Goal: Task Accomplishment & Management: Use online tool/utility

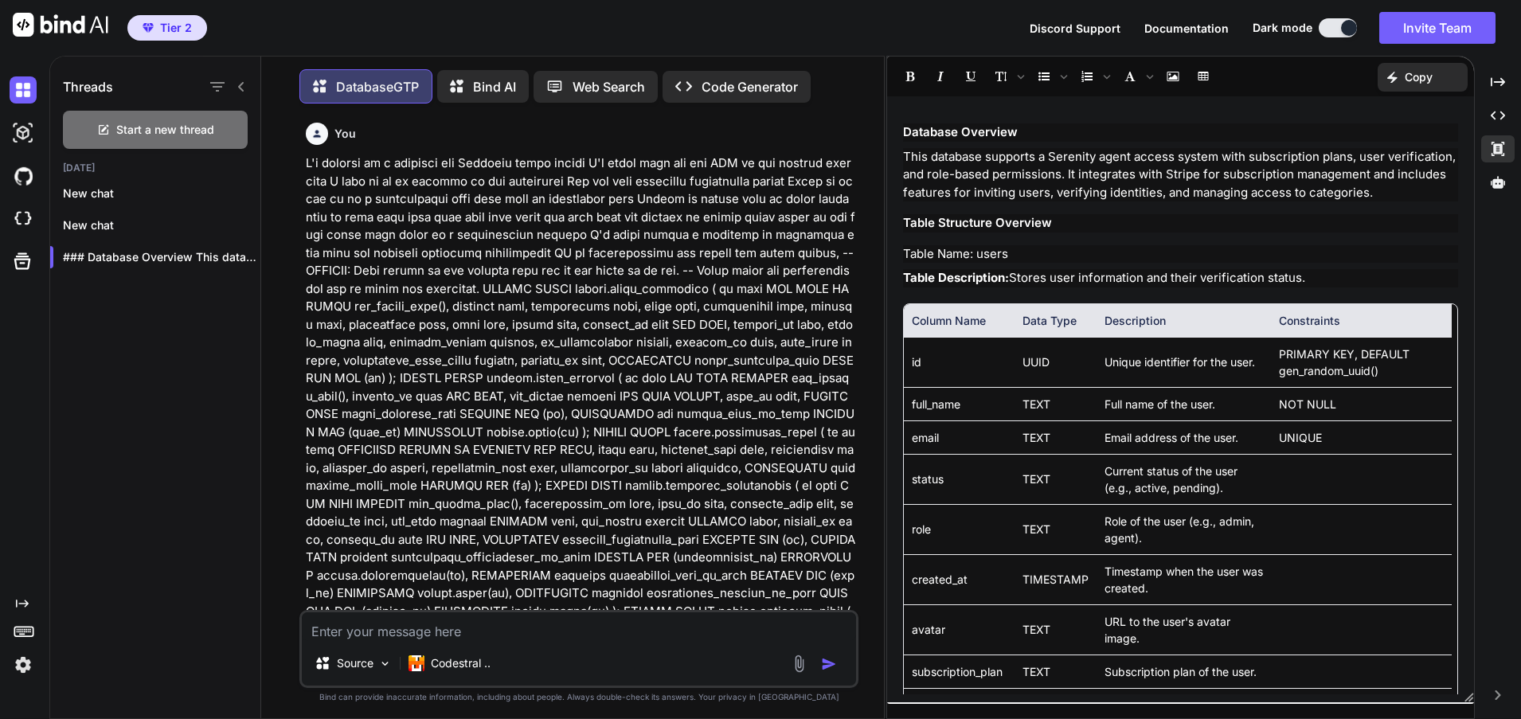
scroll to position [5703, 0]
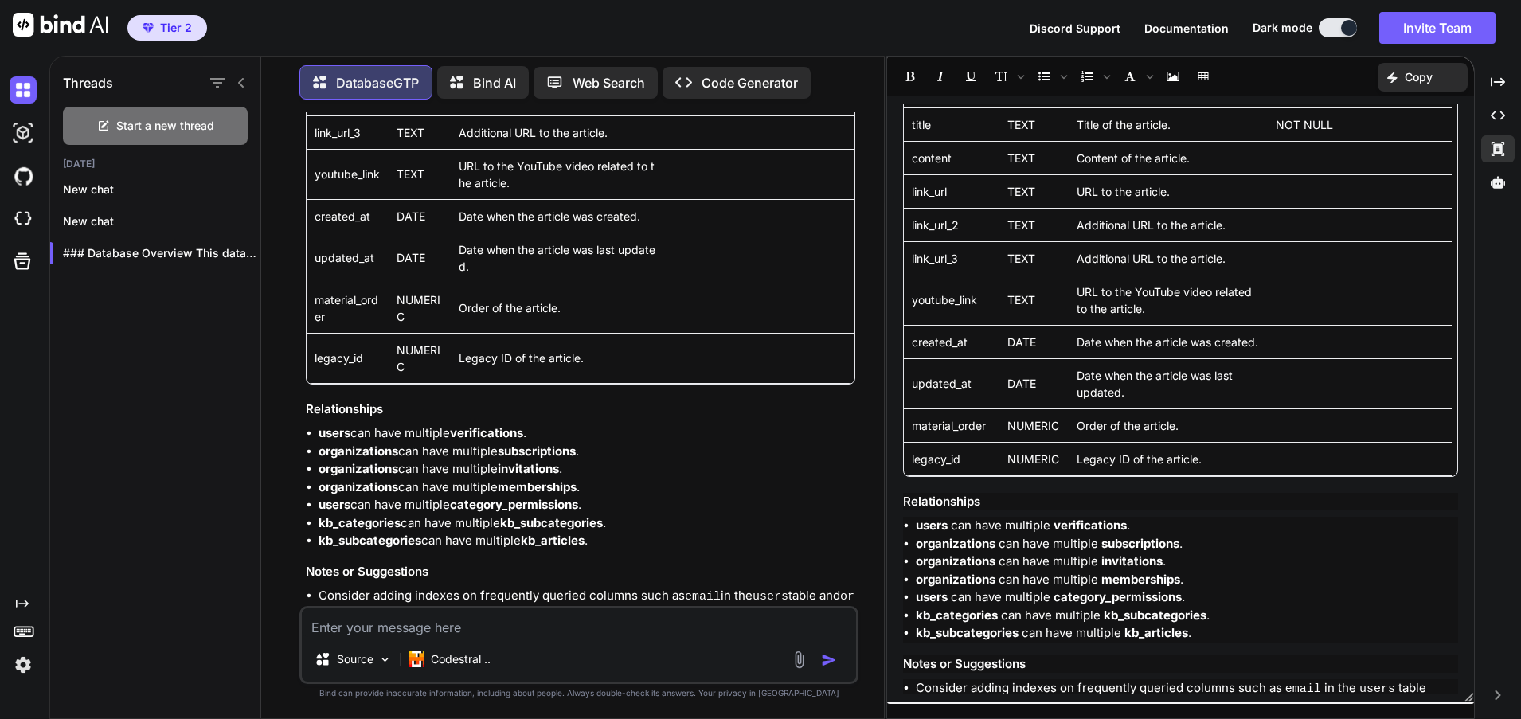
click at [708, 479] on li "organizations can have multiple memberships ." at bounding box center [587, 488] width 537 height 18
click at [553, 587] on li "Consider adding indexes on frequently queried columns such as email in the user…" at bounding box center [587, 606] width 537 height 39
click at [178, 417] on div "Threads Start a new thread Today New chat New chat ### Database Overview This d…" at bounding box center [155, 386] width 211 height 666
click at [442, 587] on li "Consider adding indexes on frequently queried columns such as email in the user…" at bounding box center [587, 606] width 537 height 39
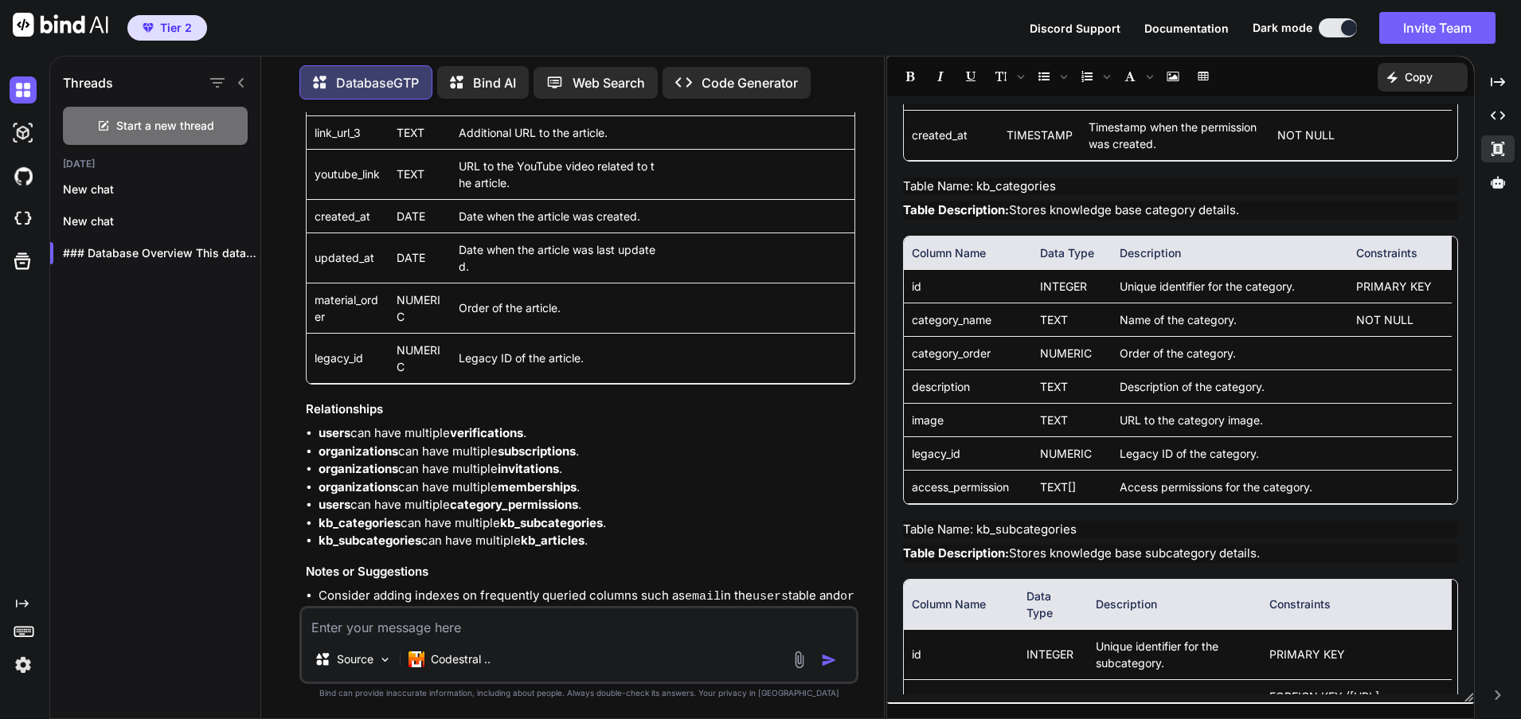
scroll to position [4509, 0]
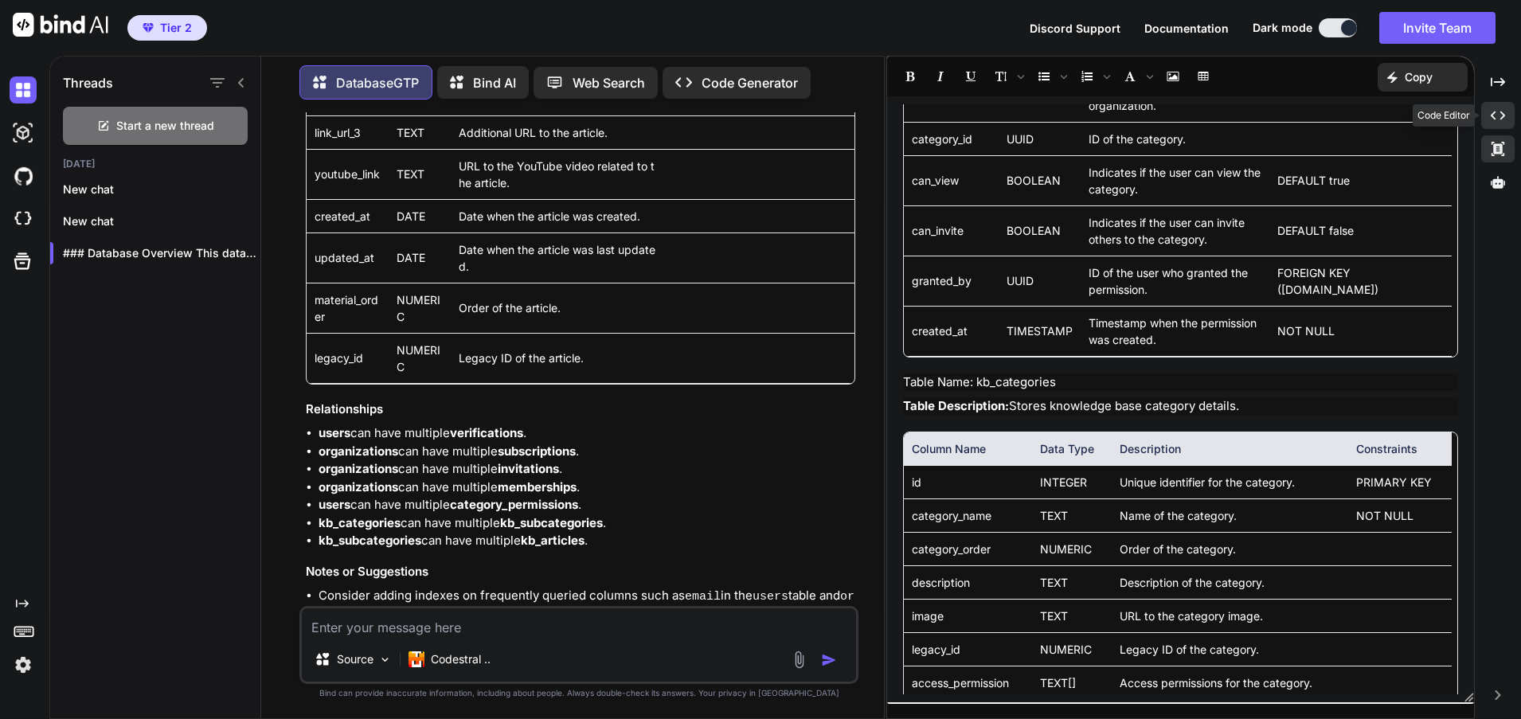
click at [1498, 112] on icon "Created with Pixso." at bounding box center [1498, 115] width 14 height 14
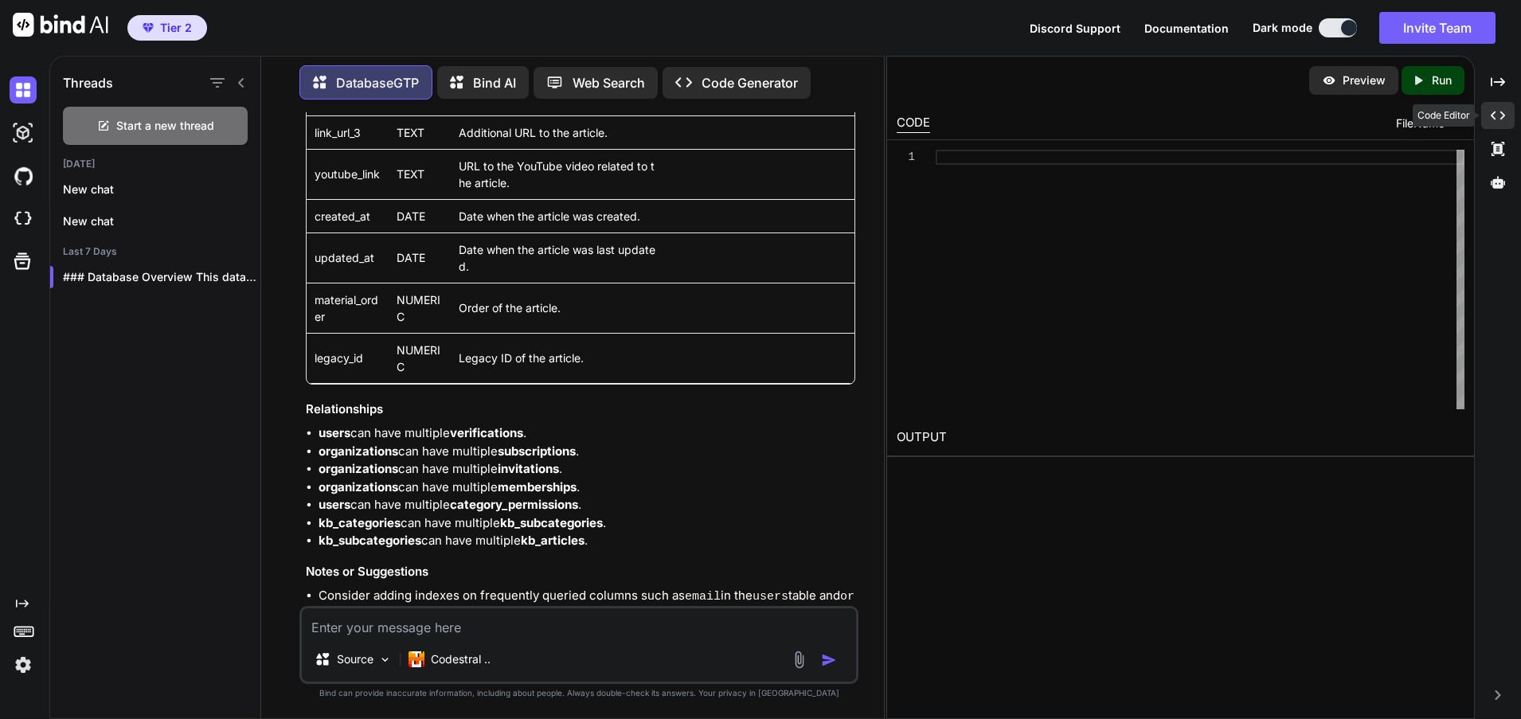
click at [1509, 117] on div "Created with Pixso." at bounding box center [1498, 115] width 33 height 27
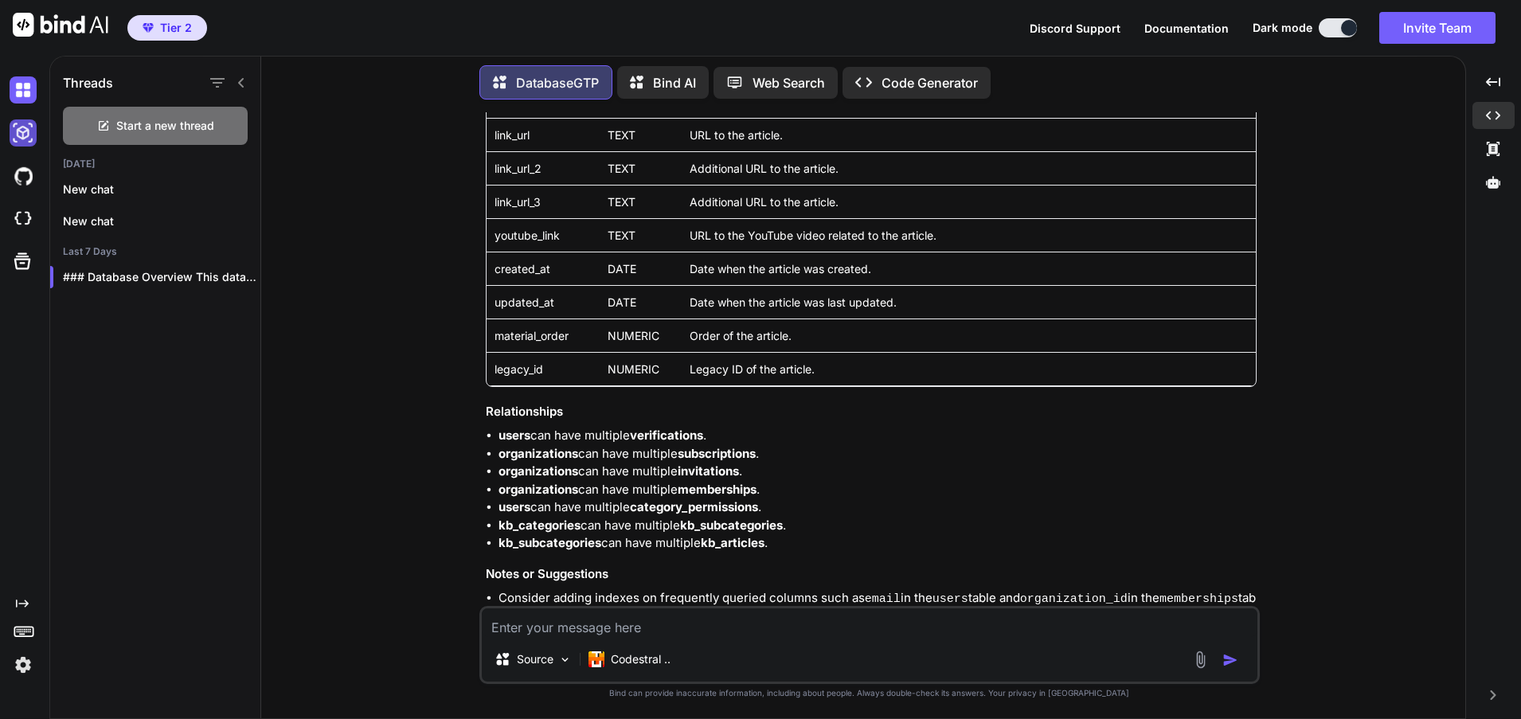
click at [23, 134] on img at bounding box center [23, 132] width 27 height 27
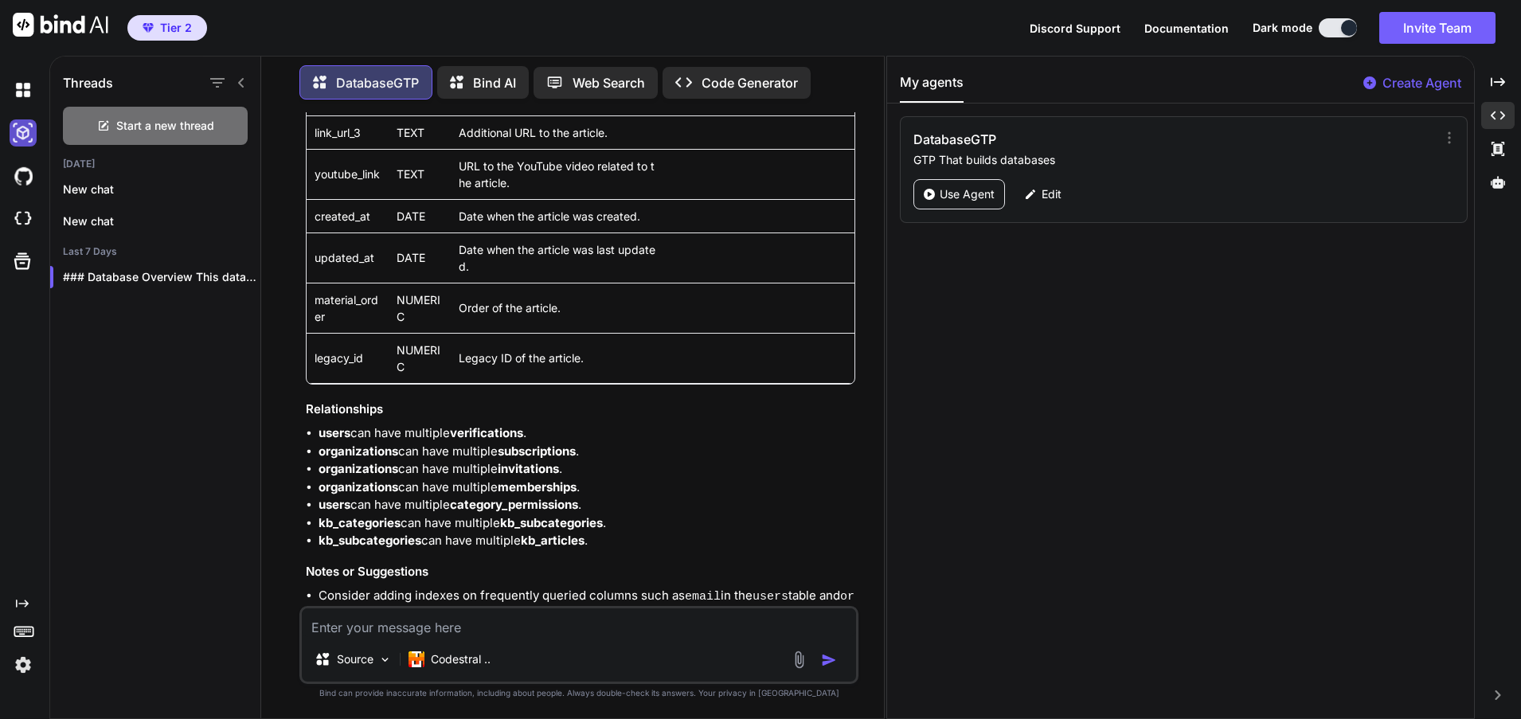
click at [22, 134] on img at bounding box center [23, 132] width 27 height 27
click at [25, 85] on img at bounding box center [23, 89] width 27 height 27
type textarea "x"
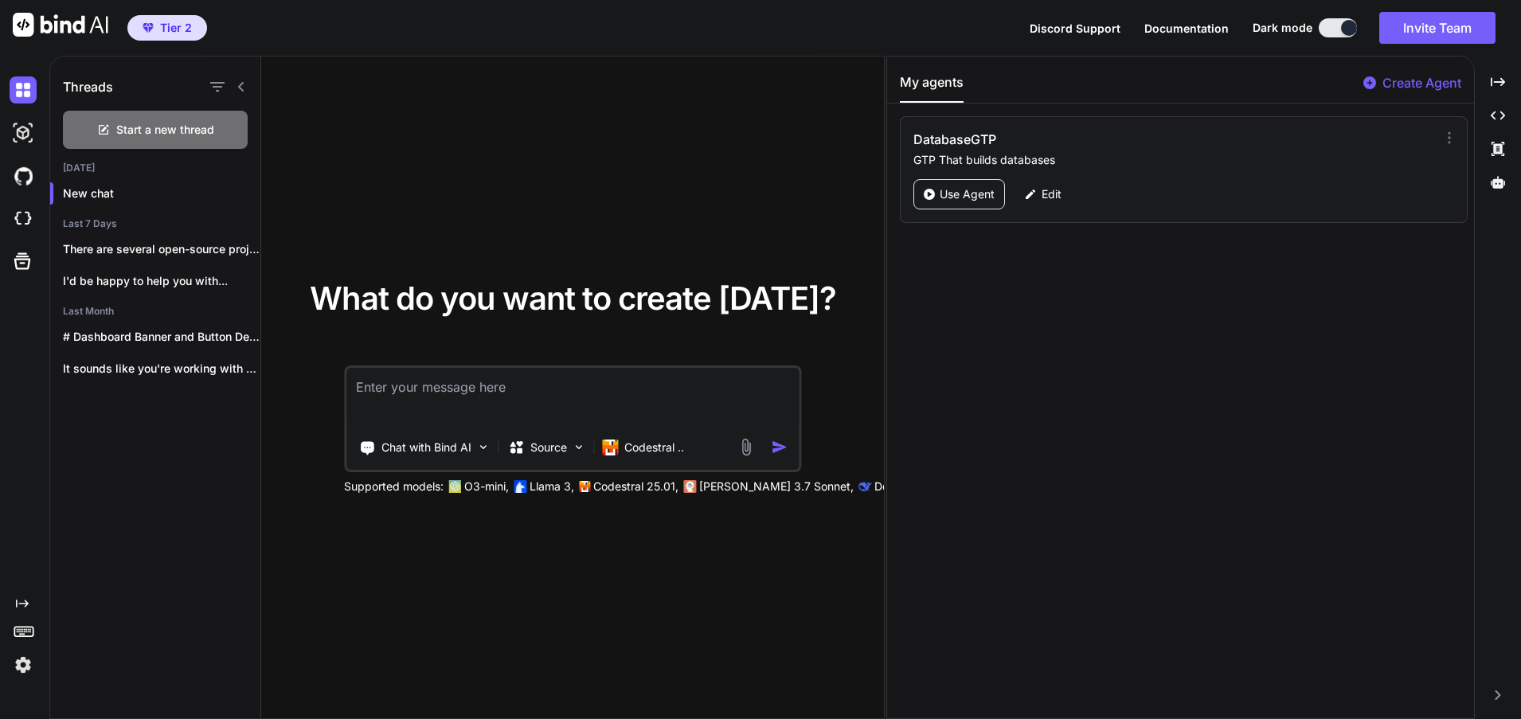
click at [19, 602] on icon "Created with Pixso." at bounding box center [22, 603] width 13 height 13
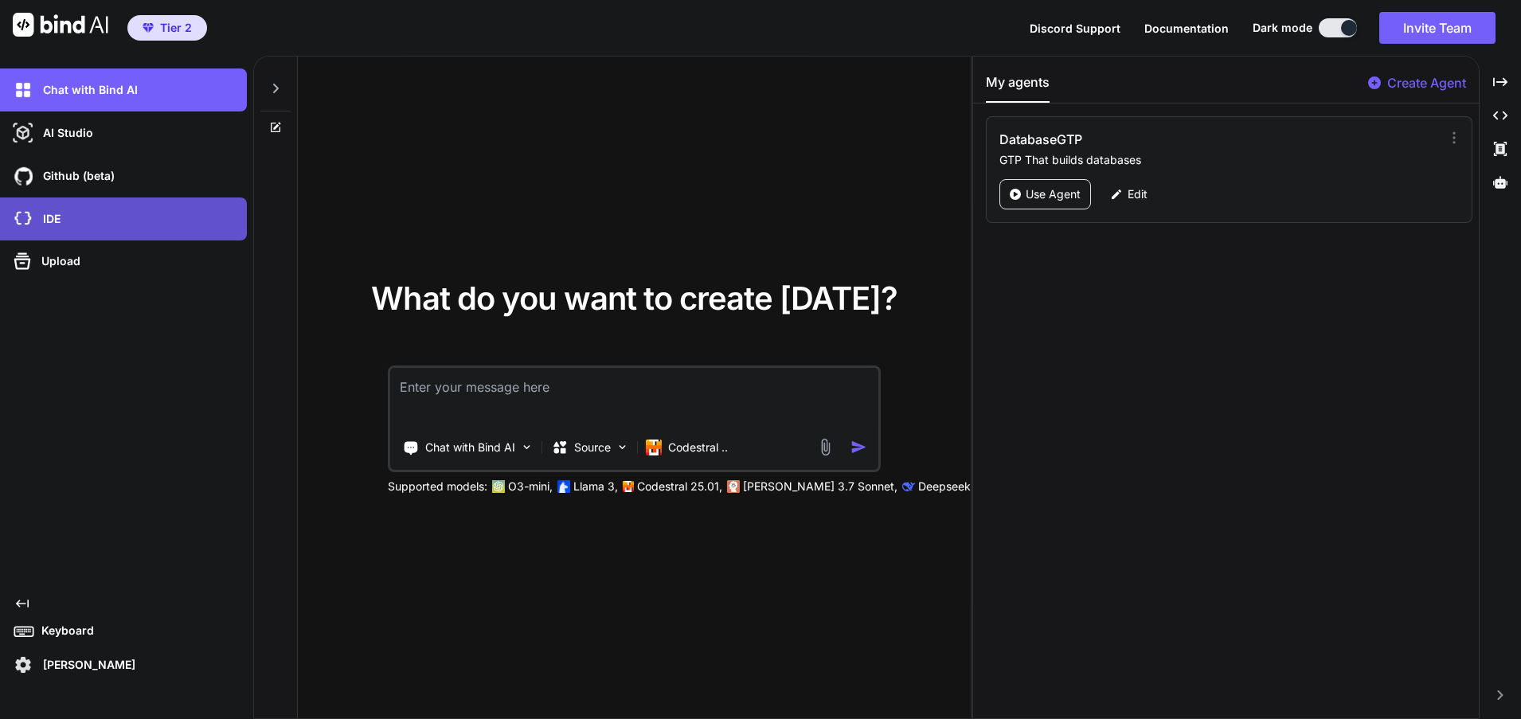
click at [126, 206] on div "IDE" at bounding box center [128, 219] width 237 height 27
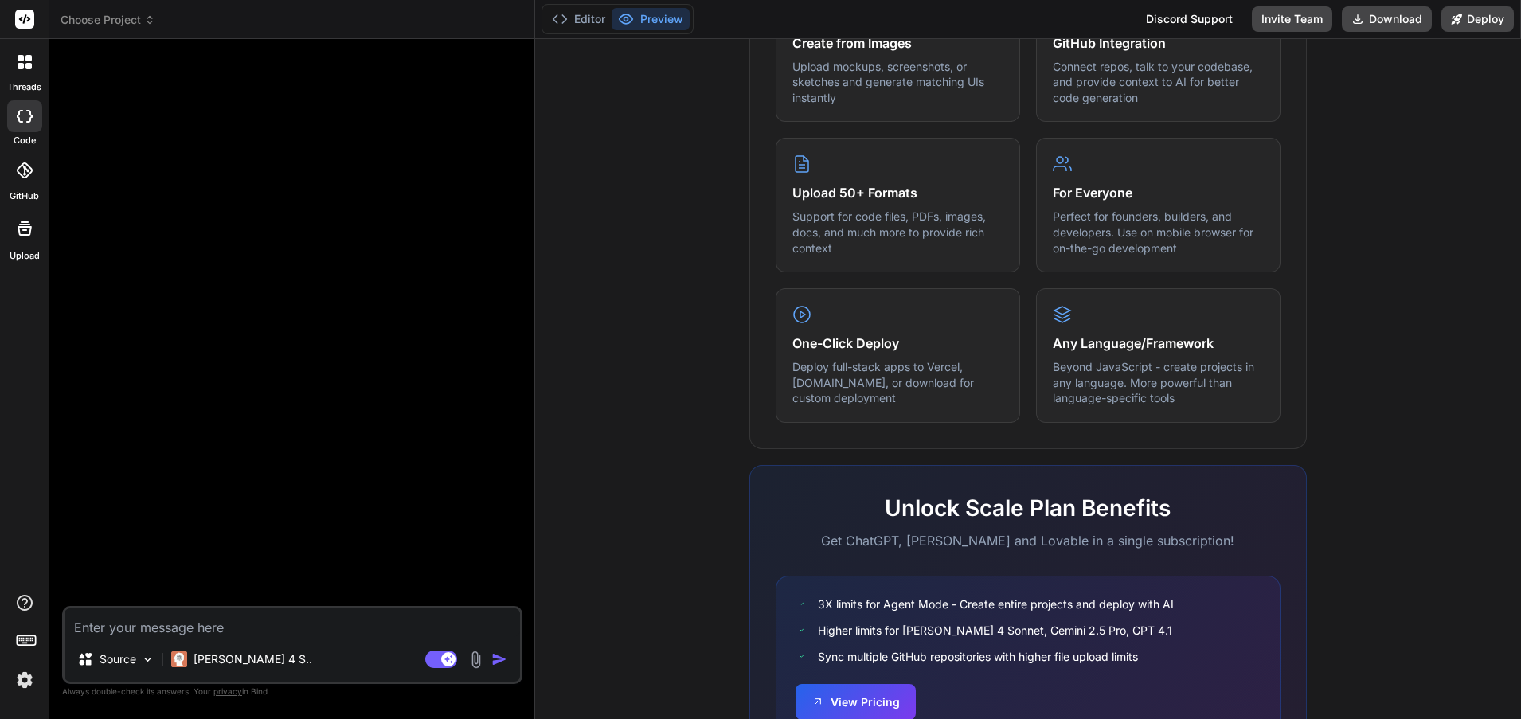
scroll to position [800, 0]
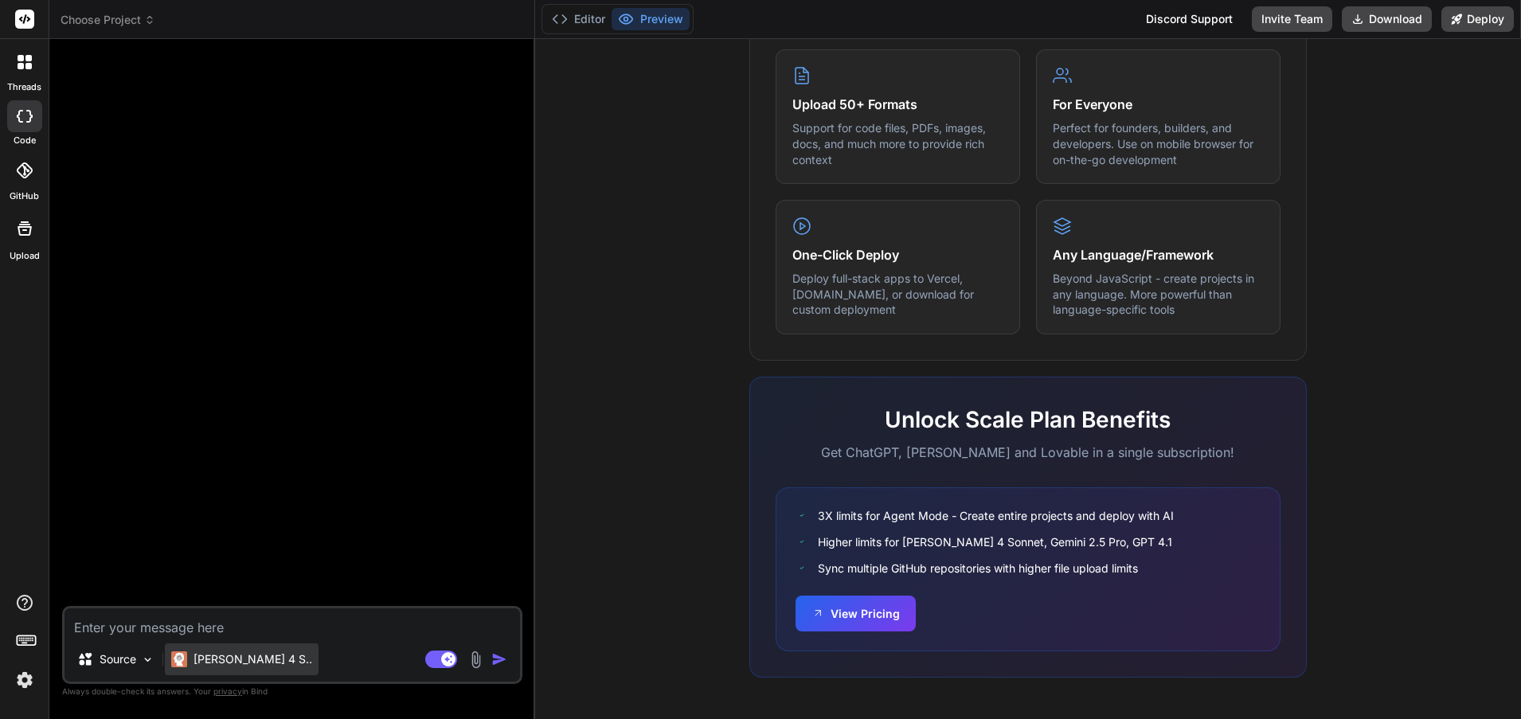
click at [239, 656] on p "[PERSON_NAME] 4 S.." at bounding box center [253, 660] width 119 height 16
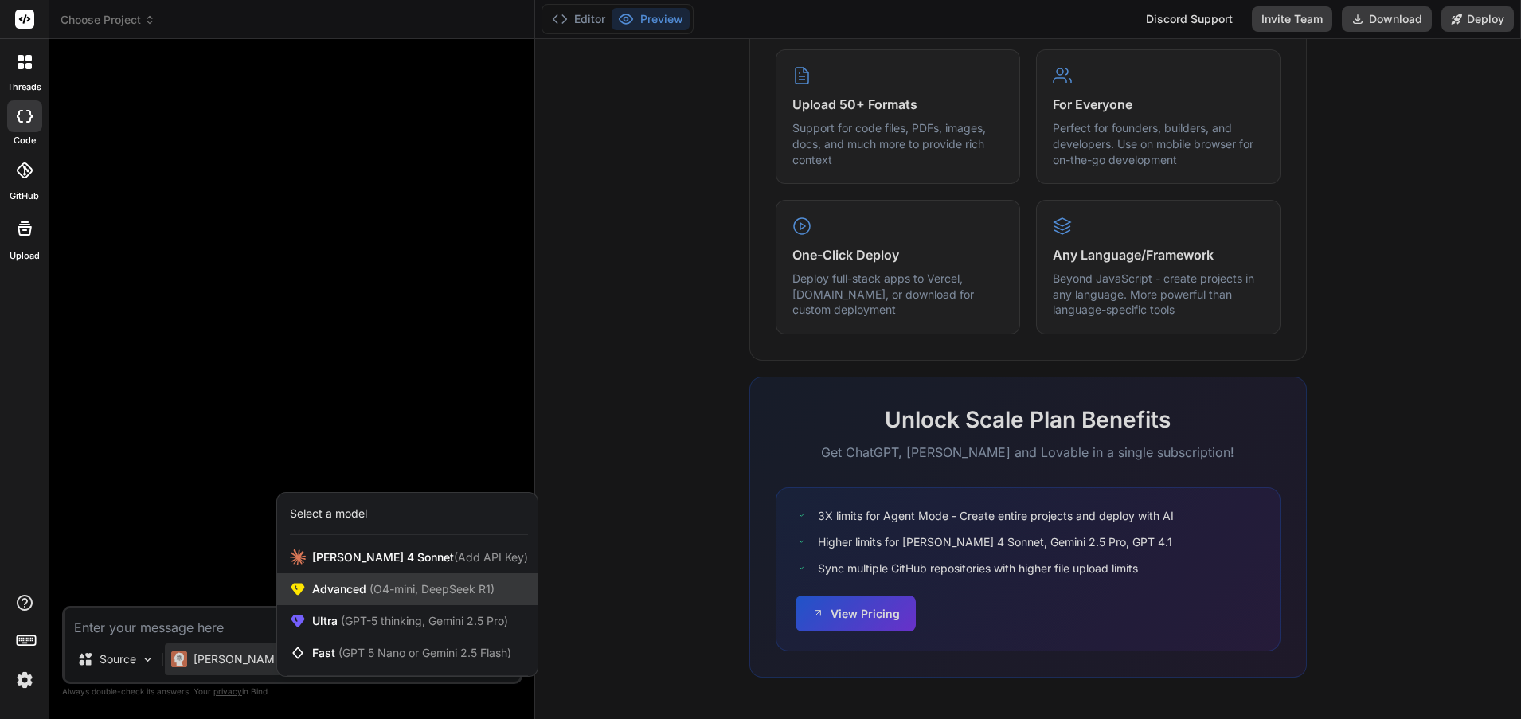
click at [429, 593] on span "(O4-mini, DeepSeek R1)" at bounding box center [430, 589] width 128 height 14
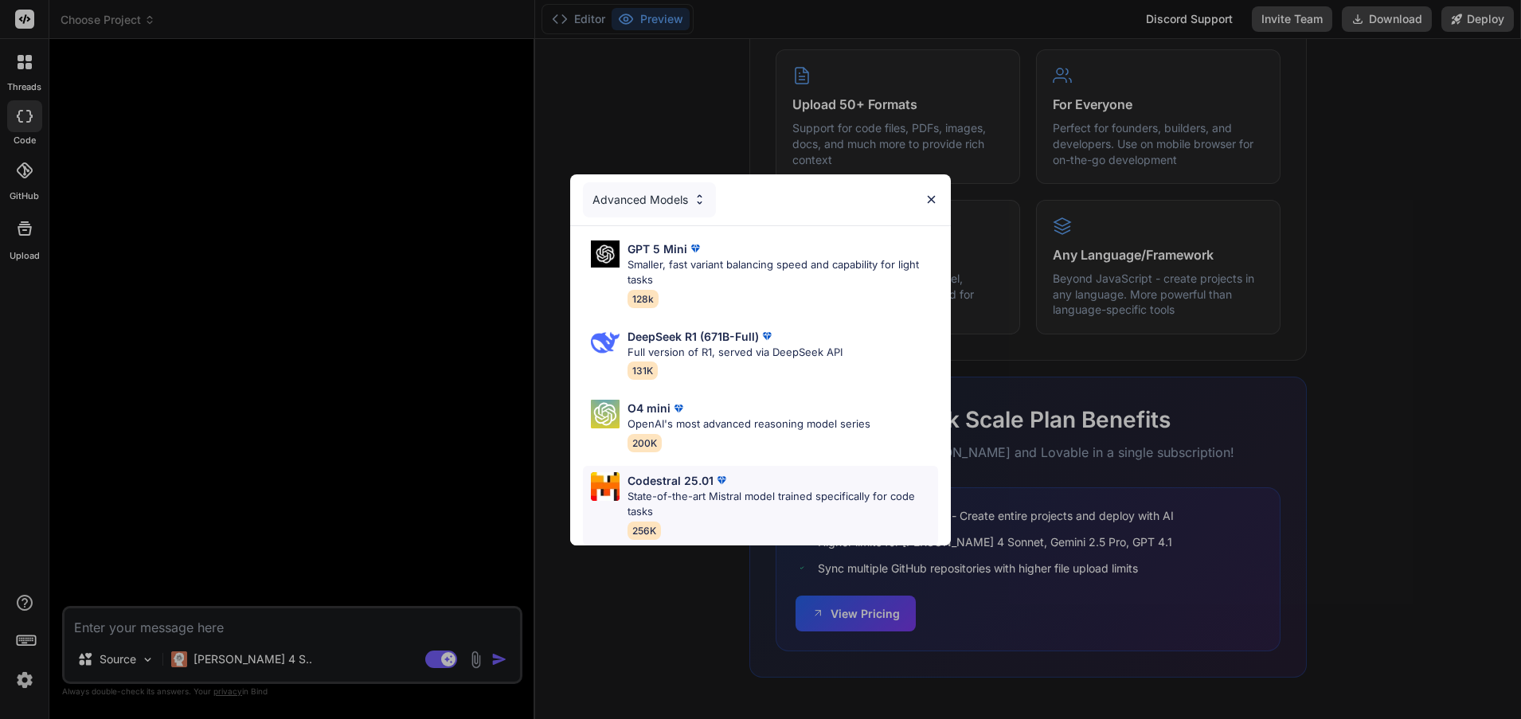
click at [754, 492] on p "State-of-the-art Mistral model trained specifically for code tasks" at bounding box center [783, 504] width 311 height 31
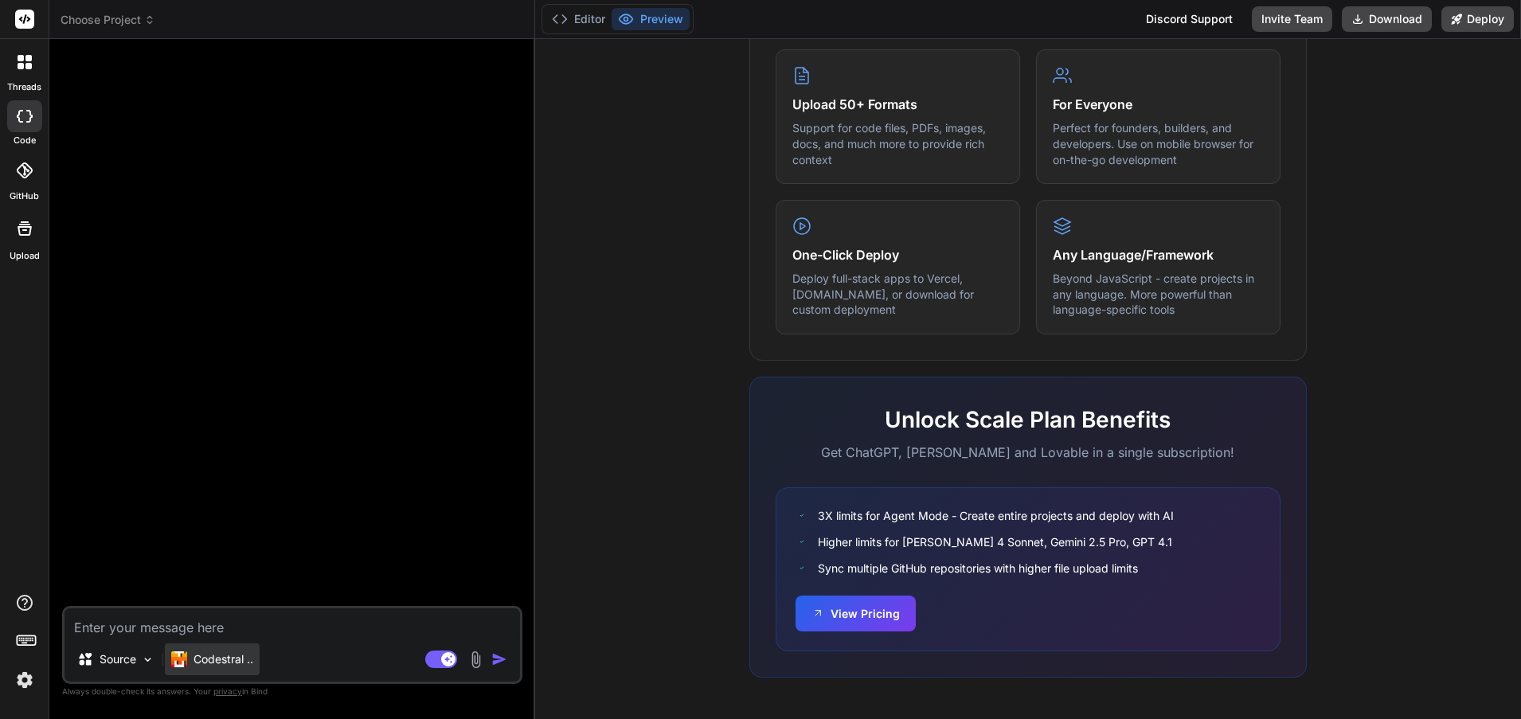
click at [242, 660] on p "Codestral .." at bounding box center [224, 660] width 60 height 16
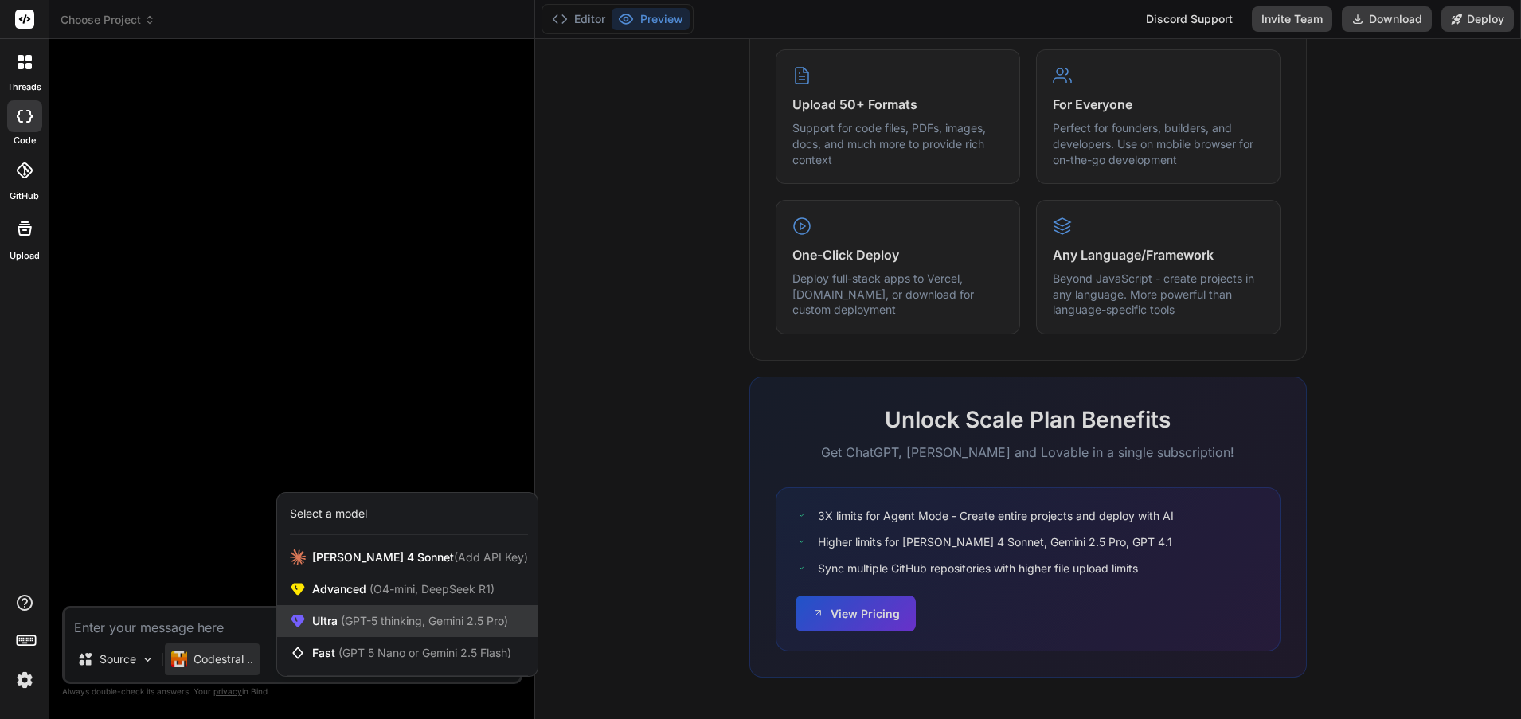
click at [386, 605] on div "Ultra (GPT-5 thinking, Gemini 2.5 Pro)" at bounding box center [407, 621] width 260 height 32
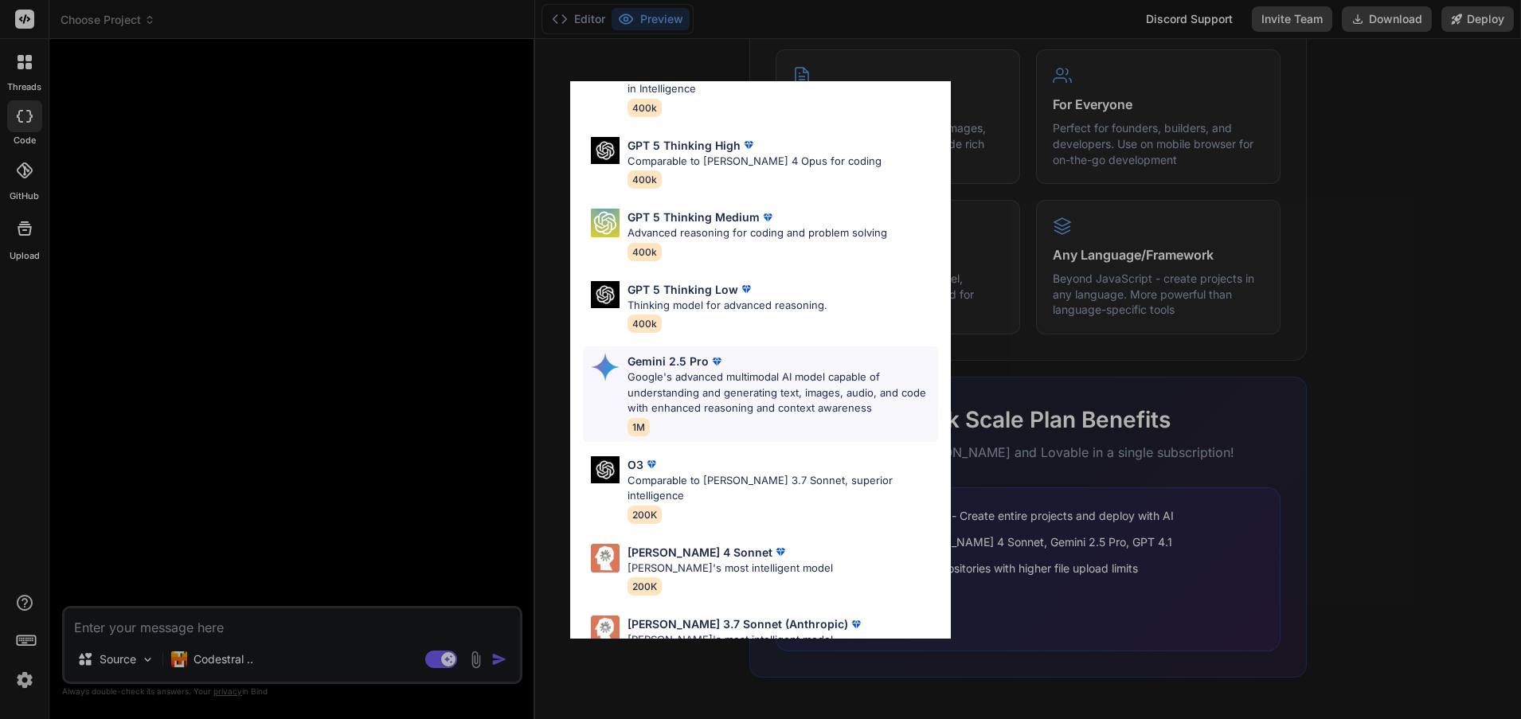
scroll to position [129, 0]
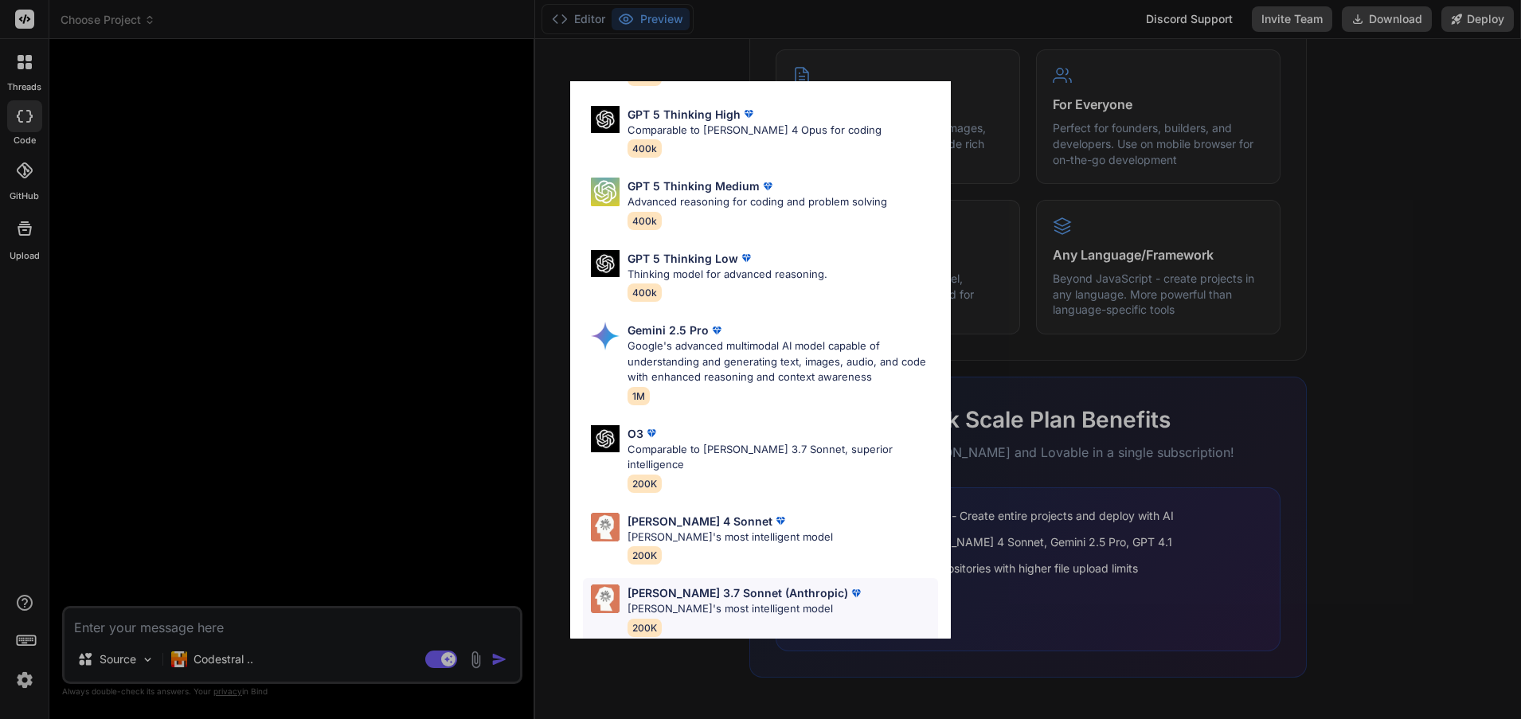
click at [693, 585] on p "[PERSON_NAME] 3.7 Sonnet (Anthropic)" at bounding box center [738, 593] width 221 height 17
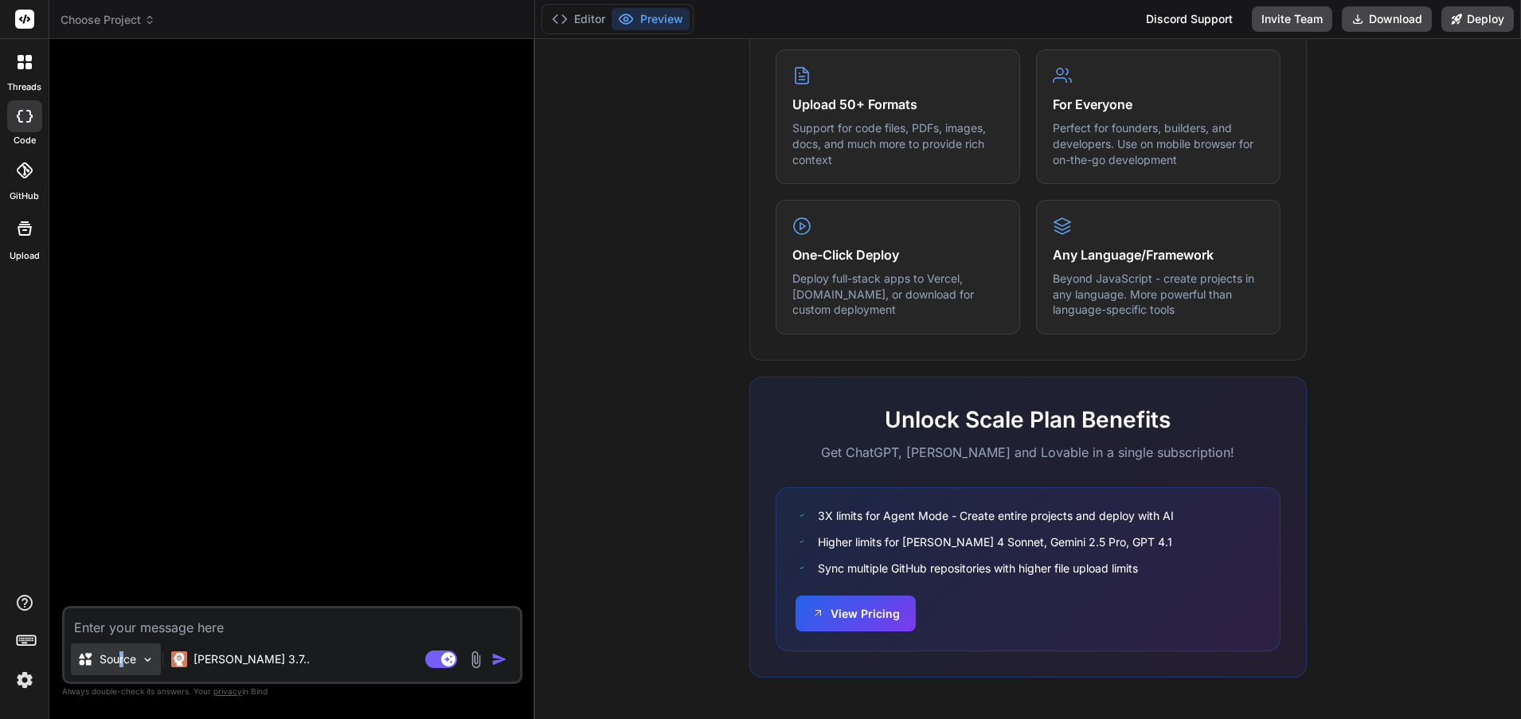
click at [123, 656] on p "Source" at bounding box center [118, 660] width 37 height 16
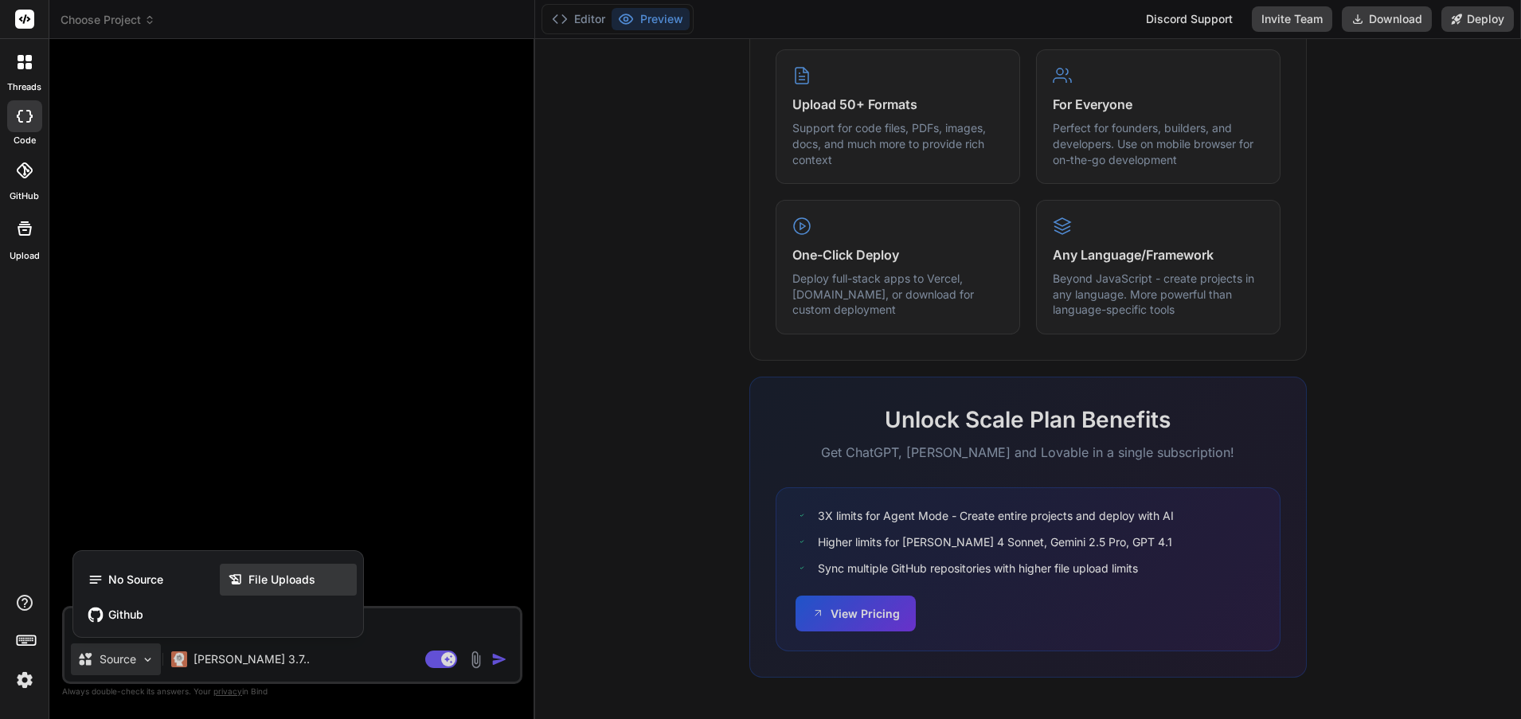
click at [299, 581] on span "File Uploads" at bounding box center [282, 580] width 67 height 16
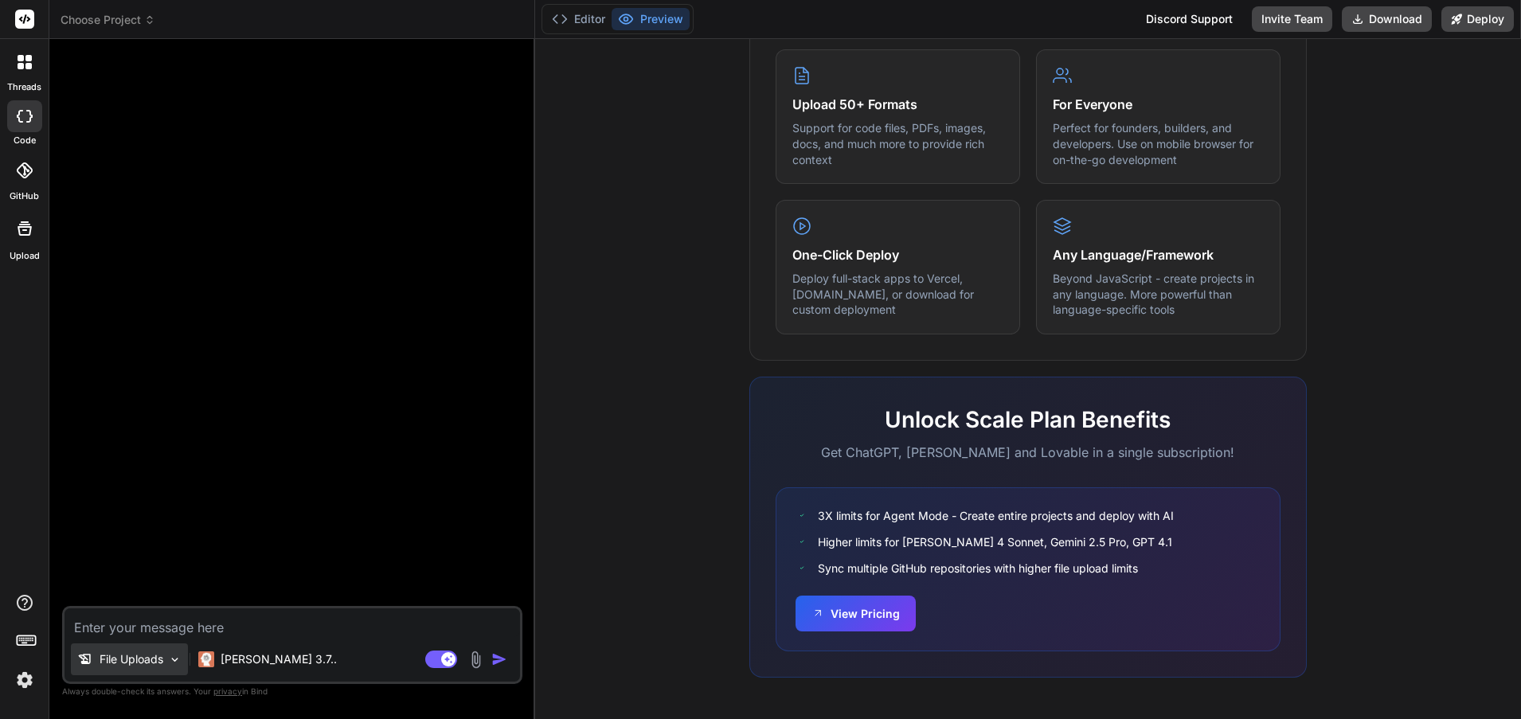
click at [83, 656] on icon at bounding box center [85, 660] width 16 height 16
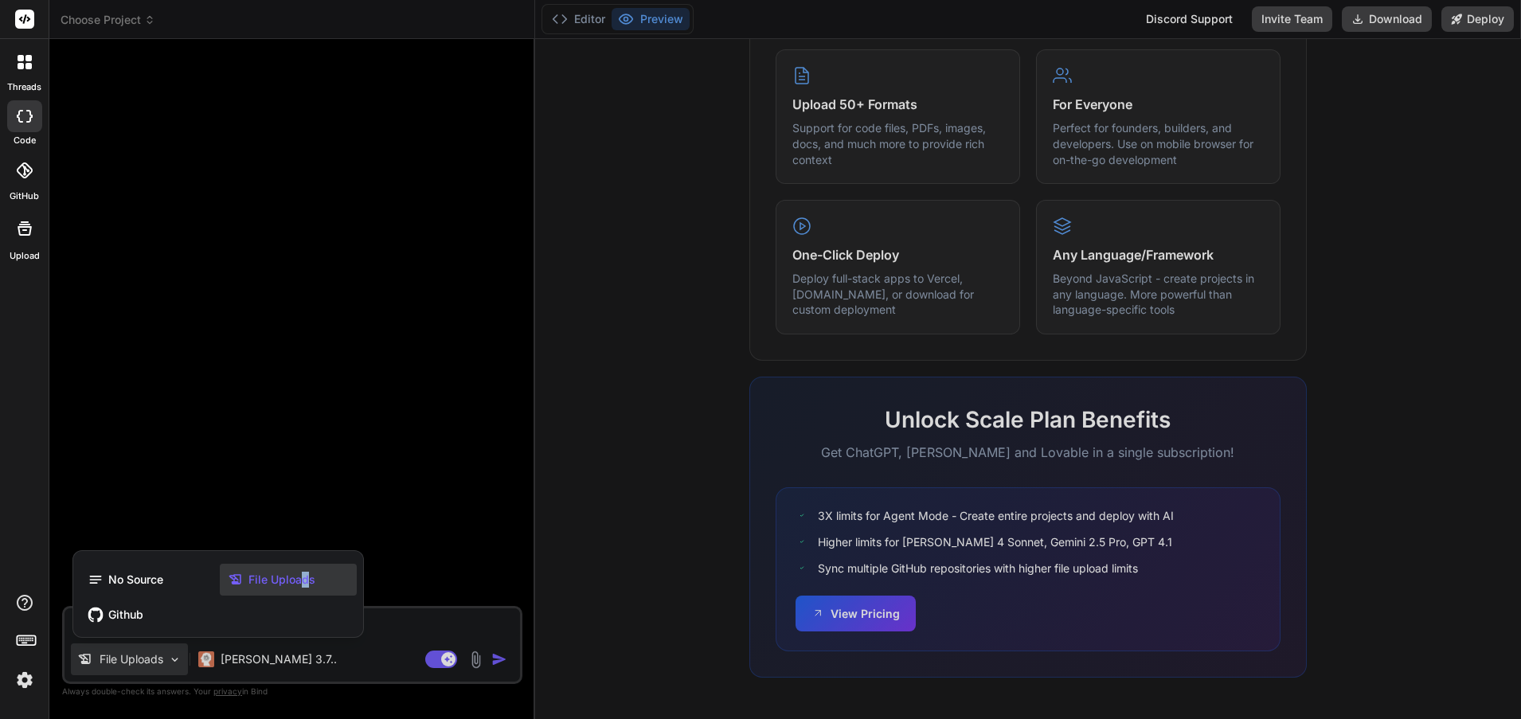
click at [305, 572] on span "File Uploads" at bounding box center [282, 580] width 67 height 16
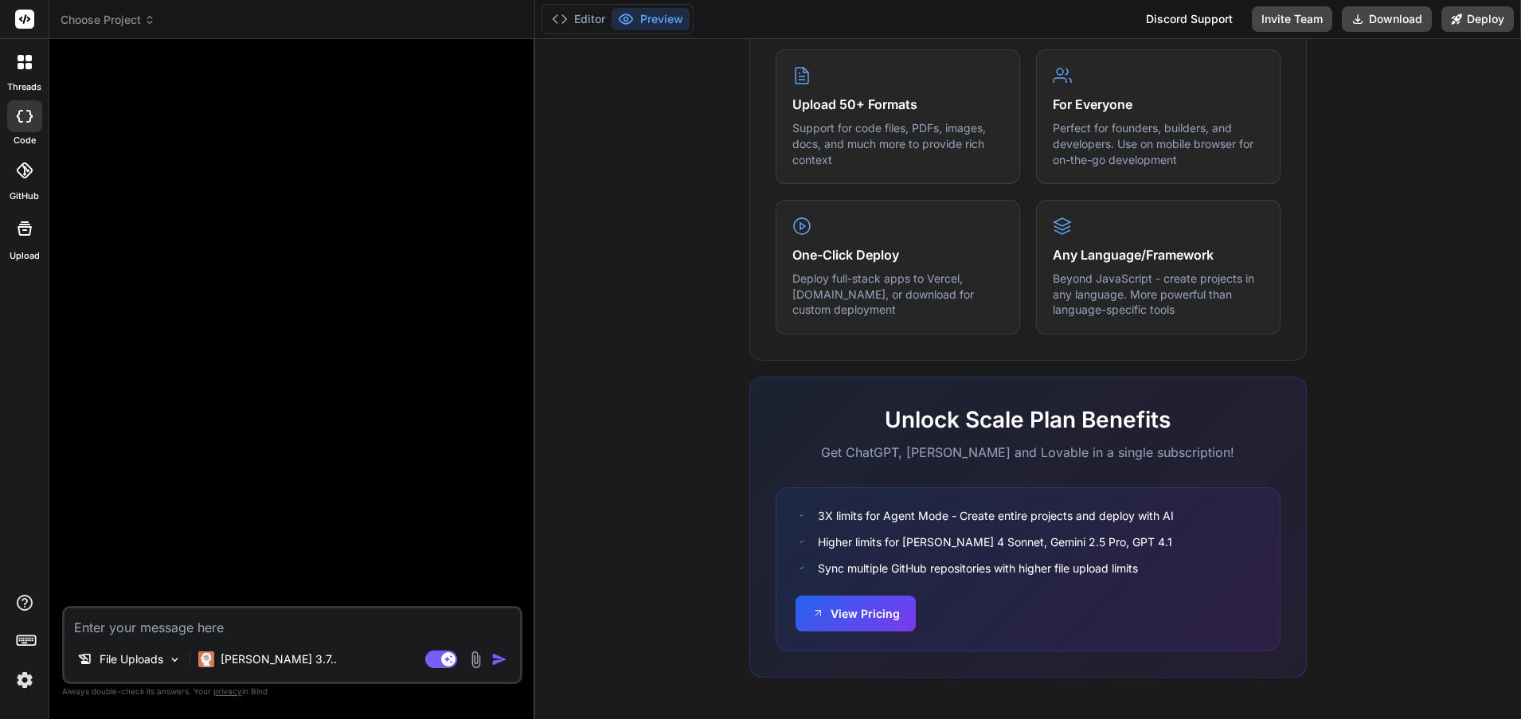
drag, startPoint x: 189, startPoint y: 624, endPoint x: 202, endPoint y: 624, distance: 12.7
click at [189, 624] on textarea at bounding box center [293, 623] width 456 height 29
click at [476, 659] on img at bounding box center [476, 660] width 18 height 18
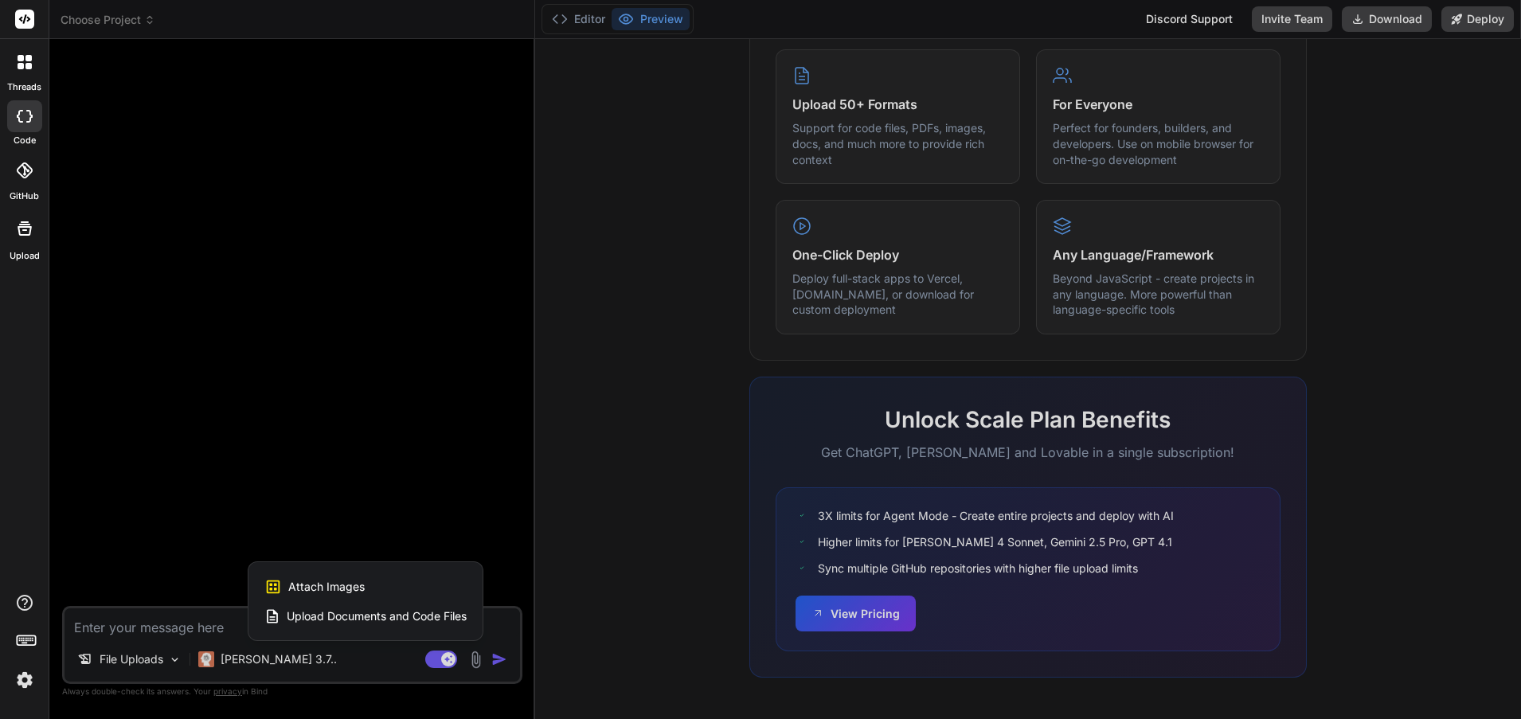
click at [350, 617] on span "Upload Documents and Code Files" at bounding box center [377, 617] width 180 height 16
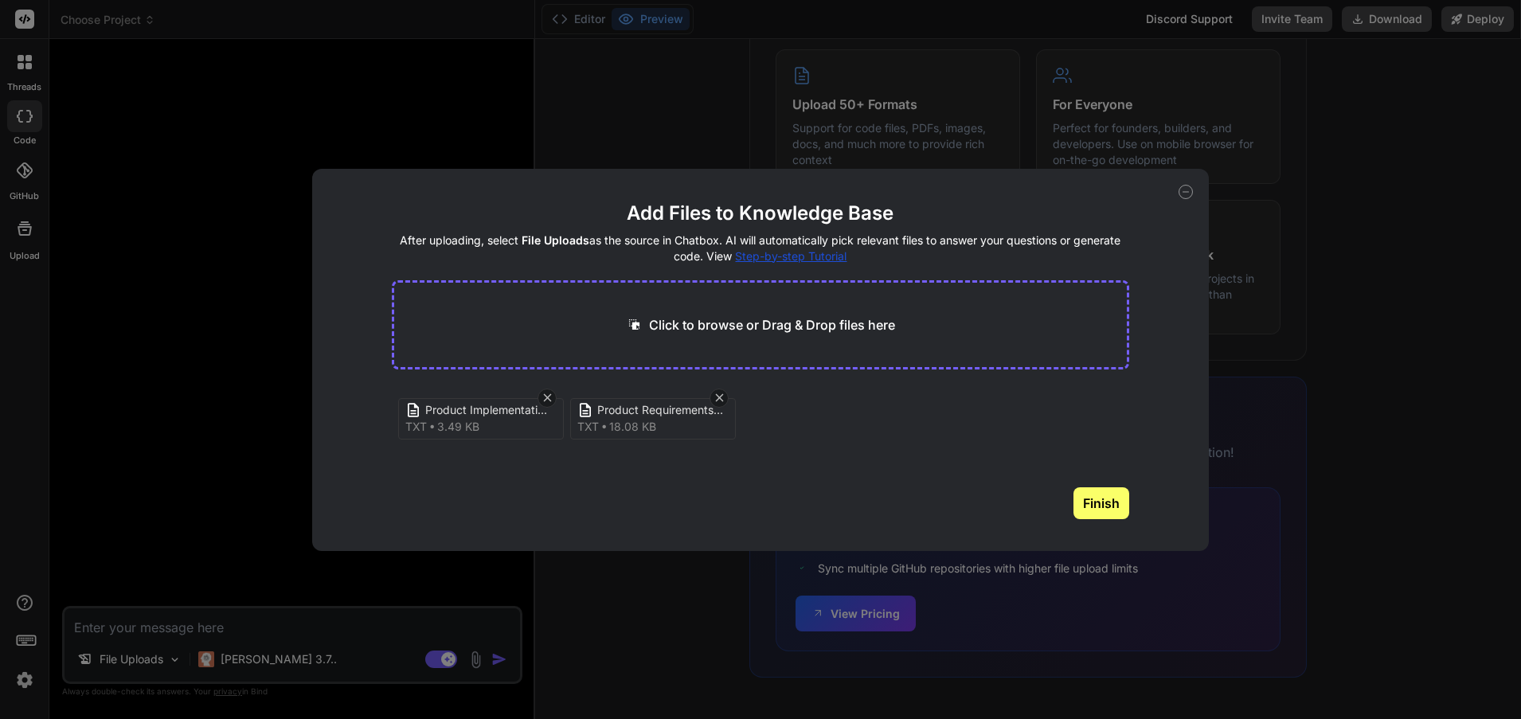
click at [1101, 502] on button "Finish" at bounding box center [1102, 503] width 56 height 32
click at [501, 418] on span "Product Implementation Plan – Serenity Agent Access.txt" at bounding box center [506, 412] width 188 height 19
click at [1057, 464] on main "Add Files to Knowledge Base After uploading, select File Uploads as the source …" at bounding box center [761, 376] width 738 height 350
click at [1185, 194] on icon at bounding box center [1186, 192] width 14 height 14
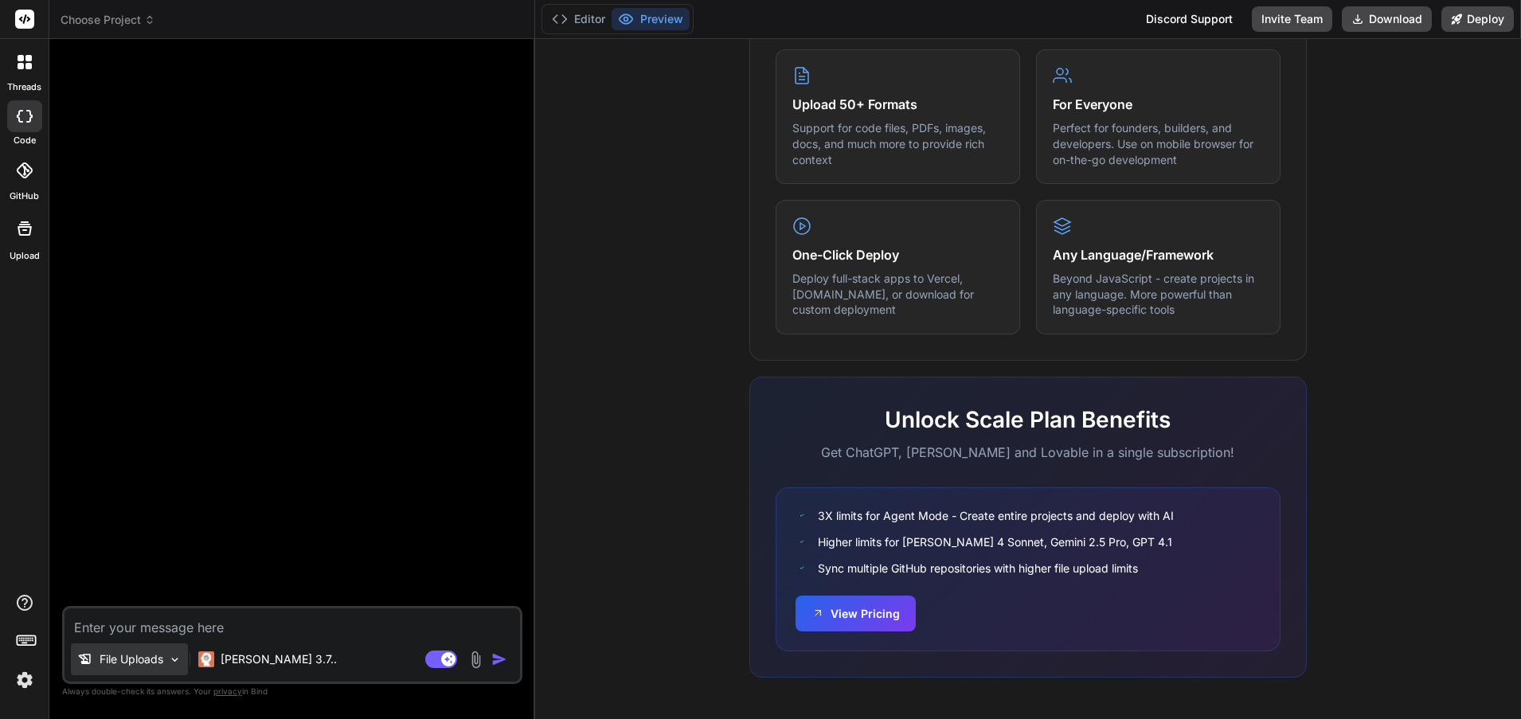
click at [159, 662] on p "File Uploads" at bounding box center [132, 660] width 64 height 16
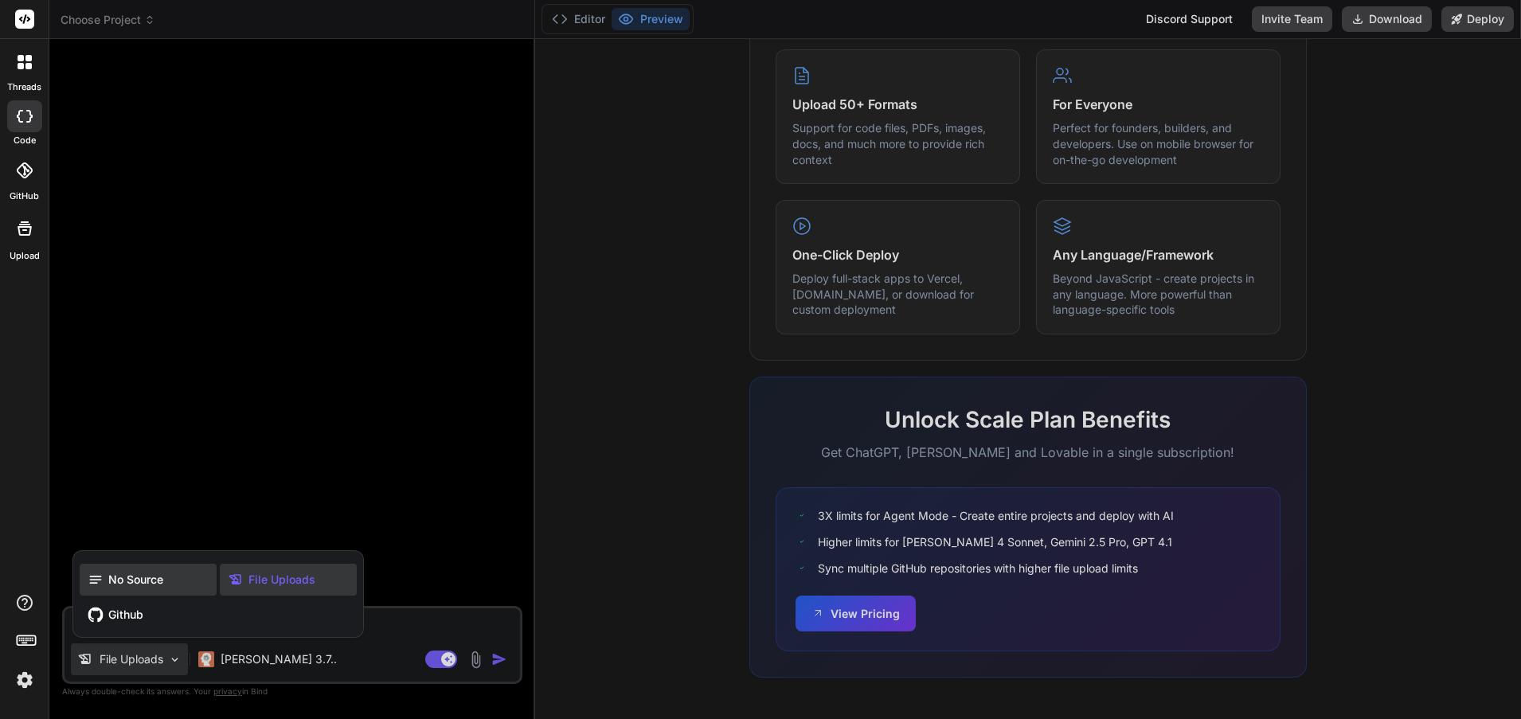
click at [143, 581] on span "No Source" at bounding box center [135, 580] width 55 height 16
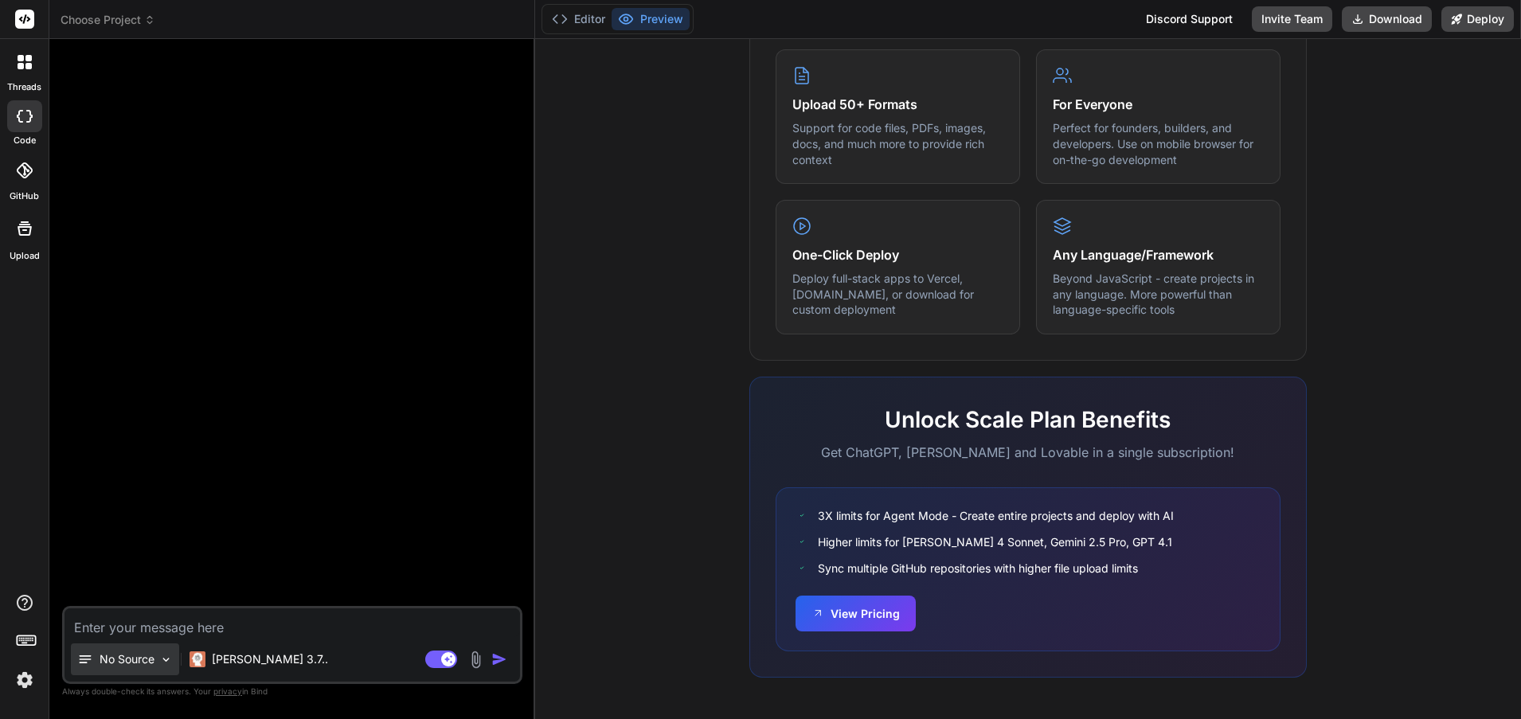
click at [159, 665] on div "No Source" at bounding box center [125, 660] width 108 height 32
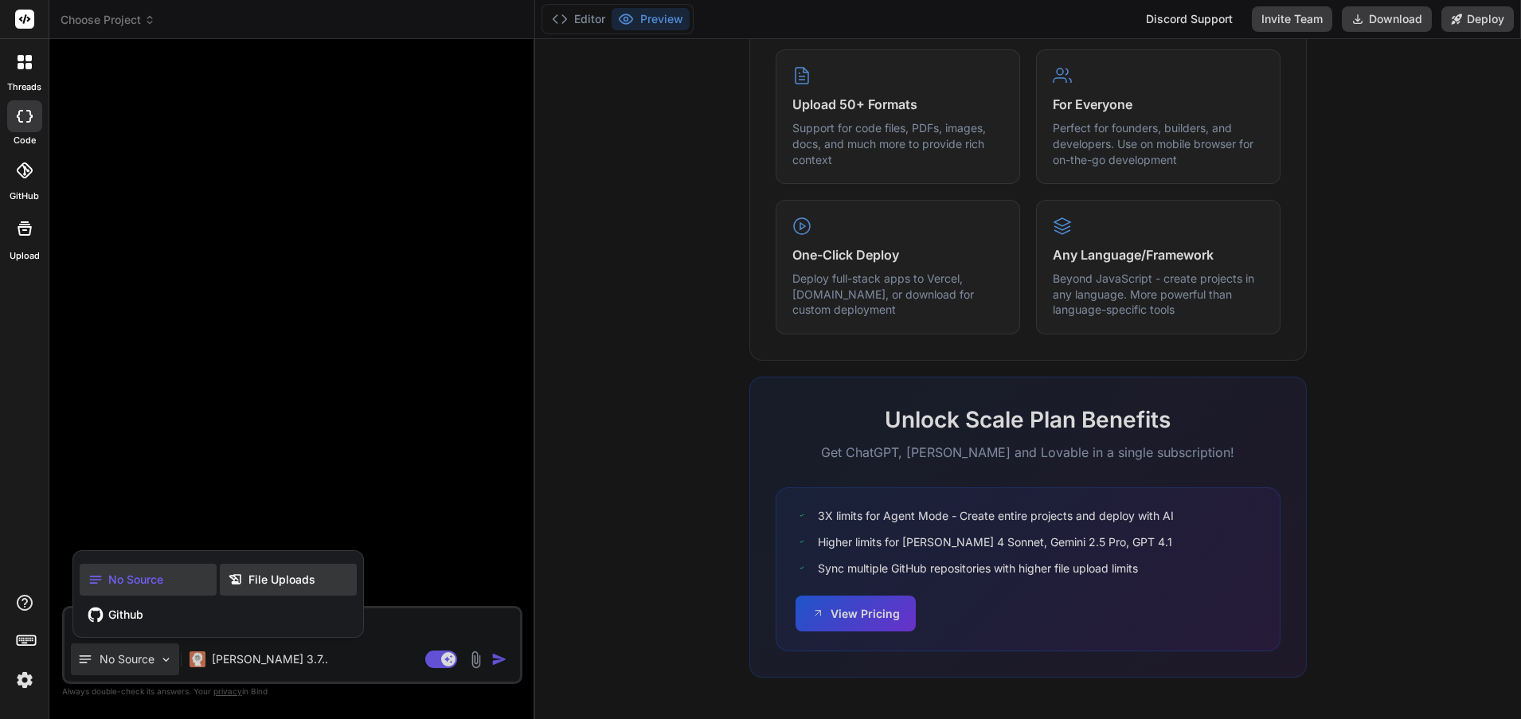
click at [280, 581] on span "File Uploads" at bounding box center [282, 580] width 67 height 16
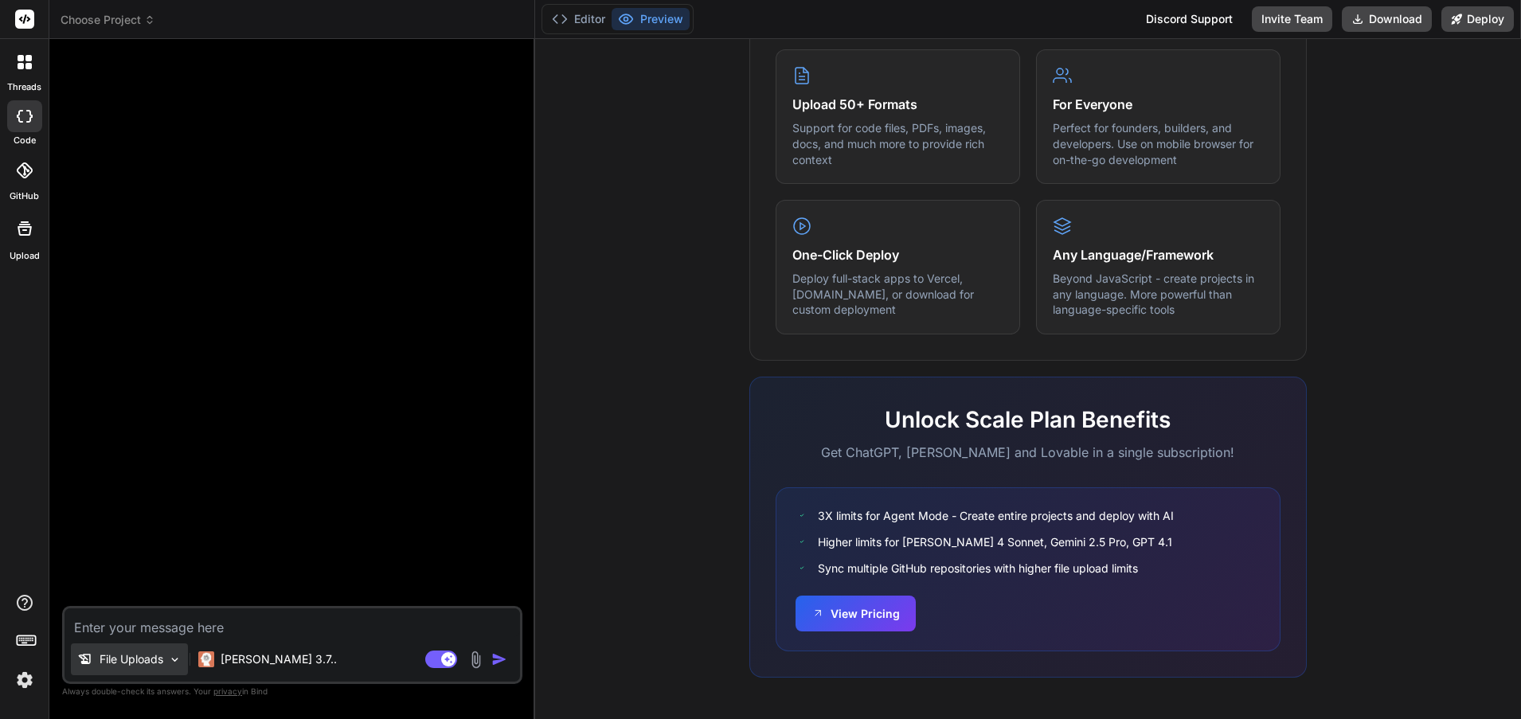
click at [118, 659] on p "File Uploads" at bounding box center [132, 660] width 64 height 16
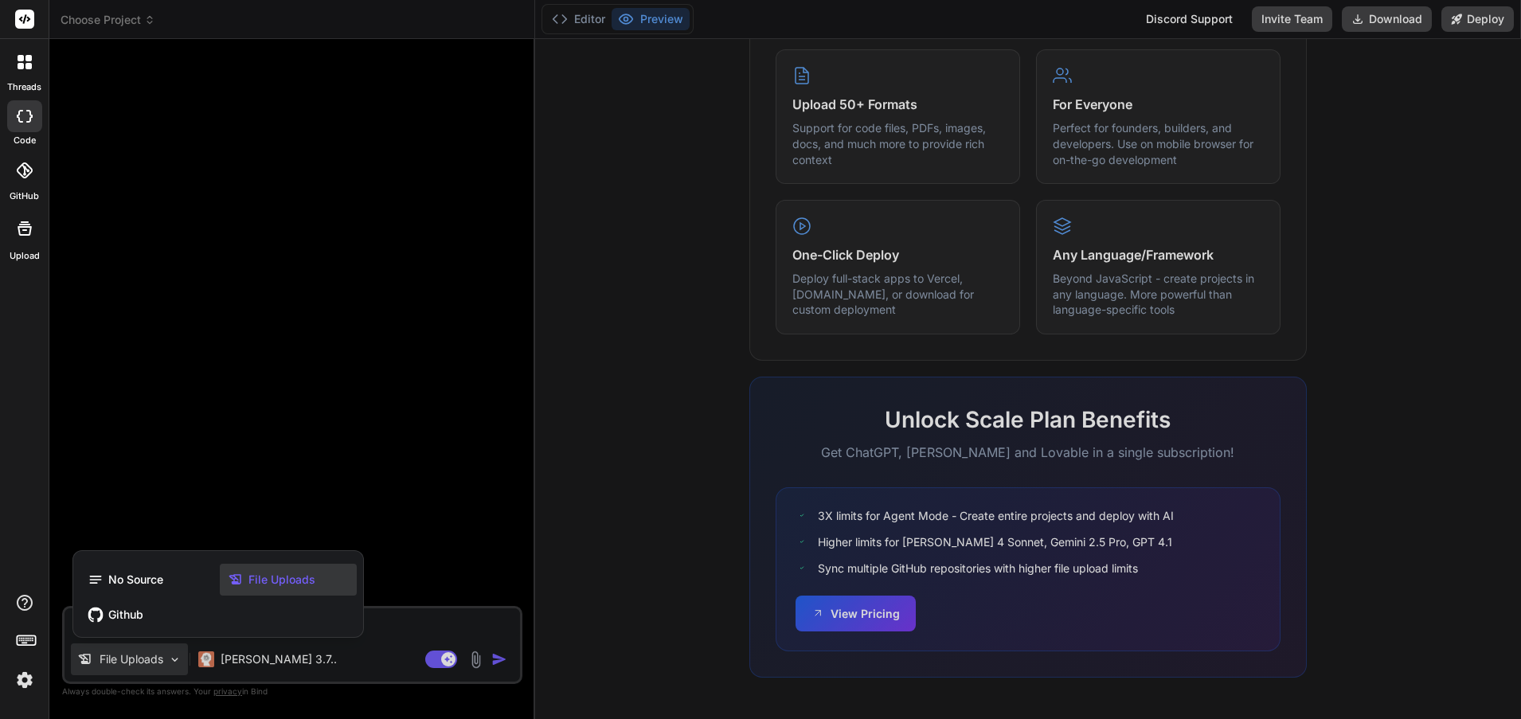
click at [118, 658] on div at bounding box center [760, 359] width 1521 height 719
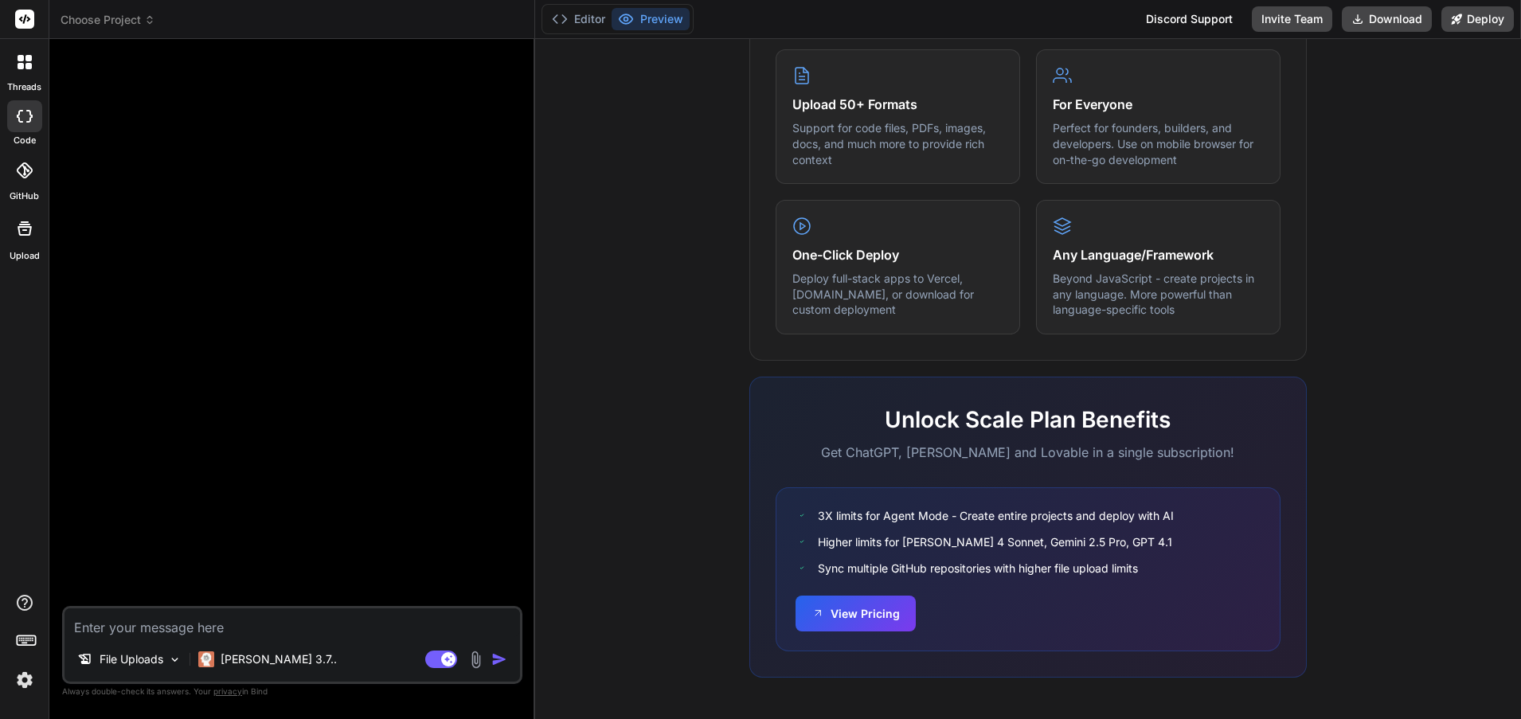
click at [480, 664] on img at bounding box center [476, 660] width 18 height 18
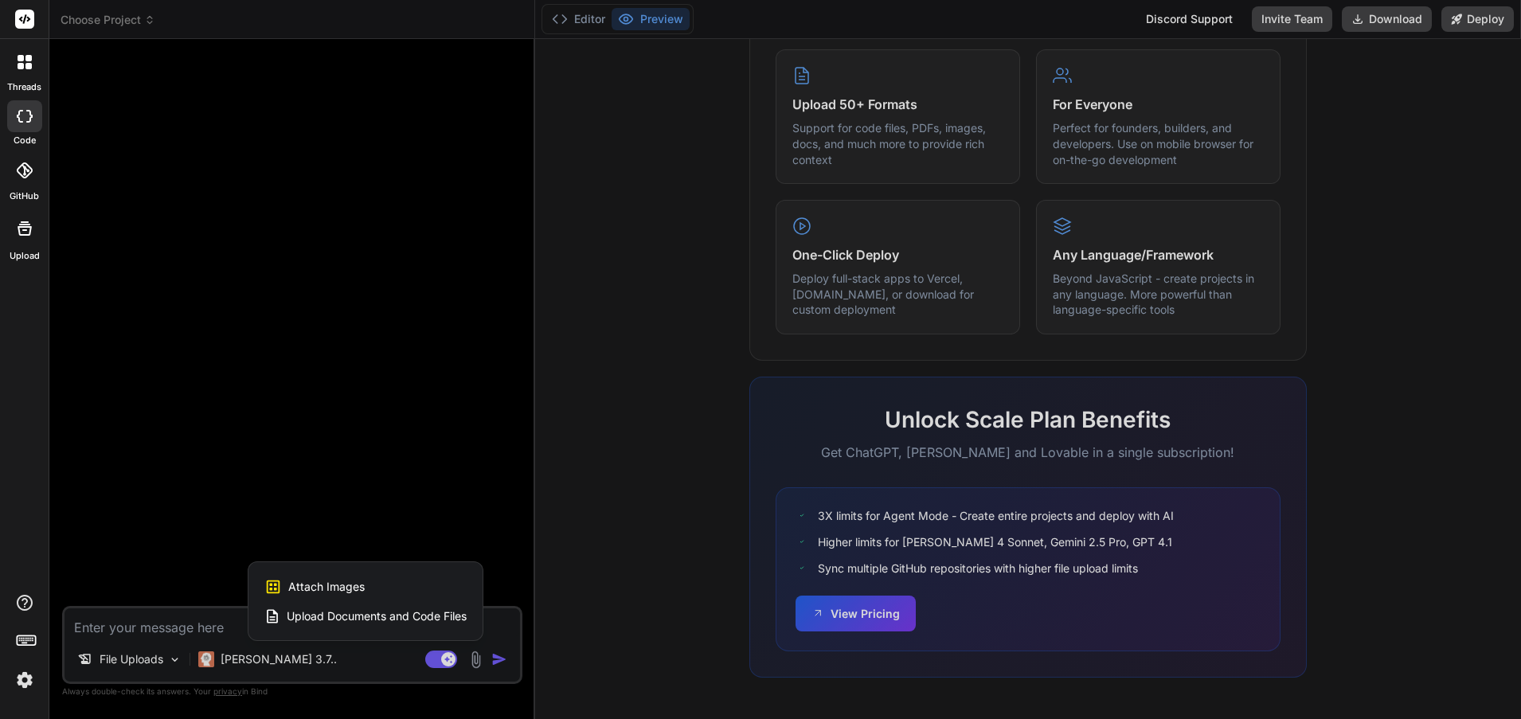
click at [415, 614] on span "Upload Documents and Code Files" at bounding box center [377, 617] width 180 height 16
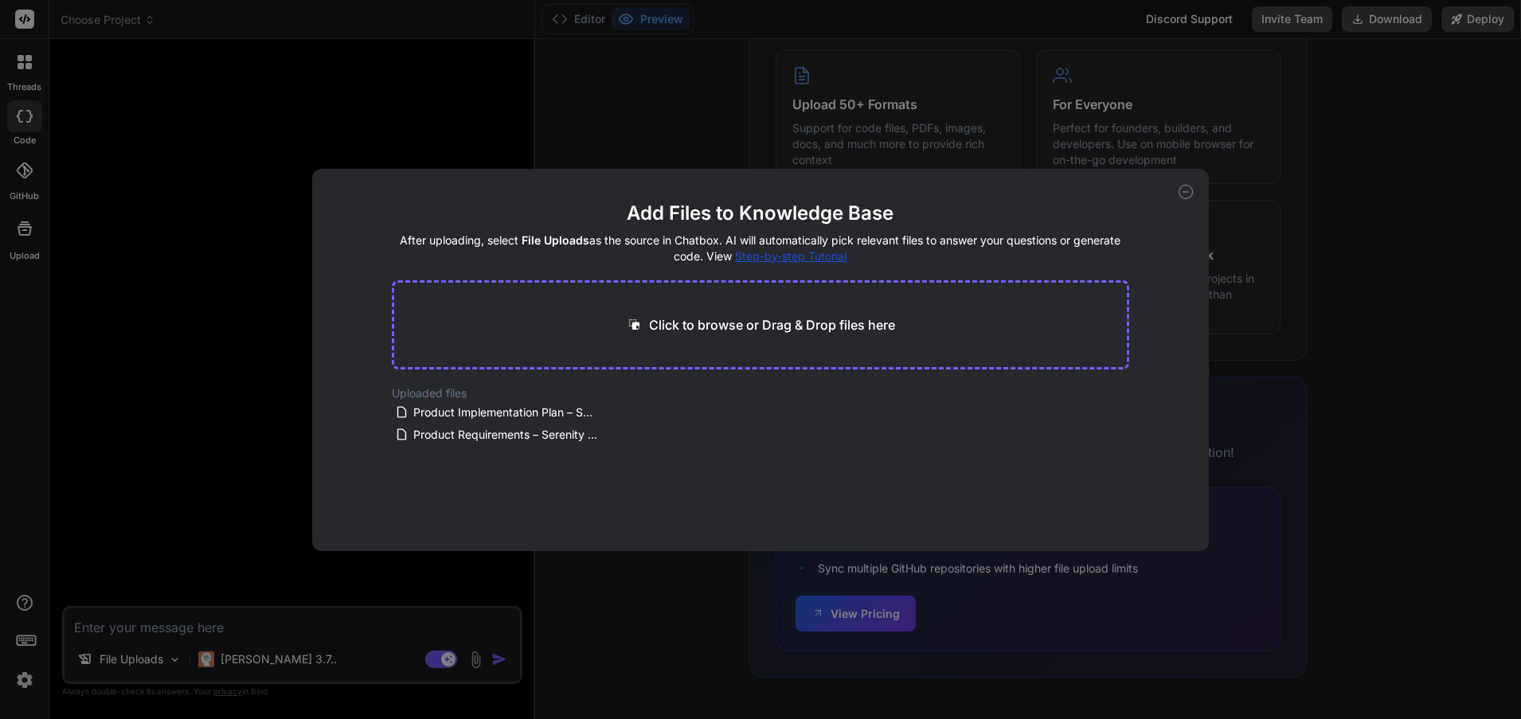
click at [1183, 191] on icon at bounding box center [1186, 192] width 14 height 14
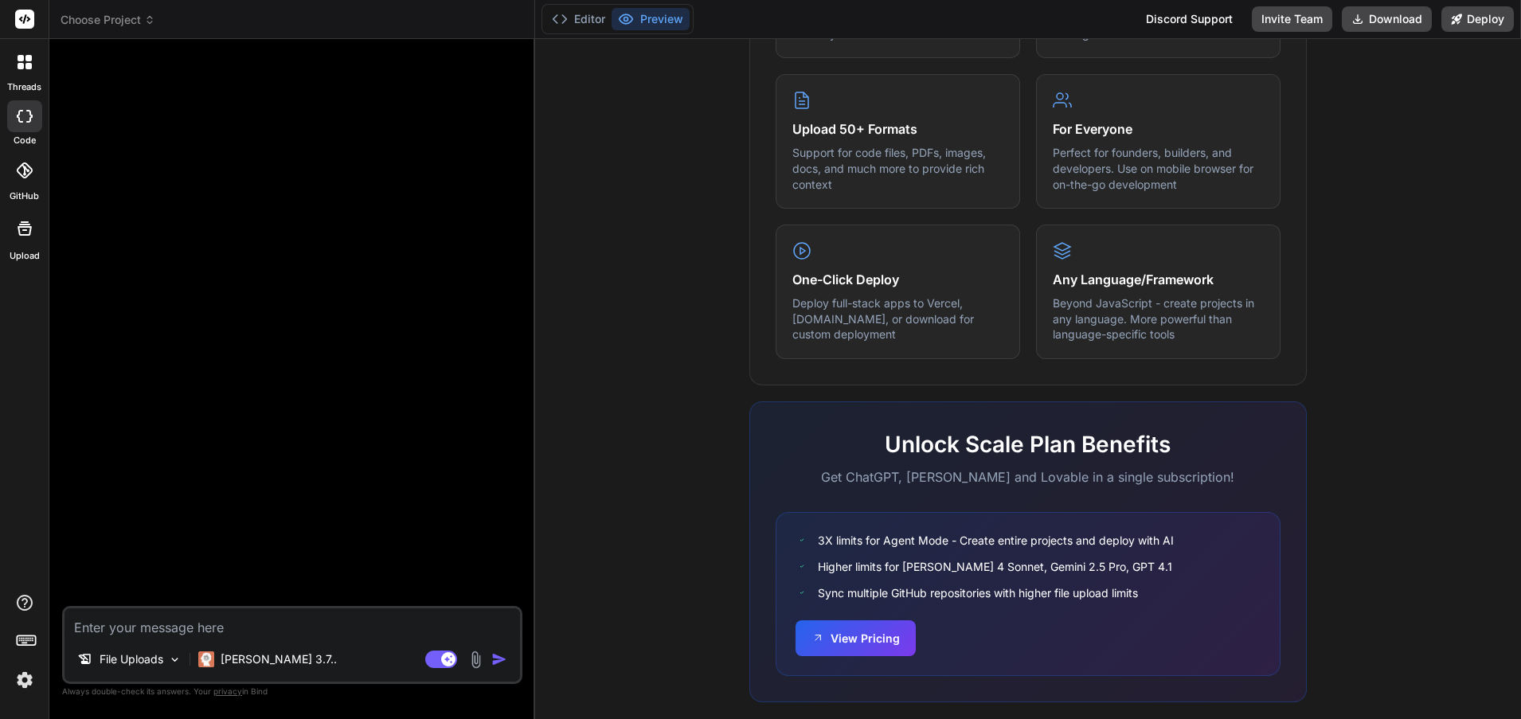
scroll to position [800, 0]
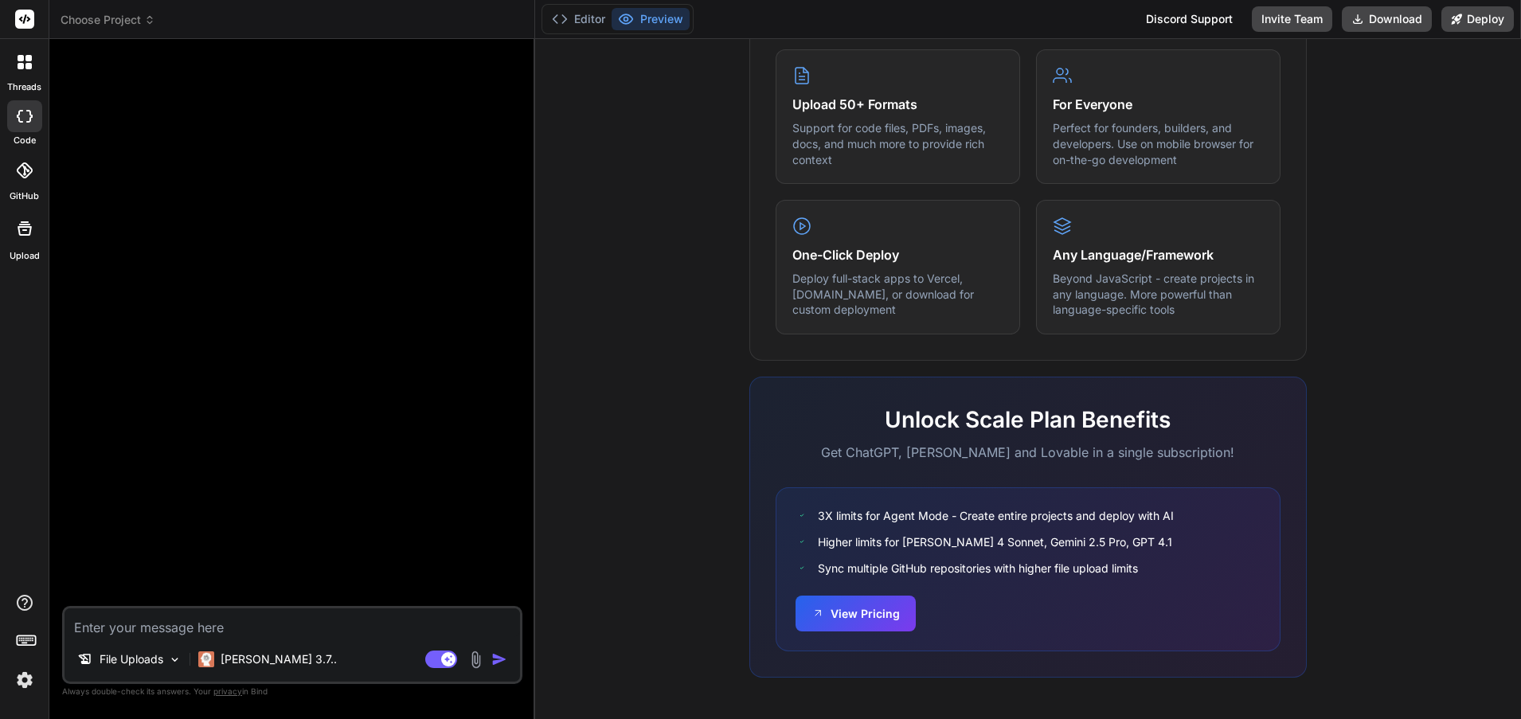
click at [121, 628] on textarea at bounding box center [293, 623] width 456 height 29
type textarea "x"
type textarea "I"
type textarea "x"
type textarea "i've"
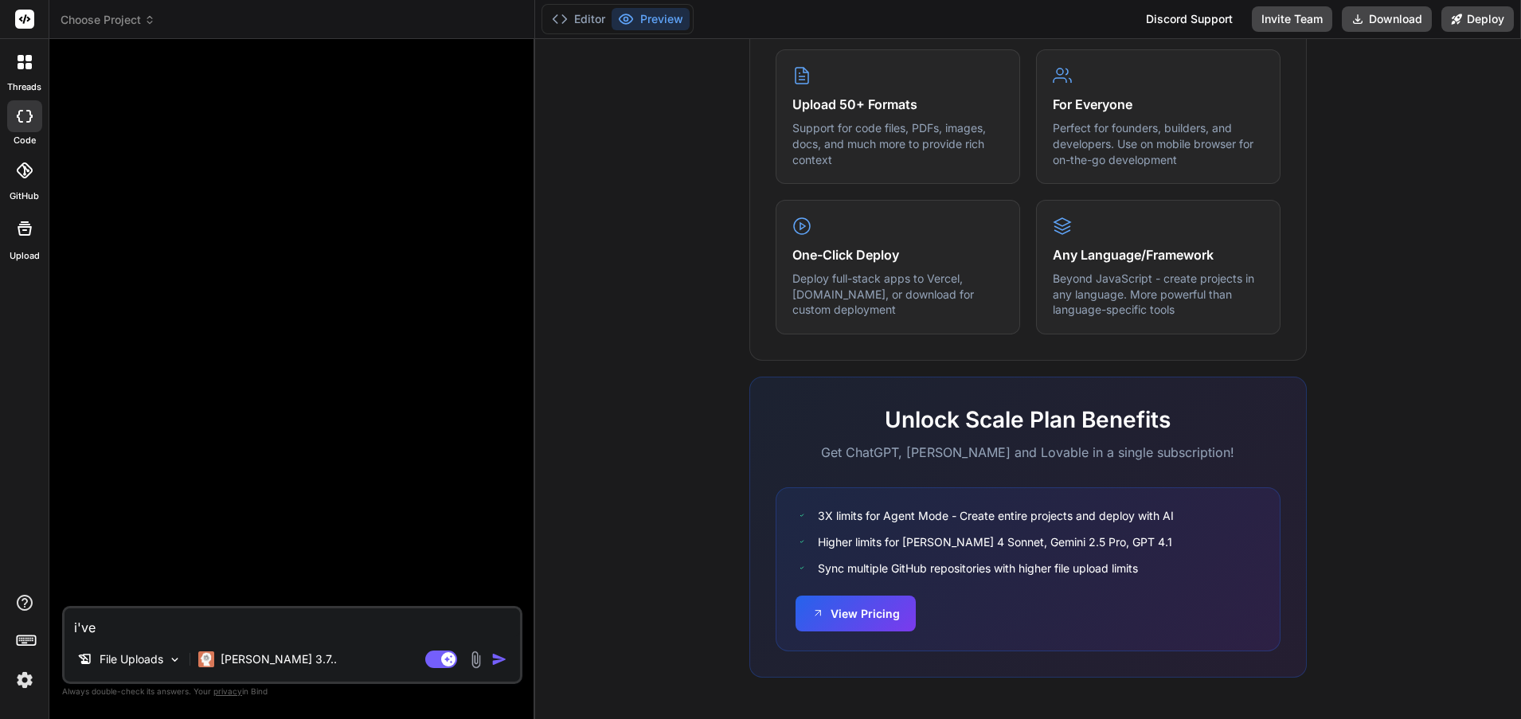
type textarea "x"
type textarea "i've given"
type textarea "x"
type textarea "i've given you"
type textarea "x"
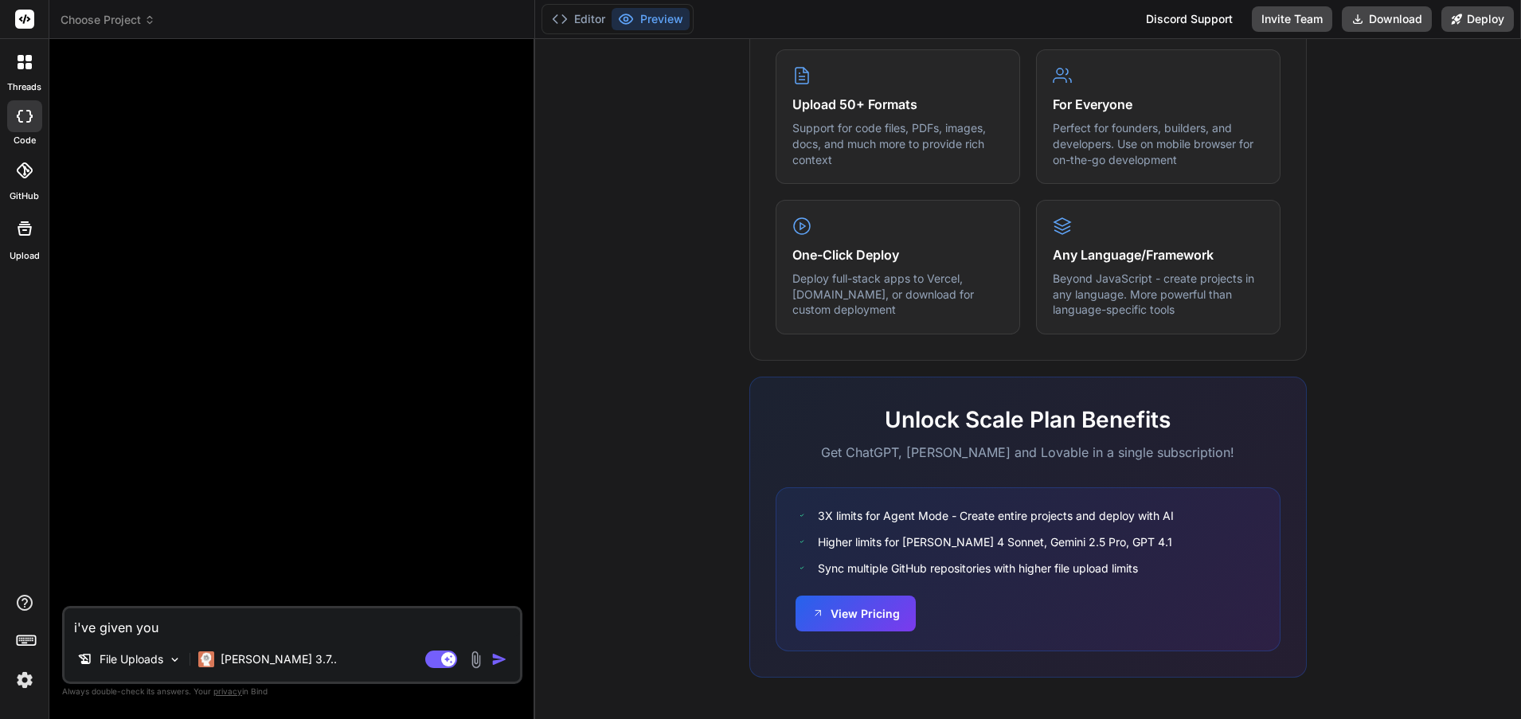
type textarea "I've given you"
type textarea "x"
type textarea "I've given you the"
type textarea "x"
type textarea "I've given you the fil"
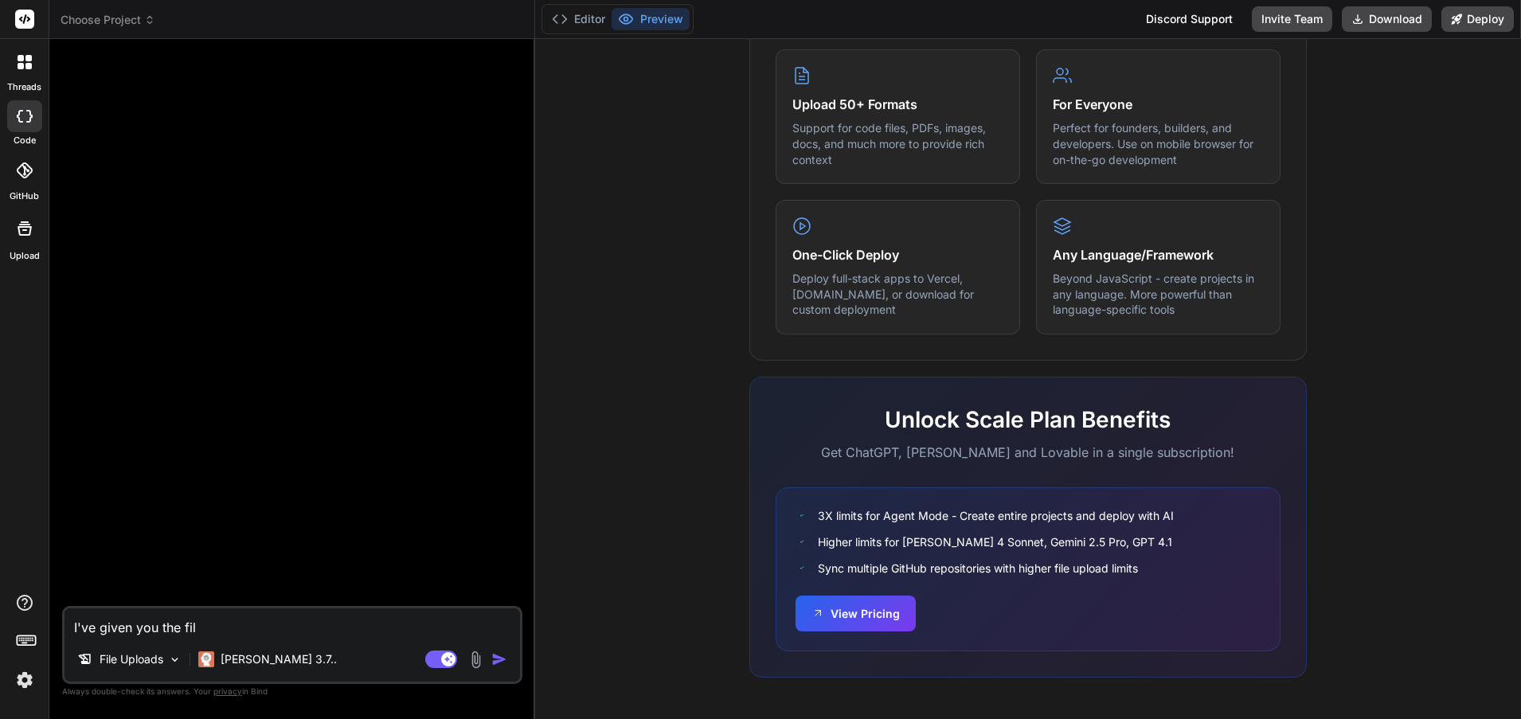
type textarea "x"
type textarea "I've given you the files"
type textarea "x"
type textarea "I've given you the files for"
type textarea "x"
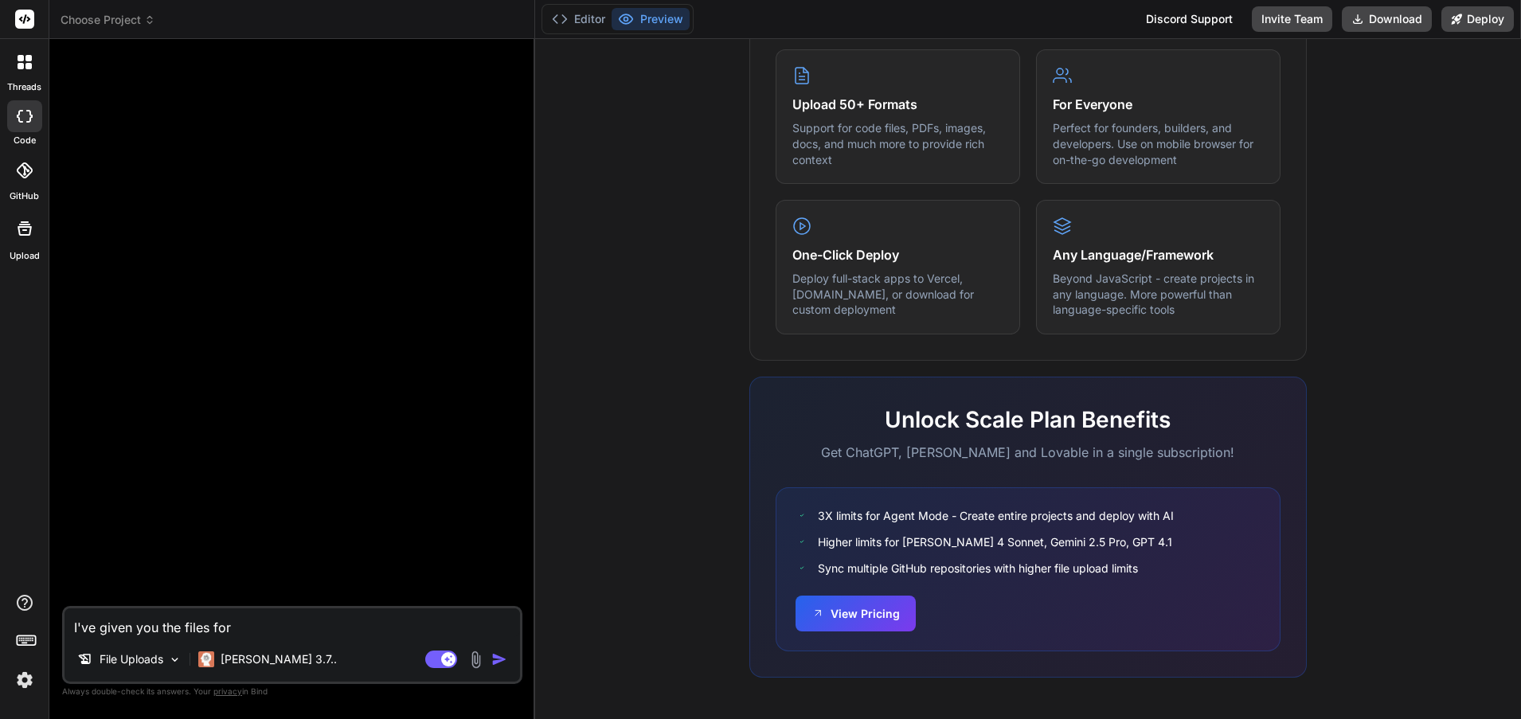
type textarea "I've given you The files for what"
type textarea "x"
type textarea "I've given you the files for what I"
type textarea "x"
type textarea "I've given you the files for what I need"
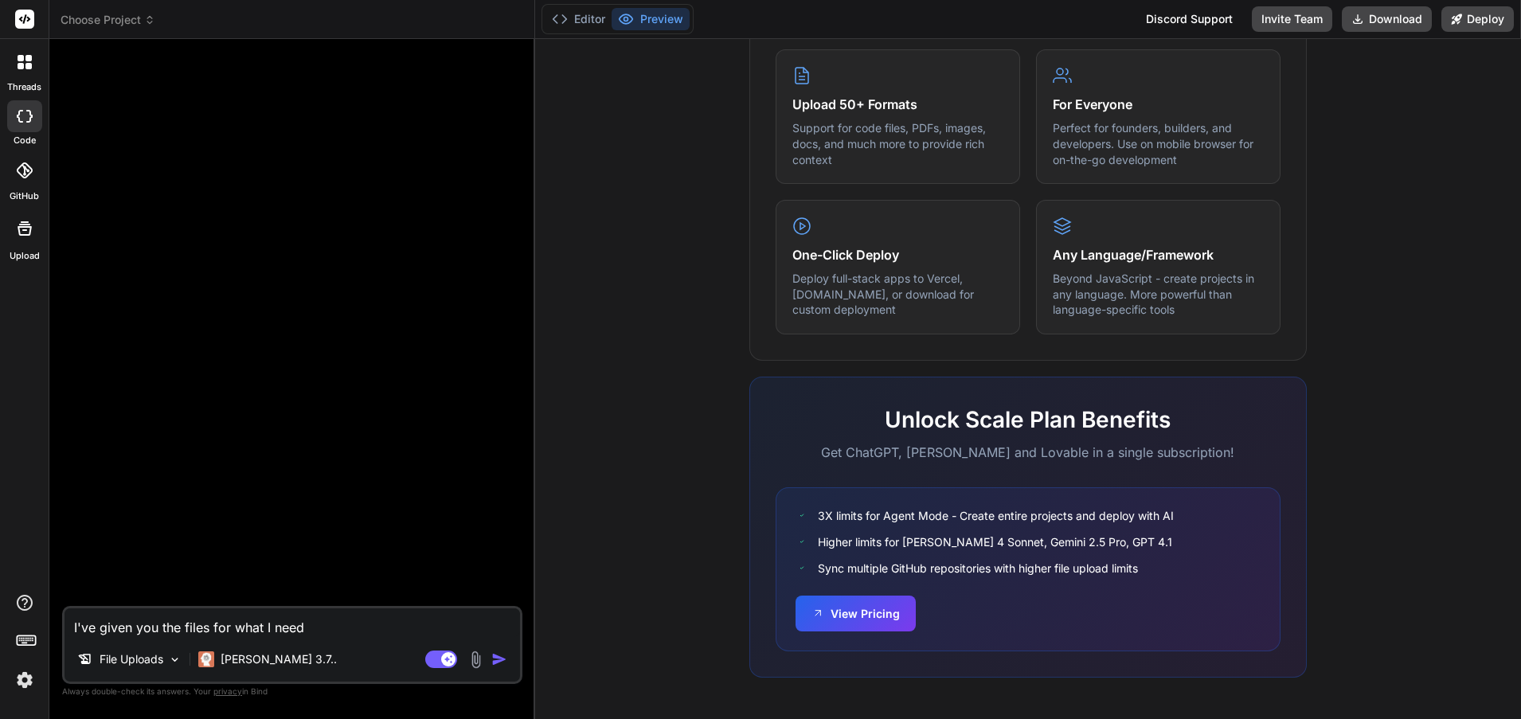
type textarea "x"
type textarea "I've given you the files for what I need created"
click at [504, 660] on img "button" at bounding box center [499, 660] width 16 height 16
type textarea "x"
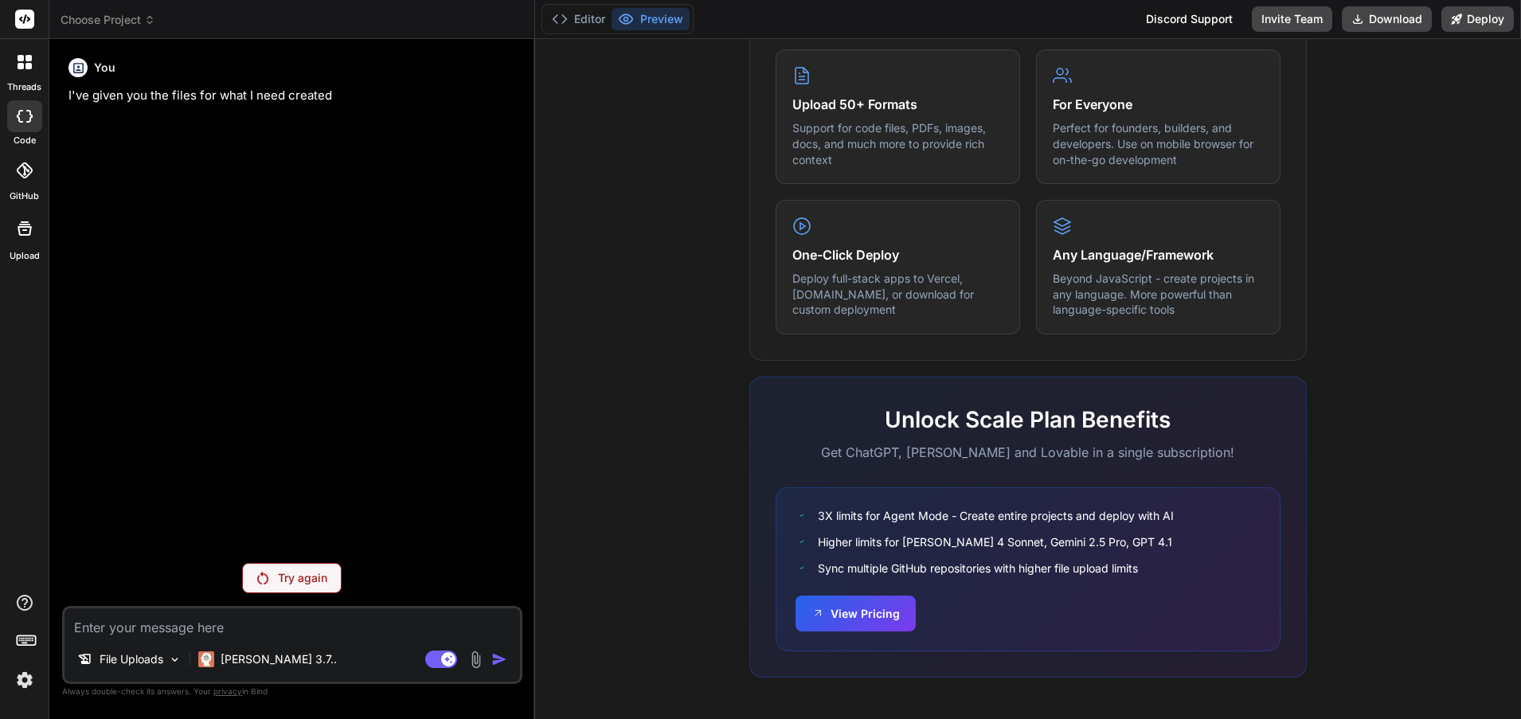
click at [129, 627] on textarea at bounding box center [293, 623] width 456 height 29
type textarea "x"
type textarea "get"
type textarea "x"
type textarea "get started"
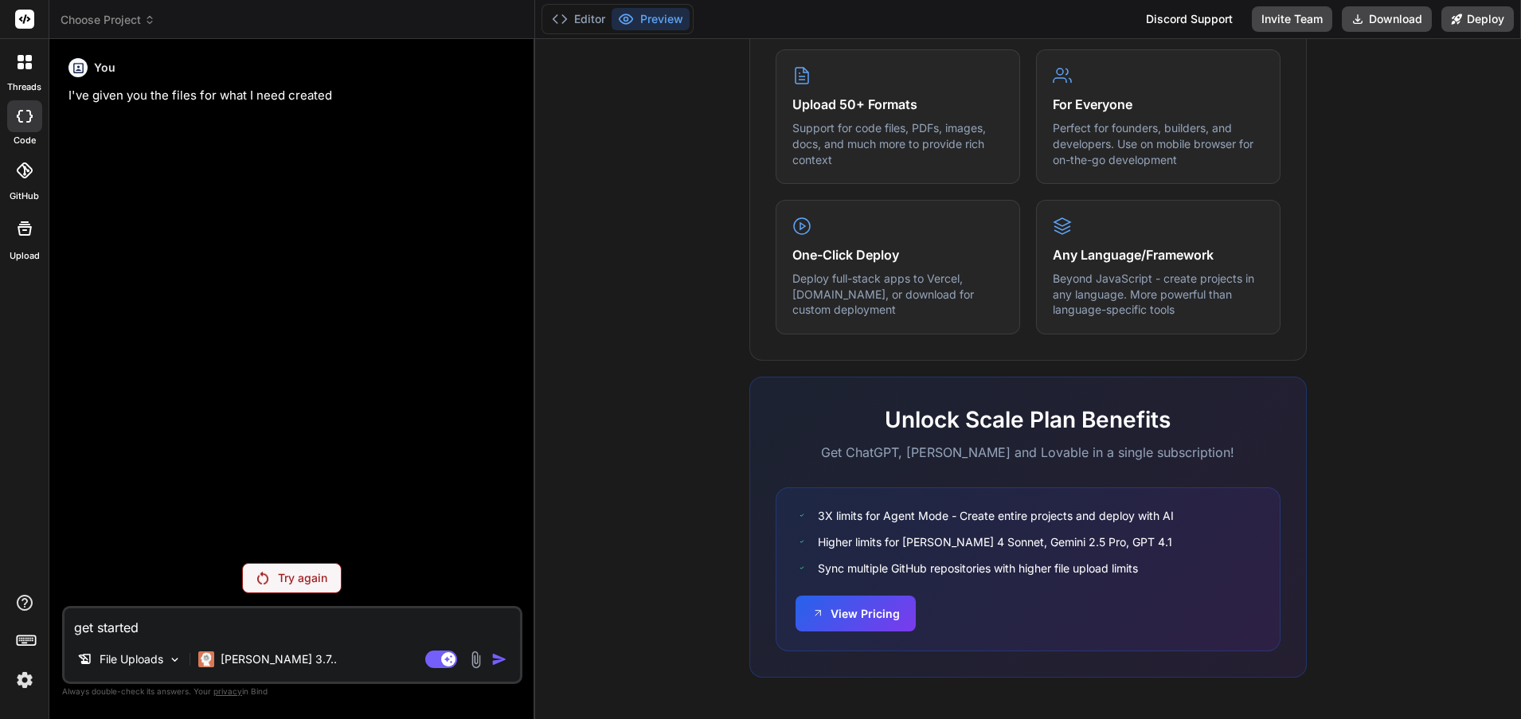
type textarea "x"
type textarea "get started creat"
type textarea "x"
type textarea "get started creating"
type textarea "x"
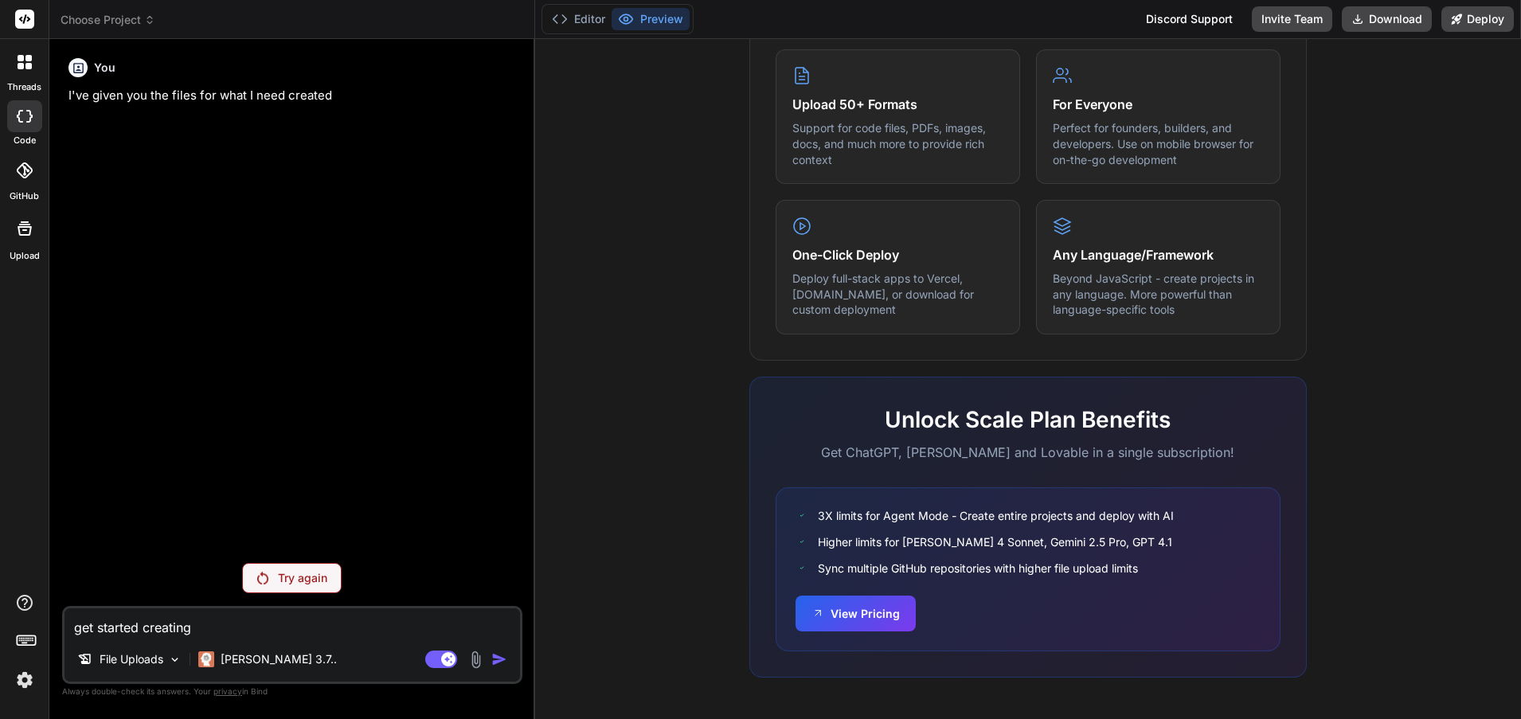
type textarea "Get started creating SE"
type textarea "x"
type textarea "Get started creating Seren"
type textarea "x"
type textarea "Get started creating Serenity"
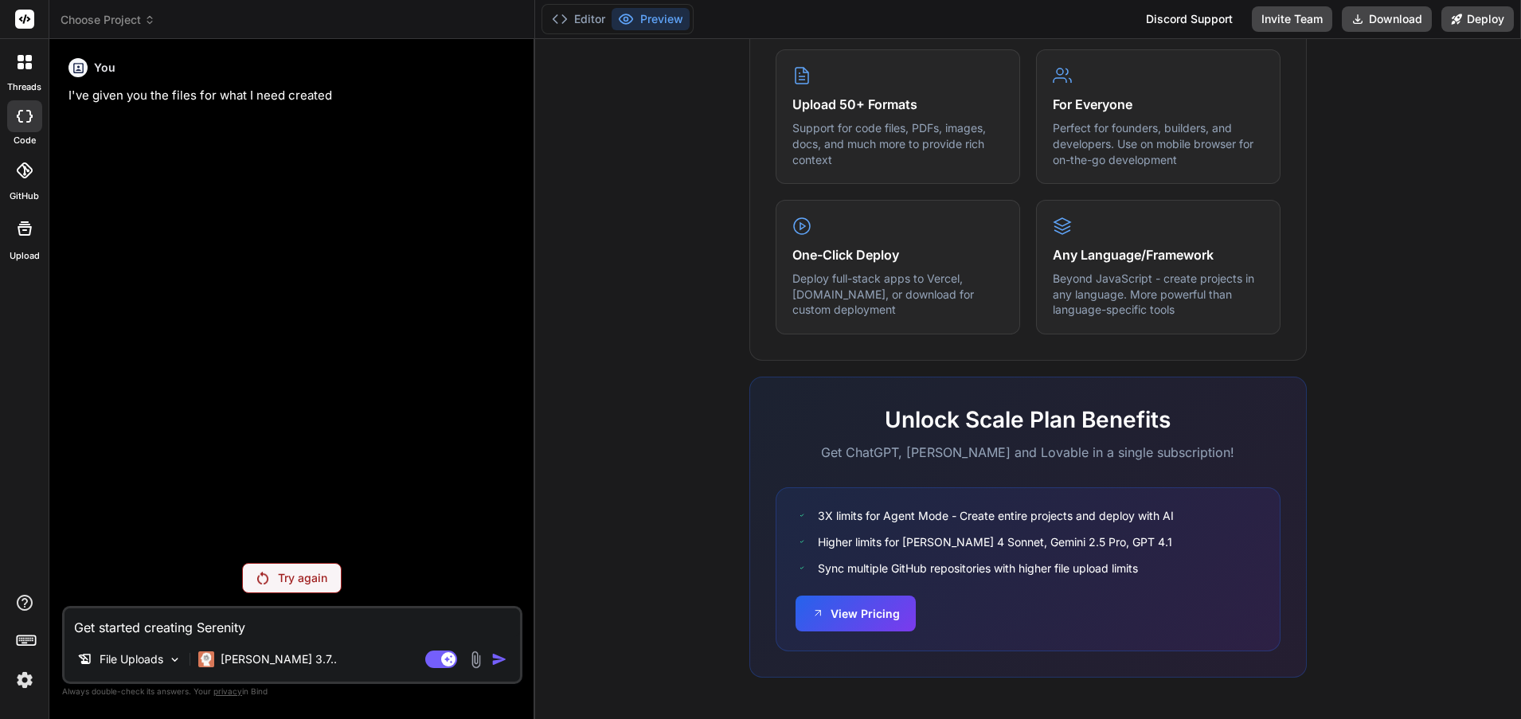
type textarea "x"
type textarea "get started creating serenity ag"
type textarea "x"
type textarea "get started creating serenity agent"
type textarea "x"
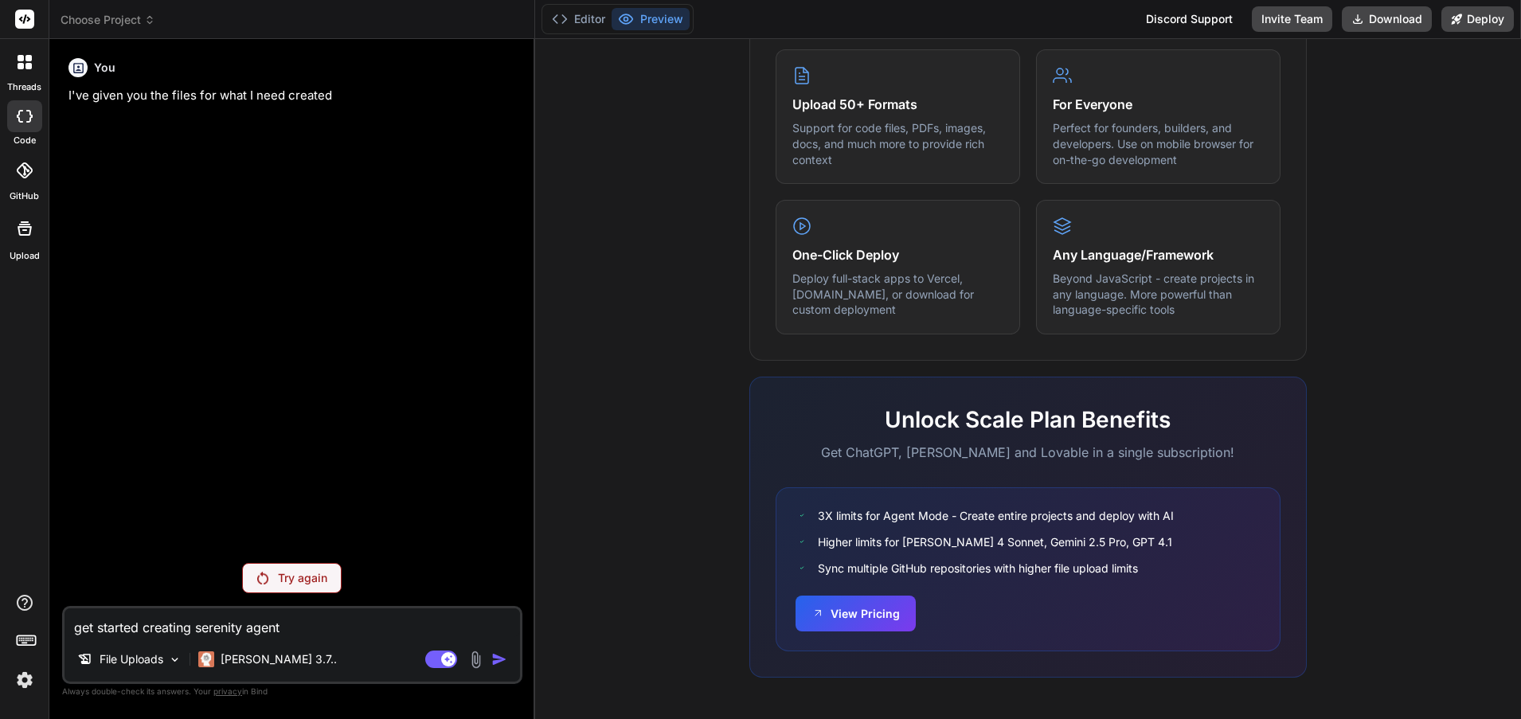
type textarea "get started creating serenity agent access"
type textarea "x"
type textarea "Get started creating Serenity Agent access"
click at [350, 629] on textarea "Get started creating Serenity Agent access" at bounding box center [293, 623] width 456 height 29
click at [296, 626] on textarea "Get started creating Serenity Agent access" at bounding box center [293, 623] width 456 height 29
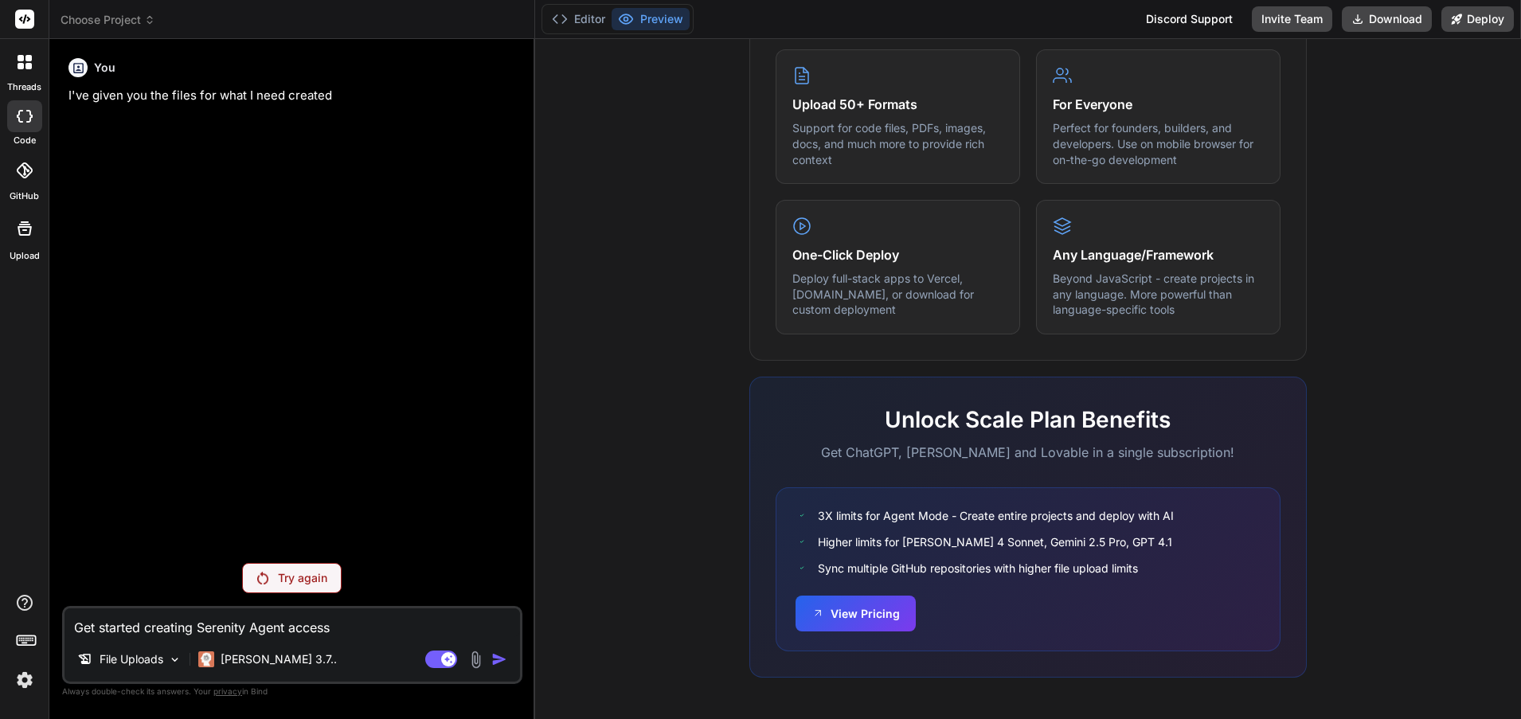
click at [296, 626] on textarea "Get started creating Serenity Agent access" at bounding box center [293, 623] width 456 height 29
click at [677, 221] on div "What makes IDE powerful Everything you need to bring your ideas to life Create …" at bounding box center [1028, 249] width 967 height 921
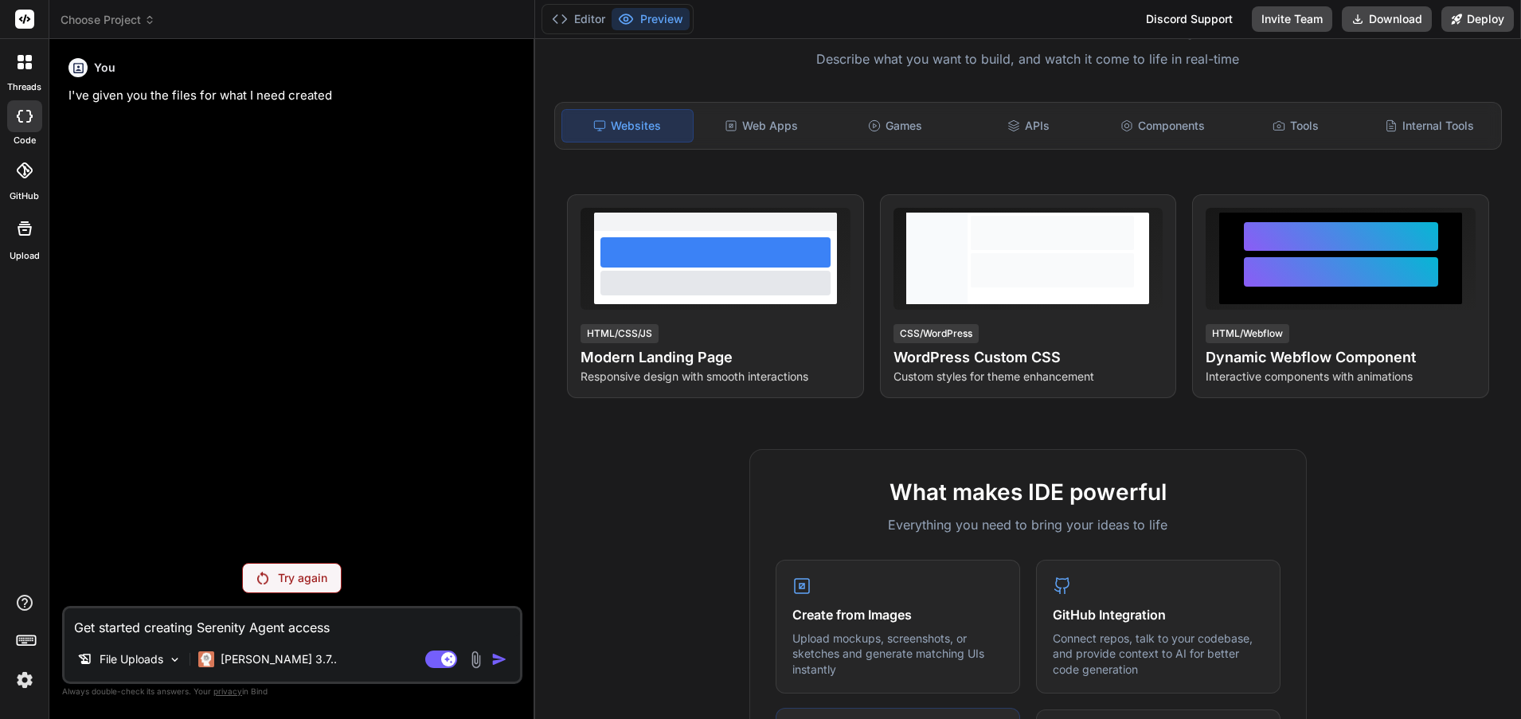
scroll to position [0, 0]
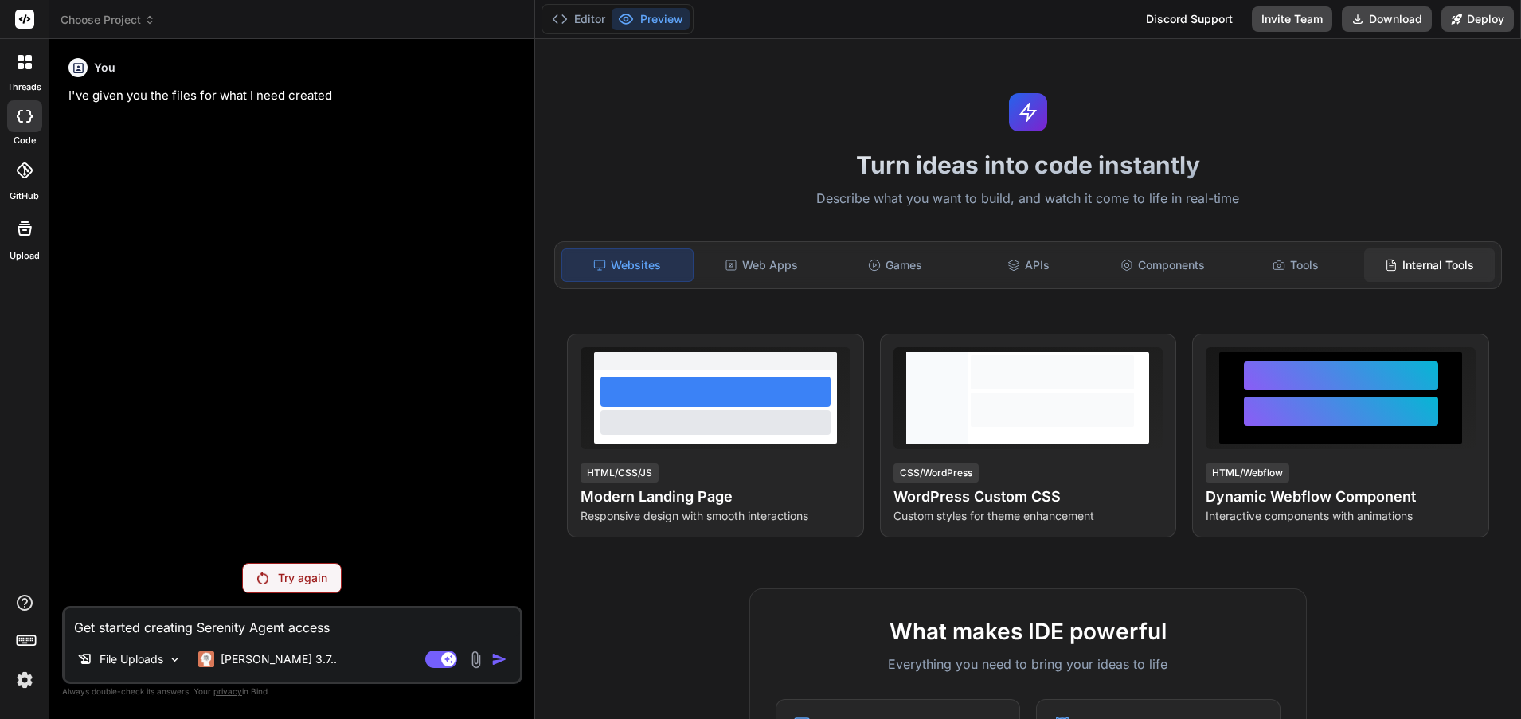
click at [1399, 257] on div "Internal Tools" at bounding box center [1430, 265] width 131 height 33
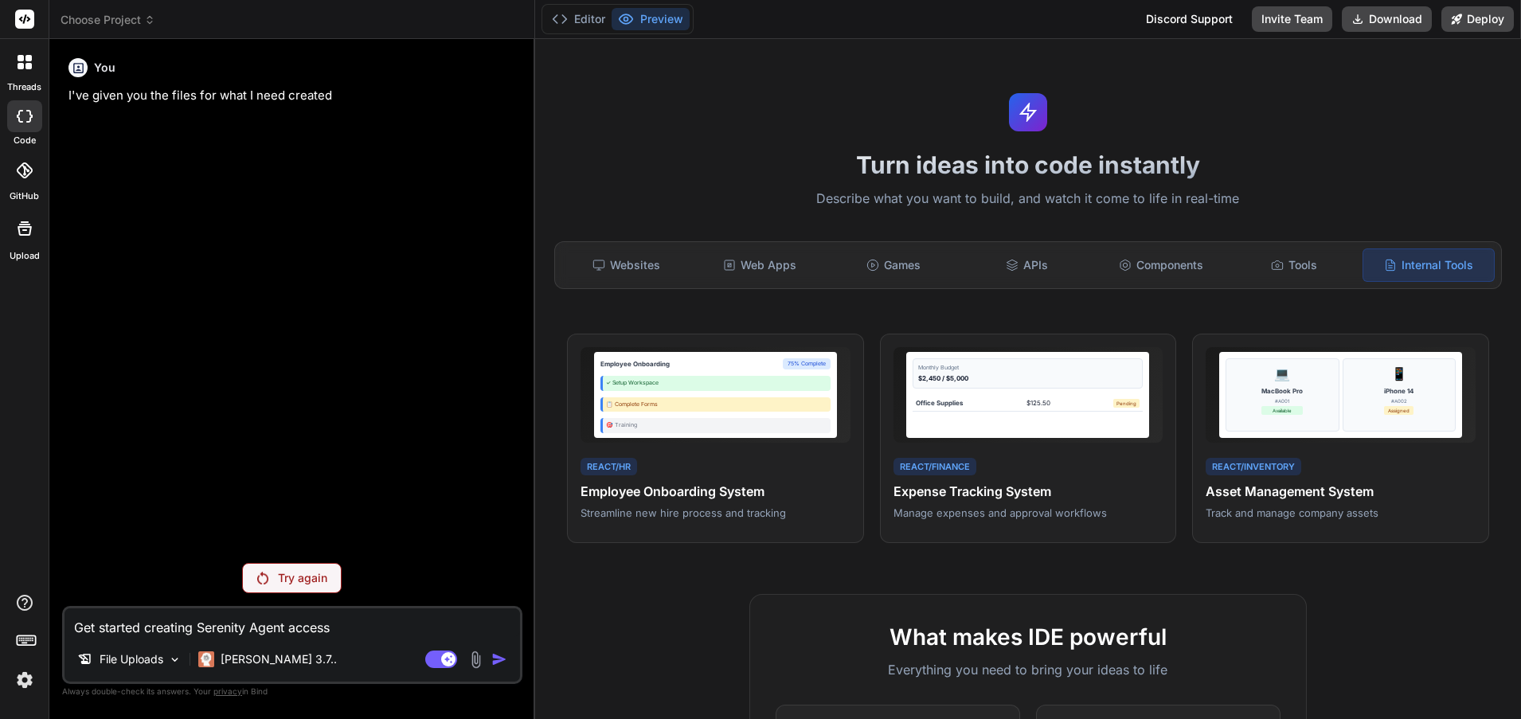
click at [292, 574] on p "Try again" at bounding box center [302, 578] width 49 height 16
click at [776, 264] on div "Web Apps" at bounding box center [760, 265] width 131 height 33
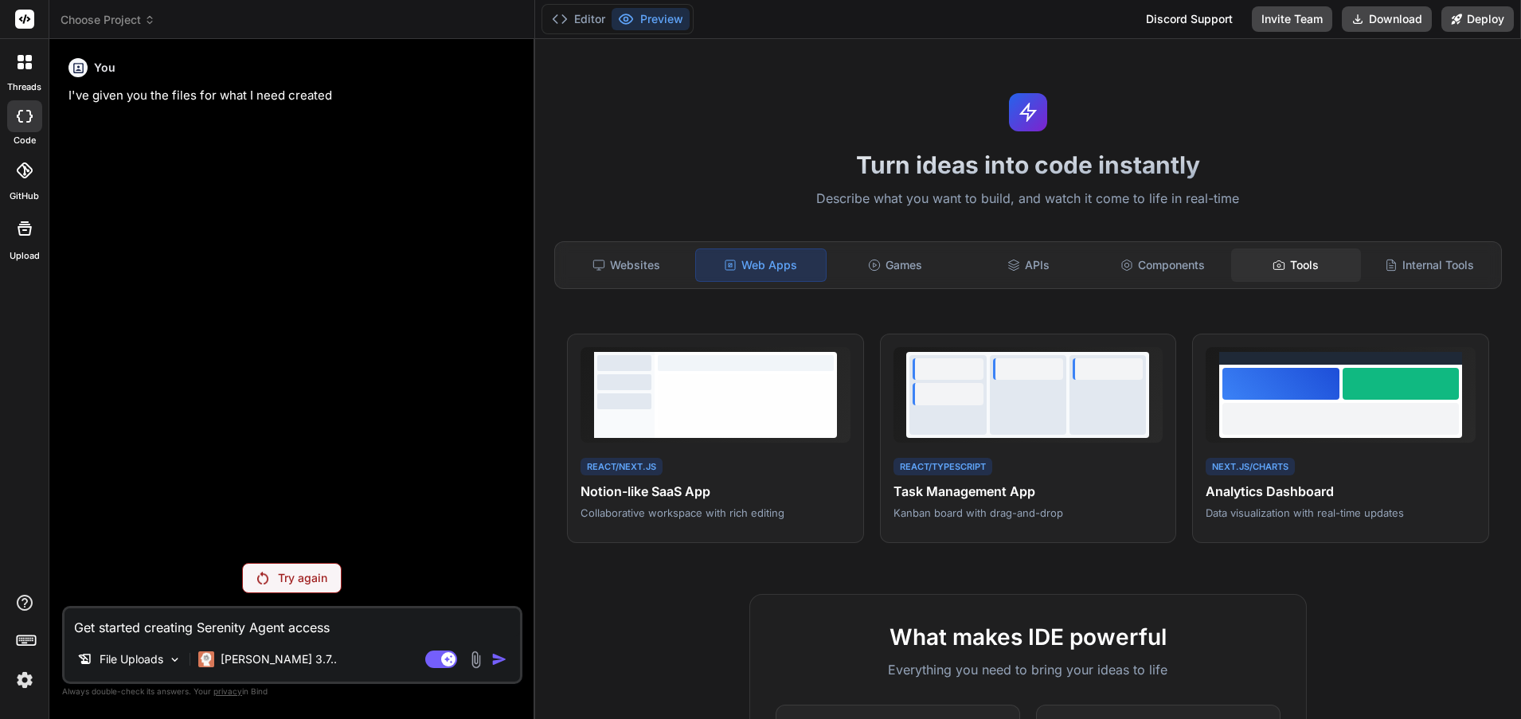
click at [1313, 263] on div "Tools" at bounding box center [1296, 265] width 131 height 33
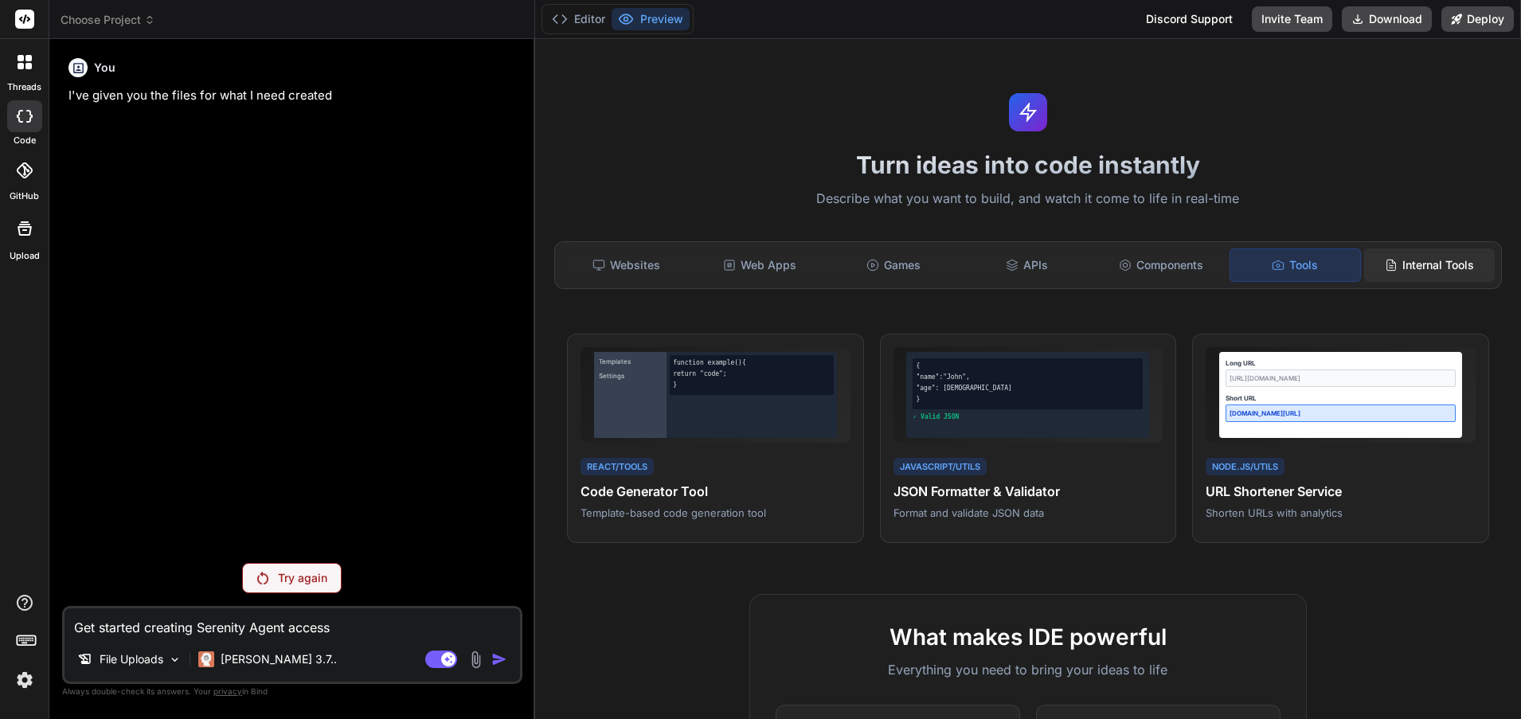
click at [1411, 264] on div "Internal Tools" at bounding box center [1430, 265] width 131 height 33
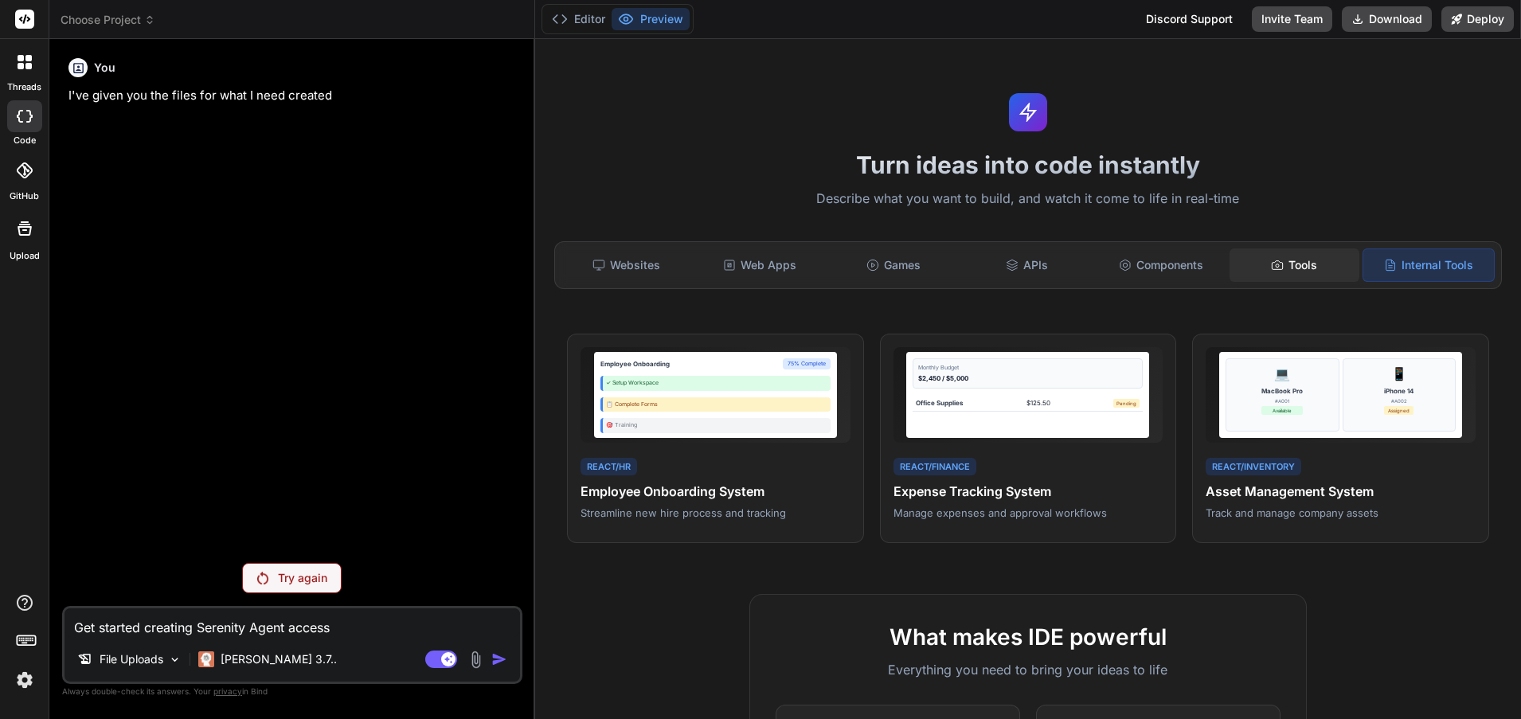
click at [1282, 264] on div "Tools" at bounding box center [1295, 265] width 131 height 33
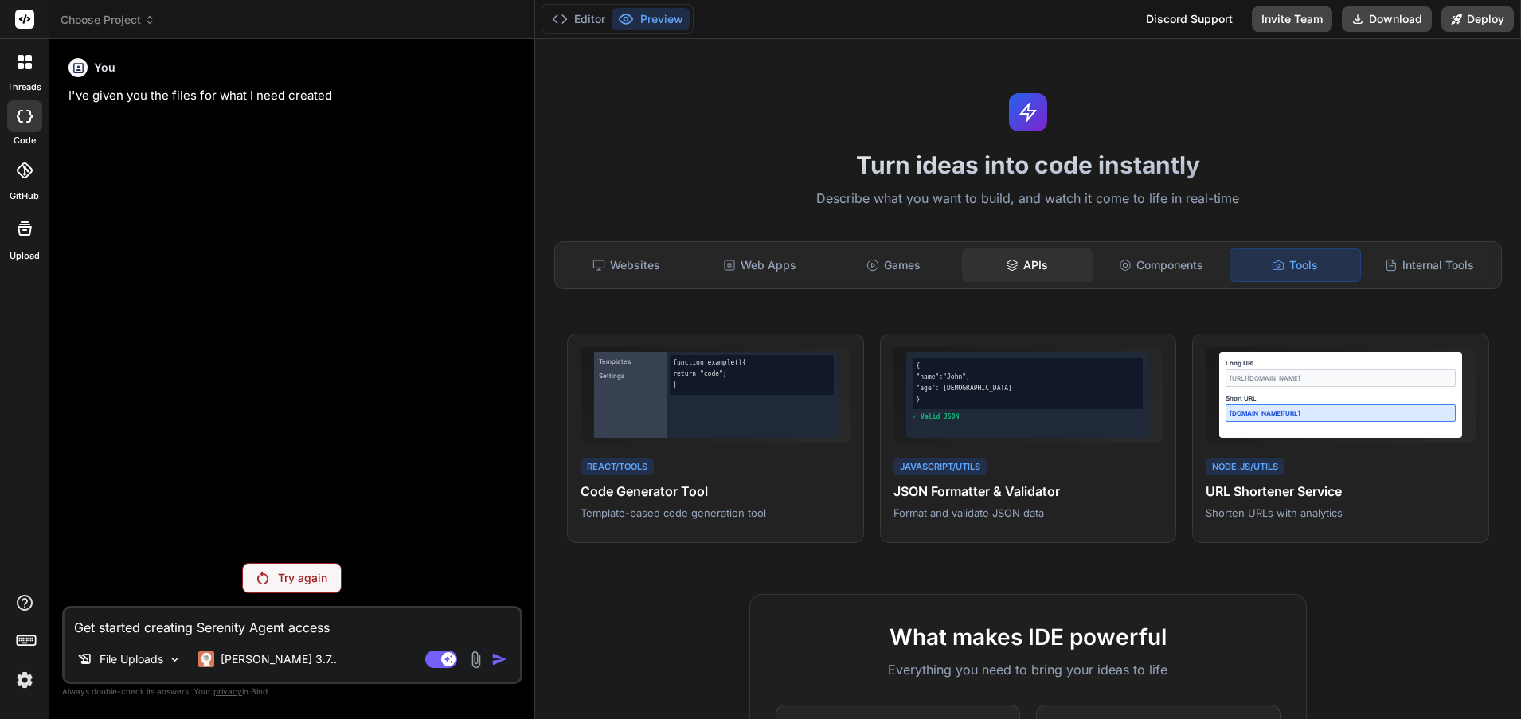
click at [1024, 257] on div "APIs" at bounding box center [1027, 265] width 131 height 33
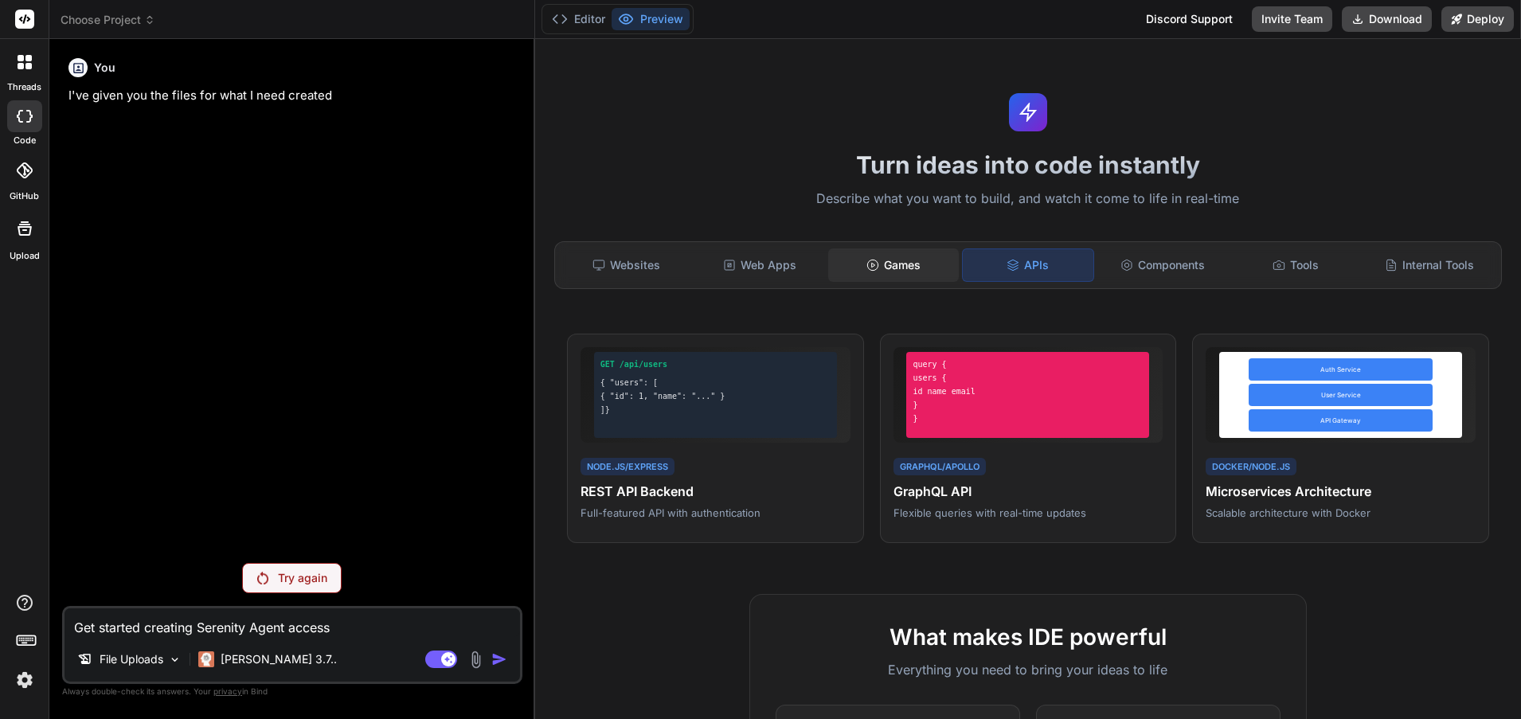
click at [902, 268] on div "Games" at bounding box center [893, 265] width 131 height 33
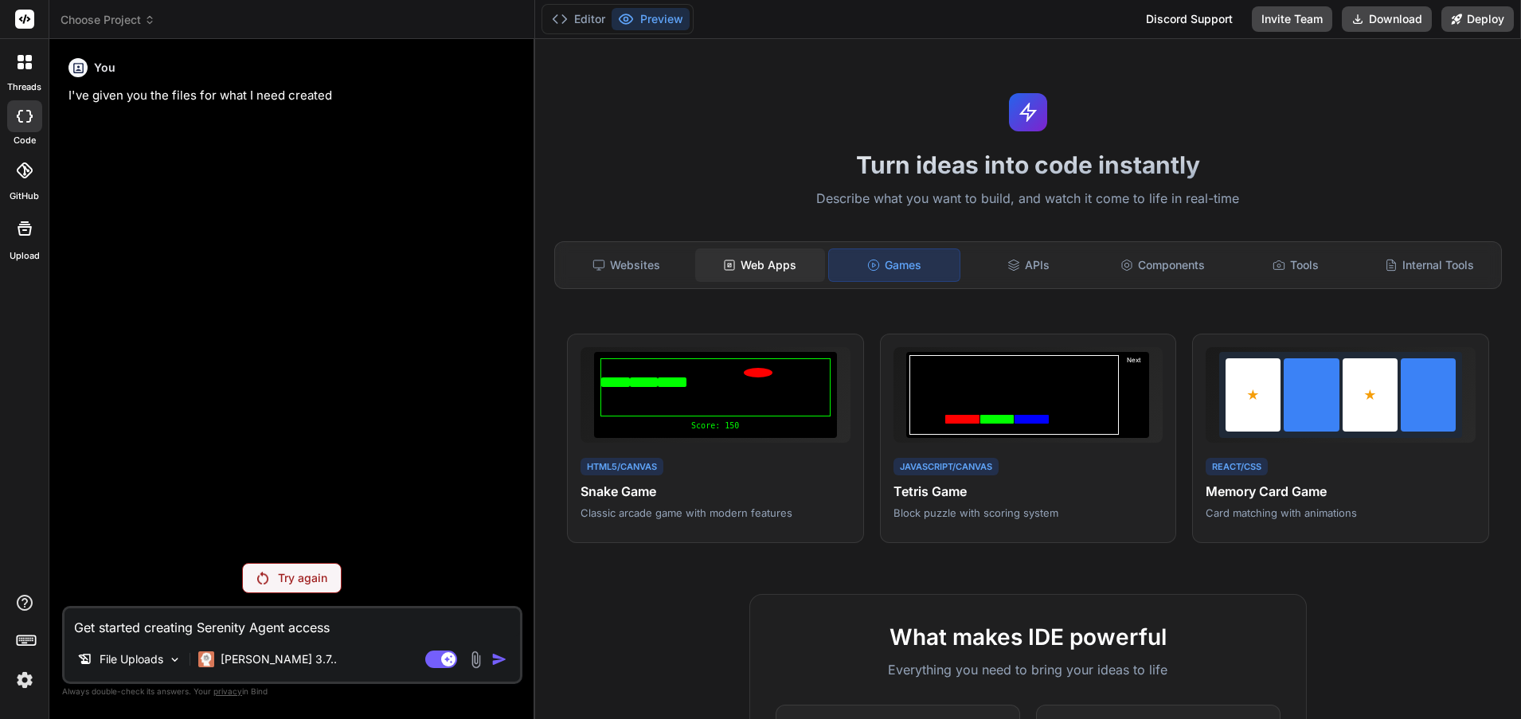
click at [777, 259] on div "Web Apps" at bounding box center [760, 265] width 131 height 33
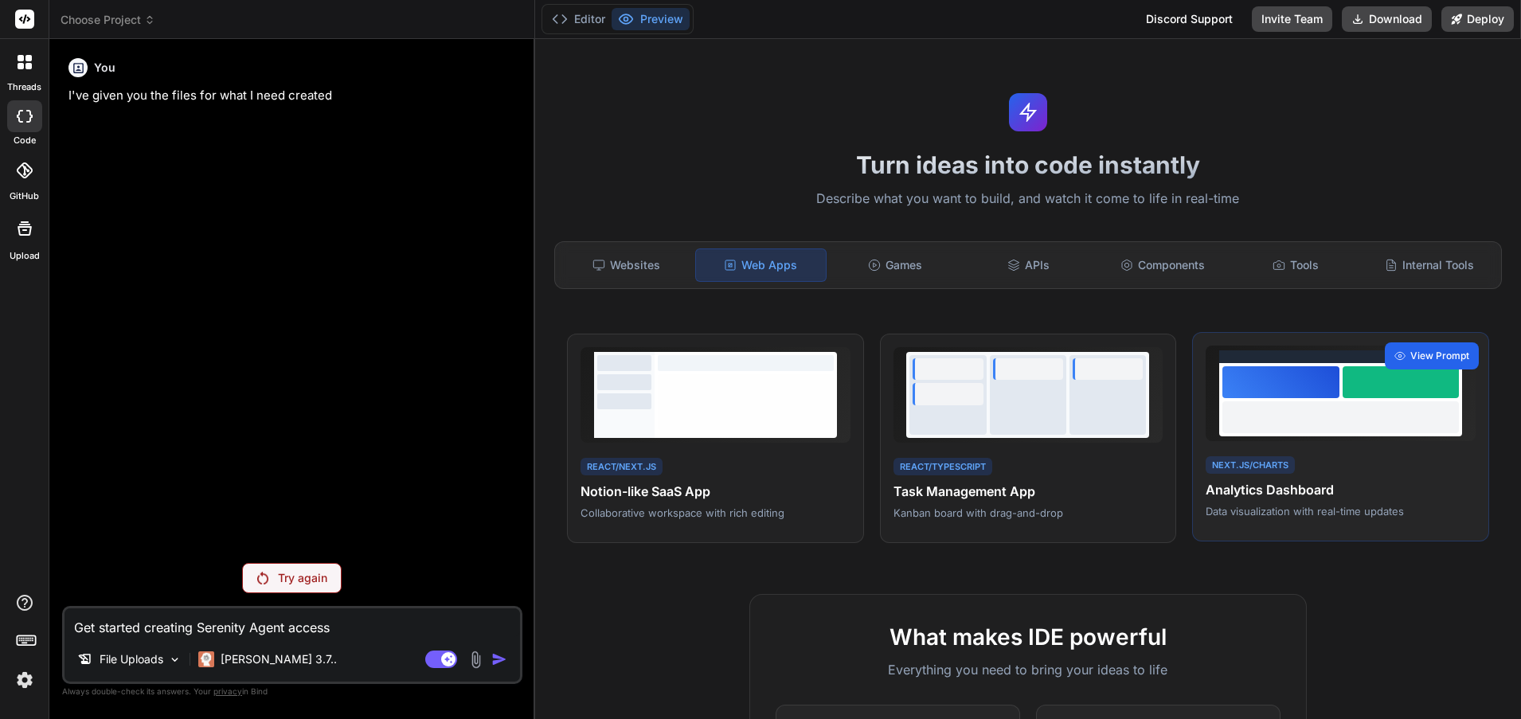
click at [1427, 355] on span "View Prompt" at bounding box center [1440, 356] width 59 height 14
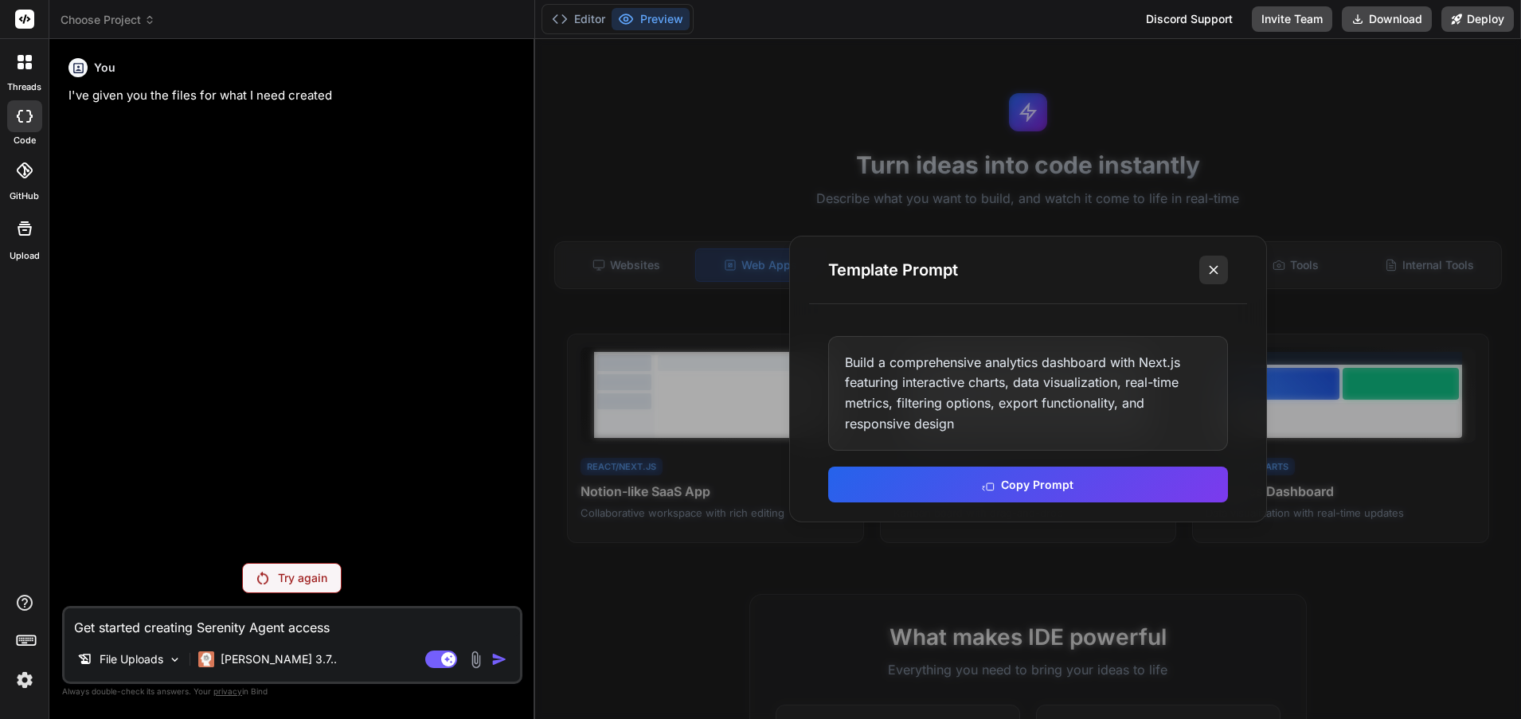
click at [1208, 268] on icon at bounding box center [1214, 270] width 16 height 16
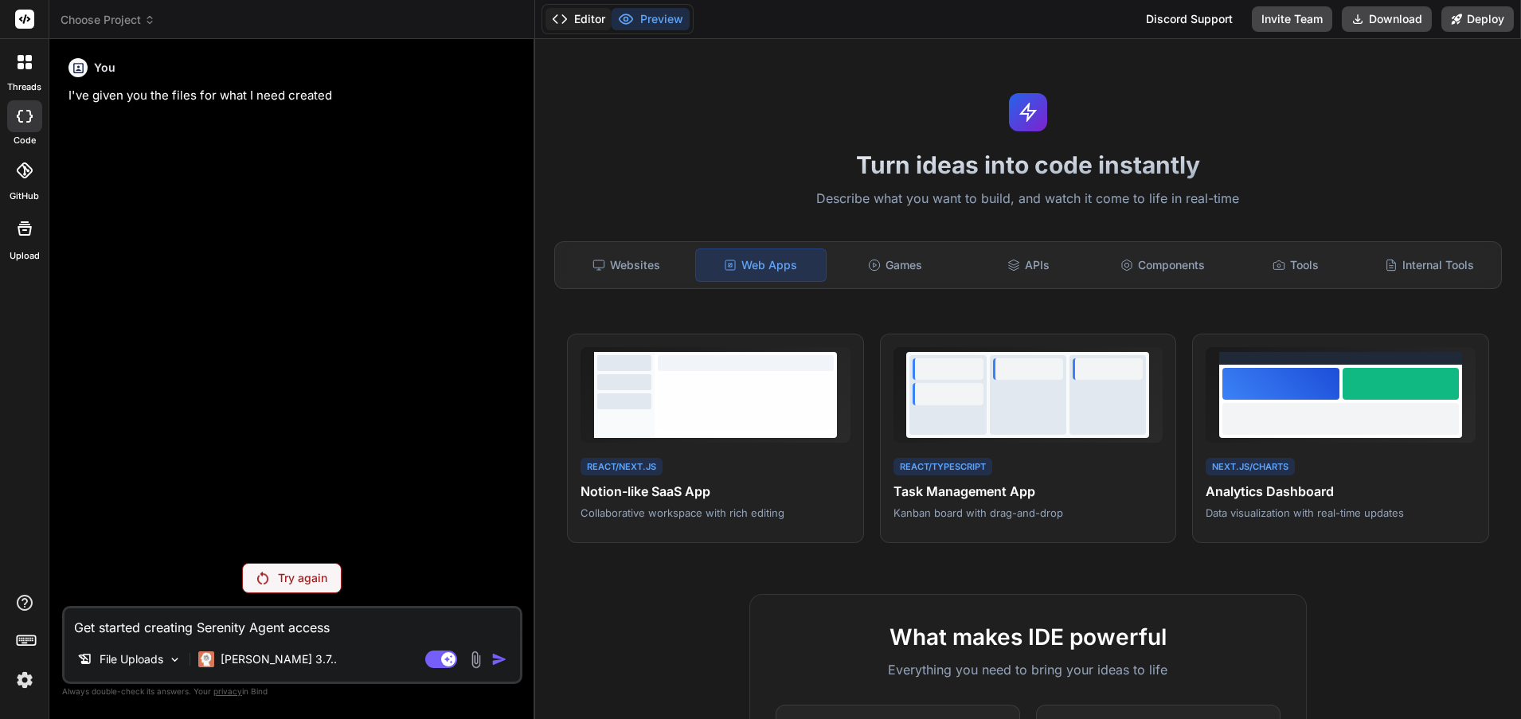
click at [590, 20] on button "Editor" at bounding box center [579, 19] width 66 height 22
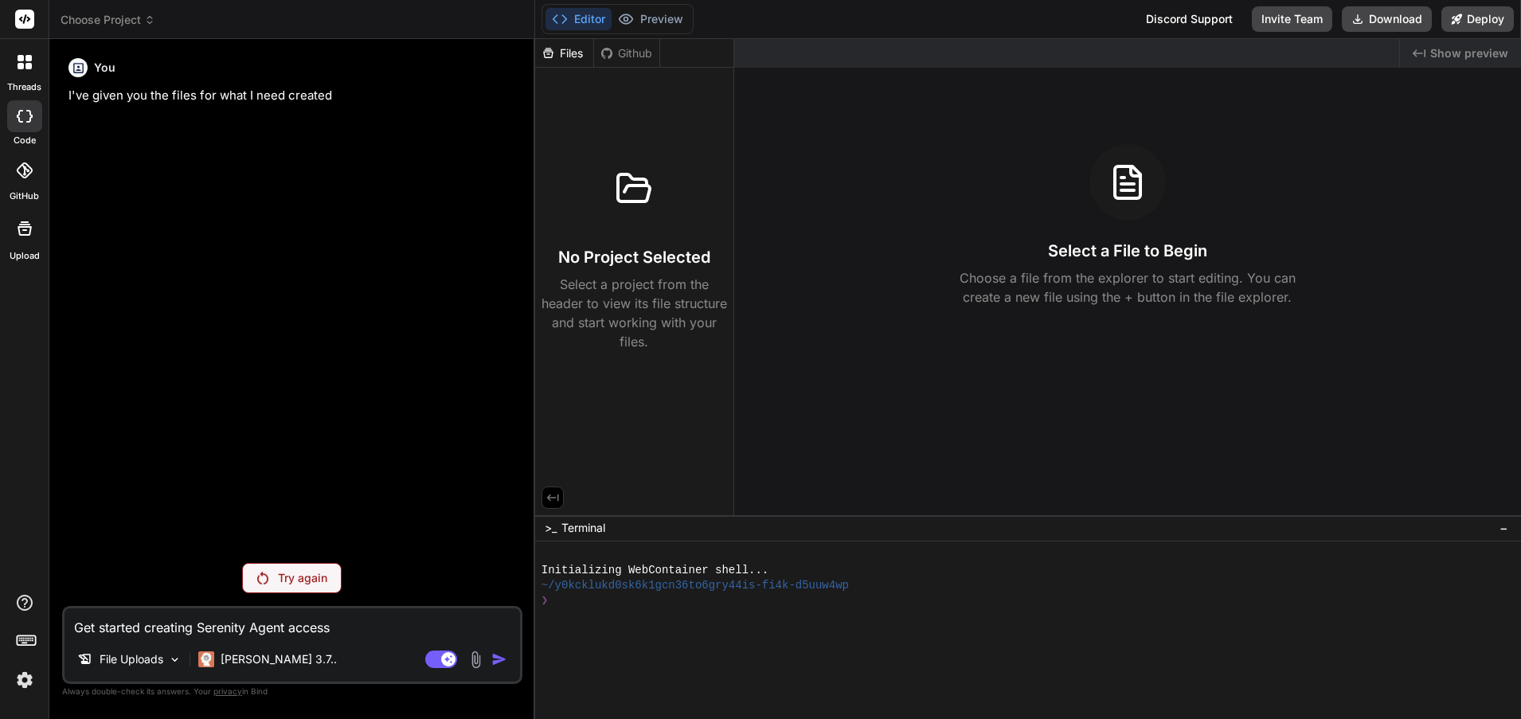
click at [566, 54] on div "Files" at bounding box center [564, 53] width 58 height 16
click at [628, 53] on div "Github" at bounding box center [626, 53] width 65 height 16
click at [566, 60] on div "Files" at bounding box center [564, 53] width 58 height 16
click at [863, 568] on div "Initializing WebContainer shell..." at bounding box center [1020, 570] width 957 height 15
click at [661, 23] on button "Preview" at bounding box center [651, 19] width 78 height 22
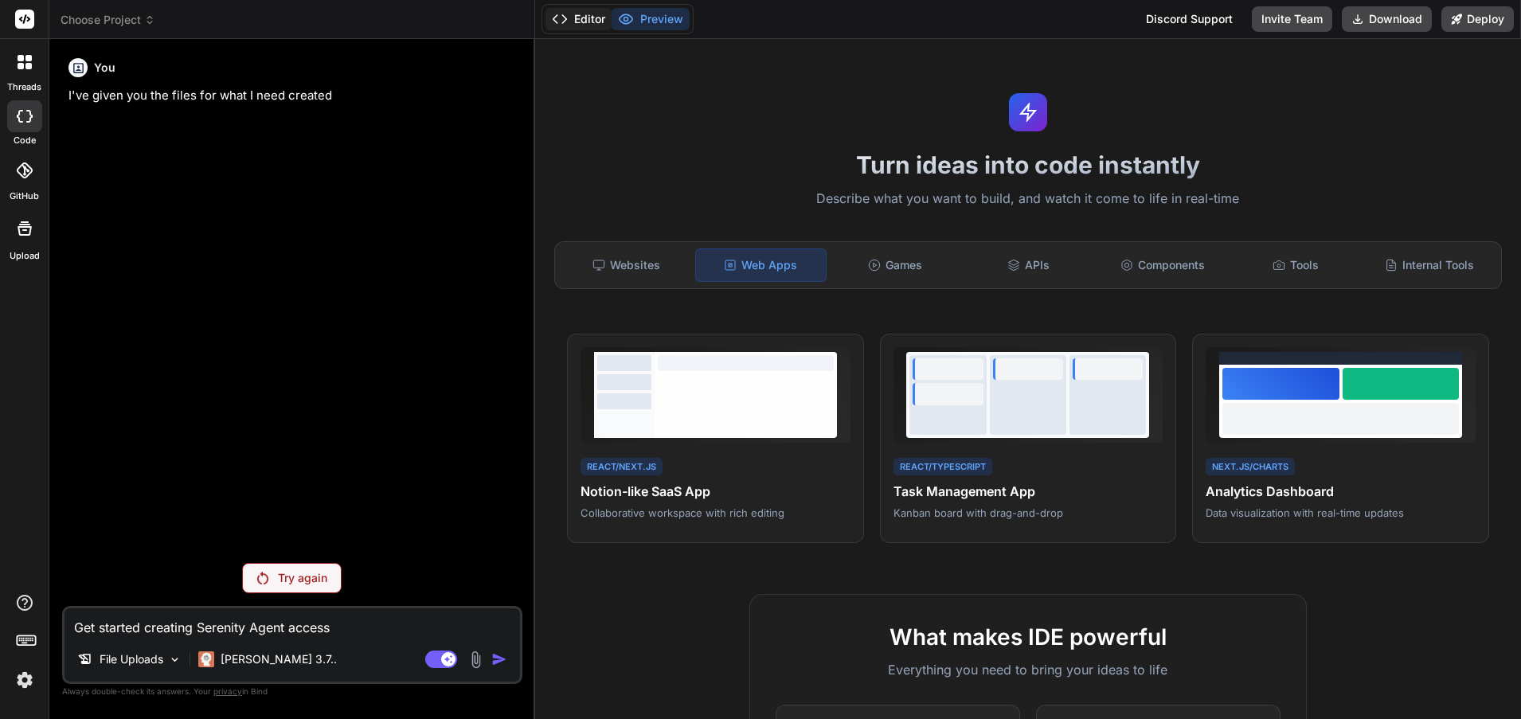
click at [588, 22] on button "Editor" at bounding box center [579, 19] width 66 height 22
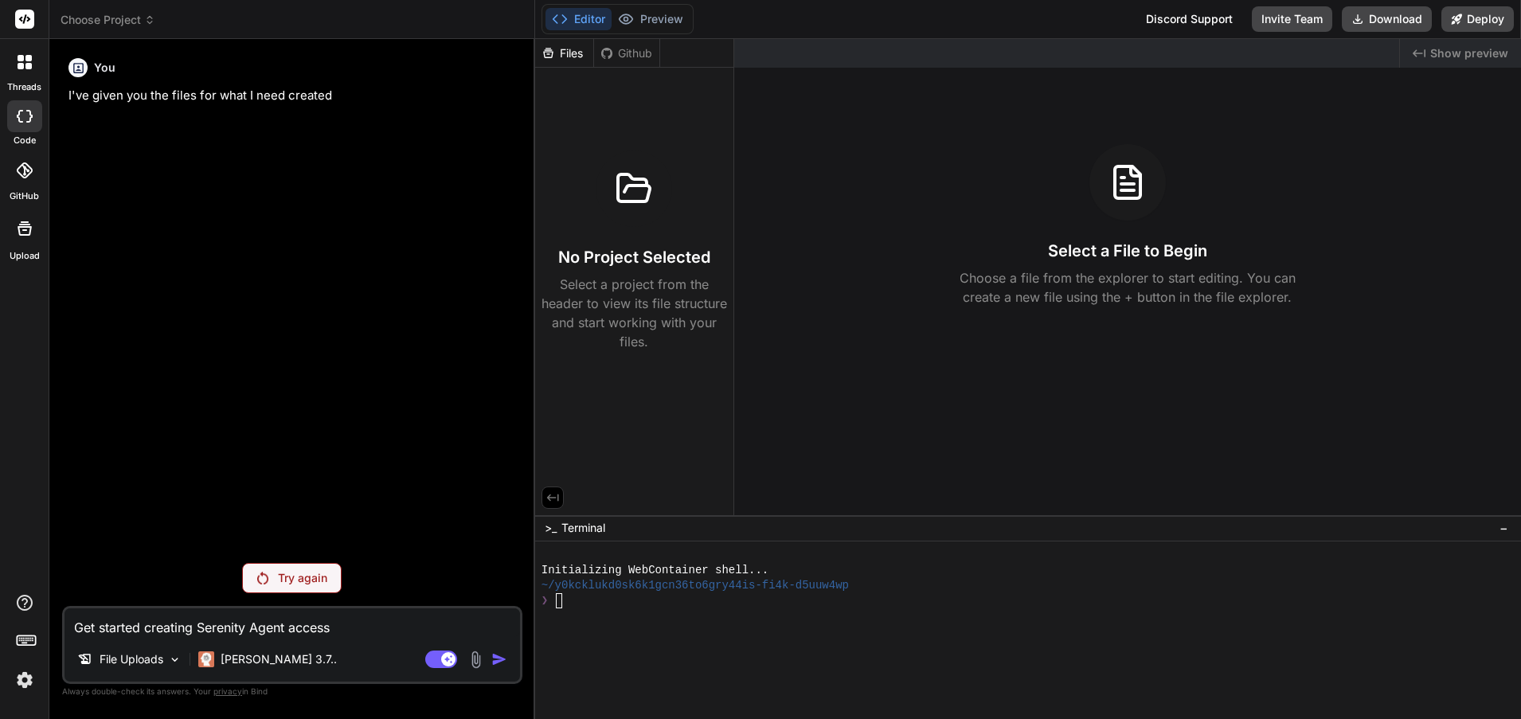
drag, startPoint x: 323, startPoint y: 637, endPoint x: 75, endPoint y: 624, distance: 248.9
click at [75, 624] on textarea "Get started creating Serenity Agent access" at bounding box center [293, 623] width 456 height 29
type textarea "x"
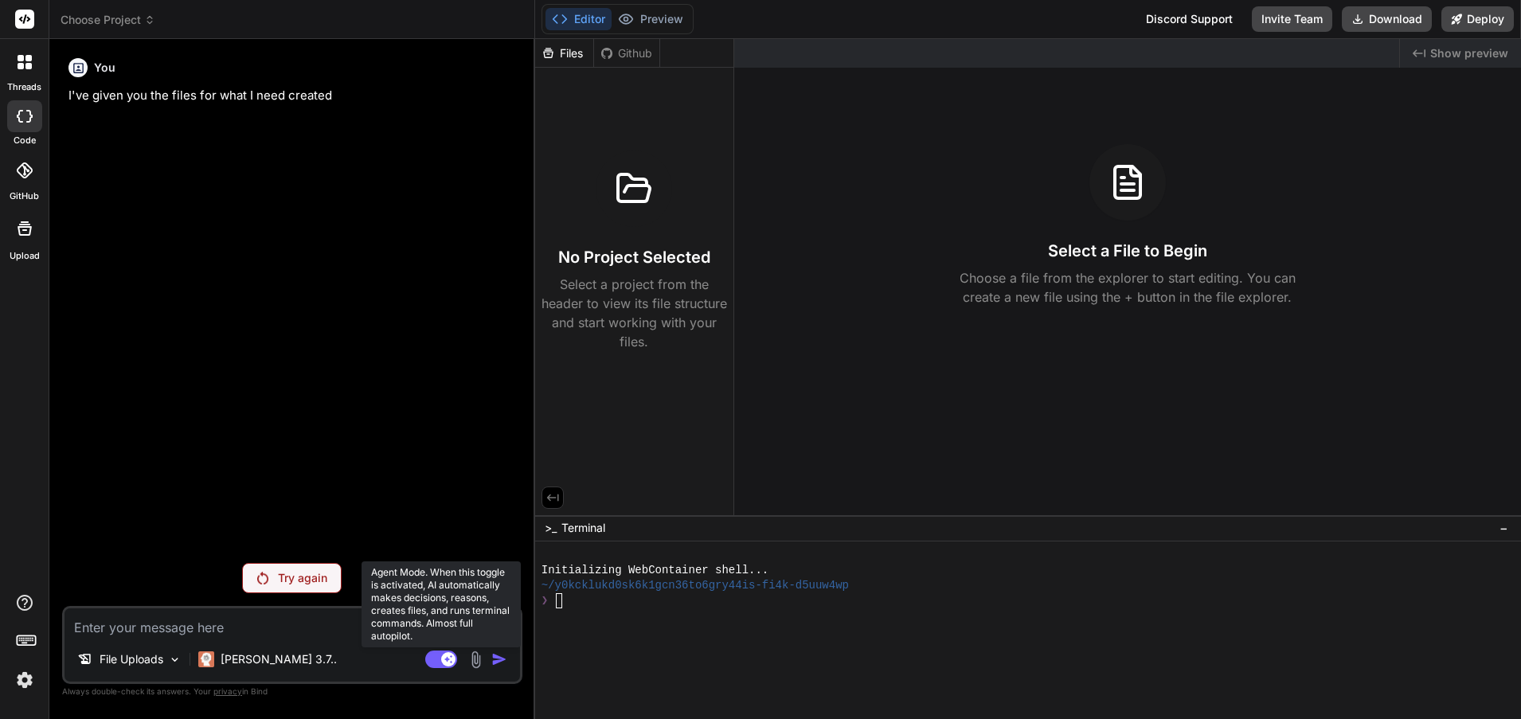
click at [446, 661] on rect at bounding box center [448, 659] width 14 height 14
click at [439, 663] on rect at bounding box center [434, 659] width 14 height 14
click at [146, 626] on textarea at bounding box center [293, 623] width 456 height 29
type textarea "x"
type textarea "build"
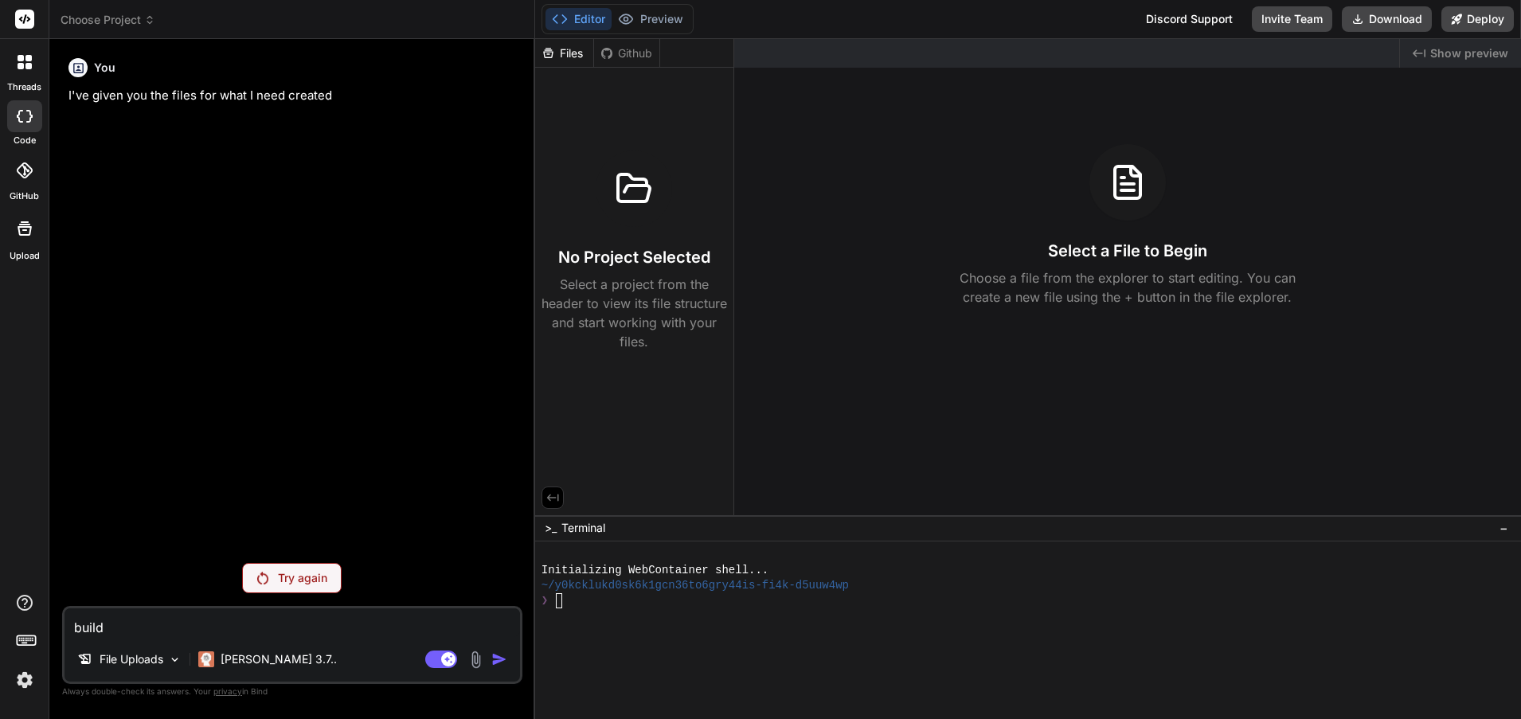
type textarea "x"
type textarea "building"
type textarea "x"
type textarea "building micro"
type textarea "x"
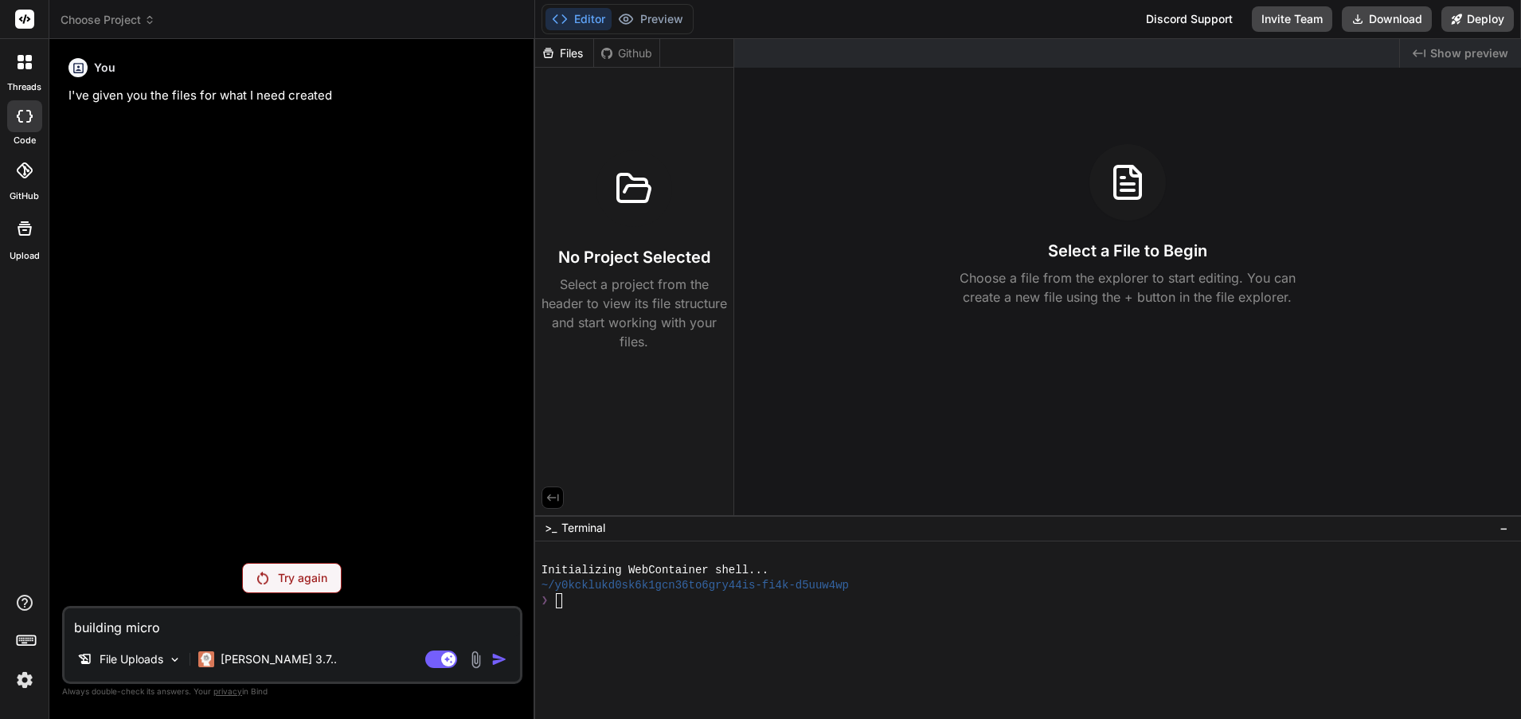
type textarea "building micro S"
type textarea "x"
type textarea "building micro SA"
type textarea "x"
type textarea "building micro SAS"
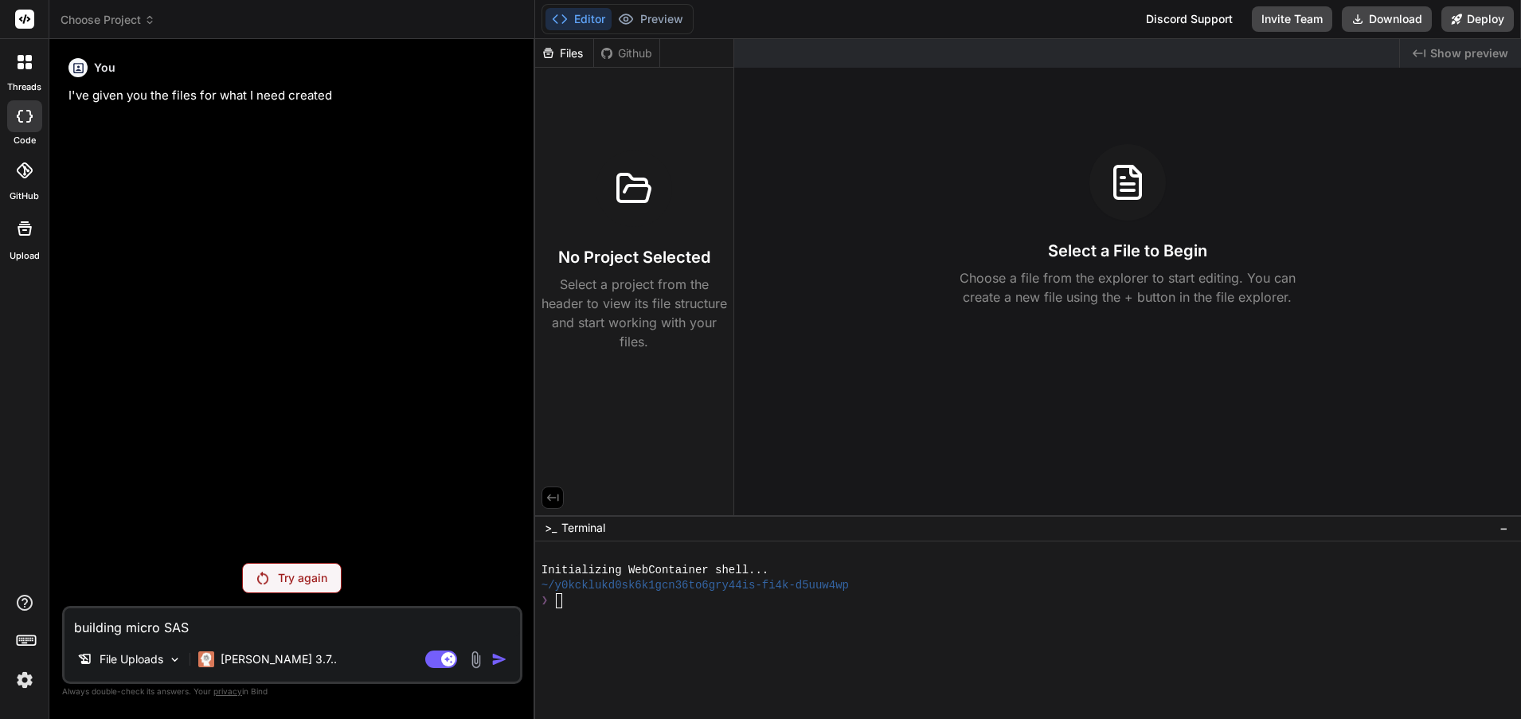
type textarea "x"
type textarea "Building micro SAS that"
type textarea "x"
type textarea "building micro SAS that allows"
type textarea "x"
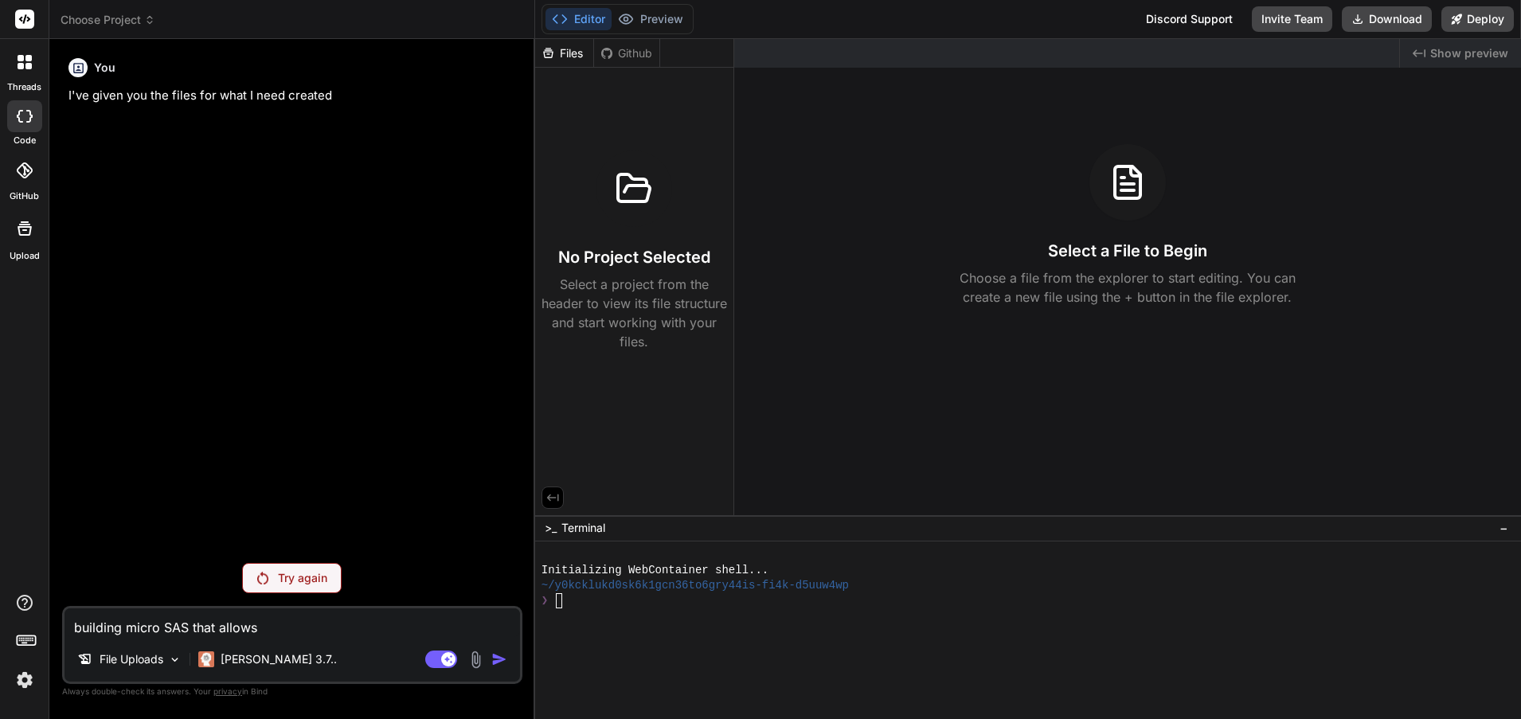
type textarea "Building micro SAS that allows"
click at [179, 628] on textarea "Building micro SAS that allows" at bounding box center [293, 623] width 456 height 29
drag, startPoint x: 182, startPoint y: 626, endPoint x: 164, endPoint y: 628, distance: 18.5
click at [164, 628] on textarea "Building micro SAS that allows" at bounding box center [293, 623] width 456 height 29
type textarea "x"
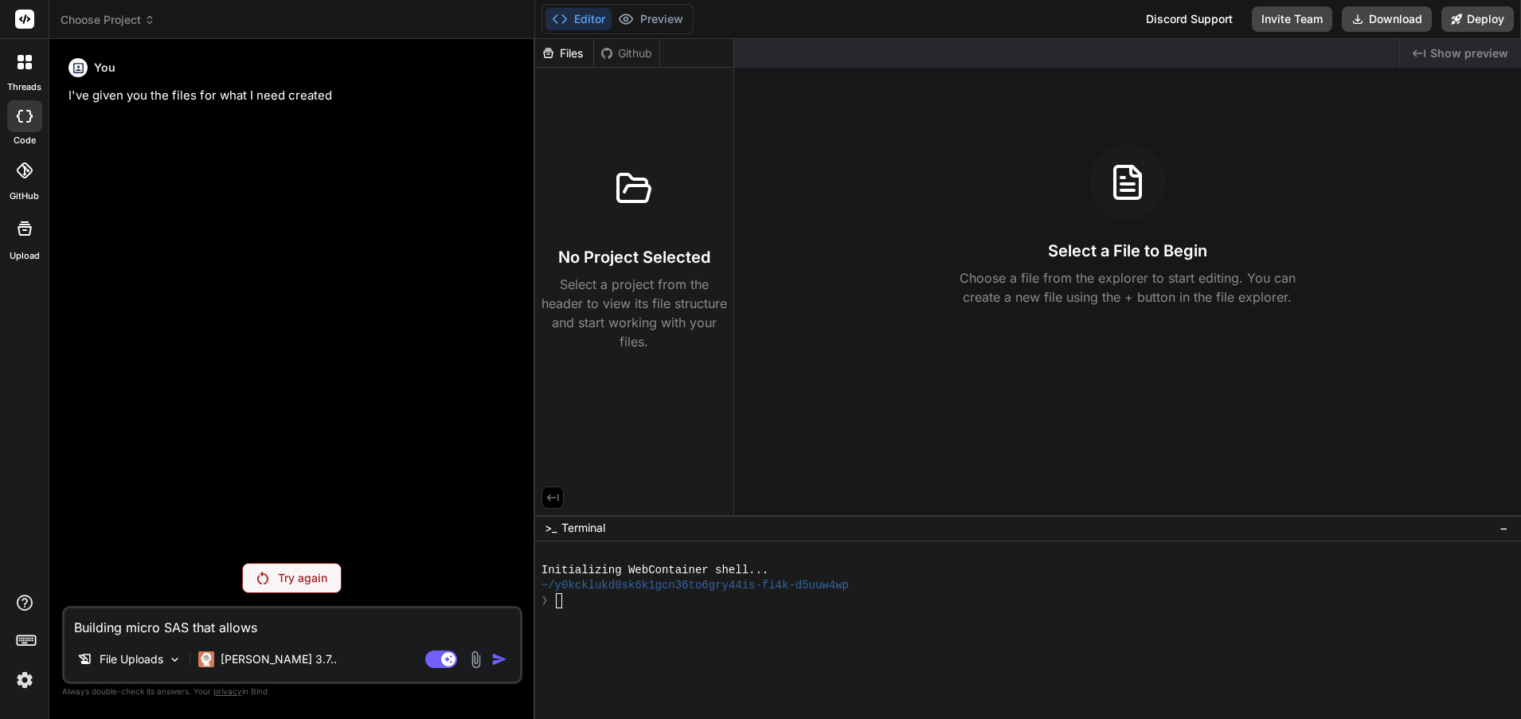
type textarea "Building micro that allows"
type textarea "x"
type textarea "Building micro S that allows"
type textarea "x"
type textarea "Building micro Sa that allows"
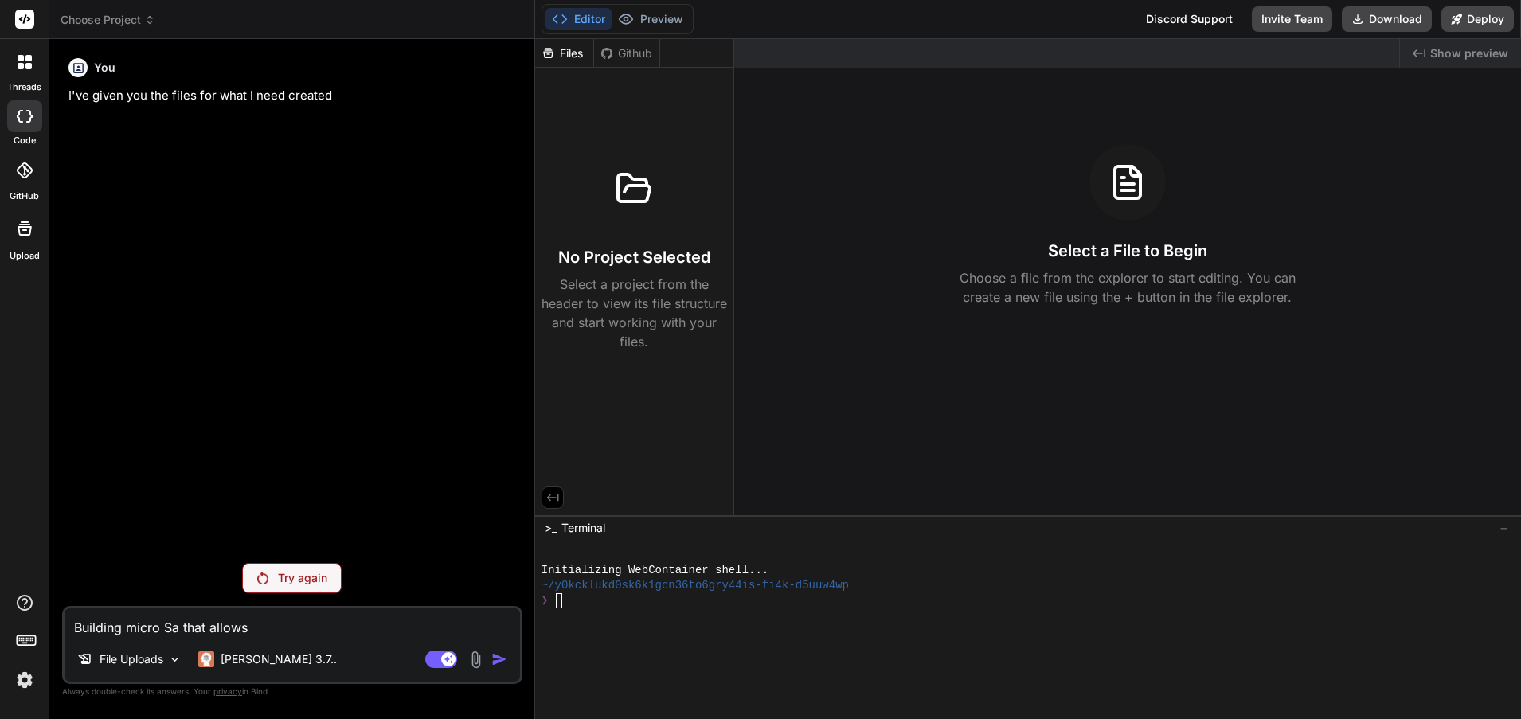
type textarea "x"
type textarea "Building micro Saa that allows"
type textarea "x"
type textarea "Building micro Saas that allows"
type textarea "x"
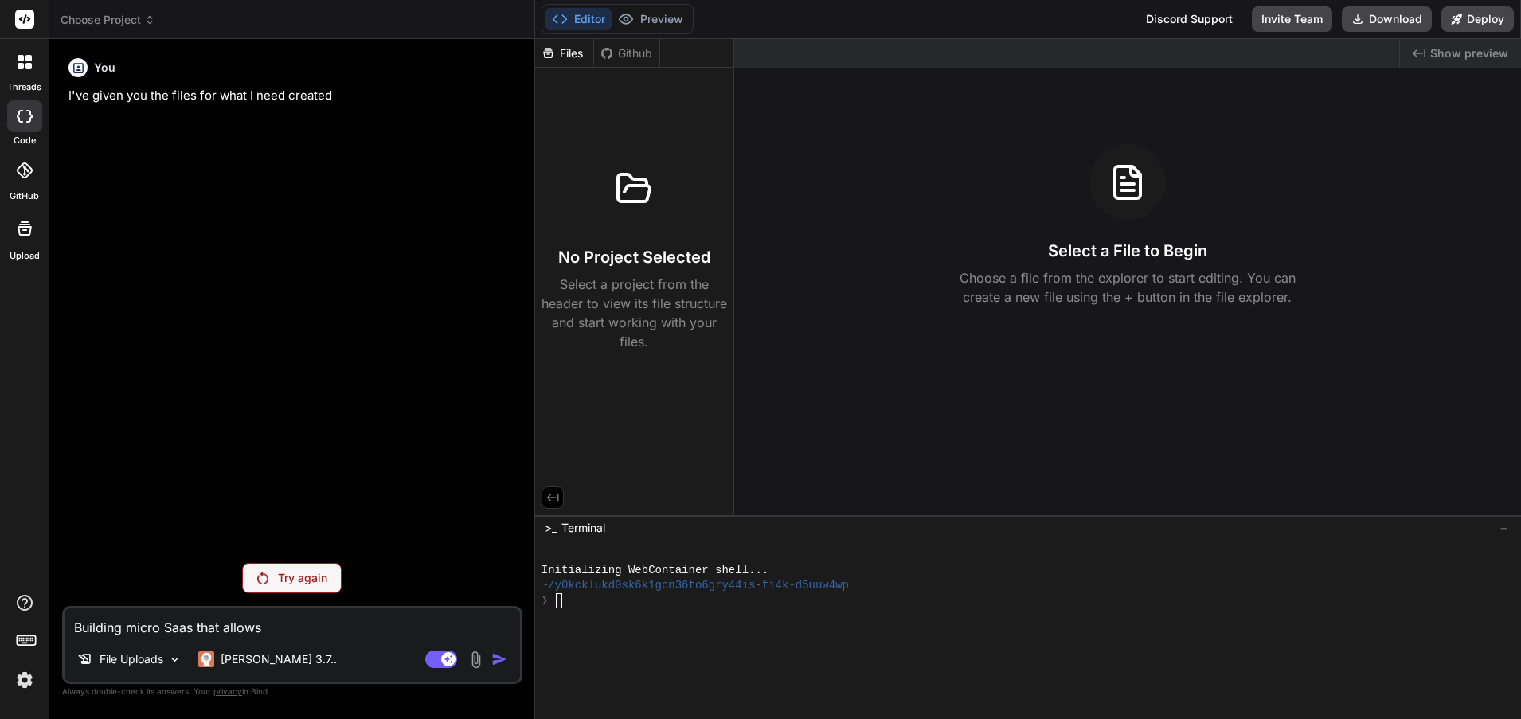
type textarea "Building micro Saa that allows"
type textarea "x"
type textarea "Building micro SaaS that allows"
click at [283, 625] on textarea "Building micro SaaS that allows" at bounding box center [293, 623] width 456 height 29
type textarea "x"
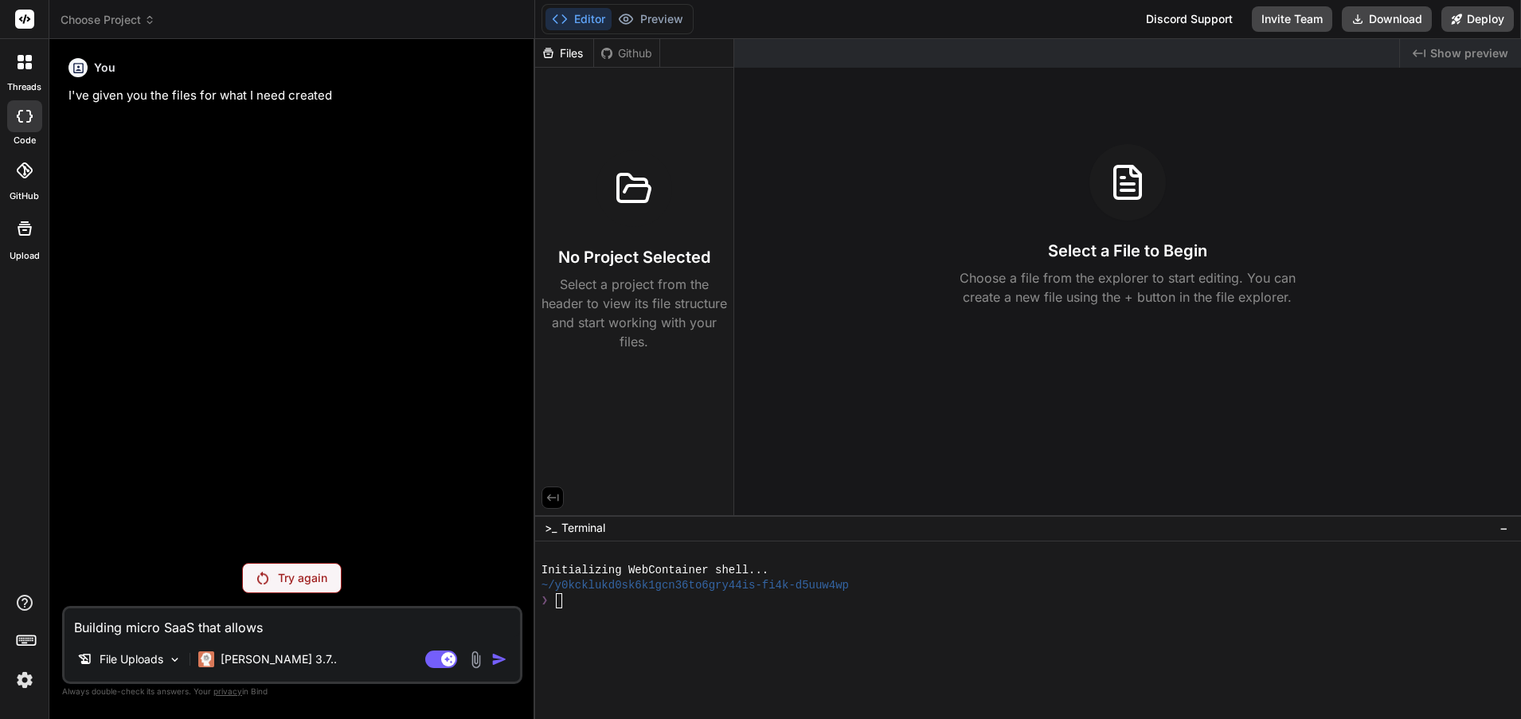
type textarea "Building micro SaaS that allows,"
type textarea "x"
type textarea "Building micro SaaS that allows,"
type textarea "x"
type textarea "Building micro SaaS that allows, subscri"
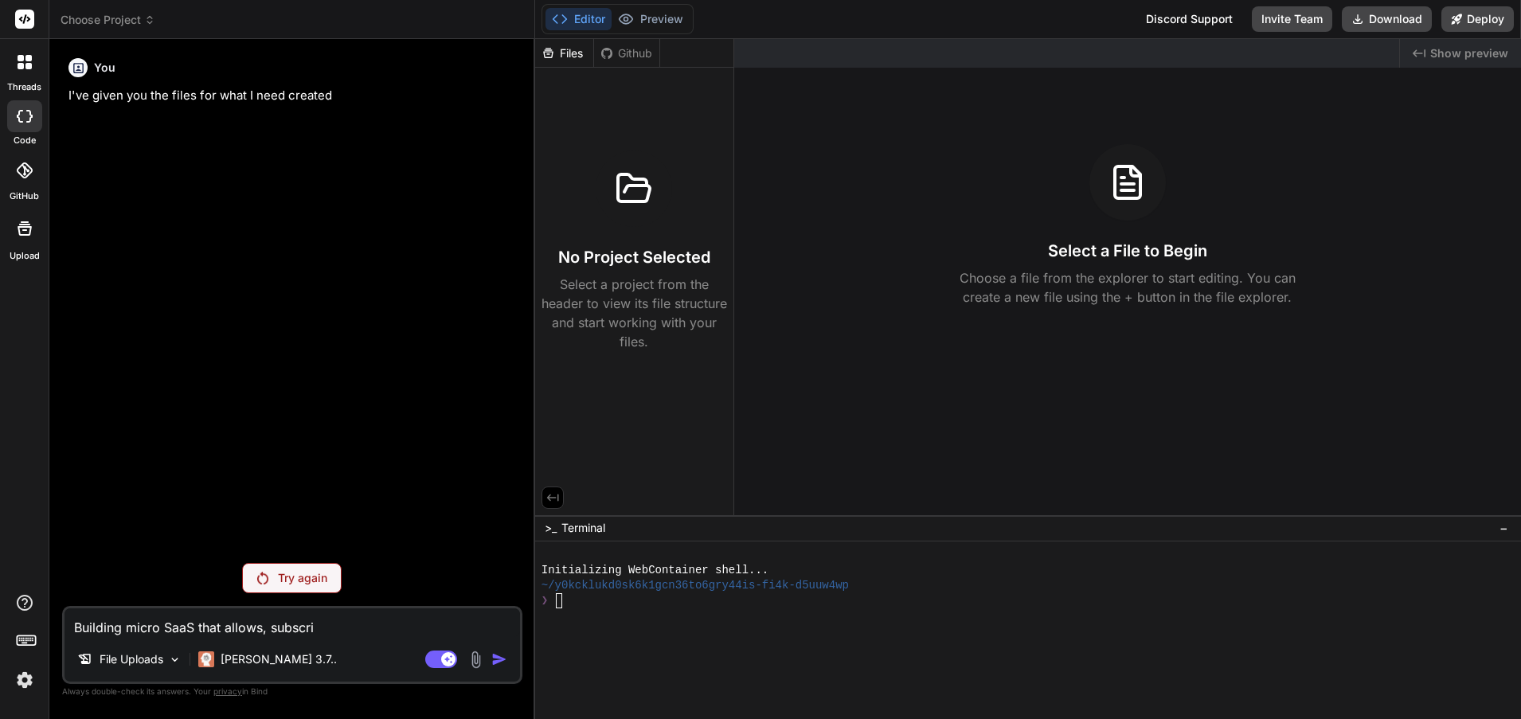
type textarea "x"
type textarea "Building micro SaaS that allows, subscription"
type textarea "x"
type textarea "Building micro SaaS that allows, subscription base"
type textarea "x"
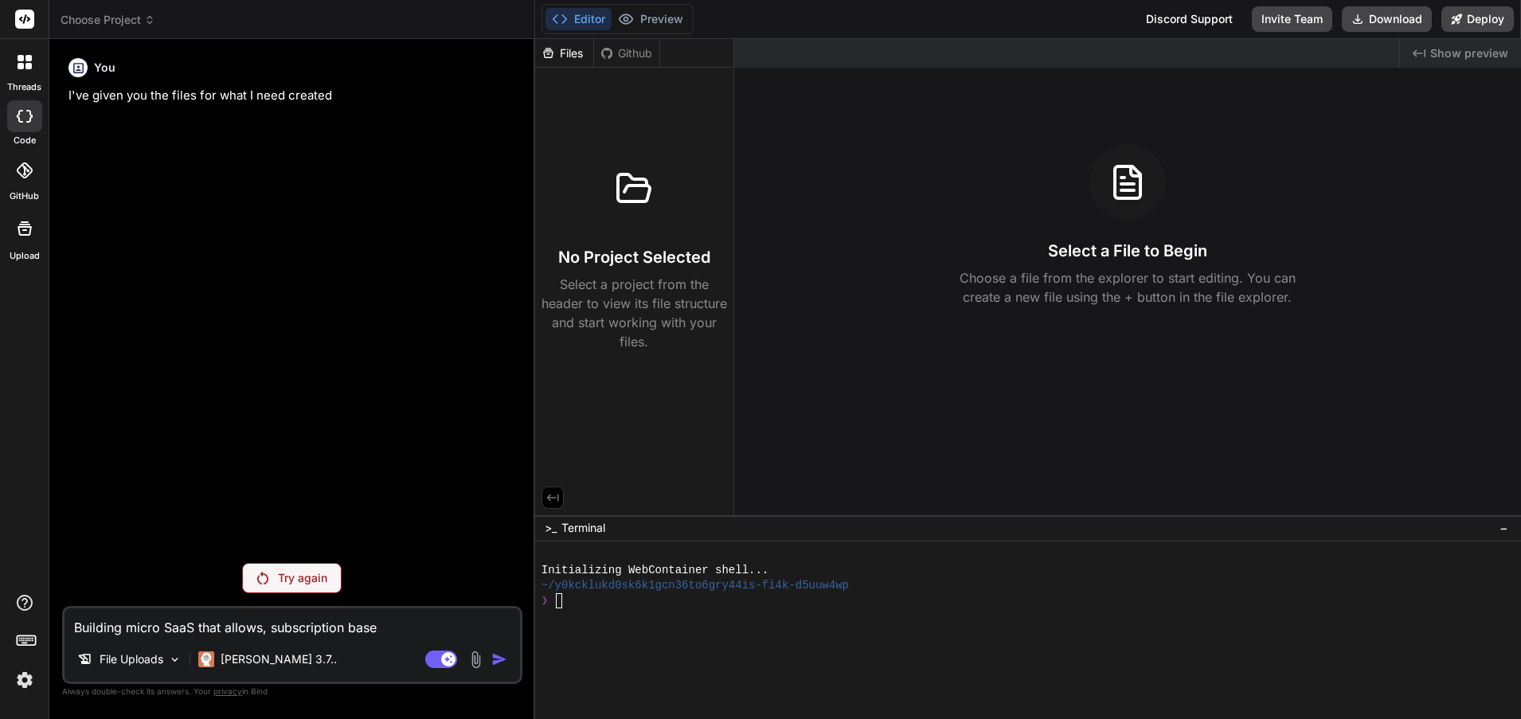
type textarea "Building micro SaaS that allows, subscription"
type textarea "x"
type textarea "Building micro SaaS that allows, subscription base"
type textarea "x"
type textarea "Building micro SaaS that allows, Subscription base"
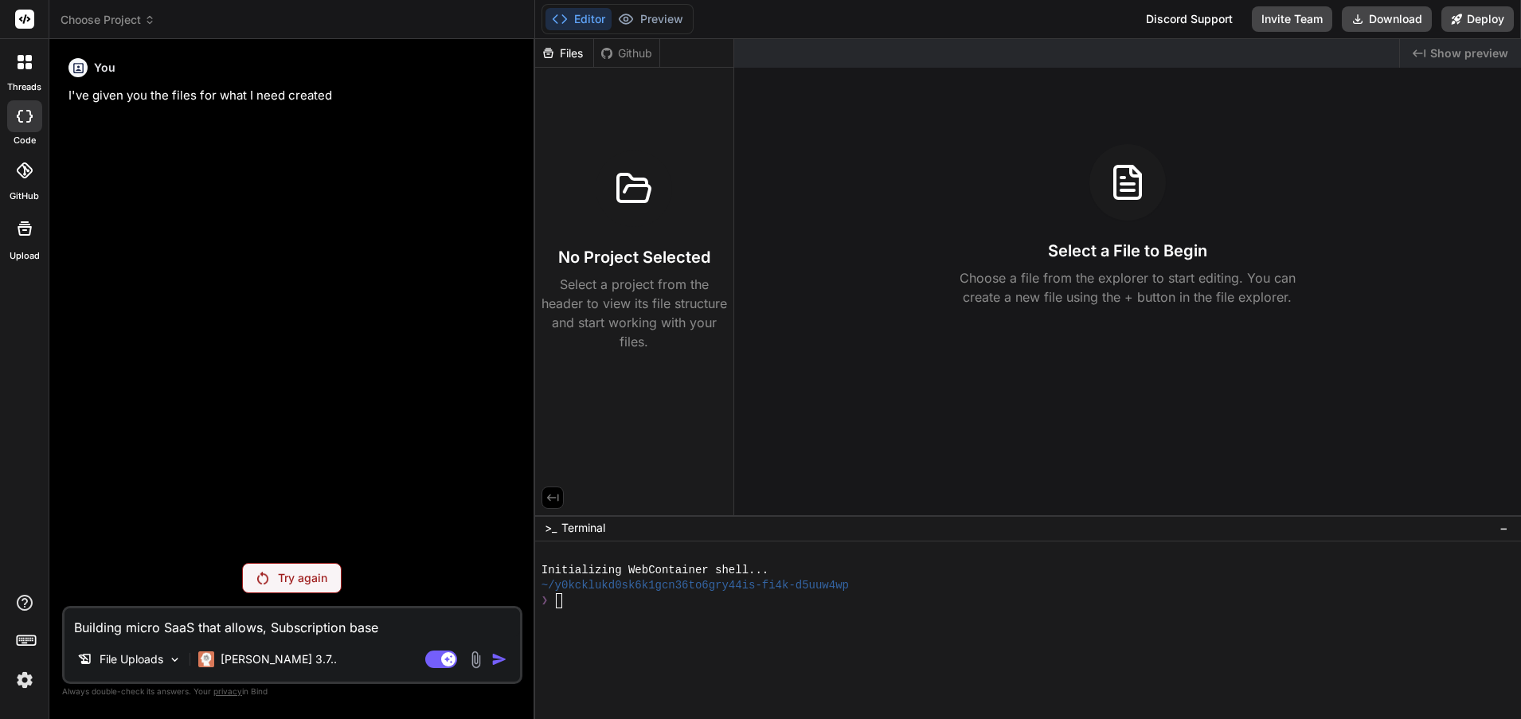
type textarea "x"
type textarea "Building micro SaaS that allows, Subscription base us"
type textarea "x"
type textarea "Building micro SaaS that allows, Subscription base users"
type textarea "x"
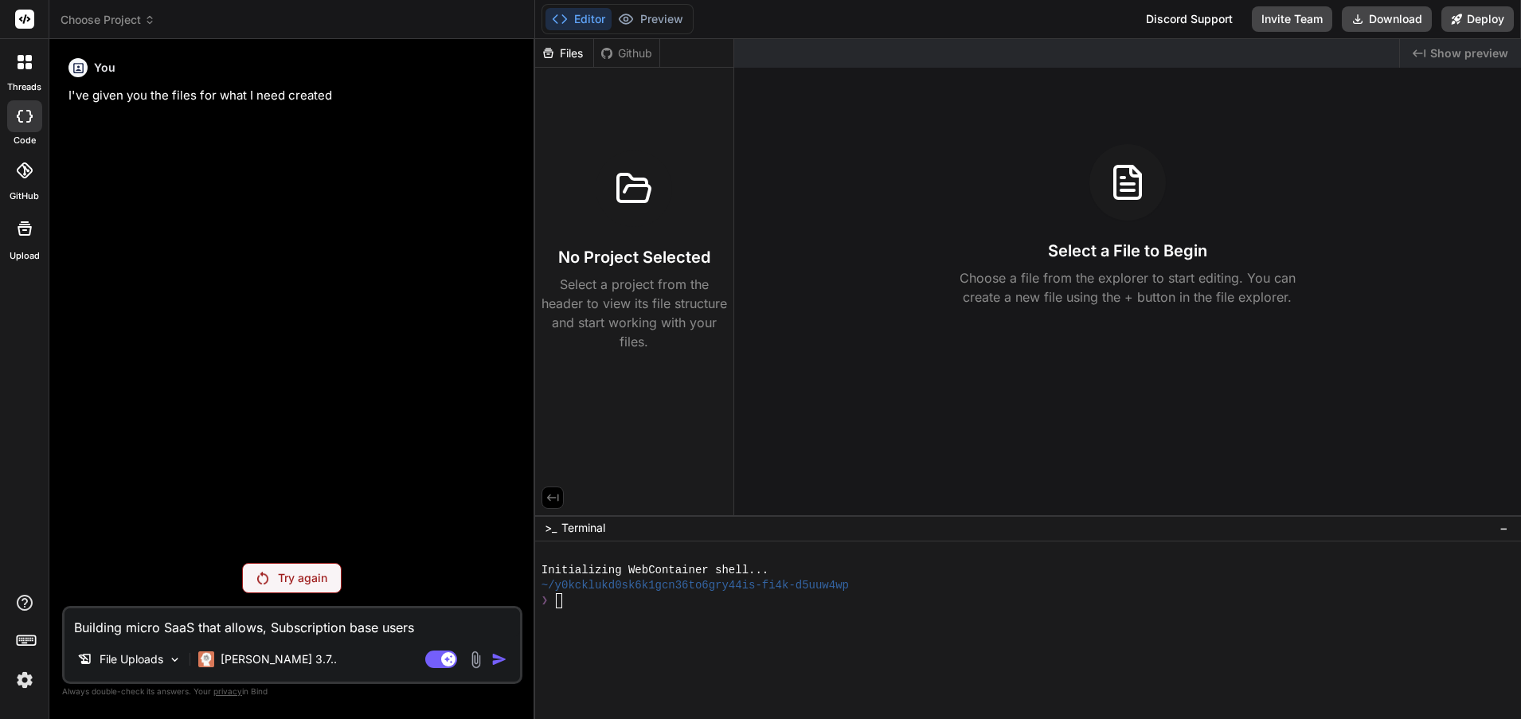
type textarea "Building micro SaaS that allows, Subscription base users can"
type textarea "x"
type textarea "Building micro SaaS that allows, Subscription base users can log"
type textarea "x"
type textarea "Building micro SaaS that allows, Subscription base Users can log in"
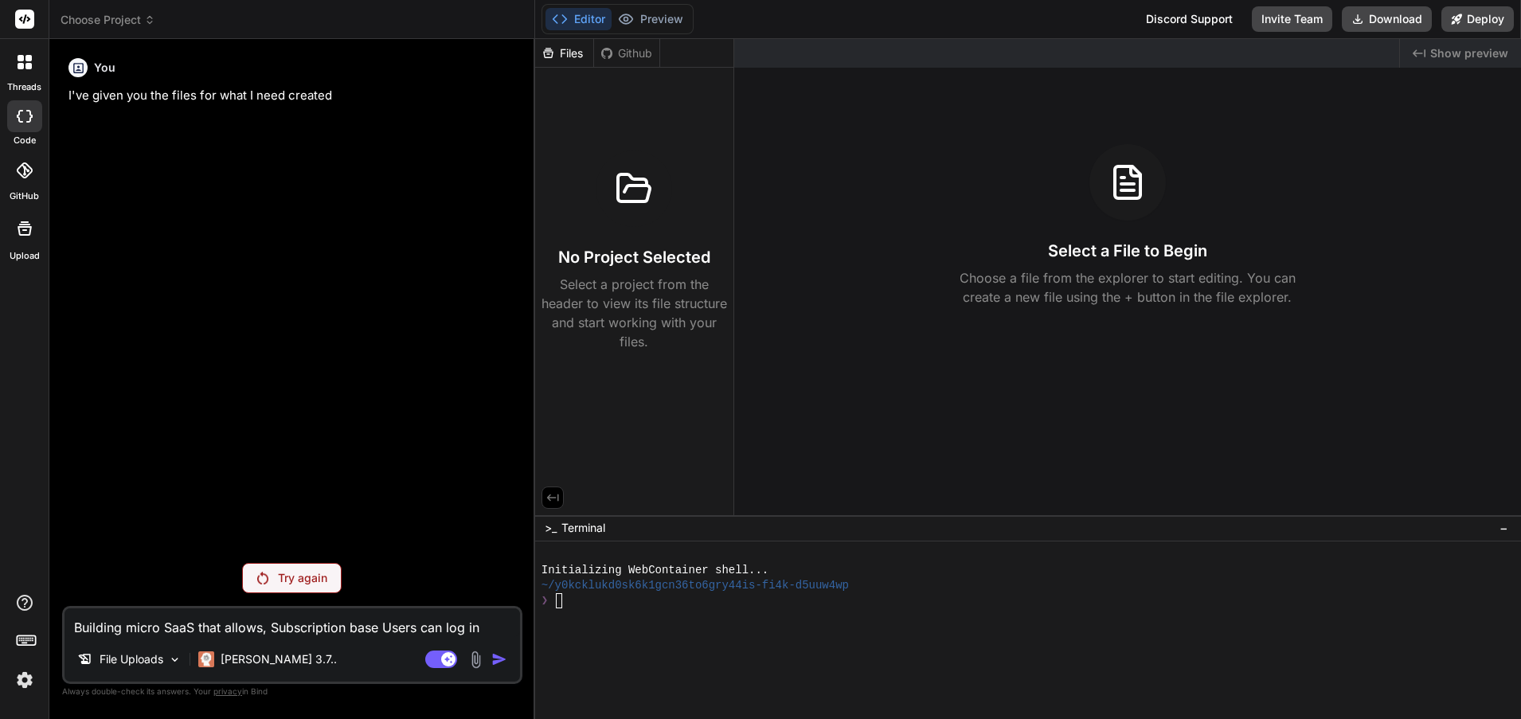
type textarea "x"
type textarea "Building micro SaaS that allows, Subscription base users can log in to"
type textarea "x"
type textarea "Building micro SaaS that allows, Subscription base users can log in to read"
type textarea "x"
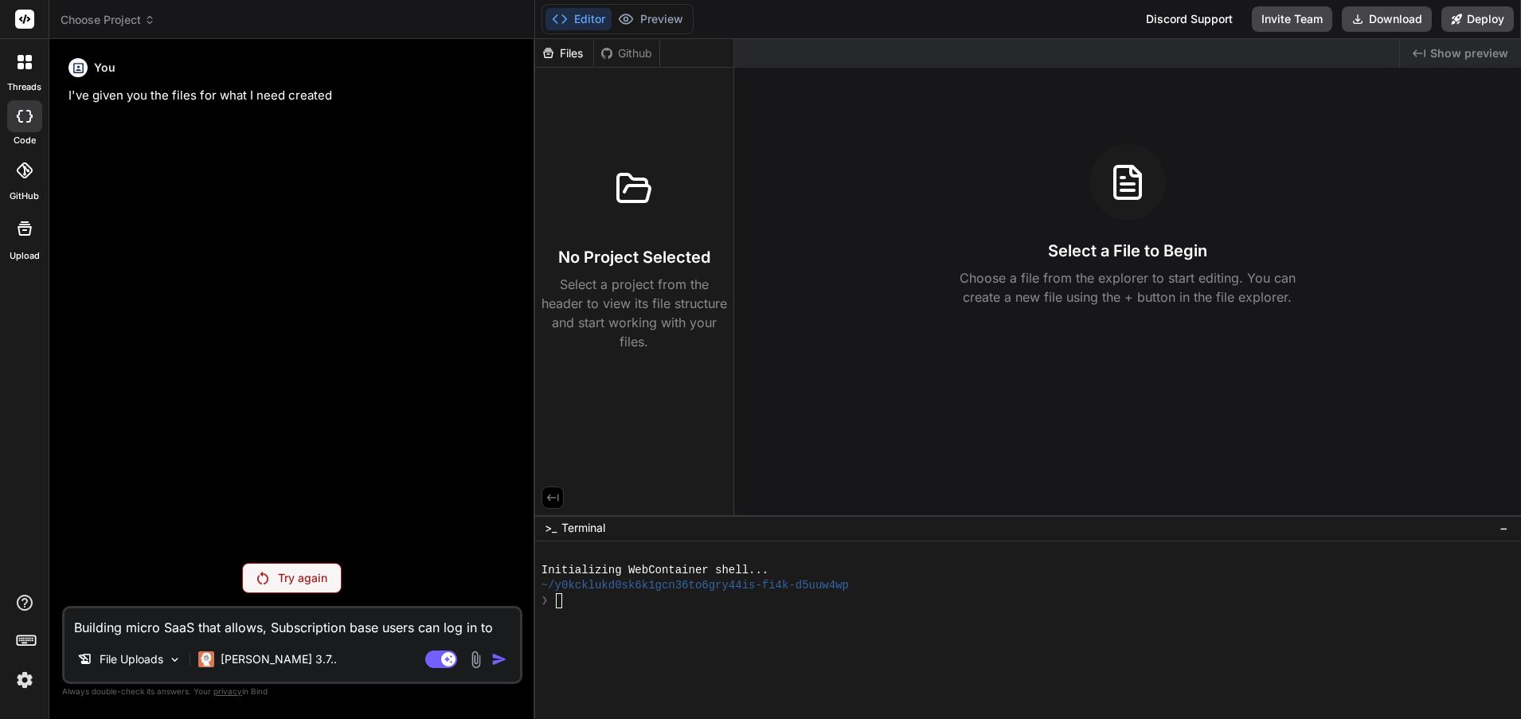
type textarea "Building micro SaaS that allows, Subscription base users can log in to read art"
type textarea "x"
type textarea "Building micro SaaS that allows, Subscription base users can log in to read art…"
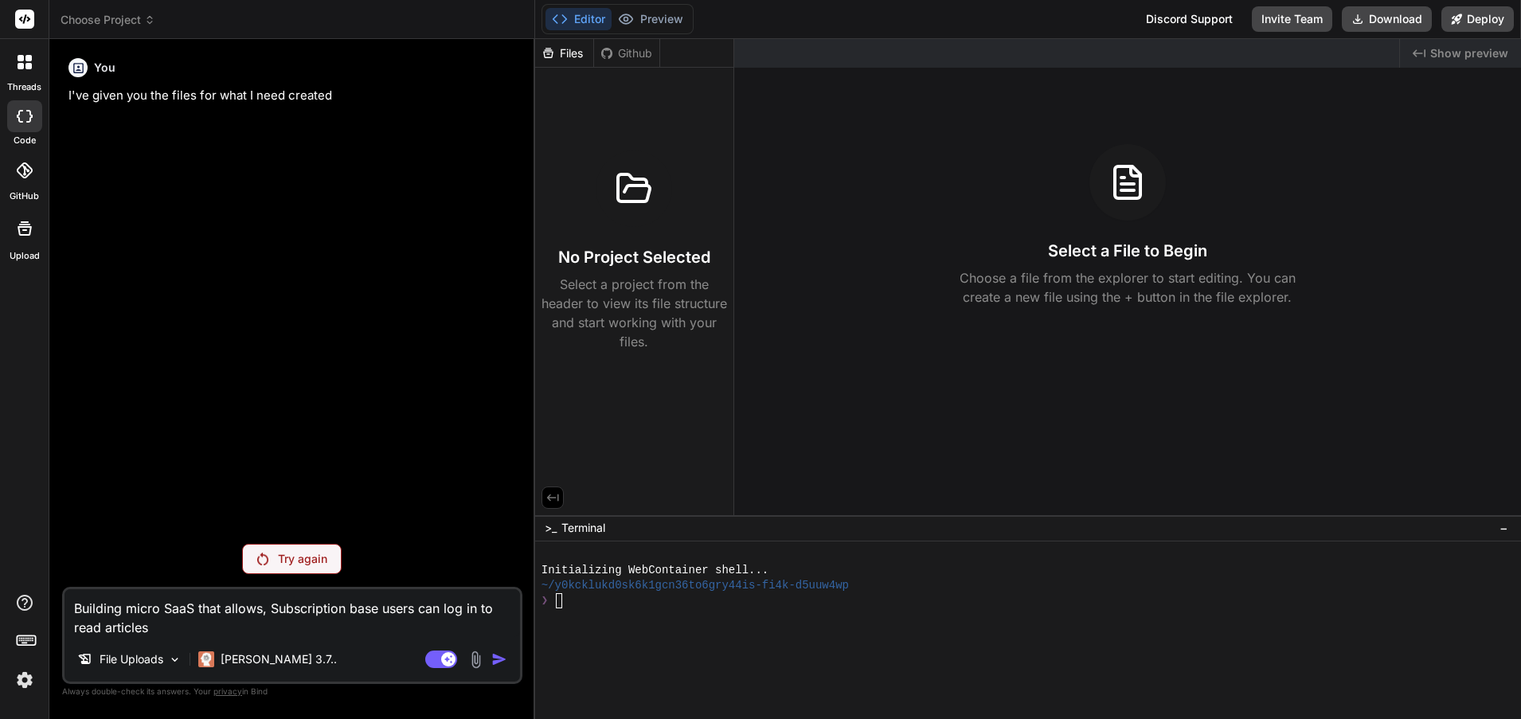
type textarea "x"
type textarea "Building micro SaaS that allows, Subscription base Users can log in to read art…"
type textarea "x"
type textarea "Building micro SaaS that allows, Subscription base users can log in to read art…"
type textarea "x"
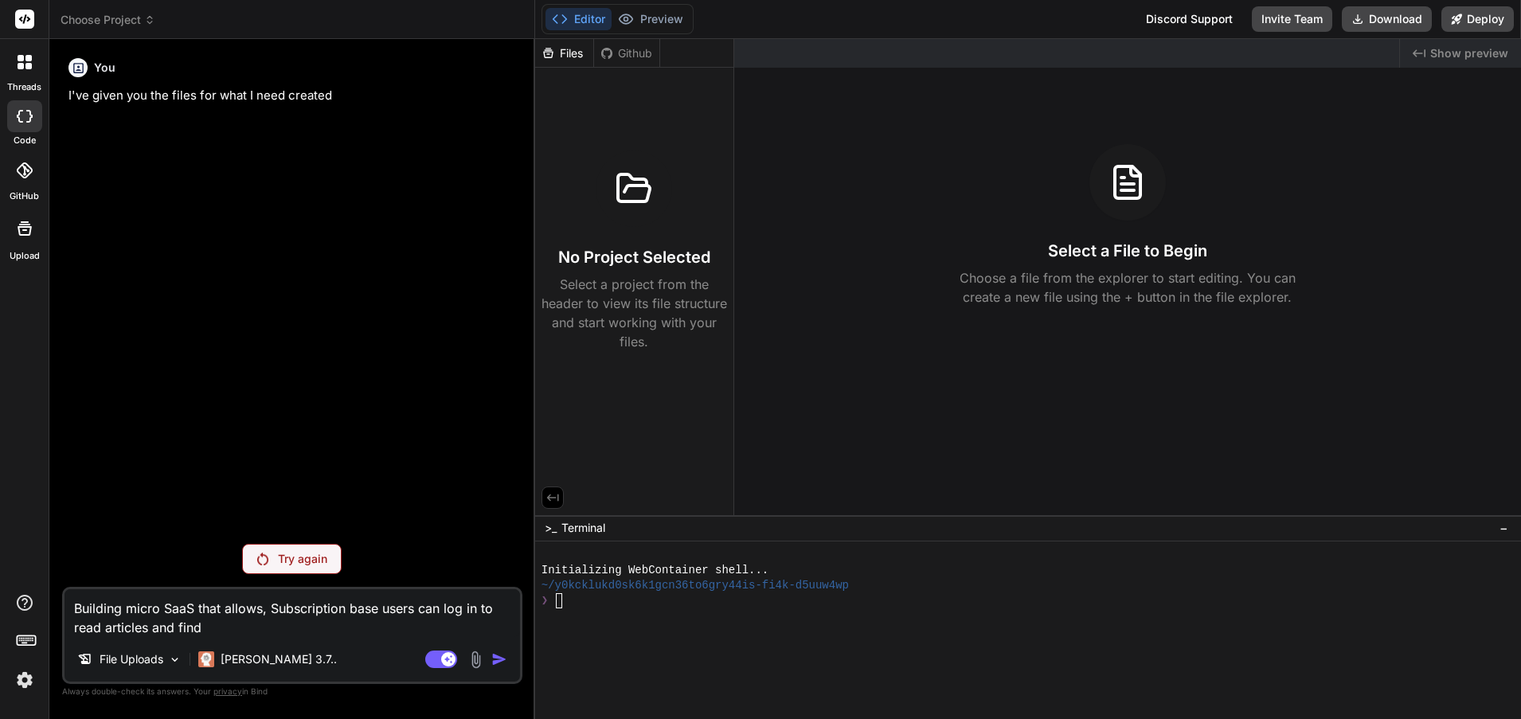
type textarea "Building micro SaaS that allows, Subscription base users can log in to read art…"
type textarea "x"
type textarea "Building micro SaaS that allows, Subscription base users can log in to read art…"
type textarea "x"
type textarea "Building micro SaaS that allows, Subscription base users can log in to read art…"
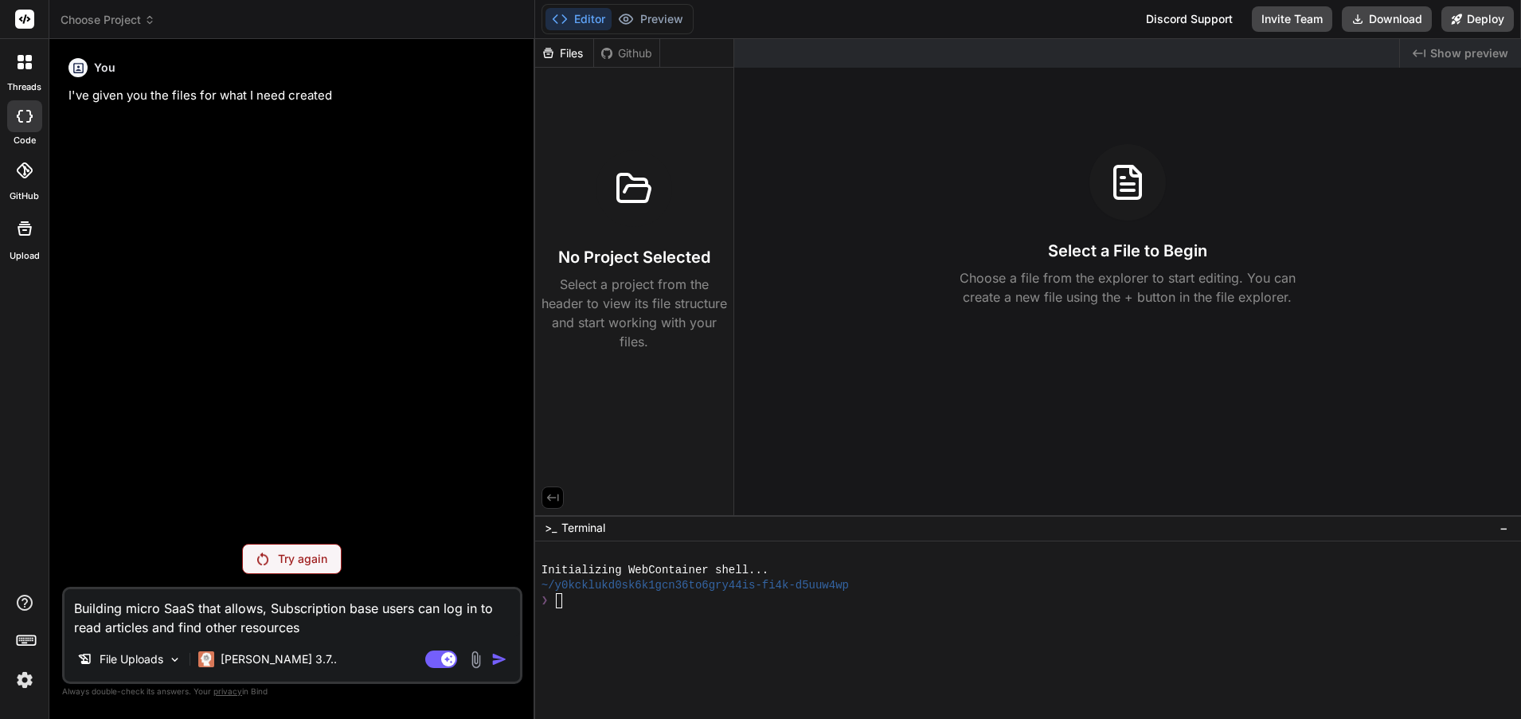
type textarea "x"
type textarea "Building micro SaaS that allows, Subscription base users can log in to read art…"
type textarea "x"
type textarea "Building micro SaaS that allows, Subscription base users can log in to read art…"
type textarea "x"
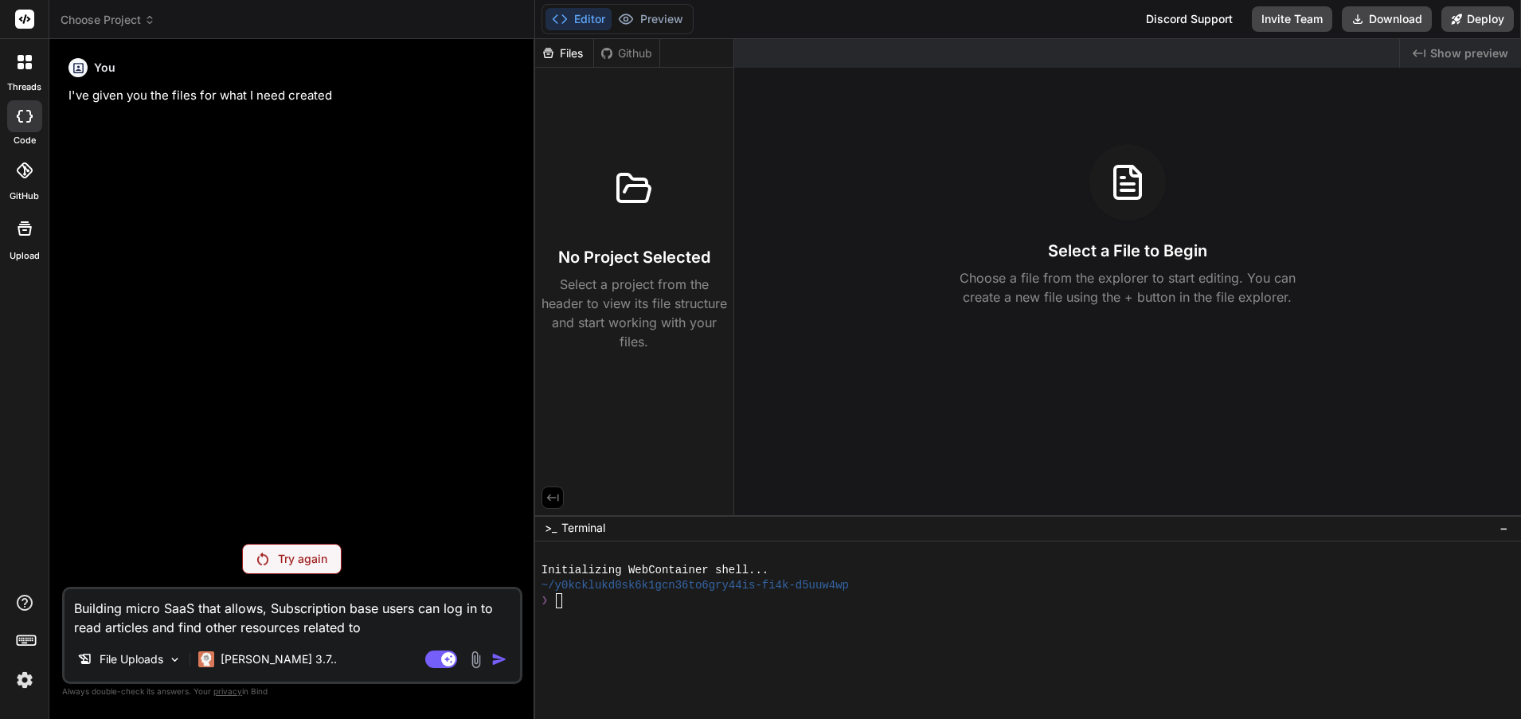
type textarea "Building micro SaaS that allows, Subscription base users can log in to read art…"
type textarea "x"
type textarea "Building micro SaaS that allows, Subscription base users can log in to read art…"
type textarea "x"
type textarea "Building micro SaaS that allows, Subscription base users can log in to read art…"
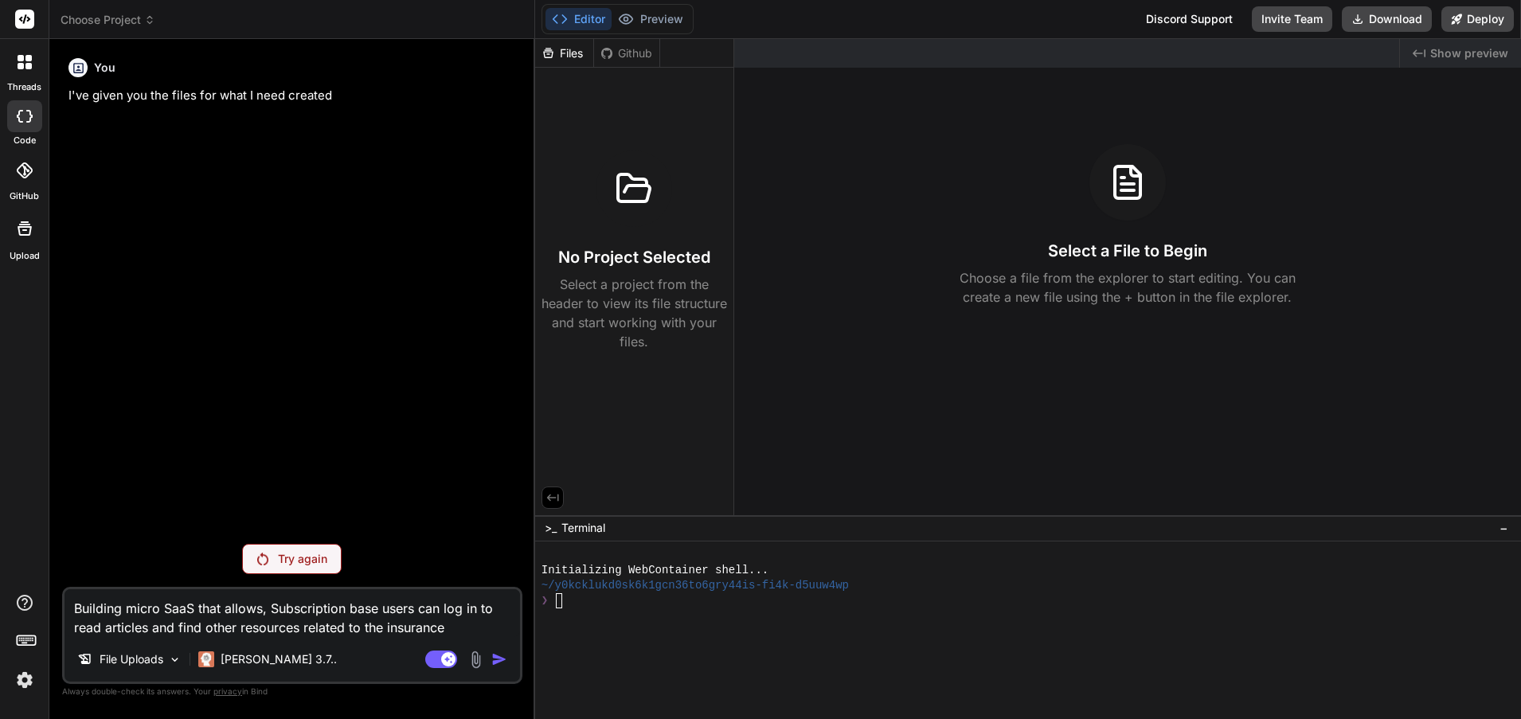
type textarea "x"
type textarea "Building micro SaaS that allows, Subscription base users can log in to read art…"
type textarea "x"
type textarea "Building micro SaaS that allows, Subscription base users can log in to read art…"
click at [135, 55] on div "You I've given you the files for what I need created" at bounding box center [294, 78] width 451 height 53
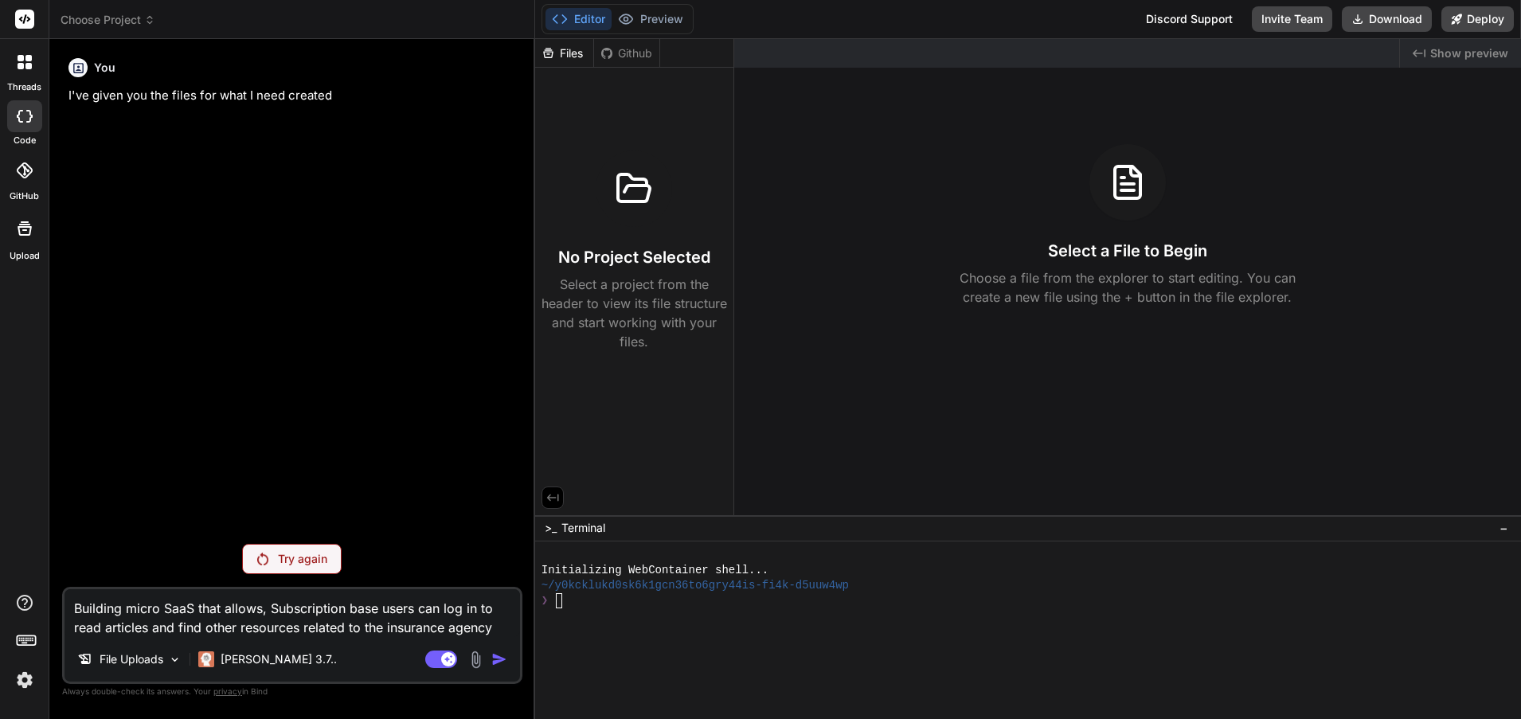
click at [131, 22] on span "Choose Project" at bounding box center [108, 20] width 95 height 16
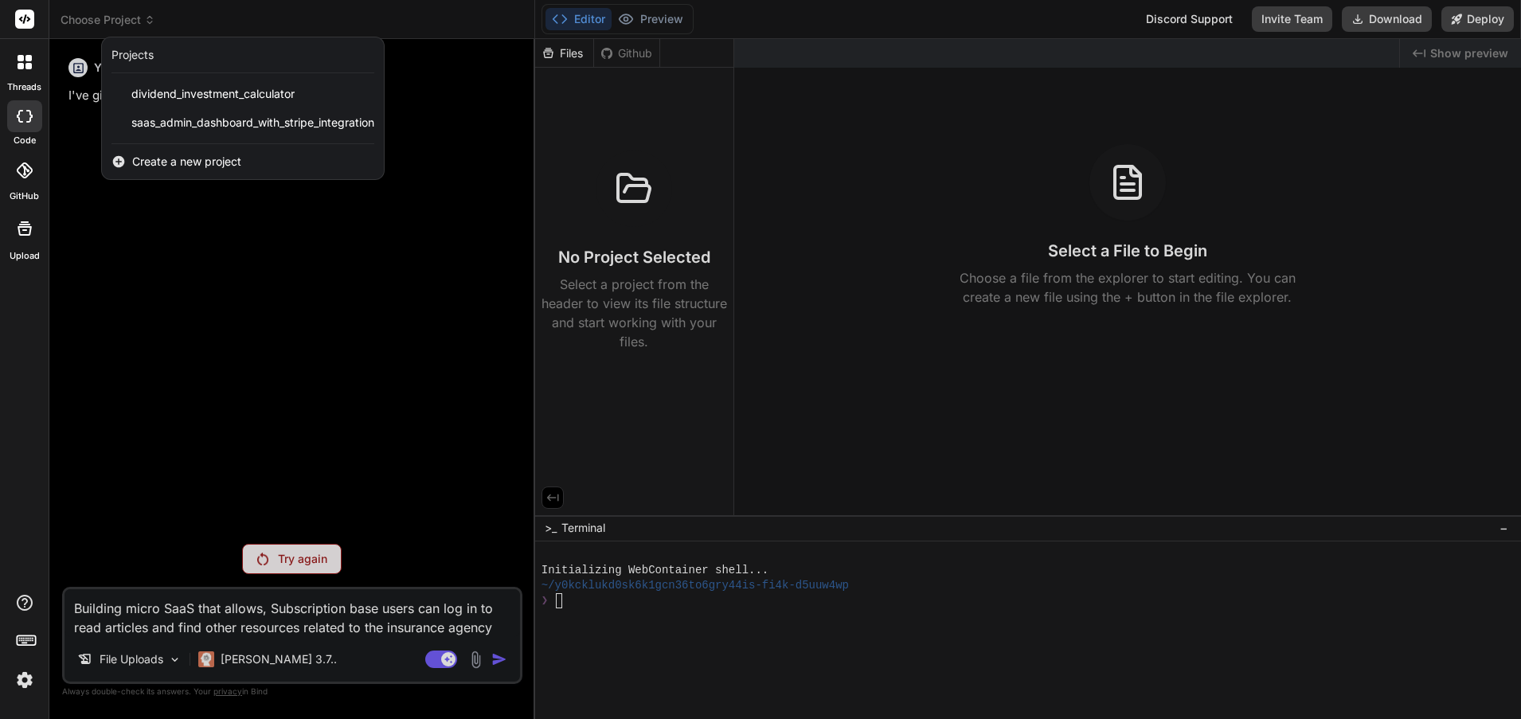
drag, startPoint x: 212, startPoint y: 275, endPoint x: 213, endPoint y: 290, distance: 15.2
click at [213, 276] on div at bounding box center [760, 359] width 1521 height 719
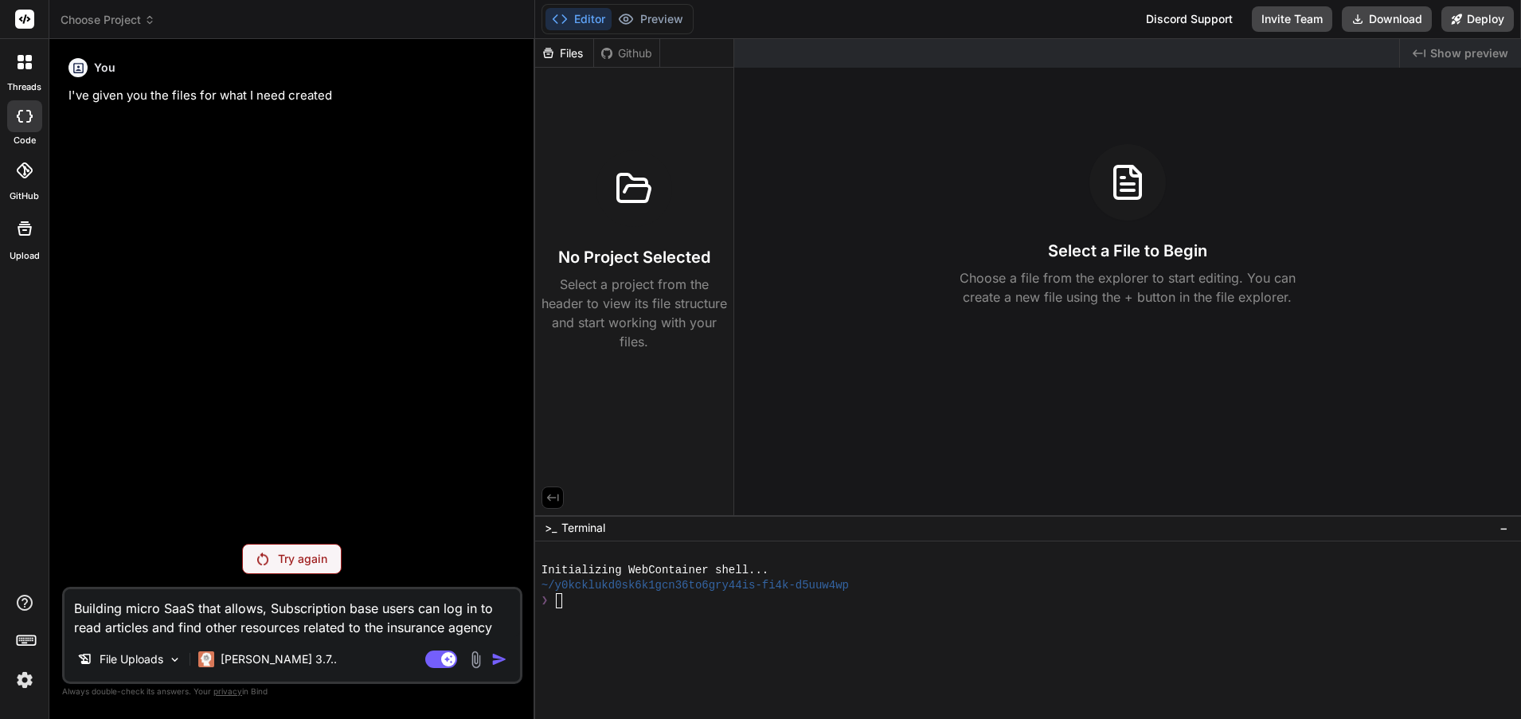
click at [309, 555] on p "Try again" at bounding box center [302, 559] width 49 height 16
click at [308, 561] on p "Try again" at bounding box center [302, 559] width 49 height 16
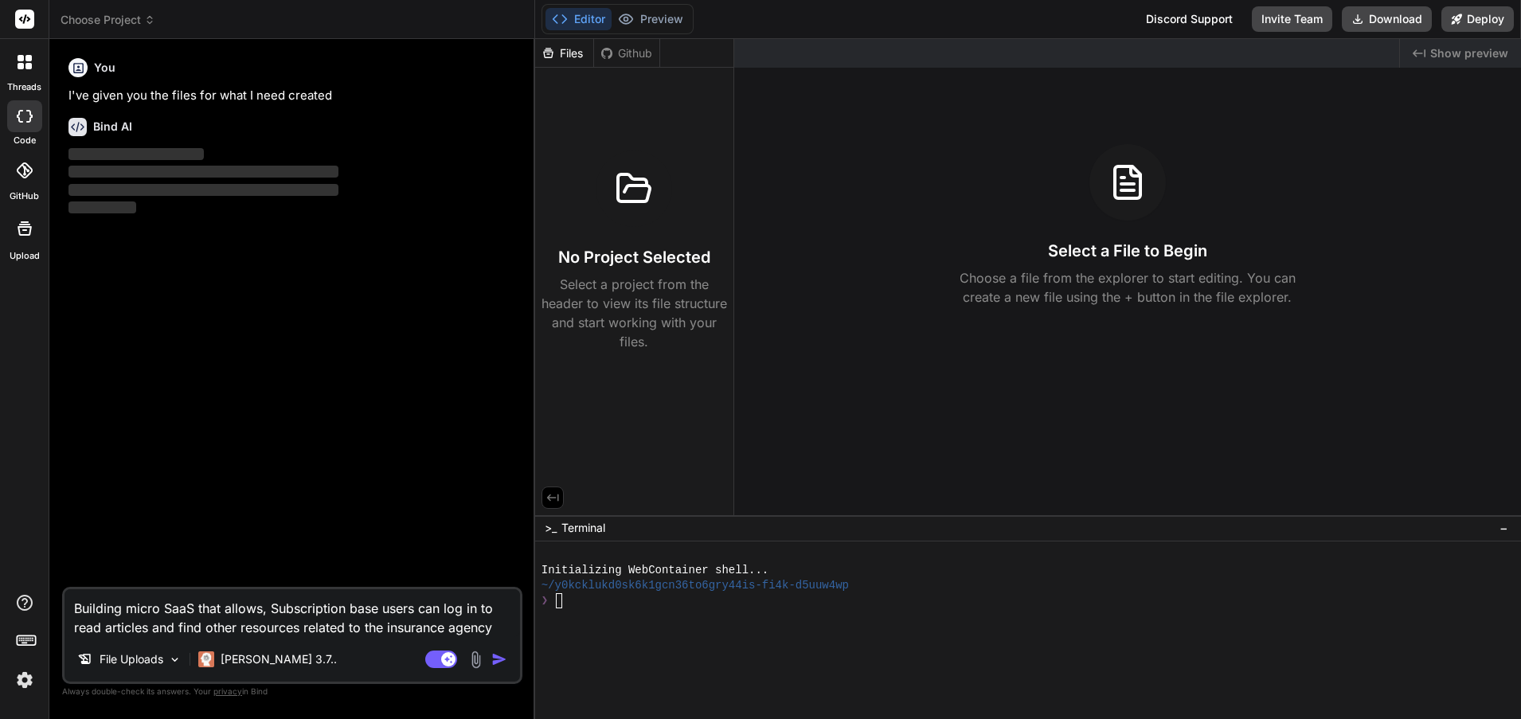
click at [619, 53] on div "Github" at bounding box center [626, 53] width 65 height 16
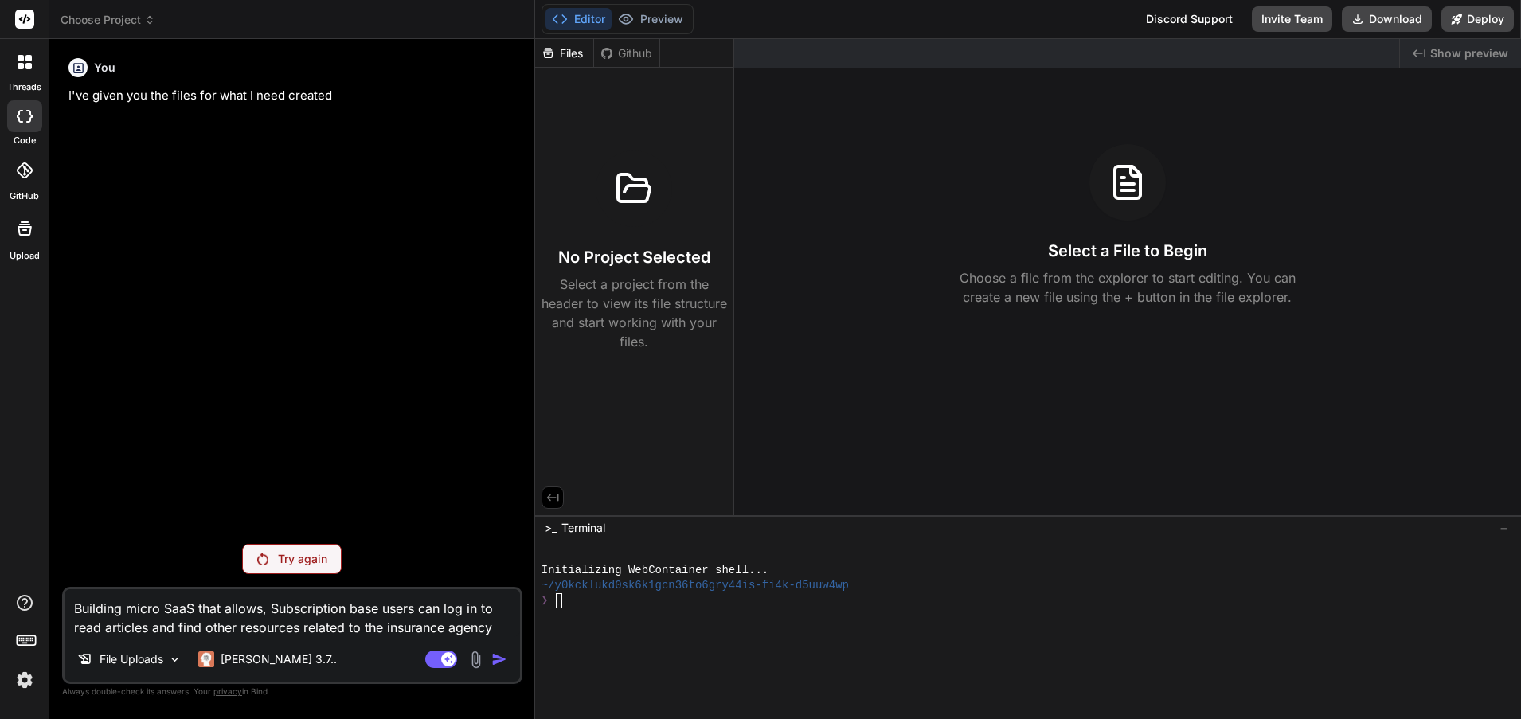
click at [1443, 53] on span "Show preview" at bounding box center [1470, 53] width 78 height 16
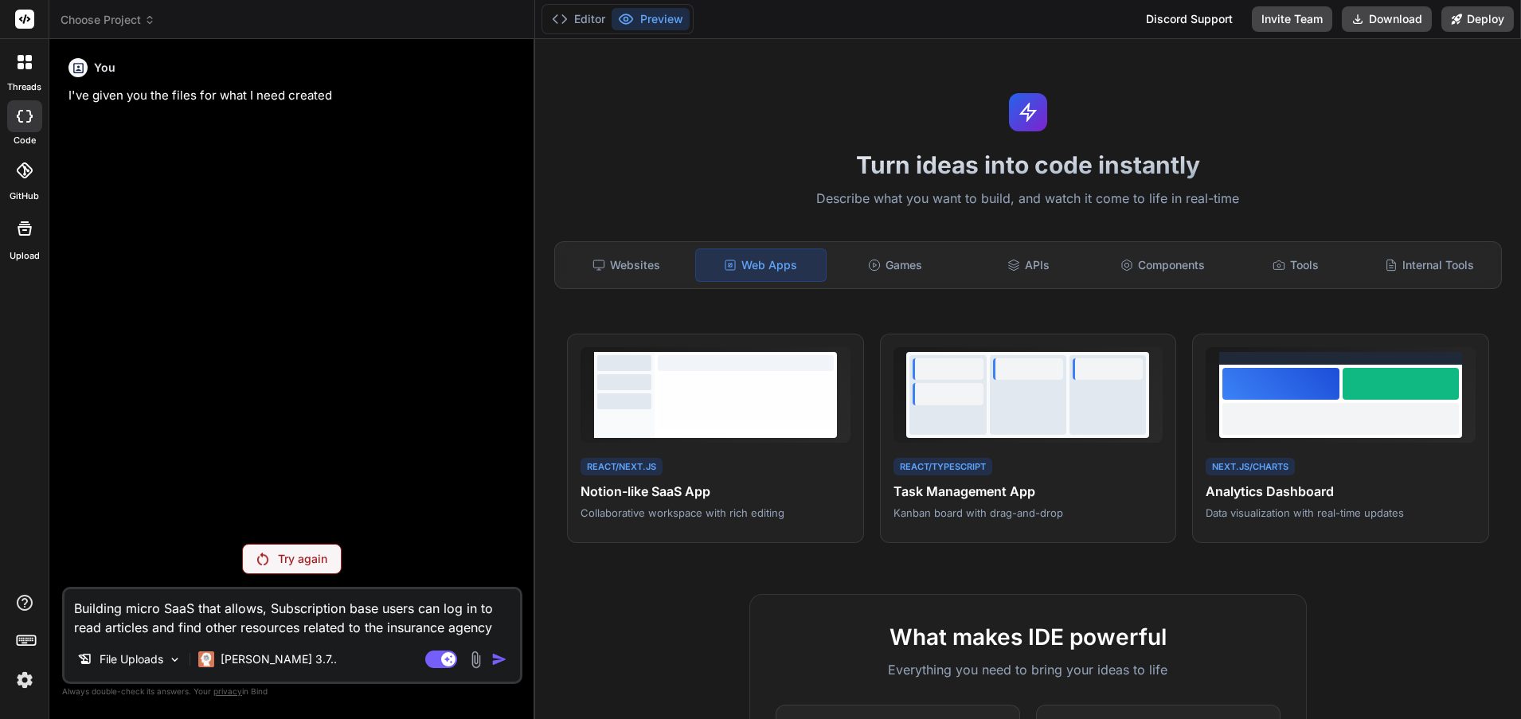
click at [22, 227] on icon at bounding box center [25, 228] width 14 height 14
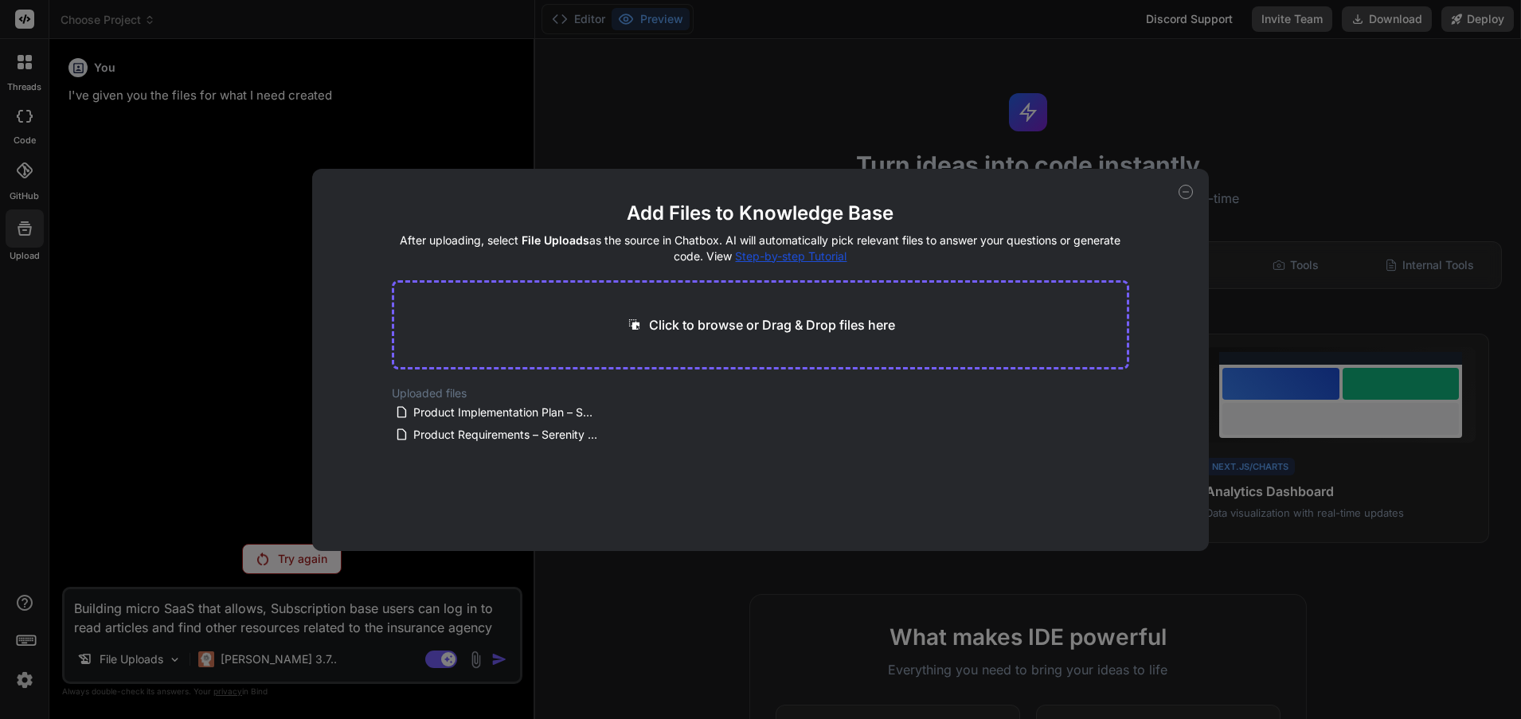
click at [801, 255] on span "Step-by-step Tutorial" at bounding box center [791, 256] width 112 height 14
click at [1188, 187] on icon at bounding box center [1186, 192] width 14 height 14
type textarea "x"
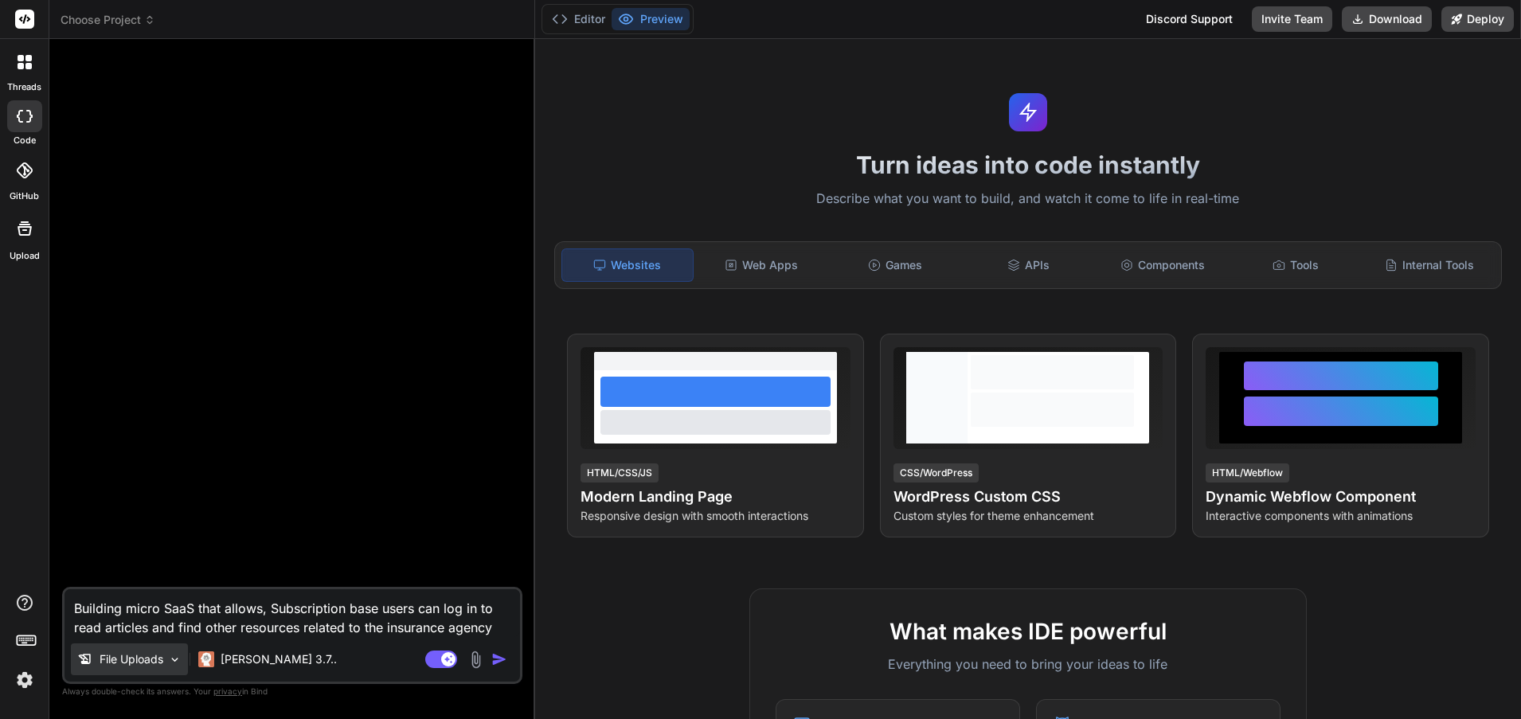
click at [140, 664] on p "File Uploads" at bounding box center [132, 660] width 64 height 16
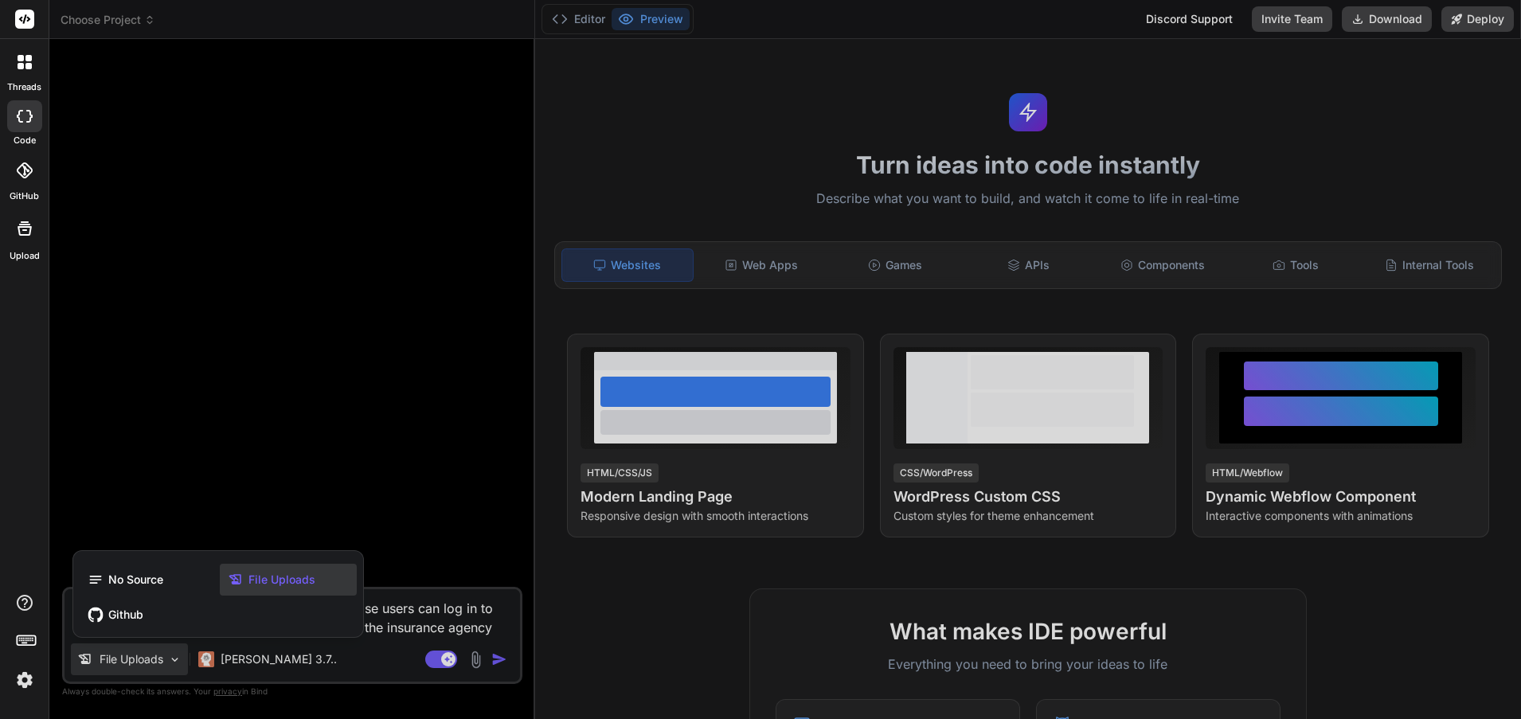
click at [139, 664] on div at bounding box center [760, 359] width 1521 height 719
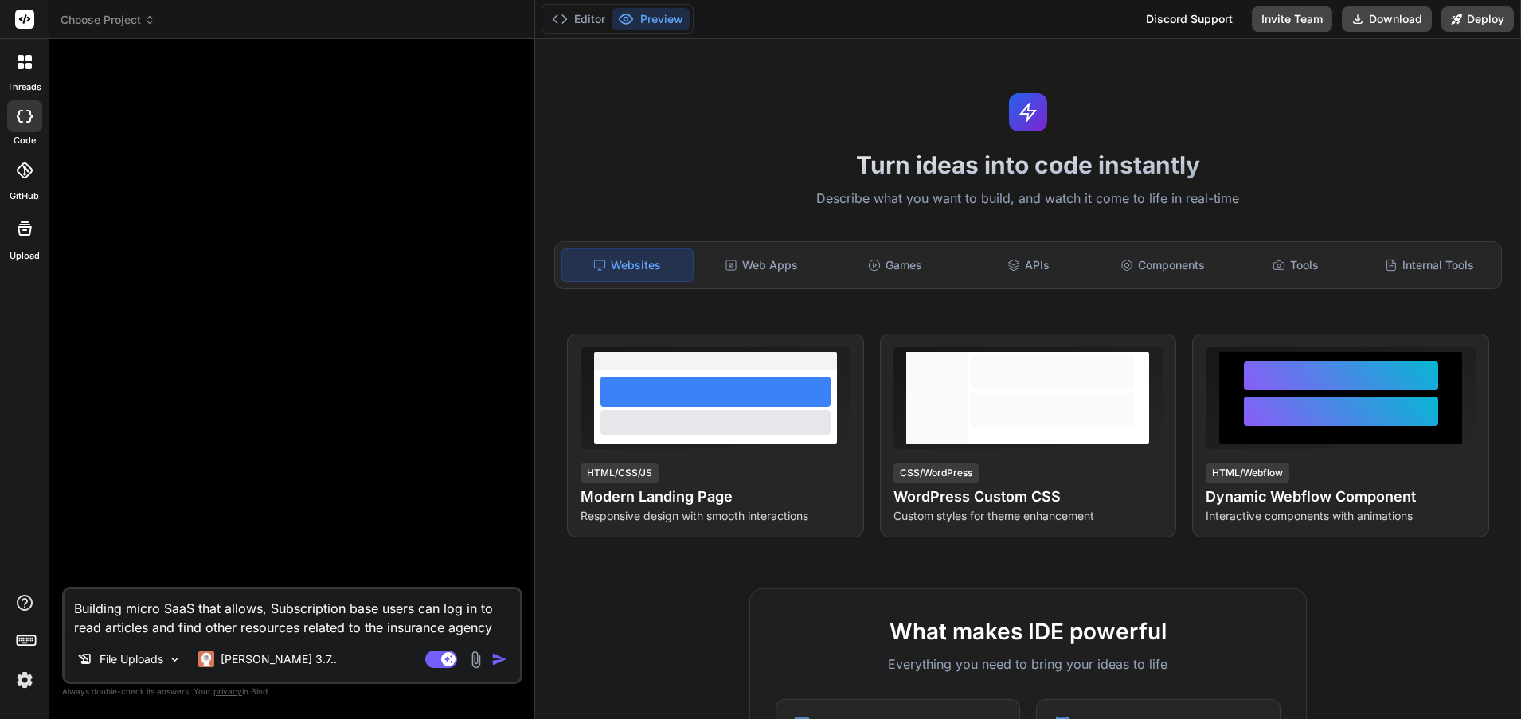
click at [478, 657] on img at bounding box center [476, 660] width 18 height 18
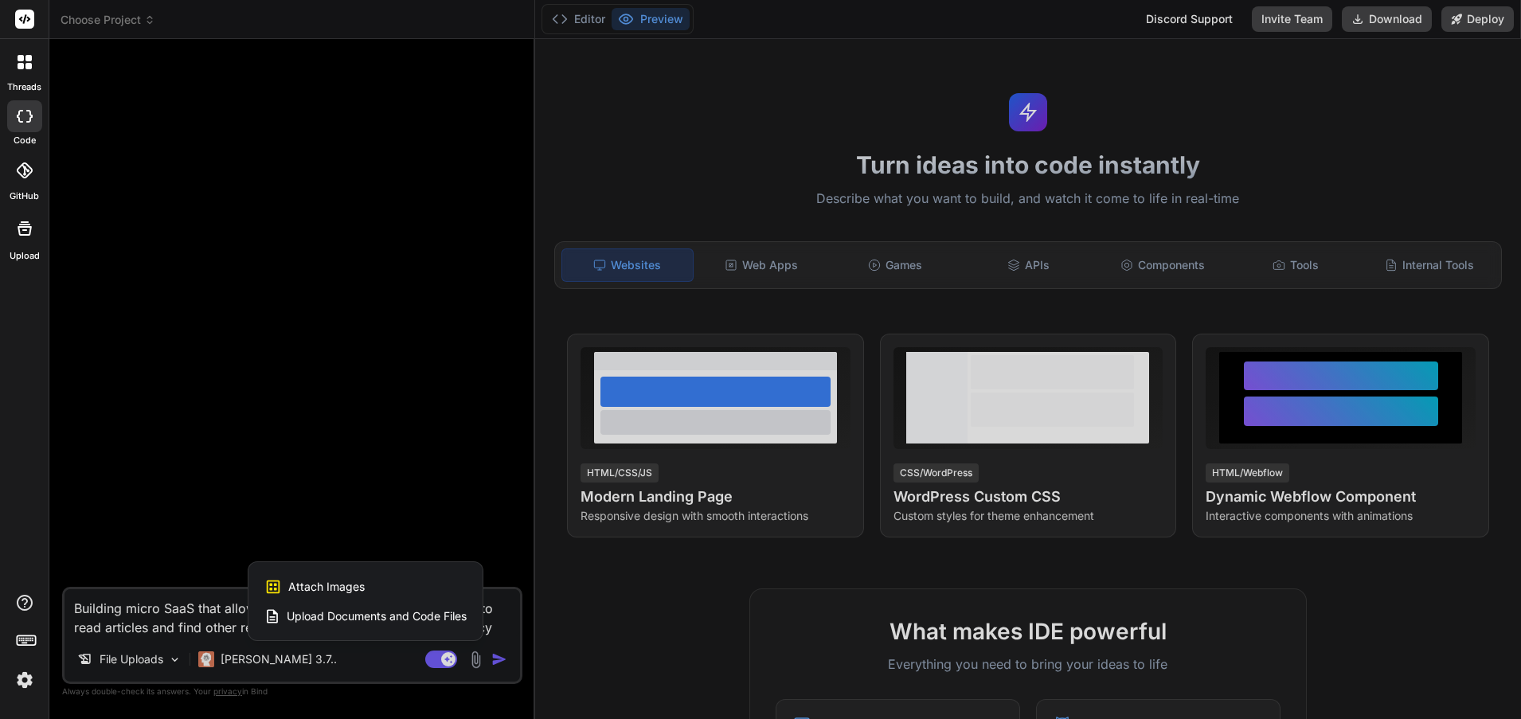
click at [479, 658] on div at bounding box center [760, 359] width 1521 height 719
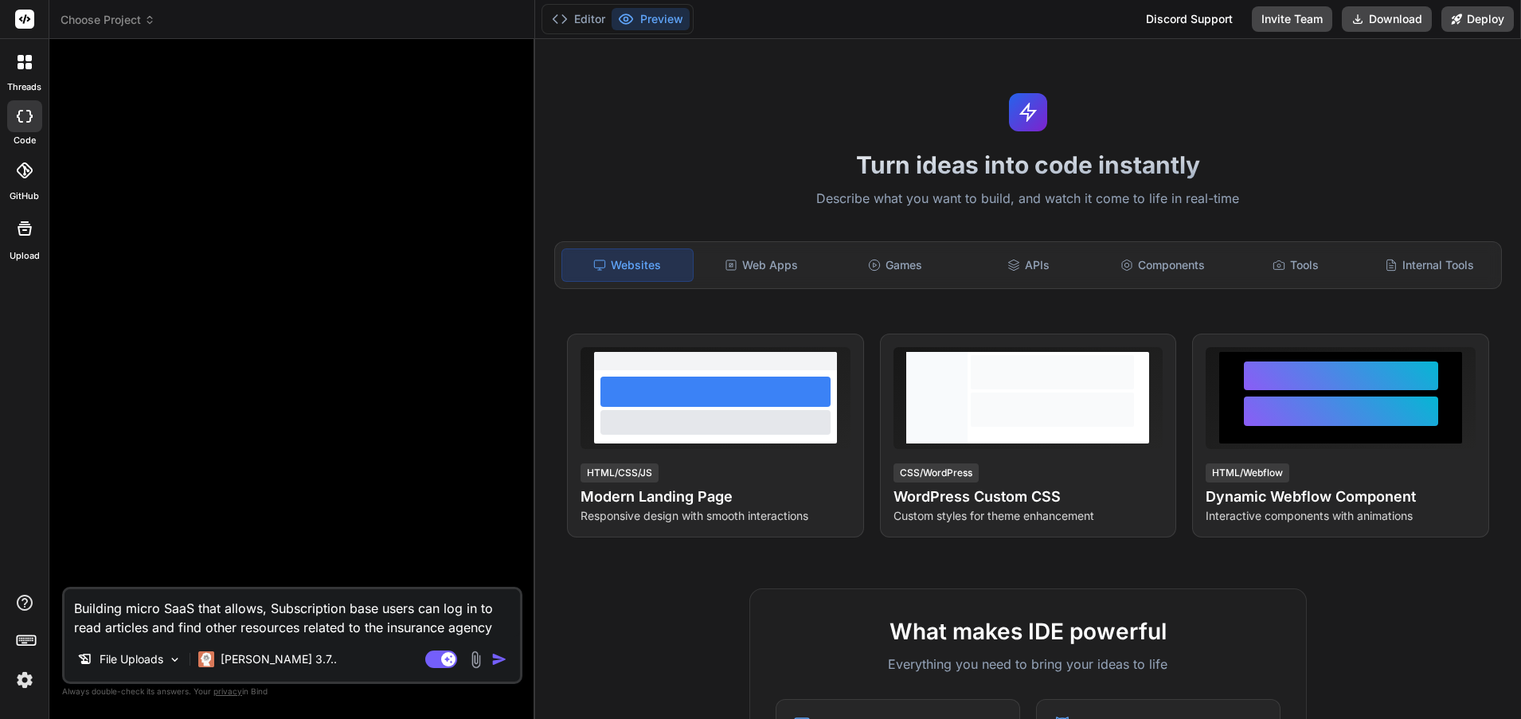
click at [503, 660] on img "button" at bounding box center [499, 660] width 16 height 16
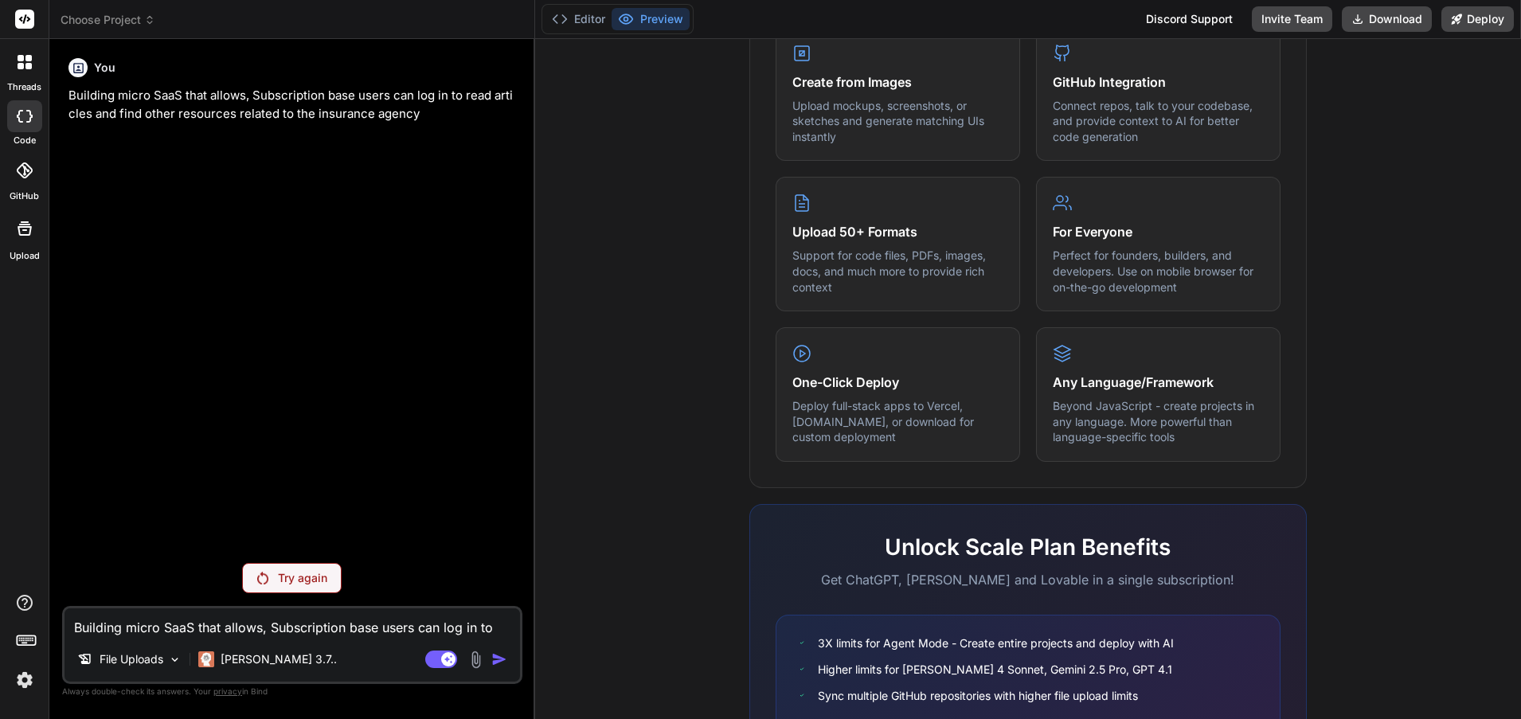
scroll to position [800, 0]
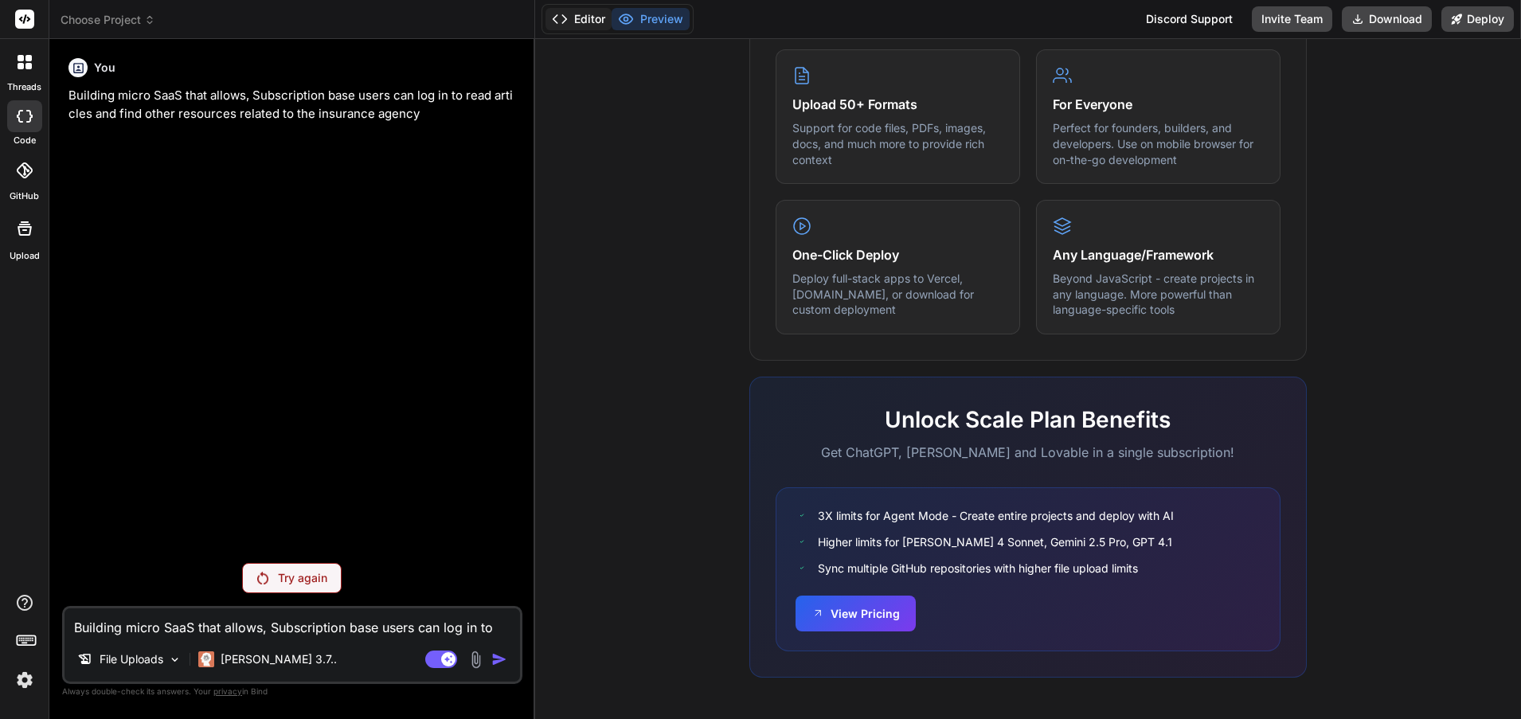
click at [581, 22] on button "Editor" at bounding box center [579, 19] width 66 height 22
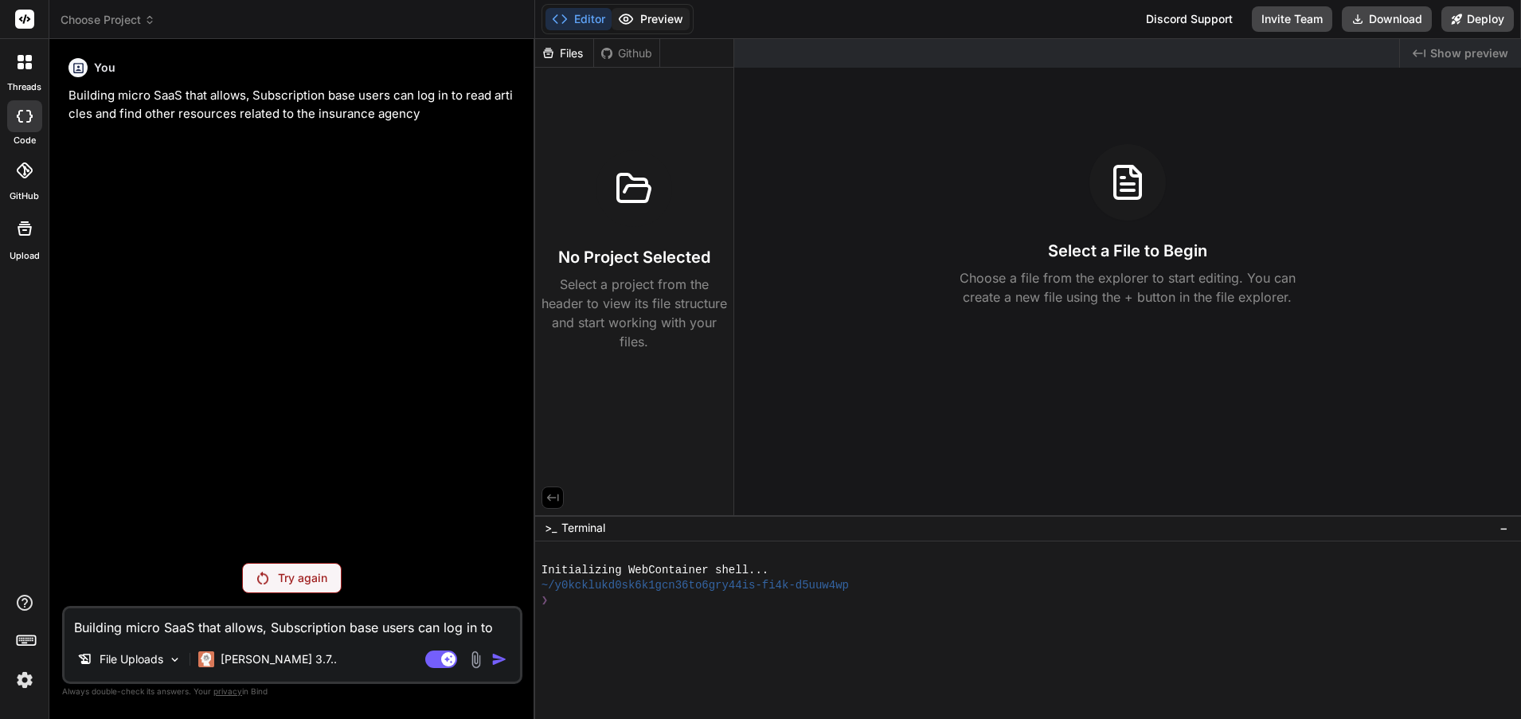
click at [651, 17] on button "Preview" at bounding box center [651, 19] width 78 height 22
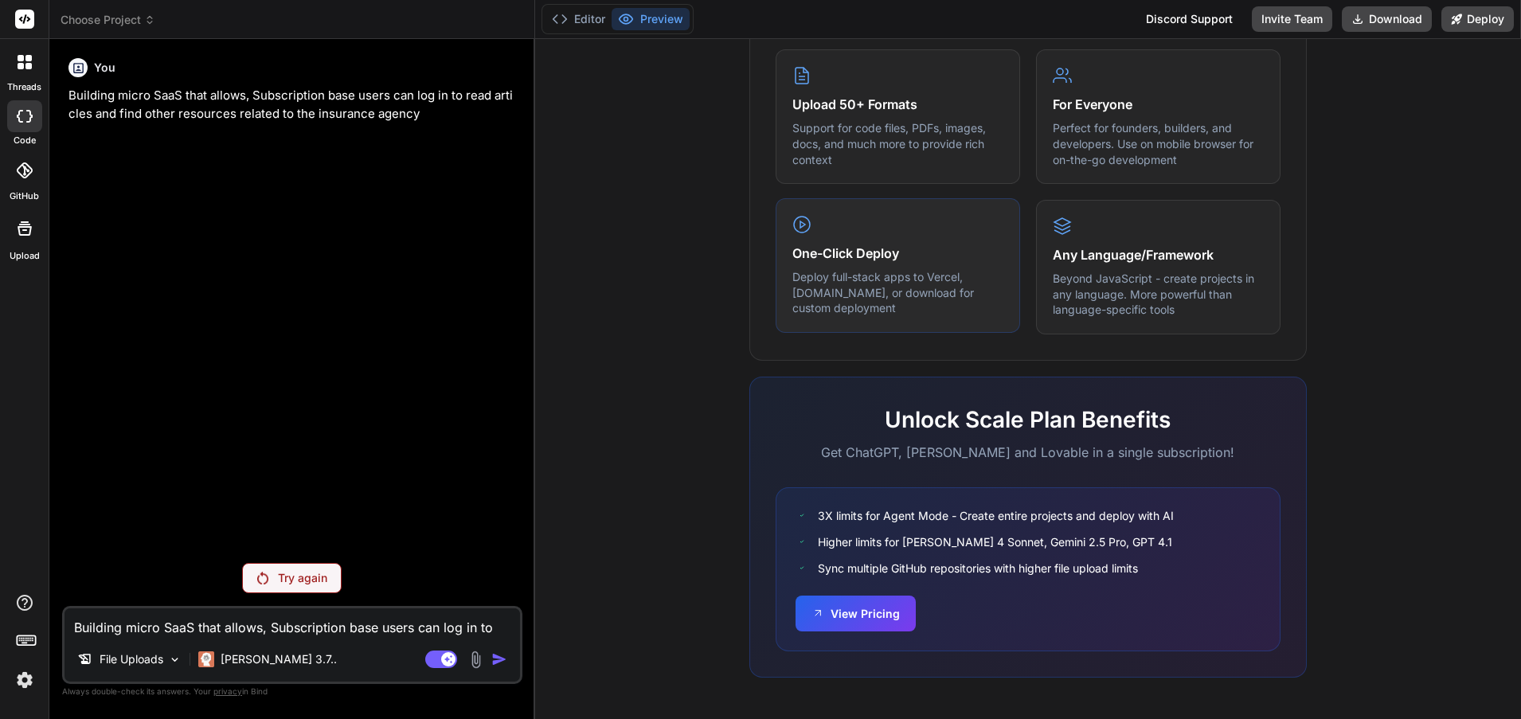
click at [884, 280] on p "Deploy full-stack apps to Vercel, [DOMAIN_NAME], or download for custom deploym…" at bounding box center [898, 292] width 211 height 47
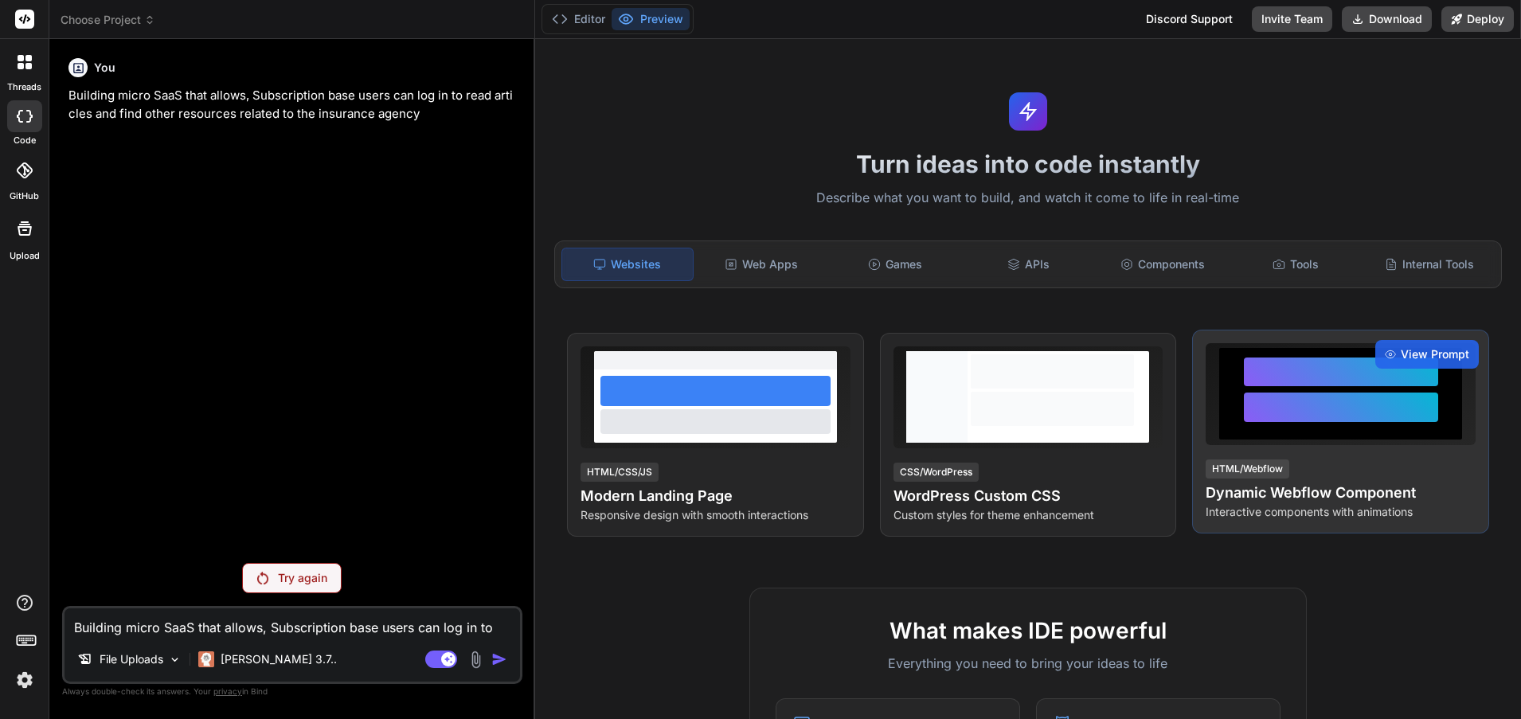
scroll to position [0, 0]
click at [1425, 357] on span "View Prompt" at bounding box center [1435, 355] width 69 height 16
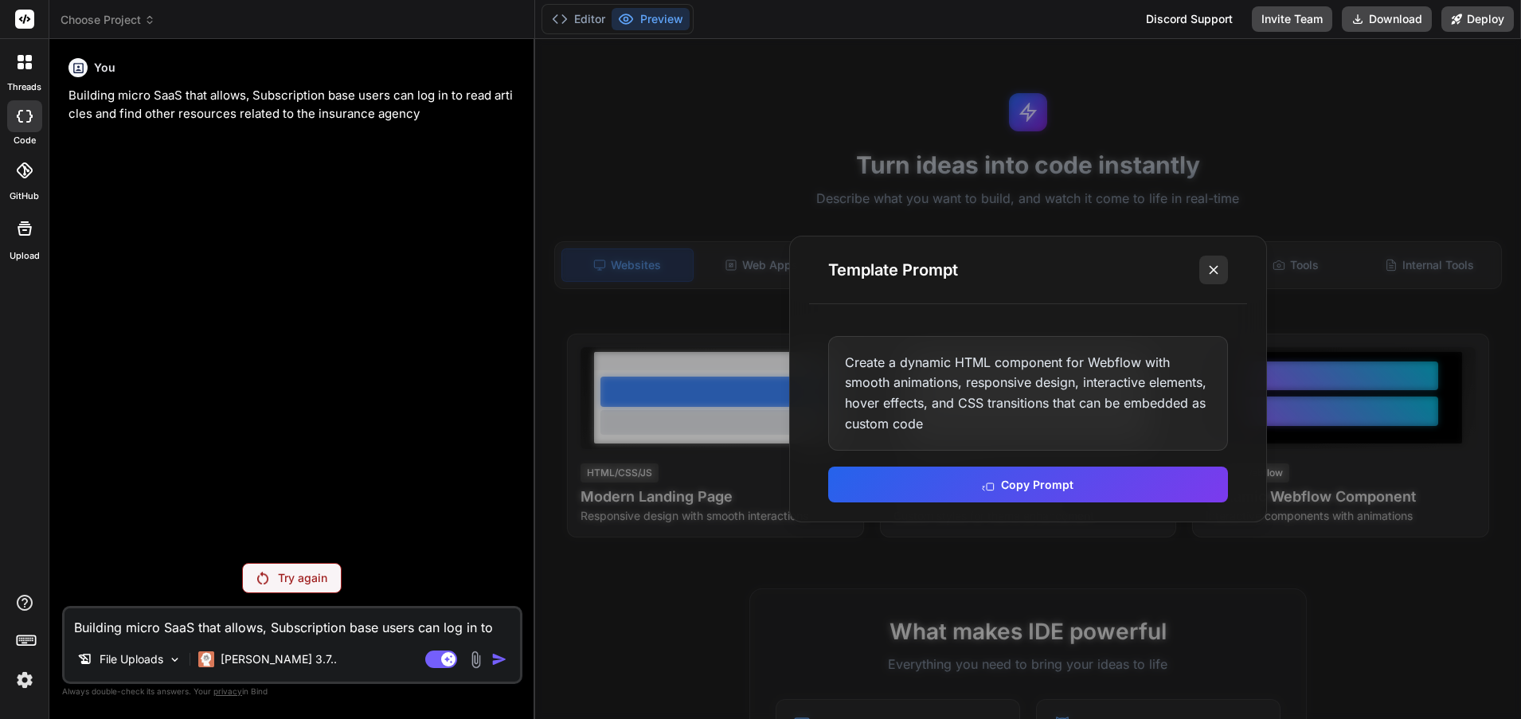
click at [1211, 268] on icon at bounding box center [1214, 270] width 16 height 16
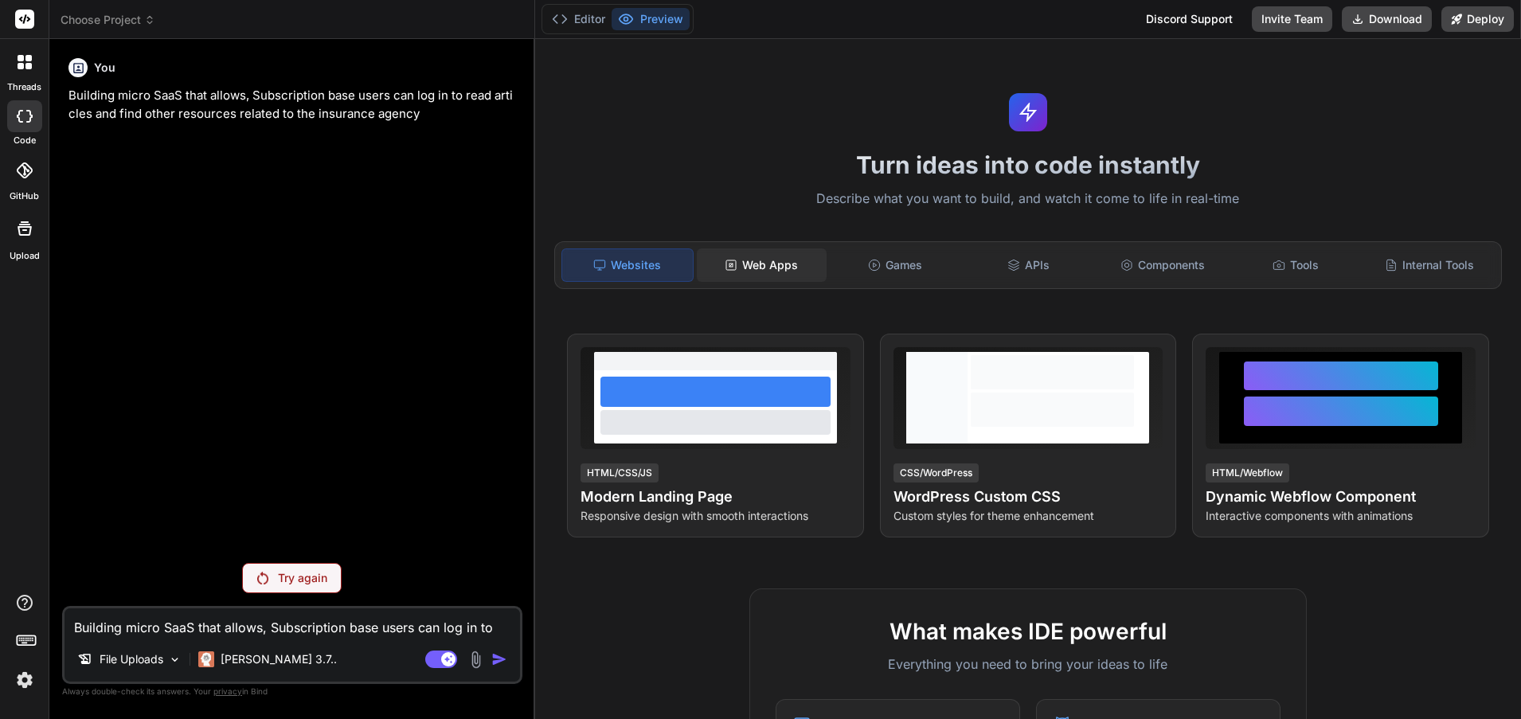
click at [781, 265] on div "Web Apps" at bounding box center [762, 265] width 131 height 33
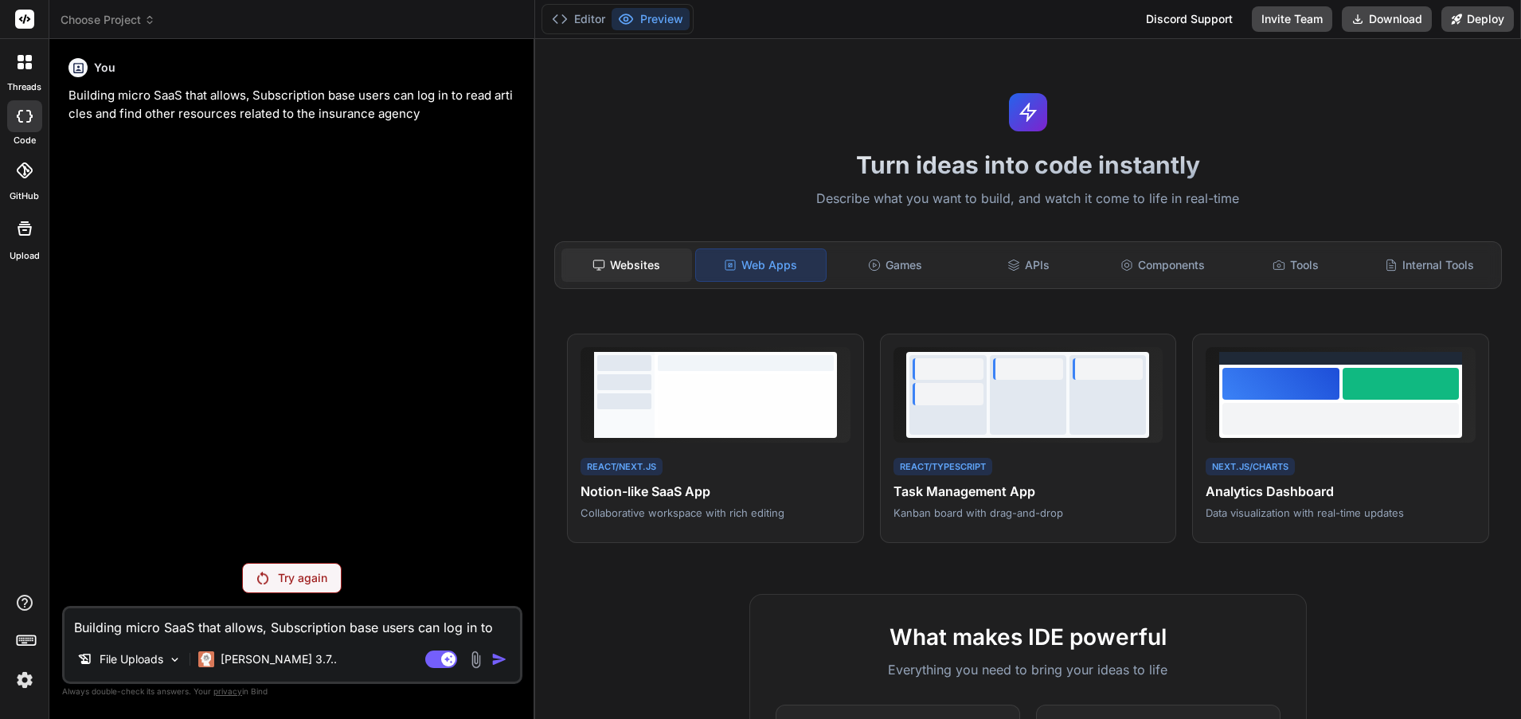
click at [632, 263] on div "Websites" at bounding box center [627, 265] width 131 height 33
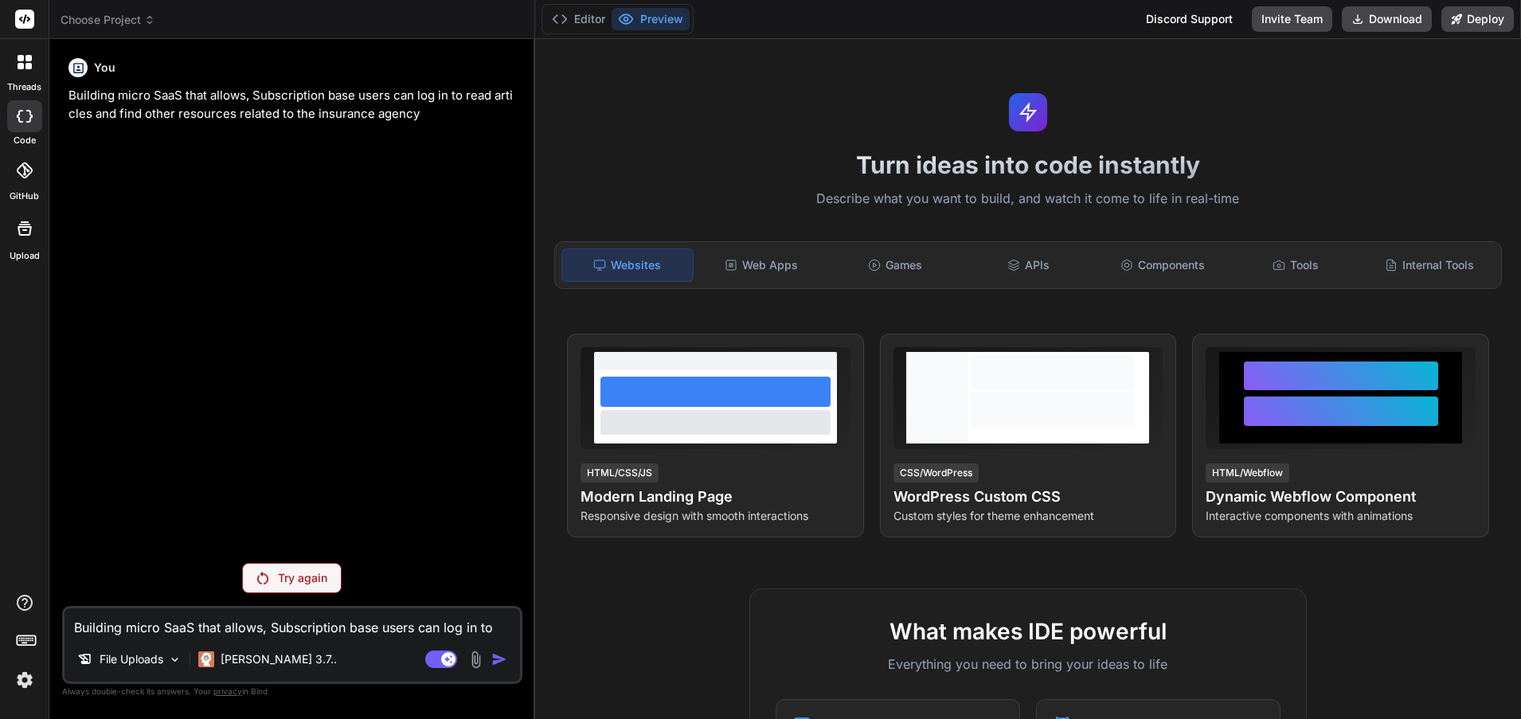
click at [19, 64] on icon at bounding box center [21, 66] width 6 height 6
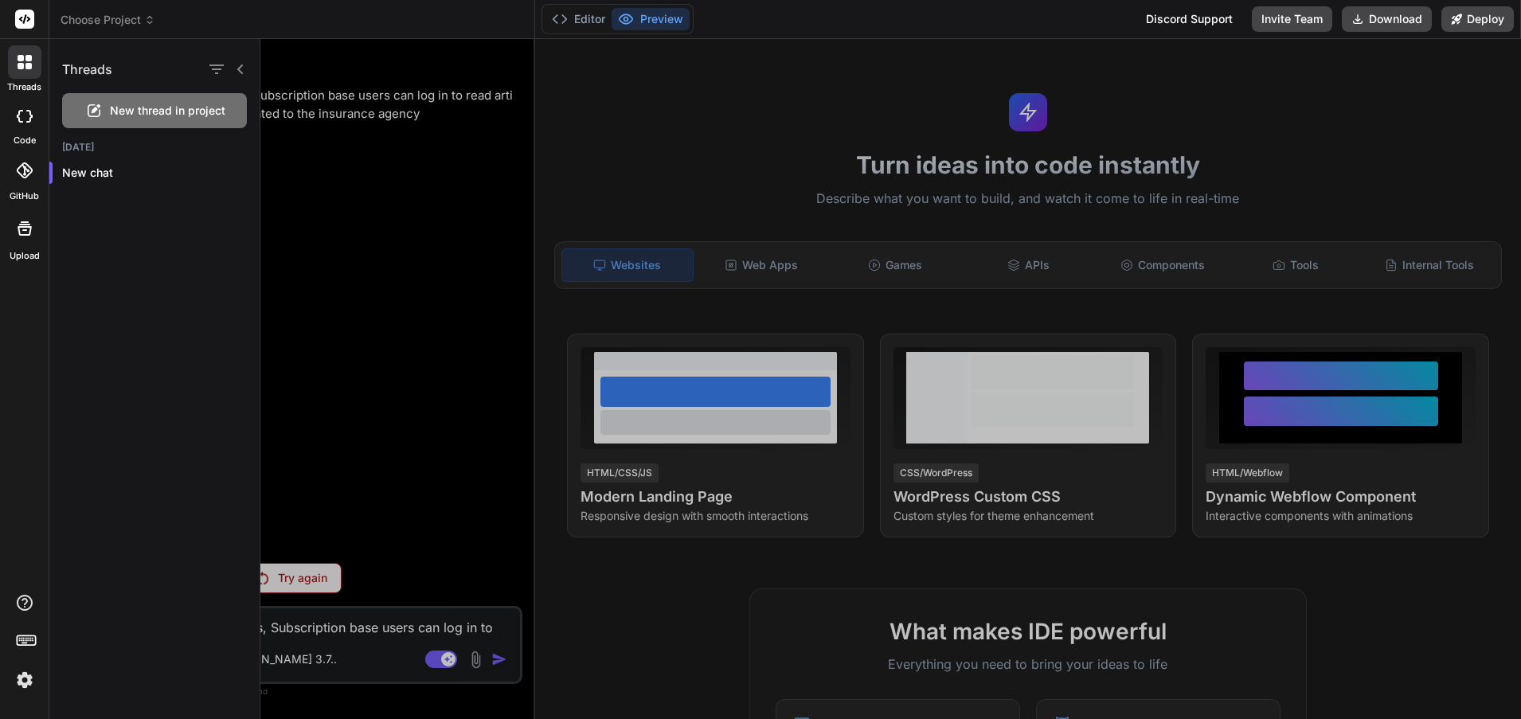
click at [19, 64] on icon at bounding box center [21, 66] width 6 height 6
click at [25, 119] on icon at bounding box center [25, 116] width 16 height 13
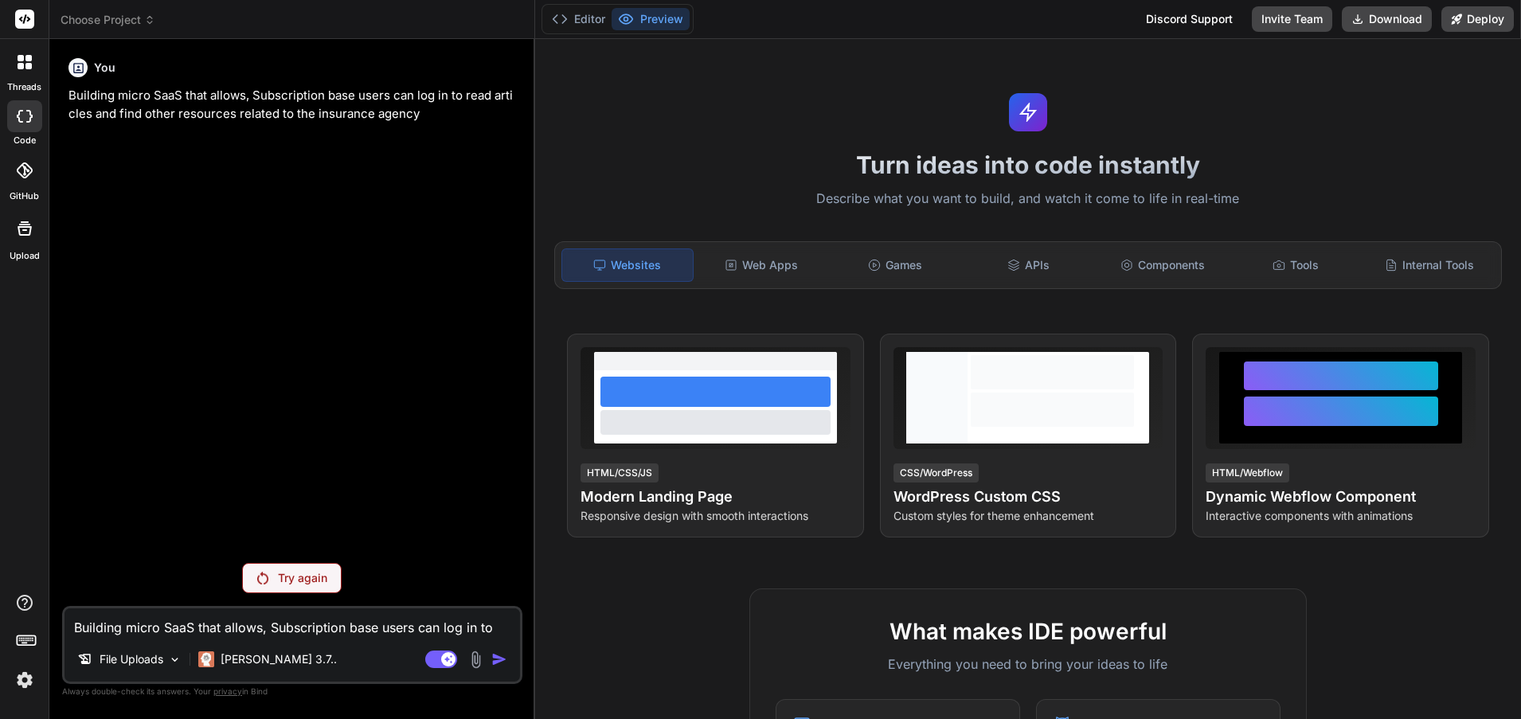
click at [25, 119] on icon at bounding box center [25, 116] width 16 height 13
click at [26, 22] on rect at bounding box center [24, 19] width 19 height 19
click at [30, 171] on icon at bounding box center [25, 170] width 16 height 16
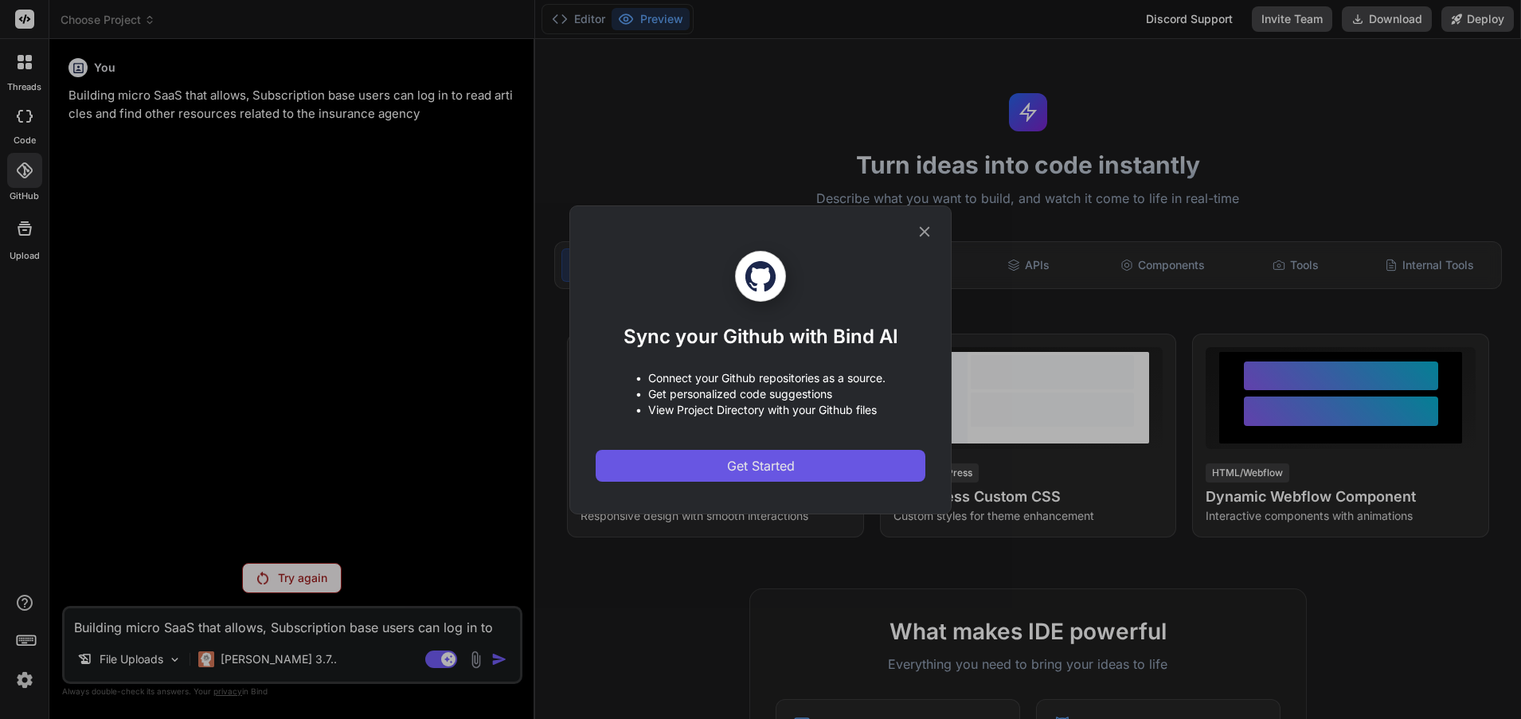
click at [785, 460] on span "Get Started" at bounding box center [761, 465] width 68 height 19
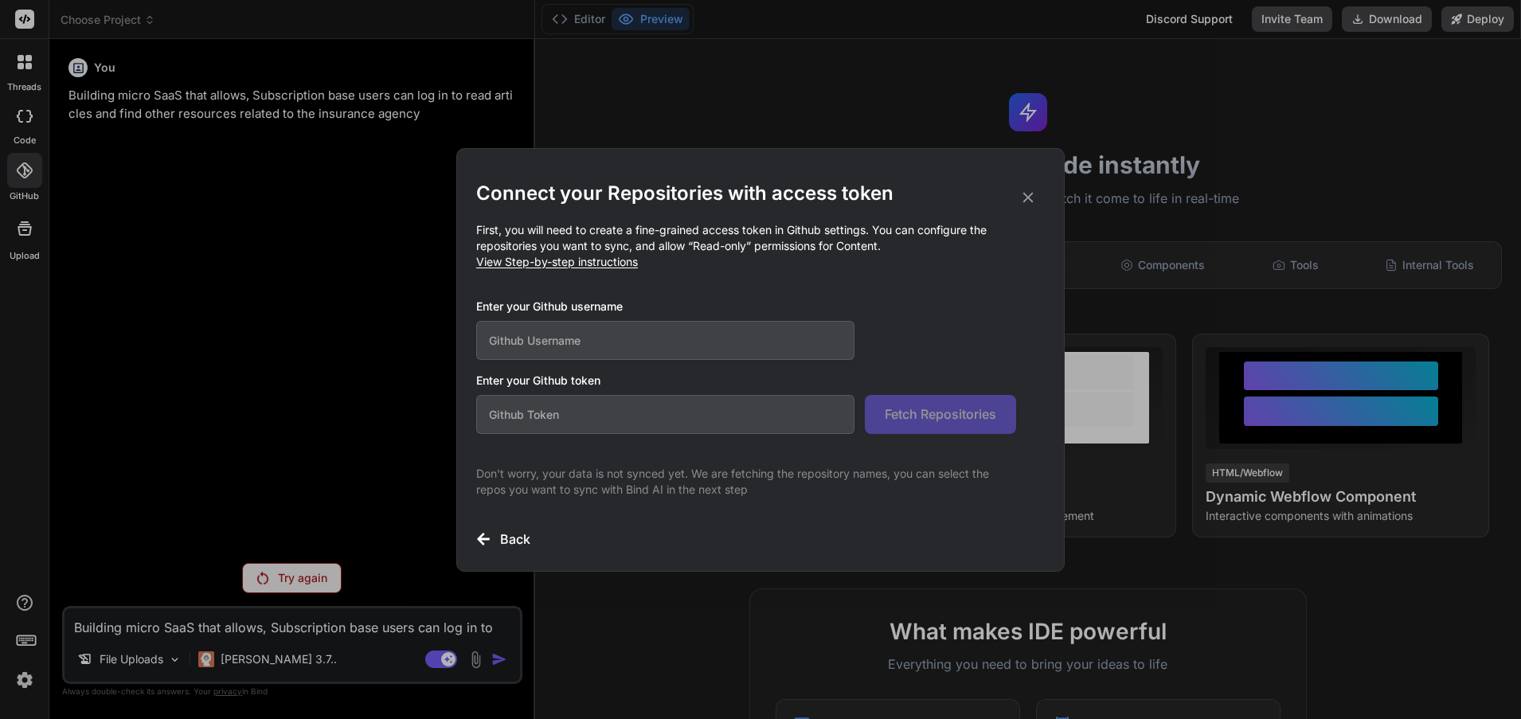
click at [578, 343] on input "text" at bounding box center [665, 340] width 378 height 39
click at [577, 417] on input "text" at bounding box center [665, 414] width 378 height 39
click at [1032, 198] on icon at bounding box center [1029, 198] width 18 height 18
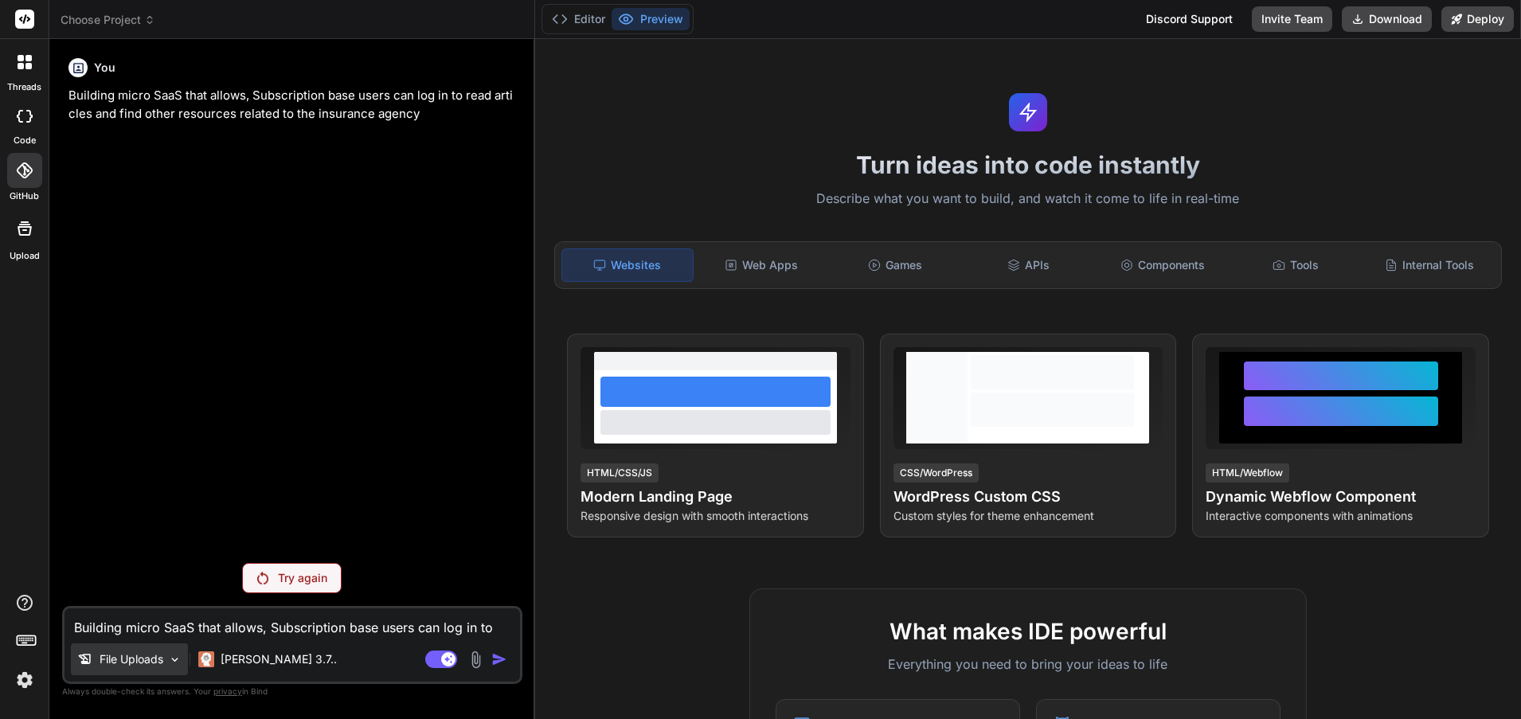
click at [143, 656] on p "File Uploads" at bounding box center [132, 660] width 64 height 16
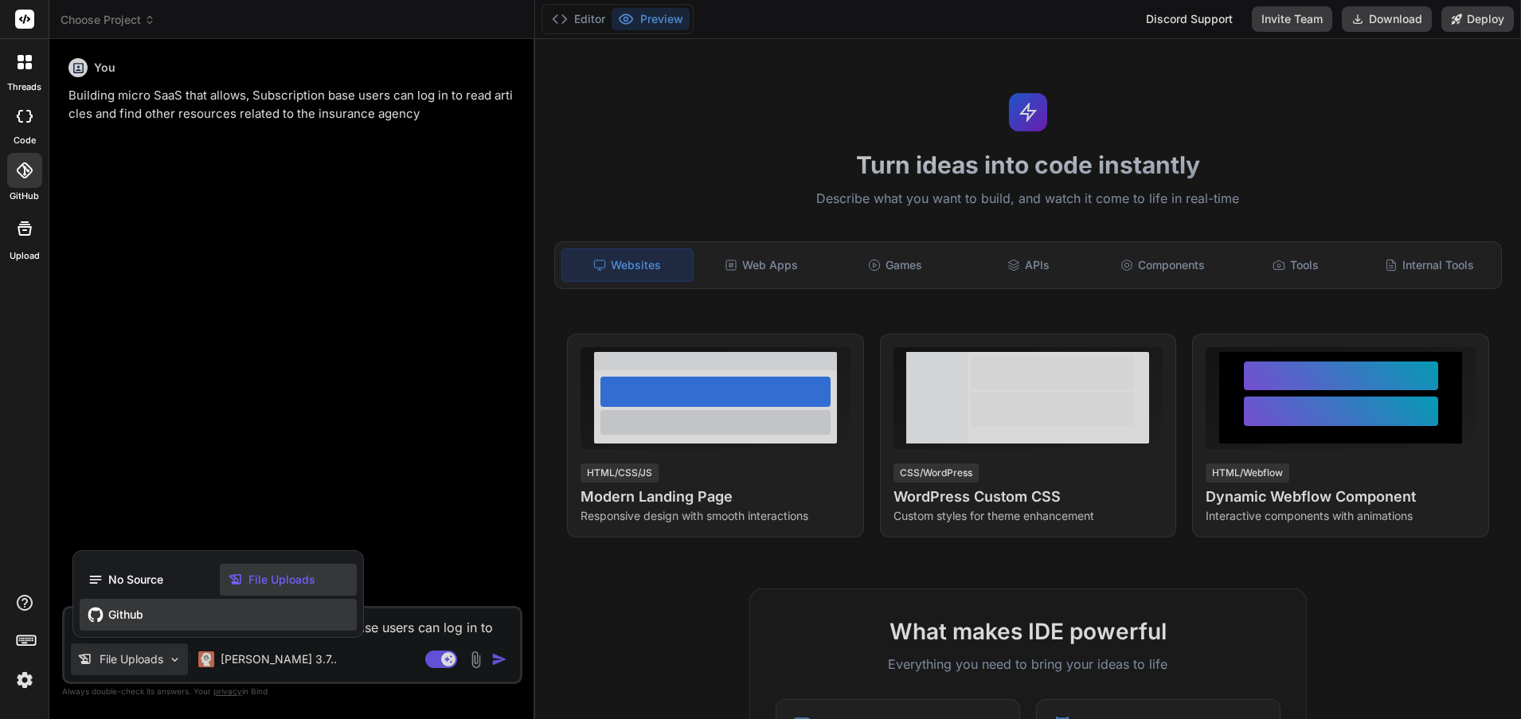
click at [117, 606] on div "Github" at bounding box center [218, 615] width 277 height 32
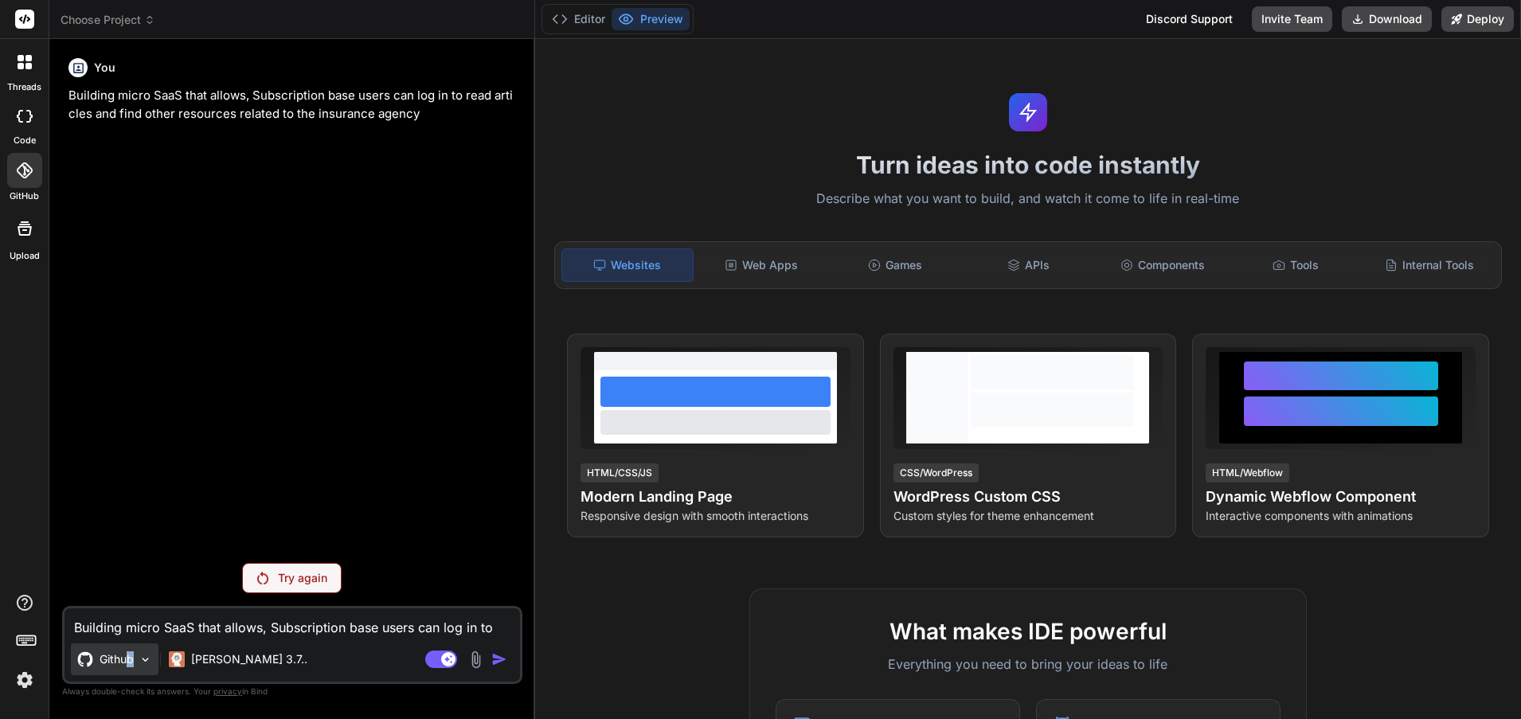
click at [132, 660] on p "Github" at bounding box center [117, 660] width 34 height 16
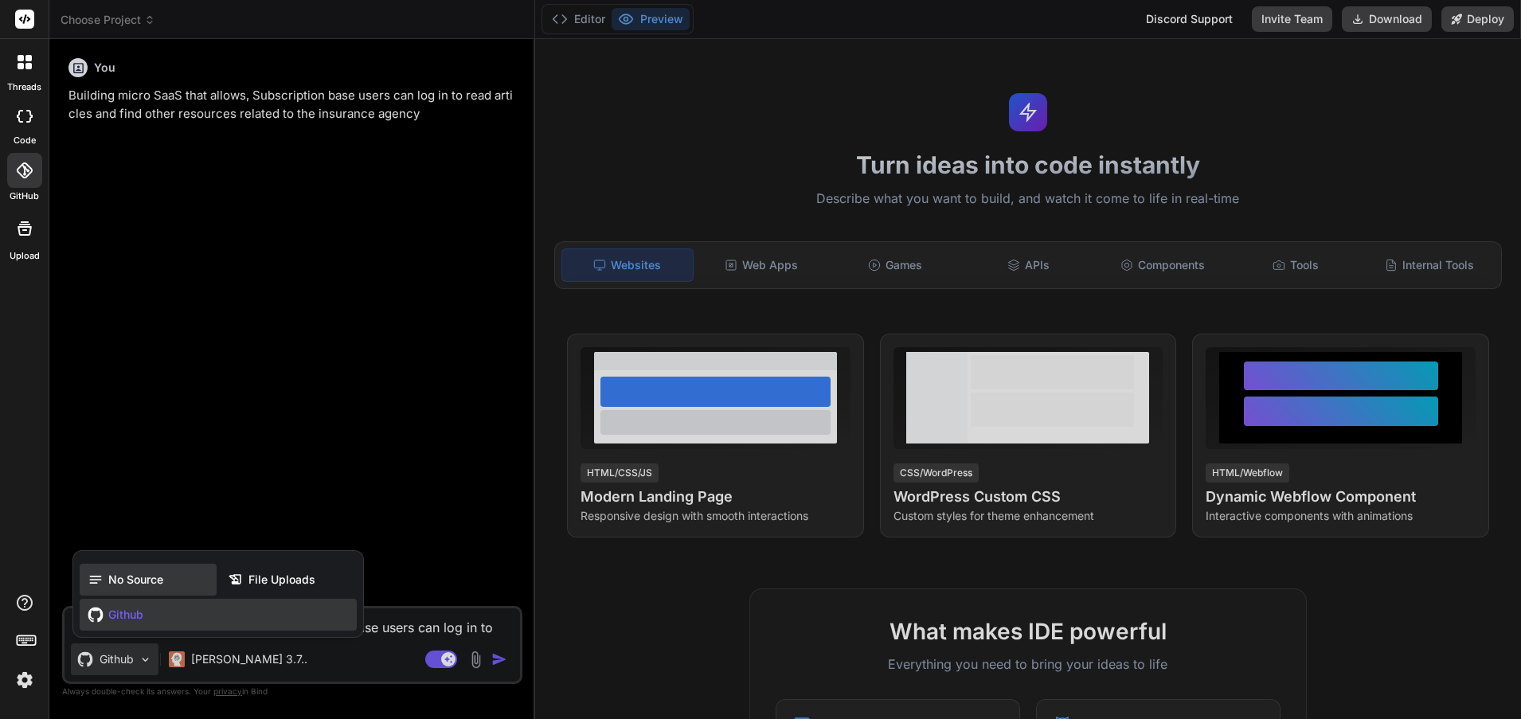
click at [147, 581] on span "No Source" at bounding box center [135, 580] width 55 height 16
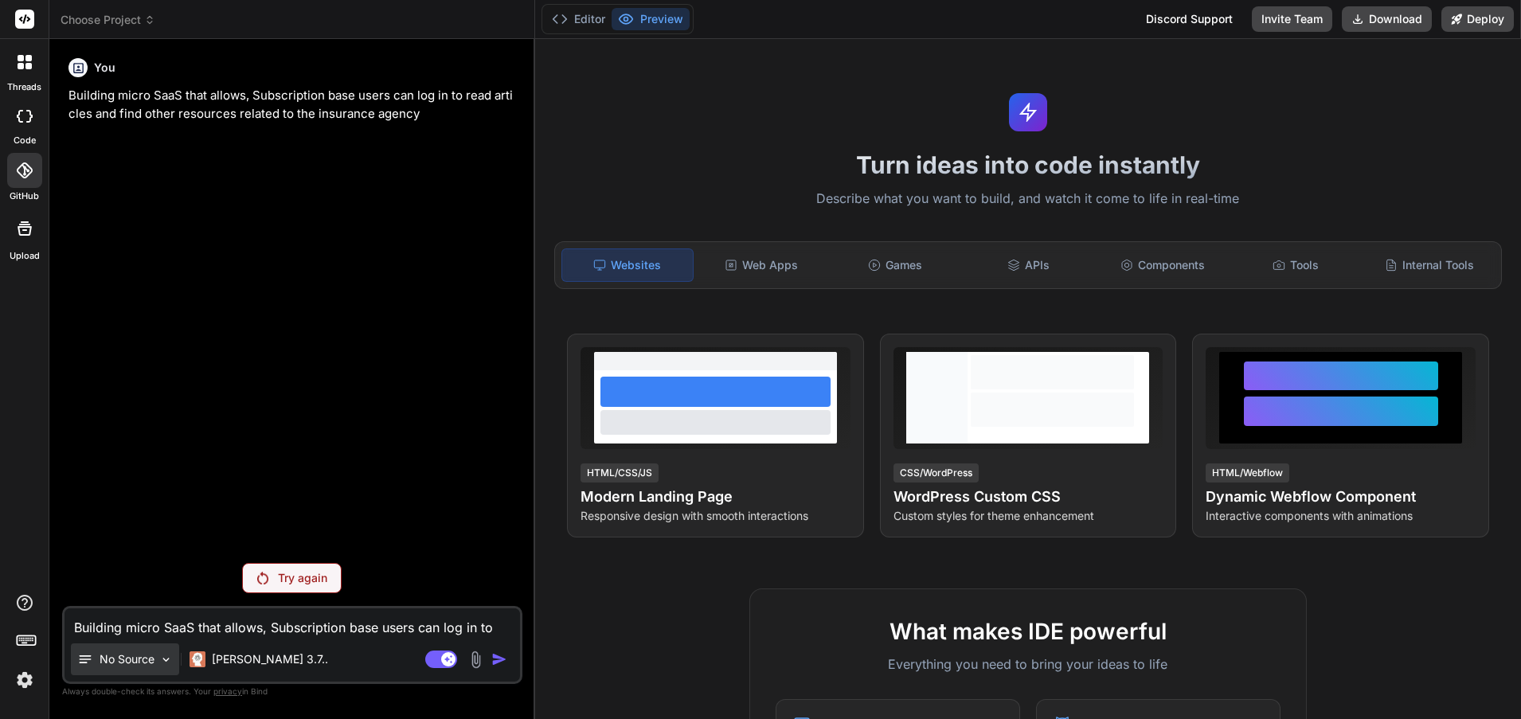
click at [137, 658] on p "No Source" at bounding box center [127, 660] width 55 height 16
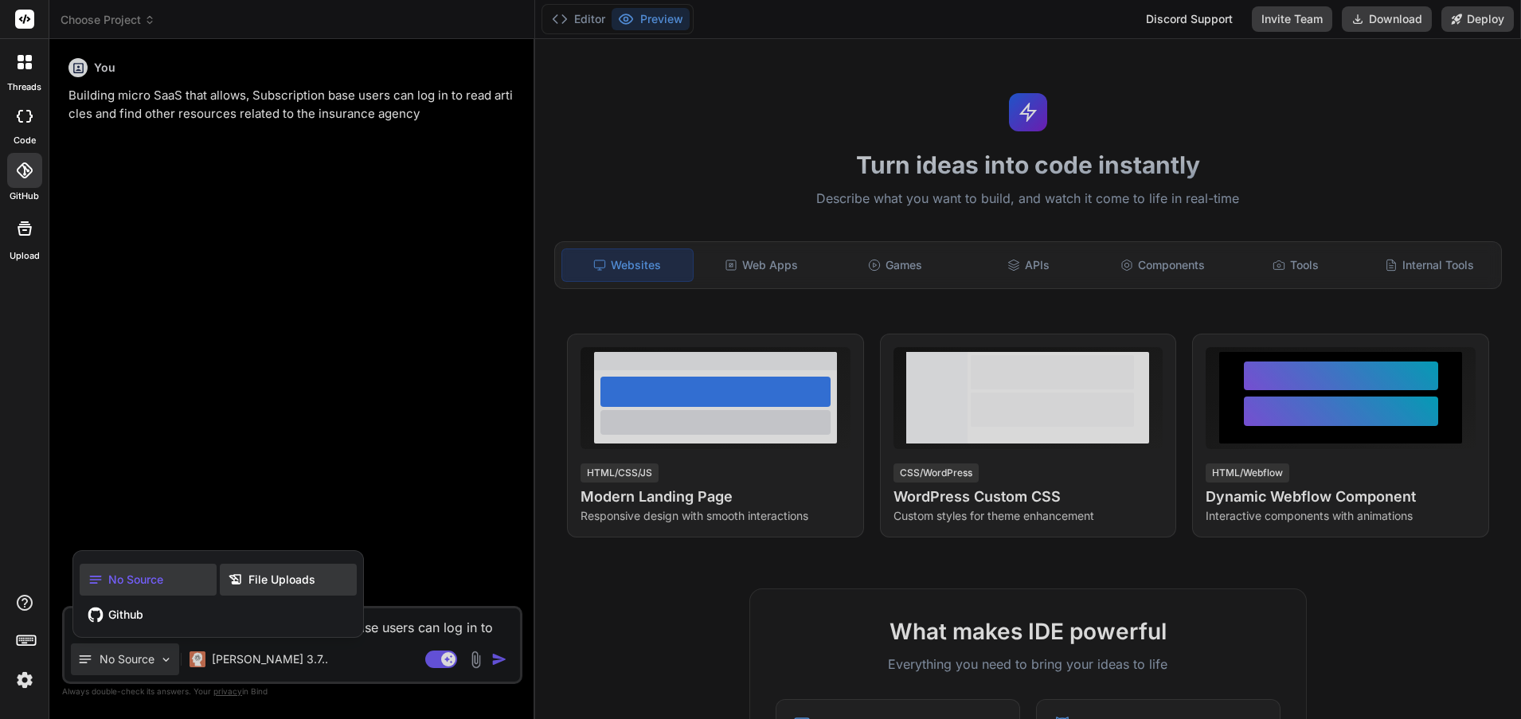
click at [305, 578] on span "File Uploads" at bounding box center [282, 580] width 67 height 16
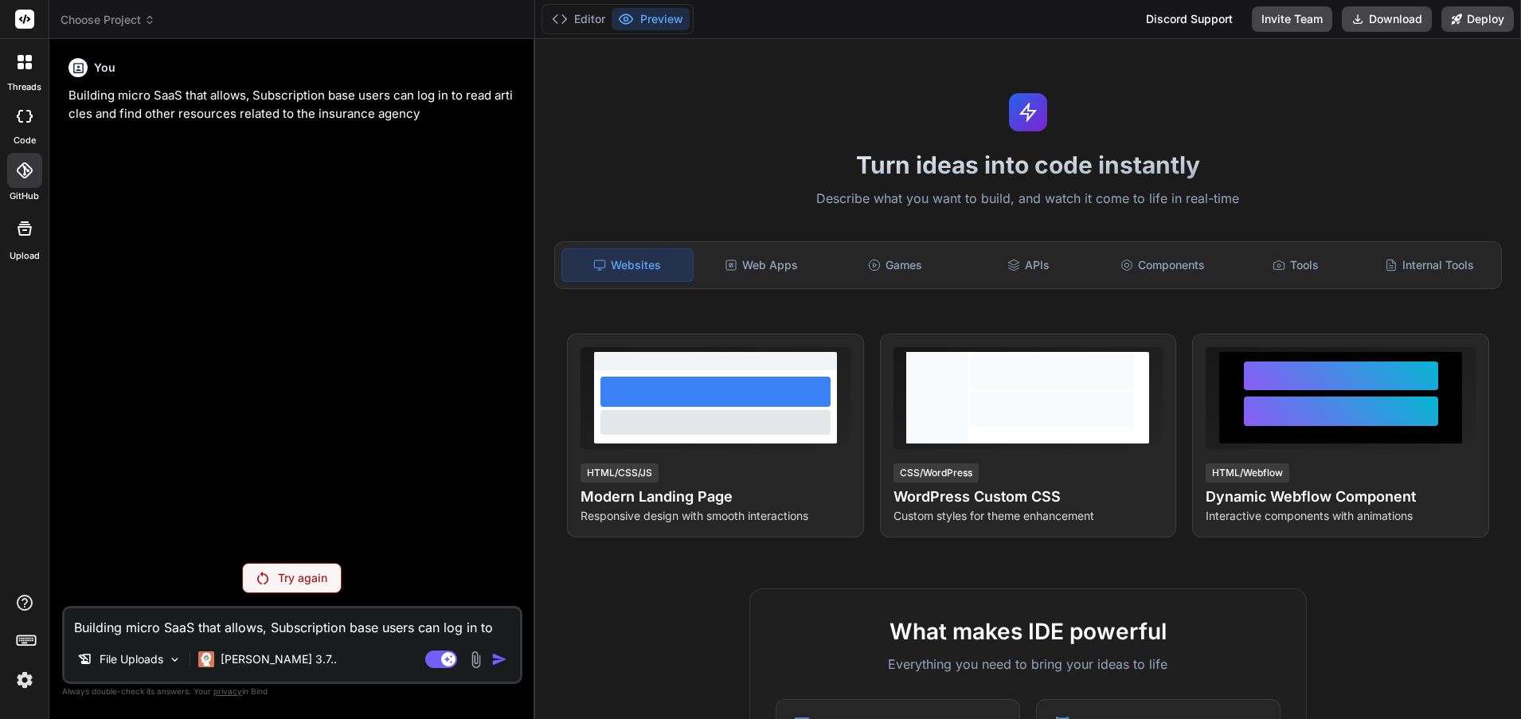
click at [21, 682] on img at bounding box center [24, 680] width 27 height 27
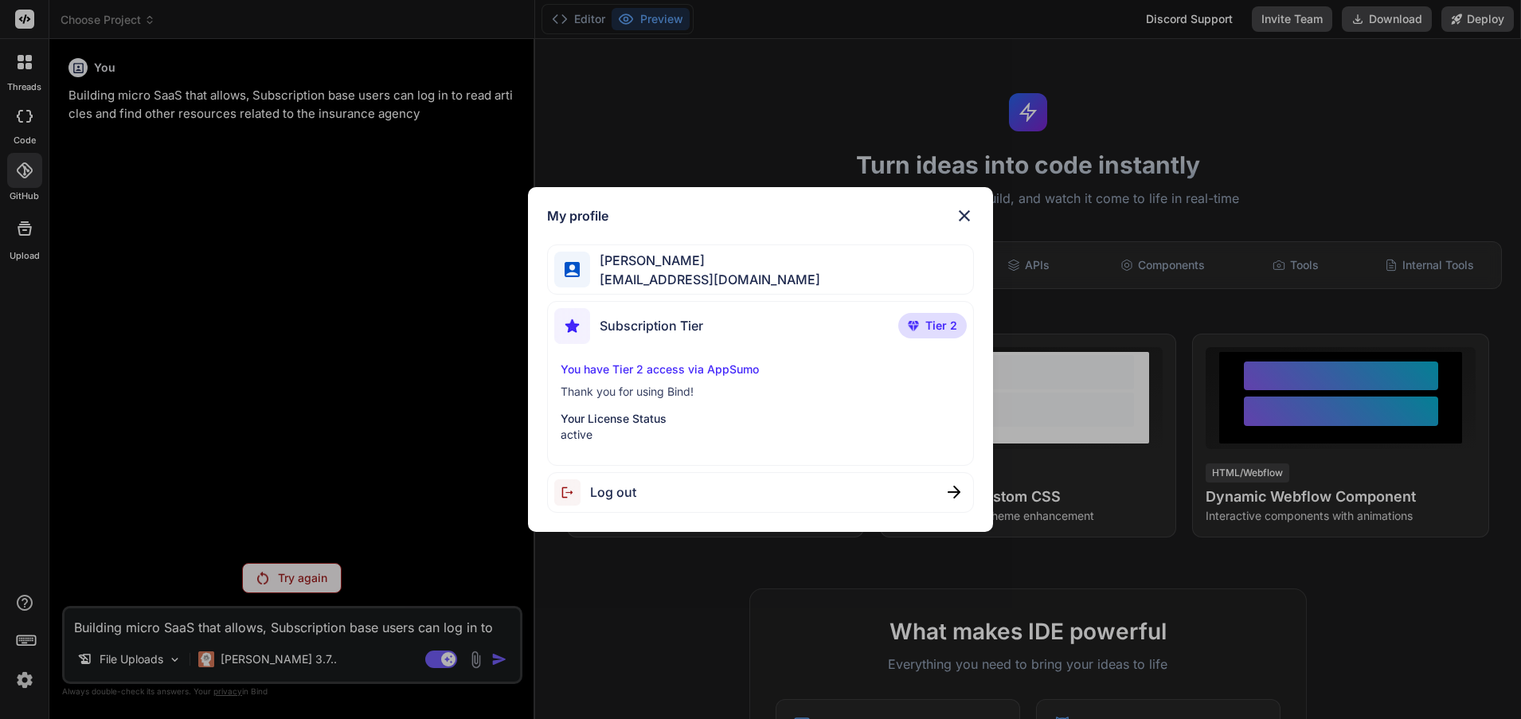
click at [22, 680] on div "My profile Tony Williams blacklight3379@gmail.com Subscription Tier Tier 2 You …" at bounding box center [760, 359] width 1521 height 719
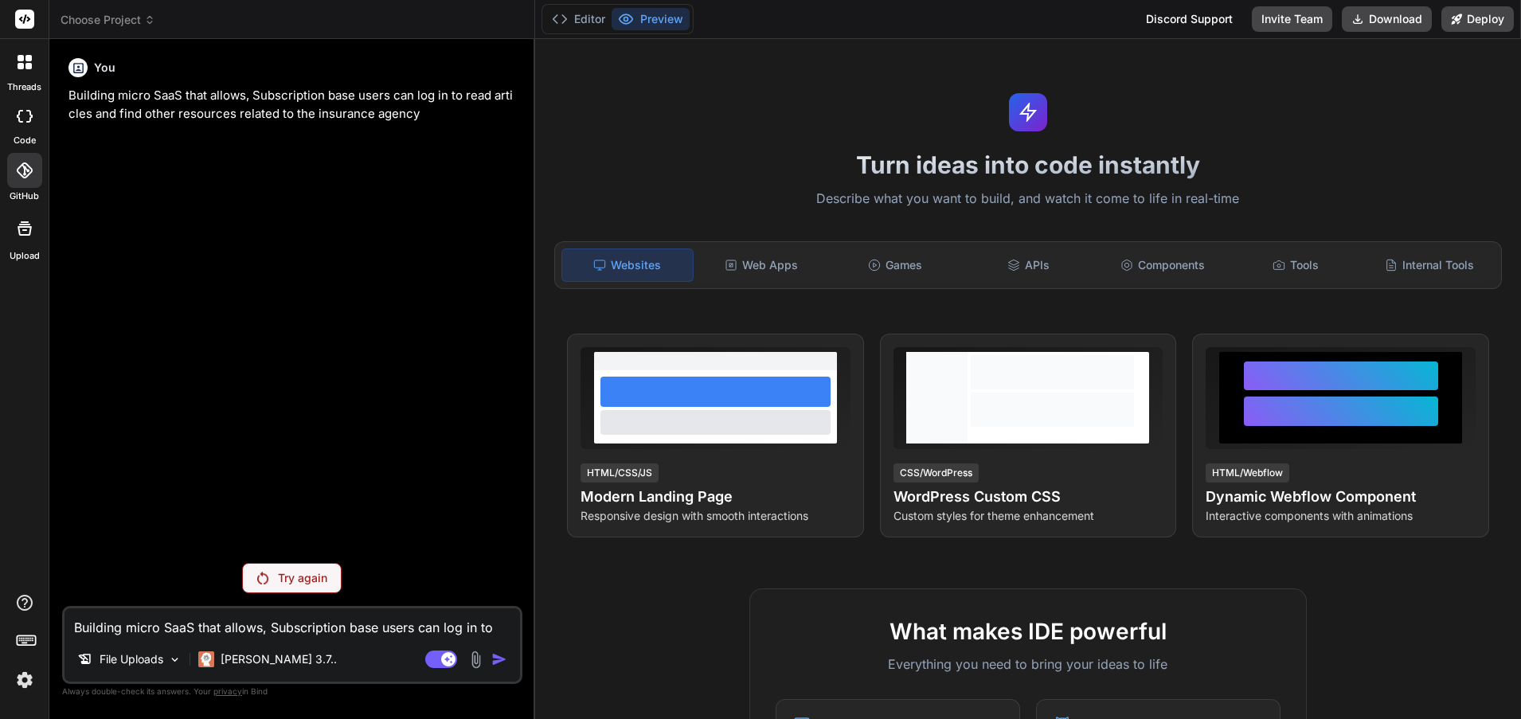
click at [27, 640] on rect at bounding box center [27, 641] width 2 height 2
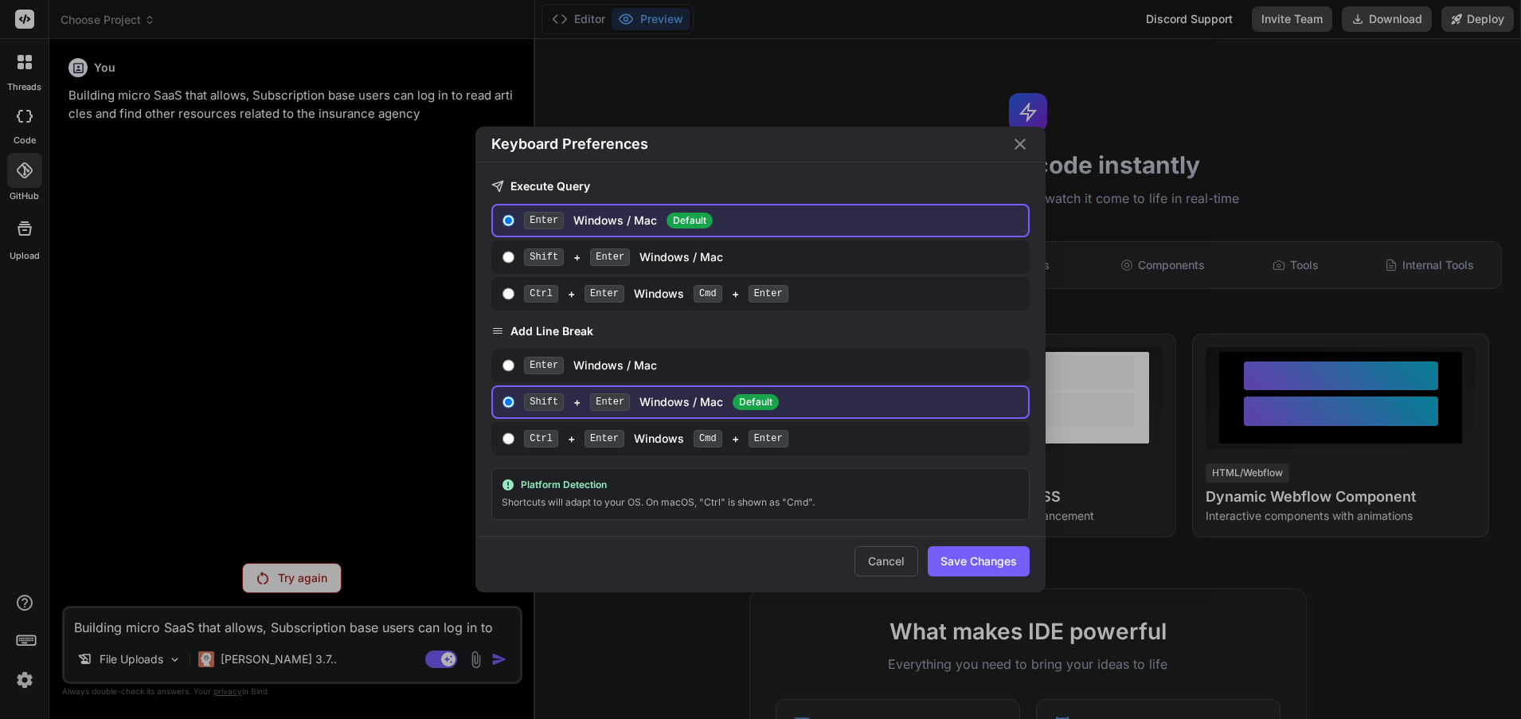
click at [27, 640] on div "Keyboard Preferences Execute Query Enter Windows / Mac Default Shift + Enter Wi…" at bounding box center [760, 359] width 1521 height 719
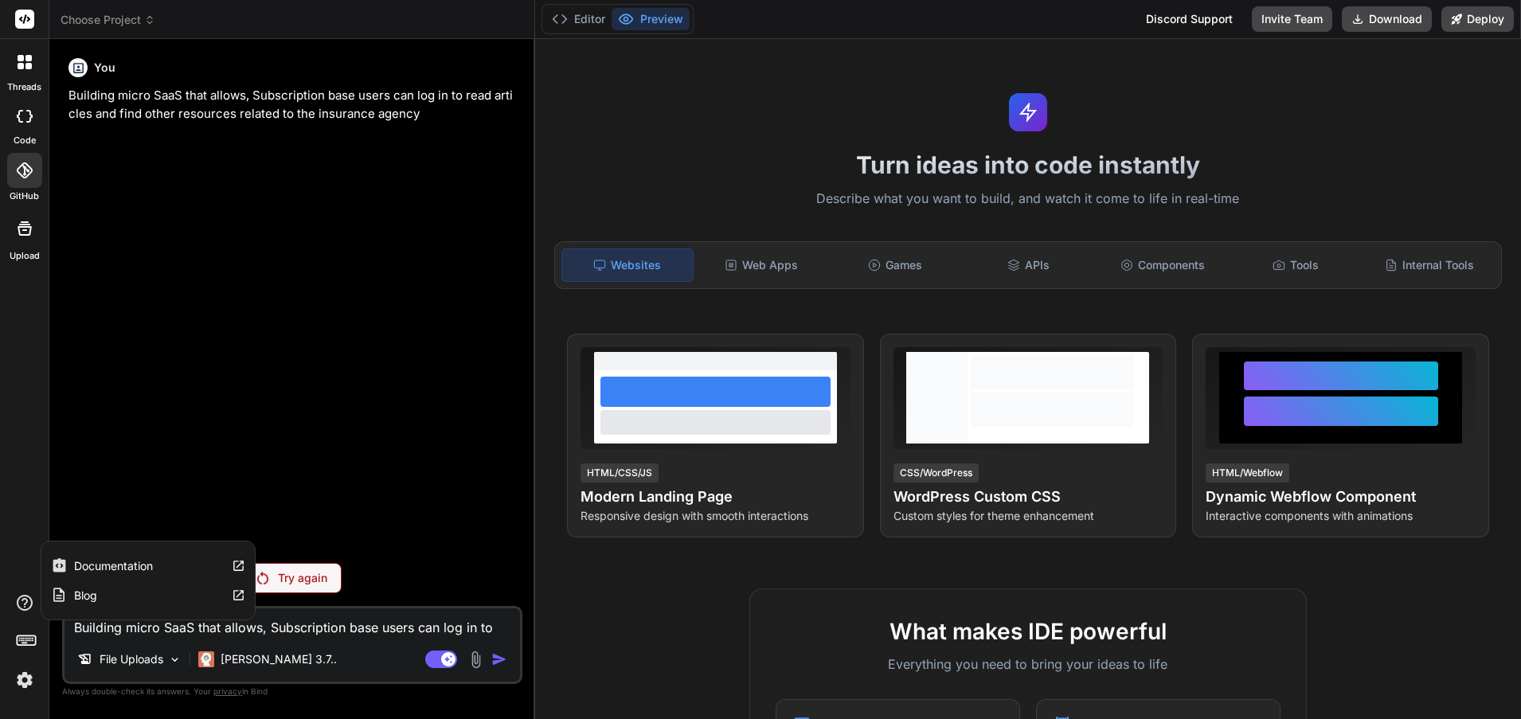
click at [124, 561] on label "Documentation" at bounding box center [113, 566] width 79 height 16
click at [592, 17] on button "Editor" at bounding box center [579, 19] width 66 height 22
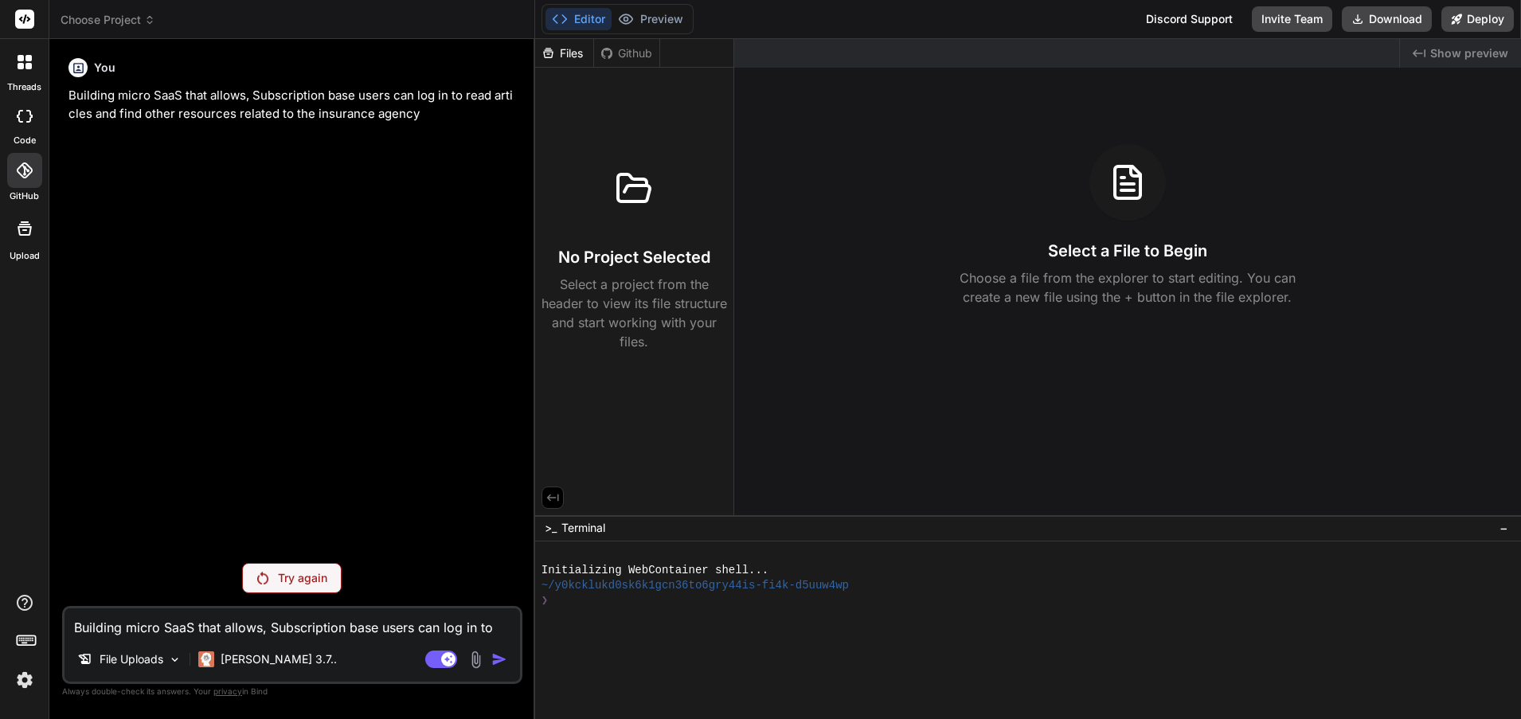
click at [614, 249] on div "No Project Selected Select a project from the header to view its file structure…" at bounding box center [635, 251] width 186 height 201
click at [18, 245] on div at bounding box center [25, 228] width 38 height 38
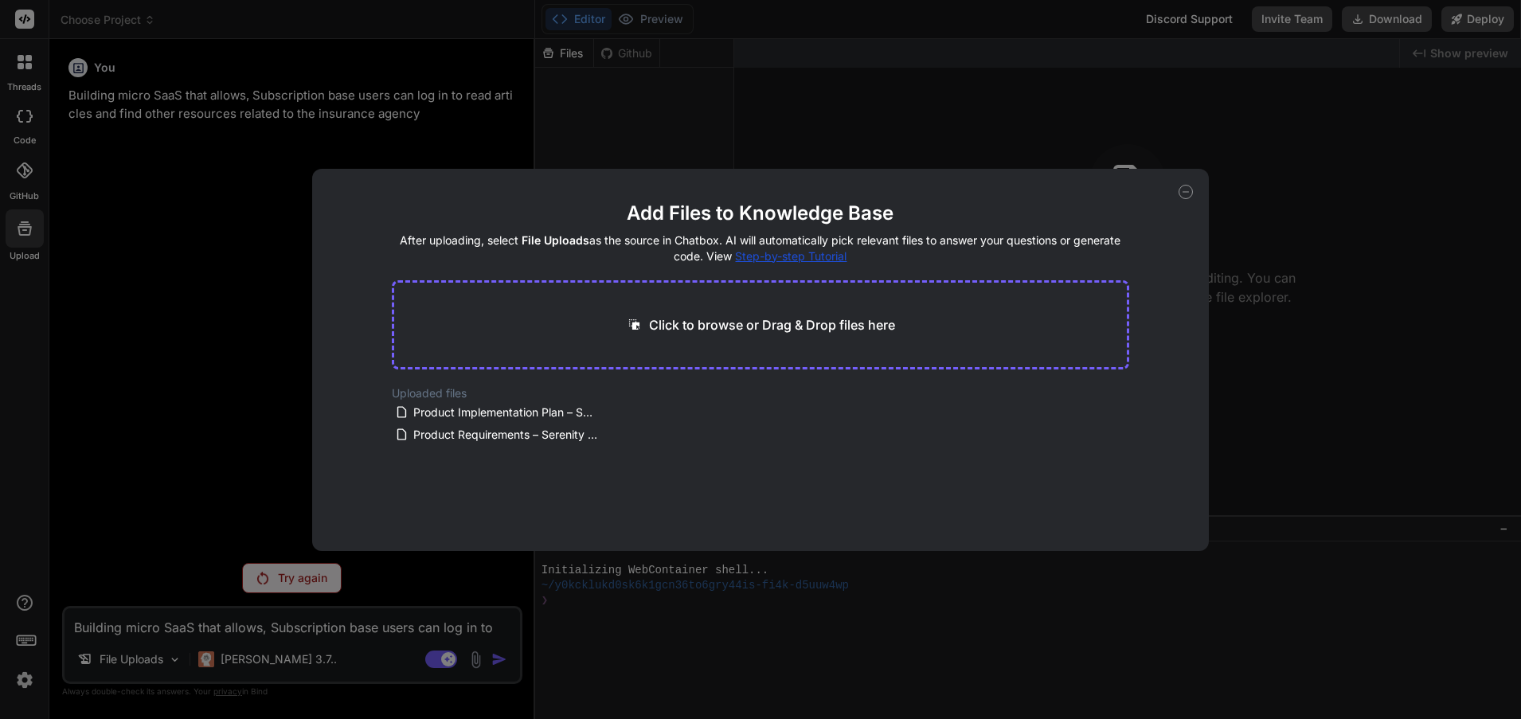
click at [28, 65] on div "Add Files to Knowledge Base After uploading, select File Uploads as the source …" at bounding box center [760, 359] width 1521 height 719
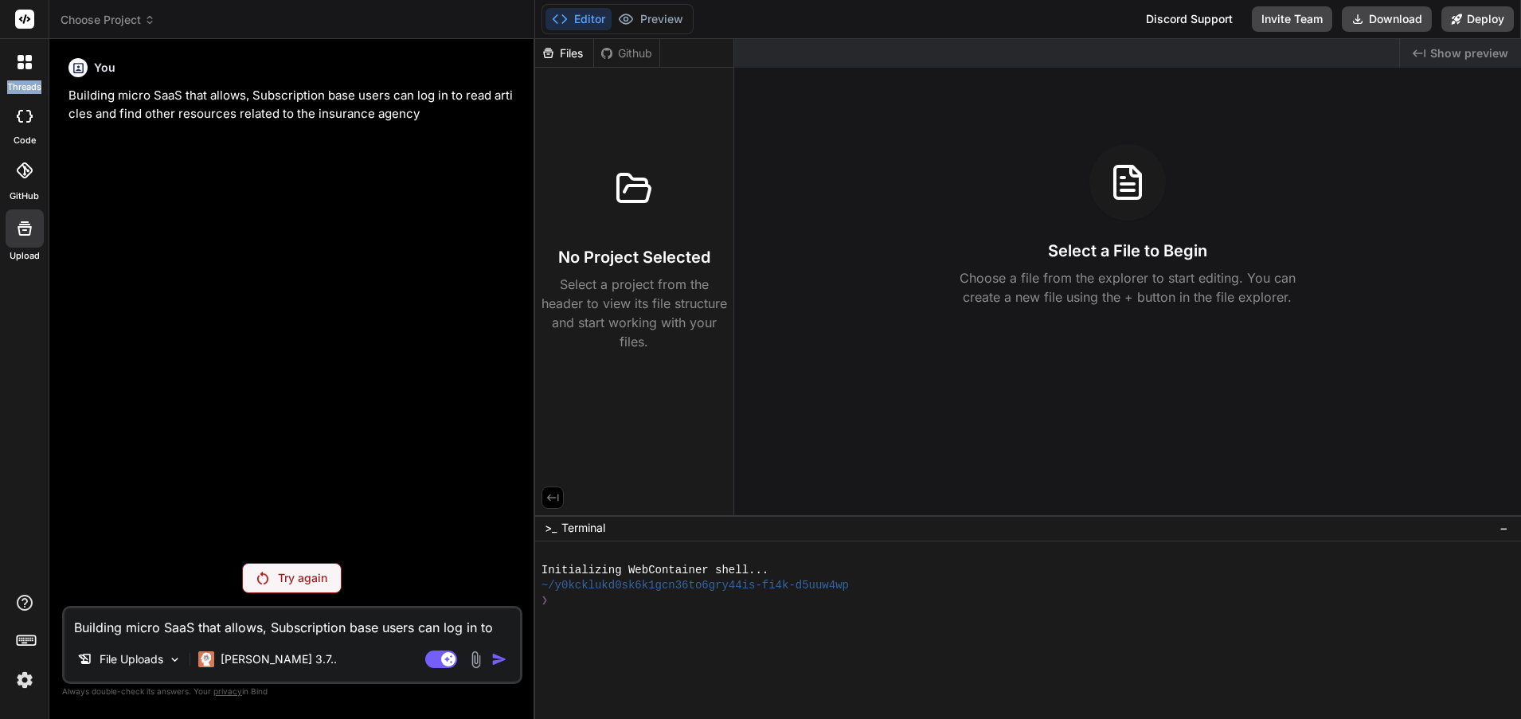
click at [28, 65] on icon at bounding box center [28, 66] width 6 height 6
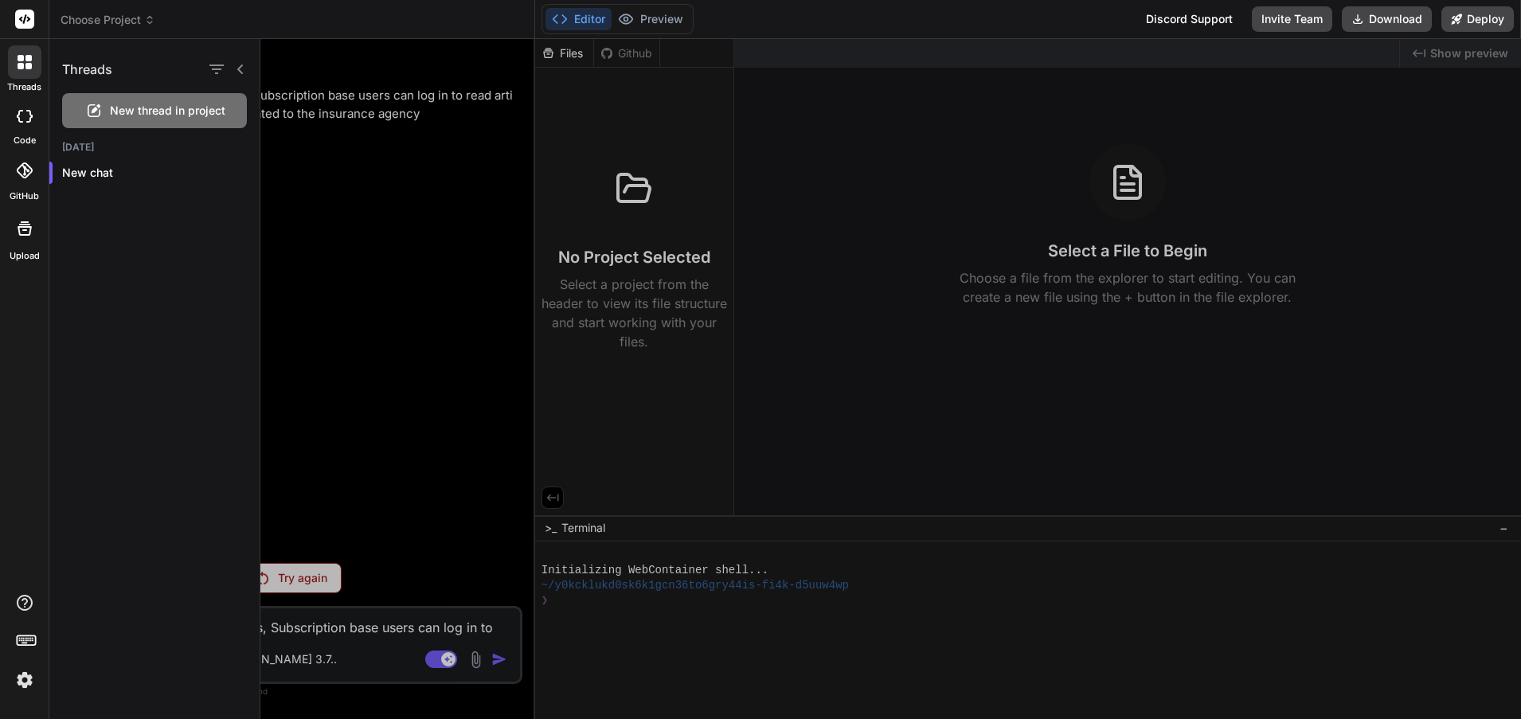
click at [139, 112] on span "New thread in project" at bounding box center [168, 111] width 116 height 16
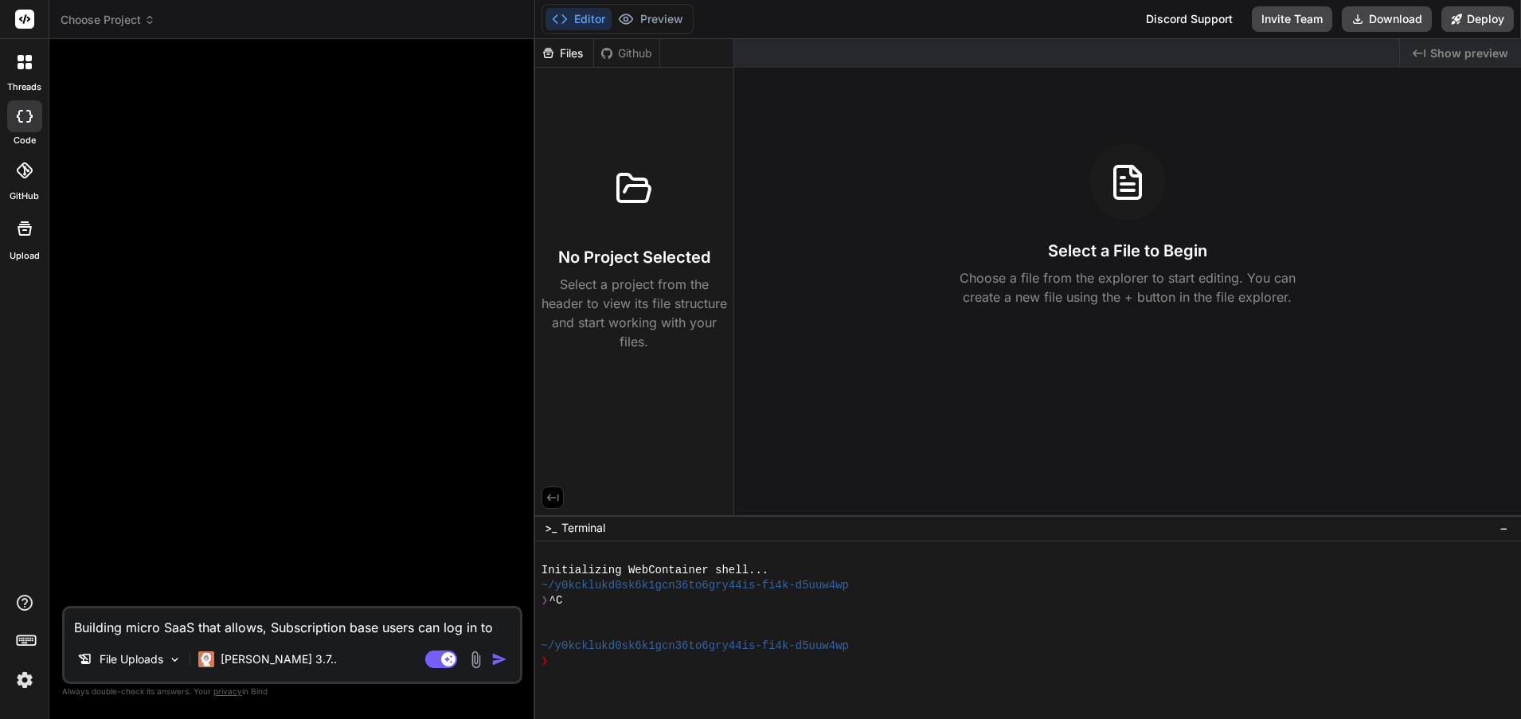
click at [476, 662] on img at bounding box center [476, 660] width 18 height 18
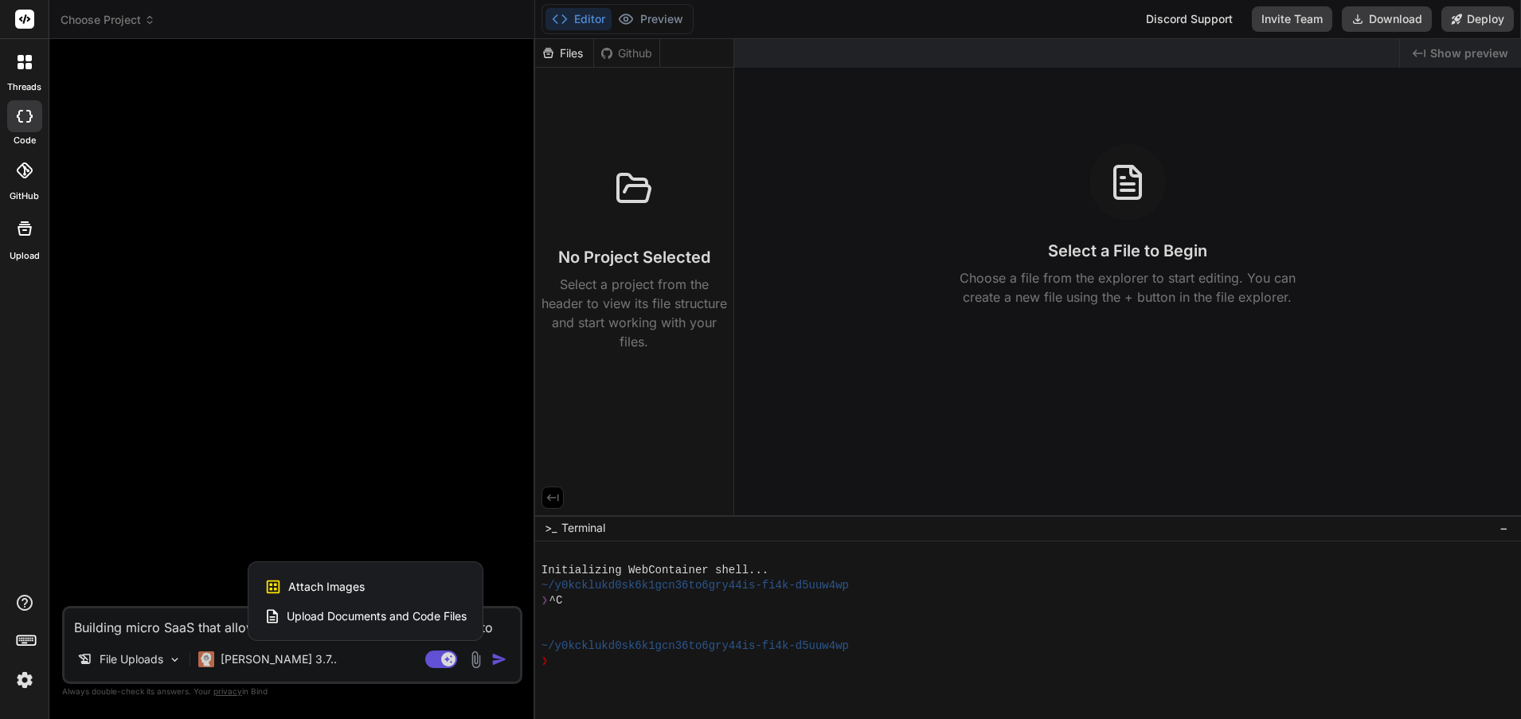
click at [357, 608] on div "Upload Documents and Code Files" at bounding box center [365, 616] width 202 height 29
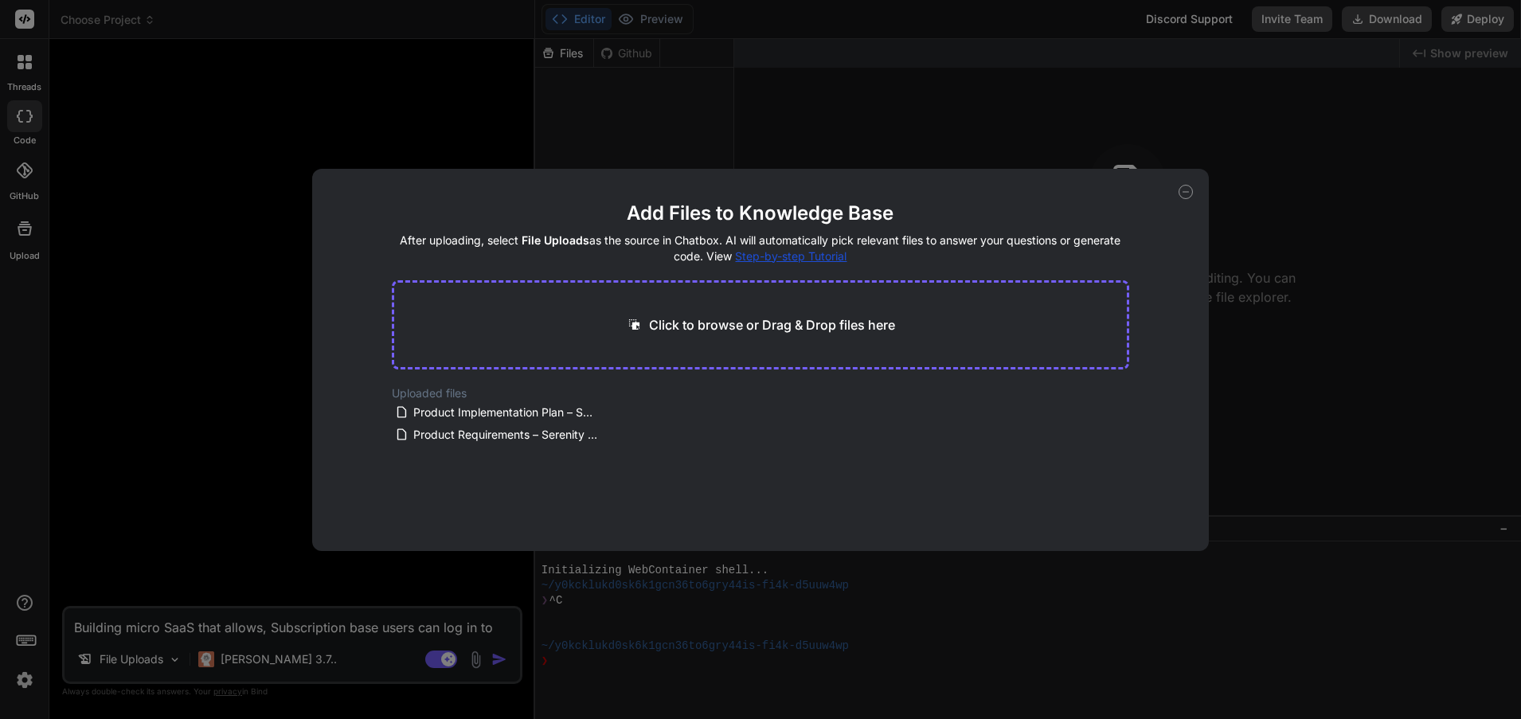
click at [1190, 191] on icon at bounding box center [1186, 192] width 14 height 14
type textarea "x"
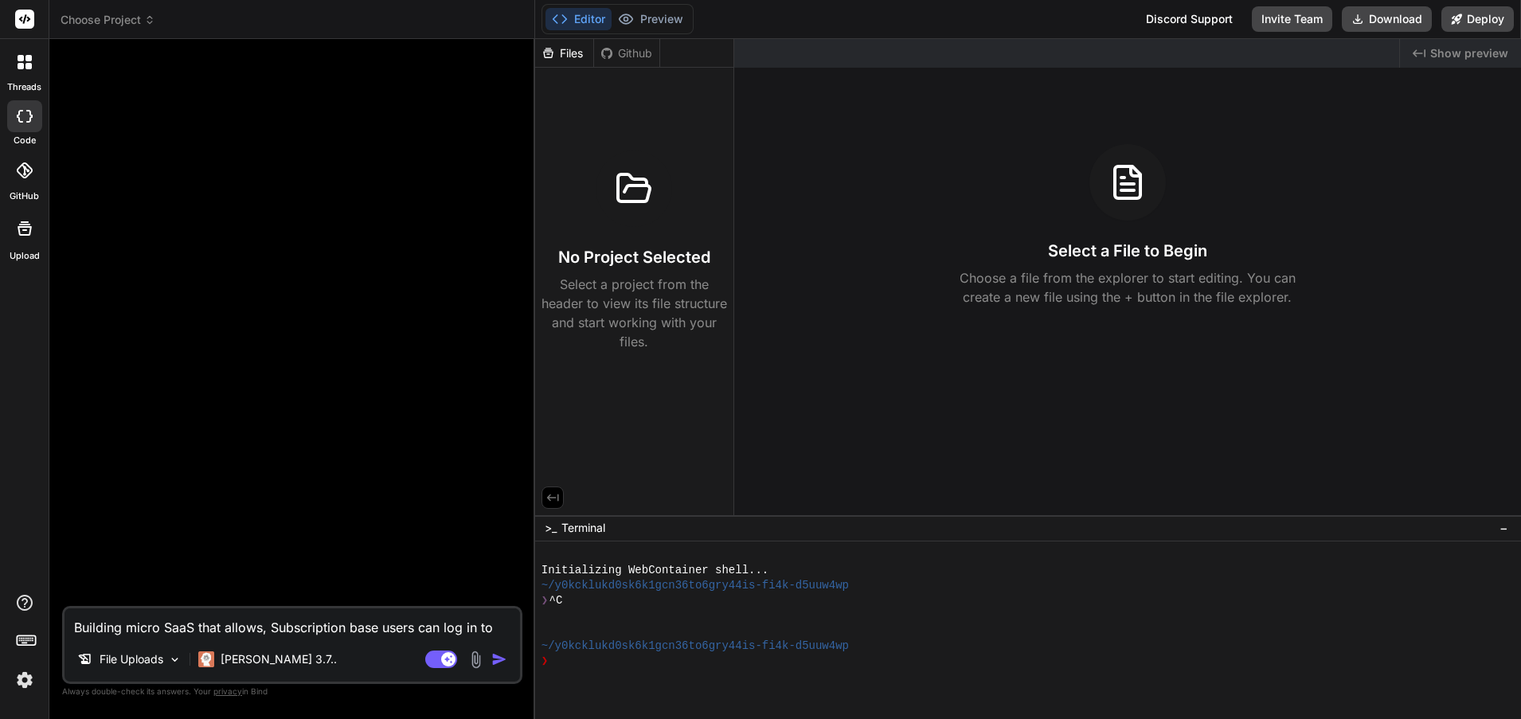
click at [147, 628] on textarea "Building micro SaaS that allows, Subscription base users can log in to read art…" at bounding box center [293, 623] width 456 height 29
click at [138, 625] on textarea "Building micro SaaS that allows, Subscription base users can log in to read art…" at bounding box center [293, 623] width 456 height 29
paste textarea "Deliver a secure, multi-tenant micro-SaaS for insurance agents/agencies. Centra…"
type textarea "x"
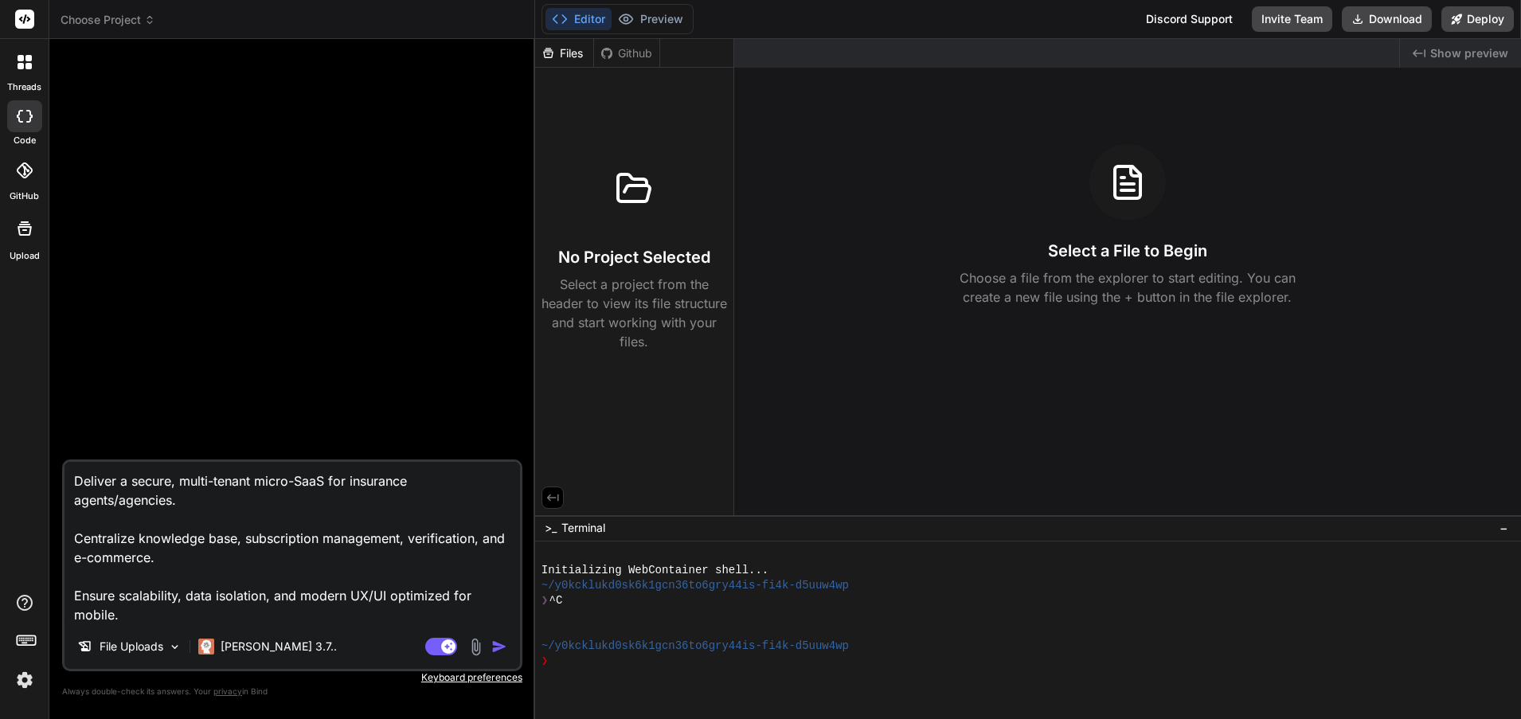
type textarea "Deliver a secure, multi-tenant micro-SaaS for insurance agents/agencies. Centra…"
click at [498, 644] on img "button" at bounding box center [499, 647] width 16 height 16
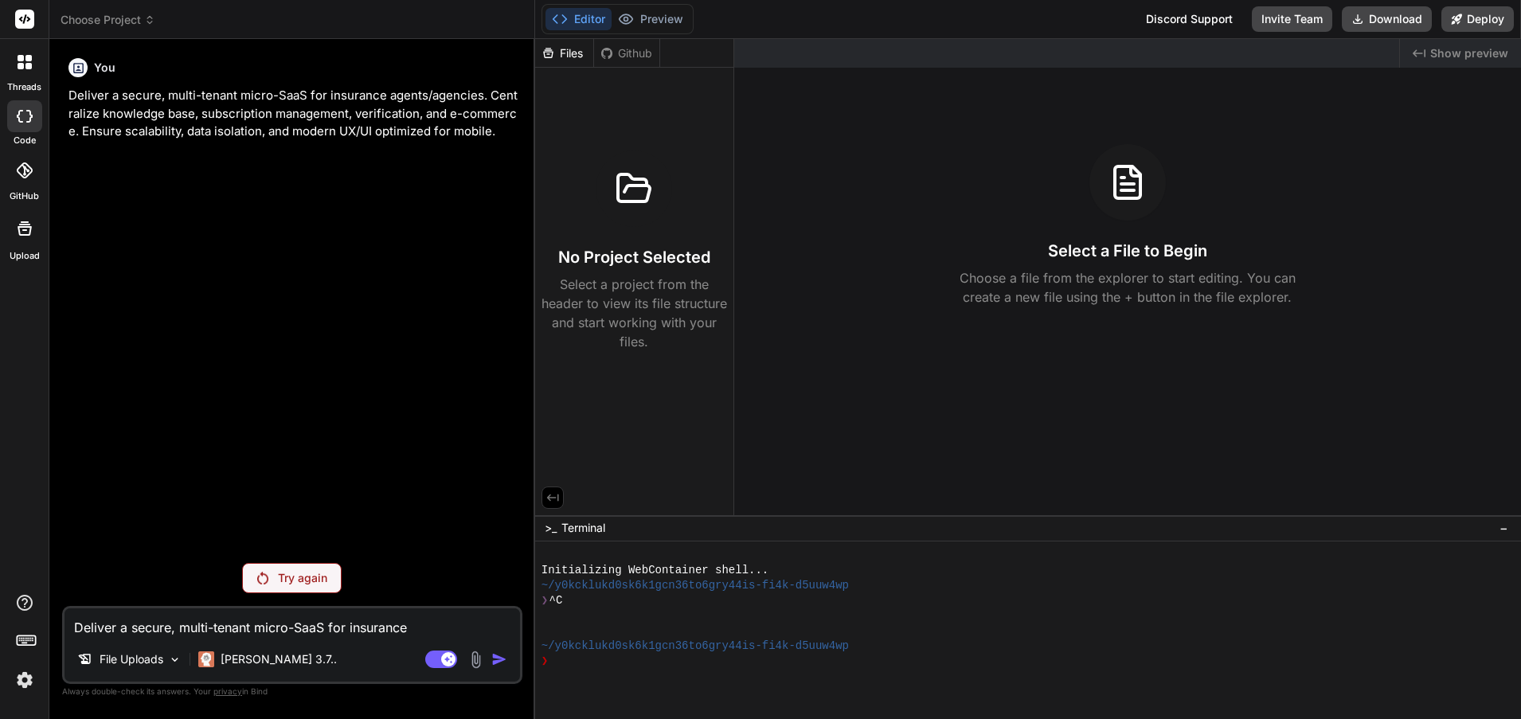
click at [27, 64] on icon at bounding box center [28, 66] width 6 height 6
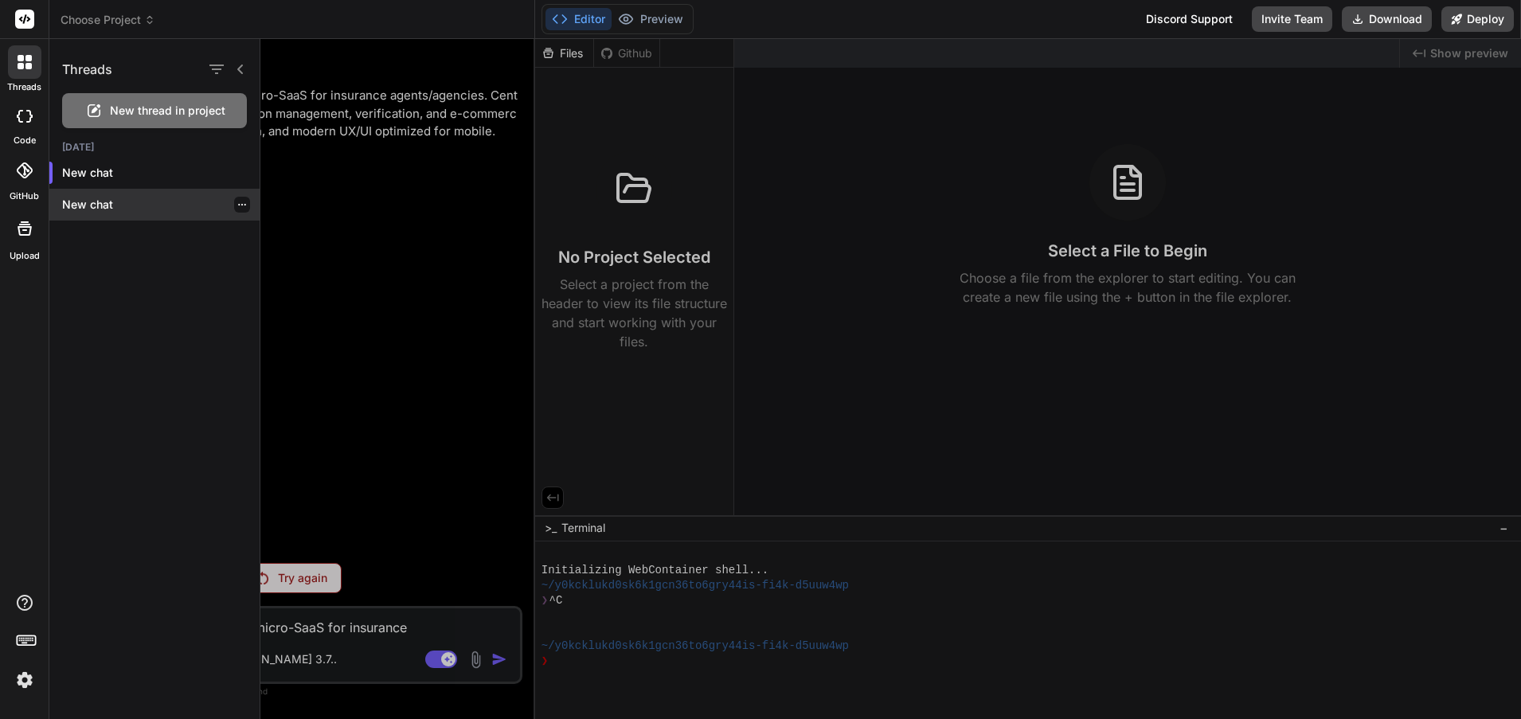
click at [237, 207] on icon "button" at bounding box center [242, 205] width 10 height 10
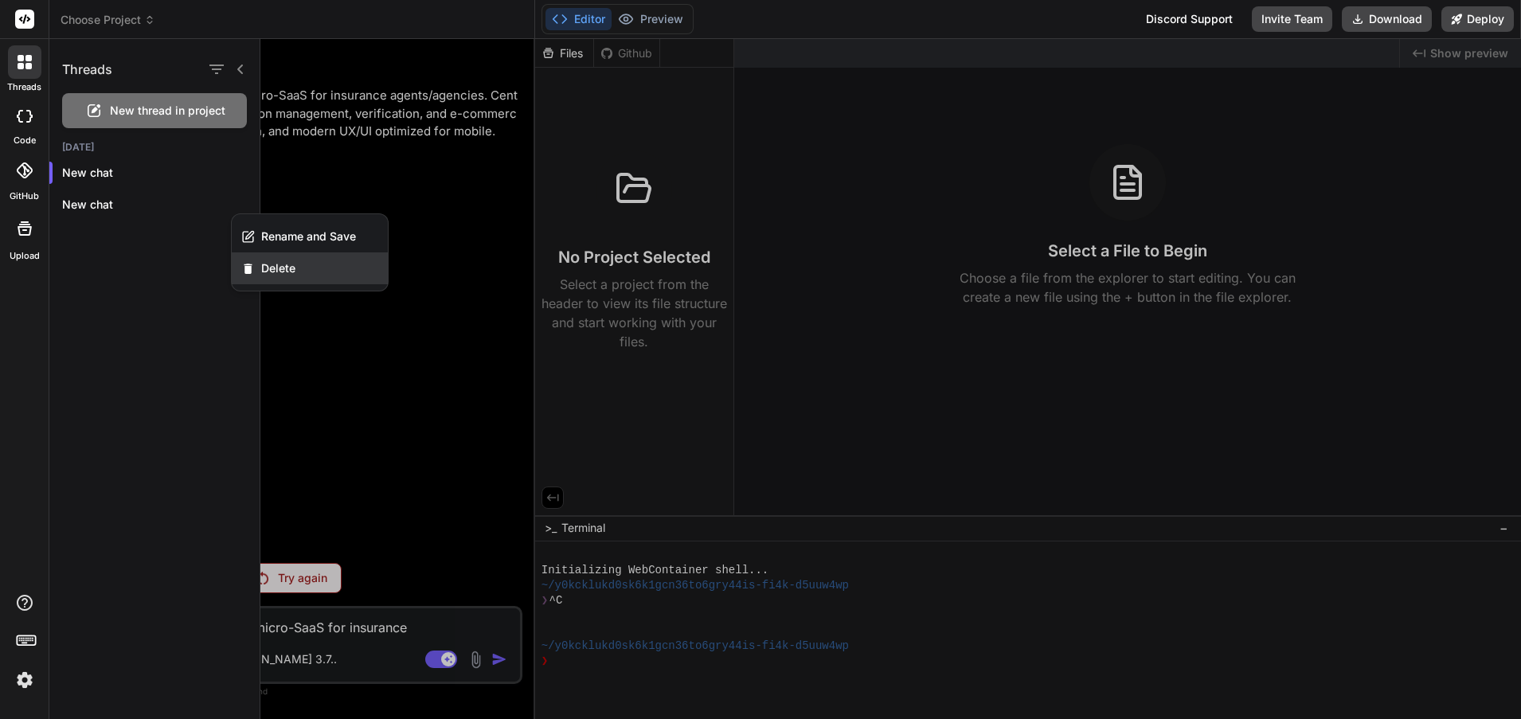
click at [280, 268] on span "Delete" at bounding box center [278, 268] width 34 height 16
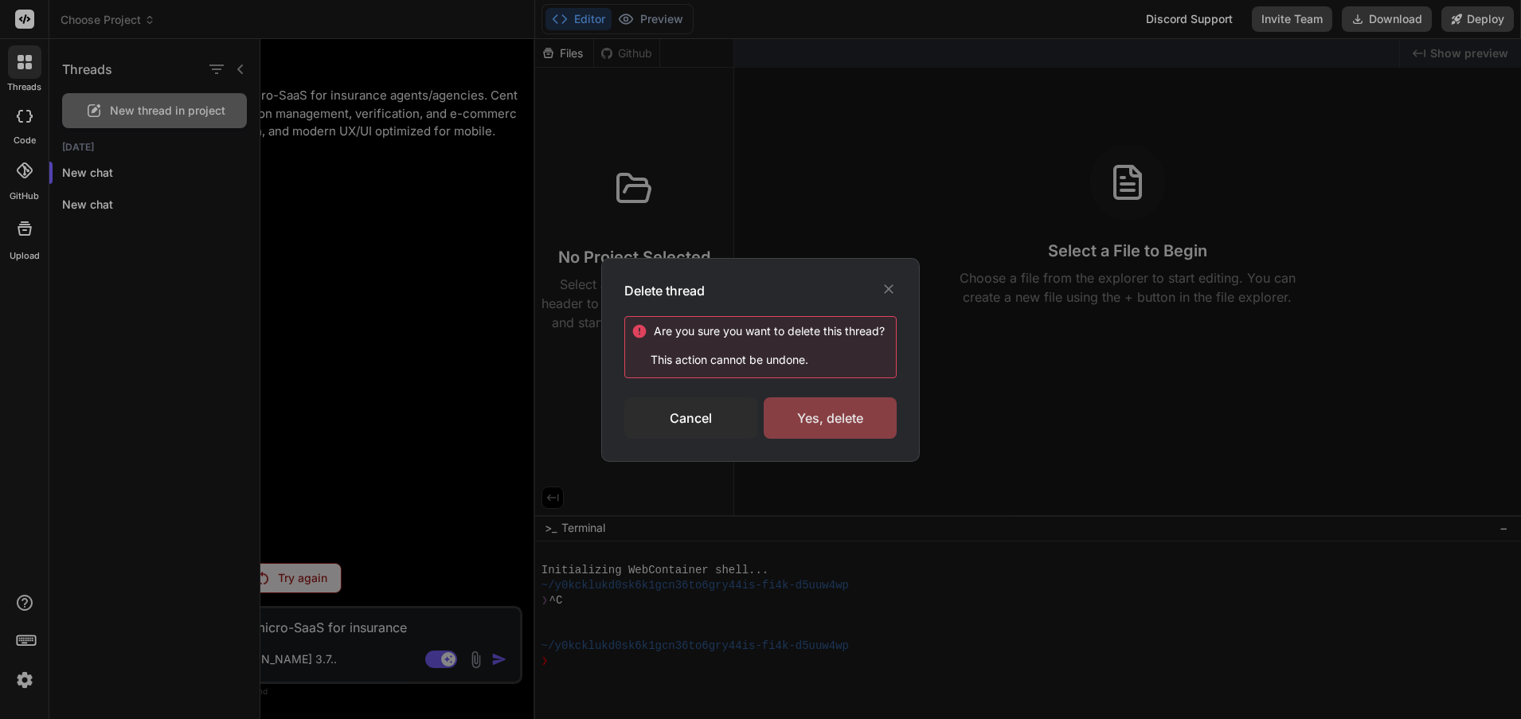
click at [811, 423] on div "Yes, delete" at bounding box center [830, 417] width 133 height 41
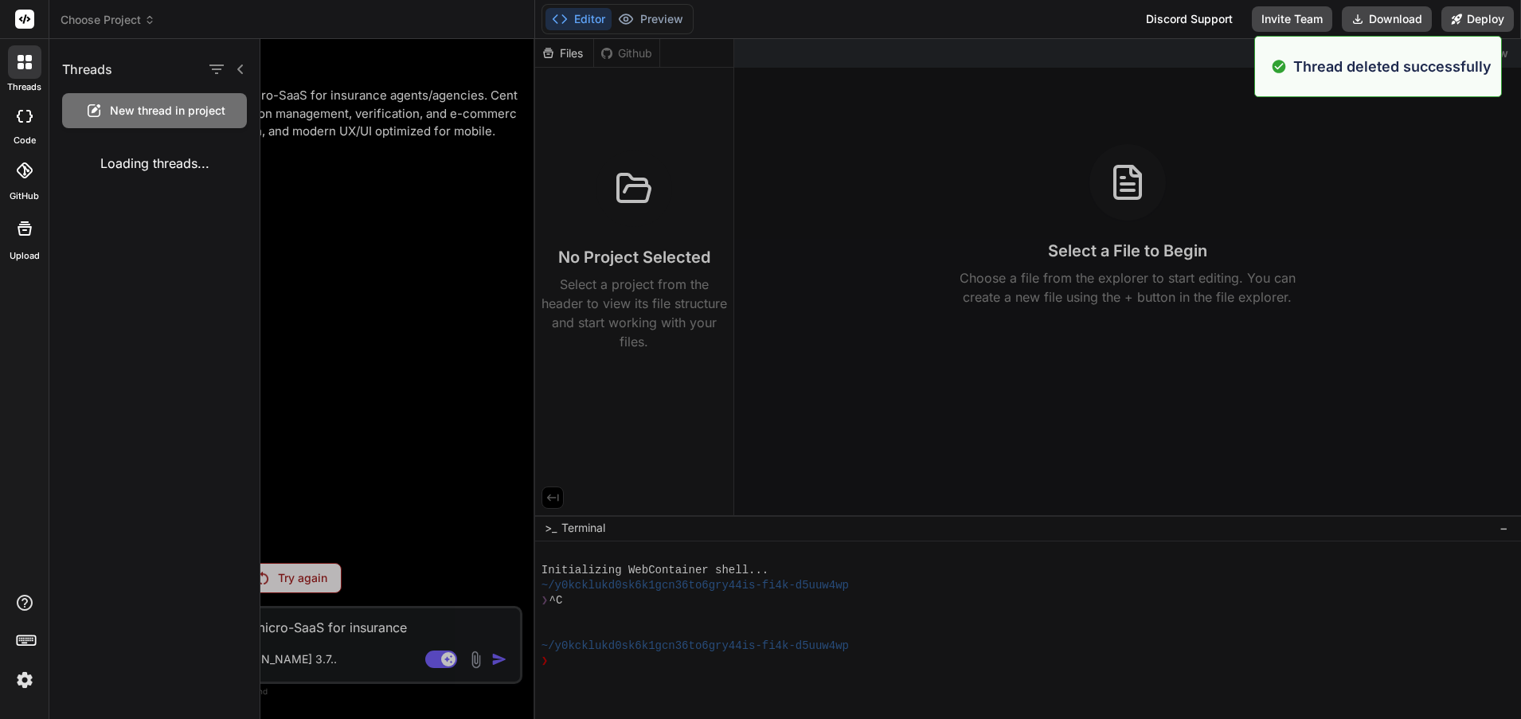
type textarea "x"
click at [628, 46] on div at bounding box center [890, 379] width 1261 height 680
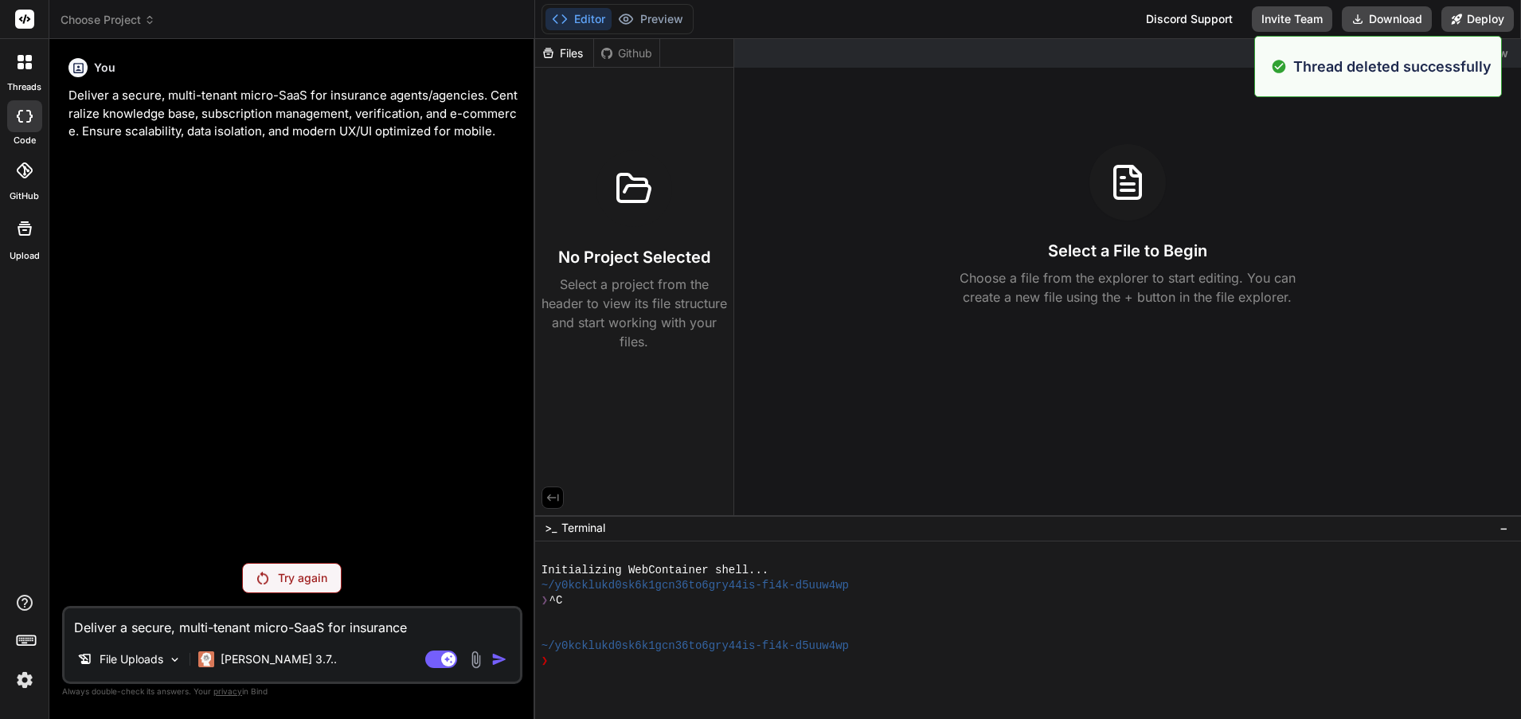
click at [561, 56] on div "Files" at bounding box center [564, 53] width 58 height 16
drag, startPoint x: 9, startPoint y: 24, endPoint x: 18, endPoint y: 25, distance: 9.6
click at [11, 24] on div at bounding box center [24, 19] width 49 height 39
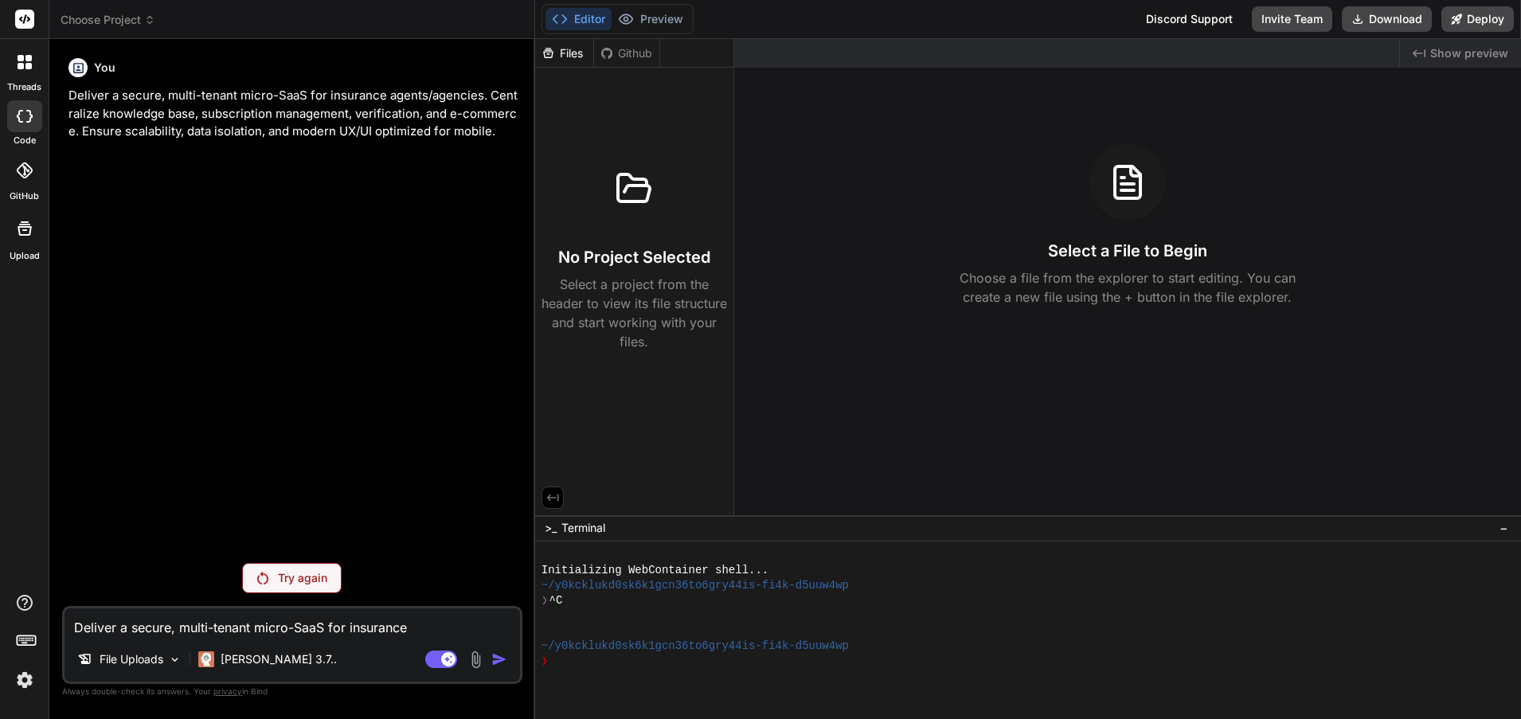
click at [22, 184] on div at bounding box center [24, 170] width 35 height 35
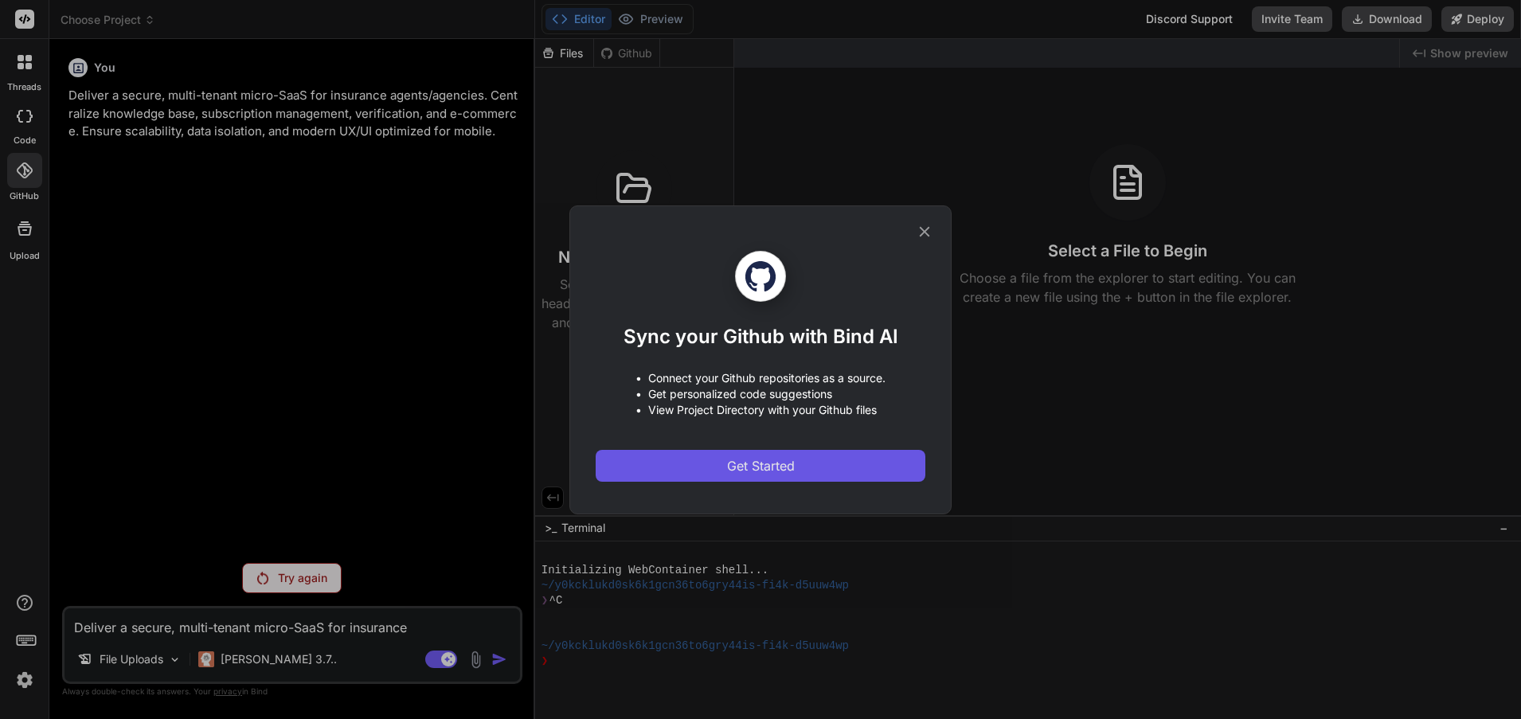
click at [818, 469] on button "Get Started" at bounding box center [761, 466] width 330 height 32
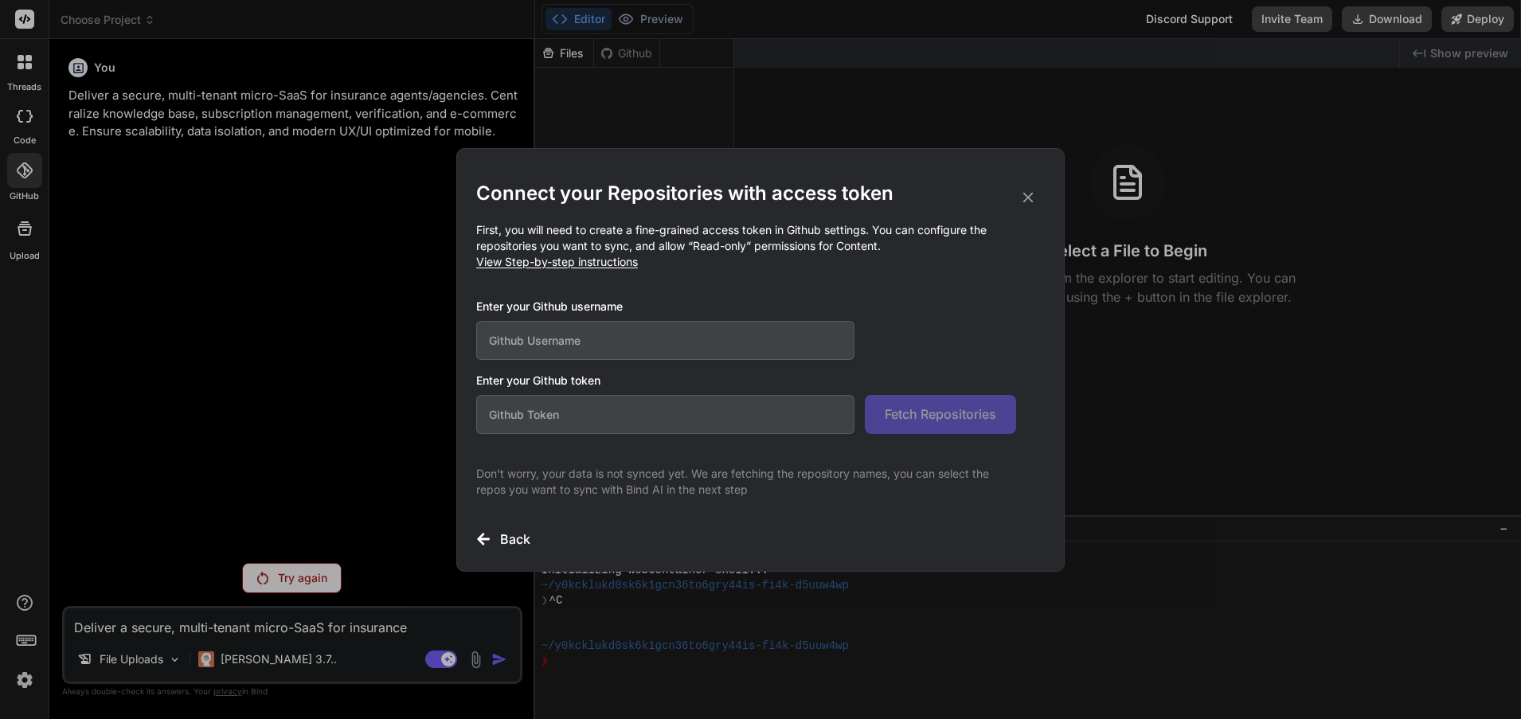
click at [554, 344] on input "text" at bounding box center [665, 340] width 378 height 39
paste input "coldfusion3379"
type input "coldfusion3379"
click at [914, 330] on div "Enter your Github username coldfusion3379" at bounding box center [746, 329] width 540 height 61
drag, startPoint x: 606, startPoint y: 267, endPoint x: 545, endPoint y: 267, distance: 61.3
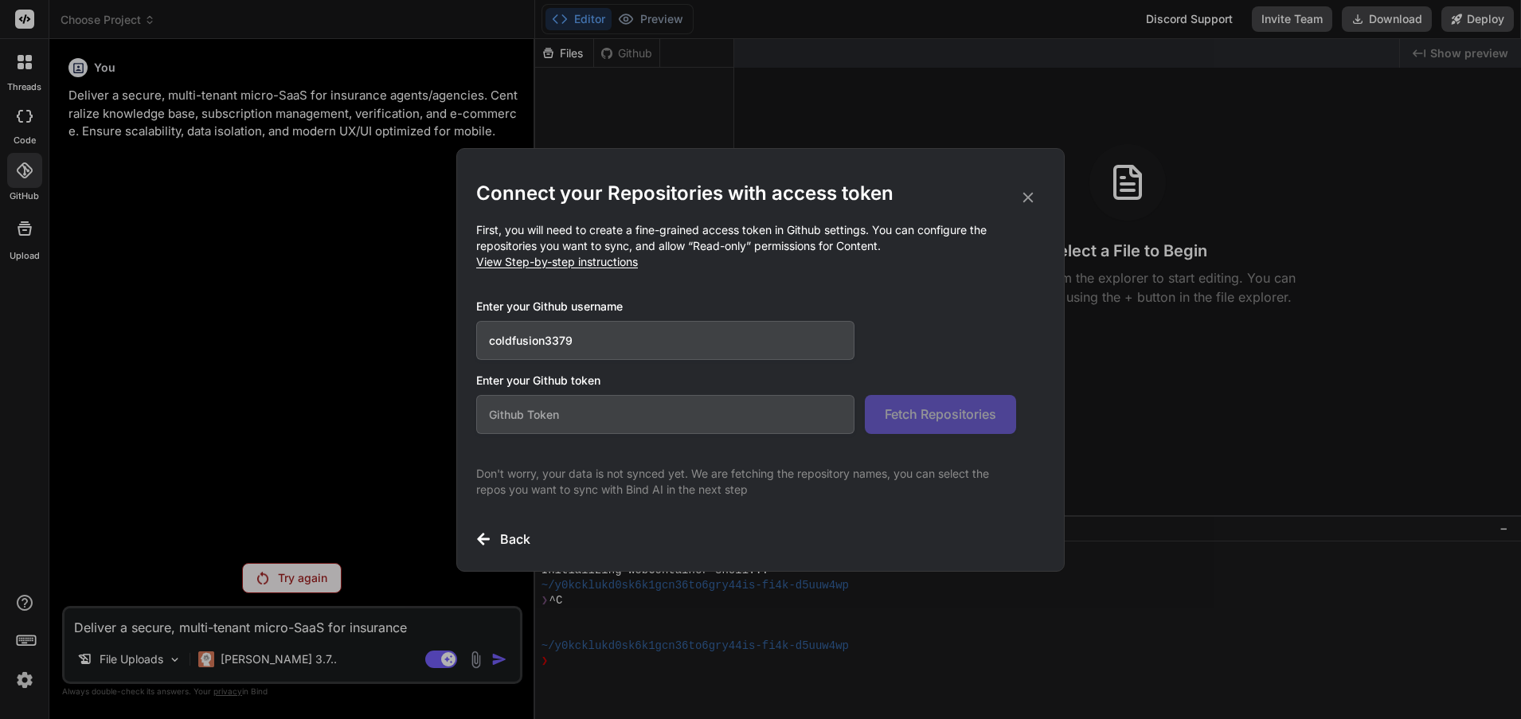
click at [545, 267] on span "View Step-by-step instructions" at bounding box center [557, 262] width 162 height 14
click at [578, 415] on input "text" at bounding box center [665, 414] width 378 height 39
paste input "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"
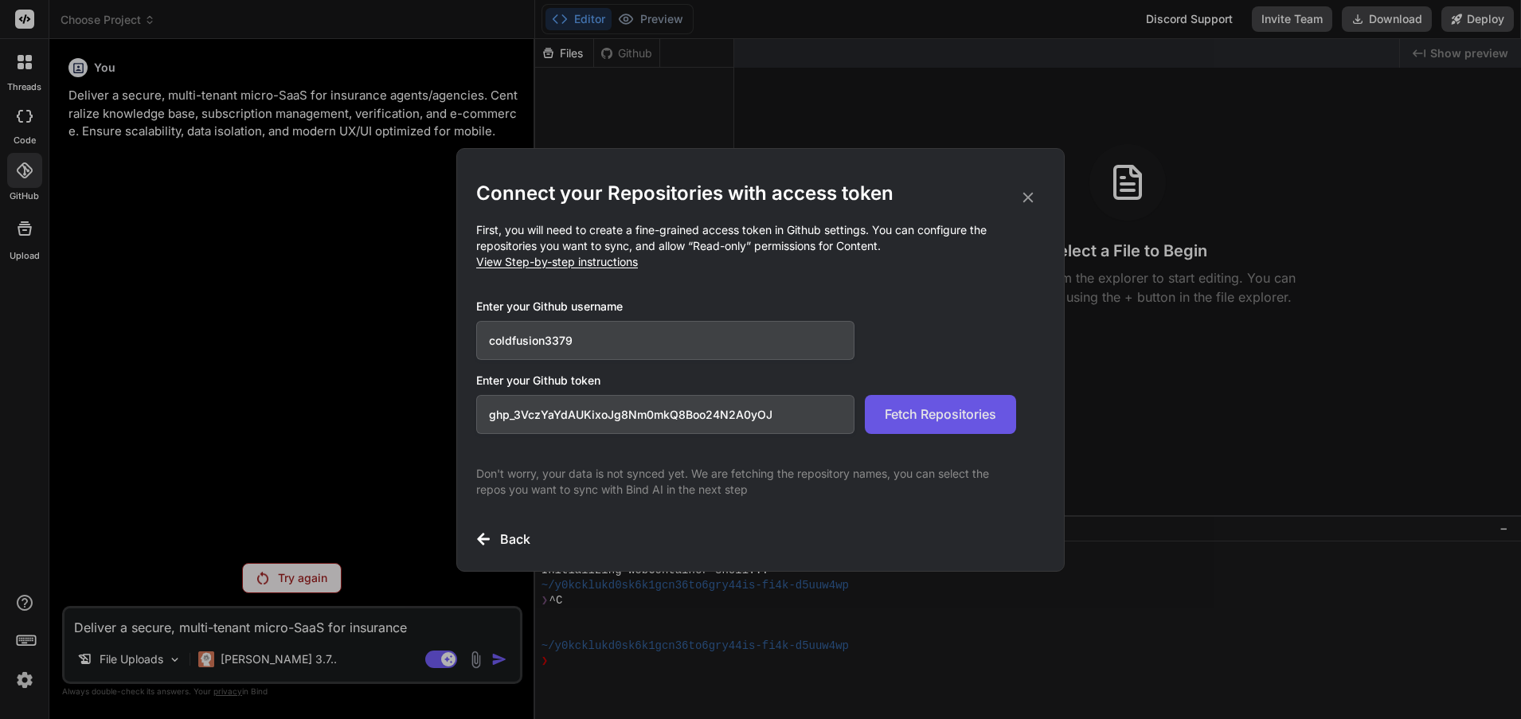
type input "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"
click at [925, 413] on span "Fetch Repositories" at bounding box center [941, 414] width 112 height 19
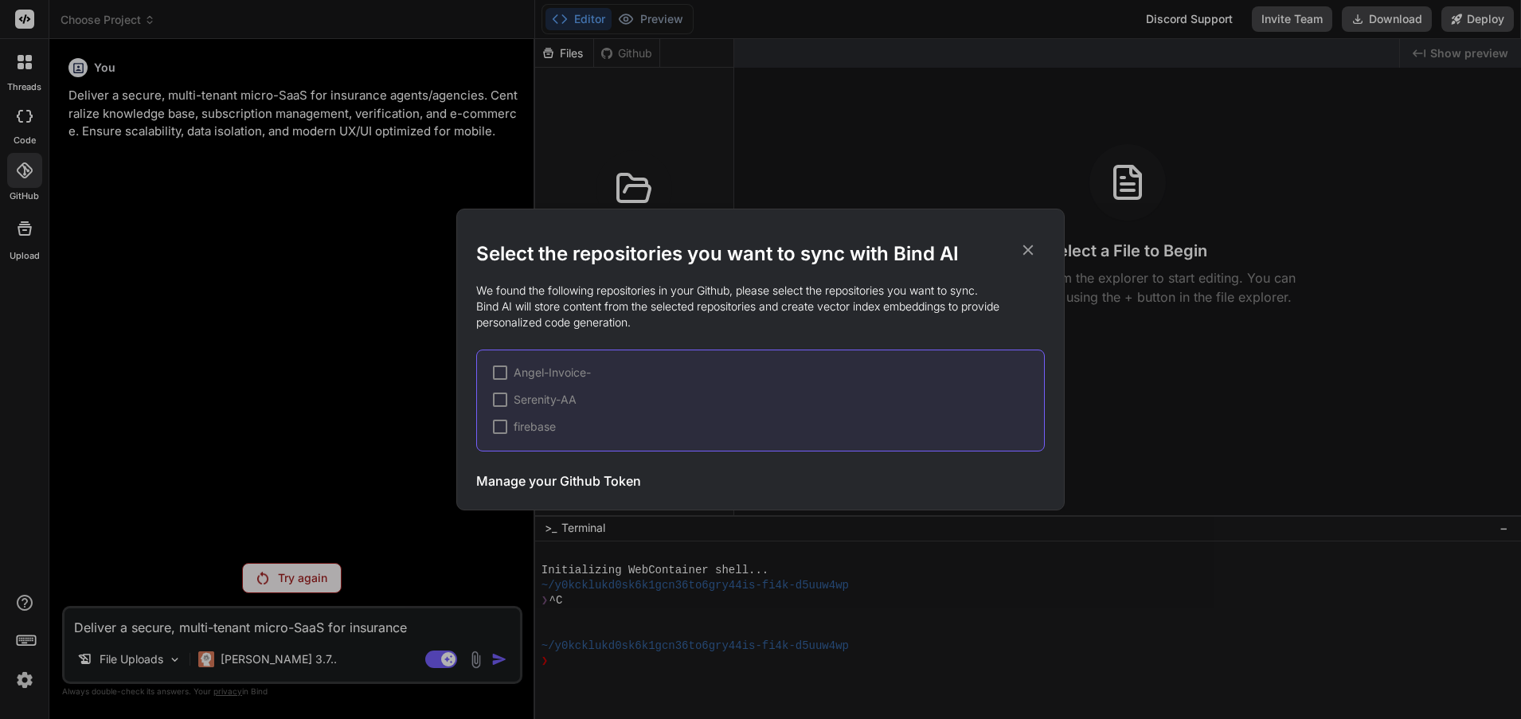
click at [503, 399] on div at bounding box center [500, 400] width 14 height 14
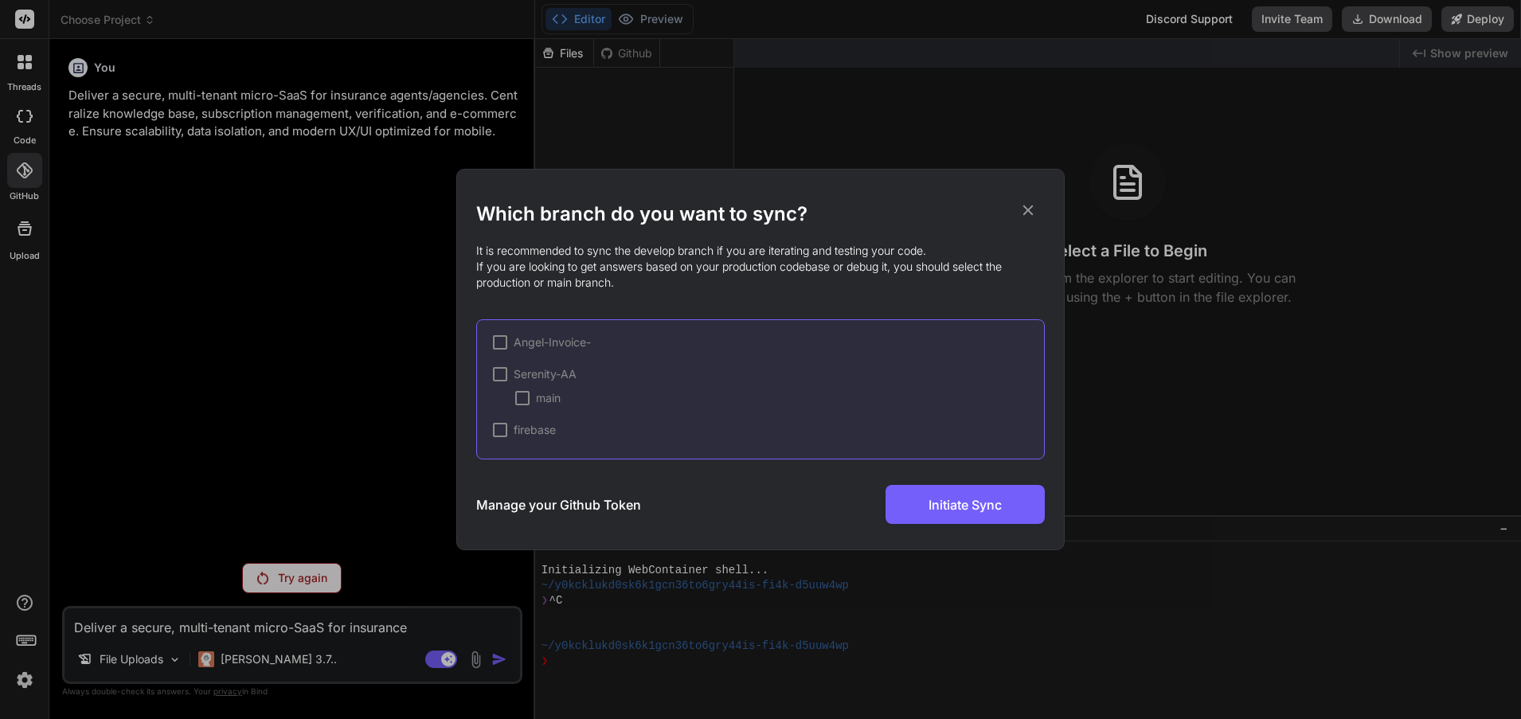
click at [496, 369] on div at bounding box center [500, 374] width 14 height 14
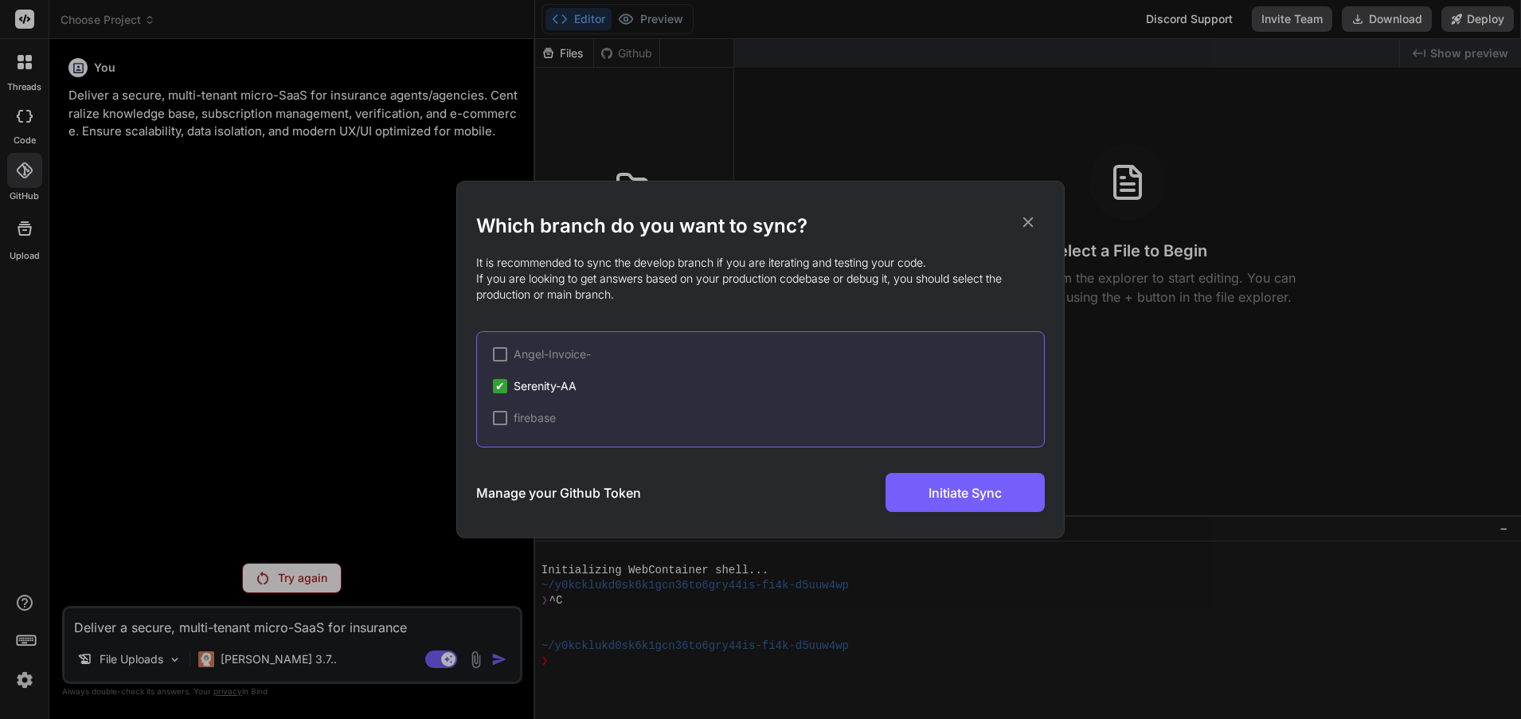
click at [878, 285] on p "It is recommended to sync the develop branch if you are iterating and testing y…" at bounding box center [760, 279] width 569 height 48
drag, startPoint x: 741, startPoint y: 484, endPoint x: 758, endPoint y: 484, distance: 16.7
click at [745, 484] on div "Manage your Github Token Initiate Sync" at bounding box center [760, 492] width 569 height 39
click at [553, 494] on h3 "Manage your Github Token" at bounding box center [558, 493] width 165 height 19
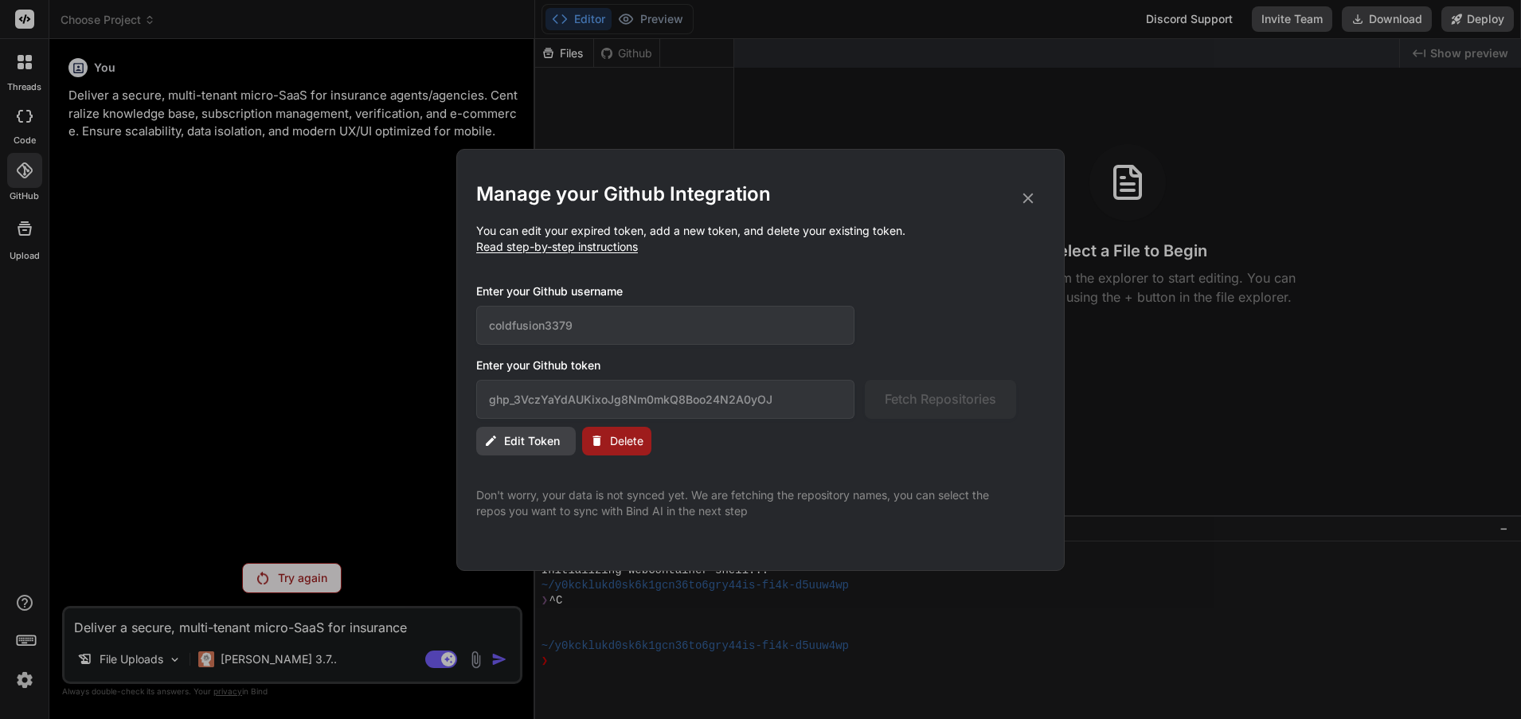
click at [937, 453] on div "Edit Token Delete" at bounding box center [760, 441] width 569 height 29
click at [1031, 198] on icon at bounding box center [1029, 199] width 18 height 18
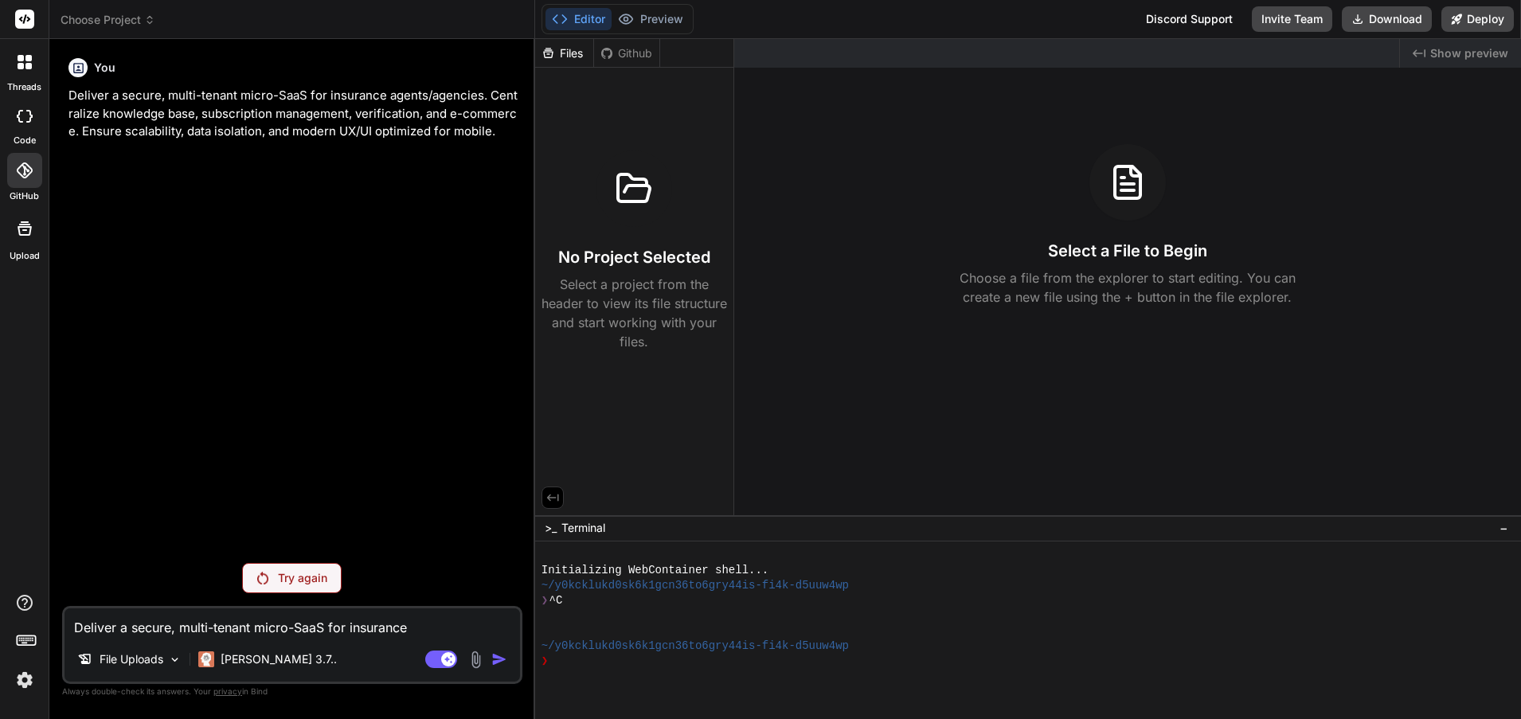
click at [300, 577] on p "Try again" at bounding box center [302, 578] width 49 height 16
click at [170, 656] on img at bounding box center [175, 660] width 14 height 14
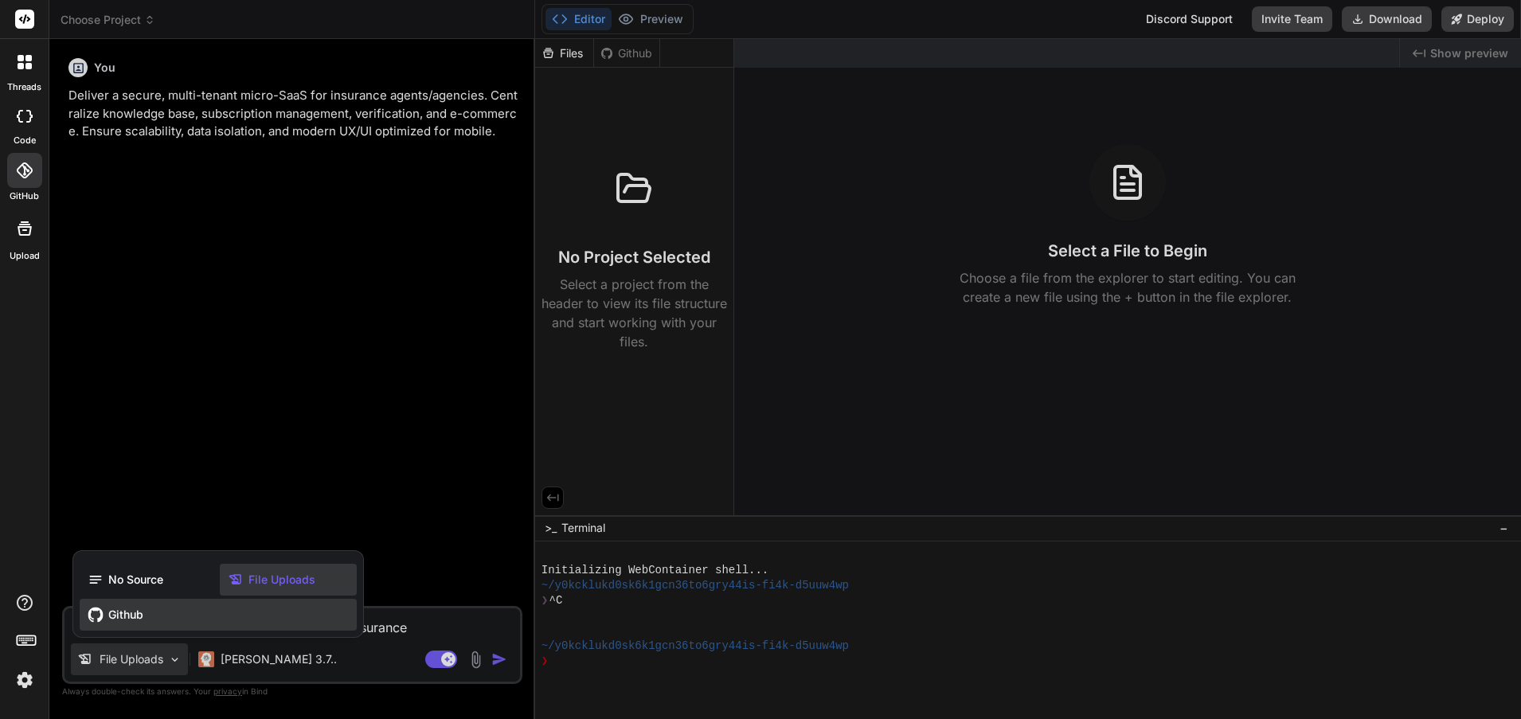
click at [133, 621] on span "Github" at bounding box center [125, 615] width 35 height 16
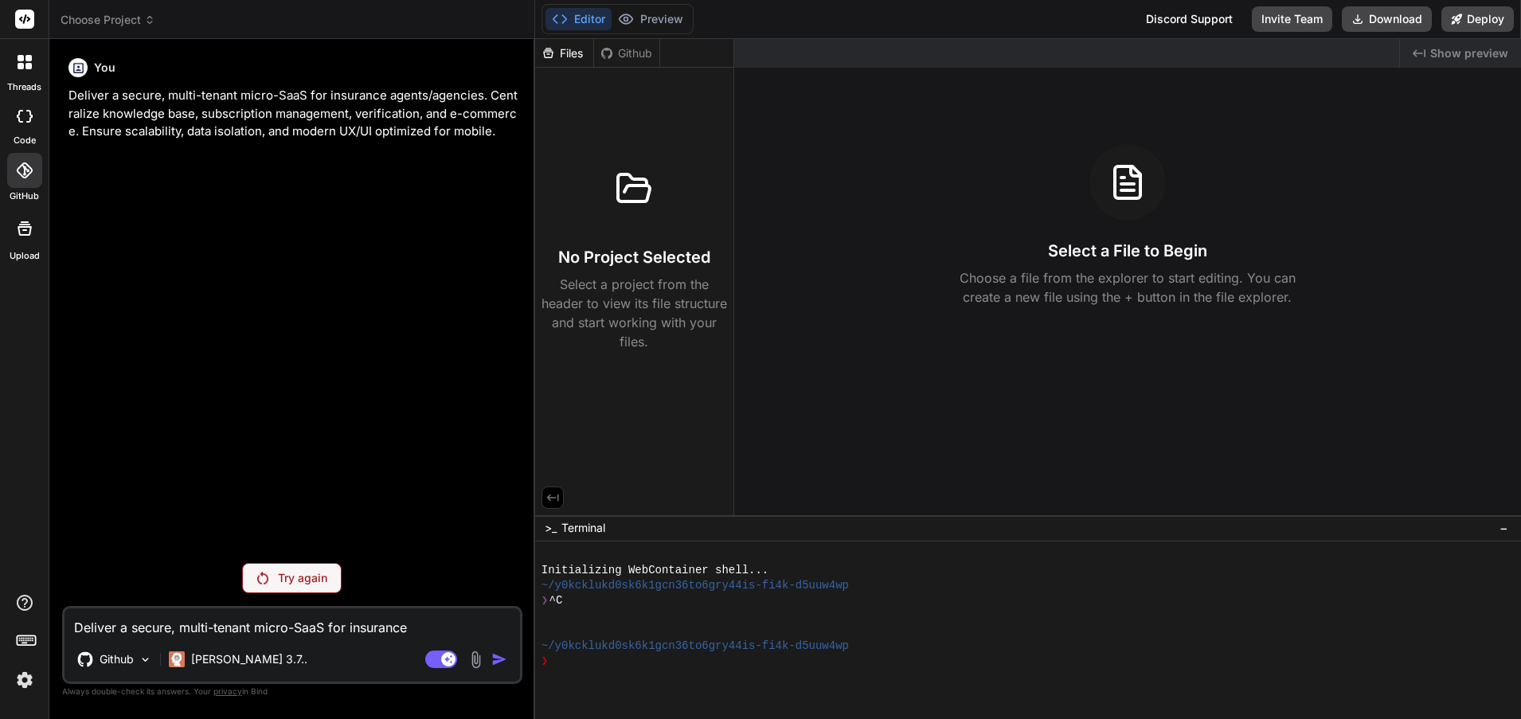
click at [296, 578] on p "Try again" at bounding box center [302, 578] width 49 height 16
click at [27, 71] on div at bounding box center [24, 61] width 33 height 33
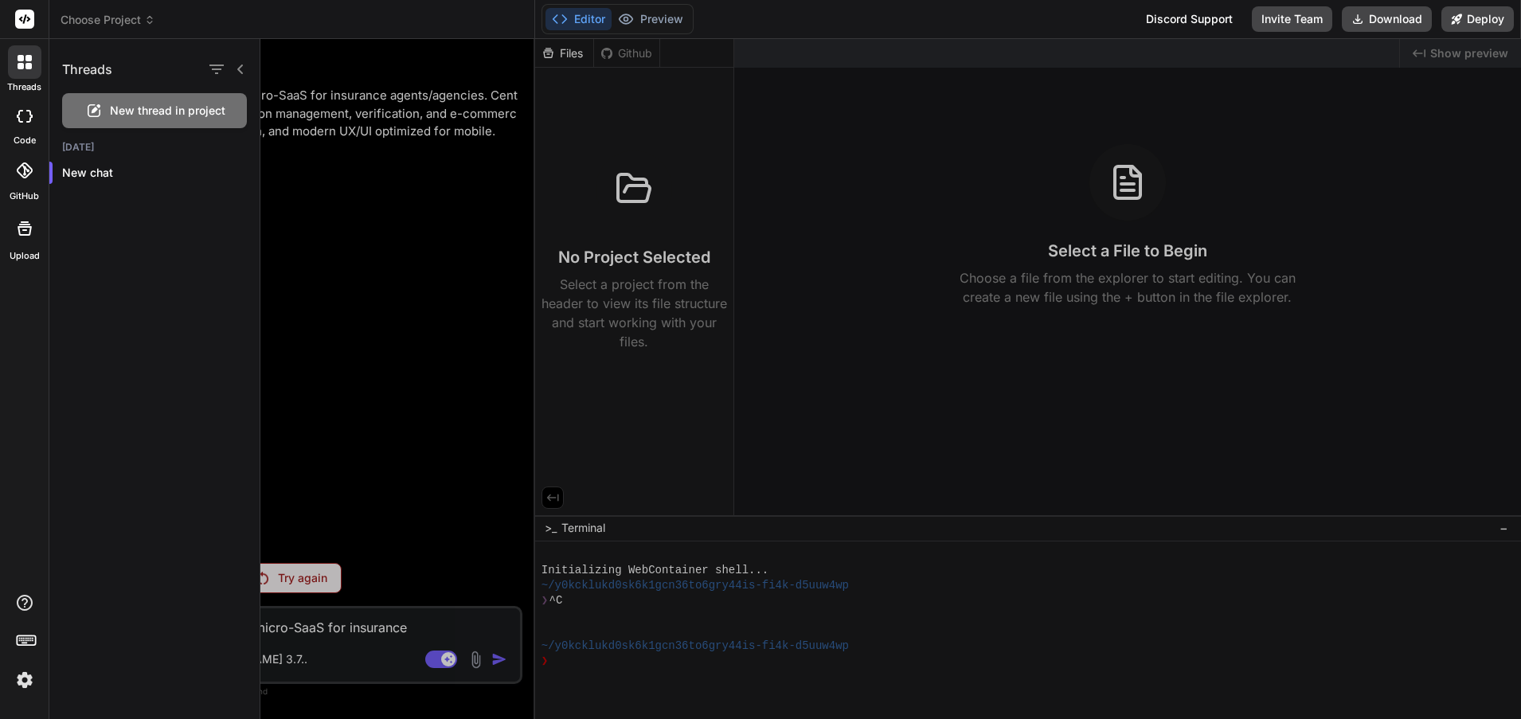
click at [27, 71] on div at bounding box center [24, 61] width 33 height 33
click at [22, 179] on div at bounding box center [24, 170] width 35 height 35
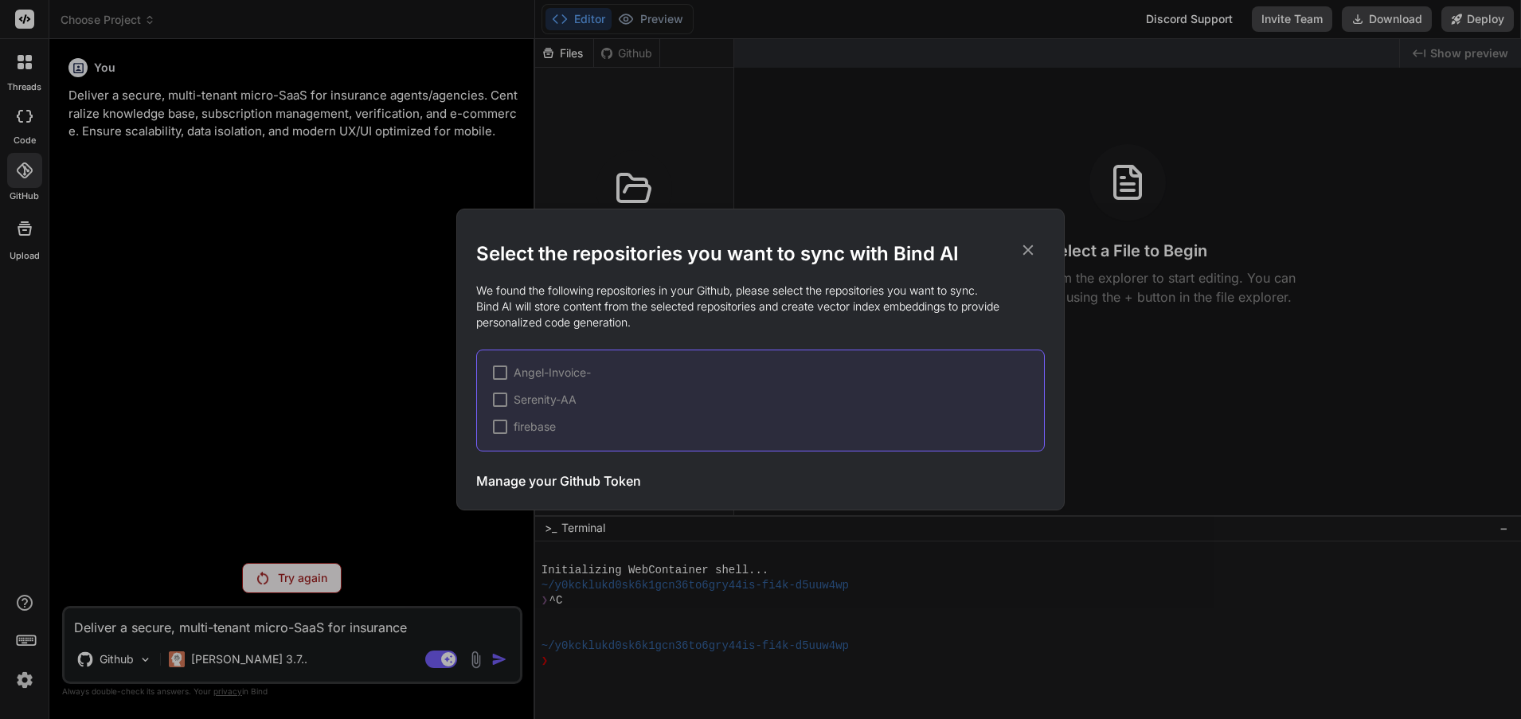
click at [495, 395] on div at bounding box center [500, 400] width 14 height 14
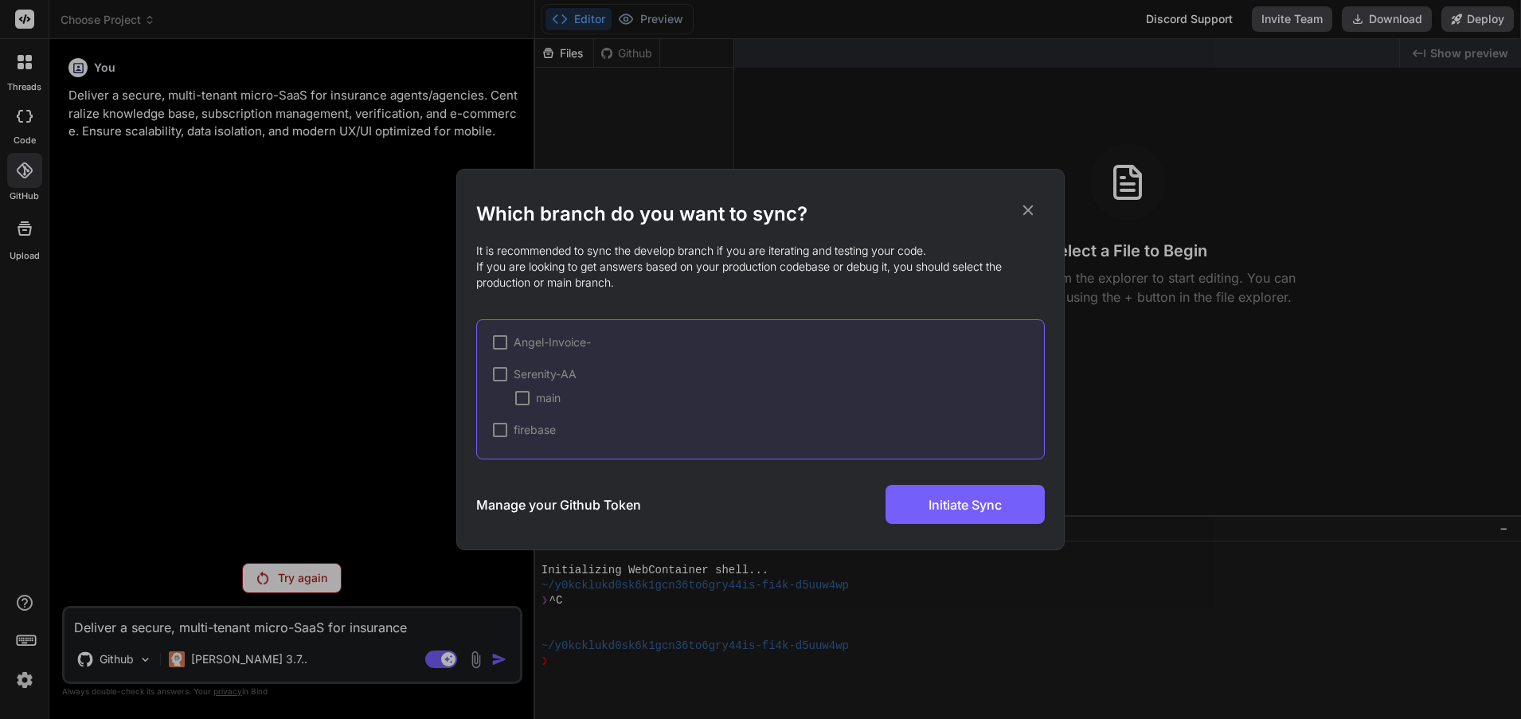
click at [496, 371] on div at bounding box center [500, 374] width 14 height 14
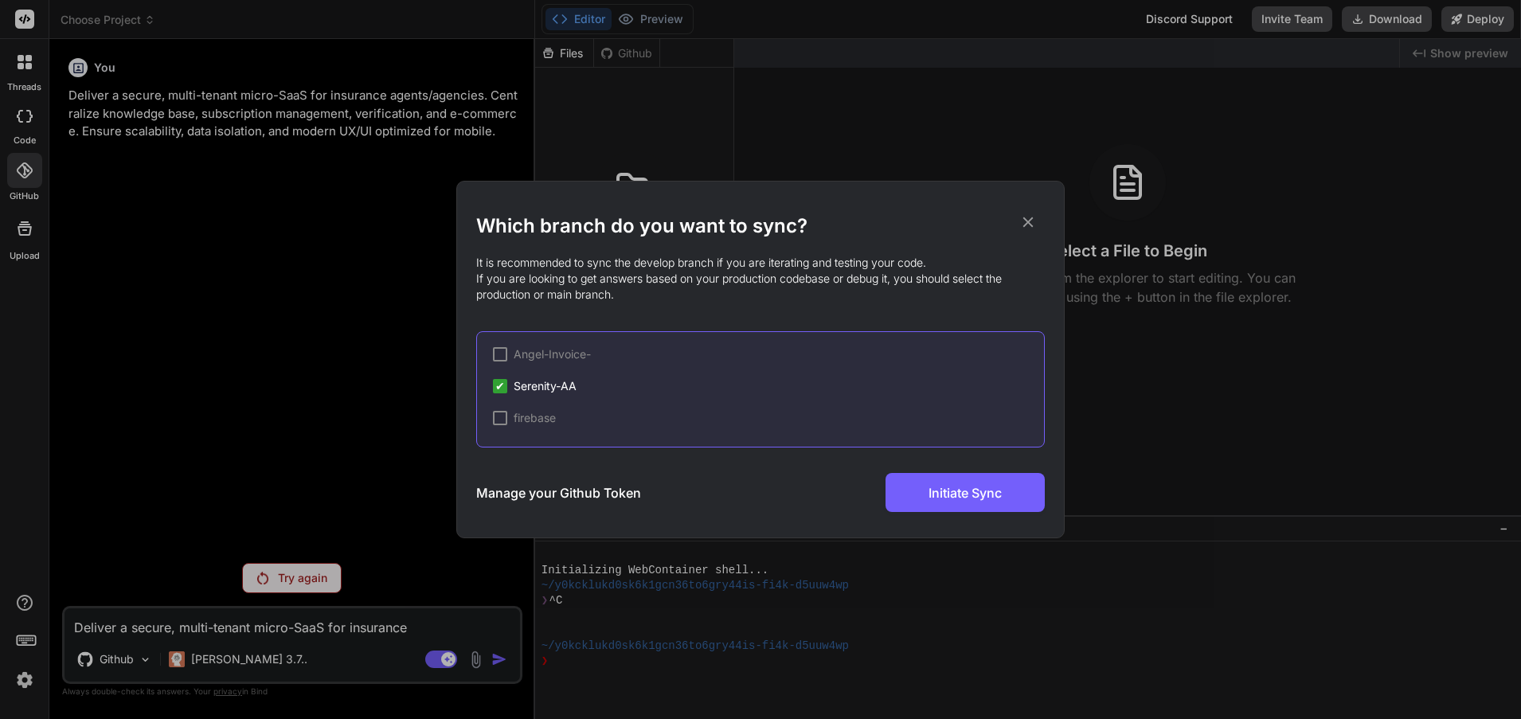
drag, startPoint x: 1042, startPoint y: 217, endPoint x: 1024, endPoint y: 225, distance: 19.2
click at [1041, 217] on h2 "Which branch do you want to sync?" at bounding box center [760, 225] width 569 height 25
click at [1021, 228] on icon at bounding box center [1029, 222] width 18 height 18
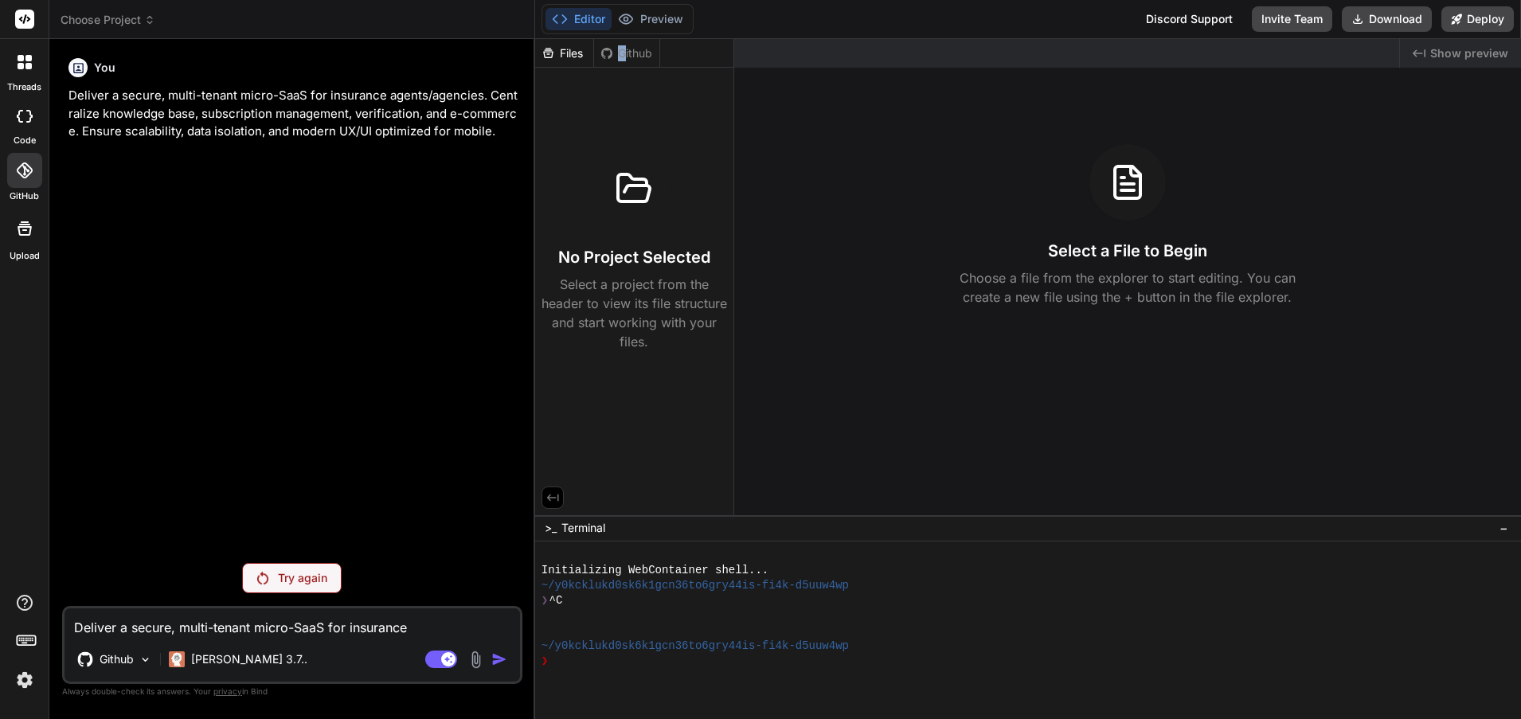
click at [623, 59] on div "Files Github" at bounding box center [597, 53] width 125 height 29
click at [628, 54] on div "Github" at bounding box center [626, 53] width 65 height 16
click at [615, 54] on div "Github" at bounding box center [626, 53] width 65 height 16
click at [566, 54] on div "Files" at bounding box center [564, 53] width 58 height 16
click at [666, 25] on button "Preview" at bounding box center [651, 19] width 78 height 22
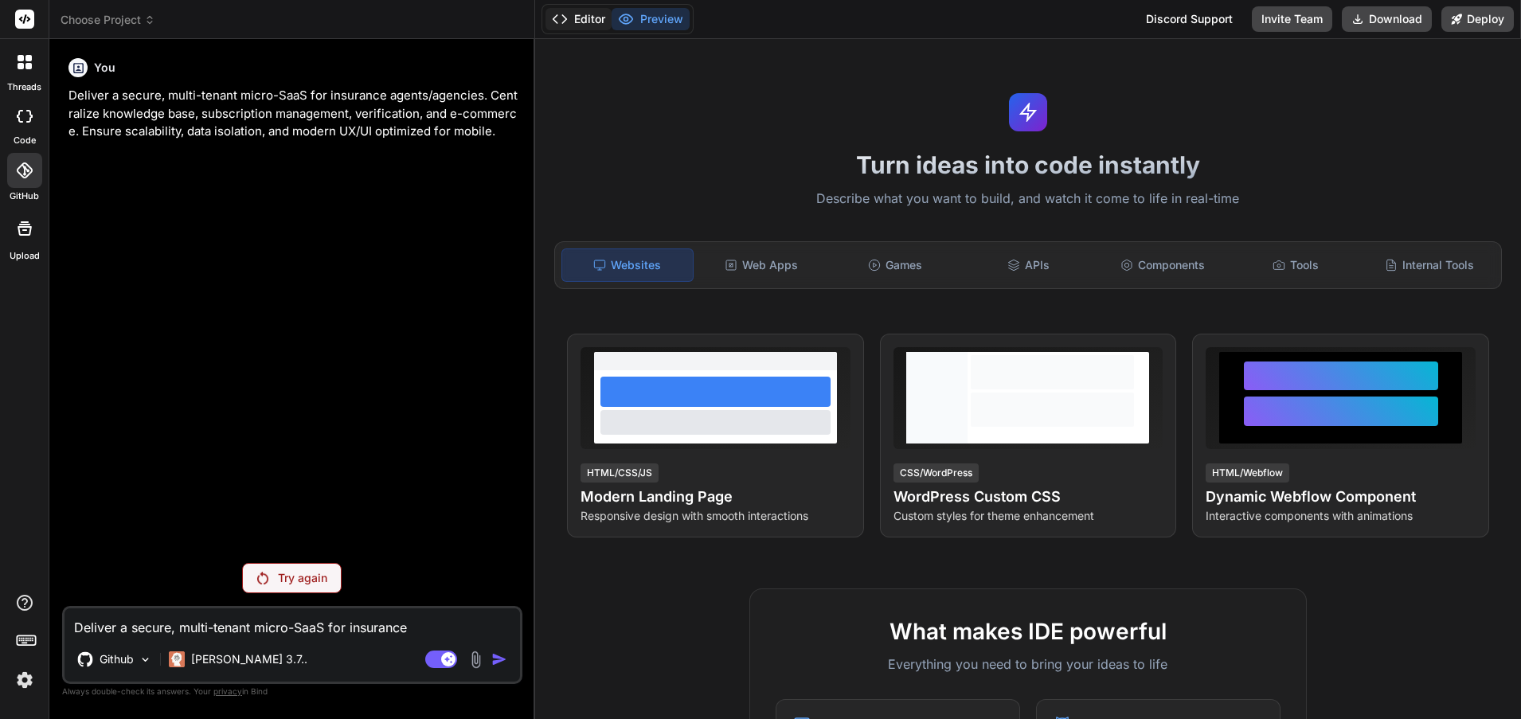
click at [605, 16] on button "Editor" at bounding box center [579, 19] width 66 height 22
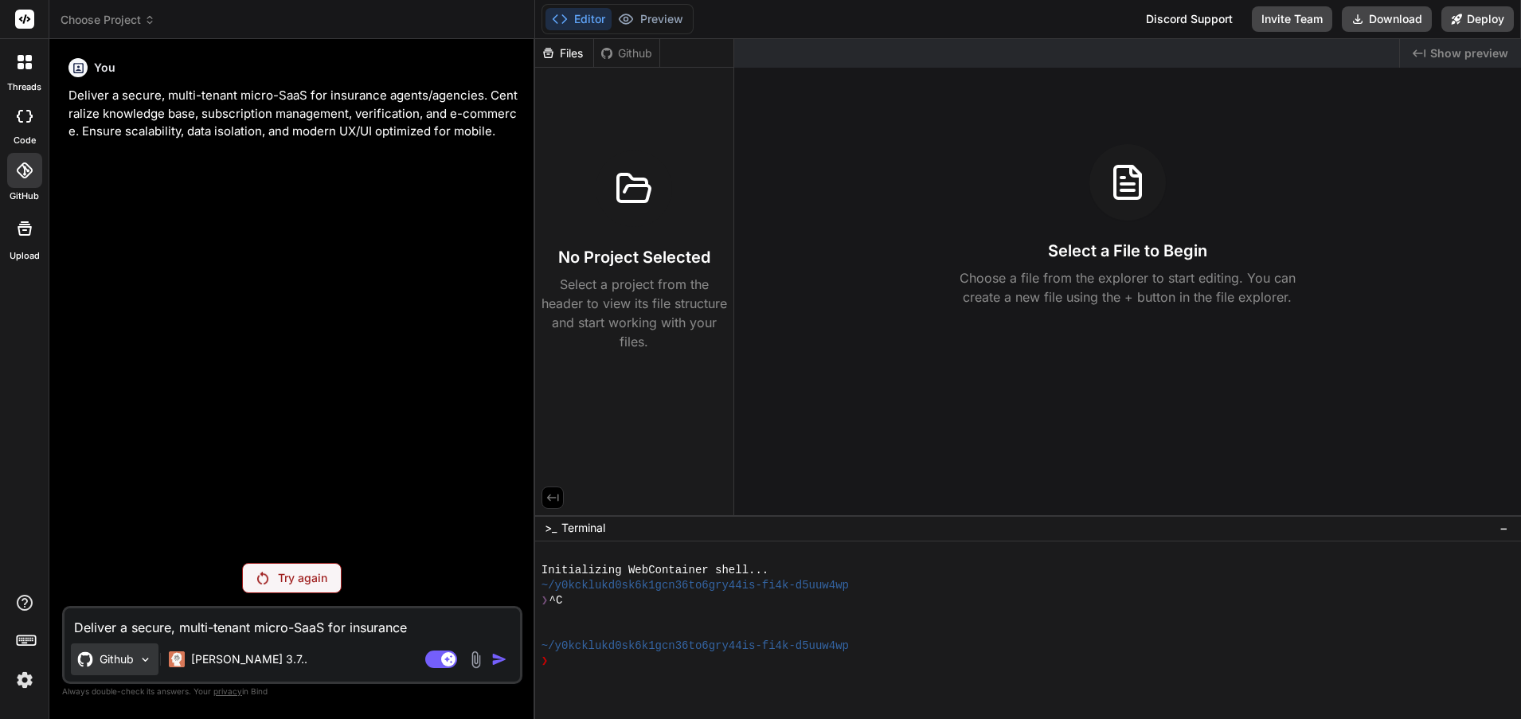
click at [126, 661] on p "Github" at bounding box center [117, 660] width 34 height 16
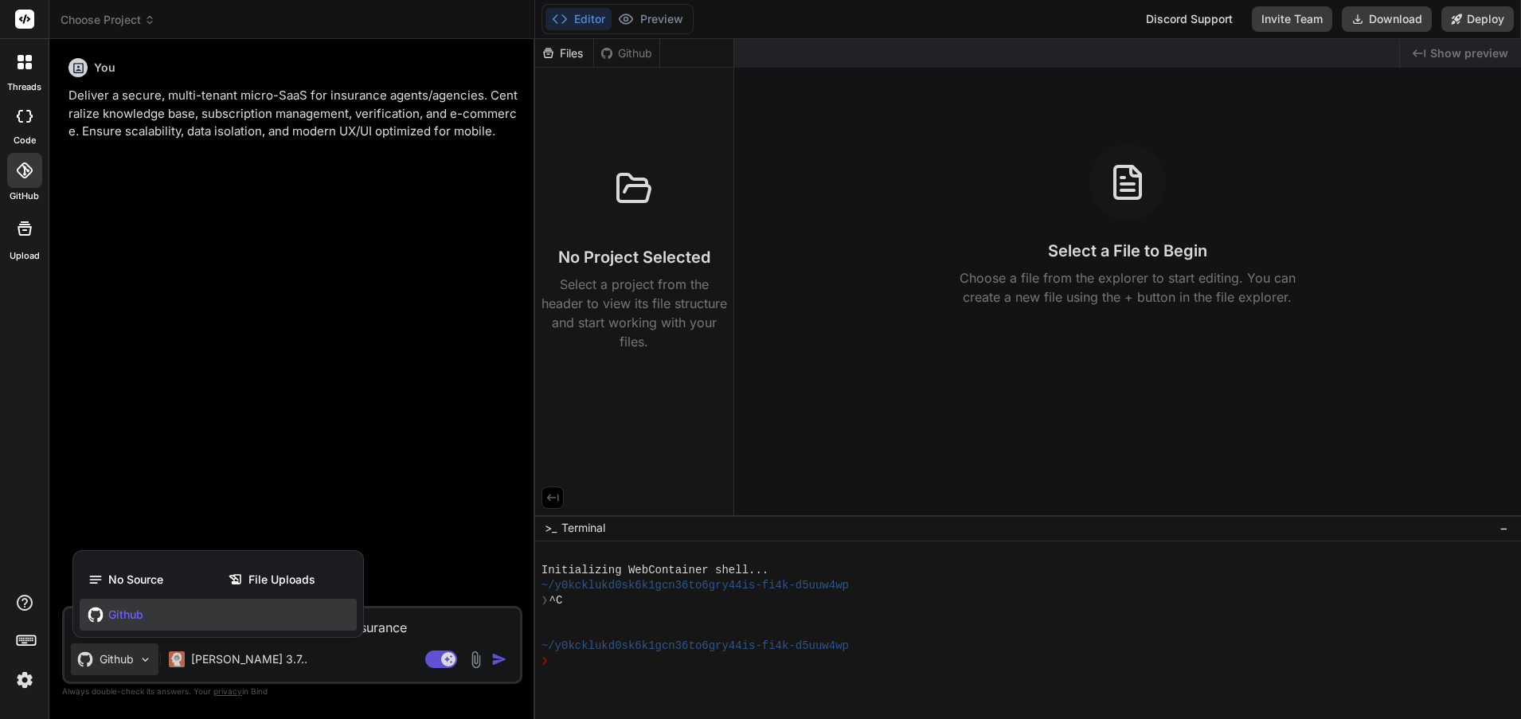
click at [281, 570] on div "File Uploads" at bounding box center [288, 580] width 137 height 32
type textarea "x"
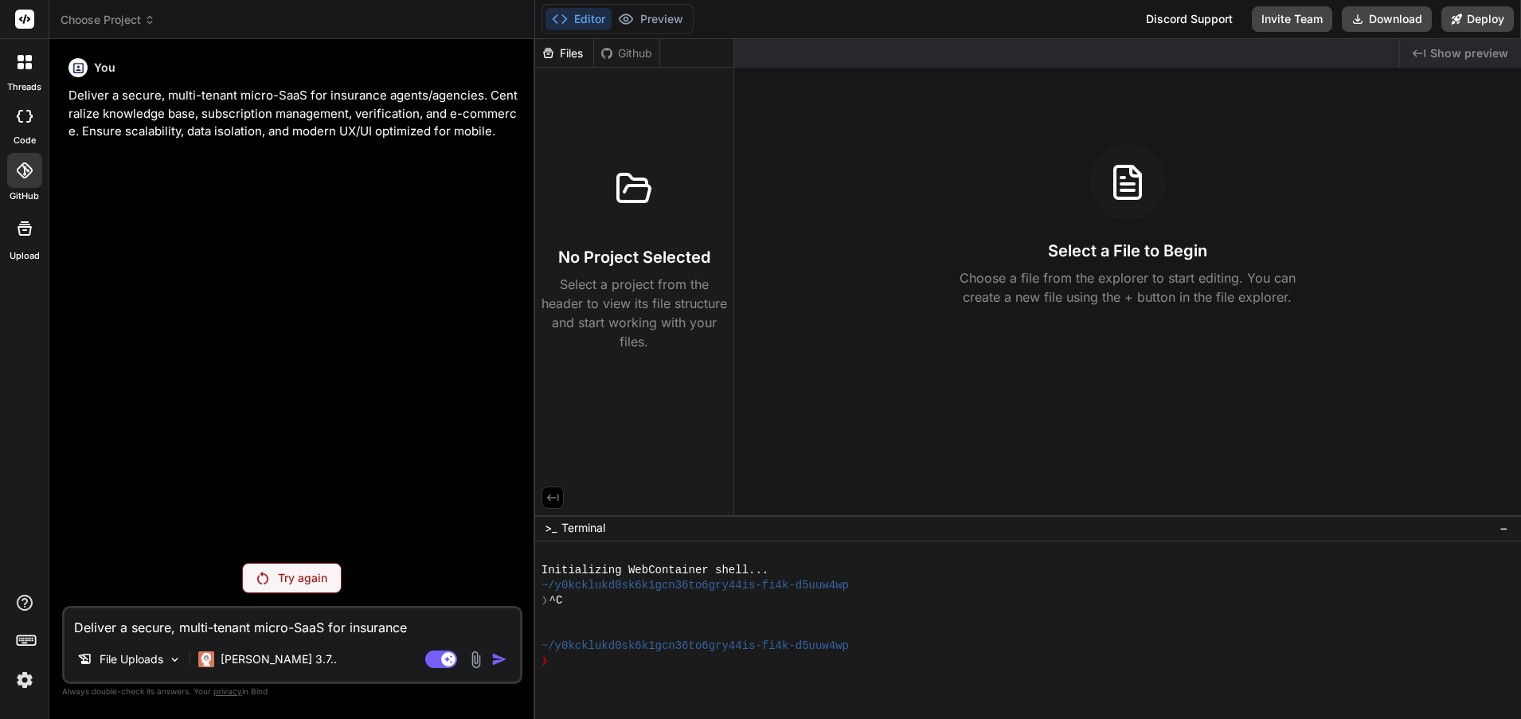
click at [14, 12] on div at bounding box center [24, 19] width 49 height 39
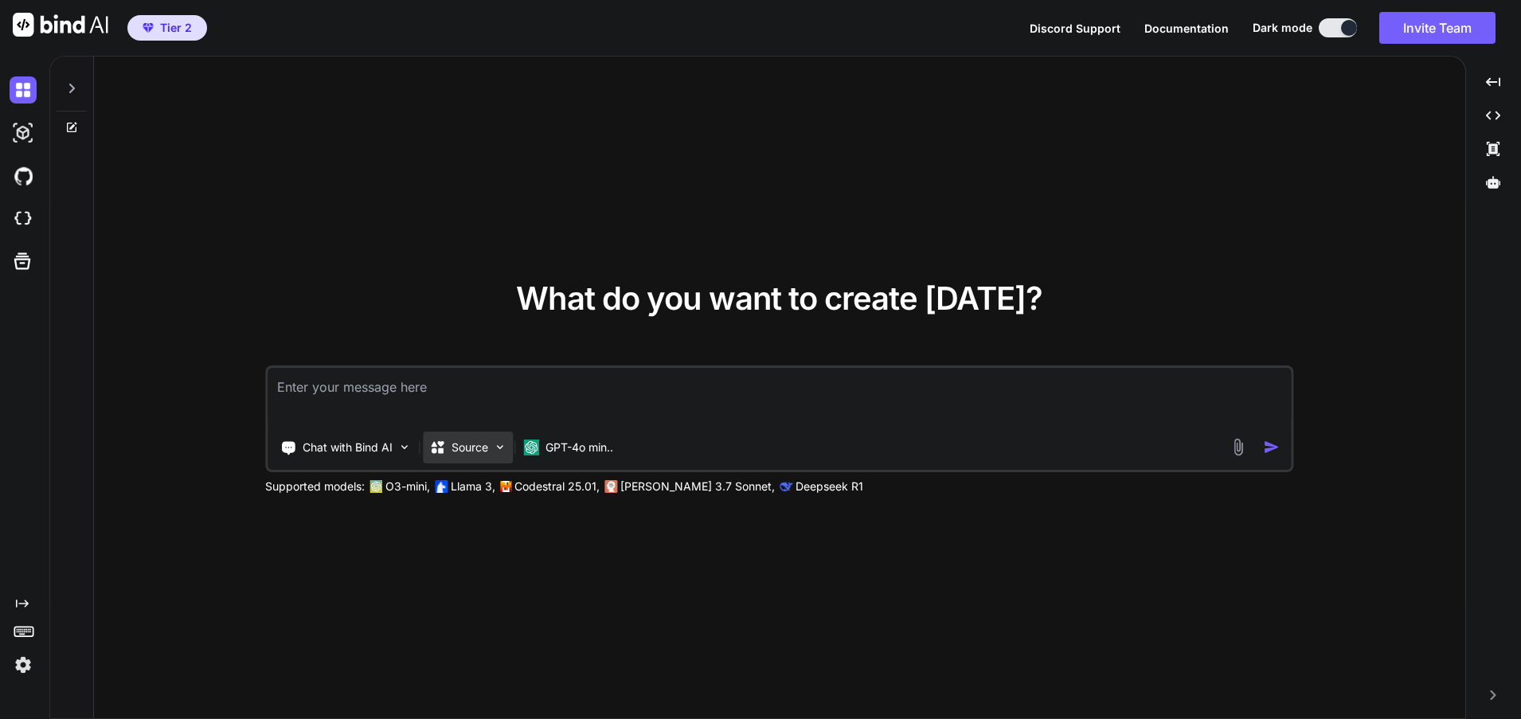
click at [495, 441] on img at bounding box center [500, 447] width 14 height 14
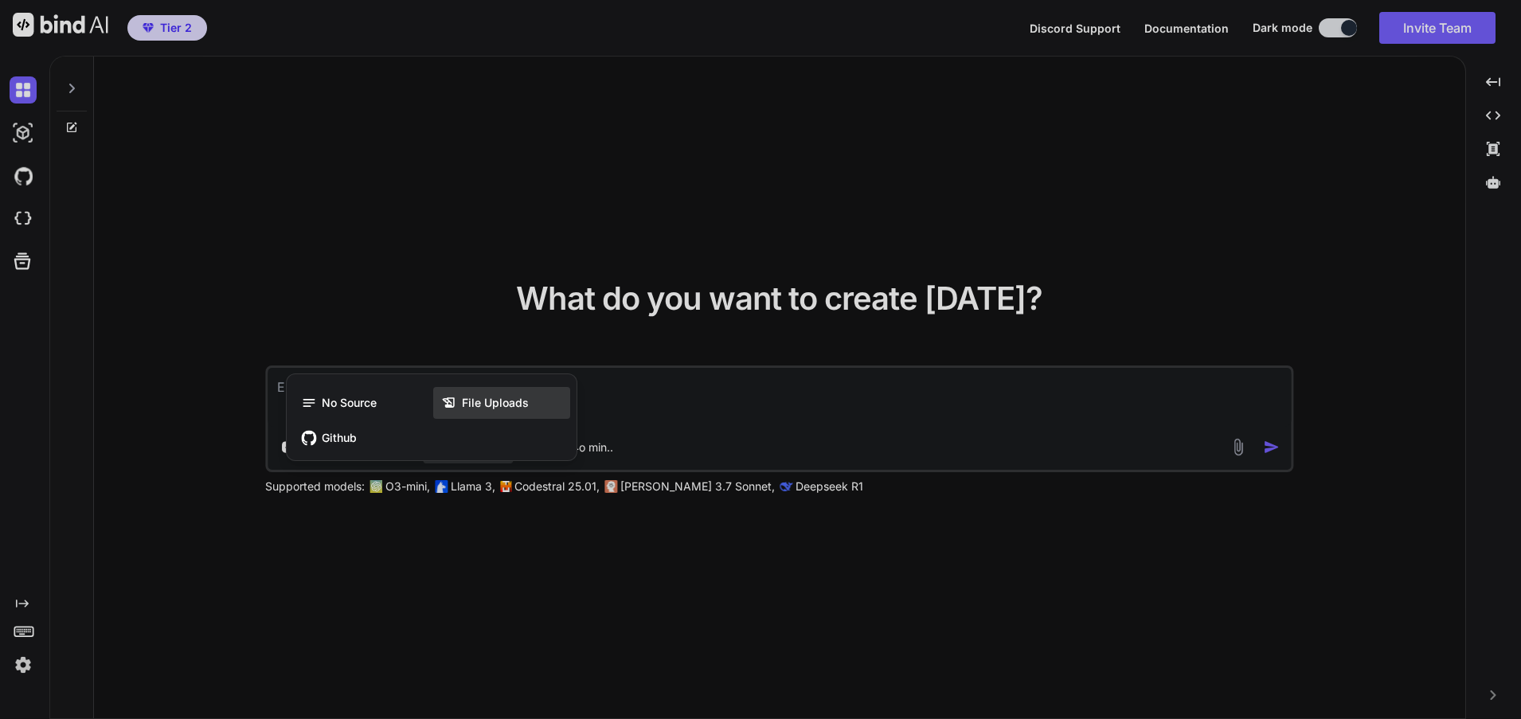
click at [519, 400] on span "File Uploads" at bounding box center [495, 403] width 67 height 16
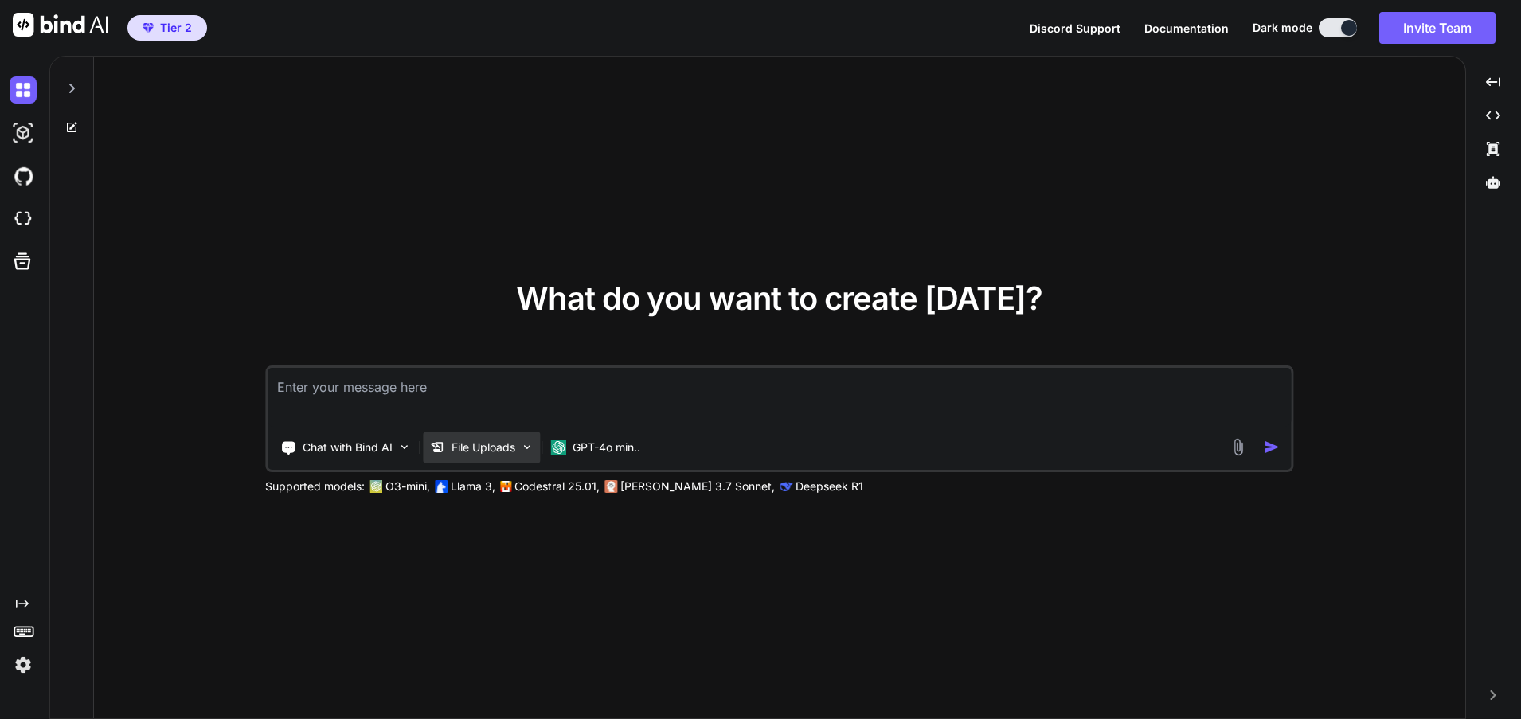
click at [519, 442] on div "File Uploads" at bounding box center [481, 448] width 117 height 32
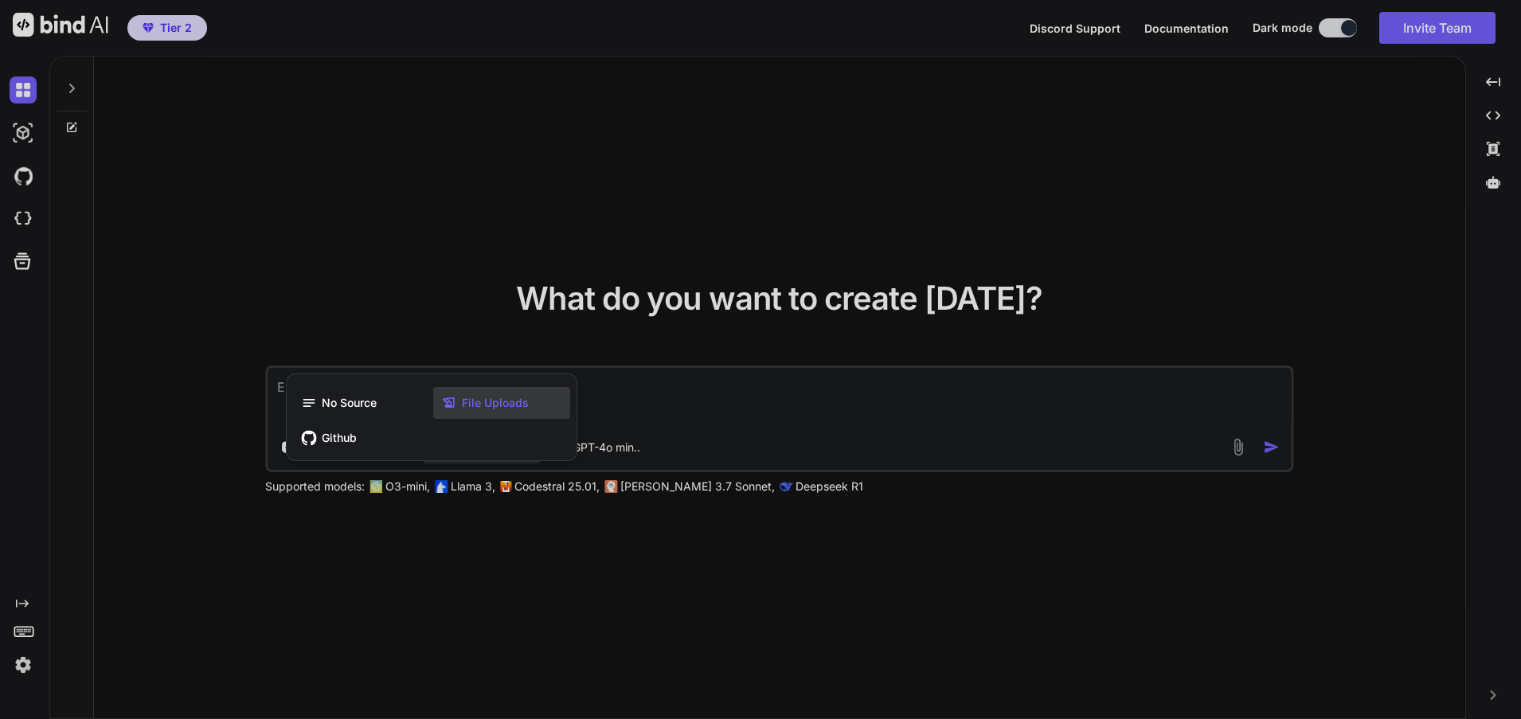
click at [538, 398] on div "File Uploads" at bounding box center [501, 403] width 137 height 32
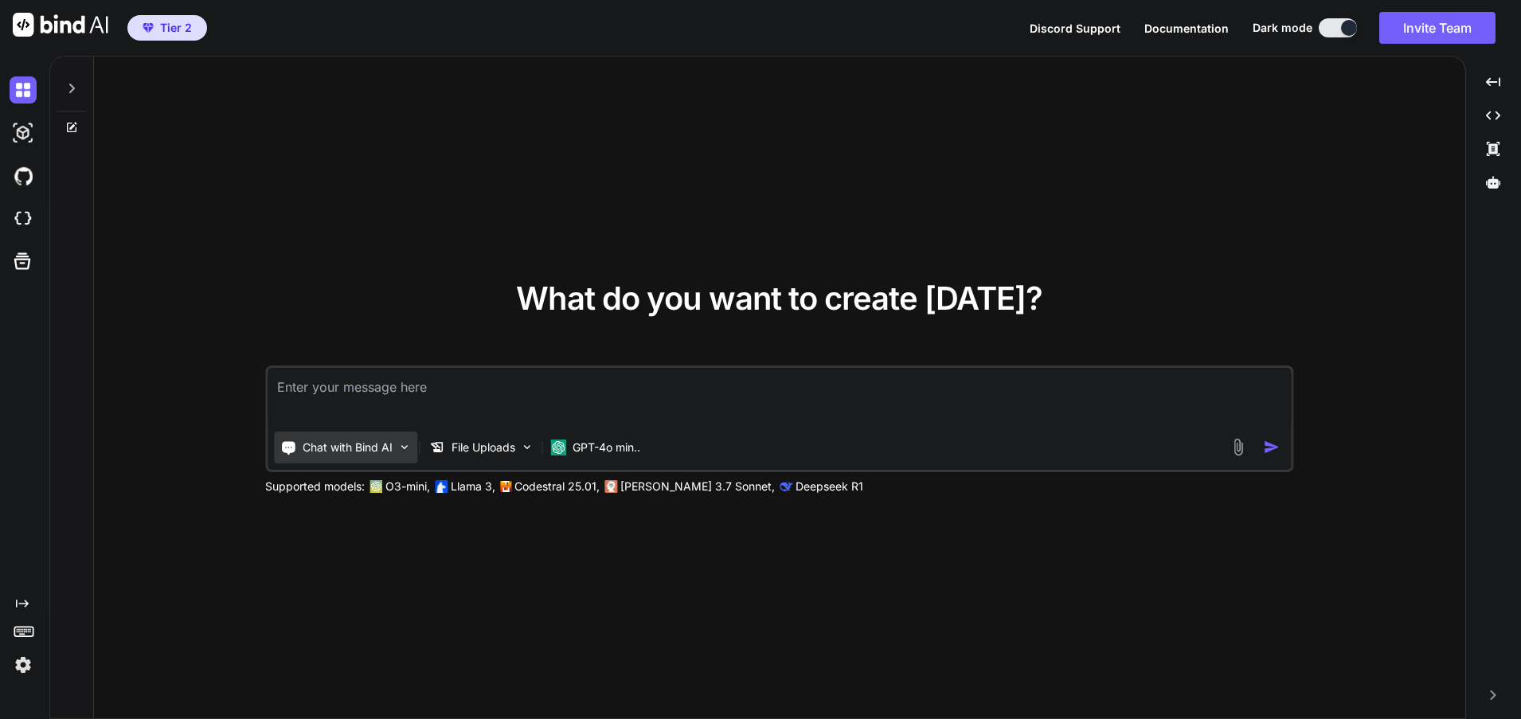
click at [409, 447] on img at bounding box center [404, 447] width 14 height 14
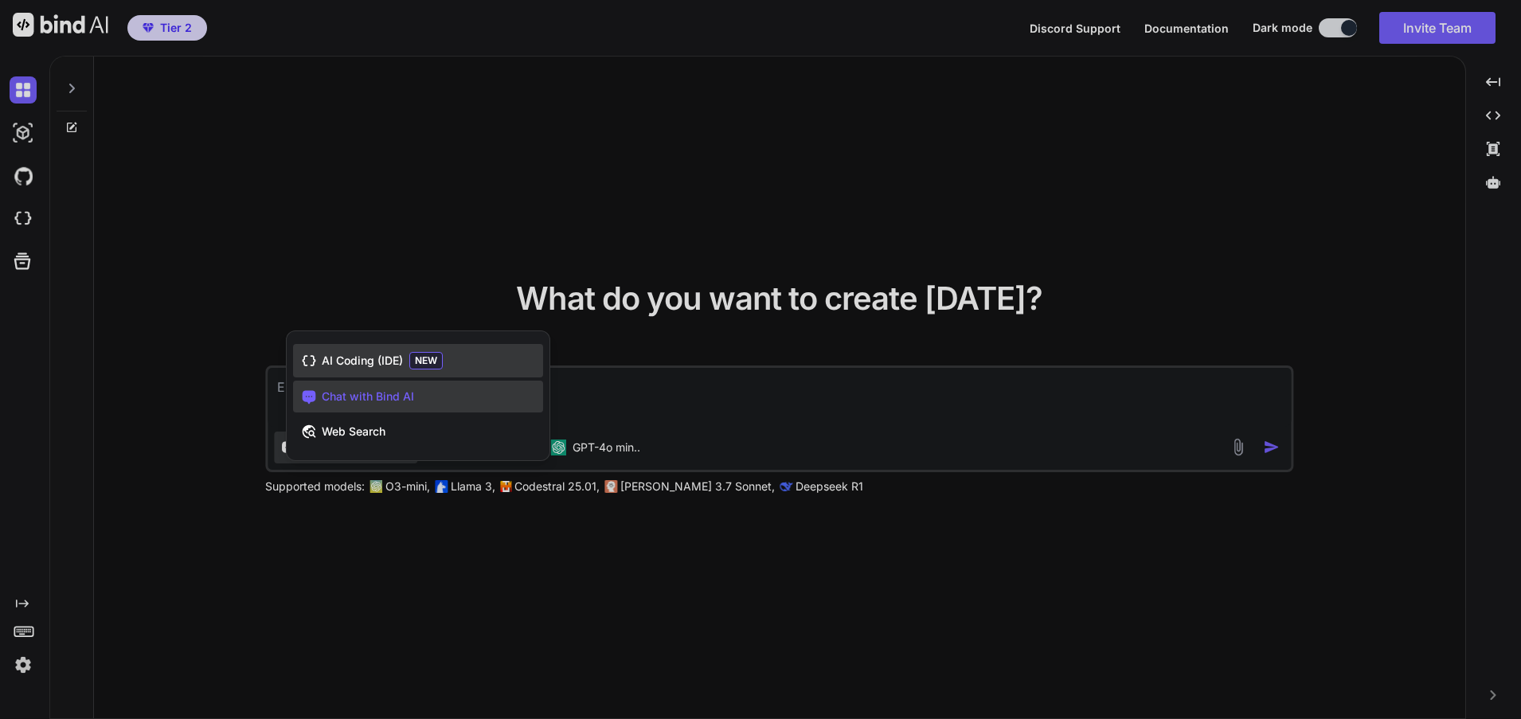
click at [496, 353] on div "AI Coding (IDE) NEW" at bounding box center [418, 360] width 250 height 33
type textarea "x"
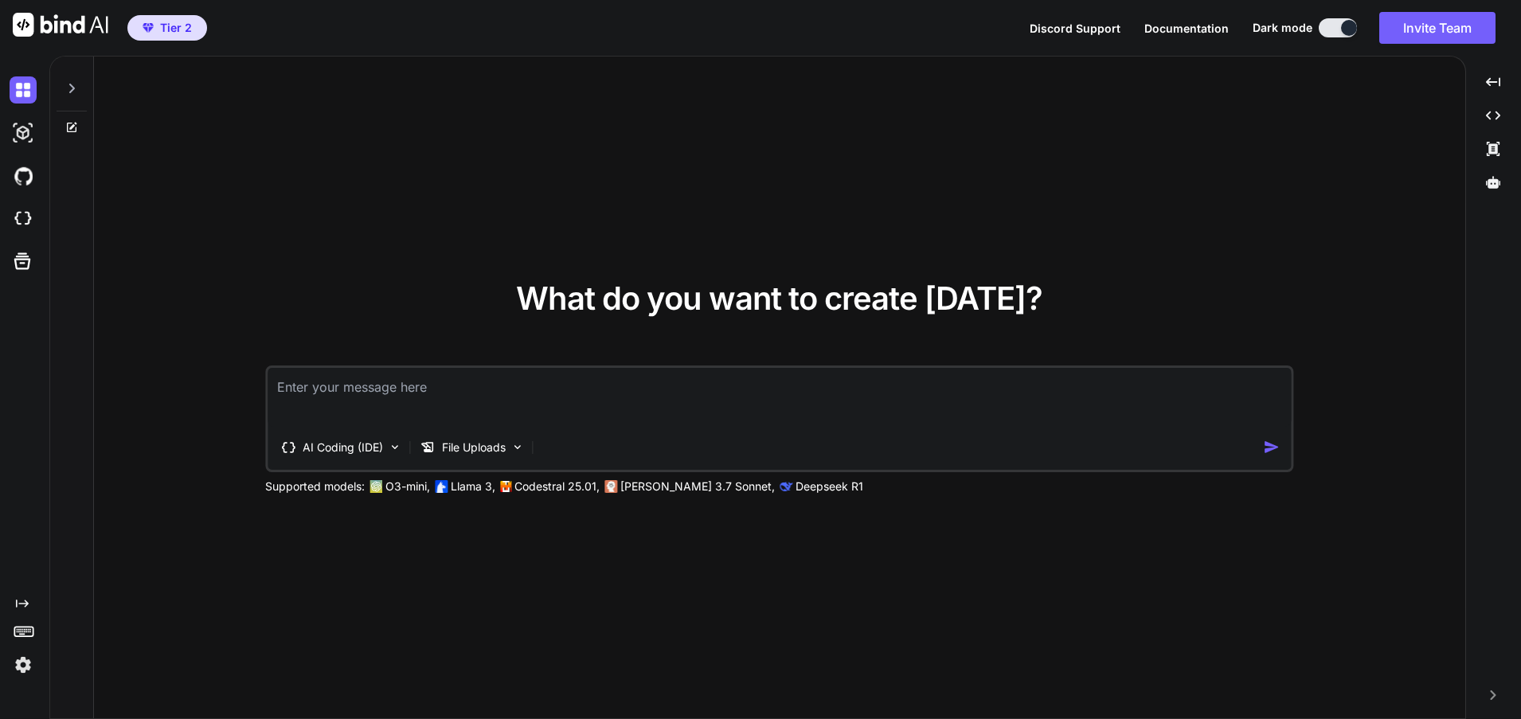
click at [399, 388] on textarea at bounding box center [780, 397] width 1024 height 59
type textarea "based"
type textarea "x"
type textarea "based on"
type textarea "x"
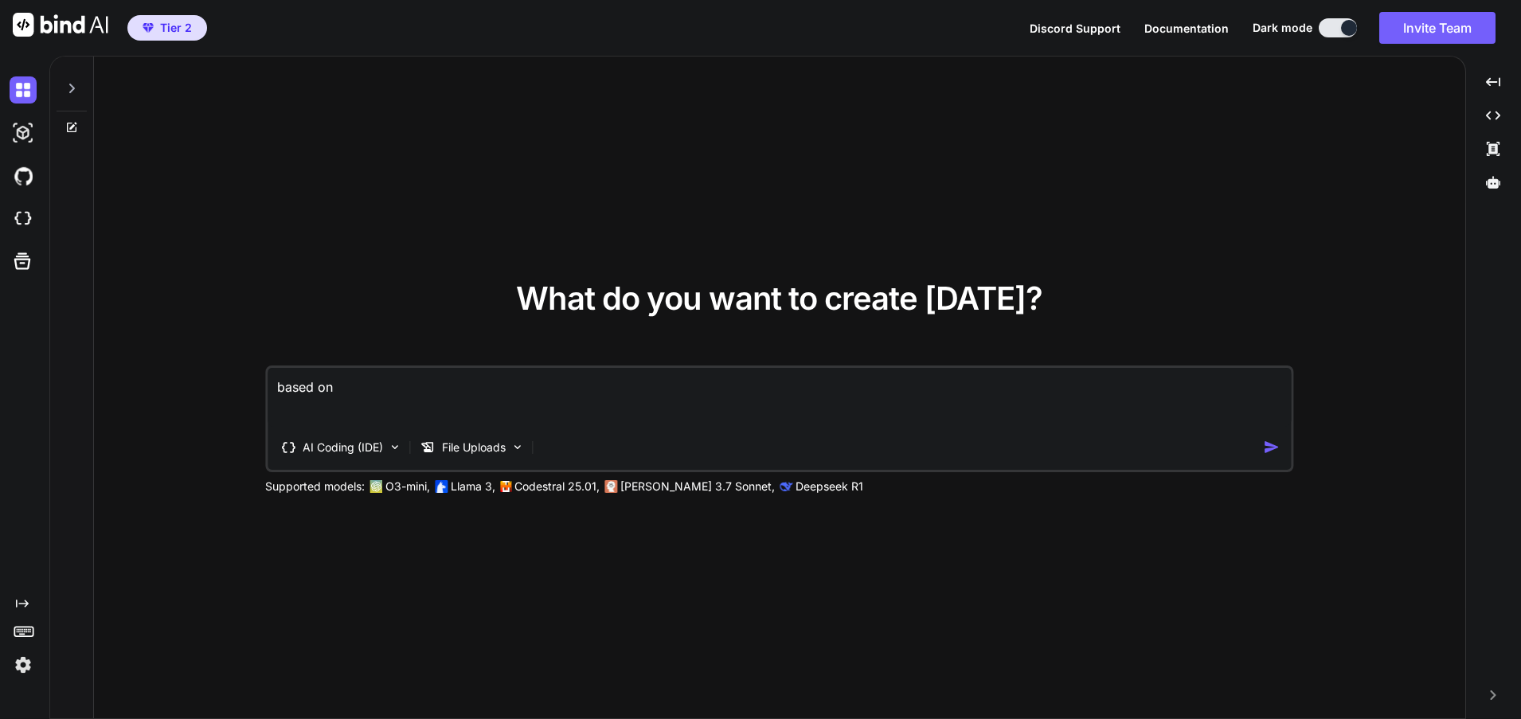
type textarea "based on the"
type textarea "x"
type textarea "Based on the file"
type textarea "x"
type textarea "based on the file up"
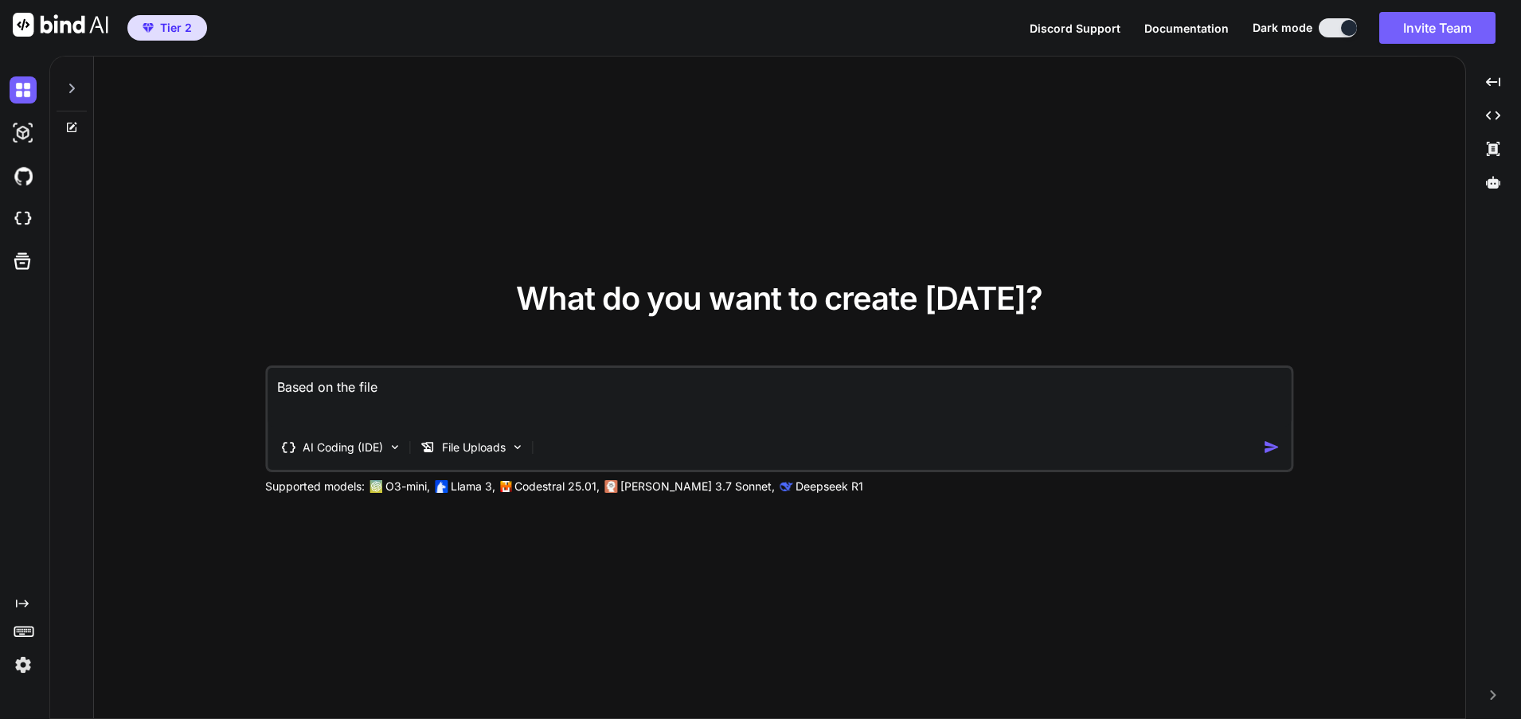
type textarea "x"
type textarea "based on the file upload"
type textarea "x"
type textarea "based on the file uploads"
type textarea "x"
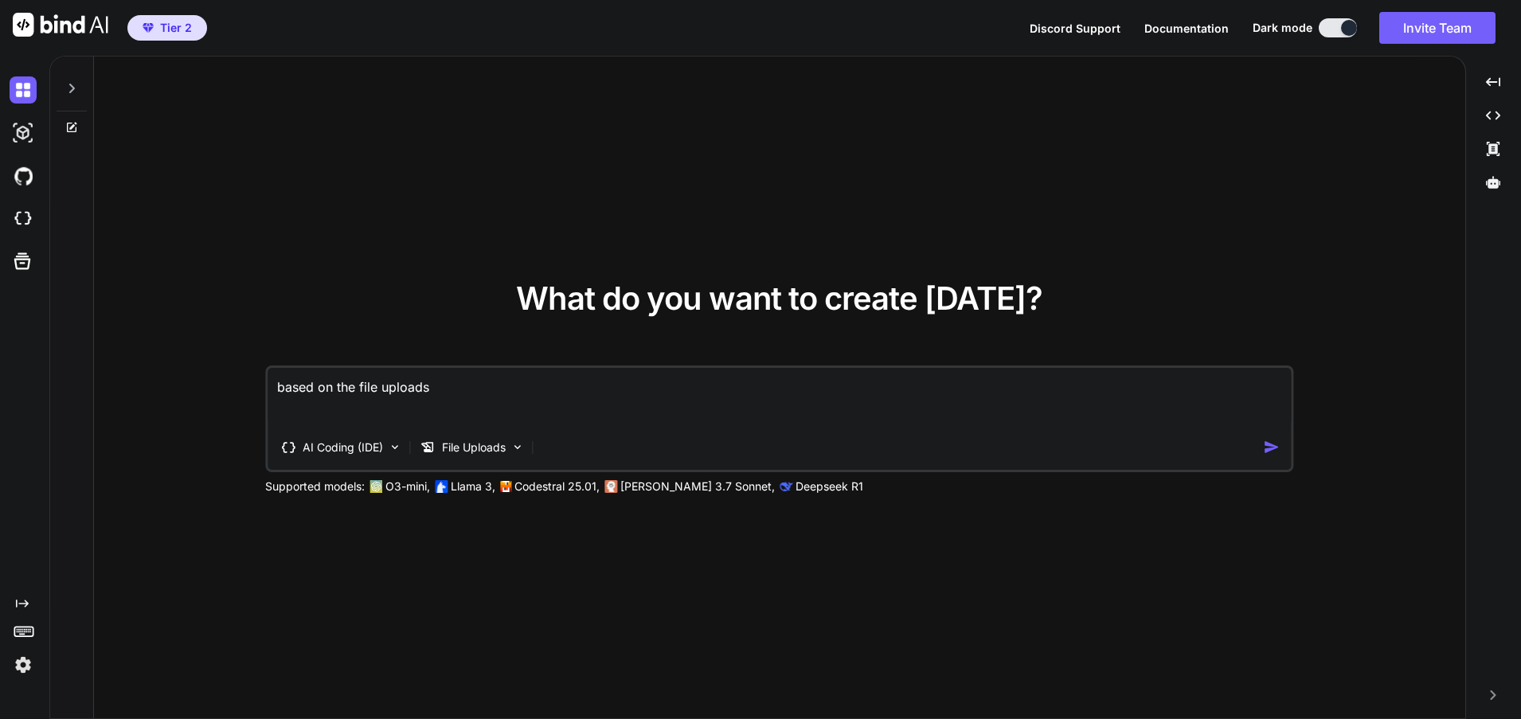
type textarea "Based on the file uploads"
type textarea "x"
type textarea "Based on the file uploads it"
type textarea "x"
type textarea "Based on the file uploads it started"
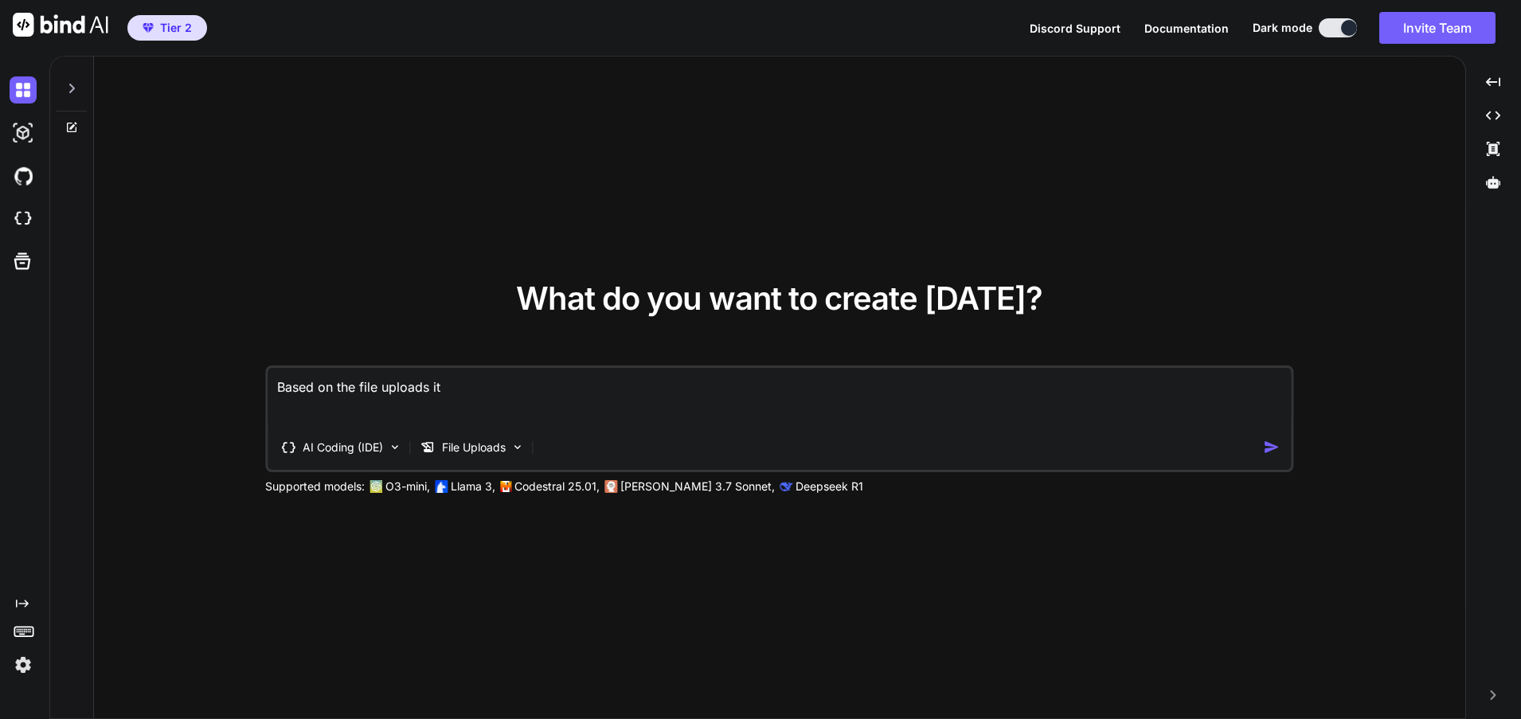
type textarea "x"
type textarea "Based on the file uploads it started gener"
type textarea "x"
type textarea "Based on the file uploads it started generating"
type textarea "x"
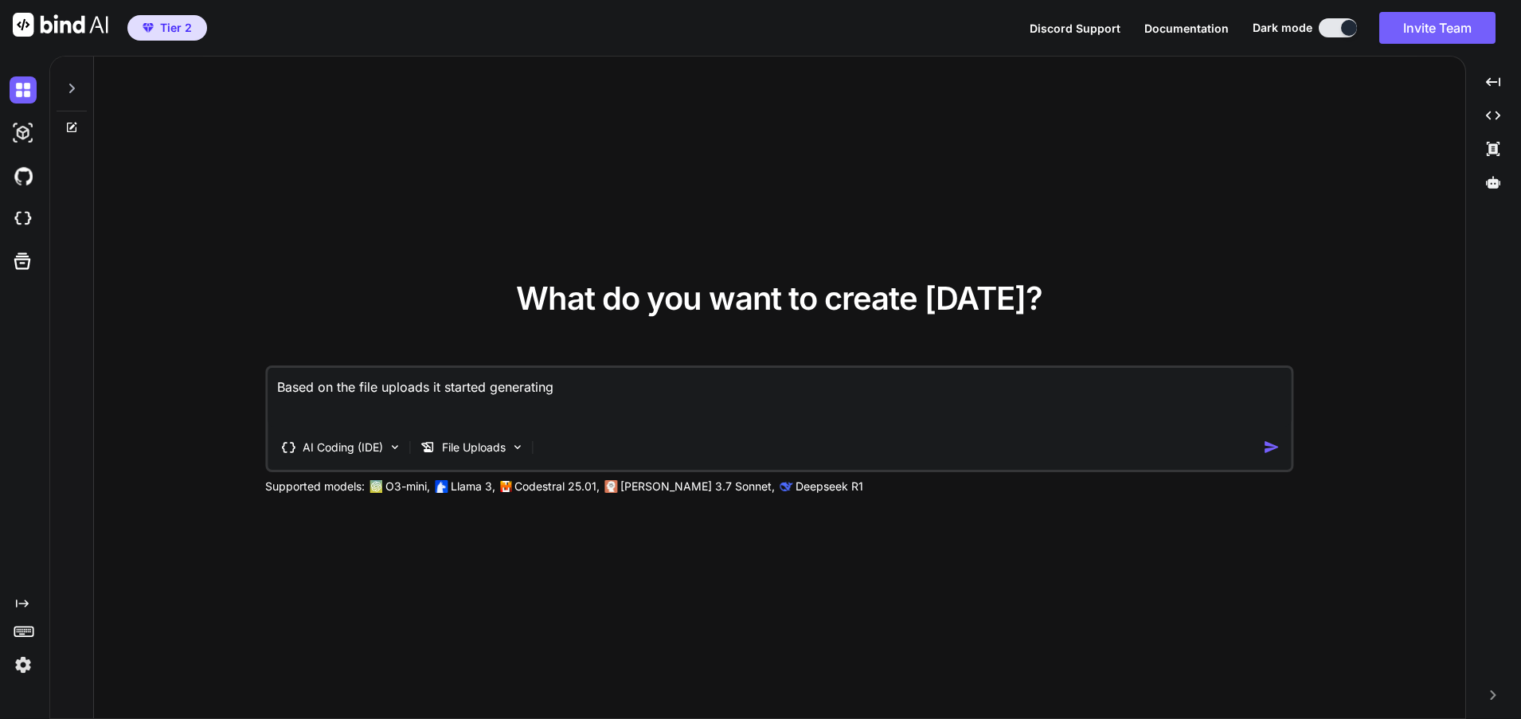
type textarea "Based on the file uploads it started generating se"
type textarea "x"
type textarea "Based on the file uploads it started generating seren"
type textarea "x"
type textarea "Based on the file uploads it started generating serenity"
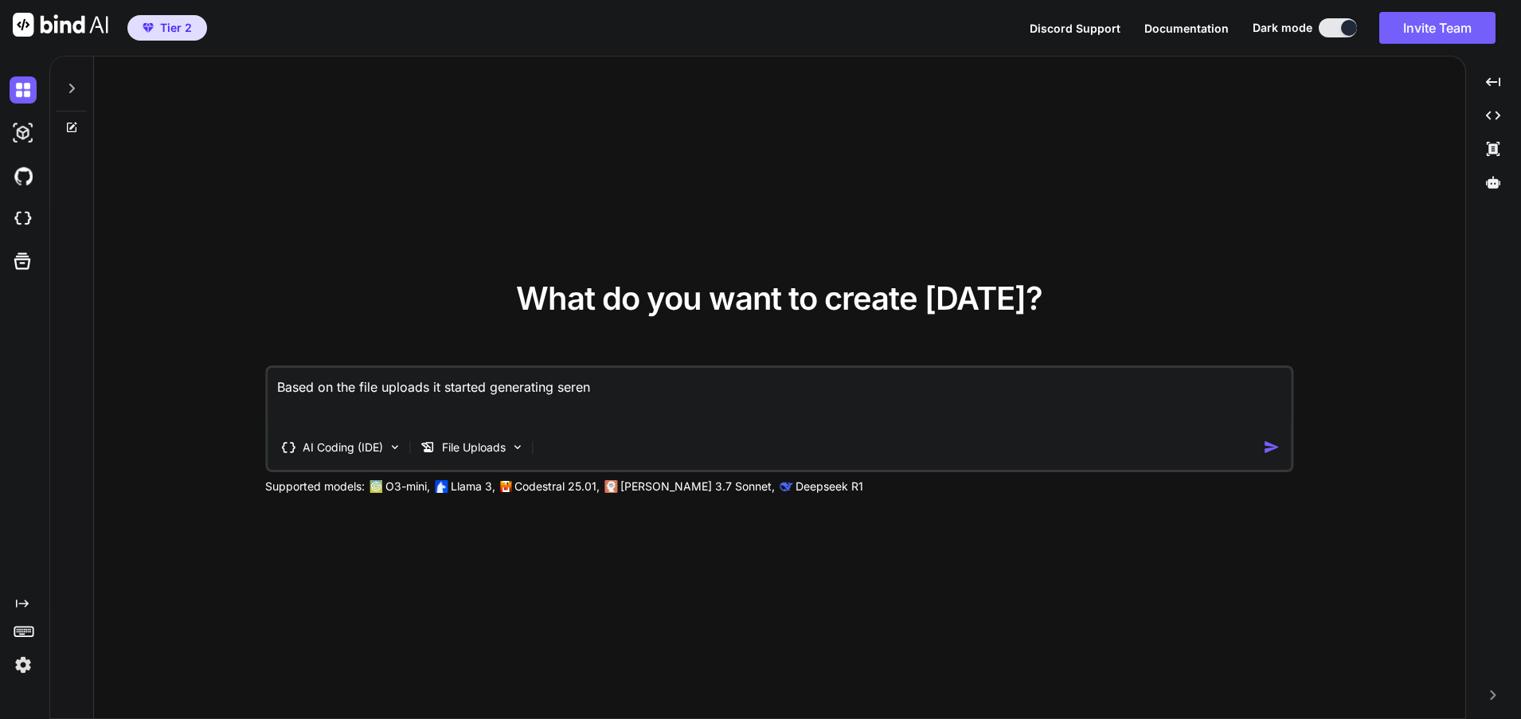
type textarea "x"
type textarea "Based on the file uploads it started generating serenity ag"
type textarea "x"
type textarea "Based on the file uploads it started generating serenity agent"
type textarea "x"
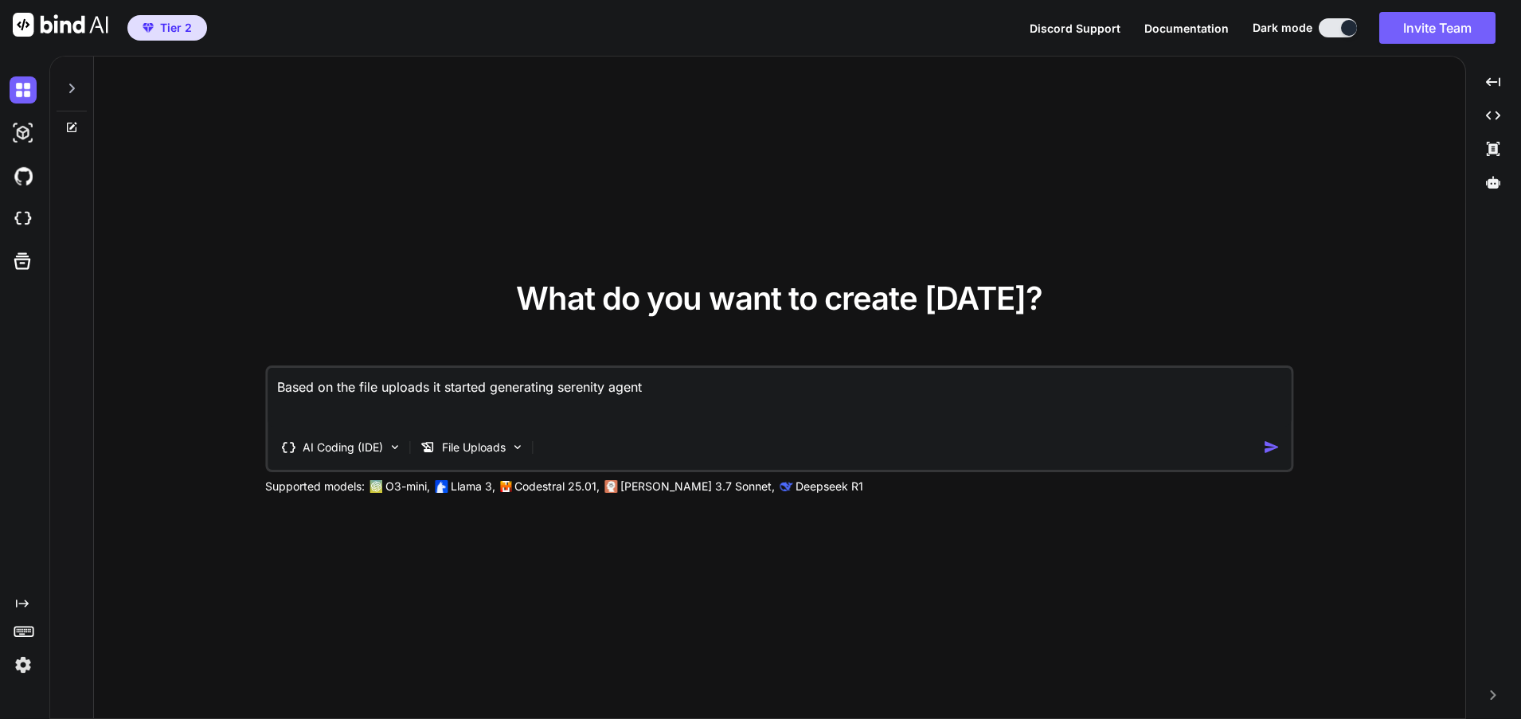
type textarea "Based on the file uploads it started generating serenity ag"
type textarea "x"
type textarea "Based on the file uploads it started generating serenity agent"
type textarea "x"
type textarea "Based on the file uploads it started generating serenity agent access"
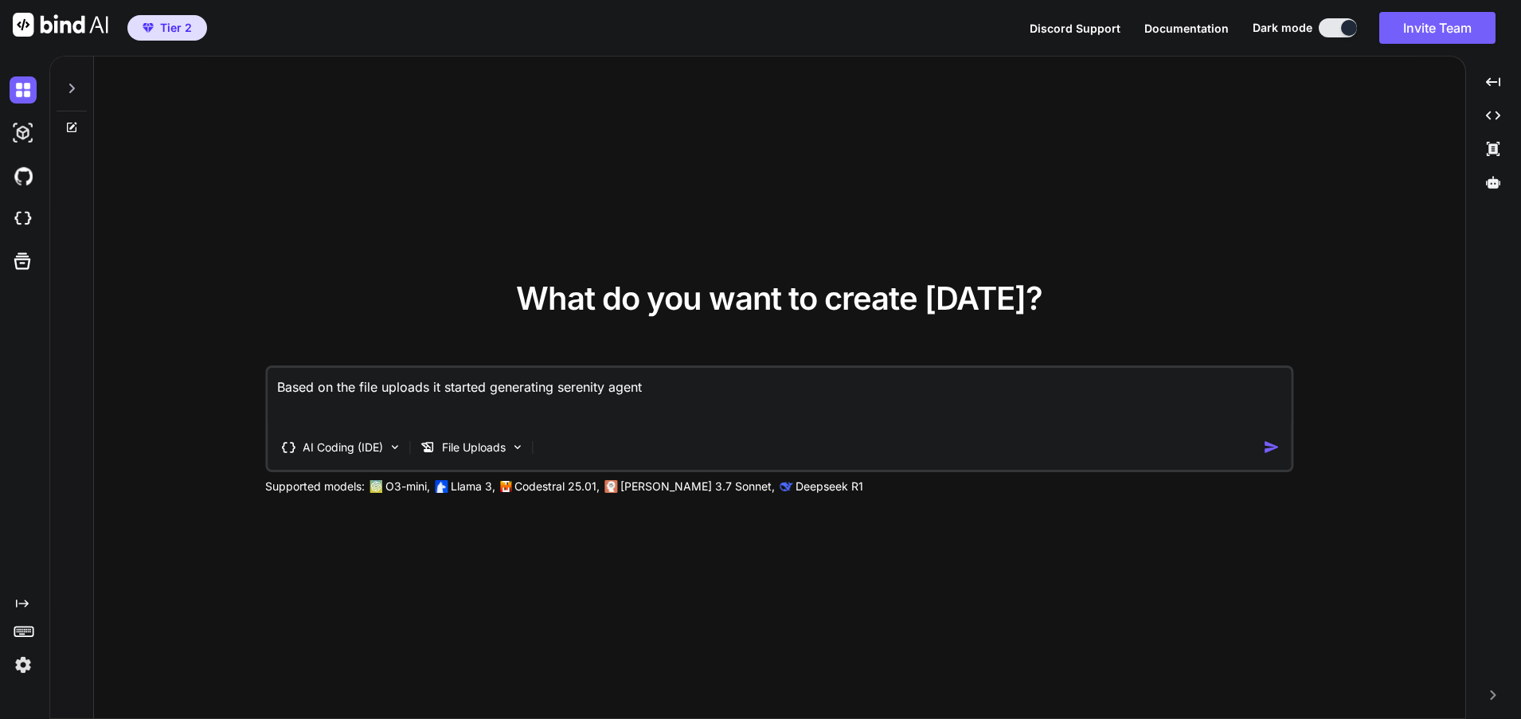
type textarea "x"
type textarea "Based on the file uploads it started generating Serenity Agent Access app"
type textarea "x"
type textarea "Based on the file uploads it started generating serenity agent access"
type textarea "x"
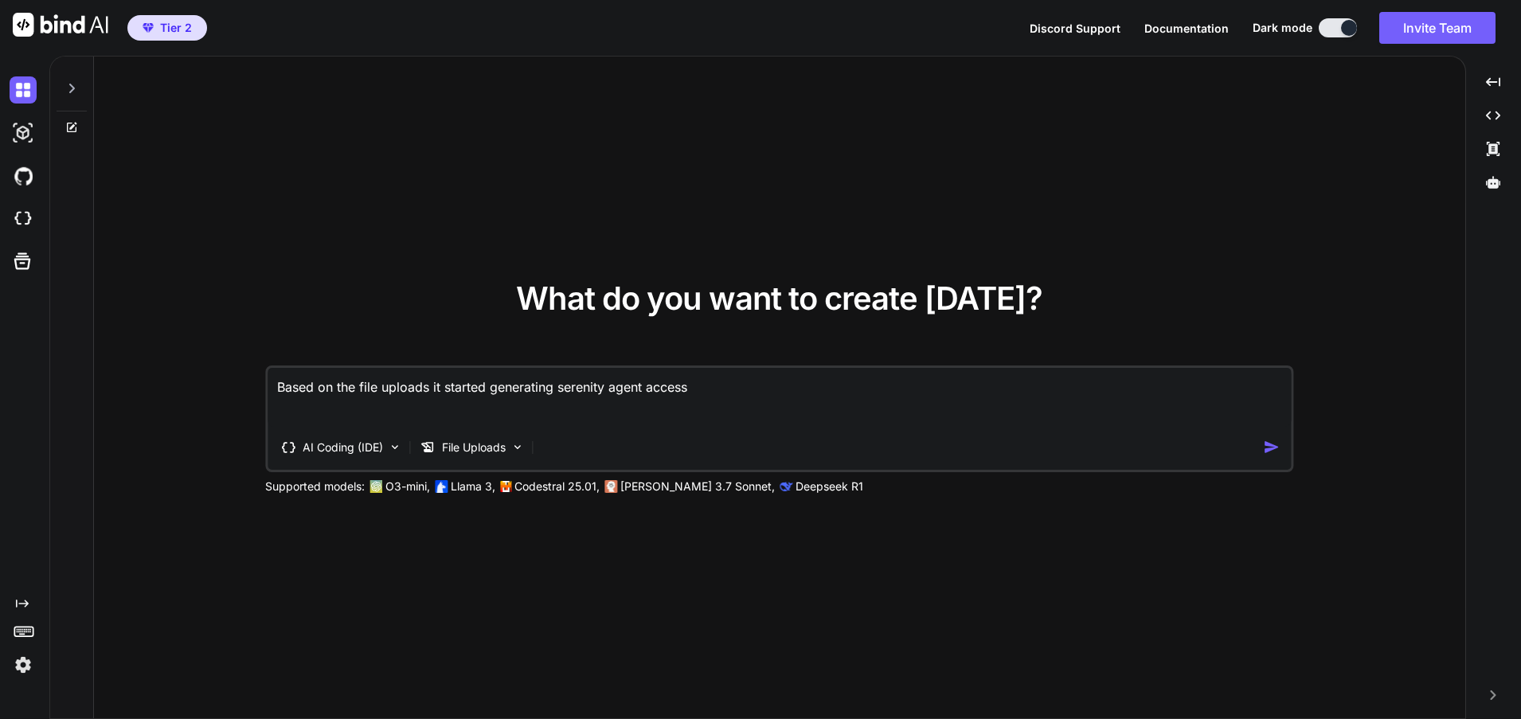
type textarea "Based on the file uploads it started generating Serenity Agent Access app"
type textarea "x"
type textarea "Based on the file uploads it started generating Serenity Agent Access app"
click at [1264, 444] on img "button" at bounding box center [1271, 447] width 17 height 17
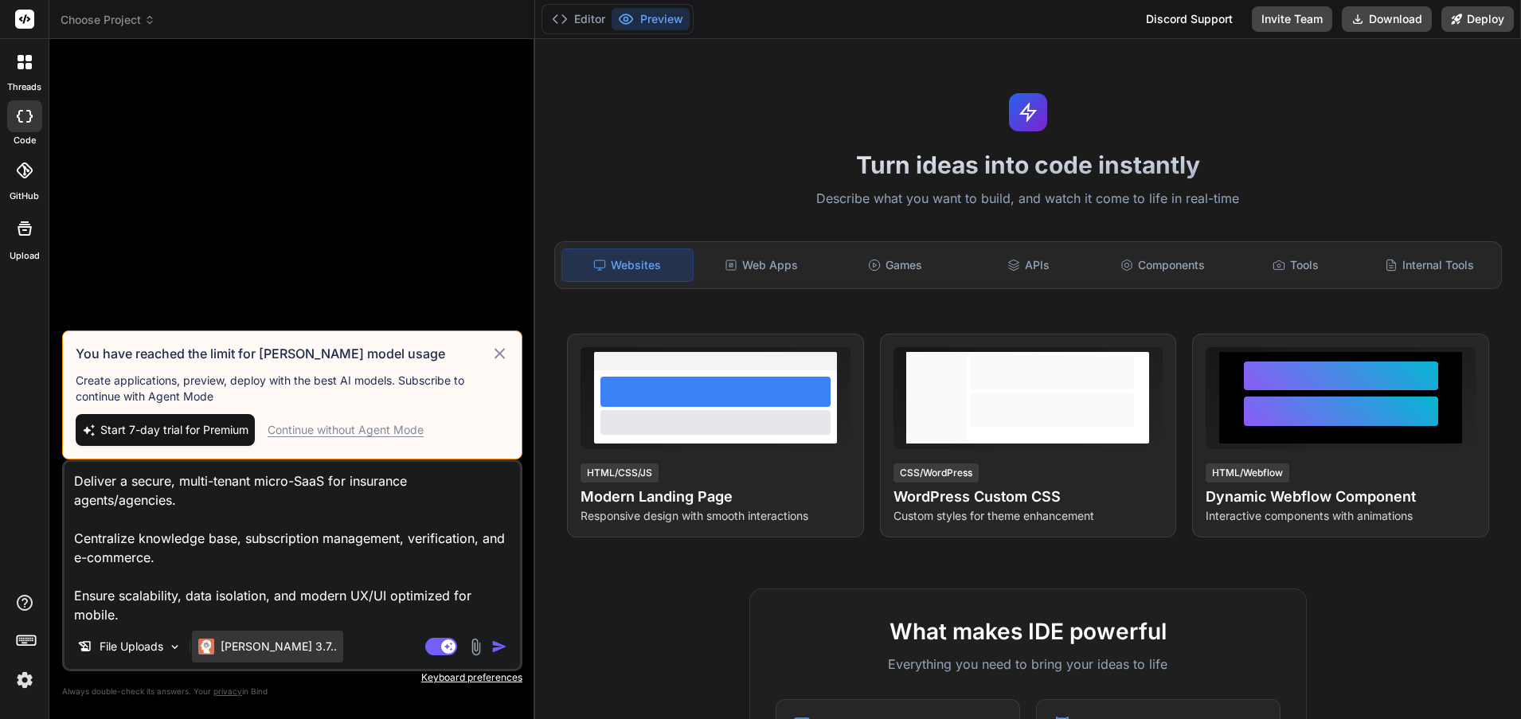
click at [268, 647] on p "[PERSON_NAME] 3.7.." at bounding box center [279, 647] width 116 height 16
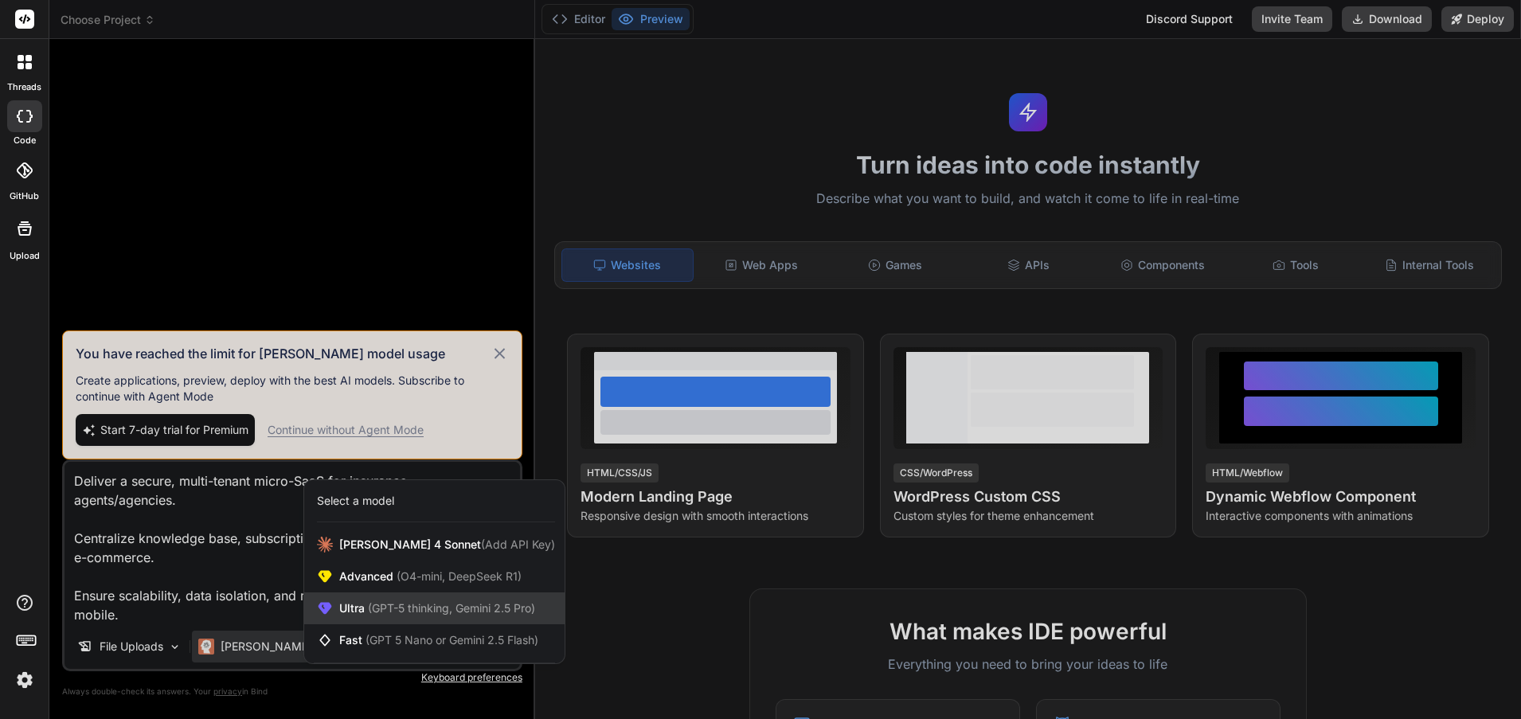
click at [409, 612] on span "(GPT-5 thinking, Gemini 2.5 Pro)" at bounding box center [450, 608] width 170 height 14
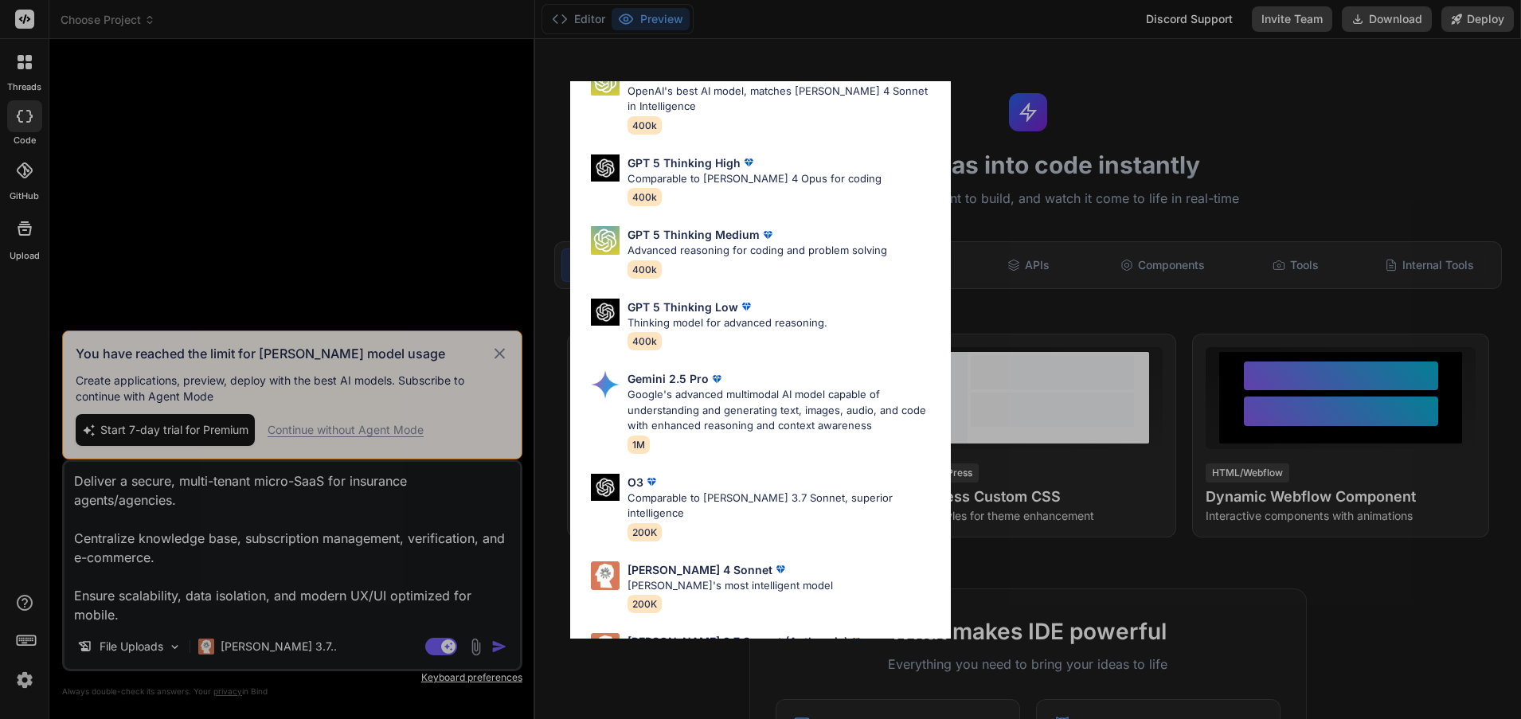
scroll to position [129, 0]
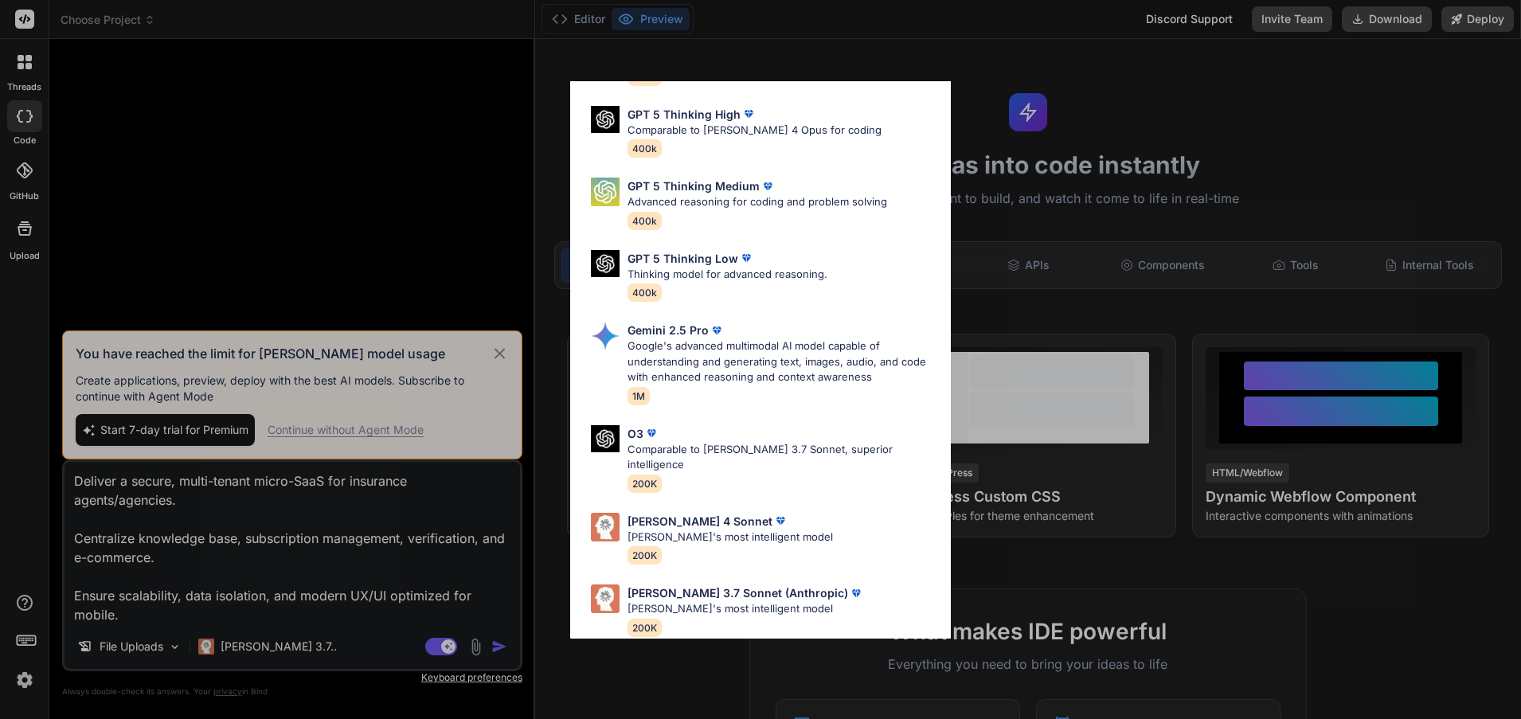
click at [231, 644] on div "Ultra Models GPT 5 OpenAI's best AI model, matches [PERSON_NAME] 4 Sonnet in In…" at bounding box center [760, 359] width 1521 height 719
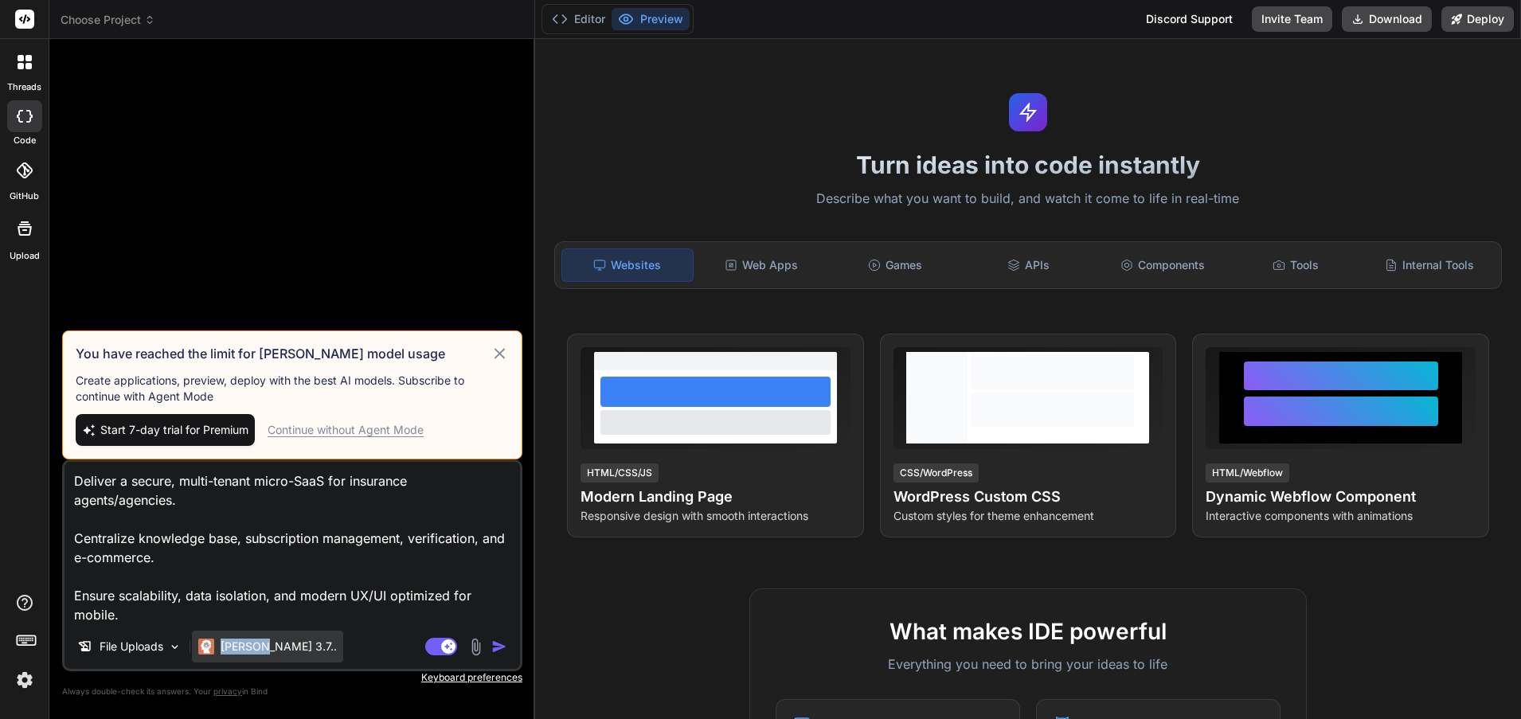
click at [229, 646] on p "[PERSON_NAME] 3.7.." at bounding box center [279, 647] width 116 height 16
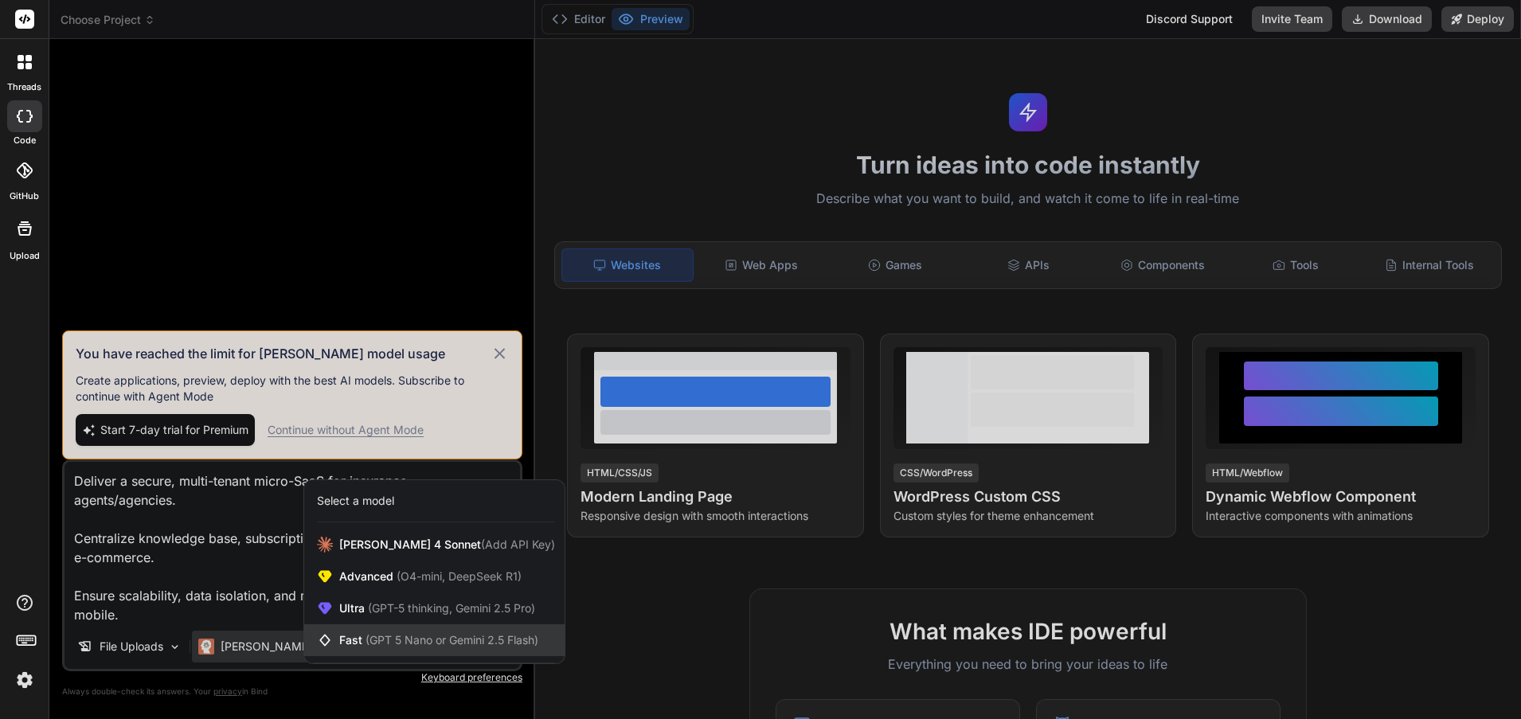
click at [420, 636] on span "(GPT 5 Nano or Gemini 2.5 Flash)" at bounding box center [452, 640] width 173 height 14
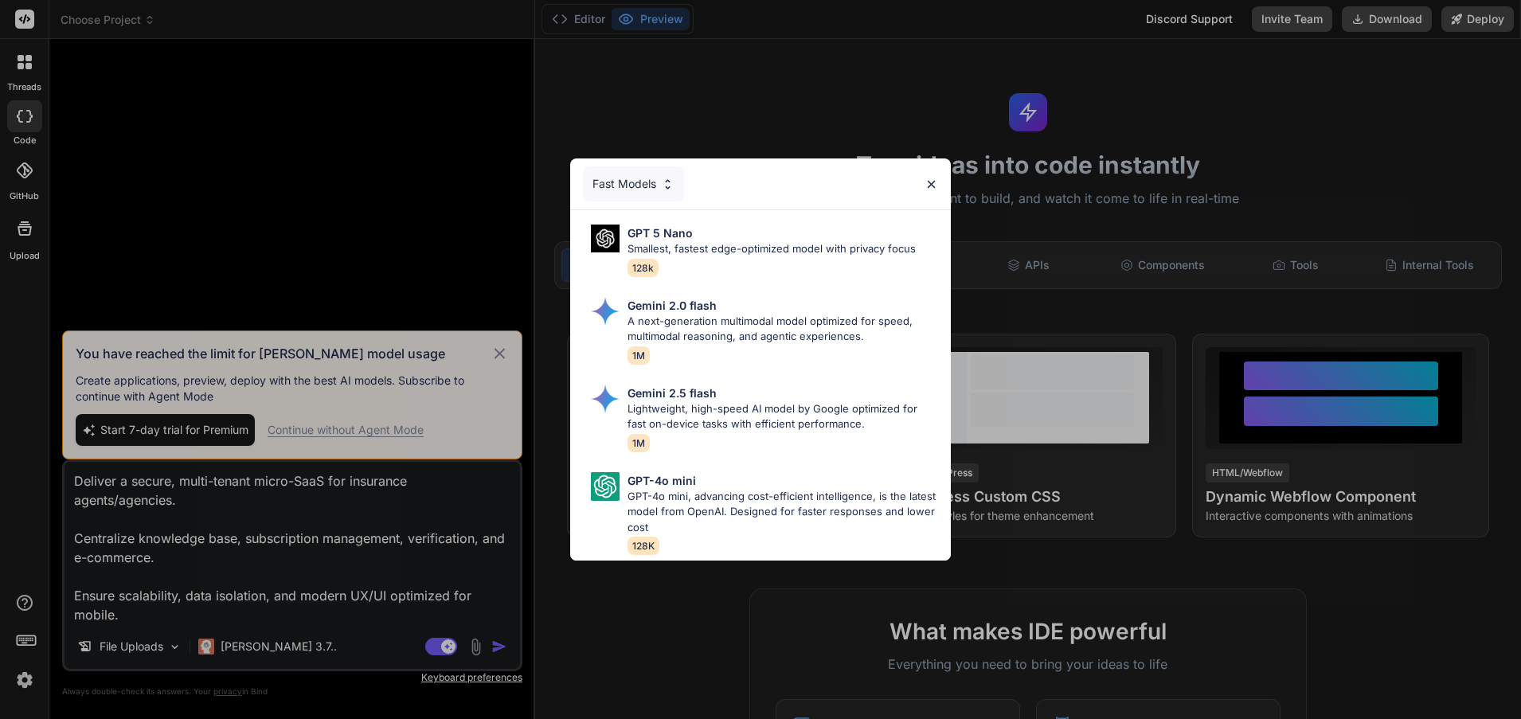
click at [660, 178] on div "Fast Models" at bounding box center [633, 183] width 101 height 35
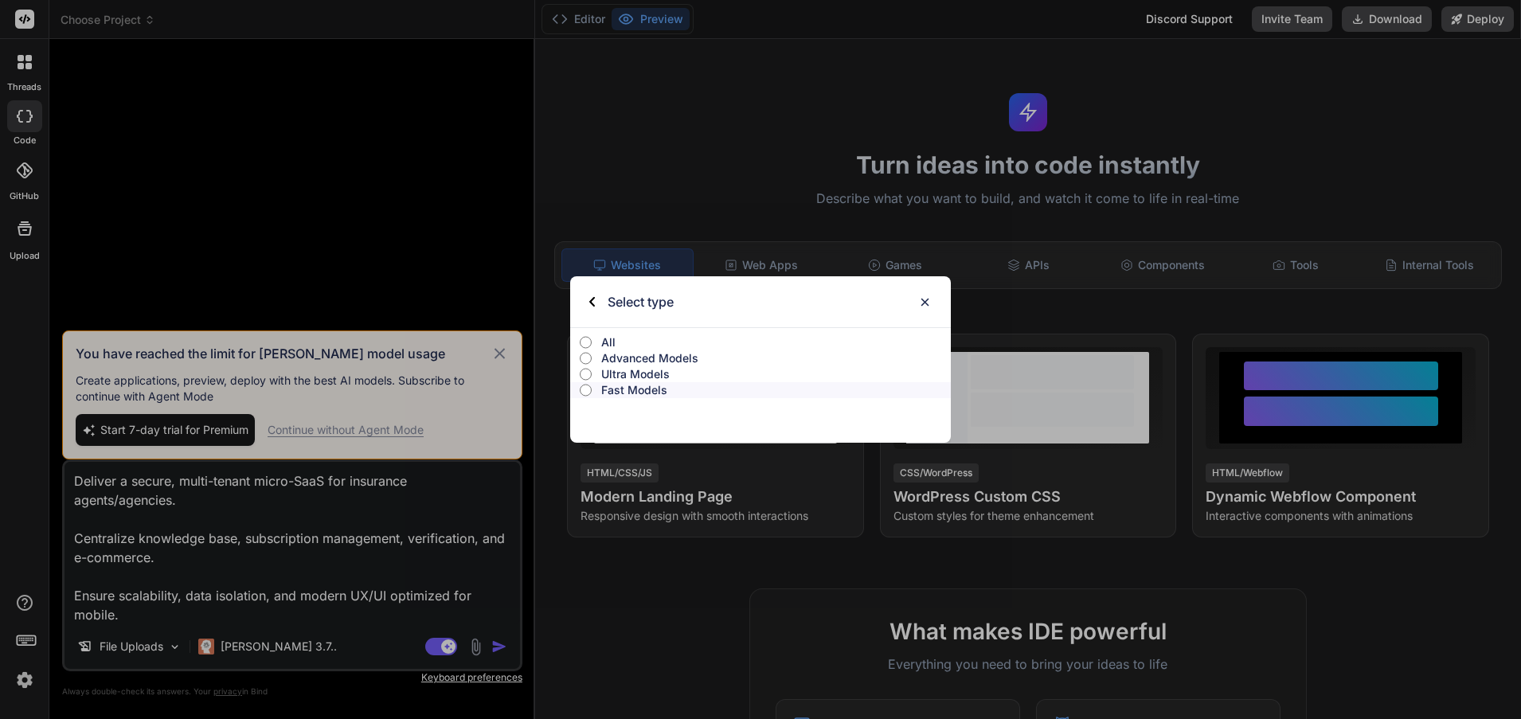
click at [602, 300] on div "Select type" at bounding box center [631, 301] width 84 height 51
click at [590, 310] on div "Select type" at bounding box center [631, 301] width 84 height 51
click at [599, 295] on div "Select type" at bounding box center [631, 301] width 84 height 51
click at [597, 301] on div "Select type" at bounding box center [631, 301] width 84 height 51
click at [922, 300] on img at bounding box center [925, 303] width 14 height 14
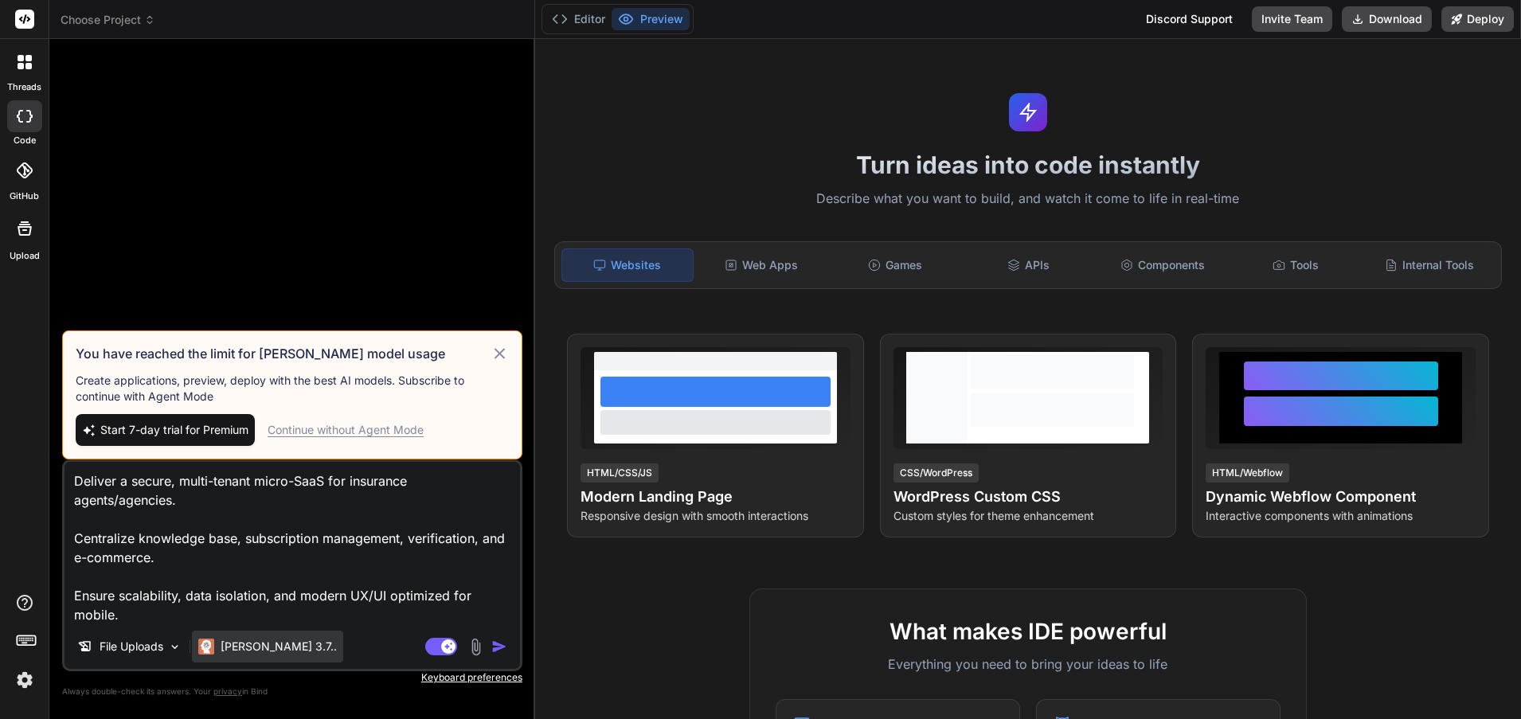
click at [236, 648] on p "[PERSON_NAME] 3.7.." at bounding box center [279, 647] width 116 height 16
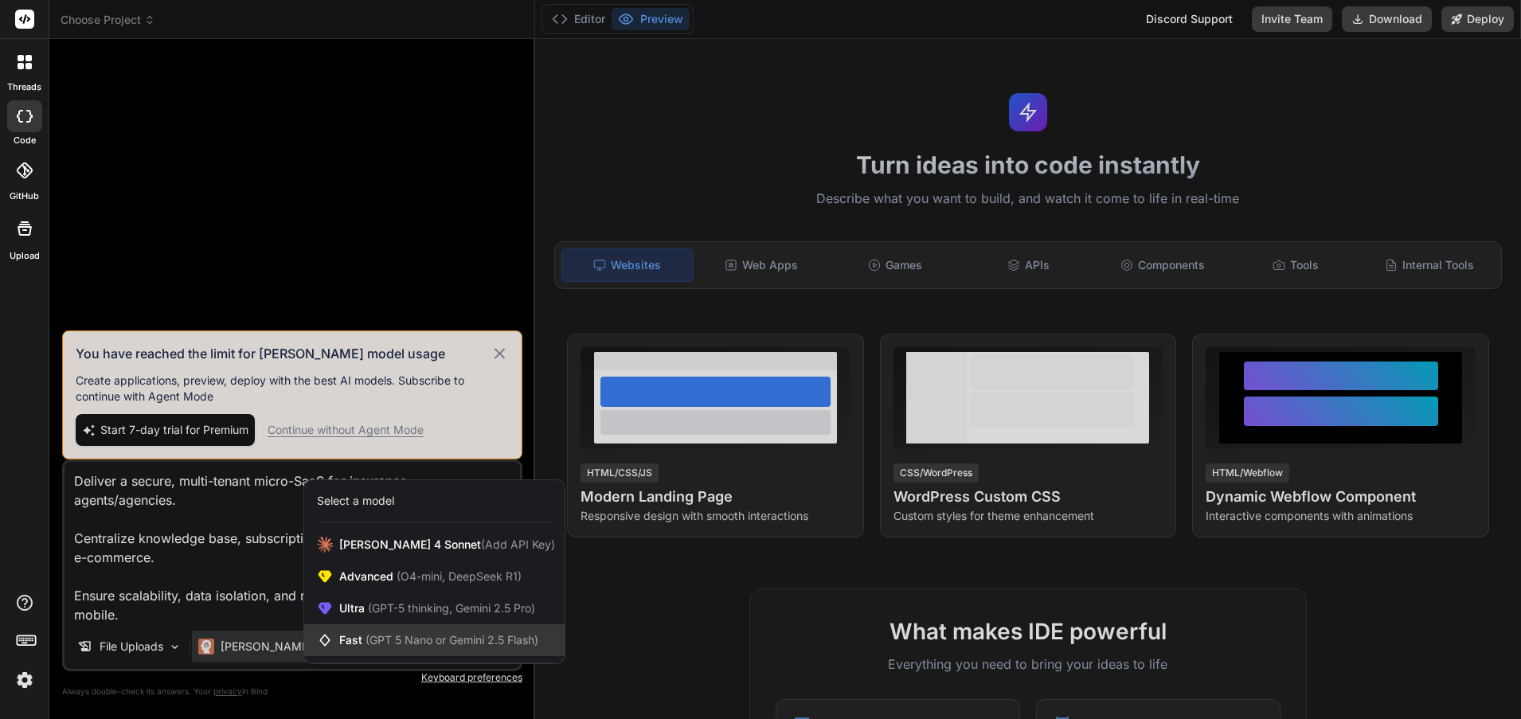
click at [404, 640] on span "(GPT 5 Nano or Gemini 2.5 Flash)" at bounding box center [452, 640] width 173 height 14
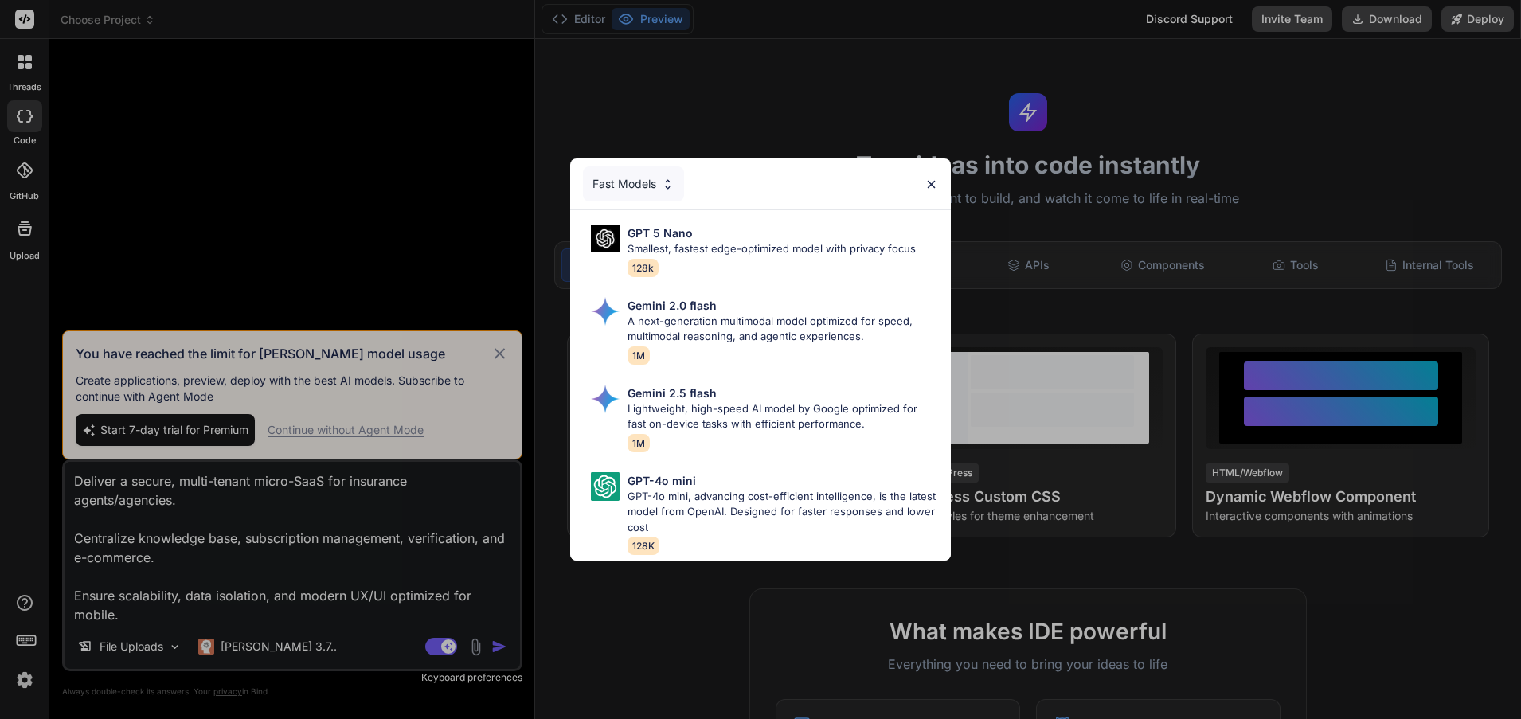
click at [257, 636] on div "Fast Models GPT 5 Nano Smallest, fastest edge-optimized model with privacy focu…" at bounding box center [760, 359] width 1521 height 719
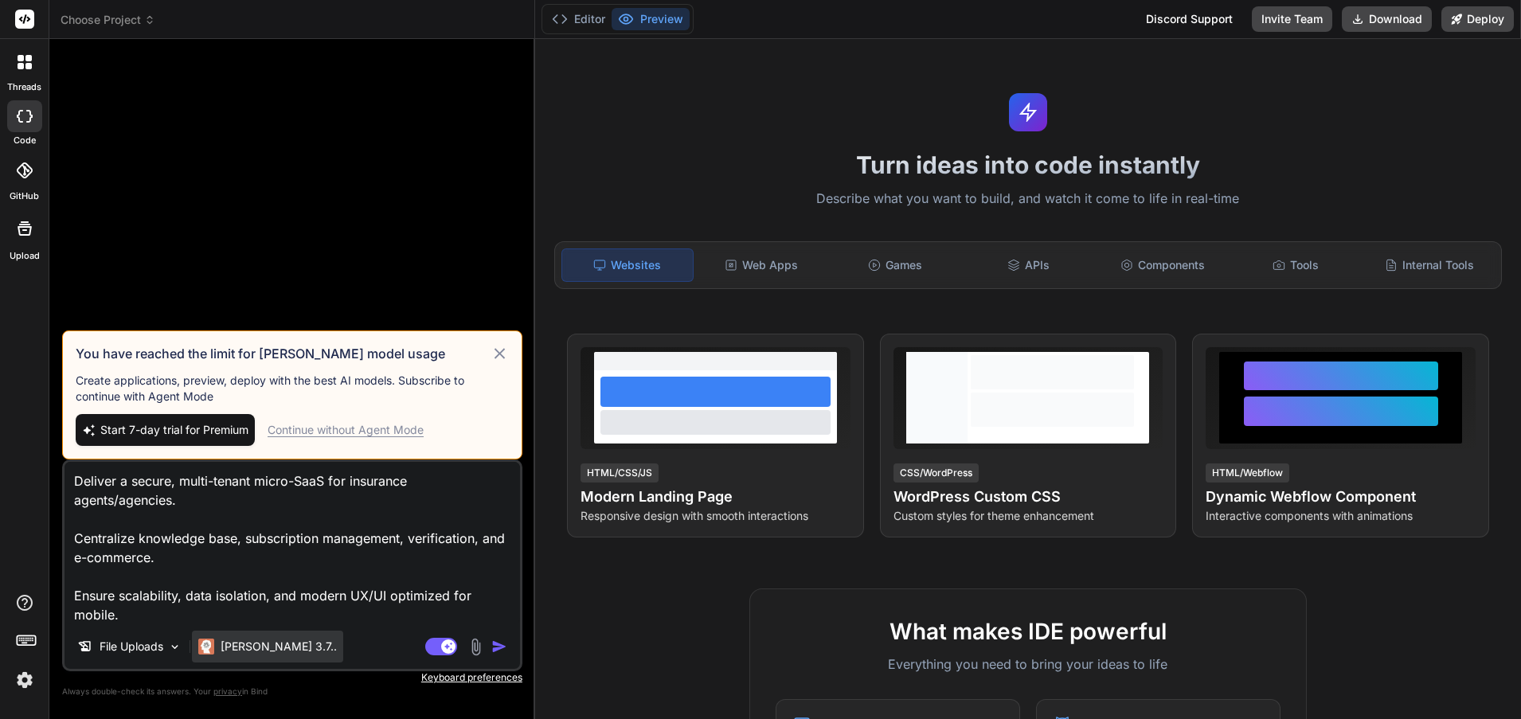
click at [260, 648] on p "[PERSON_NAME] 3.7.." at bounding box center [279, 647] width 116 height 16
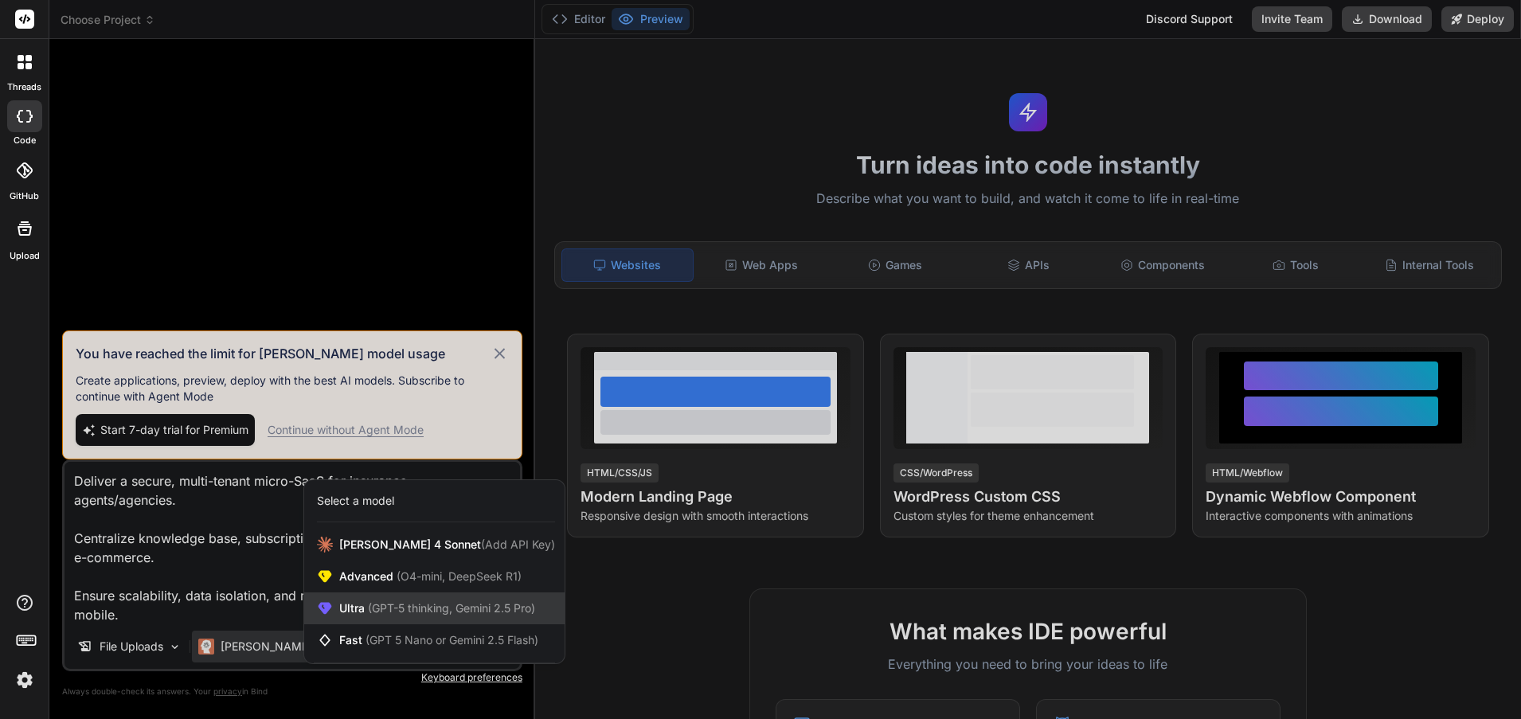
click at [422, 603] on span "(GPT-5 thinking, Gemini 2.5 Pro)" at bounding box center [450, 608] width 170 height 14
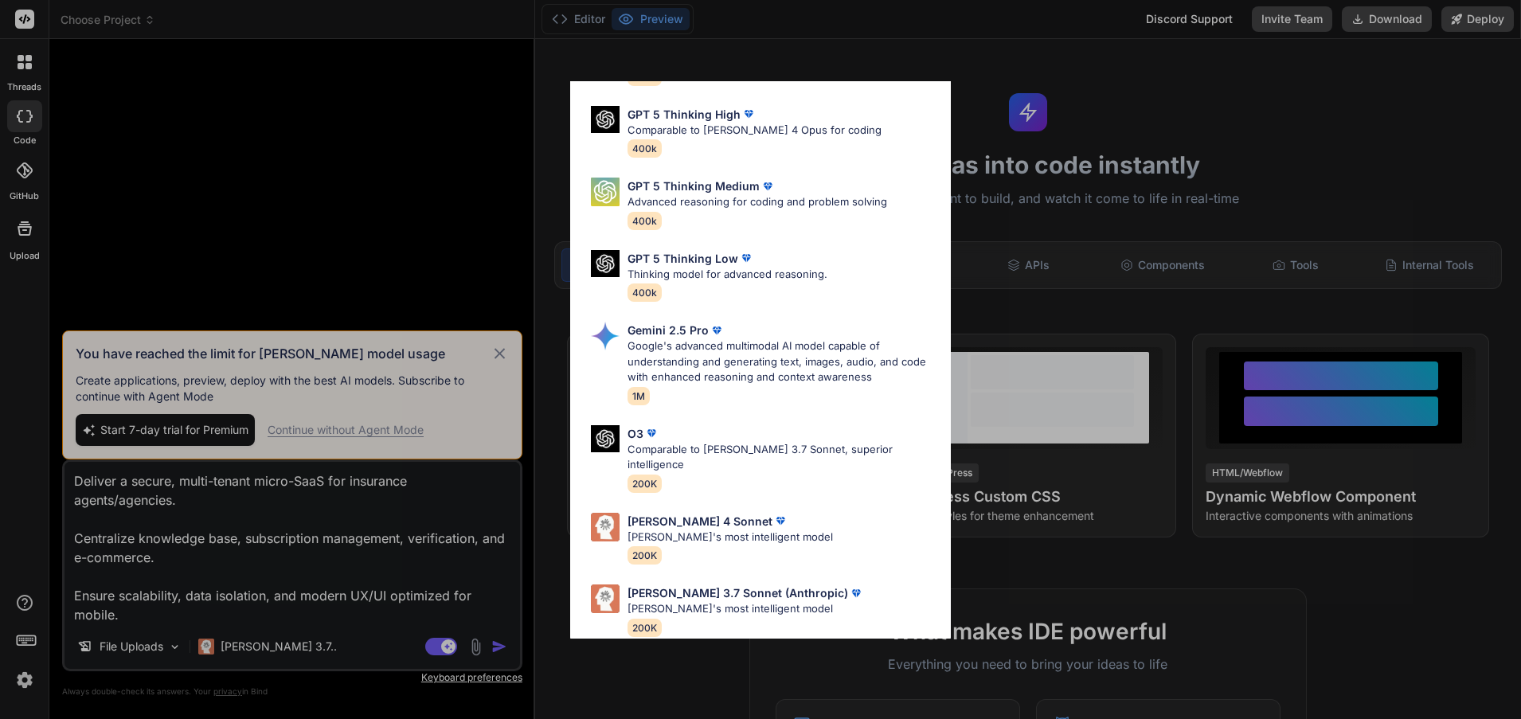
click at [281, 644] on div "Ultra Models GPT 5 OpenAI's best AI model, matches [PERSON_NAME] 4 Sonnet in In…" at bounding box center [760, 359] width 1521 height 719
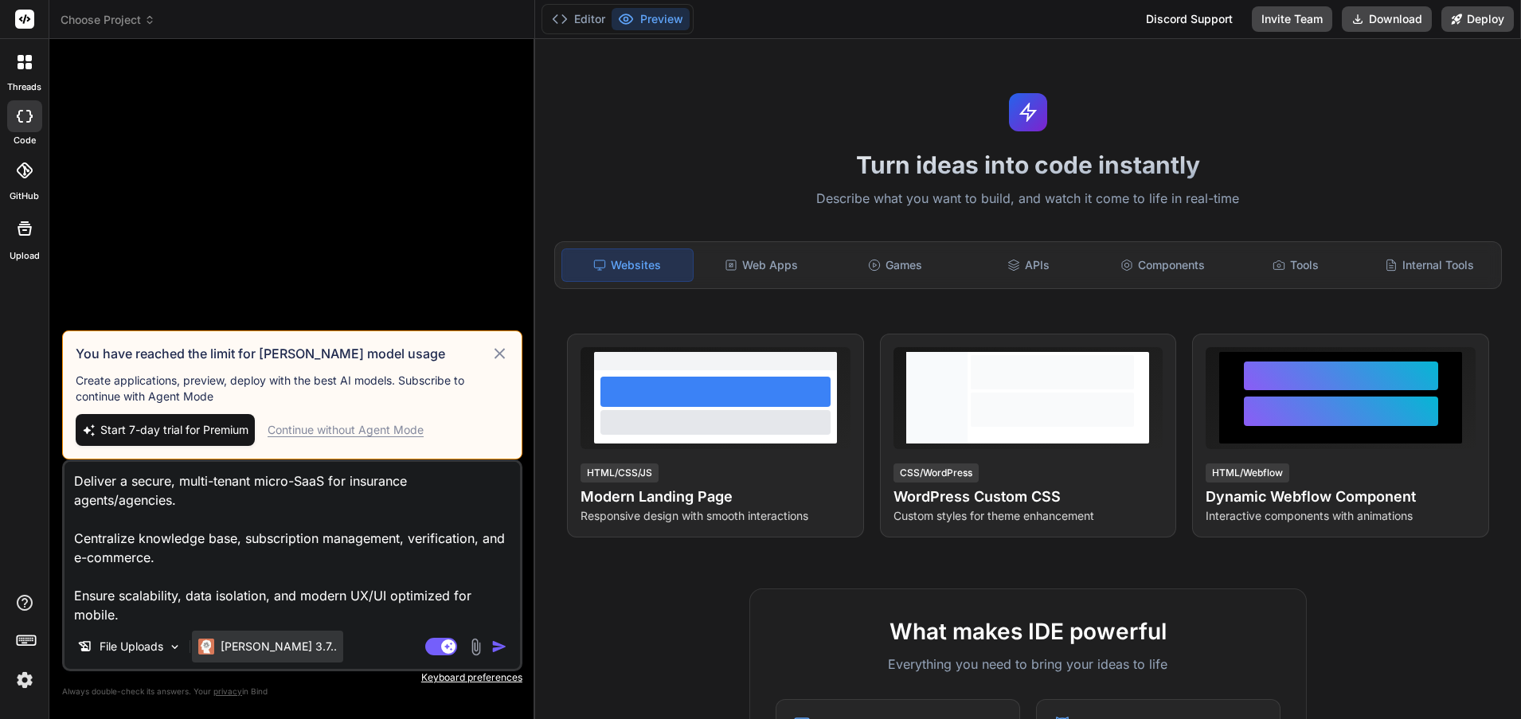
click at [250, 649] on p "[PERSON_NAME] 3.7.." at bounding box center [279, 647] width 116 height 16
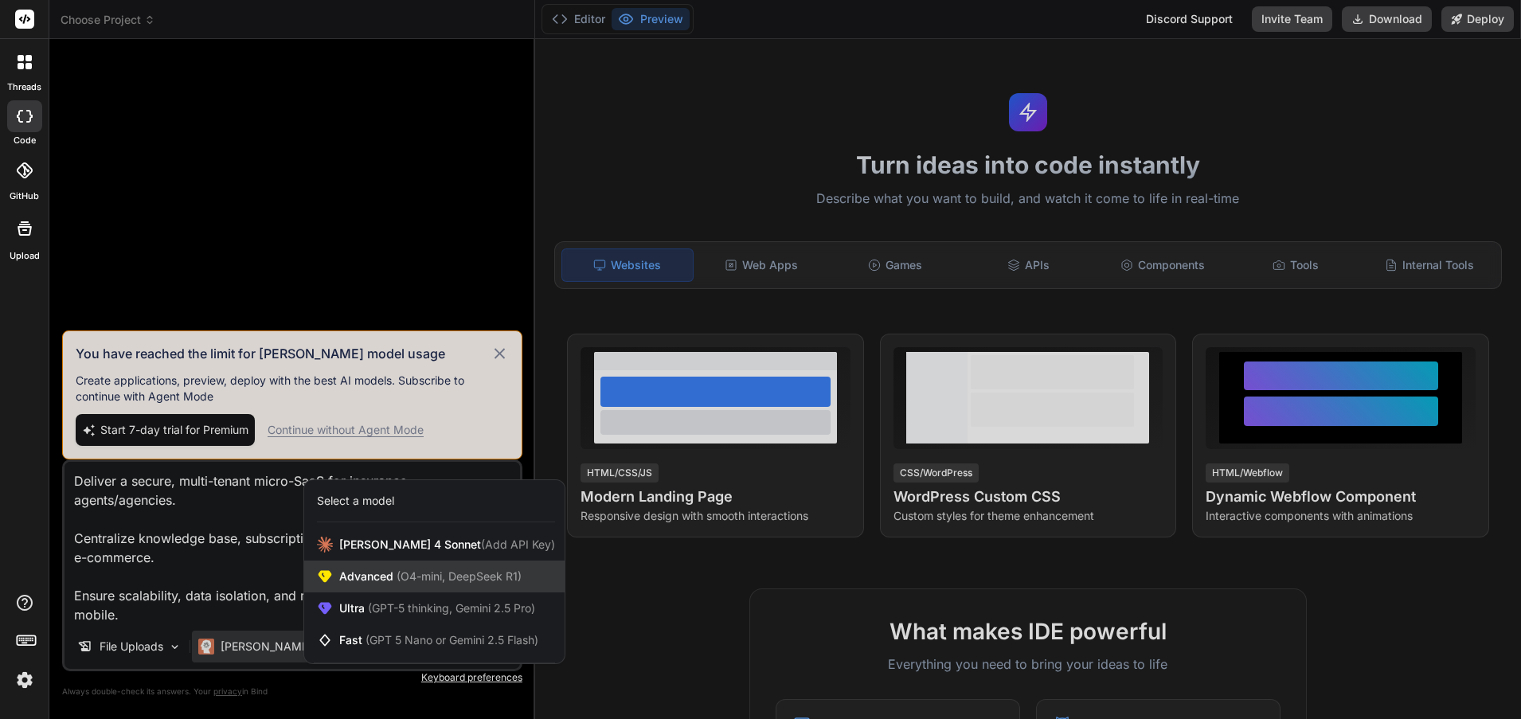
click at [413, 569] on div "Advanced (O4-mini, DeepSeek R1)" at bounding box center [434, 577] width 260 height 32
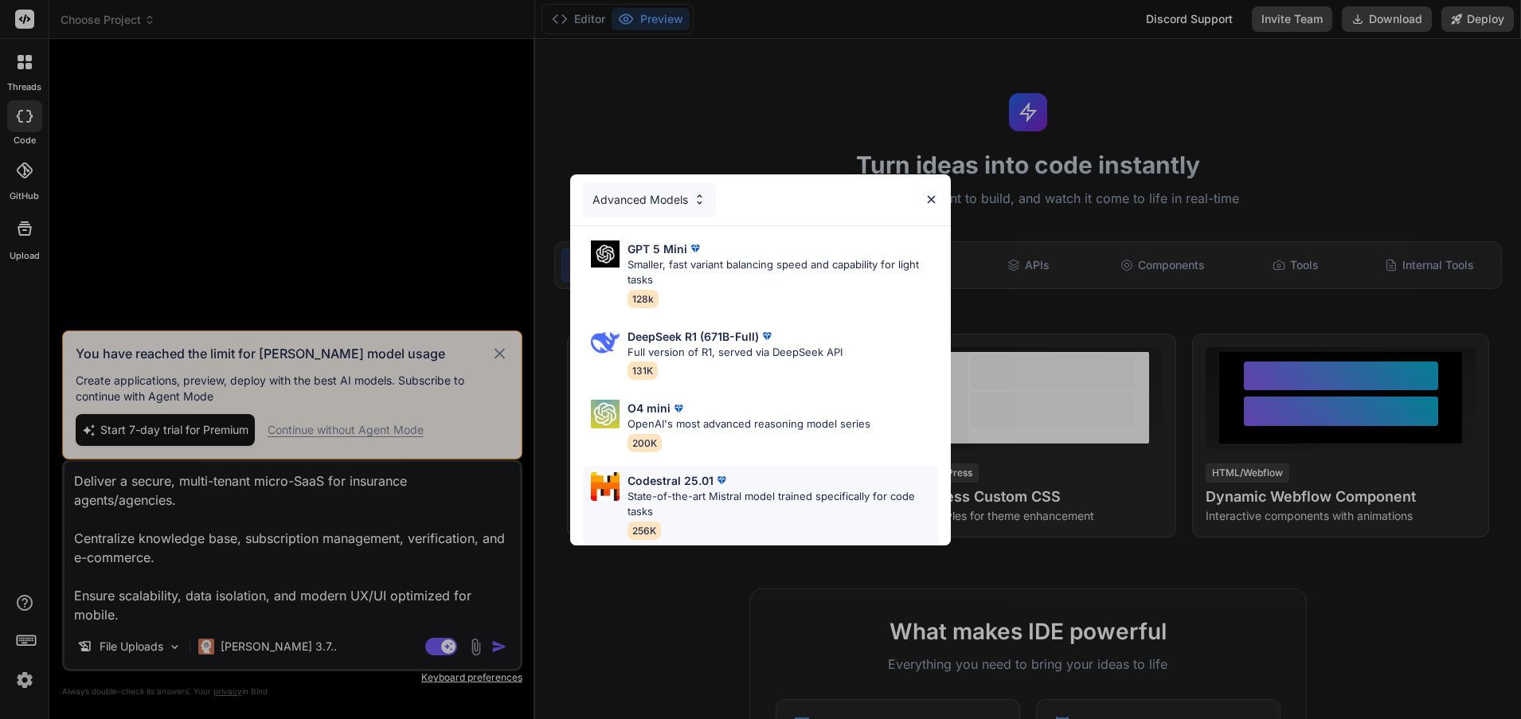
click at [740, 482] on div "Codestral 25.01" at bounding box center [783, 480] width 311 height 17
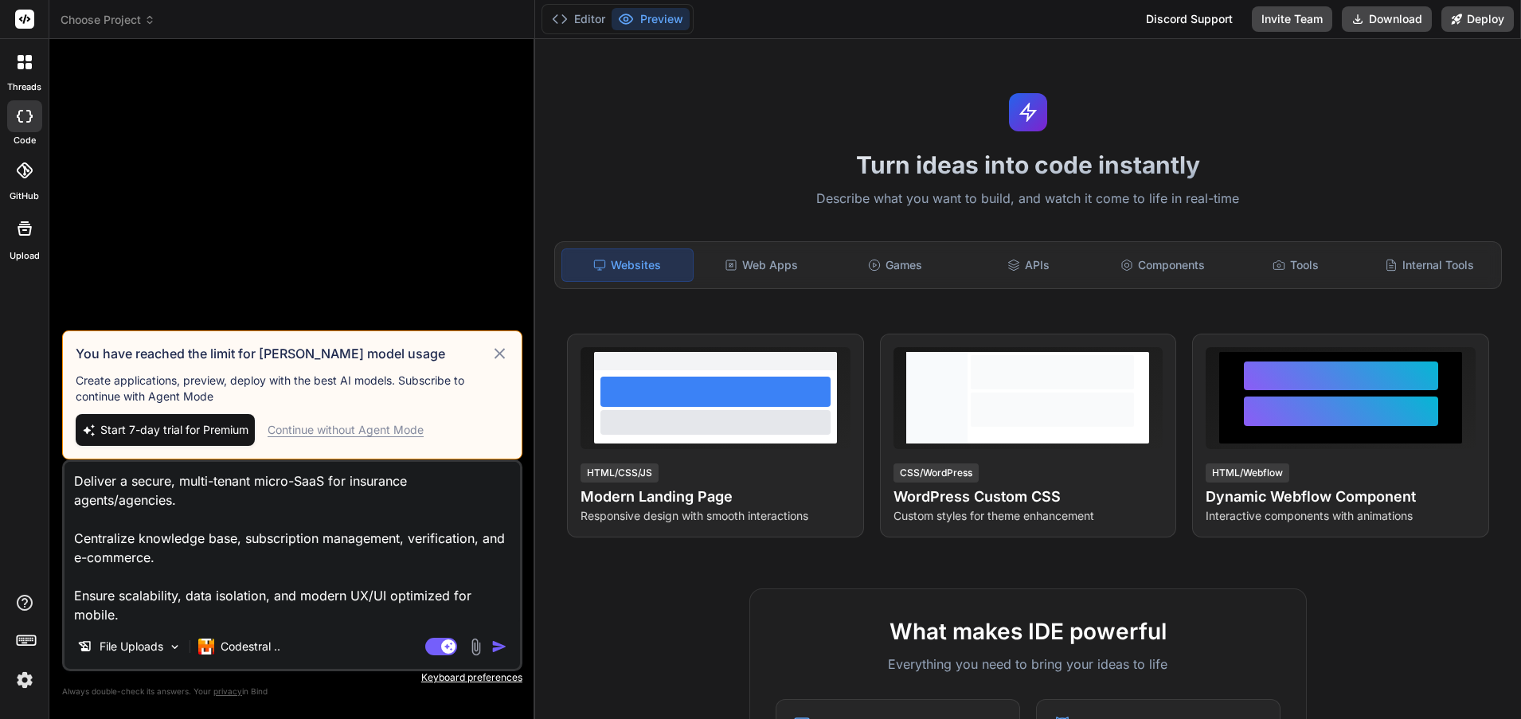
click at [494, 646] on img "button" at bounding box center [499, 647] width 16 height 16
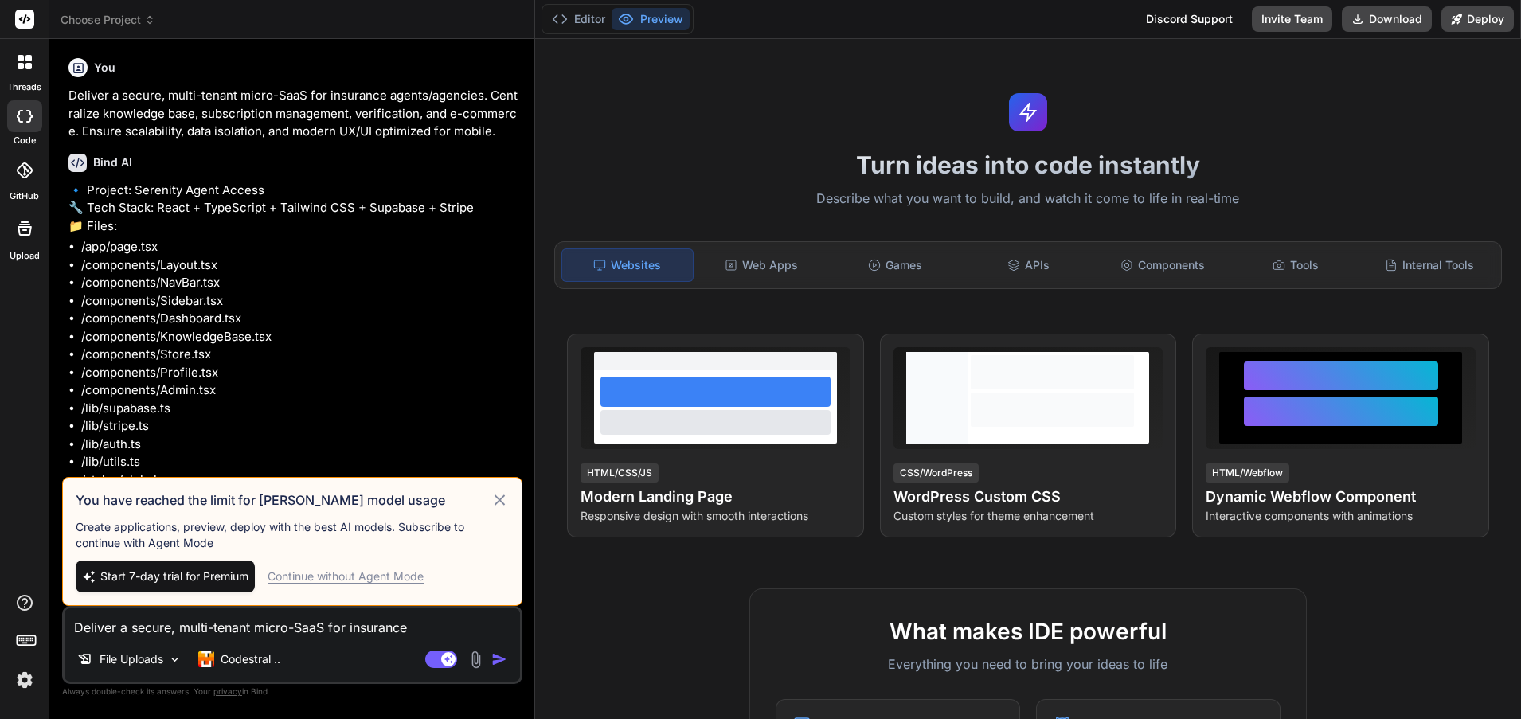
click at [501, 502] on icon at bounding box center [500, 500] width 10 height 10
type textarea "x"
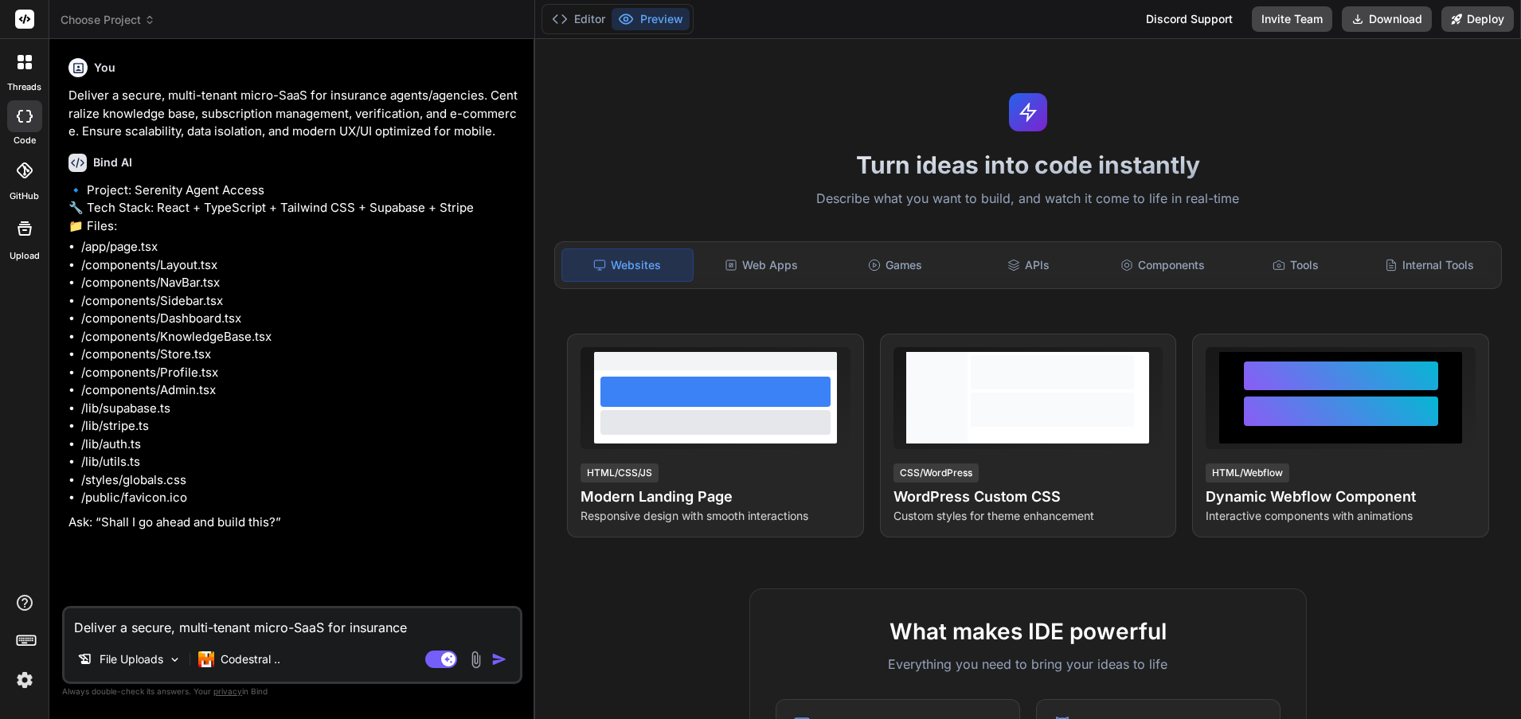
click at [175, 620] on textarea "Deliver a secure, multi-tenant micro-SaaS for insurance agents/agencies. Centra…" at bounding box center [293, 623] width 456 height 29
type textarea "x"
type textarea "y"
type textarea "x"
type textarea "ye"
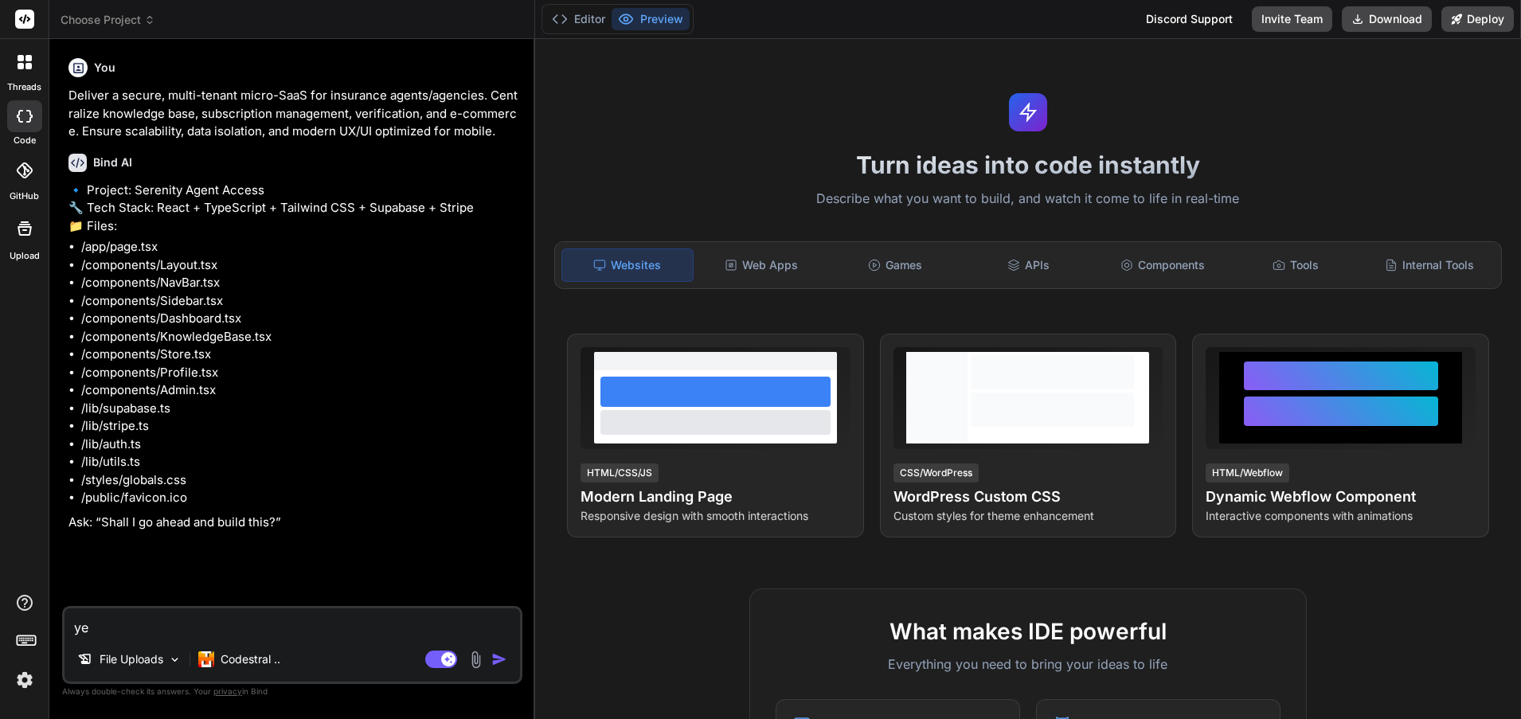
type textarea "x"
type textarea "yes"
click at [499, 661] on img "button" at bounding box center [499, 660] width 16 height 16
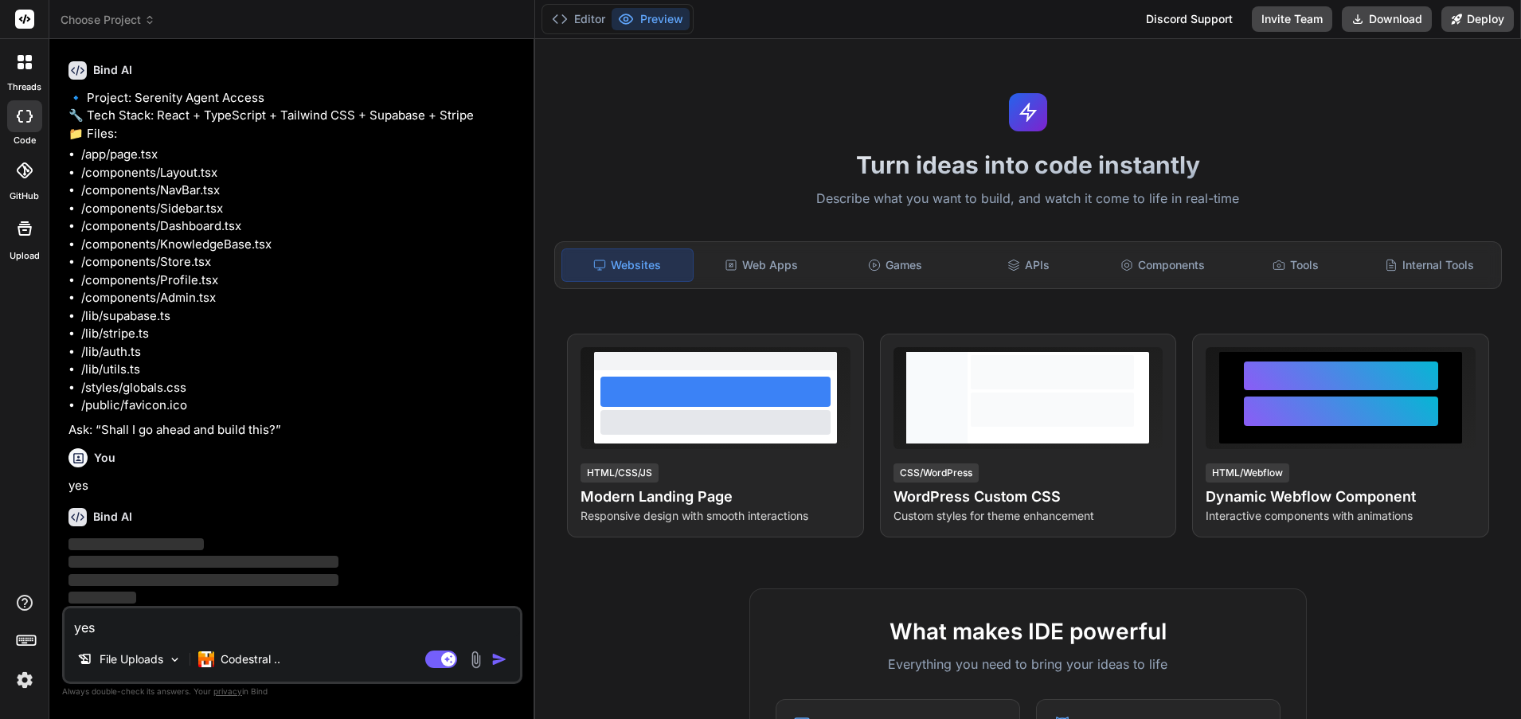
scroll to position [94, 0]
click at [590, 18] on button "Editor" at bounding box center [579, 19] width 66 height 22
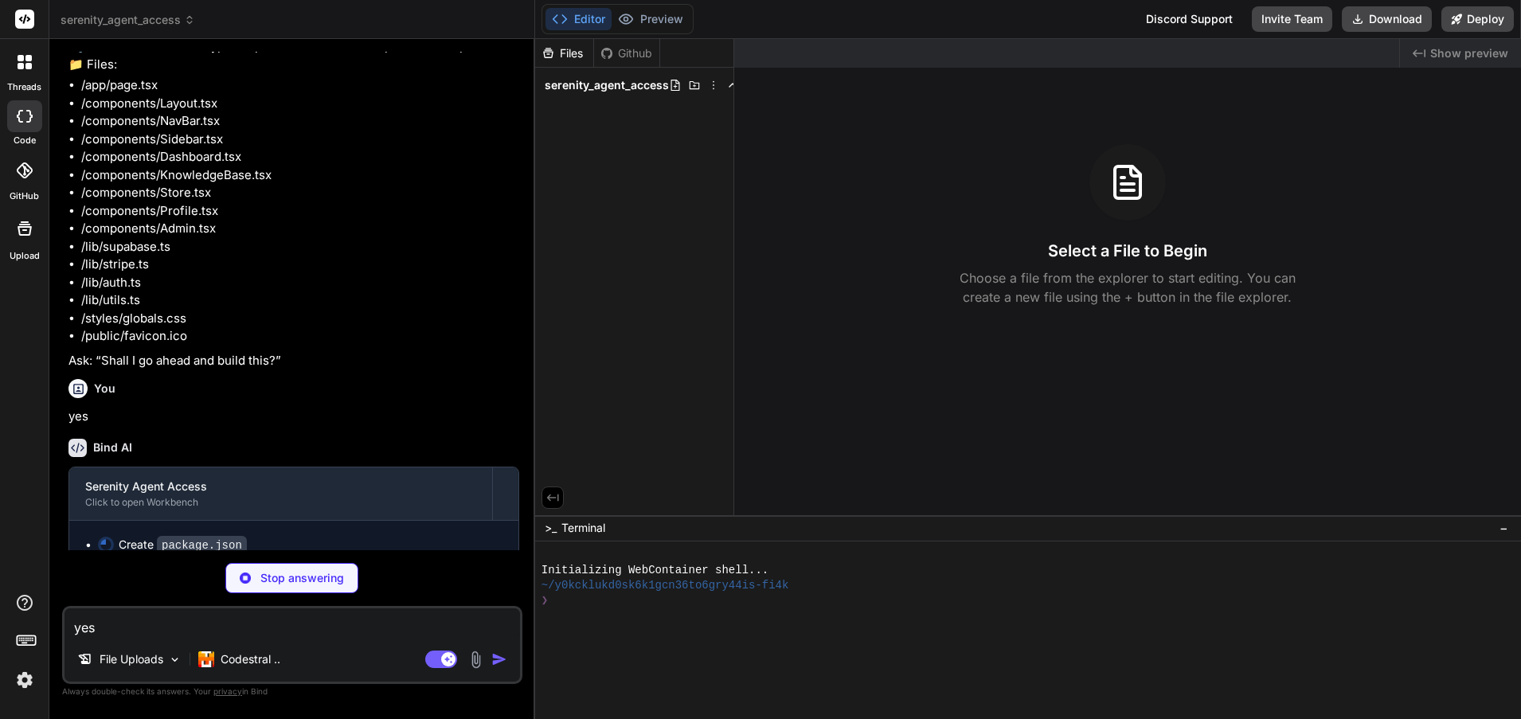
scroll to position [182, 0]
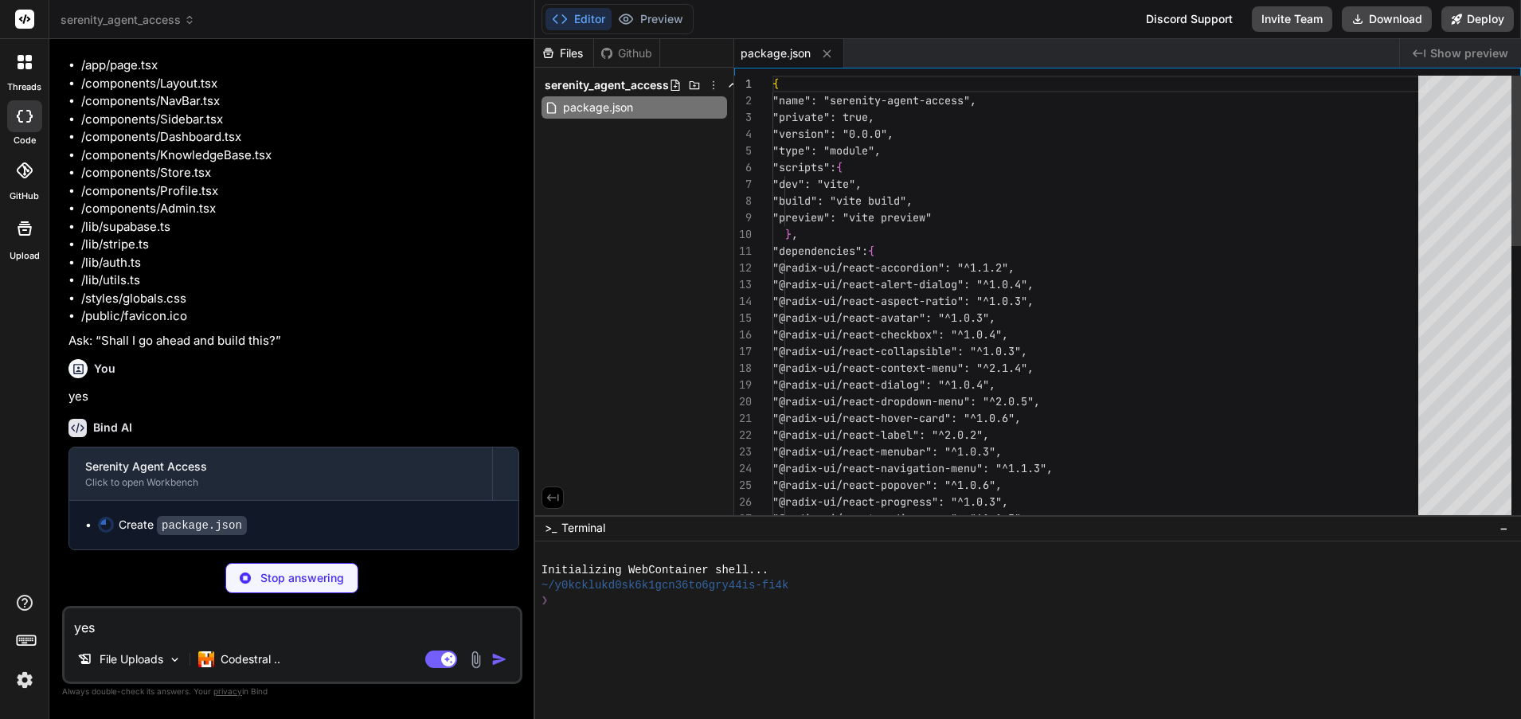
type textarea "x"
type textarea "import { defineConfig } from 'vite' import react from '@vitejs/plugin-react' //…"
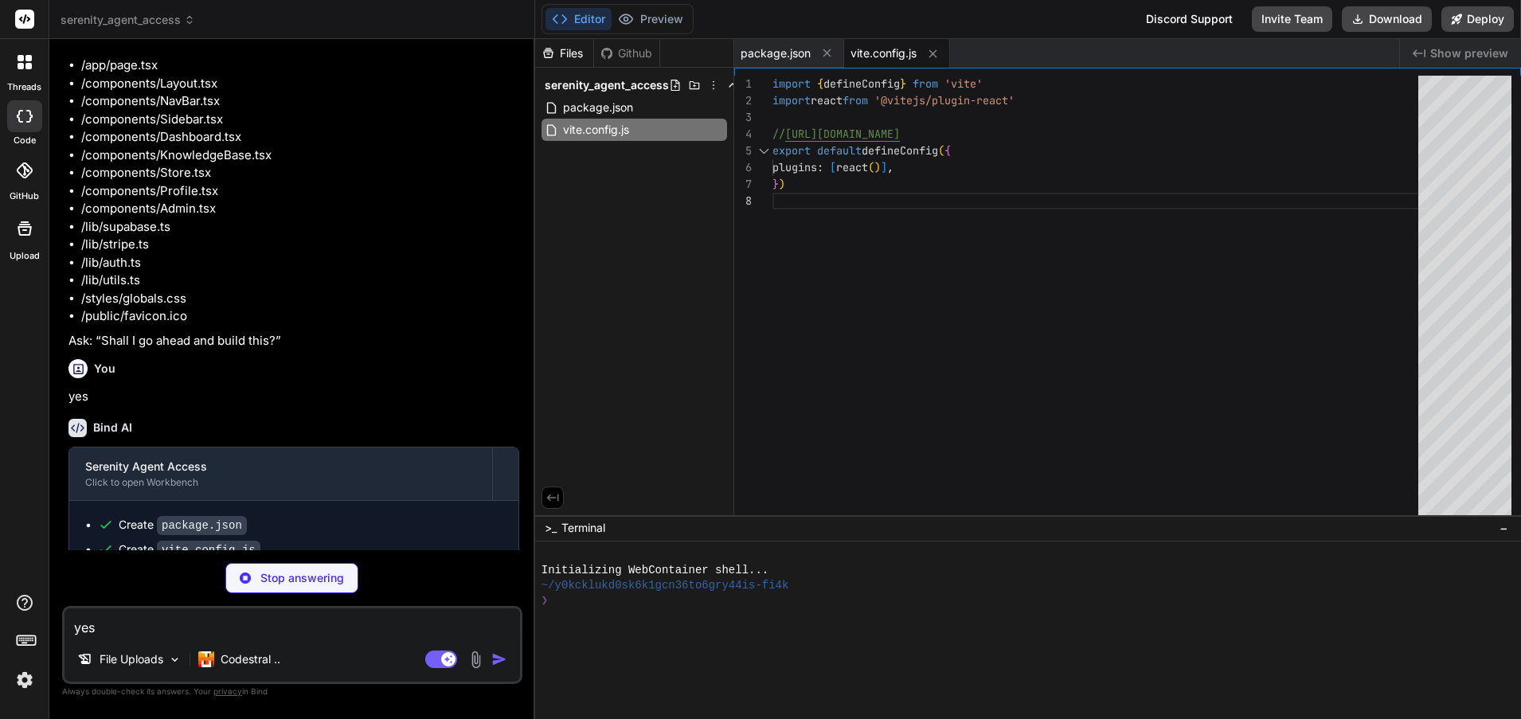
type textarea "x"
type textarea ""accordion-up": "accordion-up 0.2s ease-out", }, }, }, plugins: [require("tailw…"
type textarea "x"
type textarea "module.exports = { plugins: { tailwindcss: {}, autoprefixer: {}, }, }"
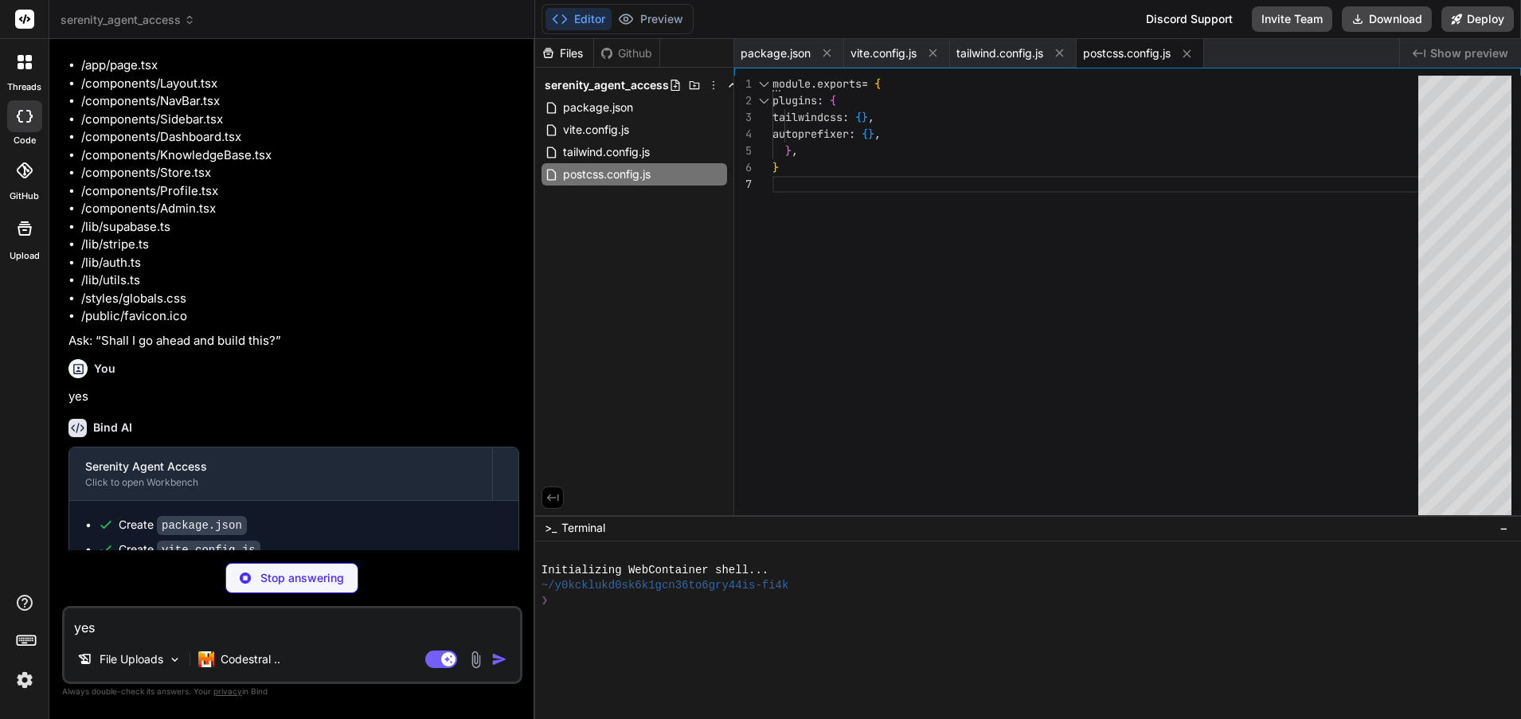
type textarea "x"
type textarea "<script type="module" src="/src/main.jsx"></script> </body> </html>"
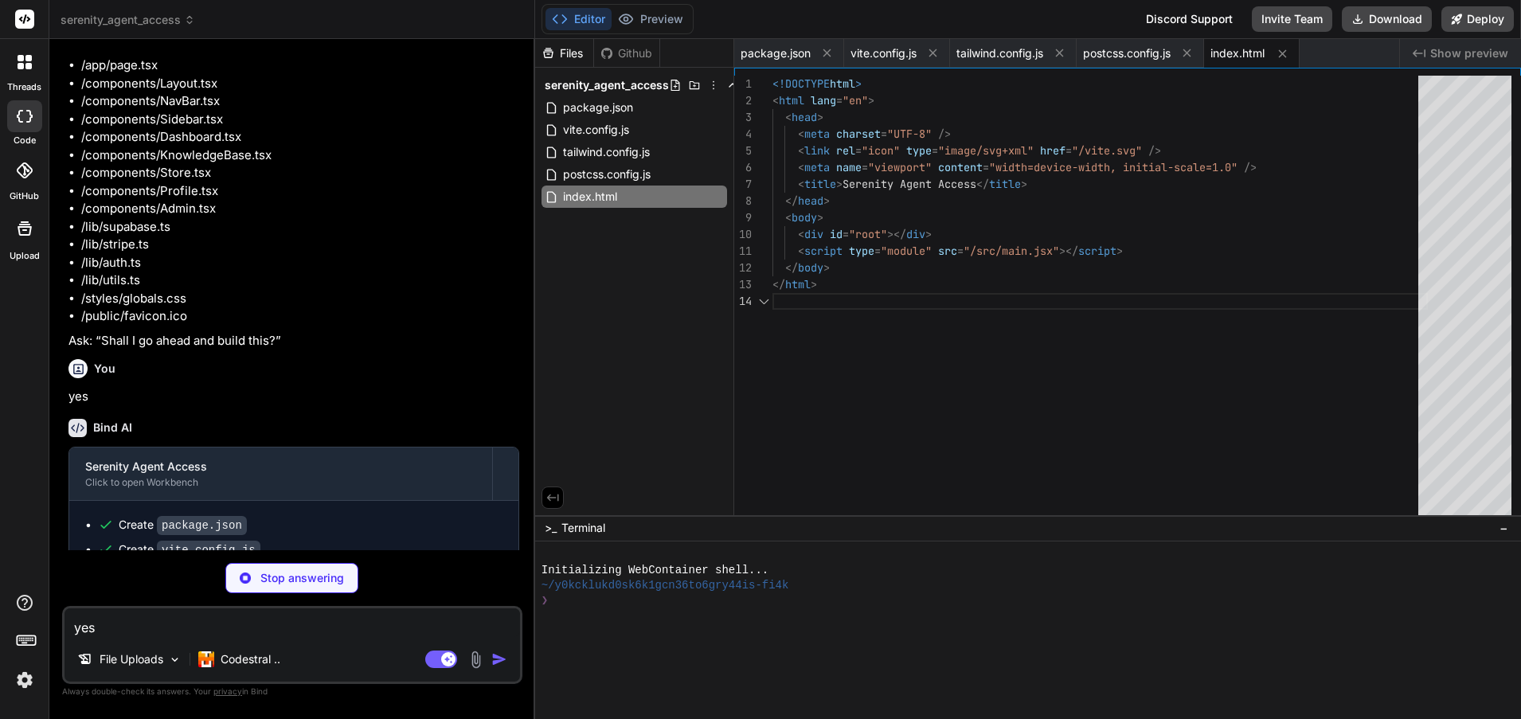
type textarea "x"
type textarea "@tailwind base; @tailwind components; @tailwind utilities;"
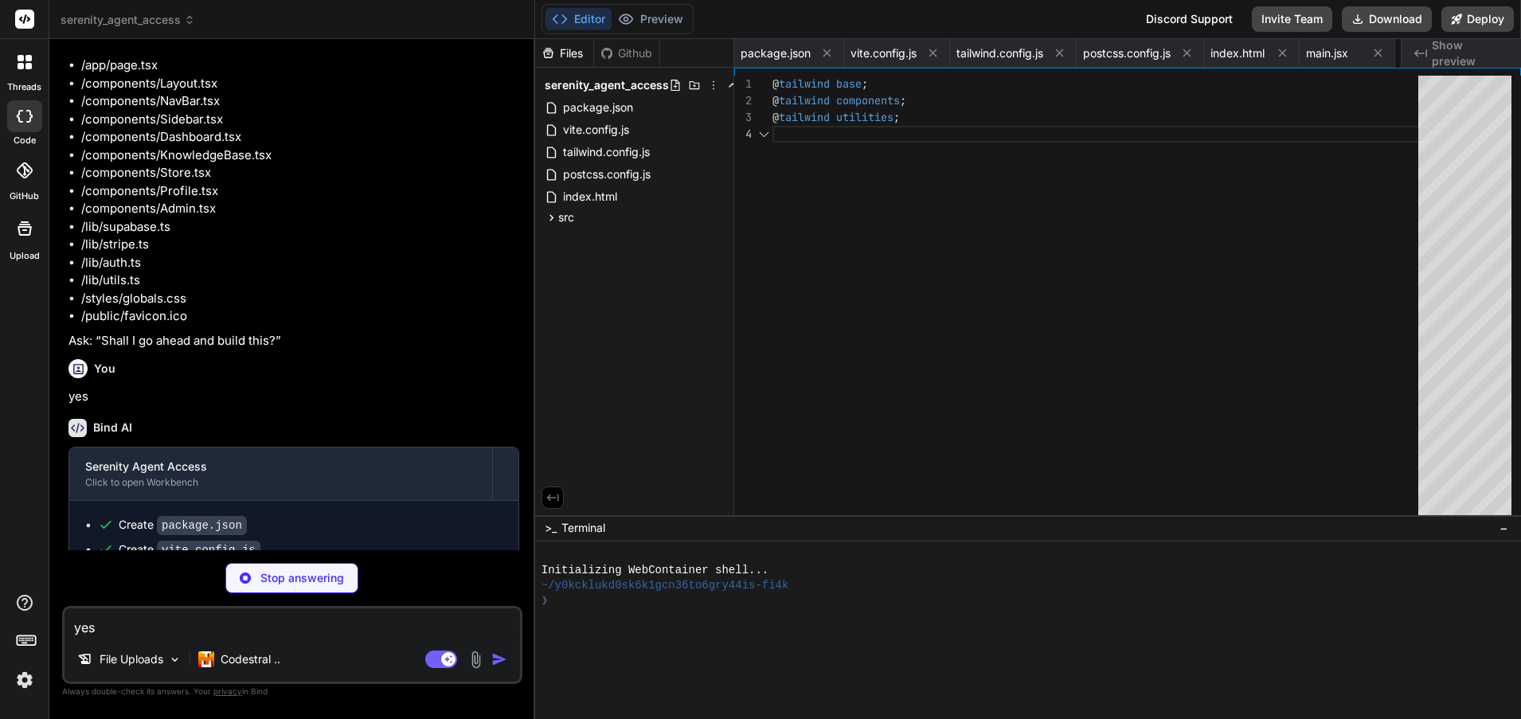
scroll to position [0, 96]
type textarea "x"
type textarea "export default App;"
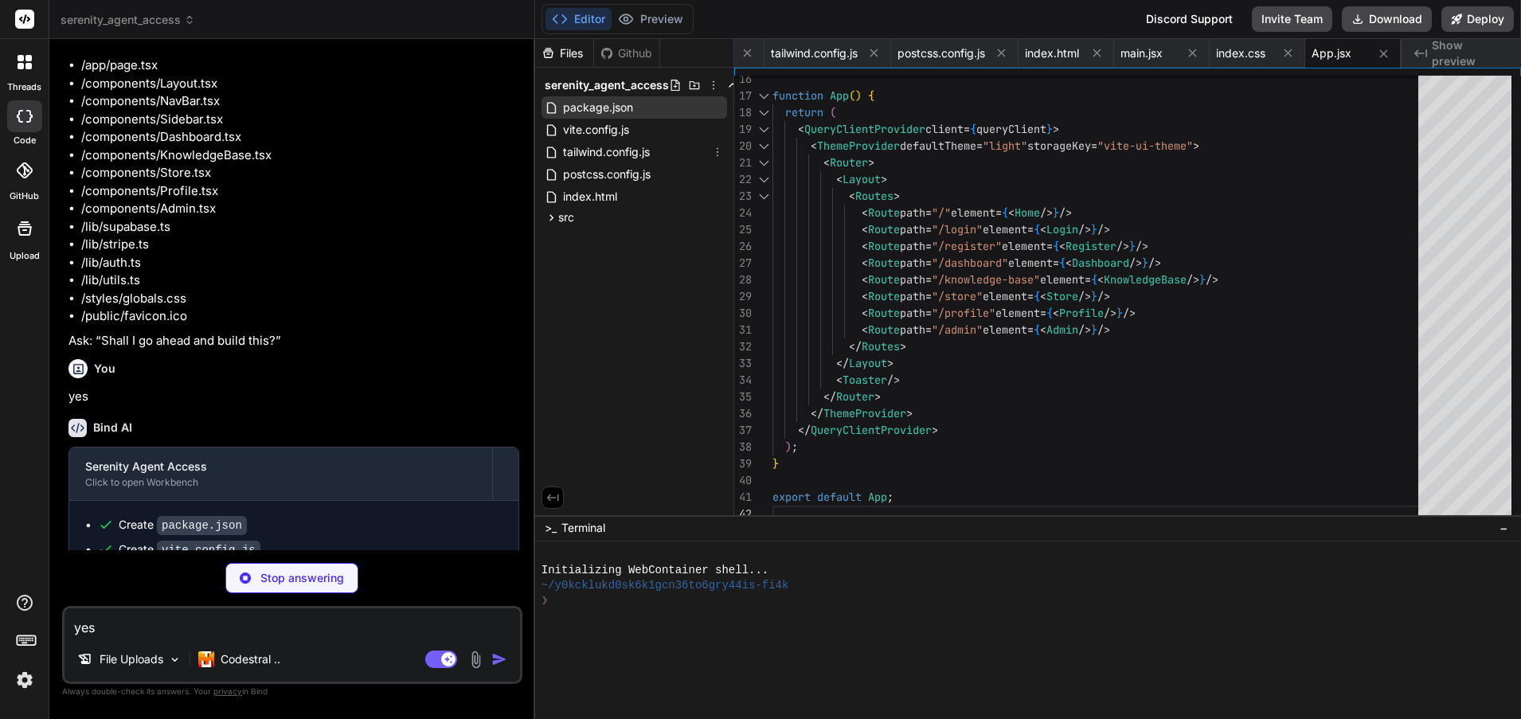
type textarea "x"
type textarea "}; export default Layout;"
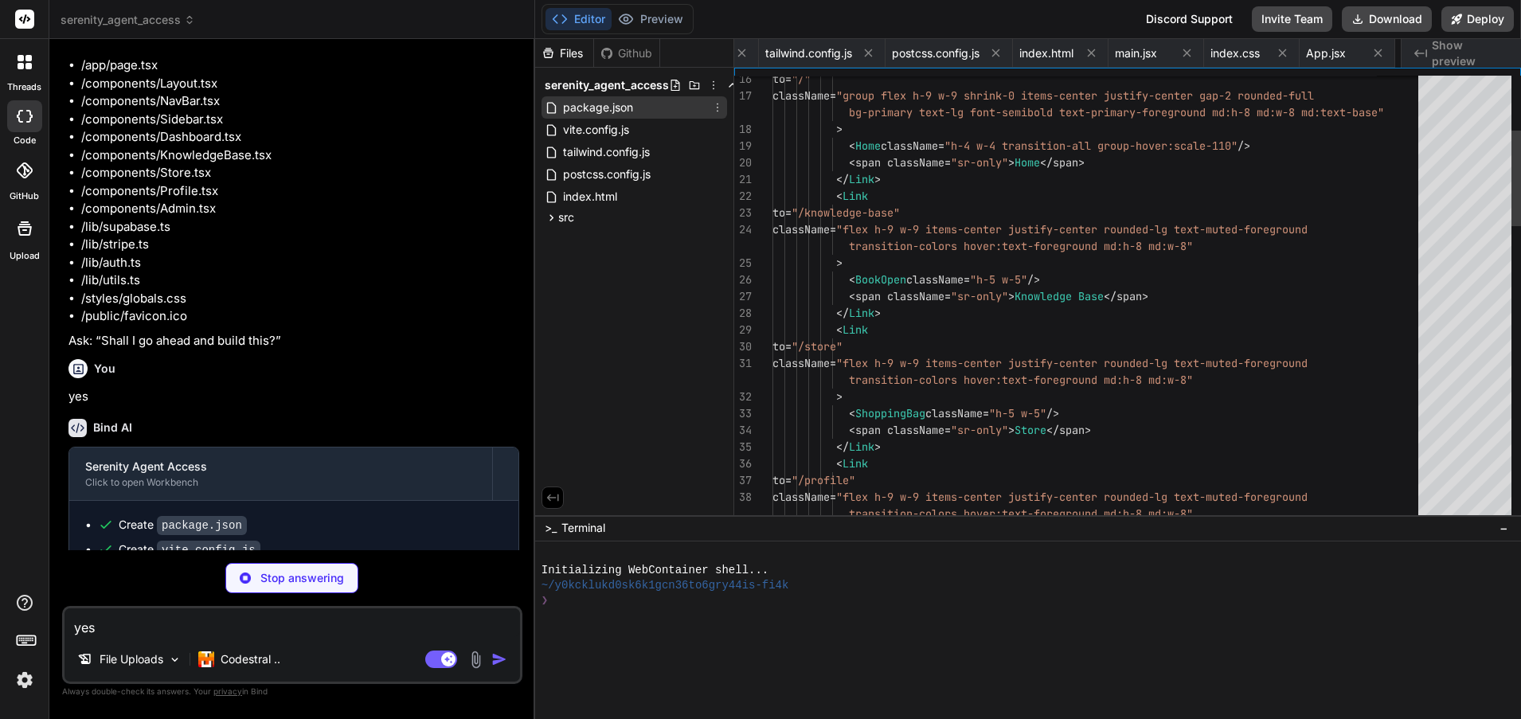
scroll to position [0, 287]
type textarea "x"
type textarea "(<Comp className={cn(buttonVariants({ variant, size, className }))} ref={ref} {…"
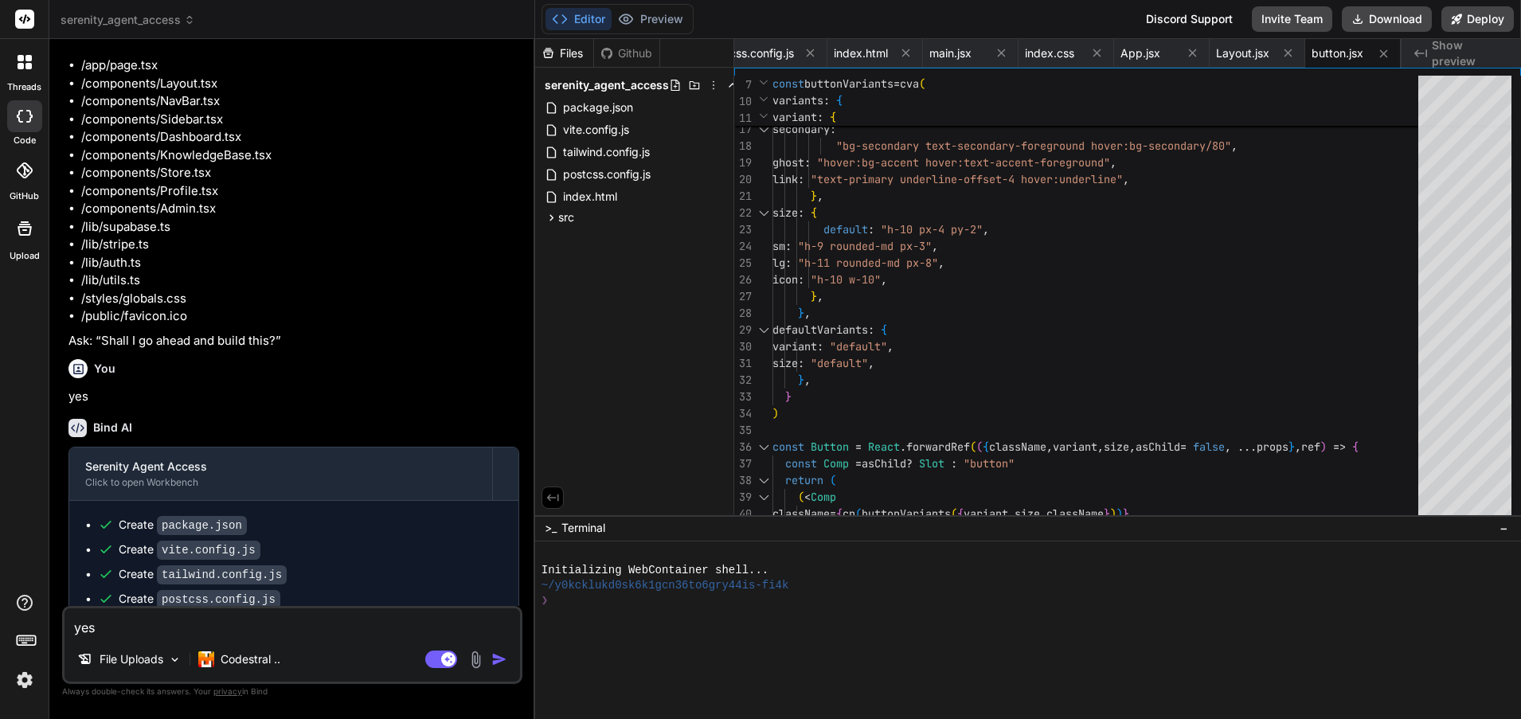
type textarea "x"
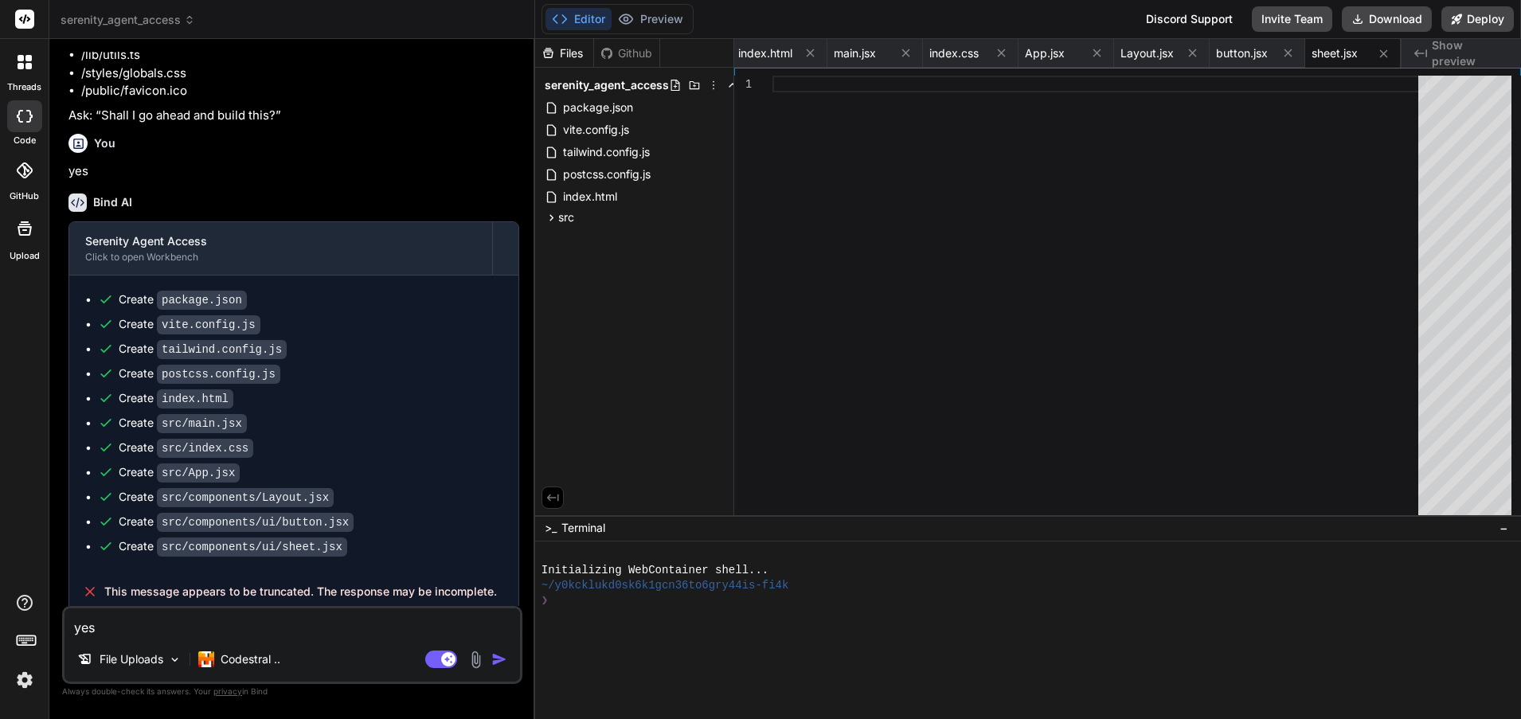
scroll to position [414, 0]
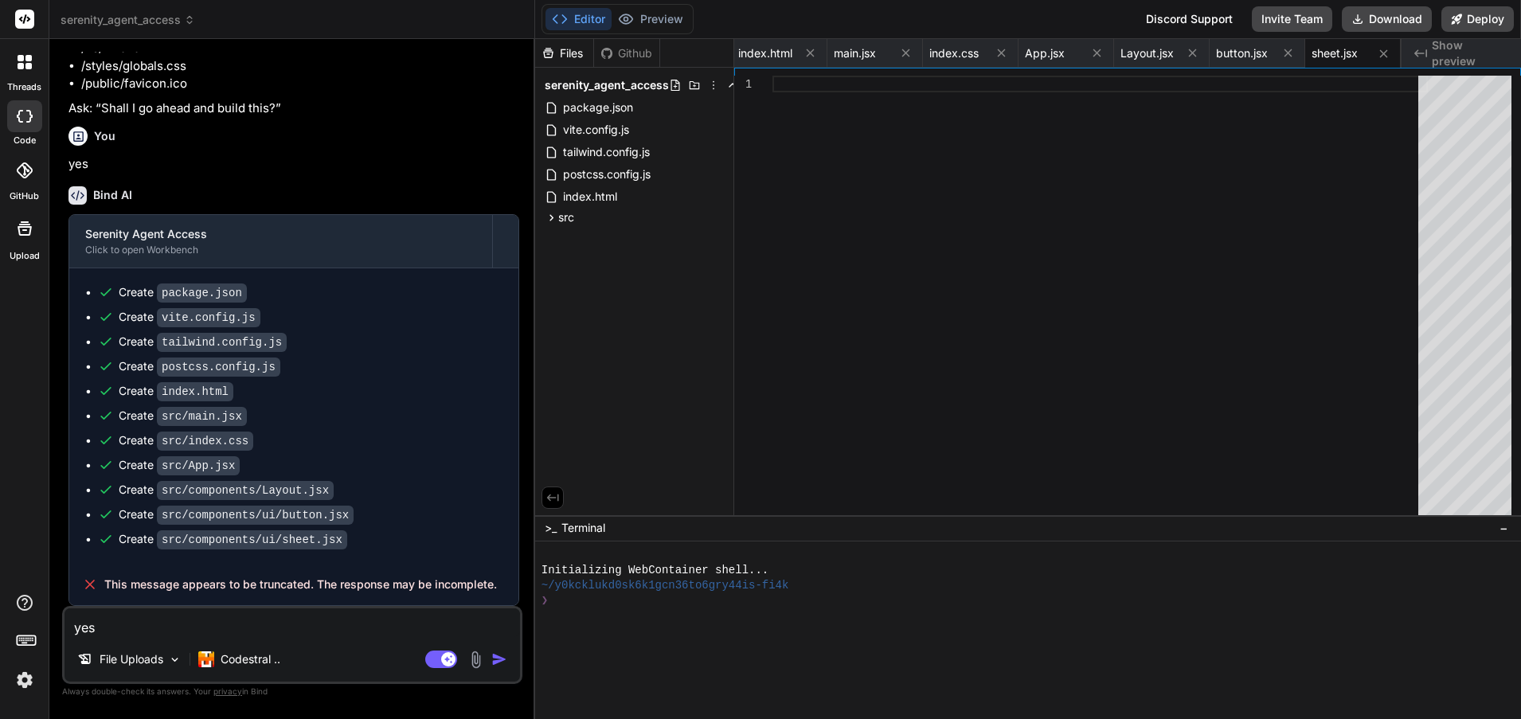
click at [168, 629] on textarea "yes" at bounding box center [293, 623] width 456 height 29
type textarea "x"
type textarea "f"
type textarea "x"
type textarea "fi"
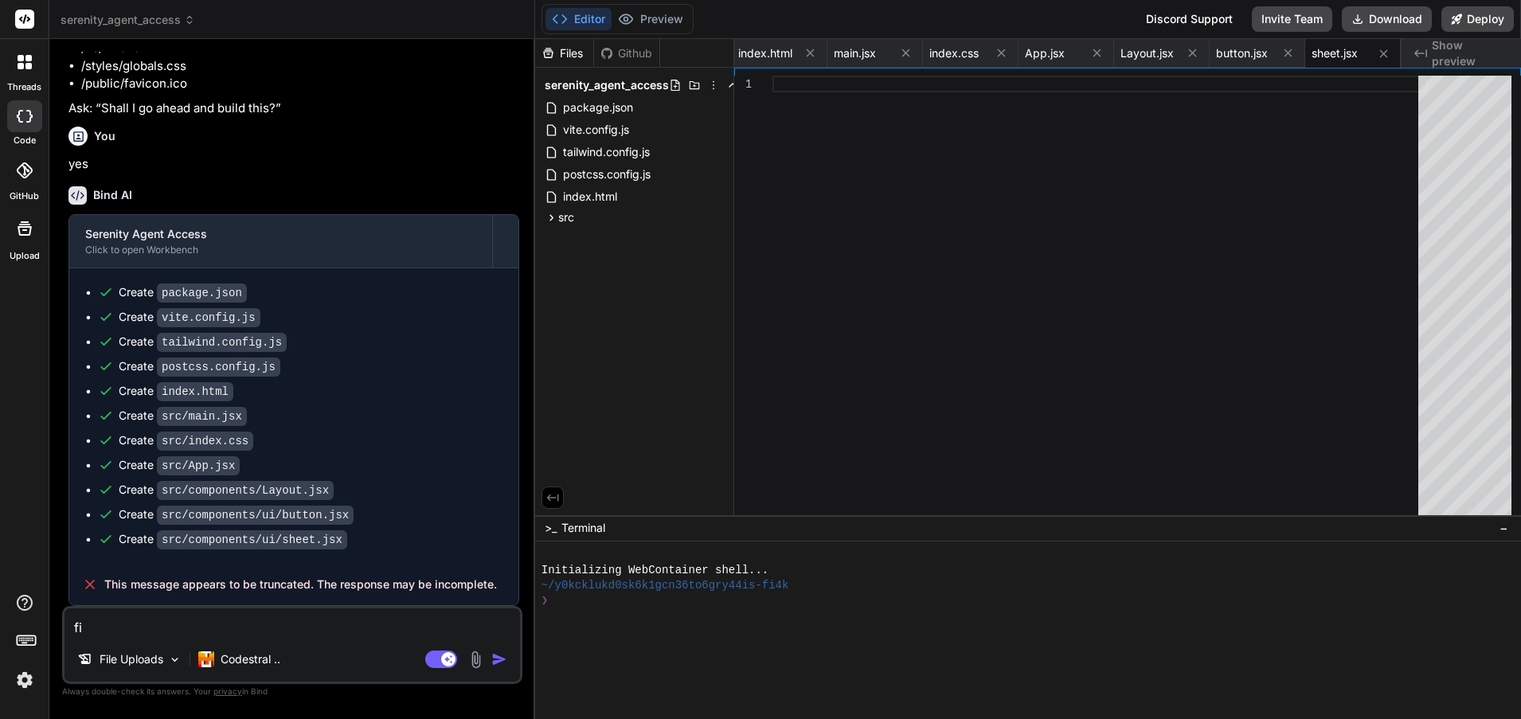
type textarea "x"
type textarea "fix"
click at [499, 664] on img "button" at bounding box center [499, 660] width 16 height 16
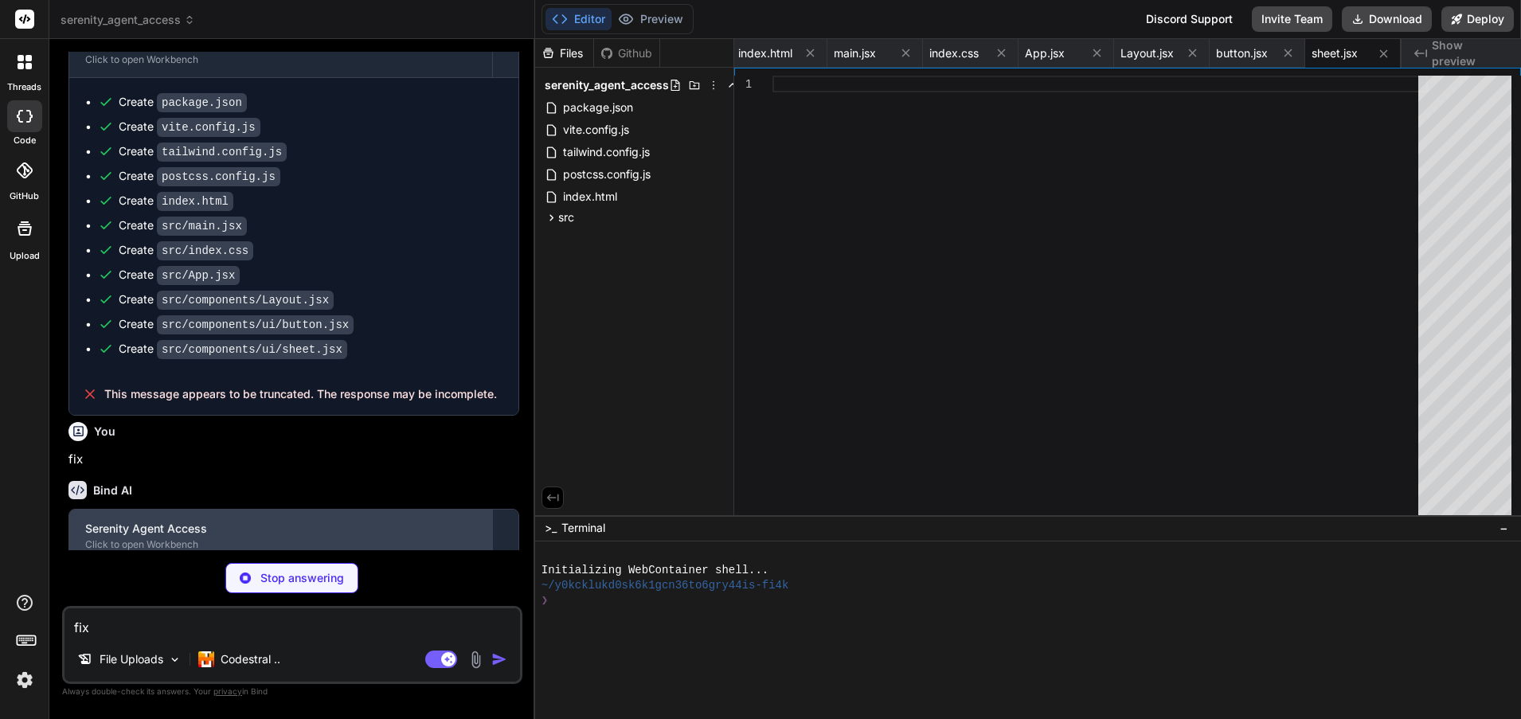
scroll to position [667, 0]
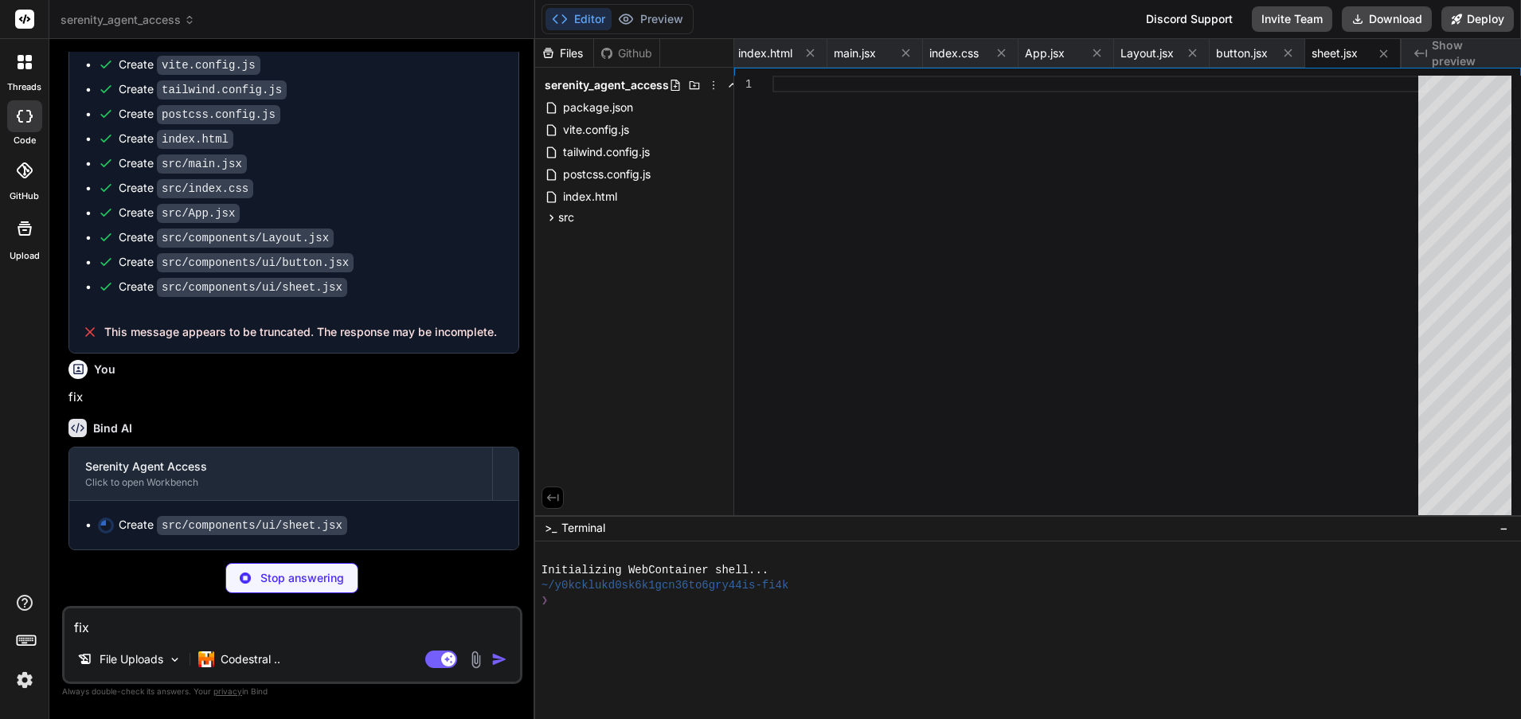
type textarea "x"
type textarea "}"
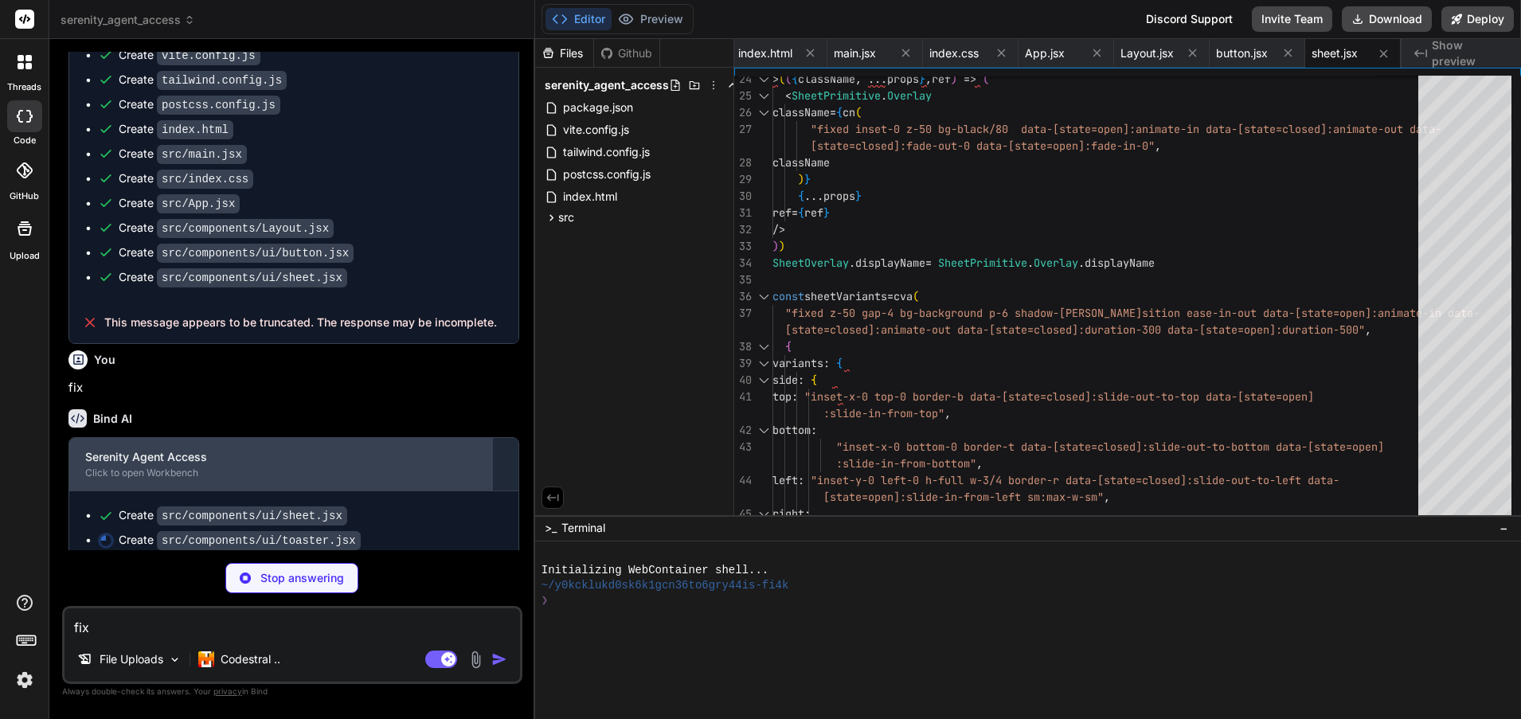
scroll to position [691, 0]
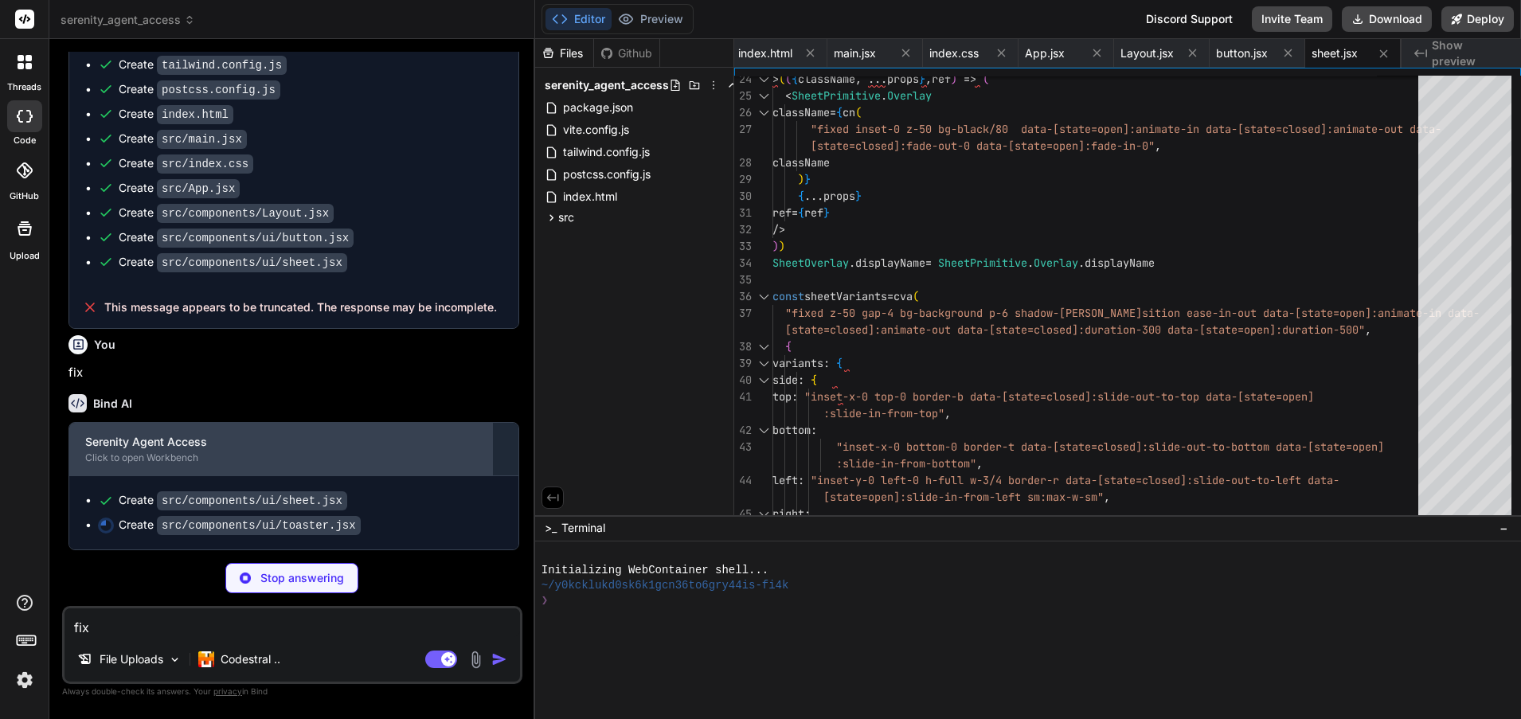
type textarea "x"
type textarea "</ToastProvider> ) }"
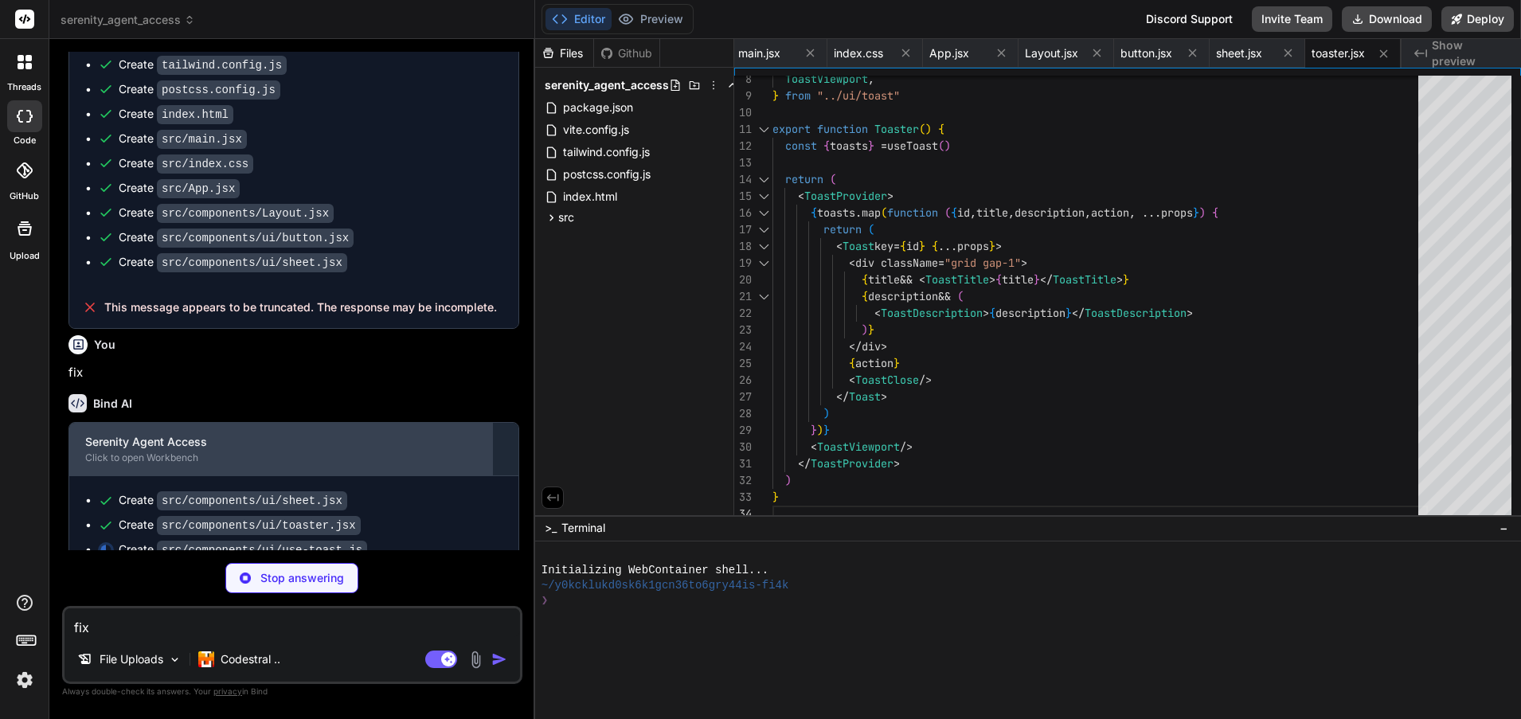
scroll to position [716, 0]
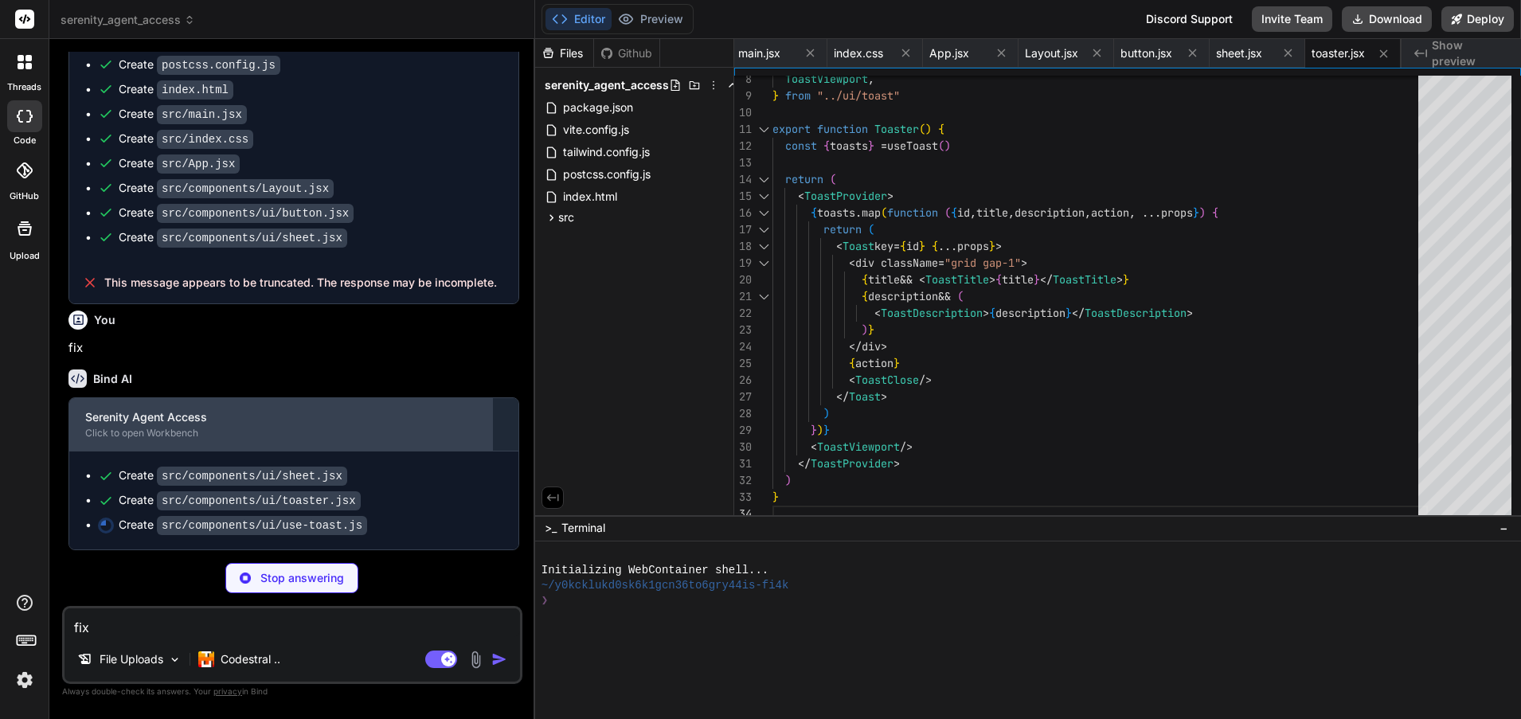
type textarea "x"
type textarea "...state, toast, dismiss: (toastId?: string) => dispatch({ type: "DISMISS_TOAST…"
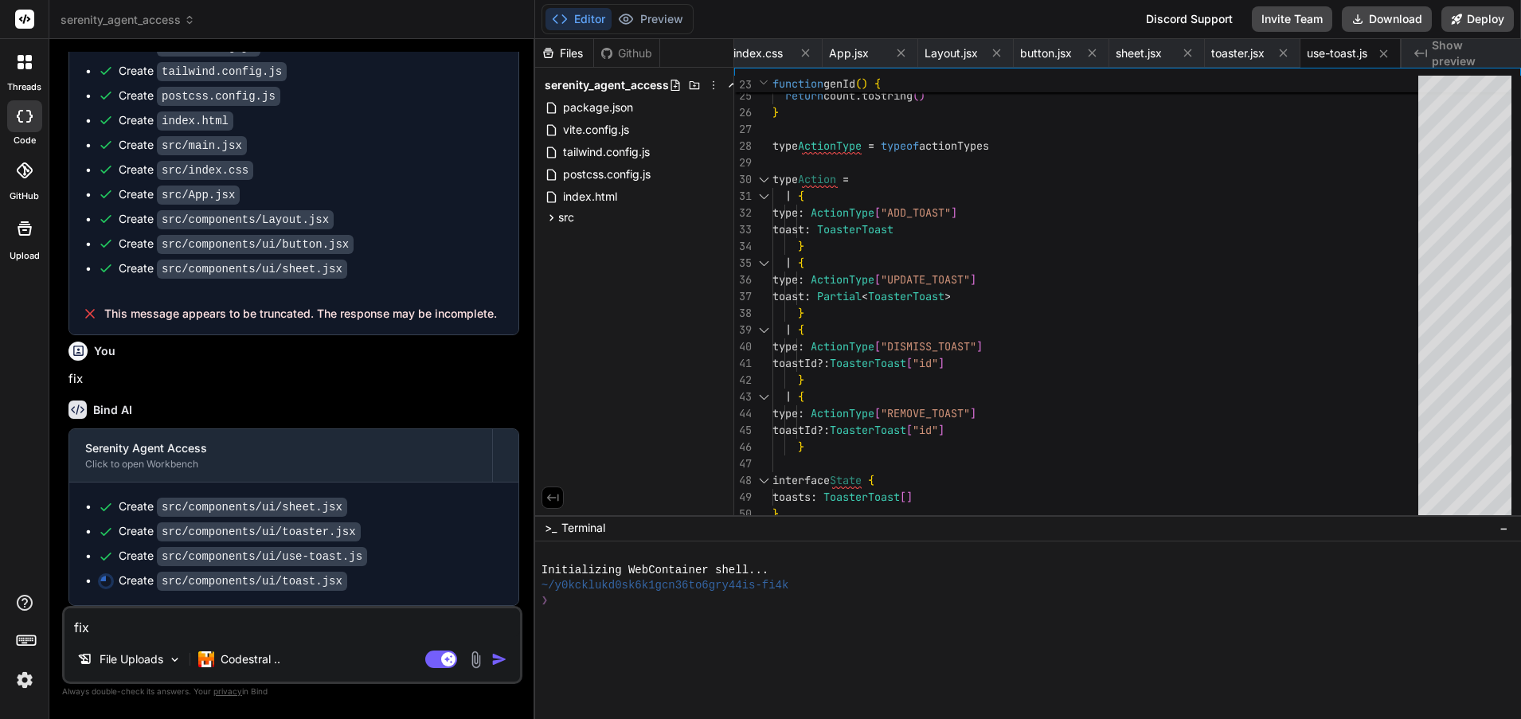
scroll to position [685, 0]
type textarea "x"
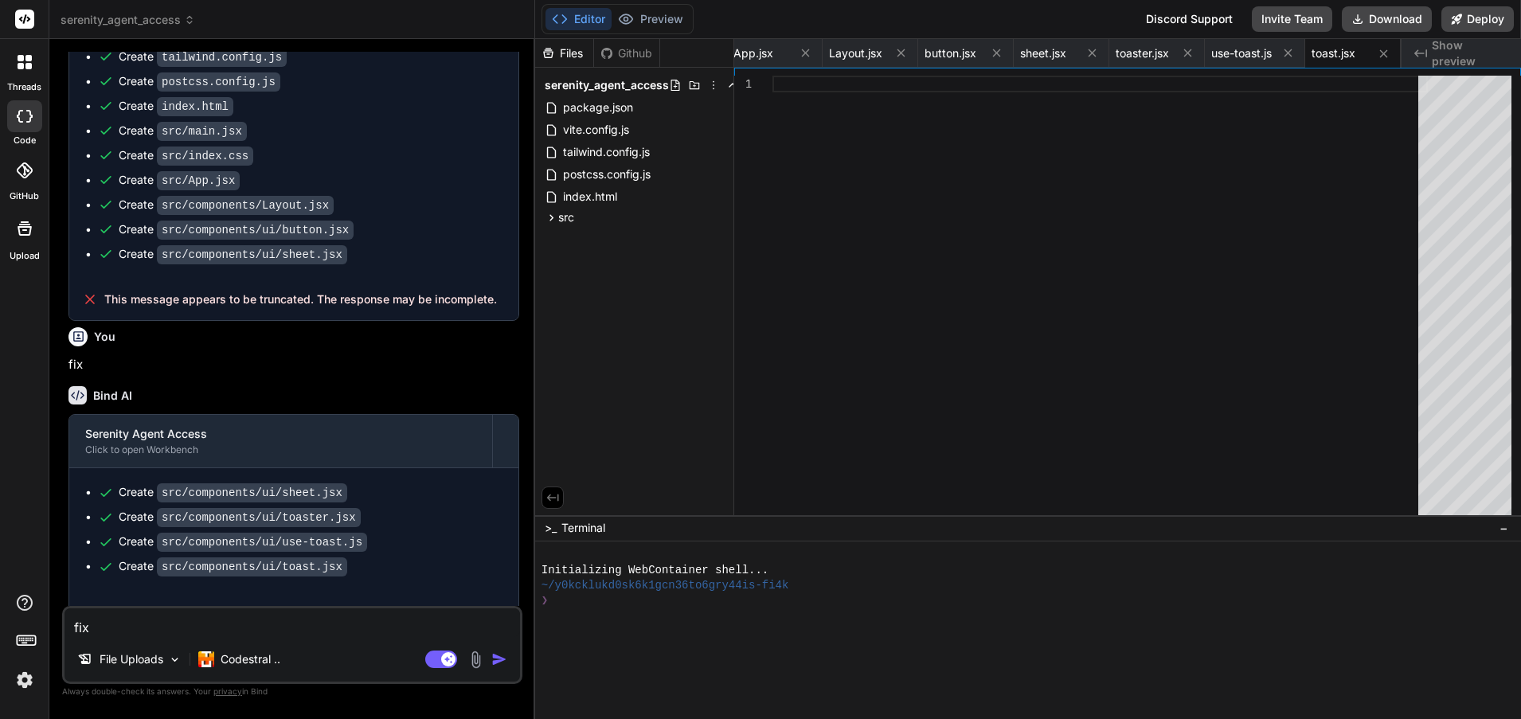
scroll to position [726, 0]
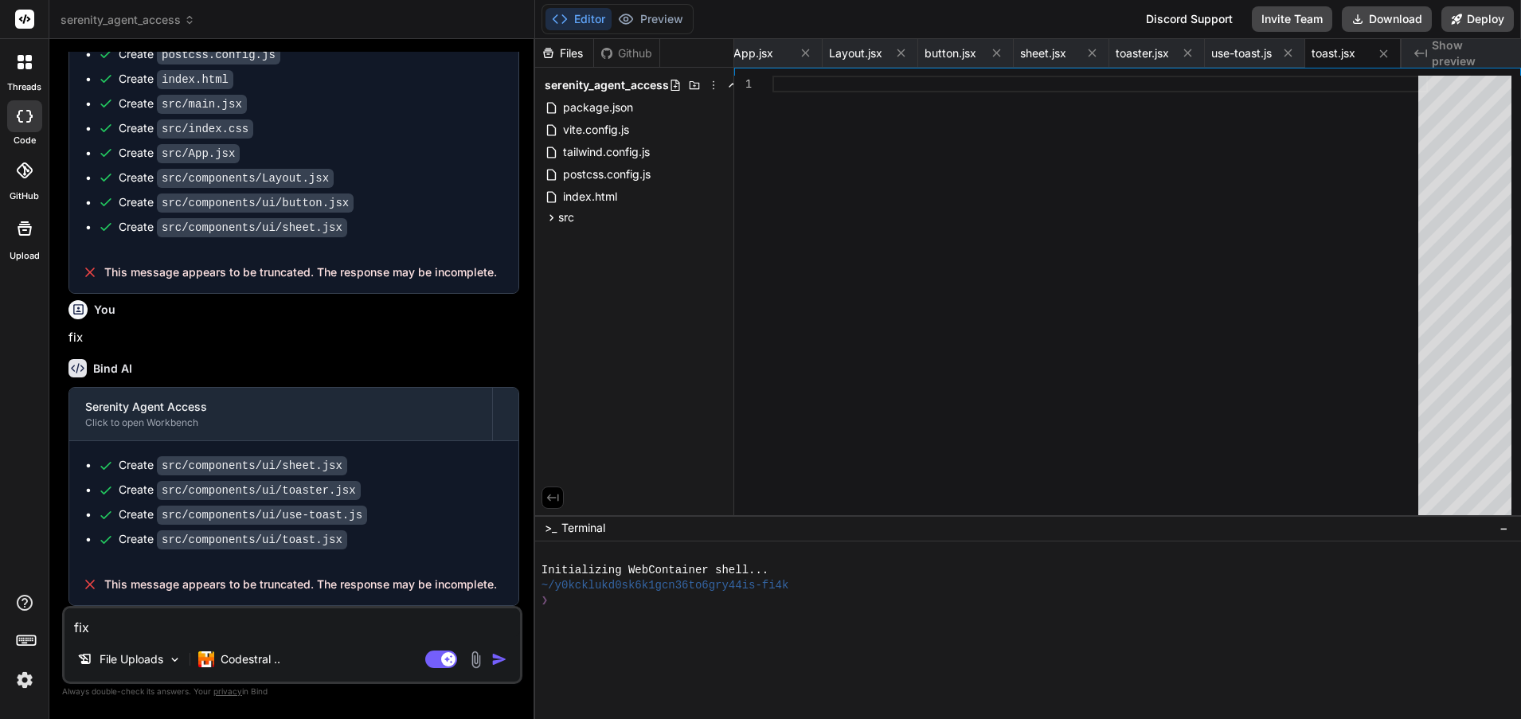
click at [258, 546] on code "src/components/ui/toast.jsx" at bounding box center [252, 540] width 190 height 19
click at [280, 660] on p "Codestral .." at bounding box center [251, 660] width 60 height 16
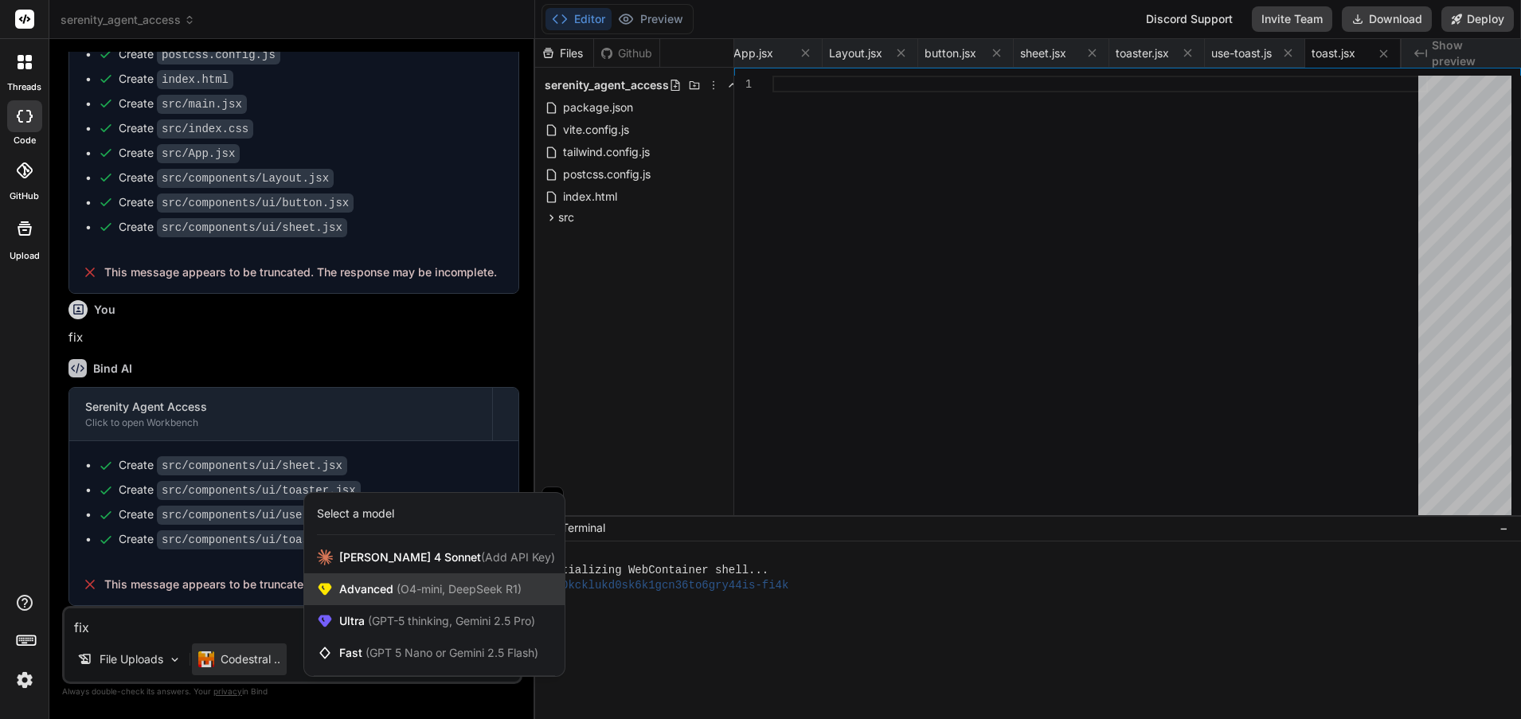
click at [464, 595] on span "(O4-mini, DeepSeek R1)" at bounding box center [457, 589] width 128 height 14
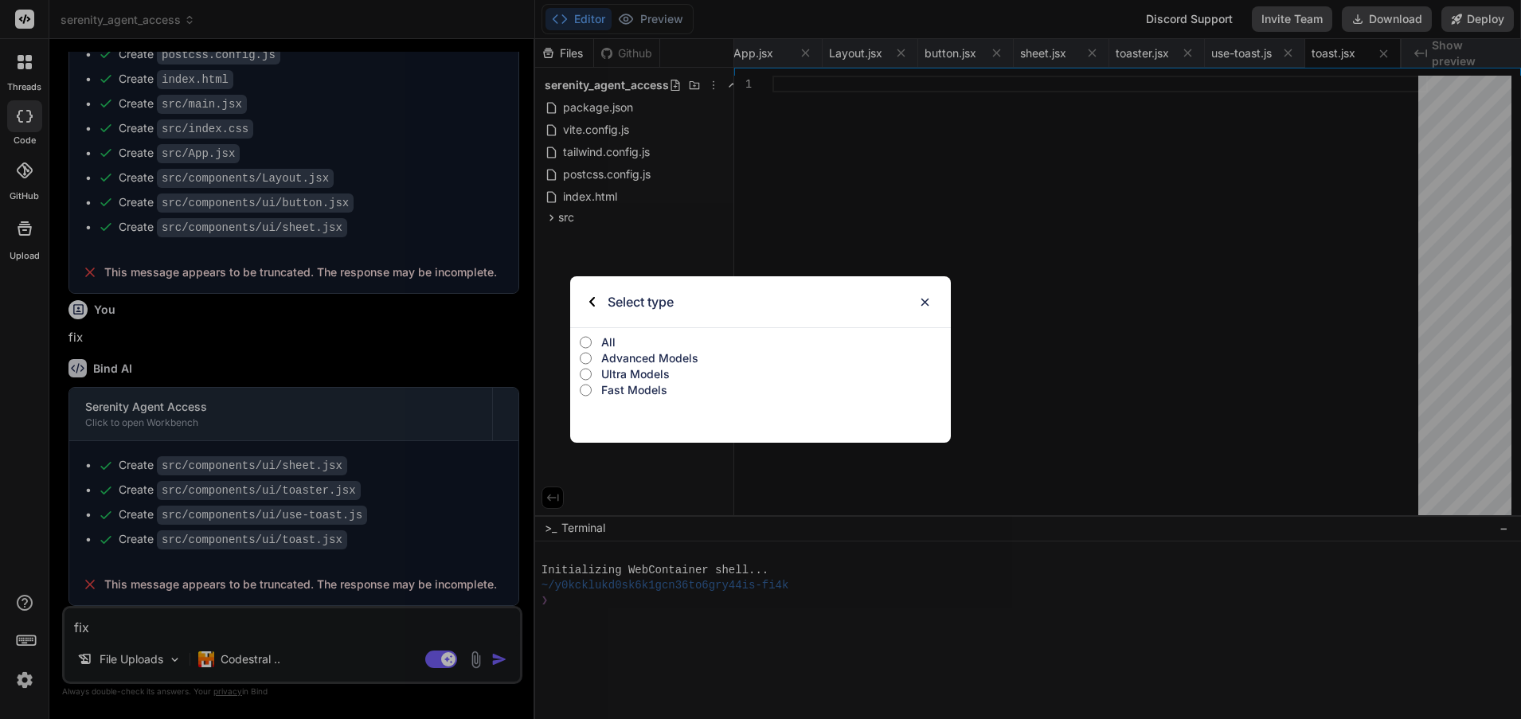
type textarea "x"
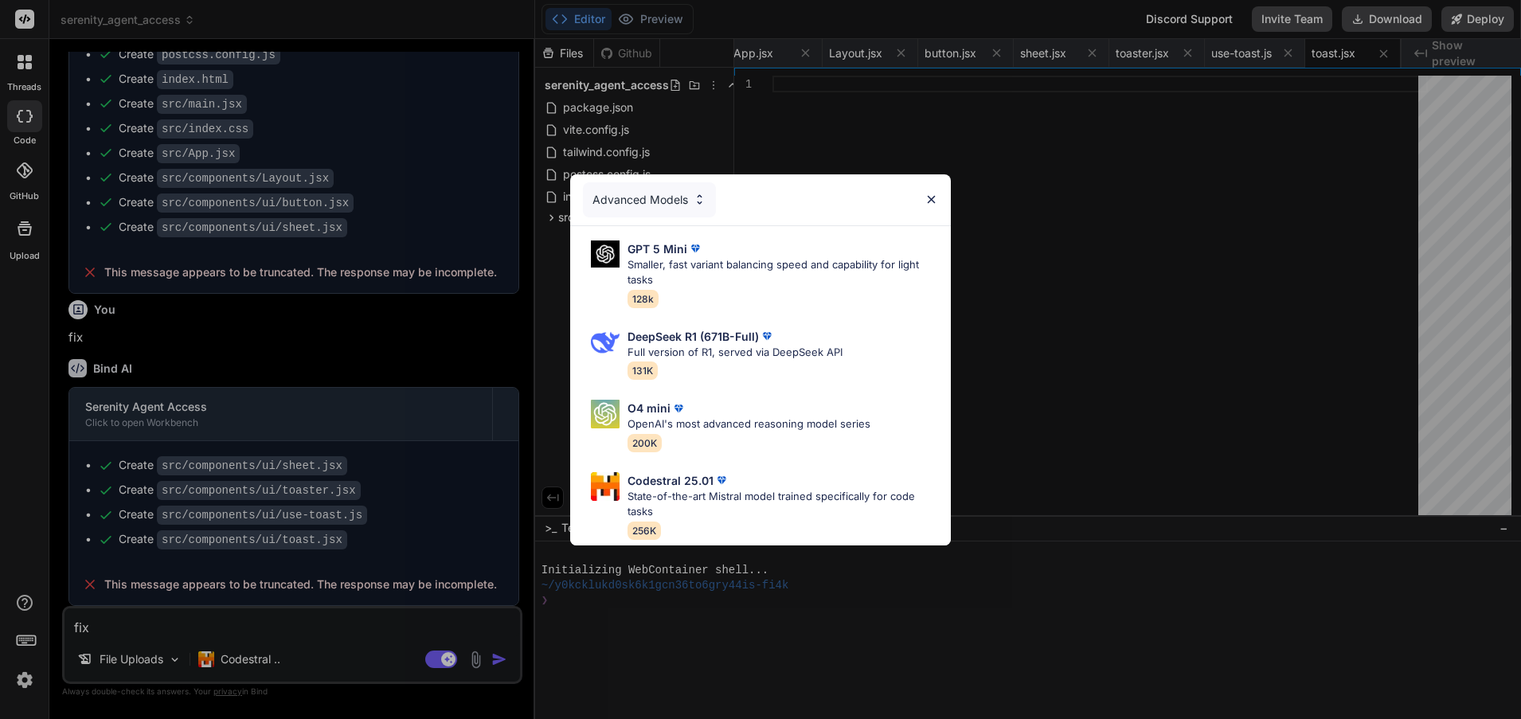
click at [454, 436] on div "Advanced Models GPT 5 Mini Smaller, fast variant balancing speed and capability…" at bounding box center [760, 359] width 1521 height 719
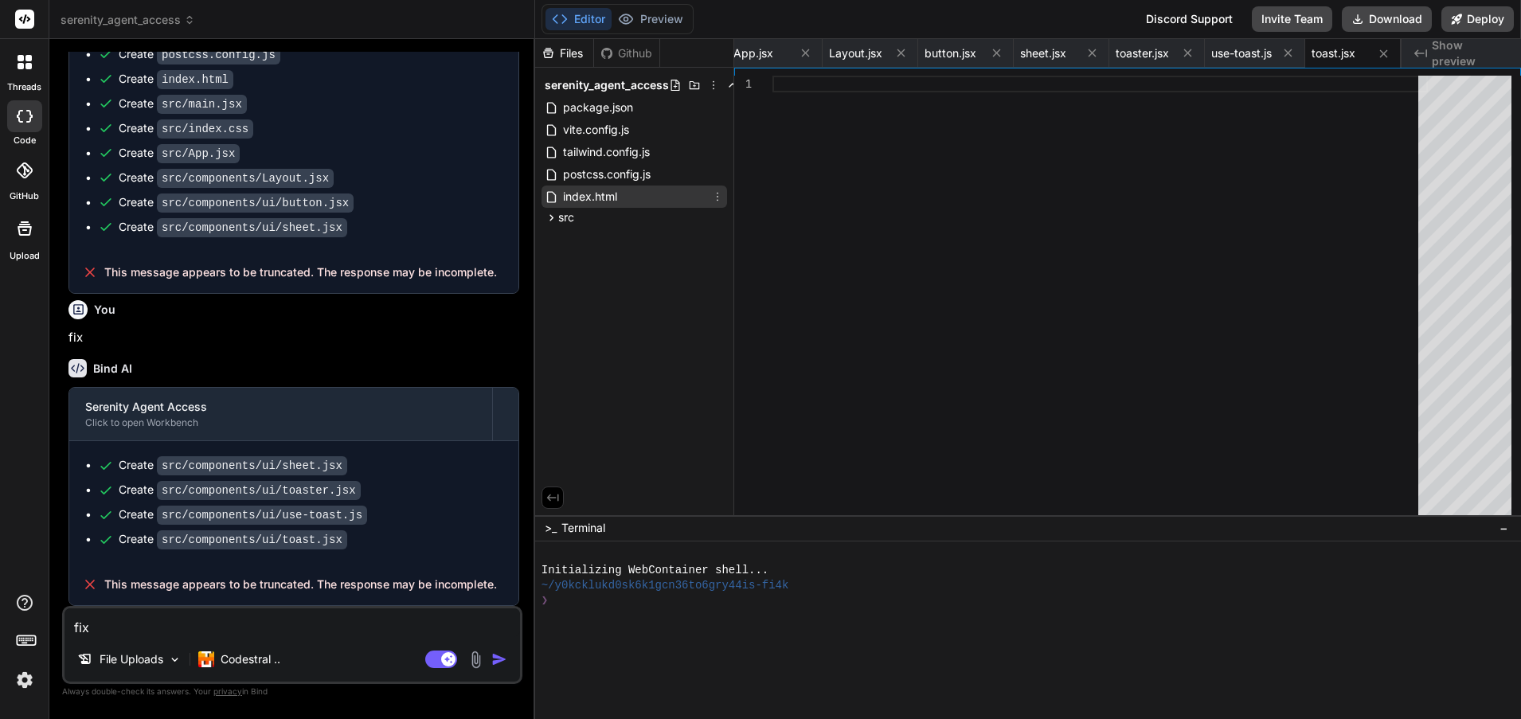
click at [653, 198] on div "index.html" at bounding box center [635, 197] width 186 height 22
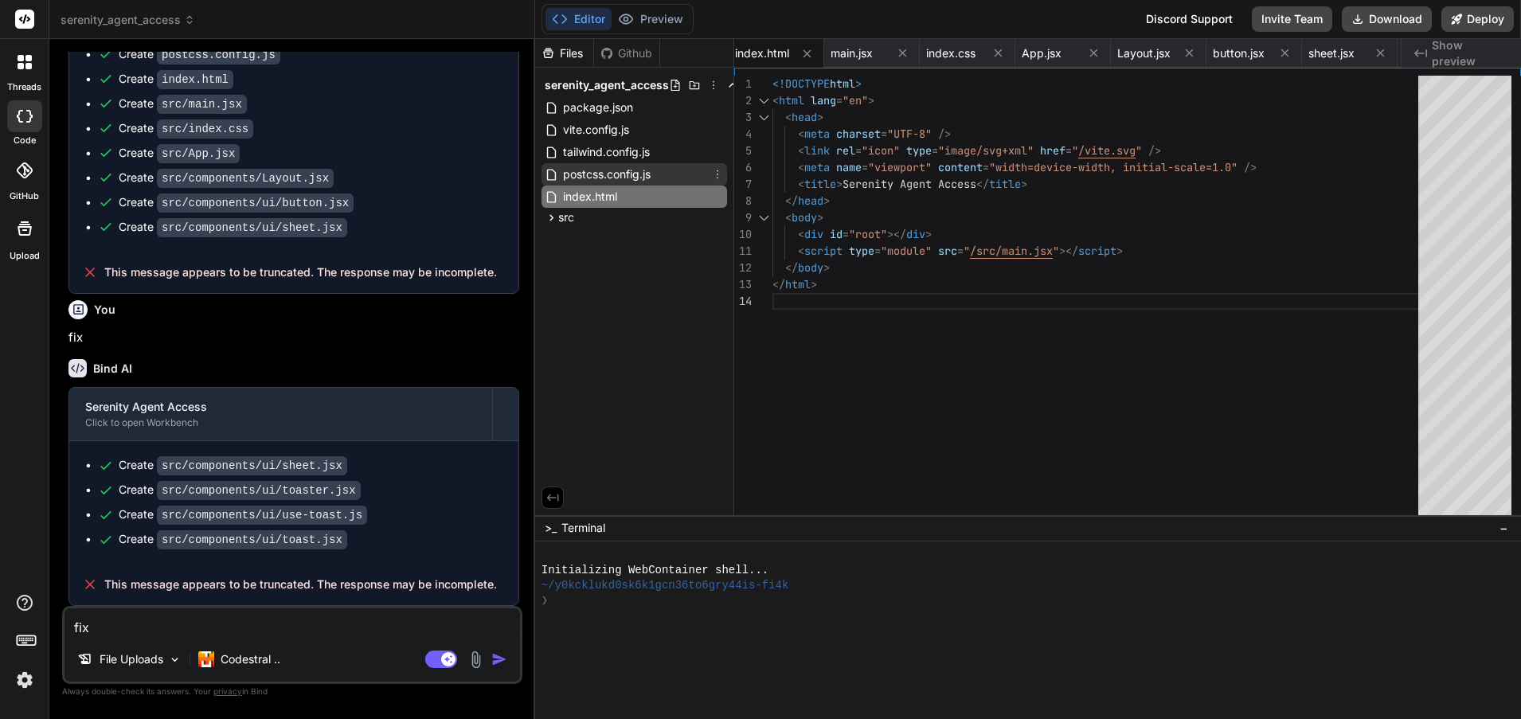
click at [678, 167] on div "postcss.config.js" at bounding box center [635, 174] width 186 height 22
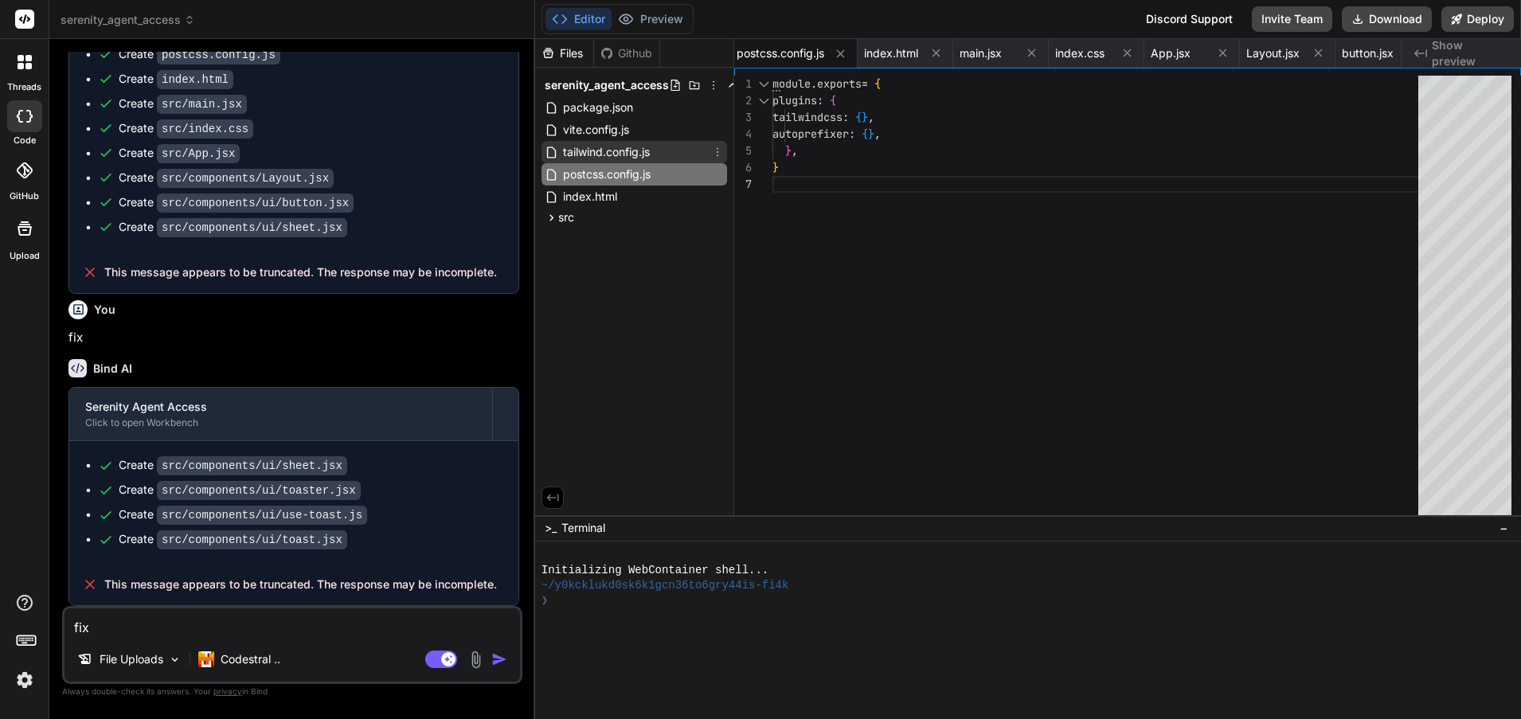
click at [673, 151] on div "tailwind.config.js" at bounding box center [635, 152] width 186 height 22
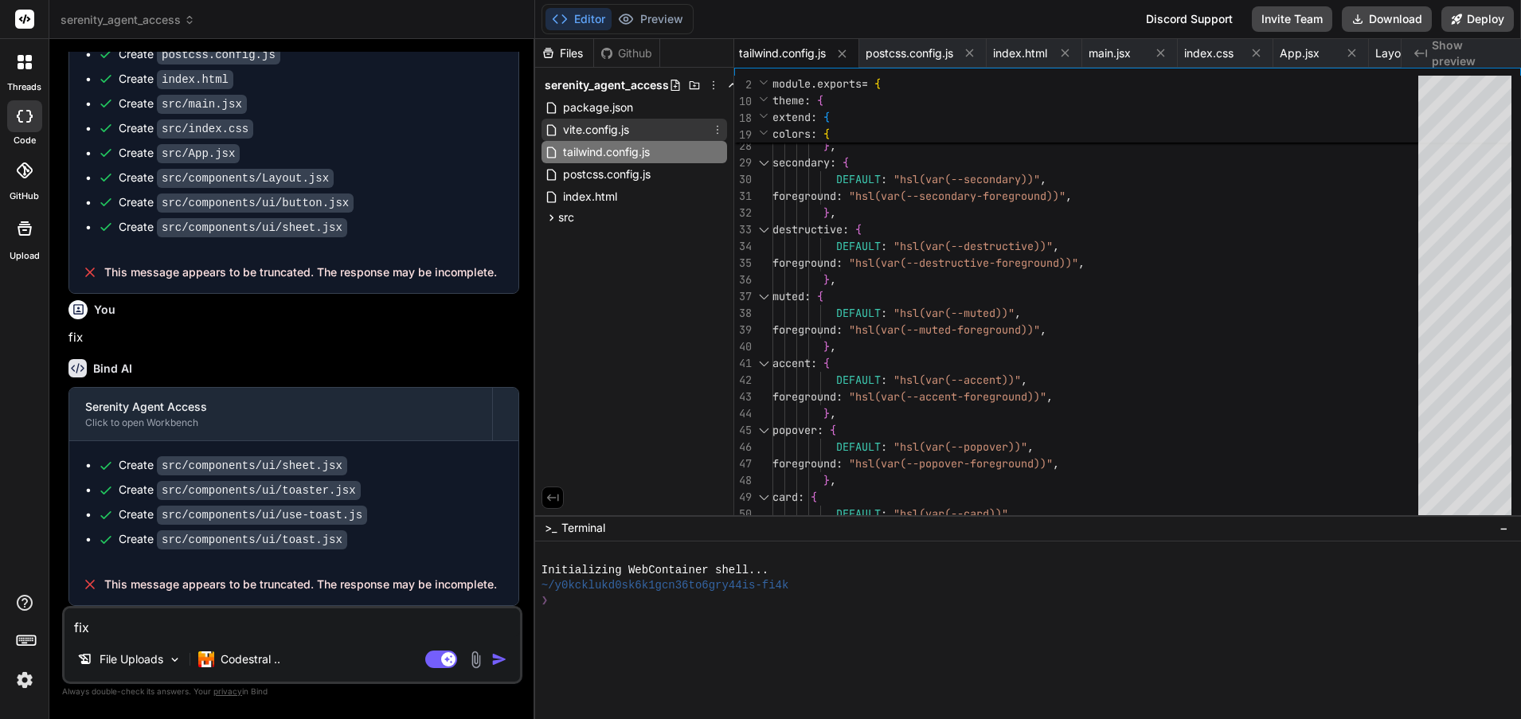
click at [671, 128] on div "vite.config.js" at bounding box center [635, 130] width 186 height 22
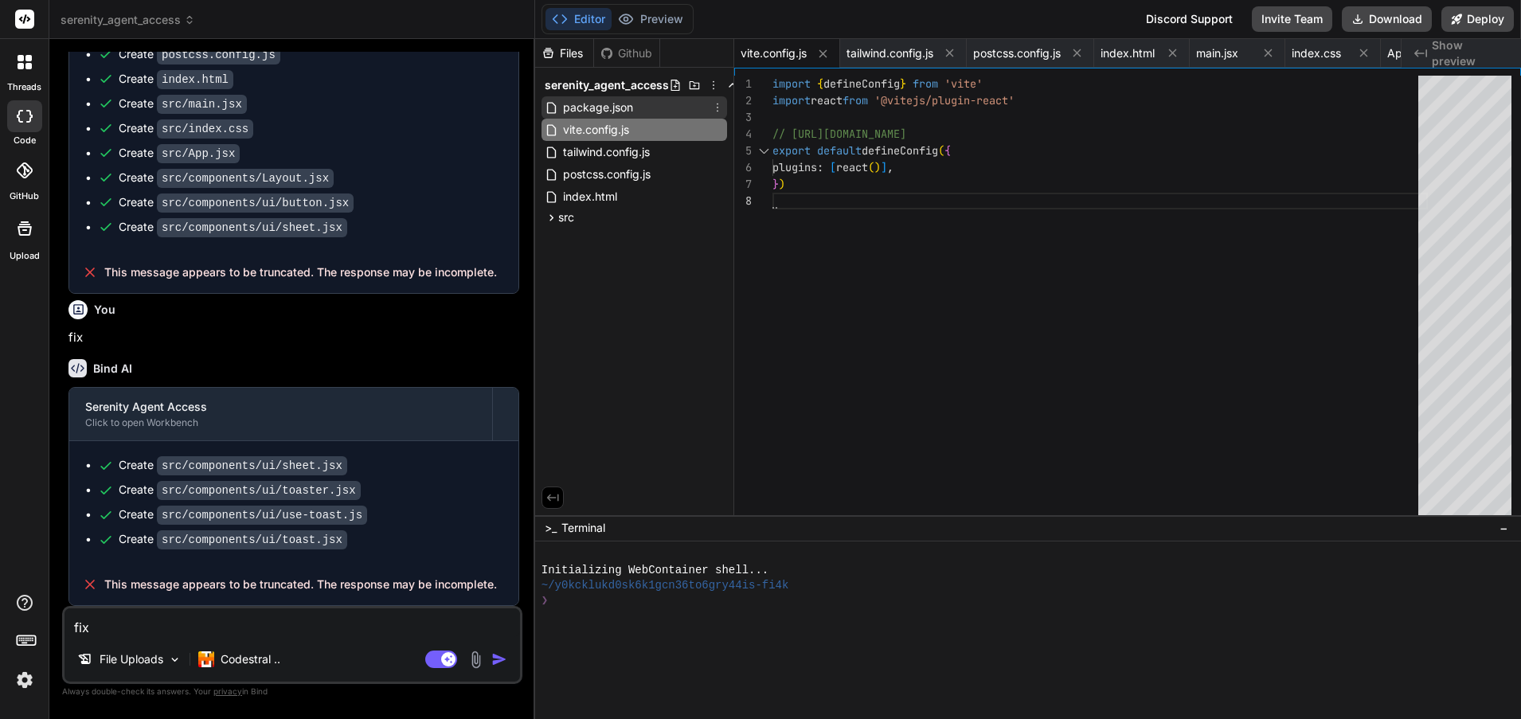
click at [667, 107] on div "package.json" at bounding box center [635, 107] width 186 height 22
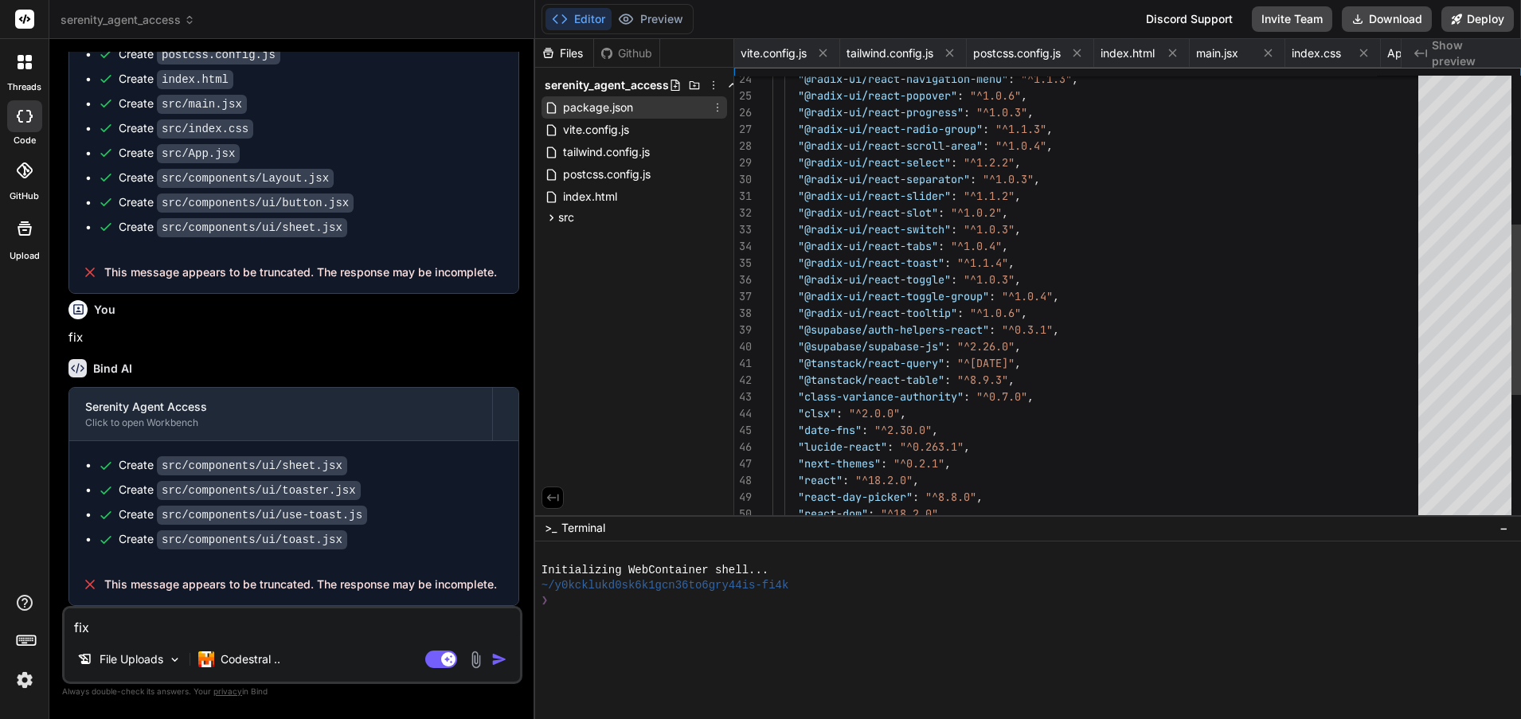
scroll to position [0, 0]
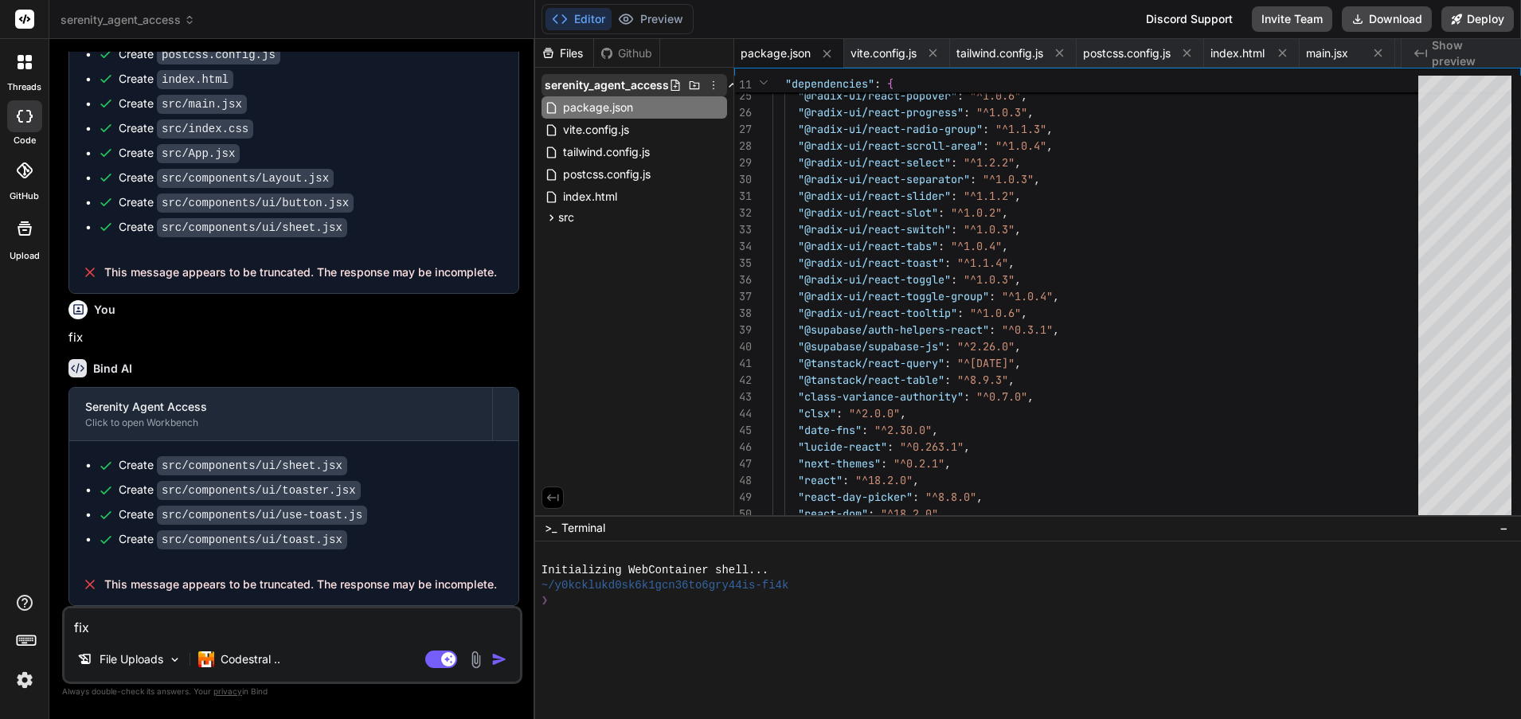
click at [600, 84] on span "serenity_agent_access" at bounding box center [607, 85] width 124 height 16
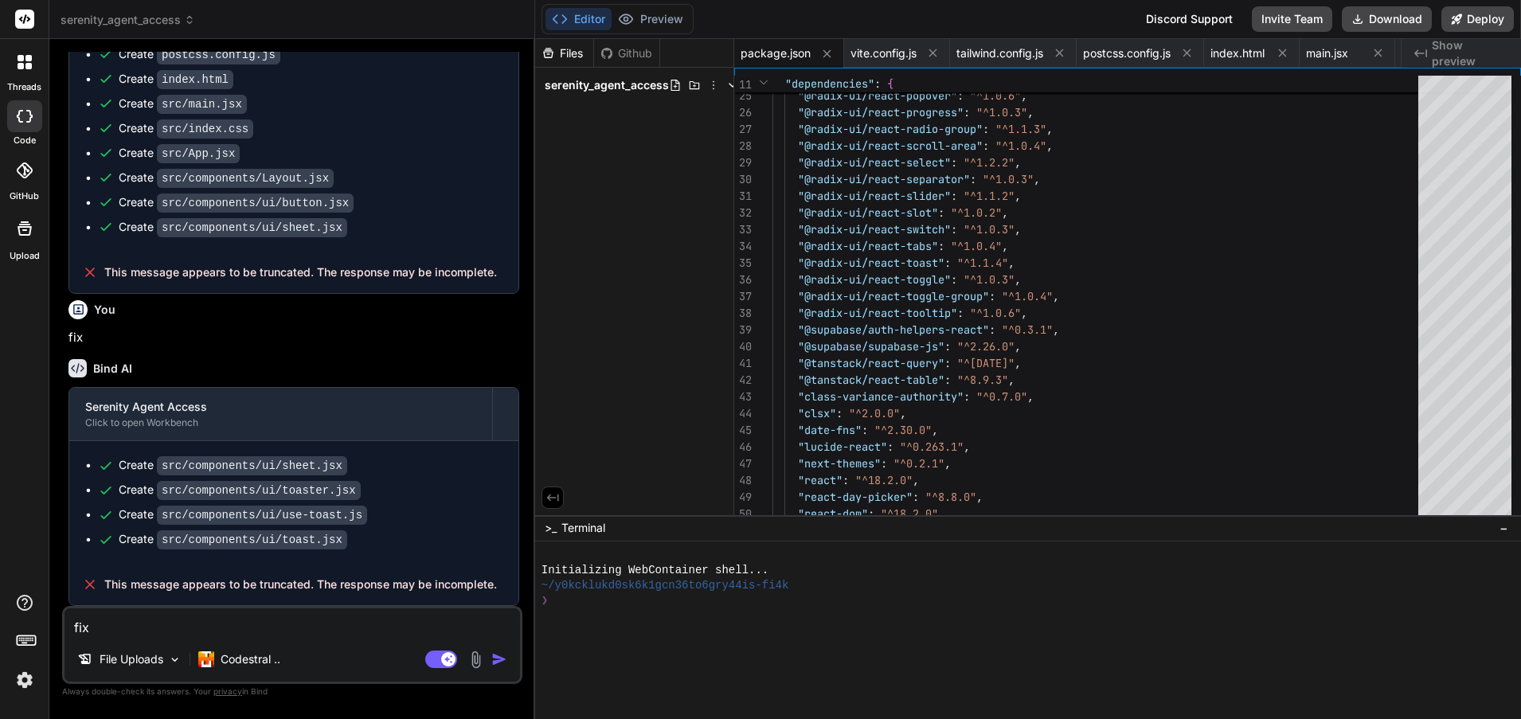
click at [600, 85] on span "serenity_agent_access" at bounding box center [607, 85] width 124 height 16
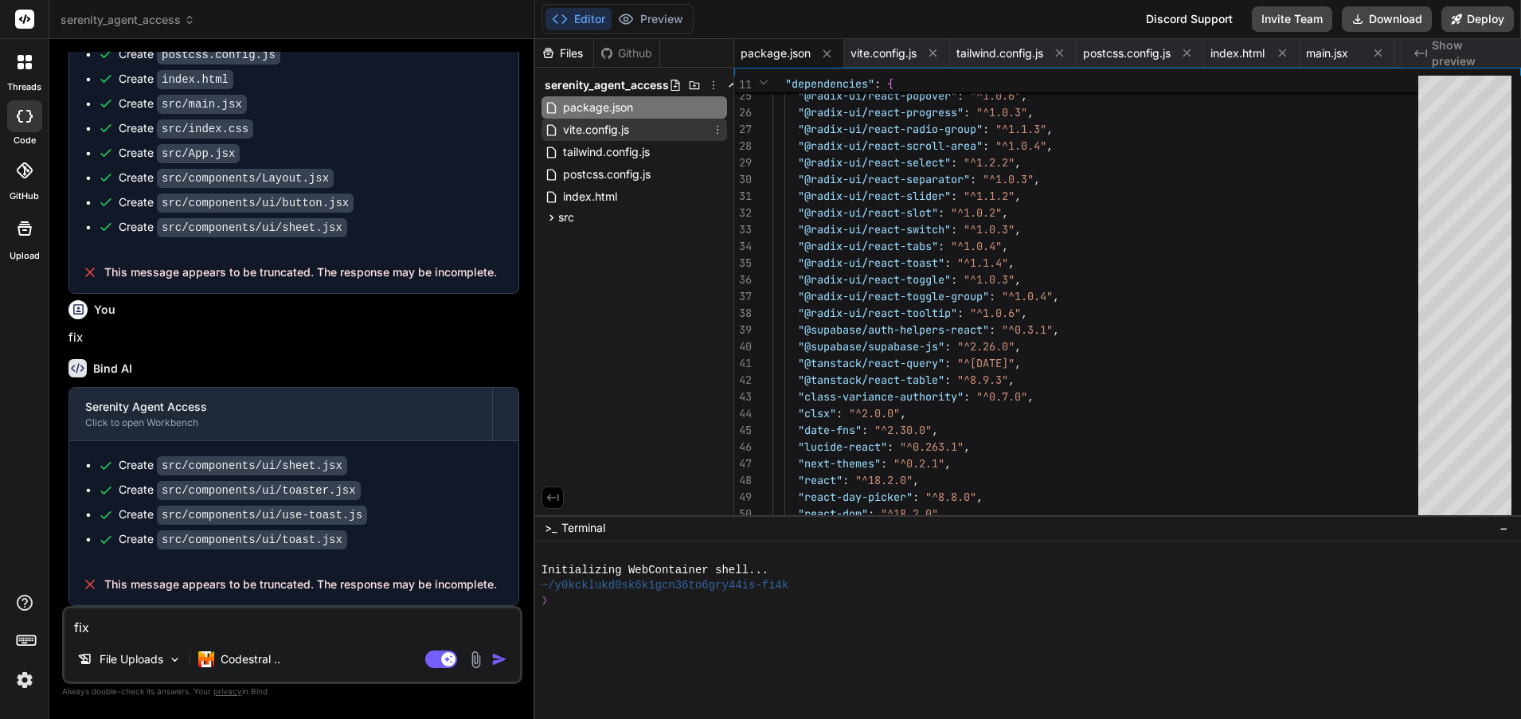
click at [679, 127] on div "vite.config.js" at bounding box center [635, 130] width 186 height 22
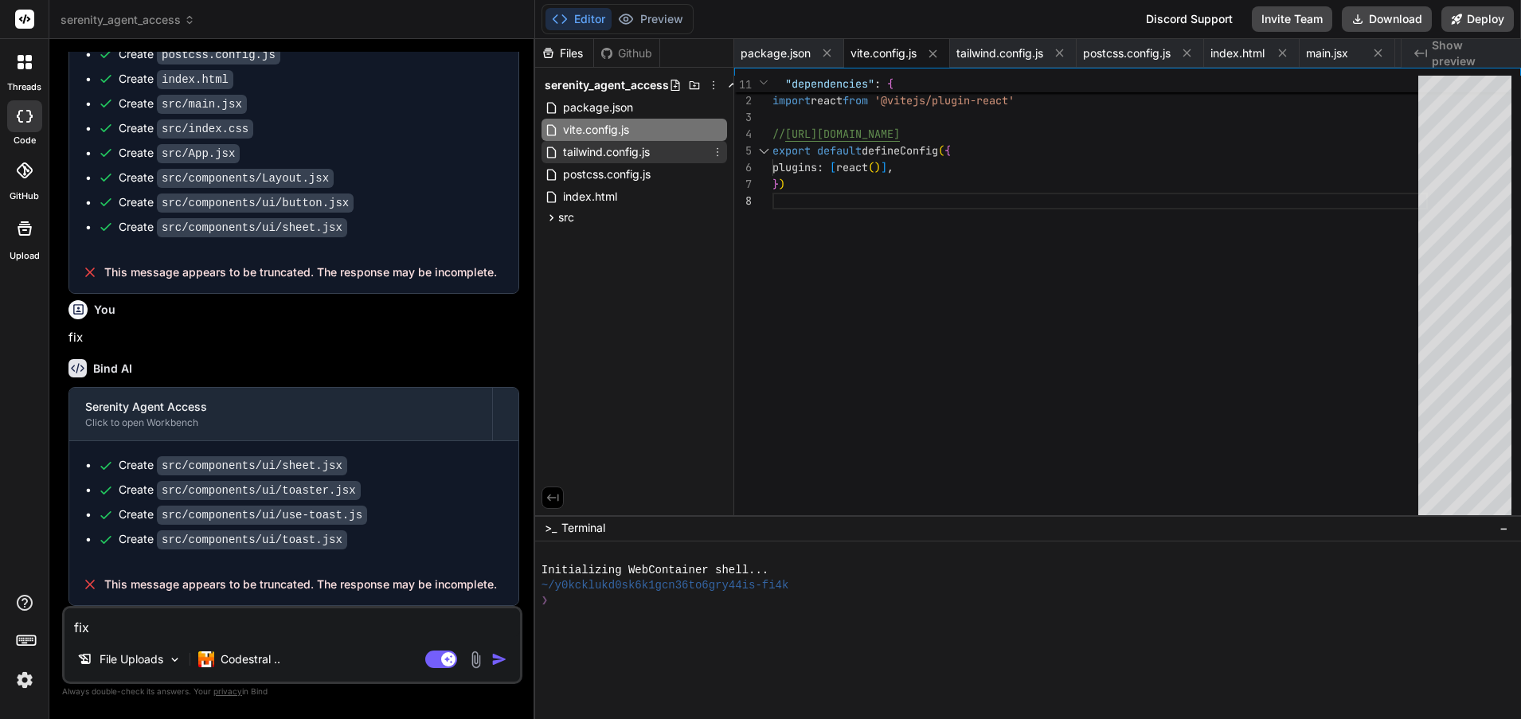
click at [669, 156] on div "tailwind.config.js" at bounding box center [635, 152] width 186 height 22
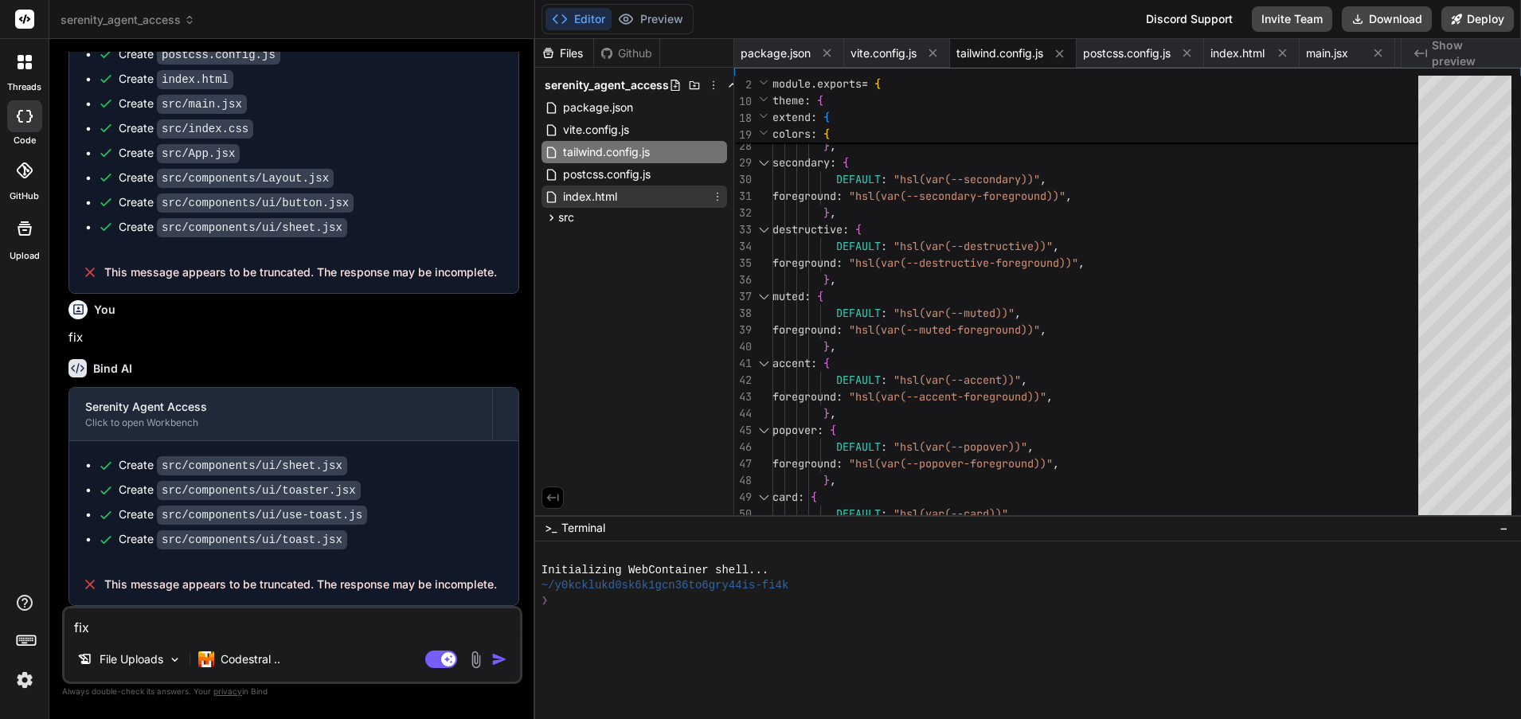
click at [671, 188] on div "index.html" at bounding box center [635, 197] width 186 height 22
type textarea "<script type="module" src="/src/main.jsx"></script> </body> </html>"
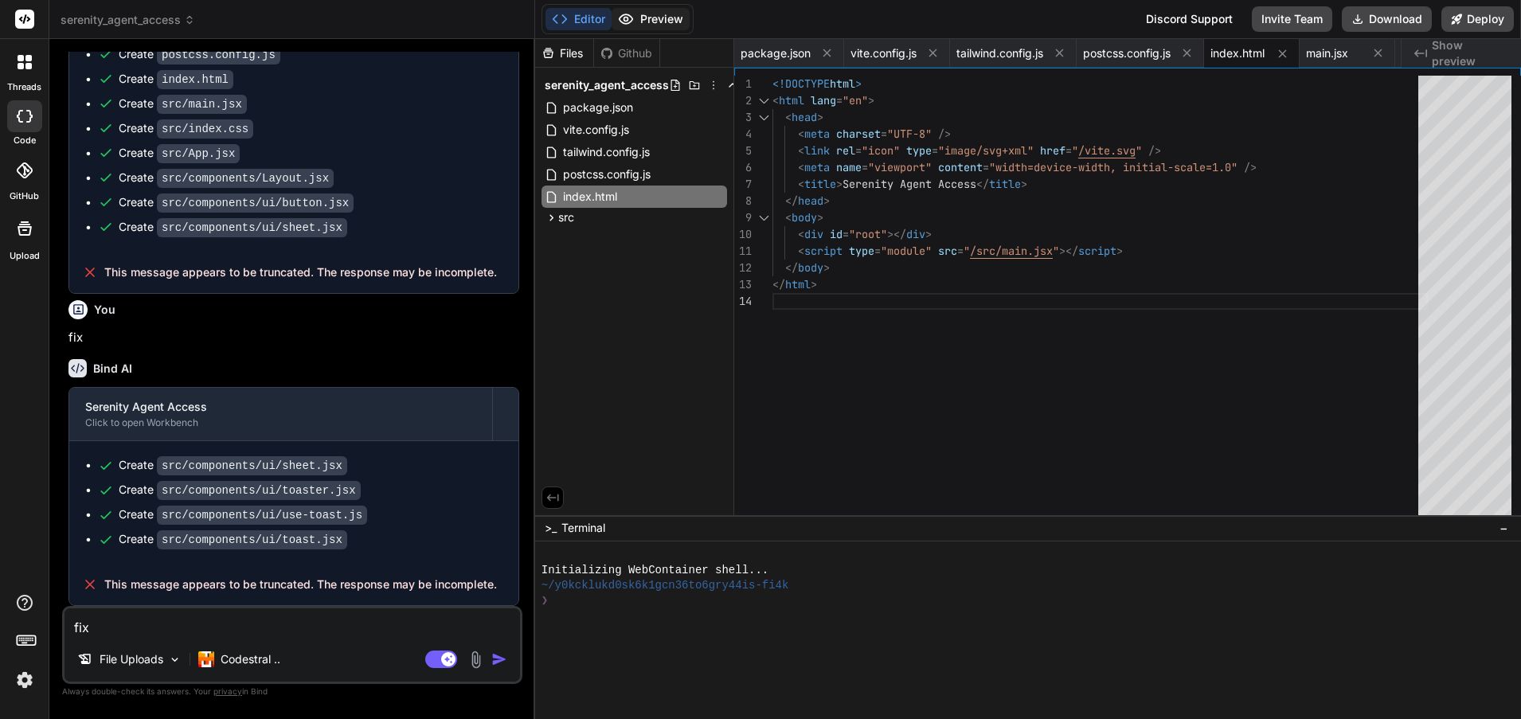
click at [660, 17] on button "Preview" at bounding box center [651, 19] width 78 height 22
click at [133, 631] on textarea "fix" at bounding box center [293, 623] width 456 height 29
type textarea "x"
type textarea "finish"
type textarea "x"
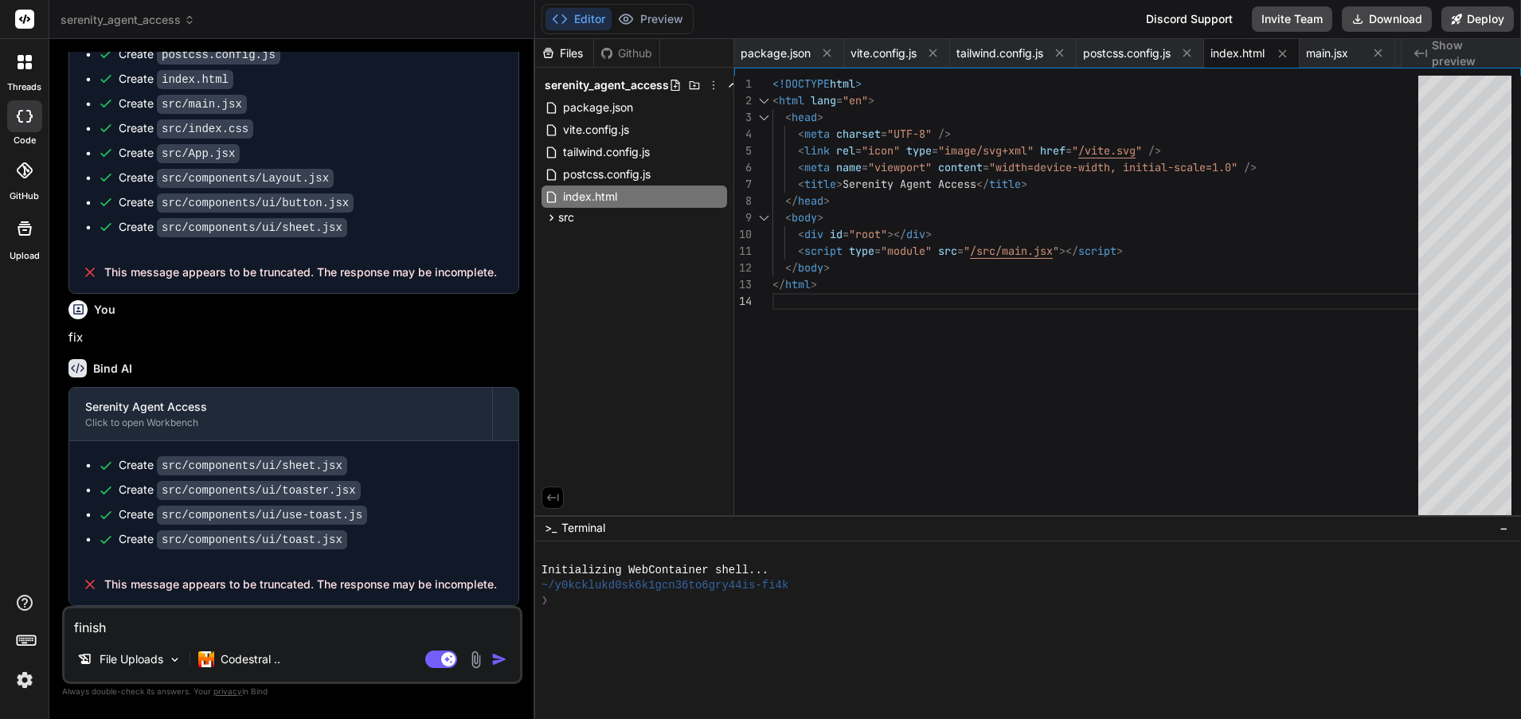
type textarea "finish gener"
type textarea "x"
type textarea "finish generating"
type textarea "x"
type textarea "Finish generating"
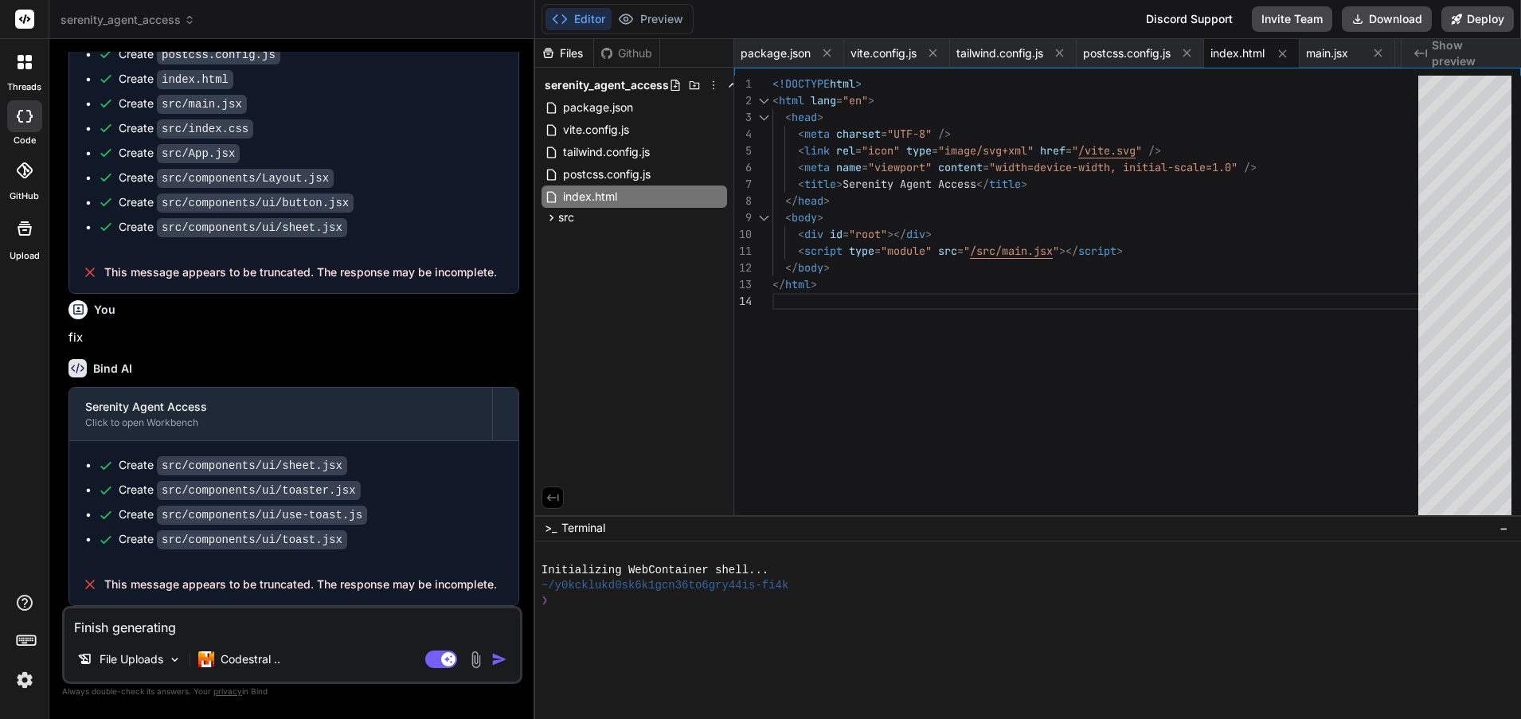
click at [503, 656] on img "button" at bounding box center [499, 660] width 16 height 16
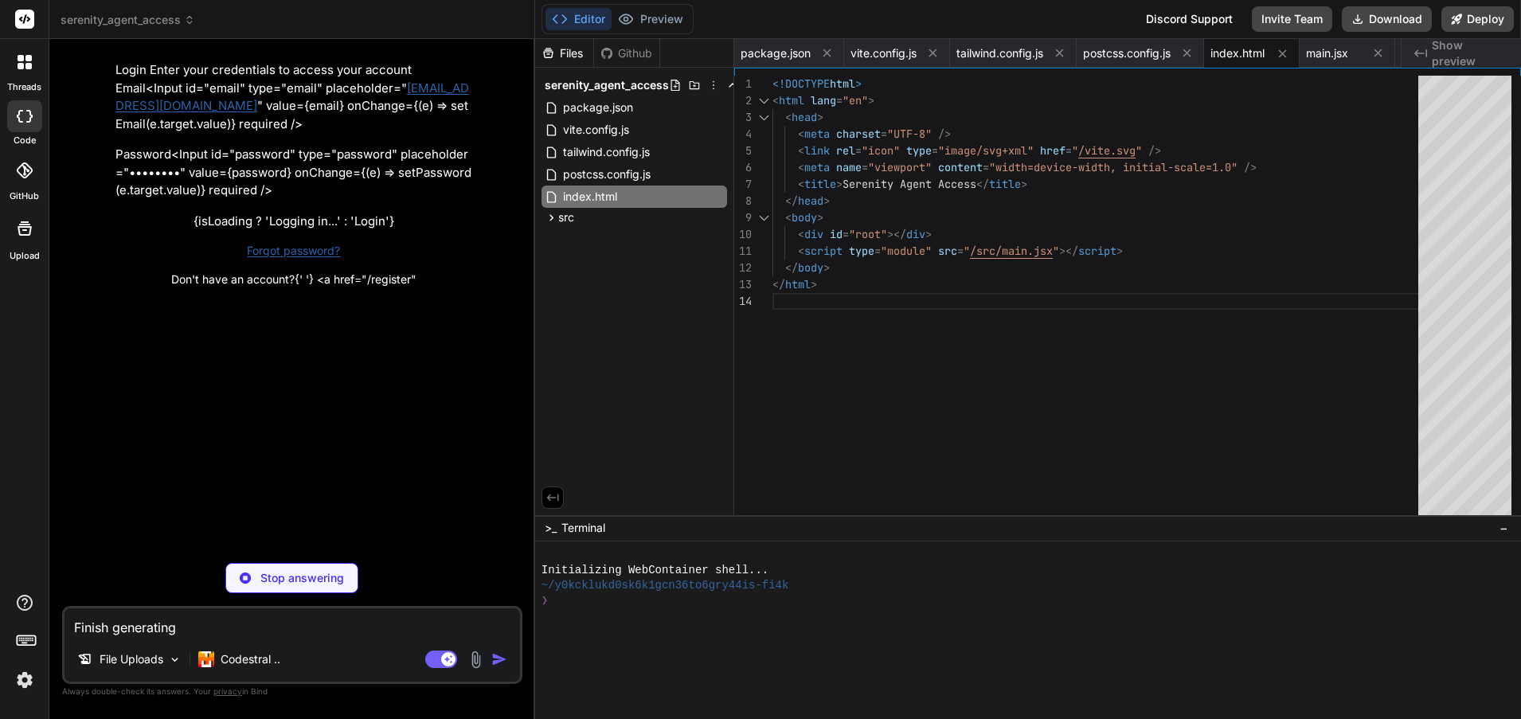
scroll to position [7286, 0]
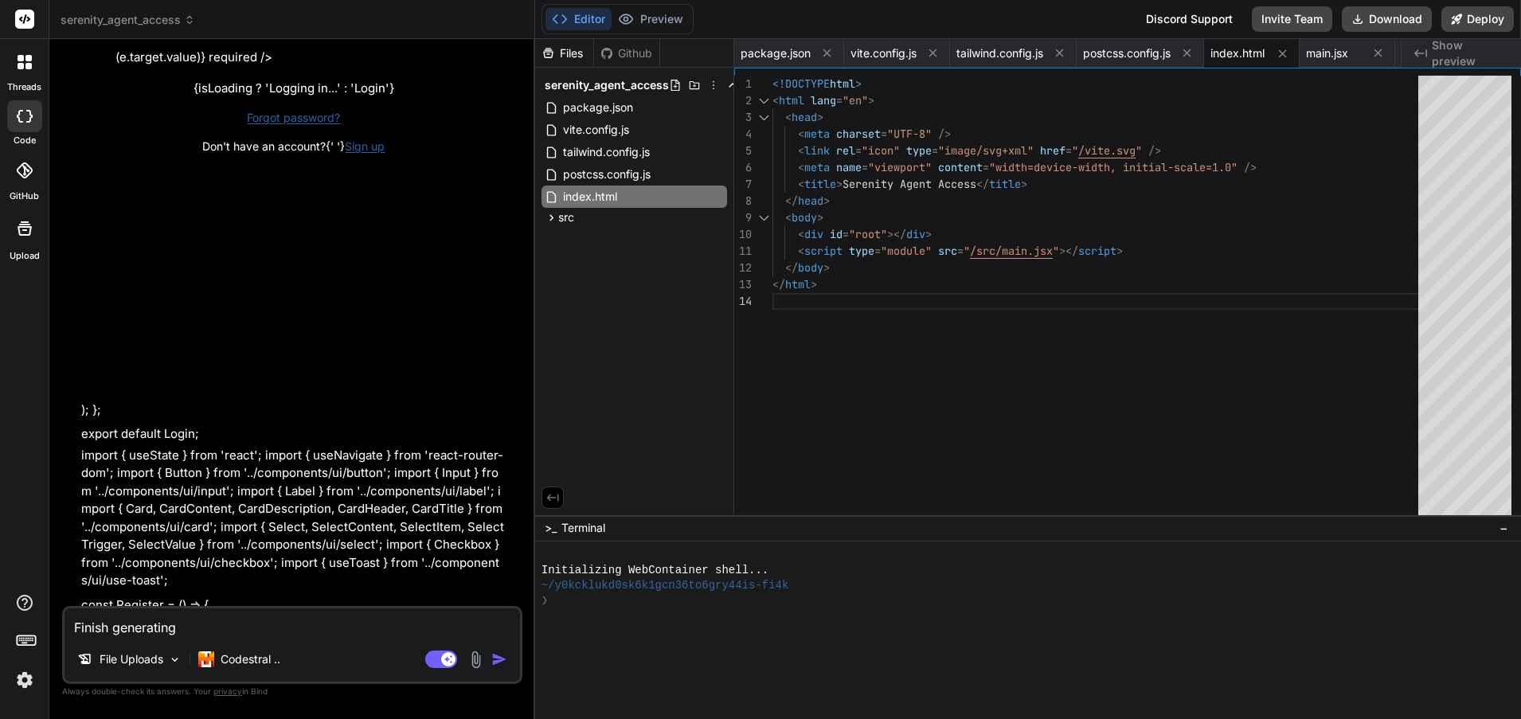
type textarea "x"
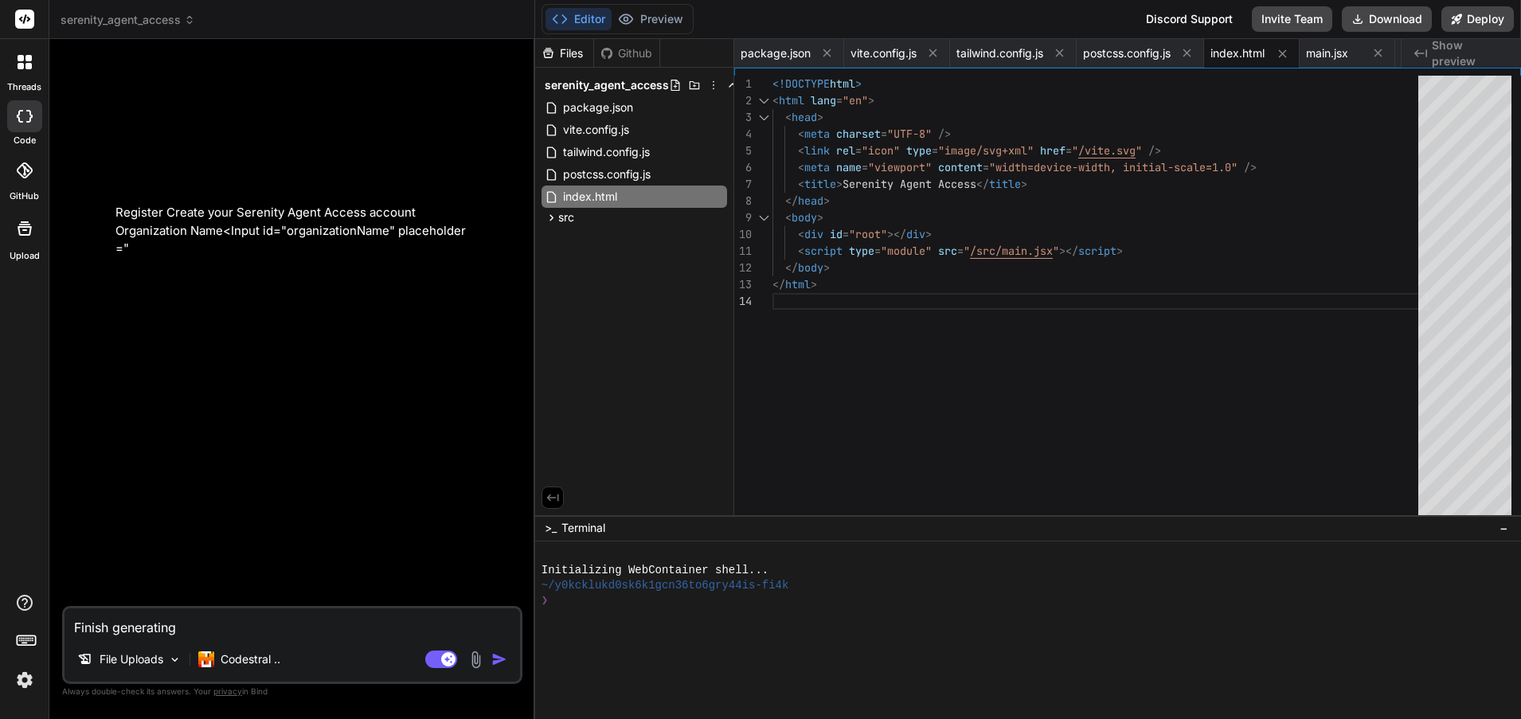
scroll to position [9647, 0]
click at [621, 216] on div "src" at bounding box center [635, 217] width 186 height 19
click at [642, 239] on div "main.jsx" at bounding box center [641, 240] width 172 height 22
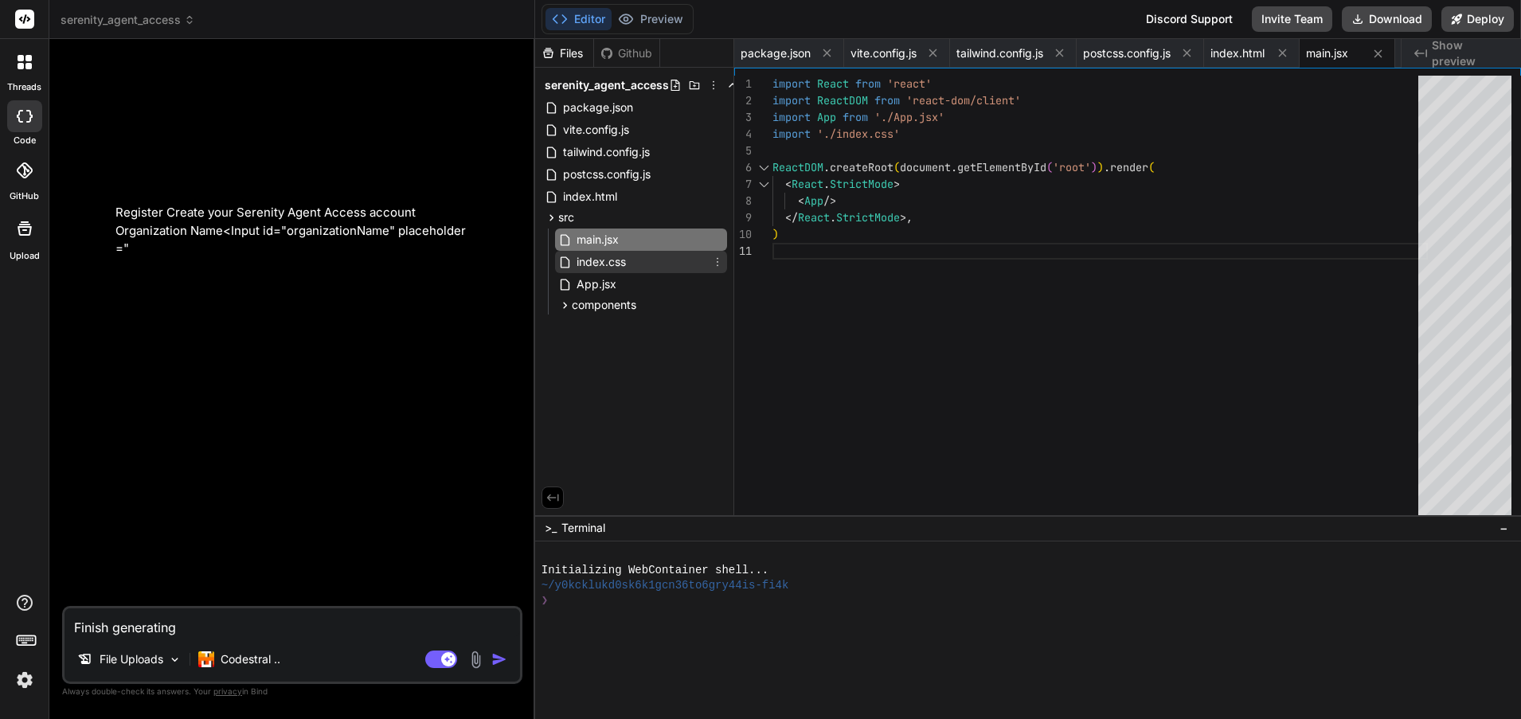
click at [636, 264] on div "index.css" at bounding box center [641, 262] width 172 height 22
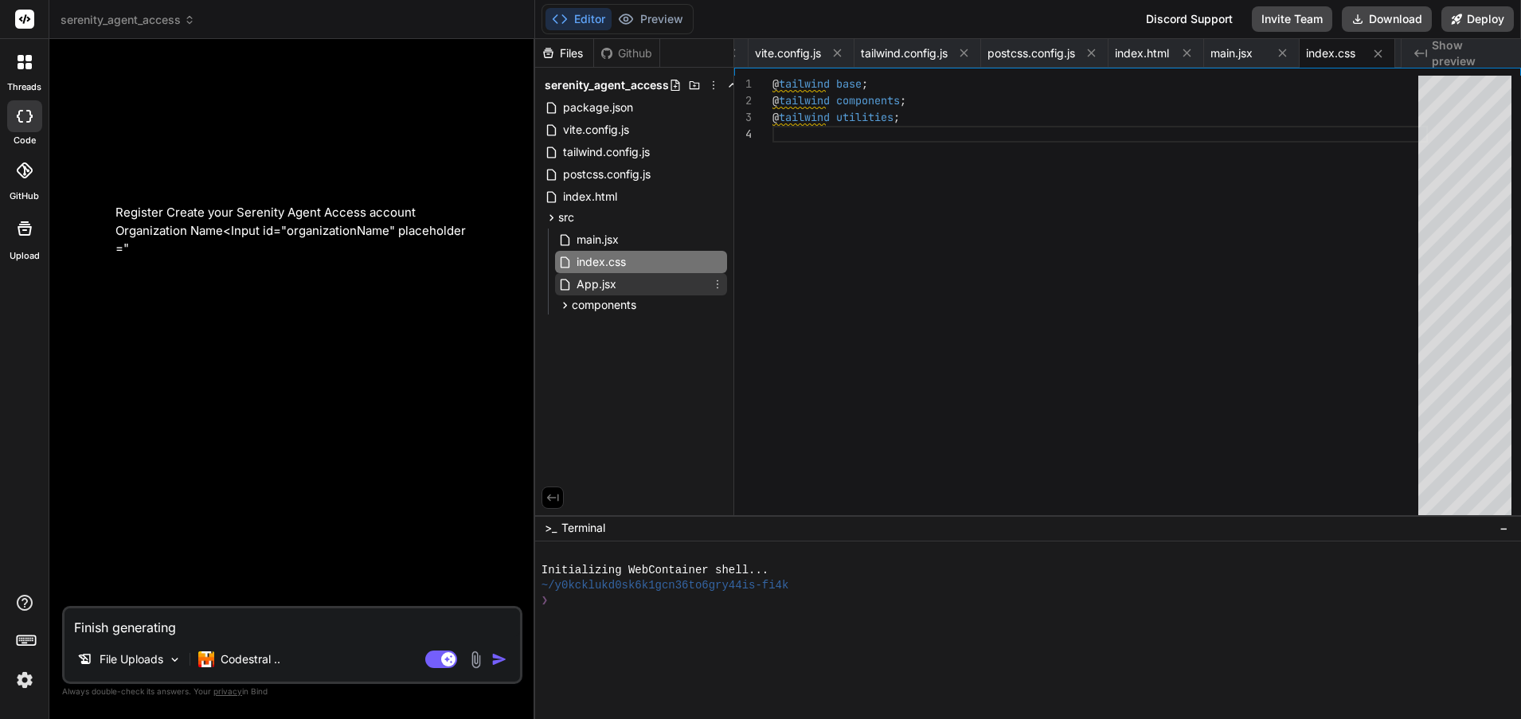
click at [640, 283] on div "App.jsx" at bounding box center [641, 284] width 172 height 22
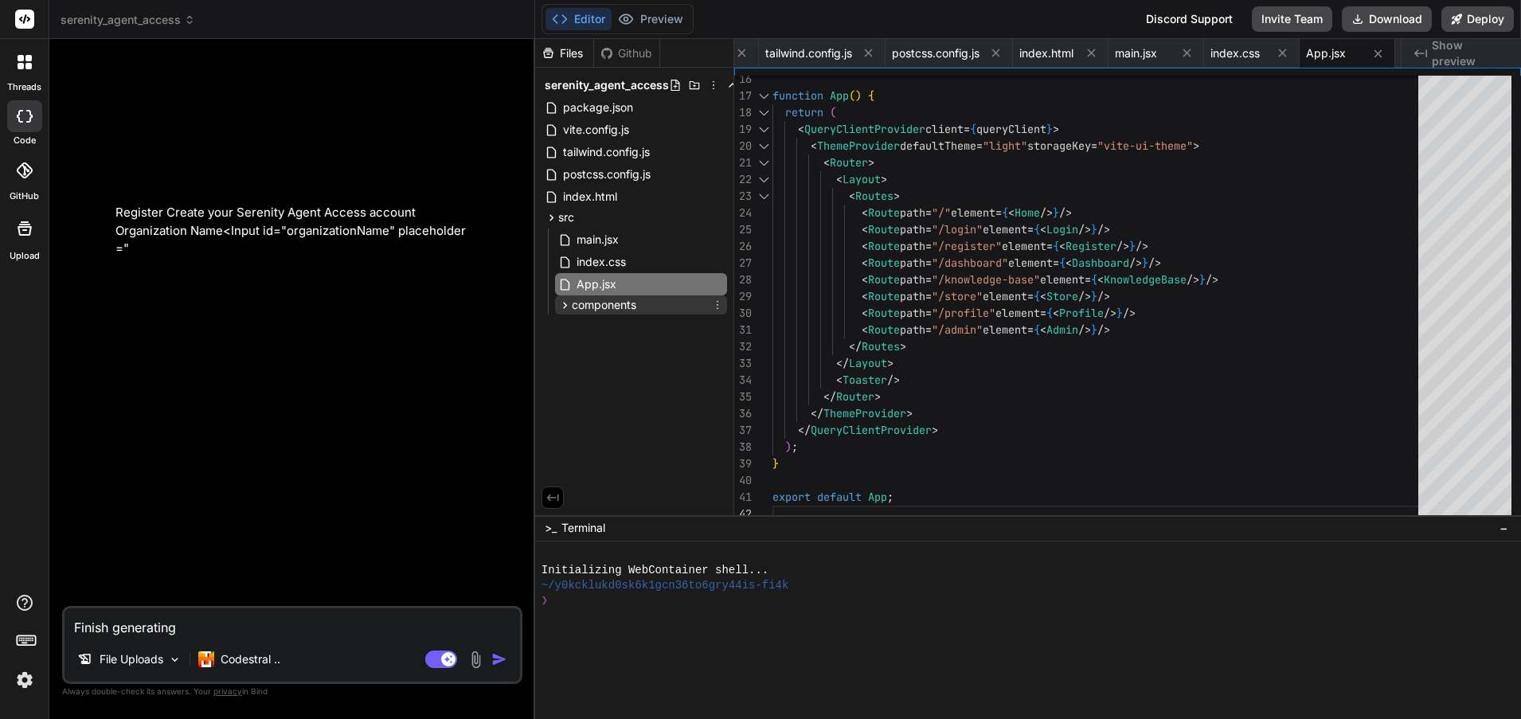
click at [652, 306] on div "components" at bounding box center [641, 305] width 172 height 19
click at [642, 331] on span "Layout.jsx" at bounding box center [617, 327] width 57 height 19
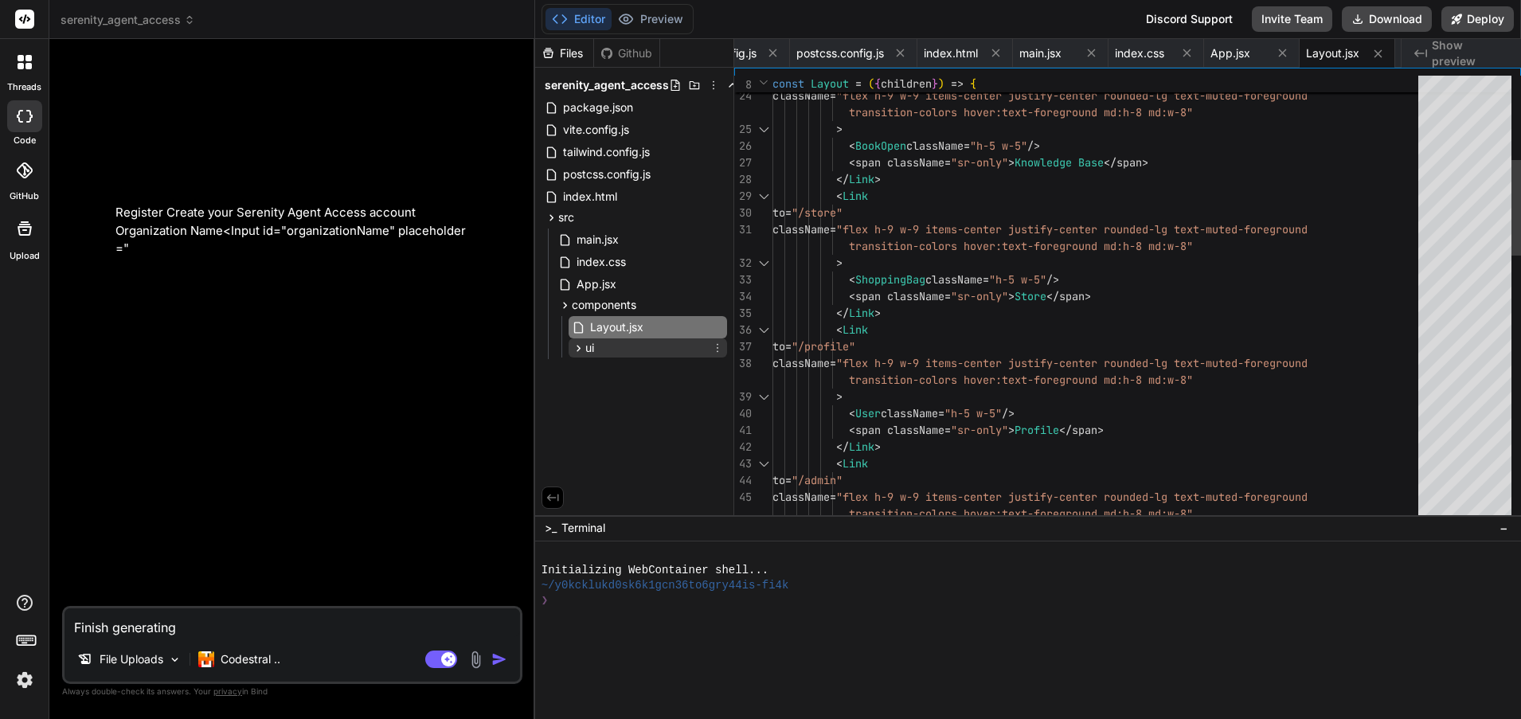
click at [612, 350] on div "ui" at bounding box center [648, 348] width 159 height 19
drag, startPoint x: 686, startPoint y: 371, endPoint x: 677, endPoint y: 382, distance: 14.2
click at [685, 371] on div "button.jsx" at bounding box center [654, 370] width 145 height 22
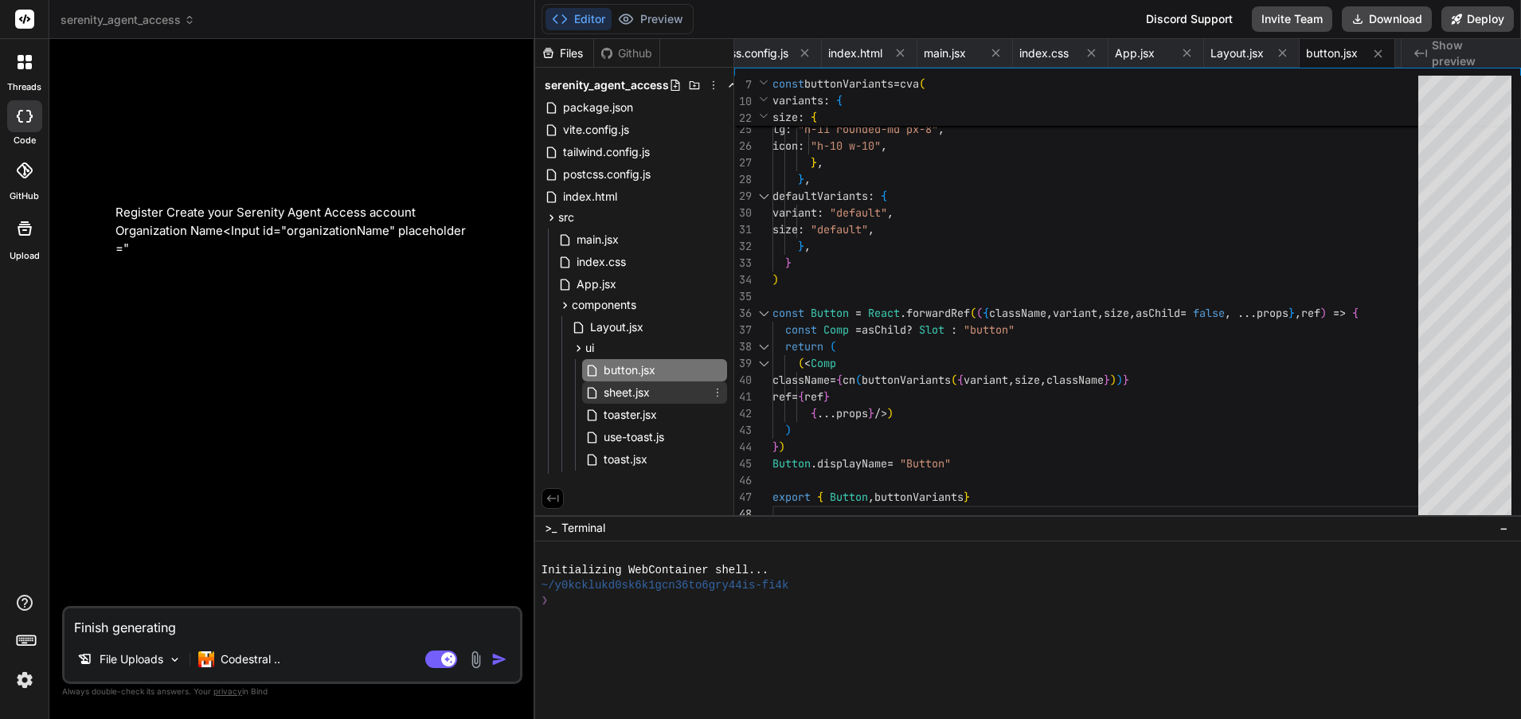
click at [675, 398] on div "sheet.jsx" at bounding box center [654, 393] width 145 height 22
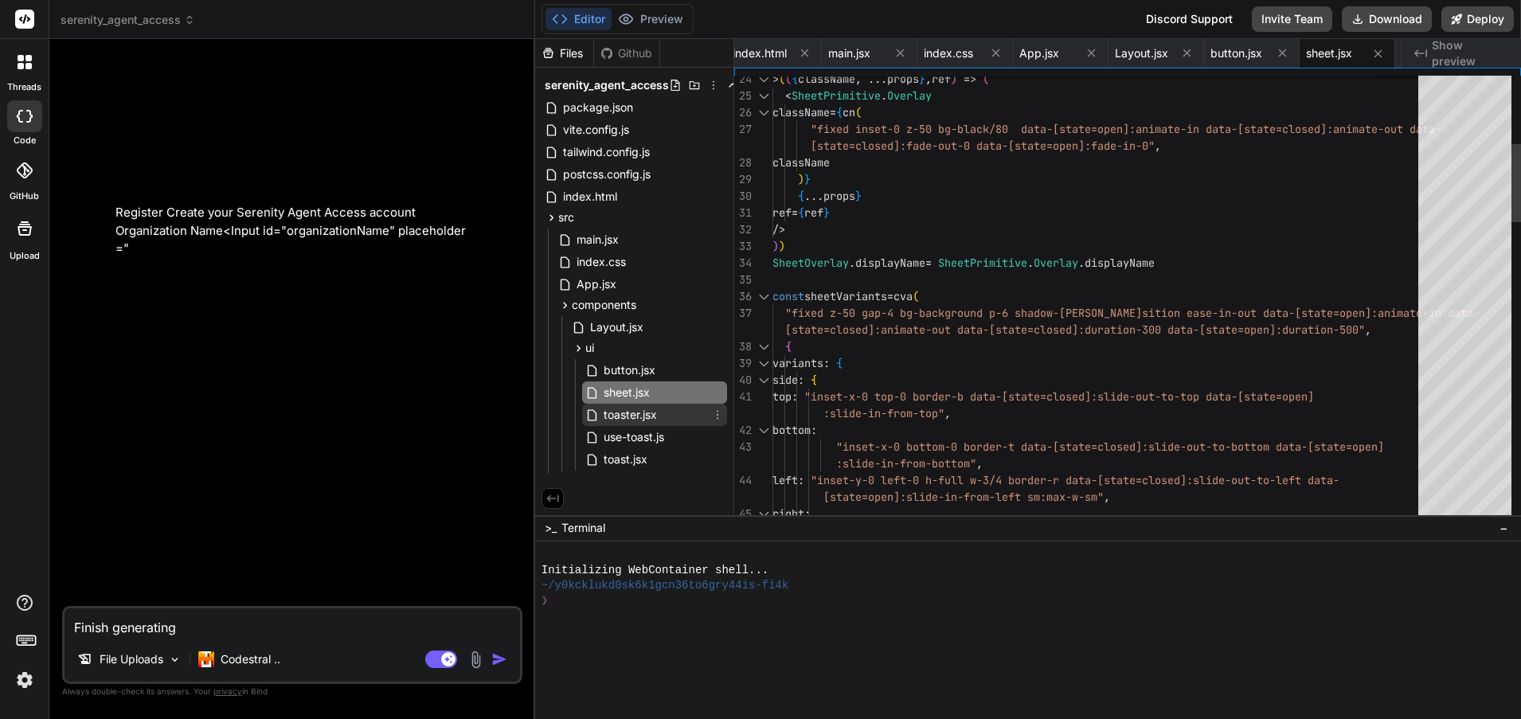
click at [674, 424] on div "toaster.jsx" at bounding box center [654, 415] width 145 height 22
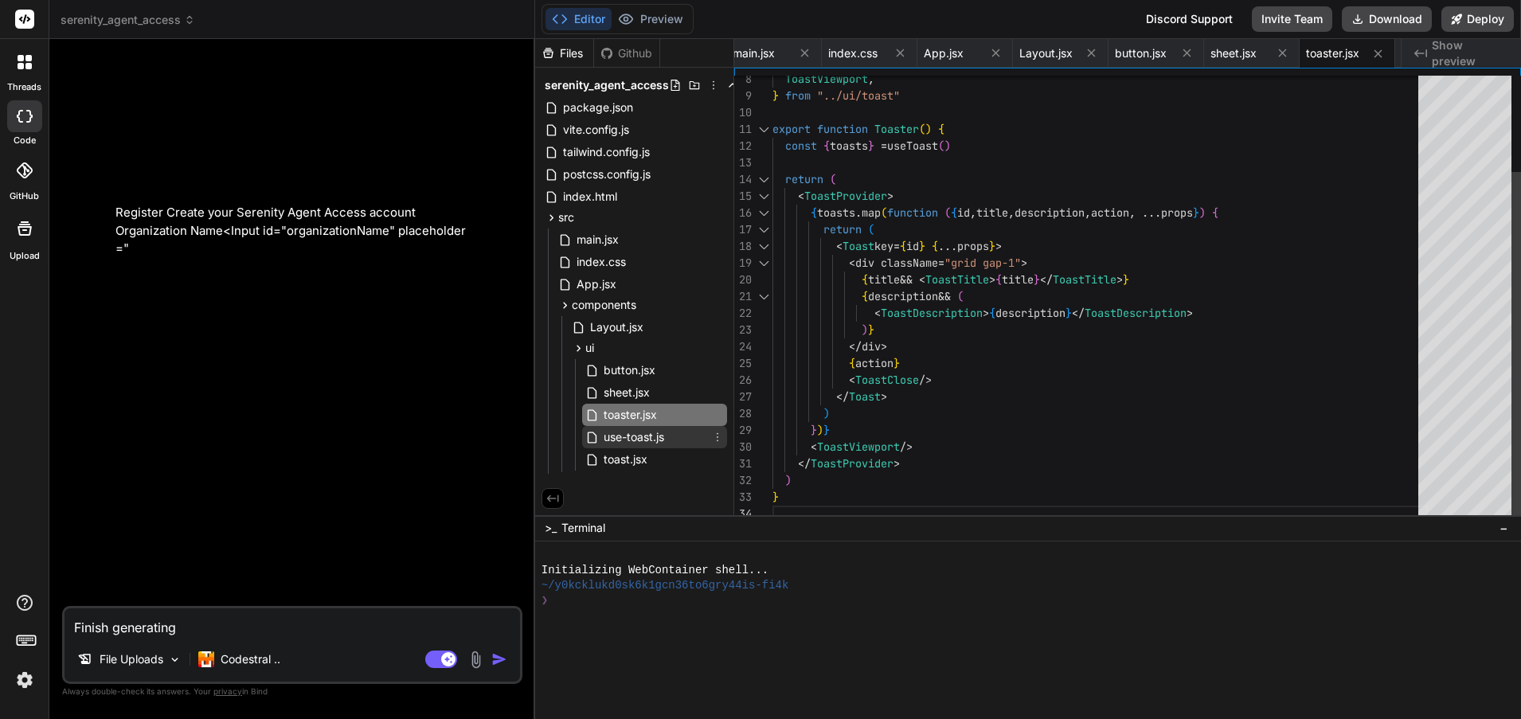
click at [680, 442] on div "use-toast.js" at bounding box center [654, 437] width 145 height 22
type textarea "...state, toast, dismiss: (toastId?: string) => dispatch({ type: "DISMISS_TOAST…"
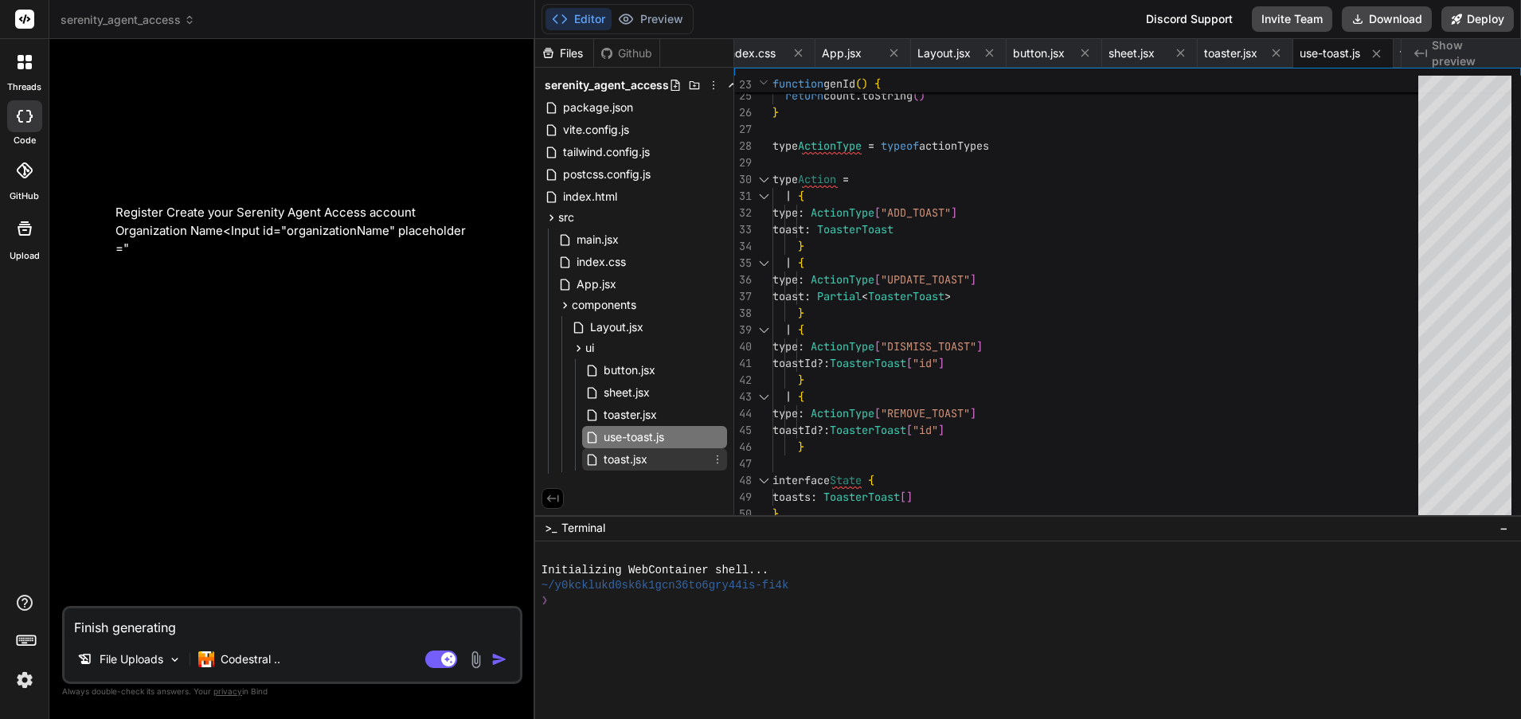
click at [667, 460] on div "toast.jsx" at bounding box center [654, 459] width 145 height 22
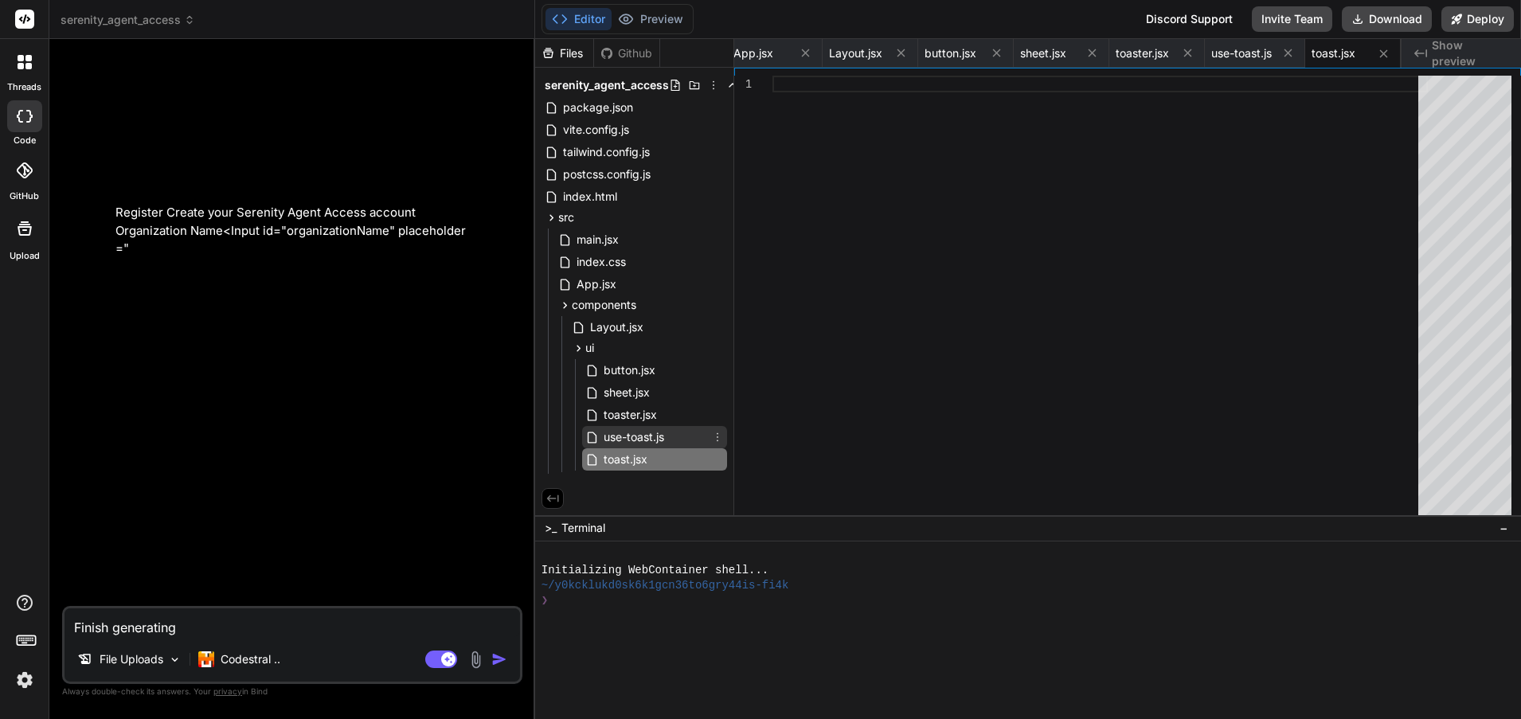
click at [679, 437] on div "use-toast.js" at bounding box center [654, 437] width 145 height 22
type textarea "...state, toast, dismiss: (toastId?: string) => dispatch({ type: "DISMISS_TOAST…"
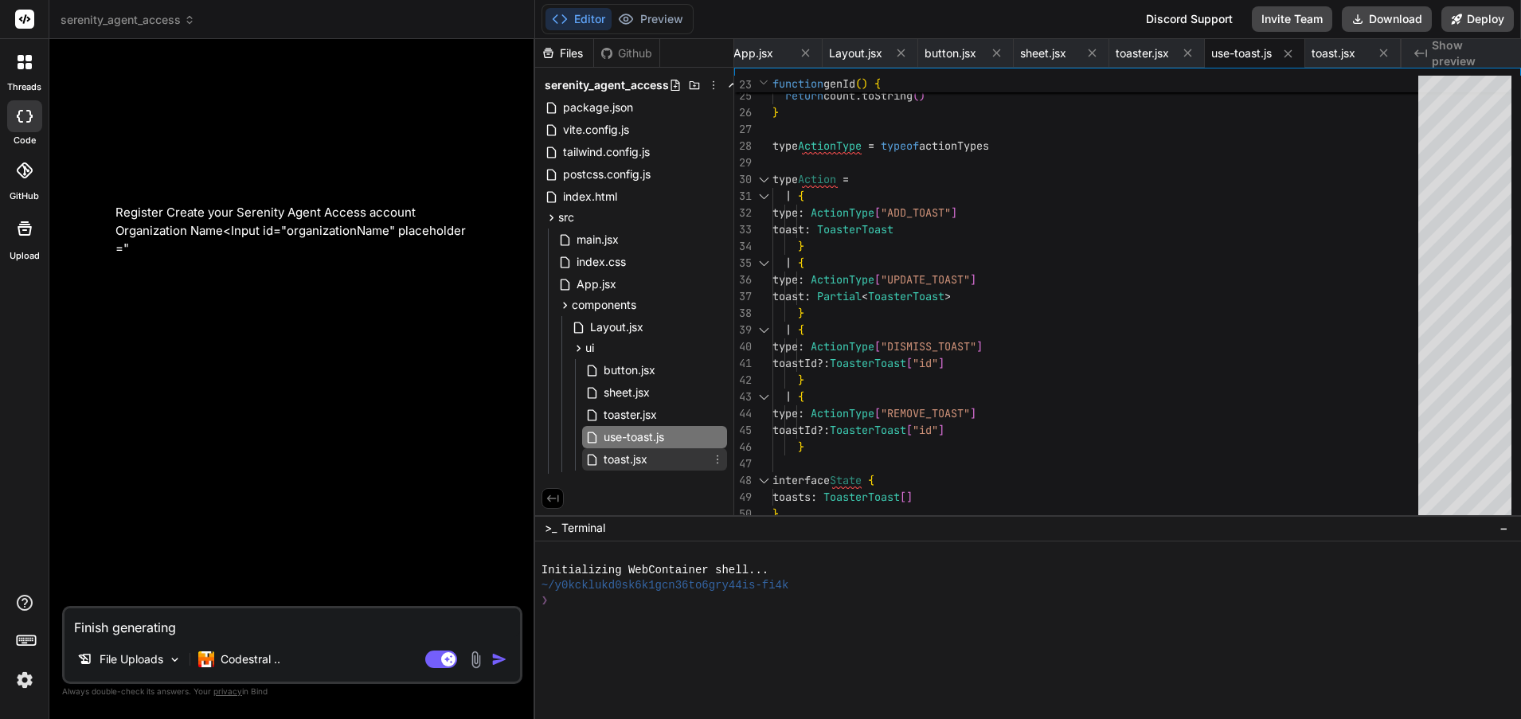
click at [665, 454] on div "toast.jsx" at bounding box center [654, 459] width 145 height 22
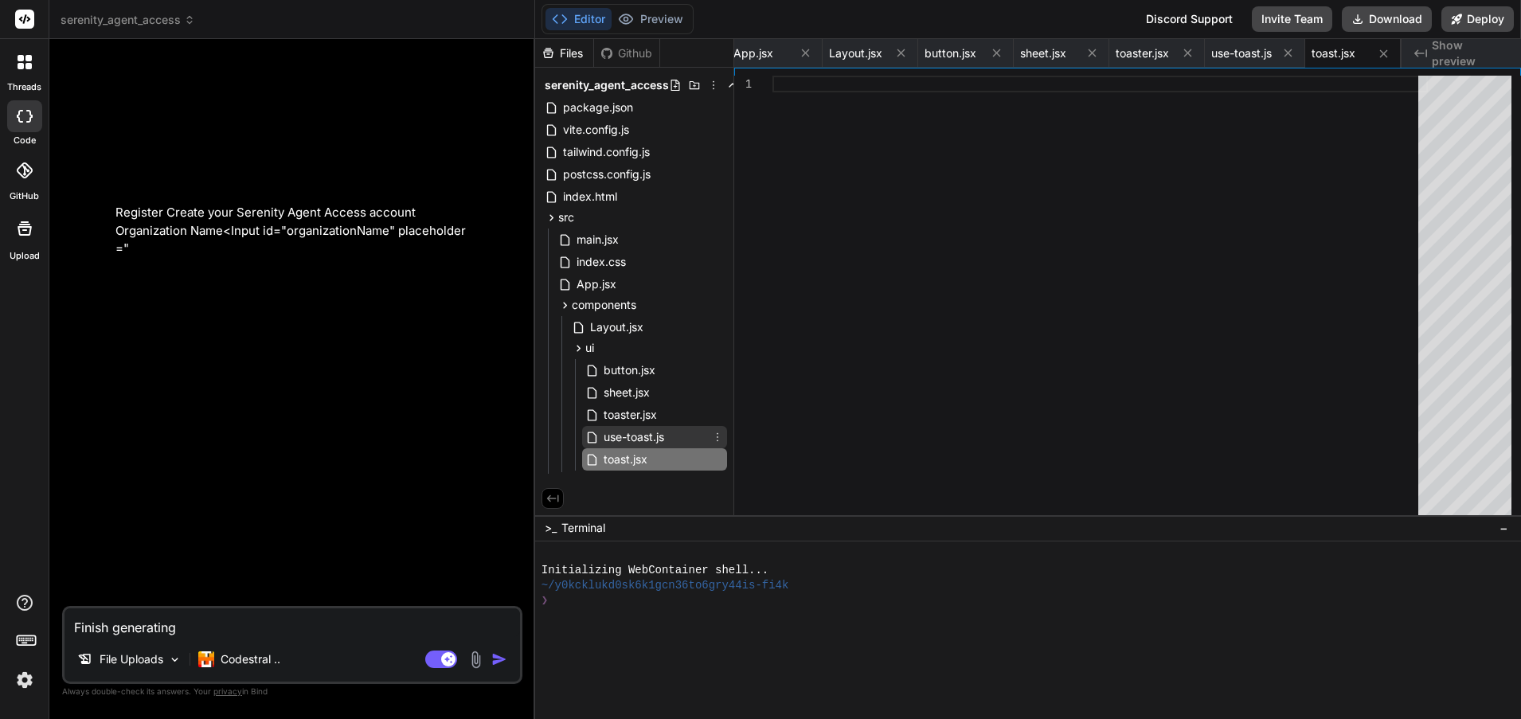
click at [681, 435] on div "use-toast.js" at bounding box center [654, 437] width 145 height 22
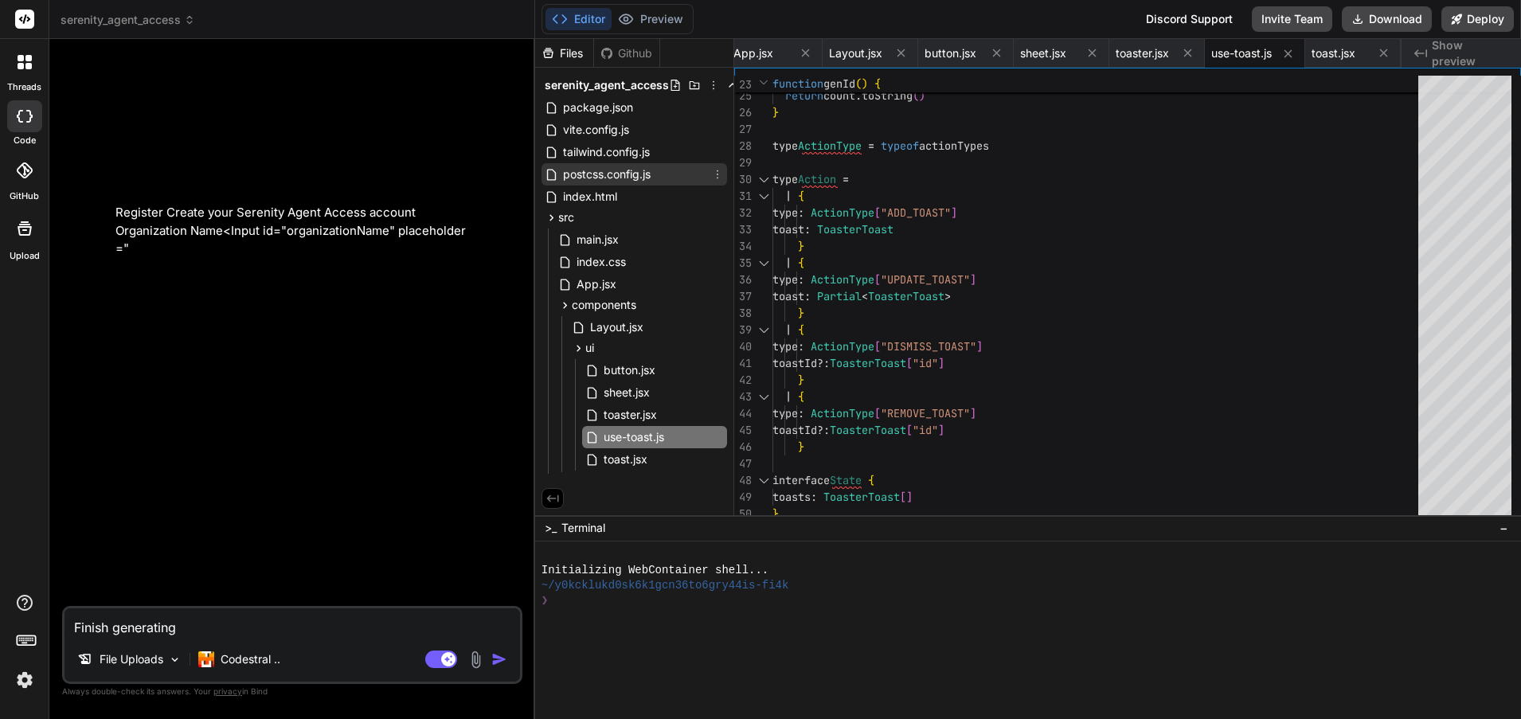
click at [678, 174] on div "postcss.config.js" at bounding box center [635, 174] width 186 height 22
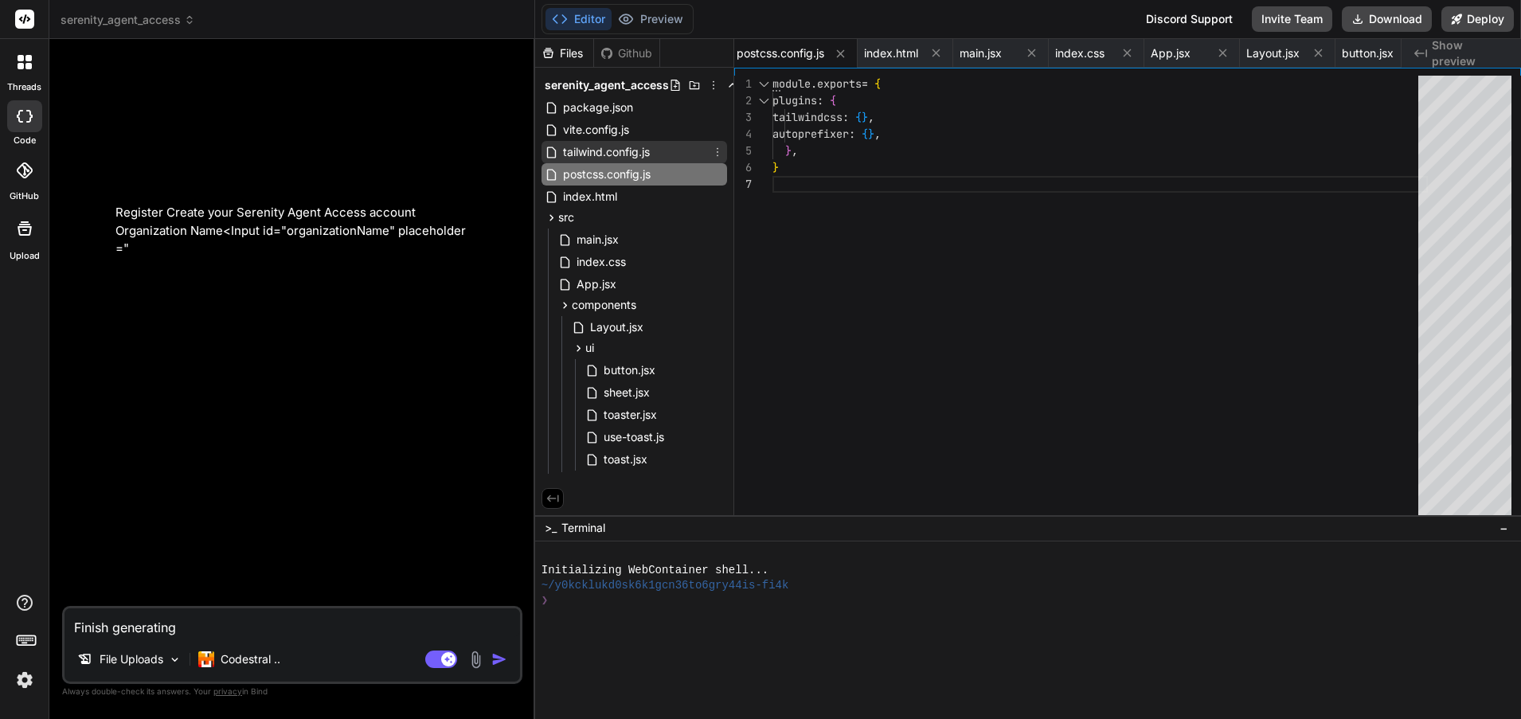
click at [674, 143] on div "tailwind.config.js" at bounding box center [635, 152] width 186 height 22
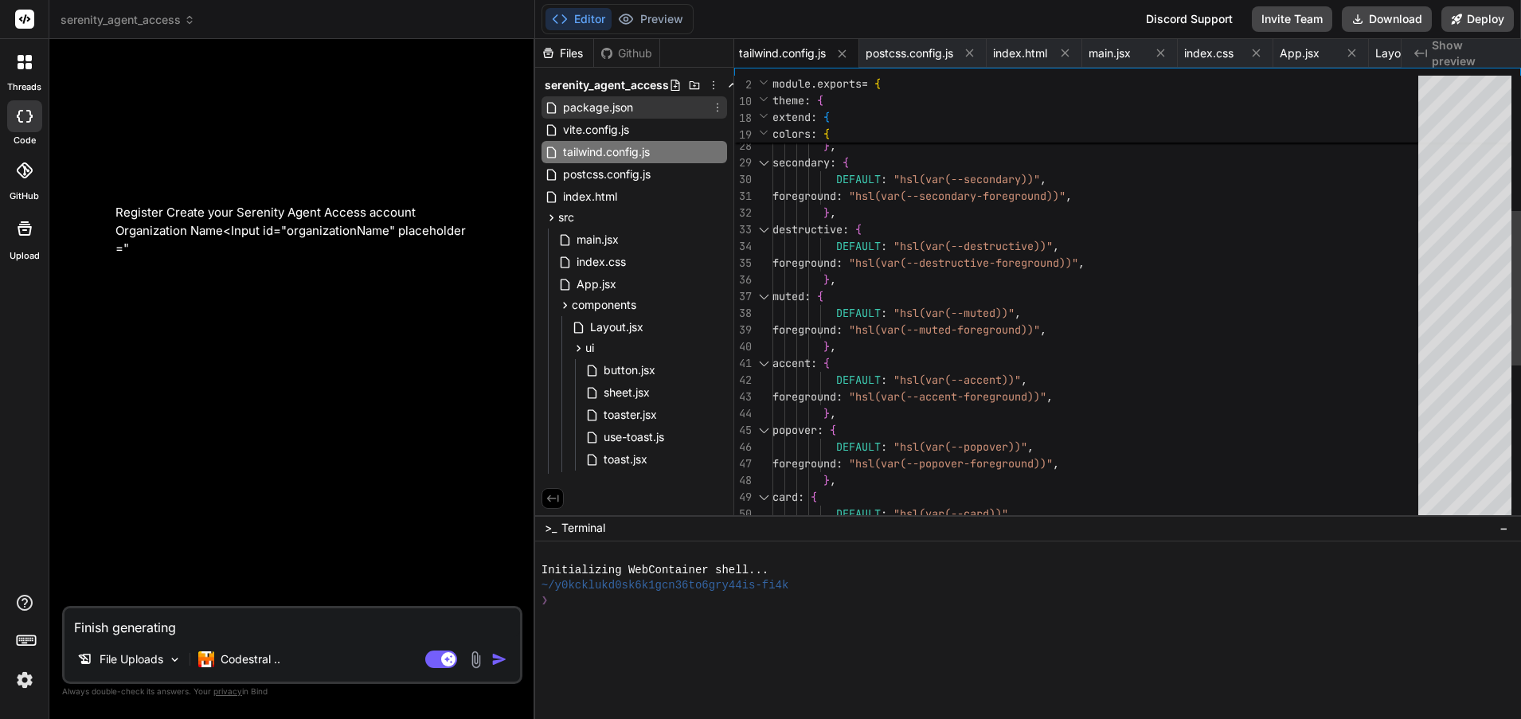
click at [665, 118] on div "package.json" at bounding box center [635, 107] width 186 height 22
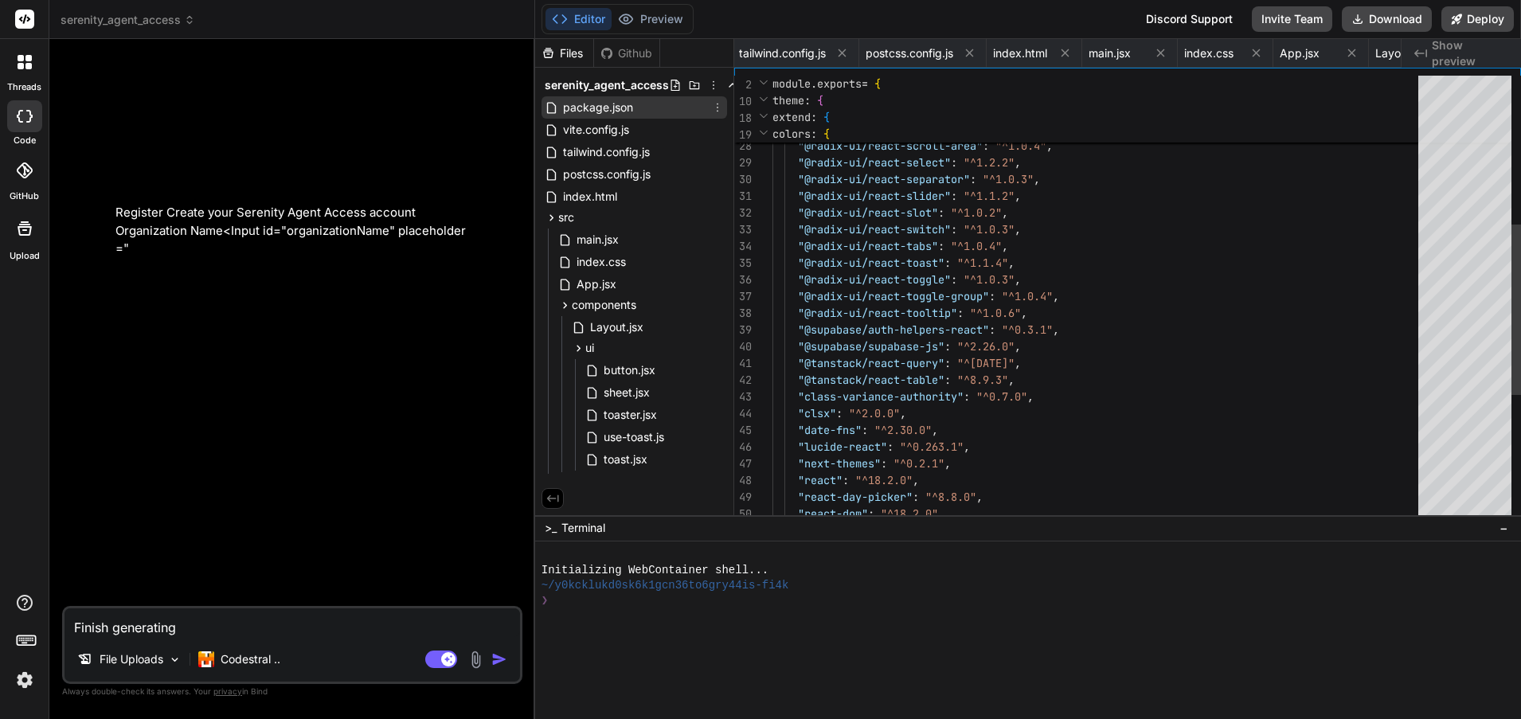
scroll to position [0, 0]
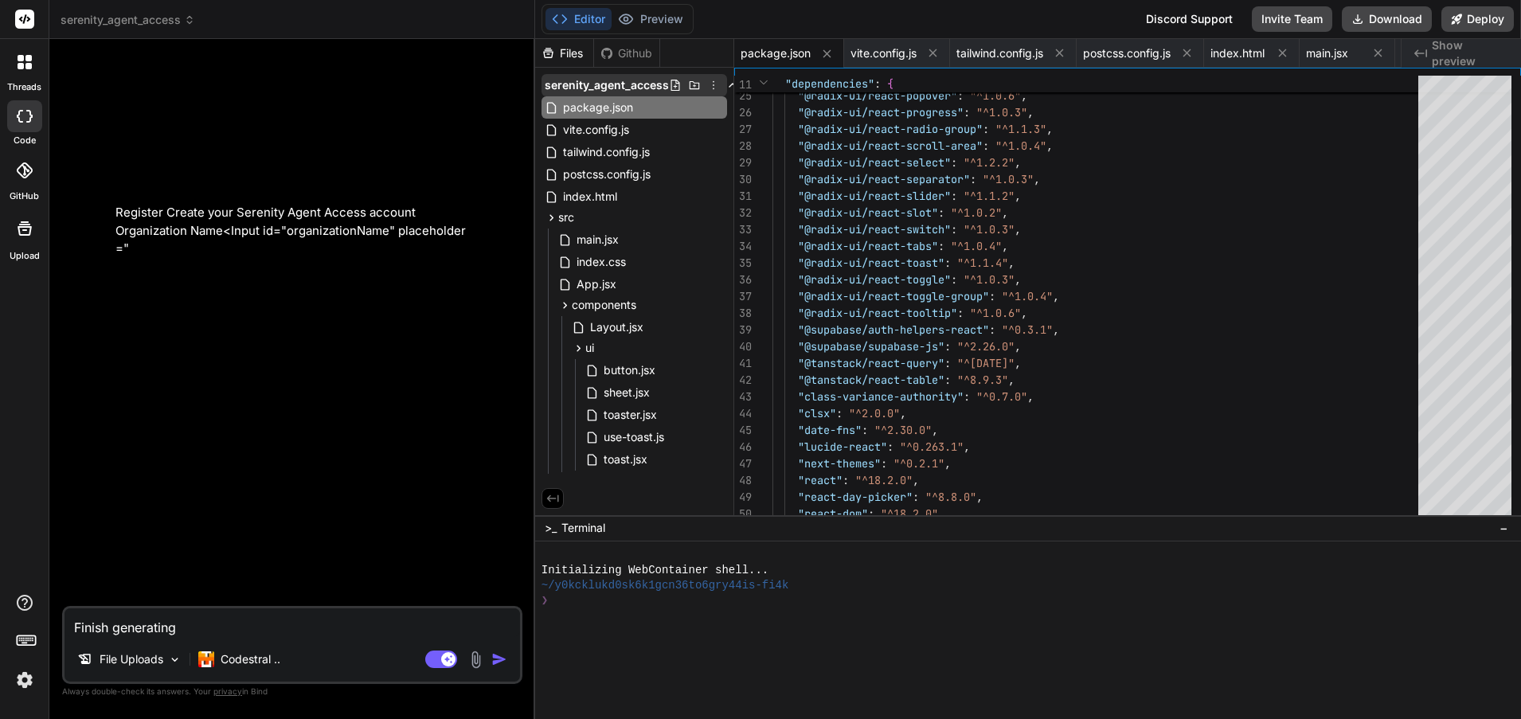
click at [620, 88] on span "serenity_agent_access" at bounding box center [607, 85] width 124 height 16
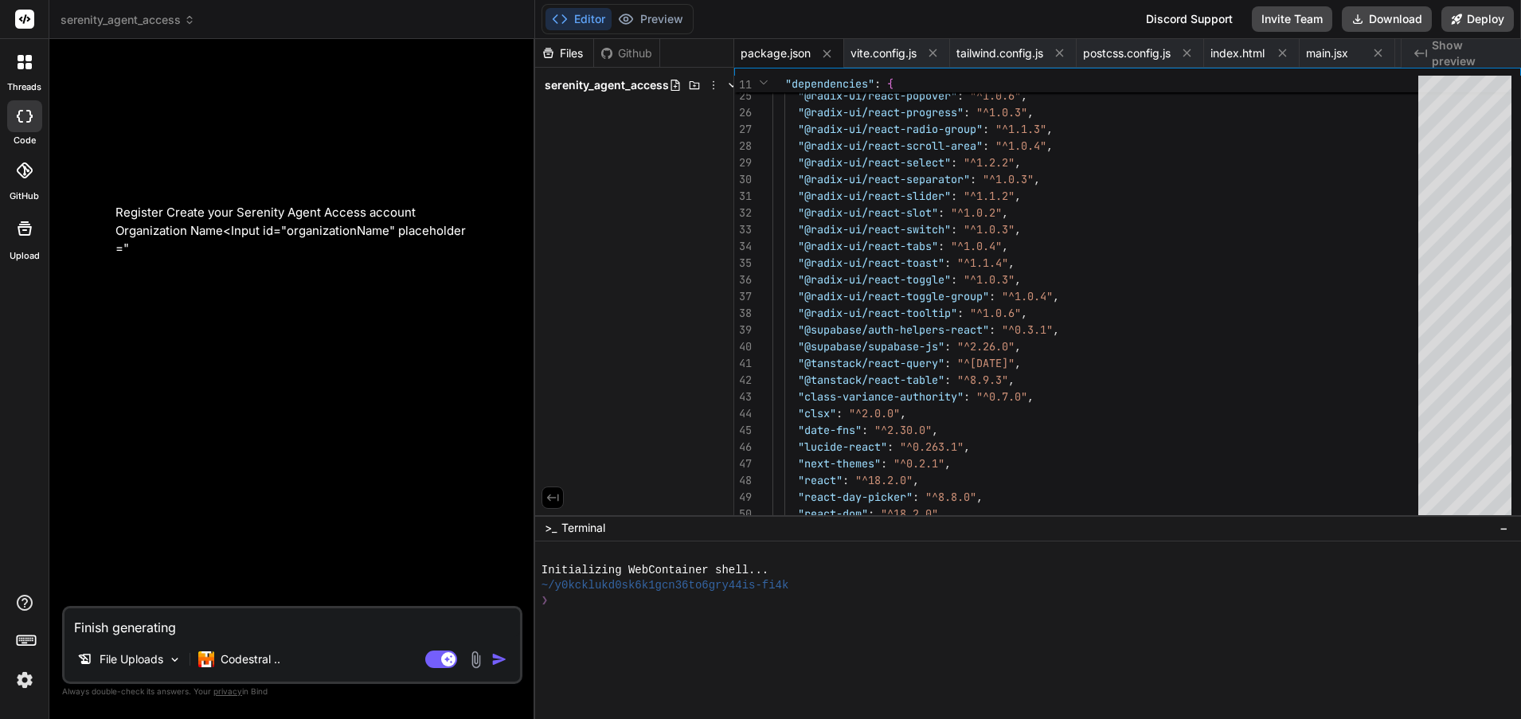
click at [620, 88] on span "serenity_agent_access" at bounding box center [607, 85] width 124 height 16
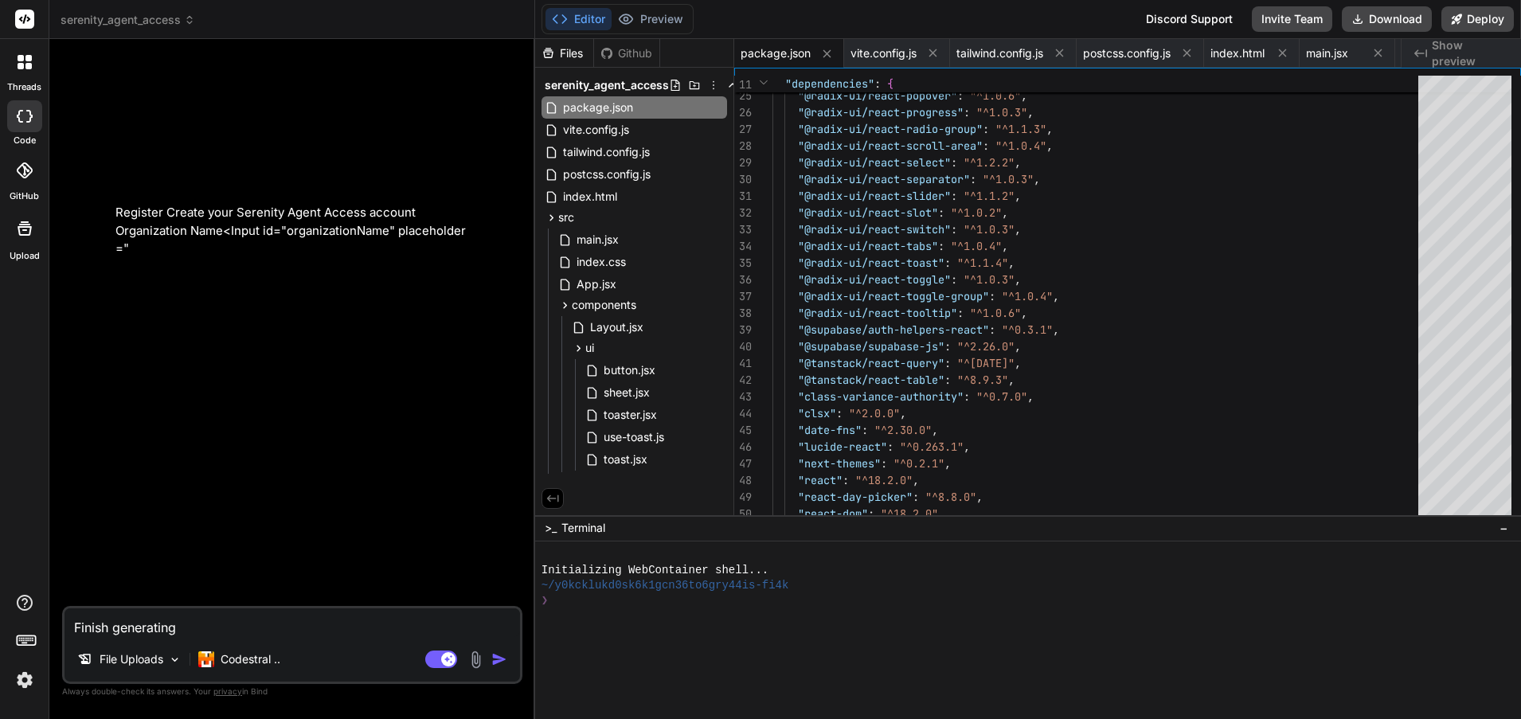
click at [570, 55] on div "Files" at bounding box center [564, 53] width 58 height 16
click at [896, 54] on span "vite.config.js" at bounding box center [884, 53] width 66 height 16
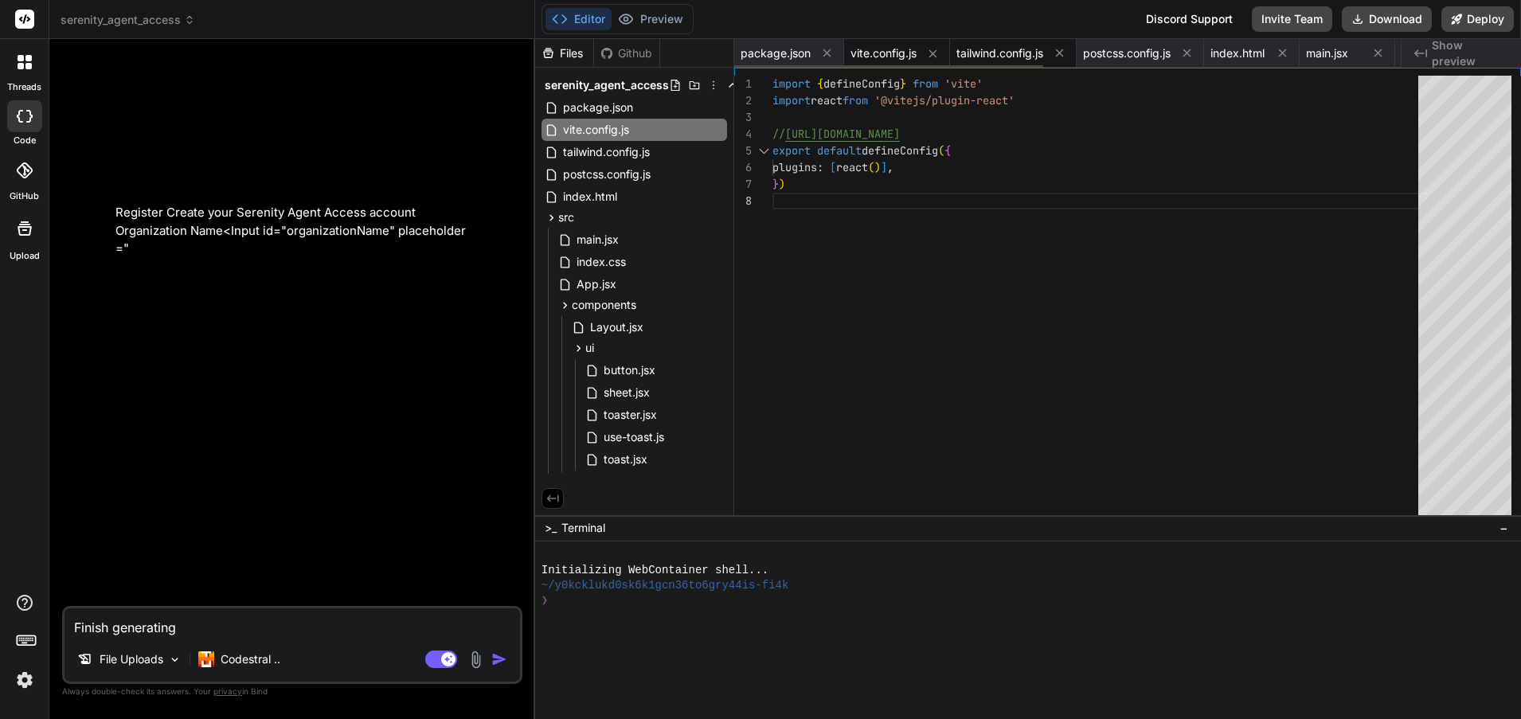
click at [1022, 51] on span "tailwind.config.js" at bounding box center [1000, 53] width 87 height 16
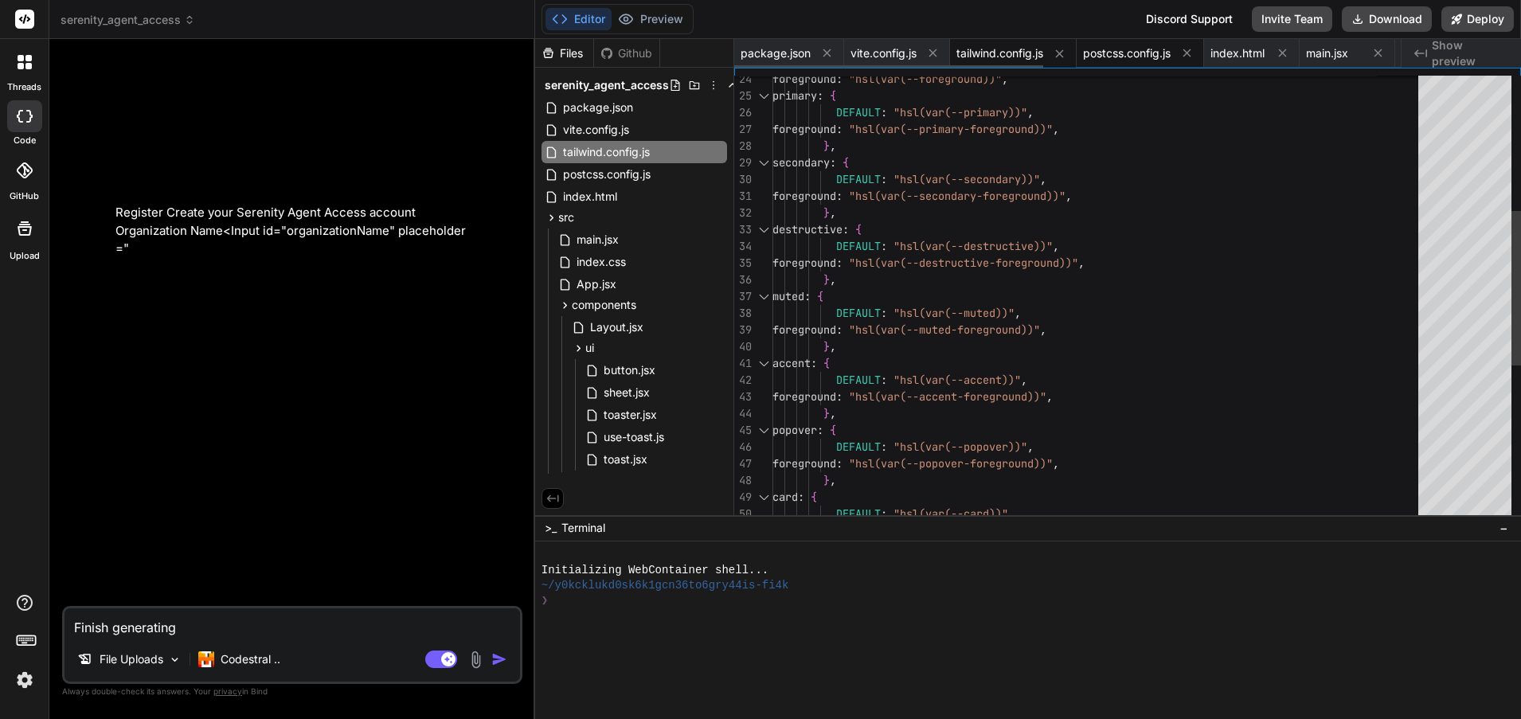
click at [1138, 49] on span "postcss.config.js" at bounding box center [1127, 53] width 88 height 16
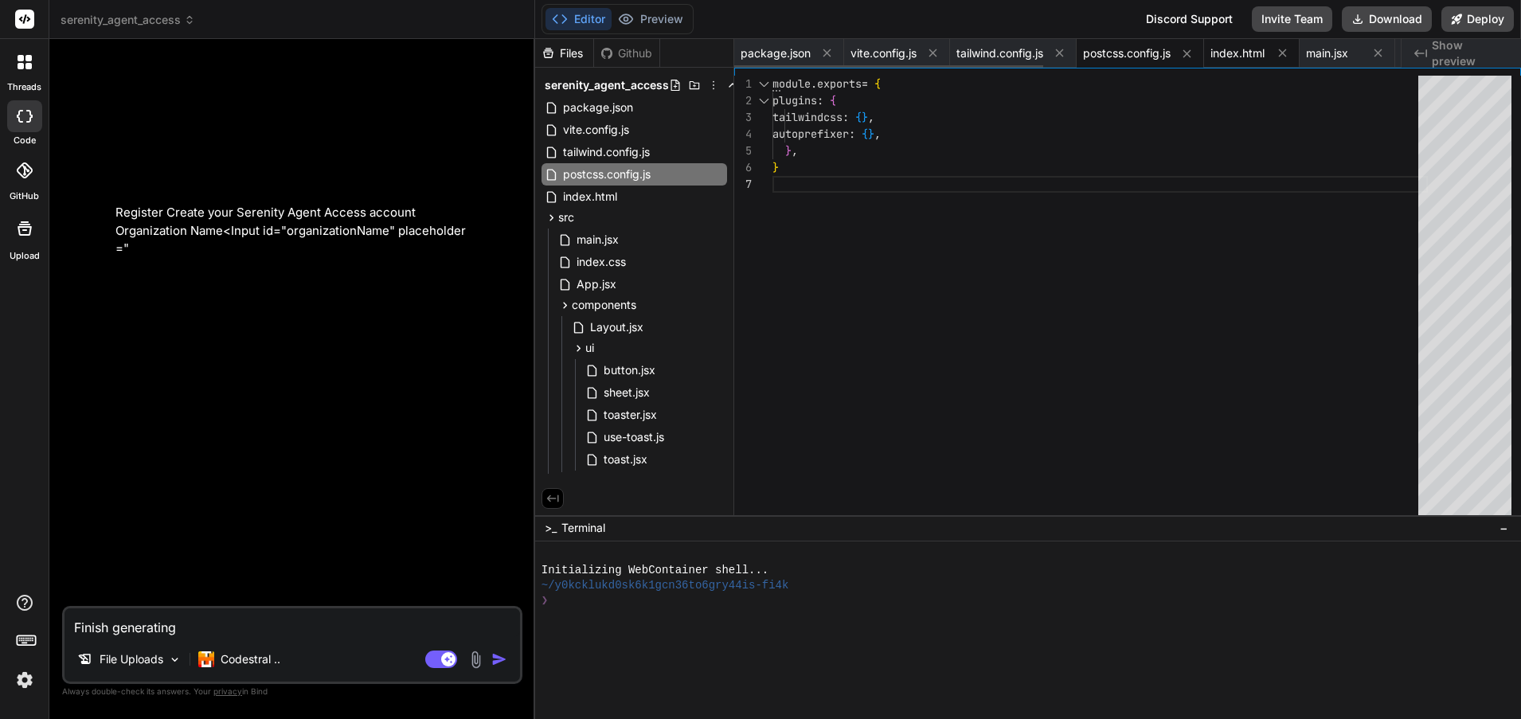
click at [1238, 47] on span "index.html" at bounding box center [1238, 53] width 54 height 16
type textarea "<script type="module" src="/src/main.jsx"></script> </body> </html>"
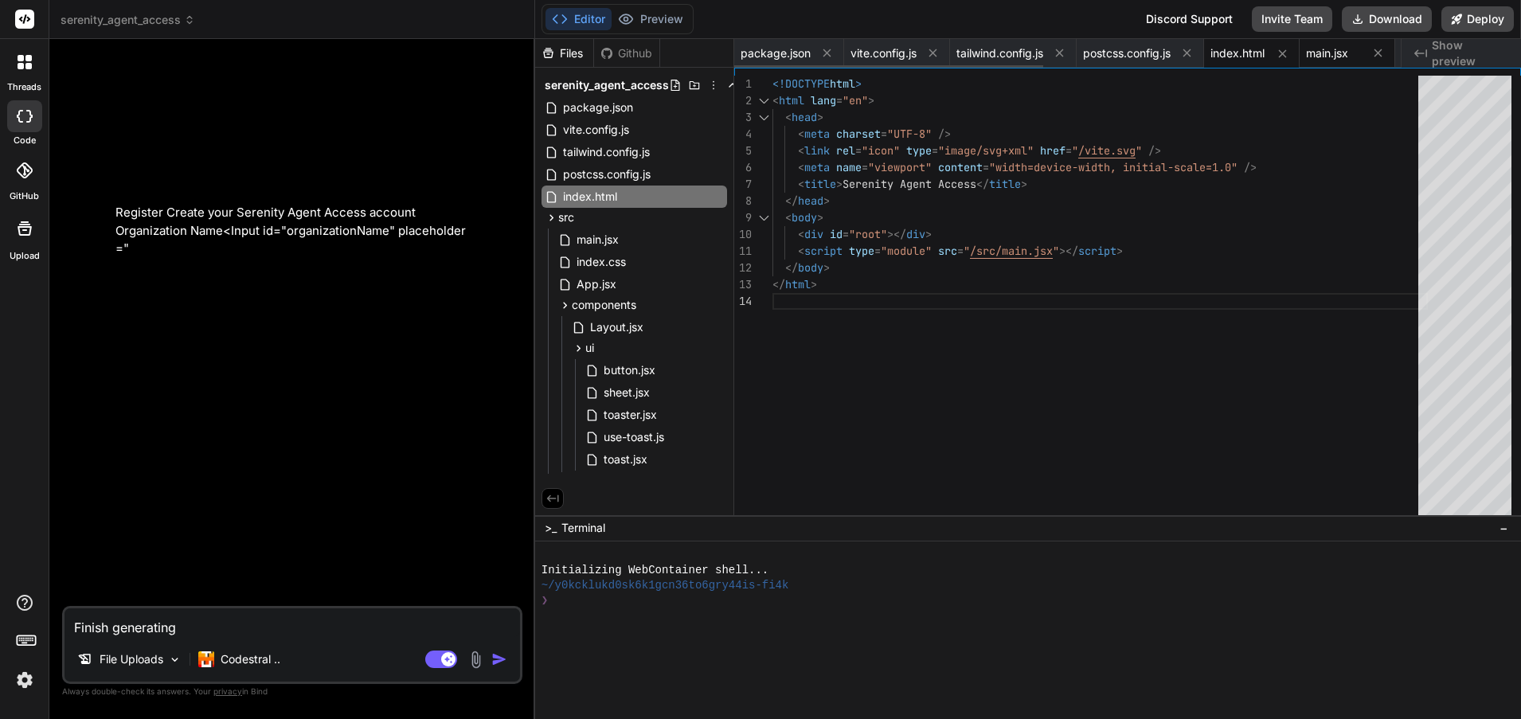
click at [1337, 50] on span "main.jsx" at bounding box center [1327, 53] width 42 height 16
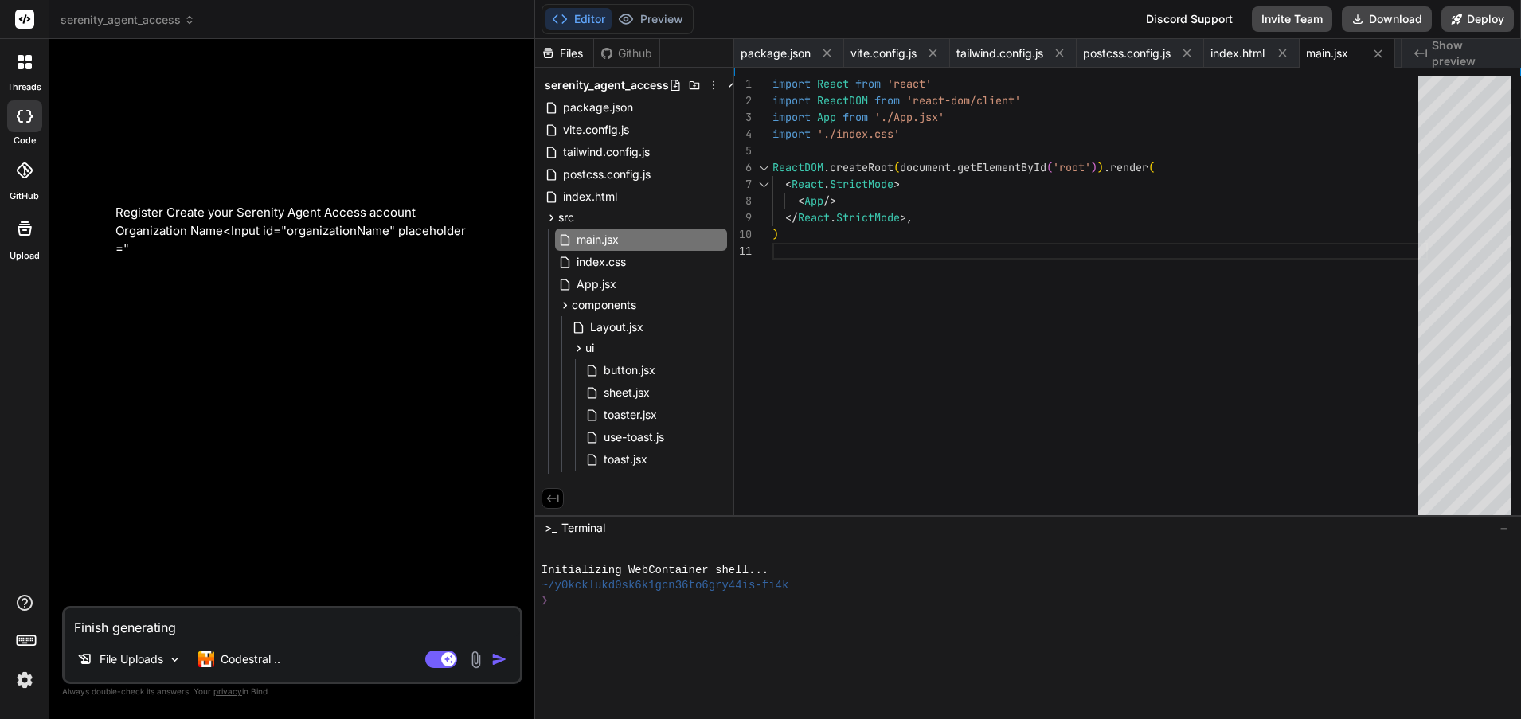
click at [1465, 51] on span "Show preview" at bounding box center [1470, 53] width 76 height 32
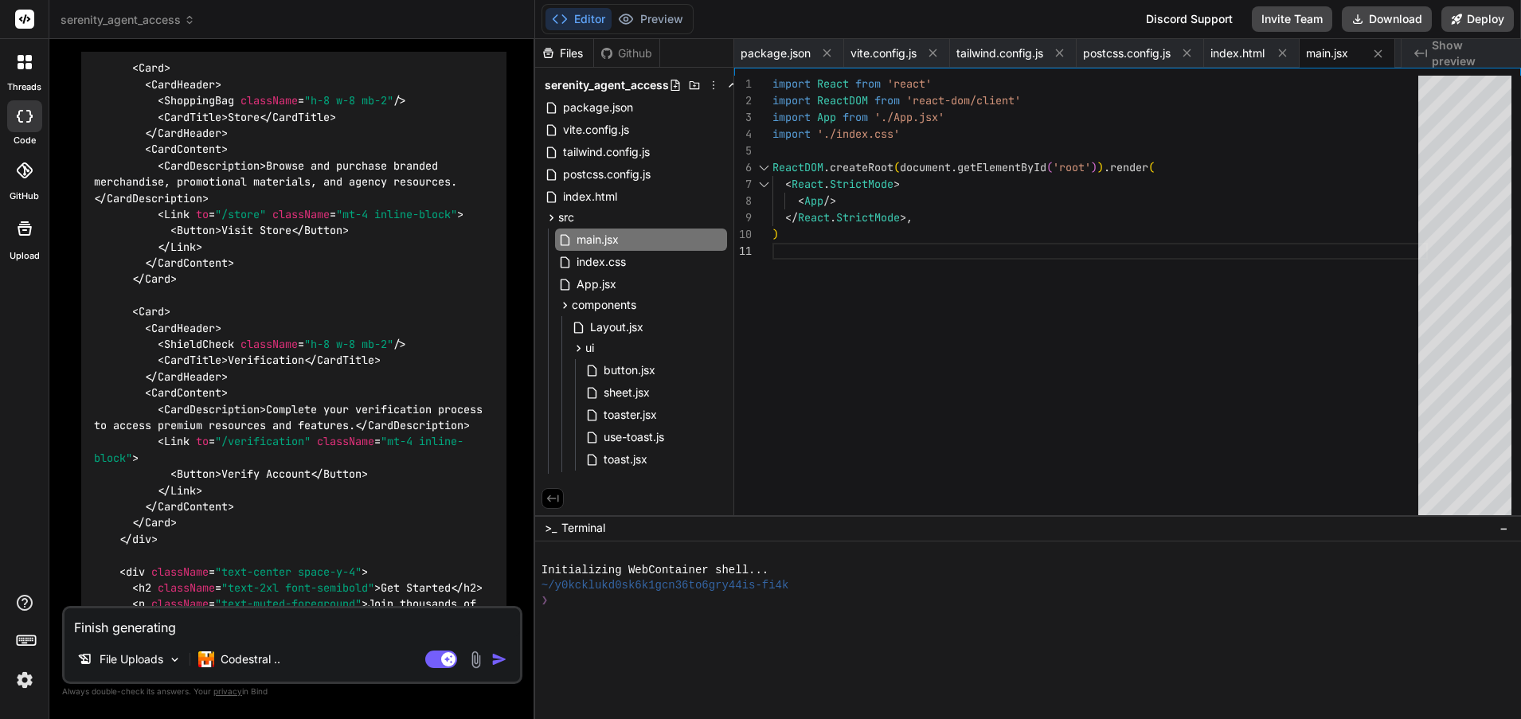
scroll to position [5266, 0]
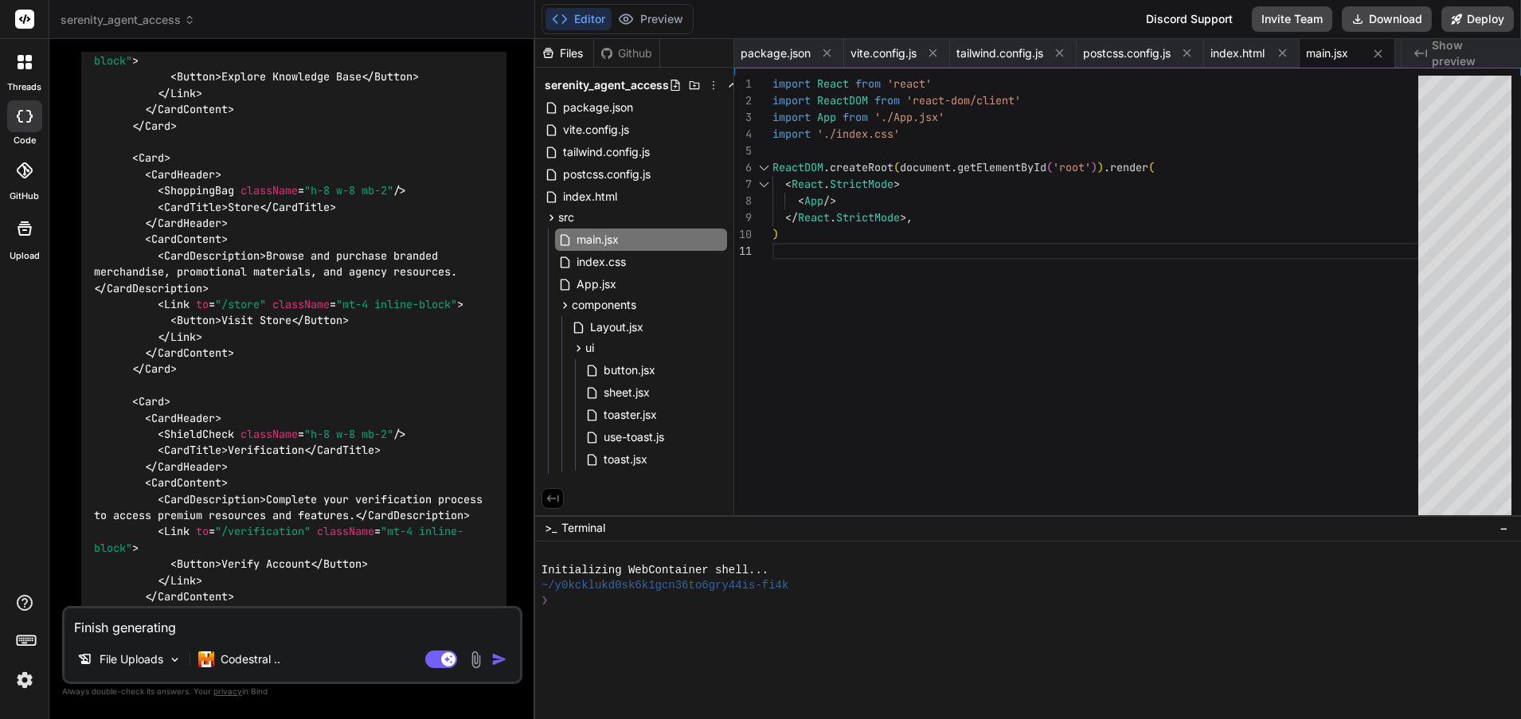
click at [174, 17] on span "serenity_agent_access" at bounding box center [128, 20] width 135 height 16
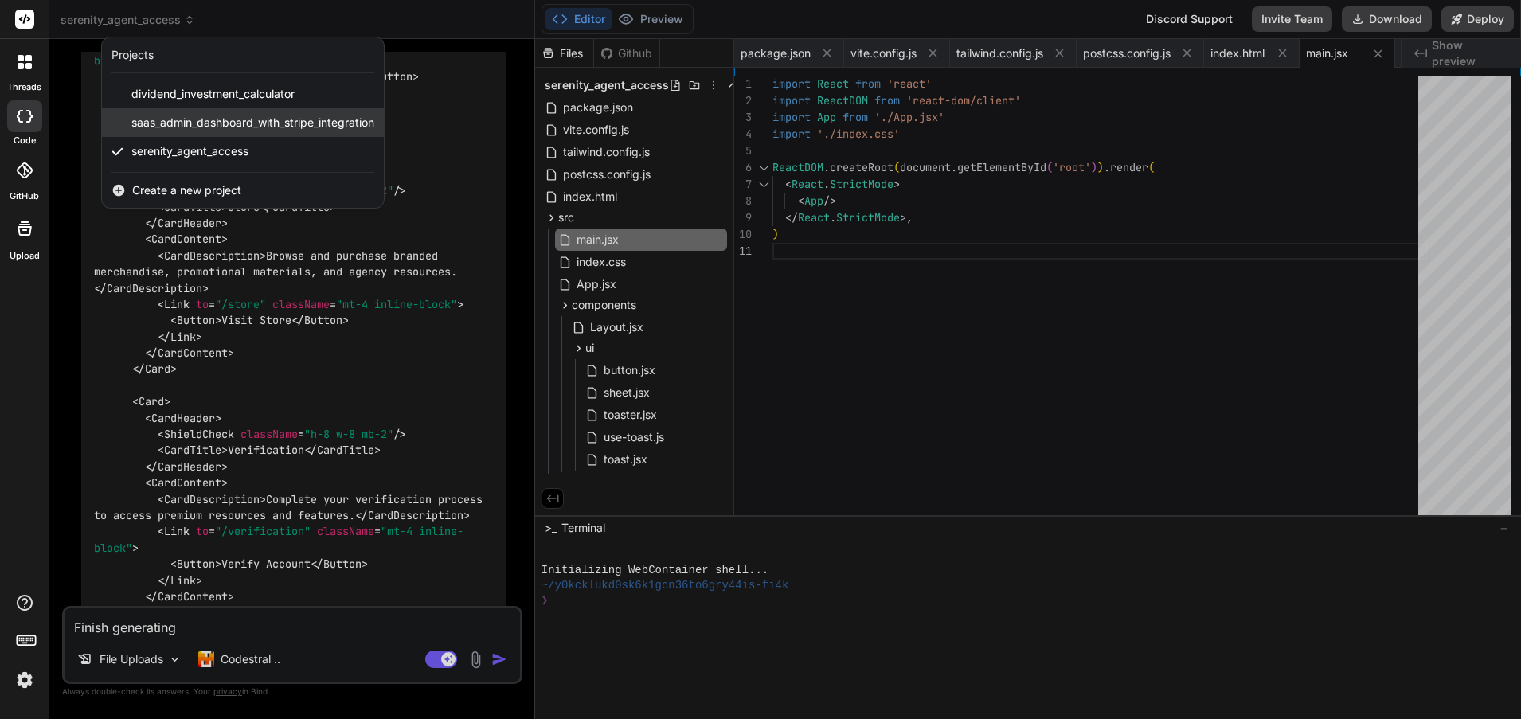
click at [260, 123] on span "saas_admin_dashboard_with_stripe_integration" at bounding box center [252, 123] width 243 height 16
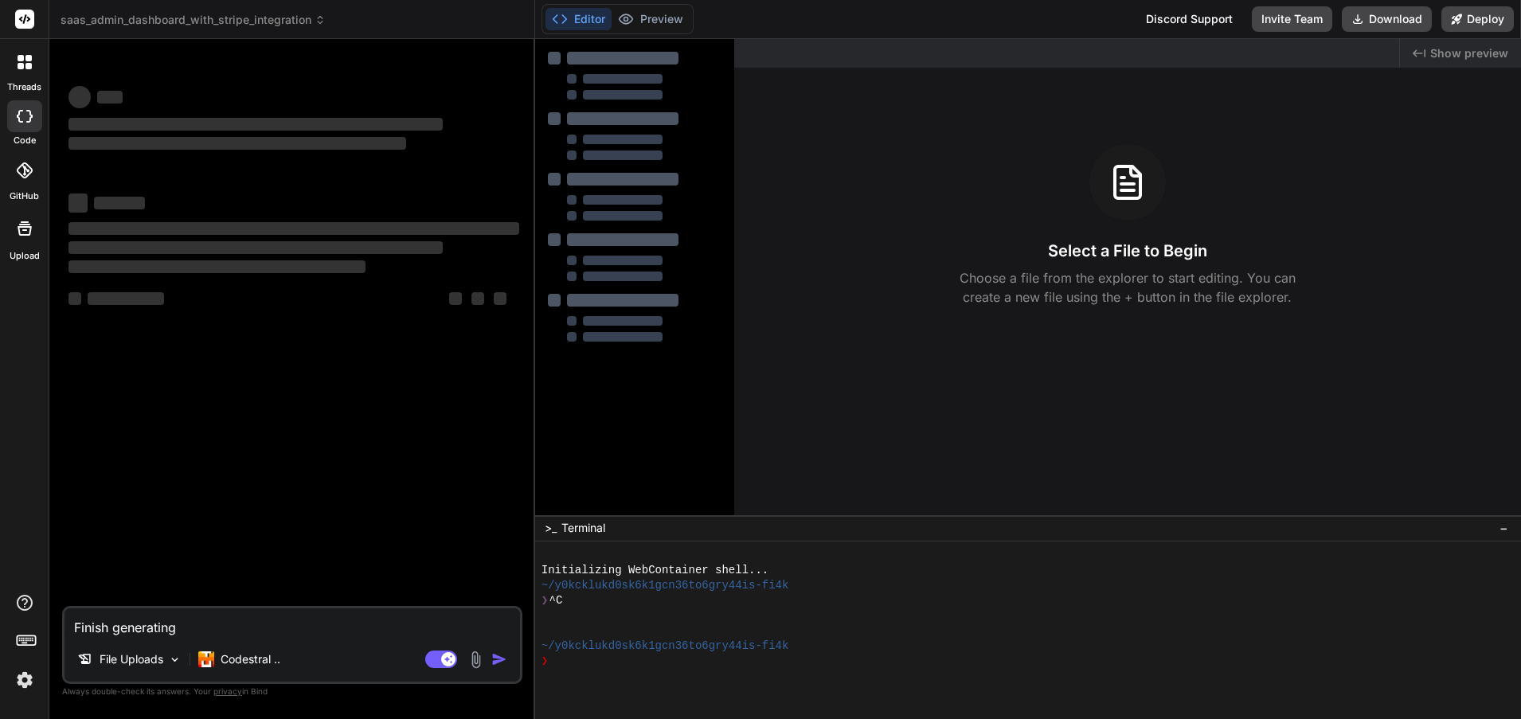
scroll to position [0, 0]
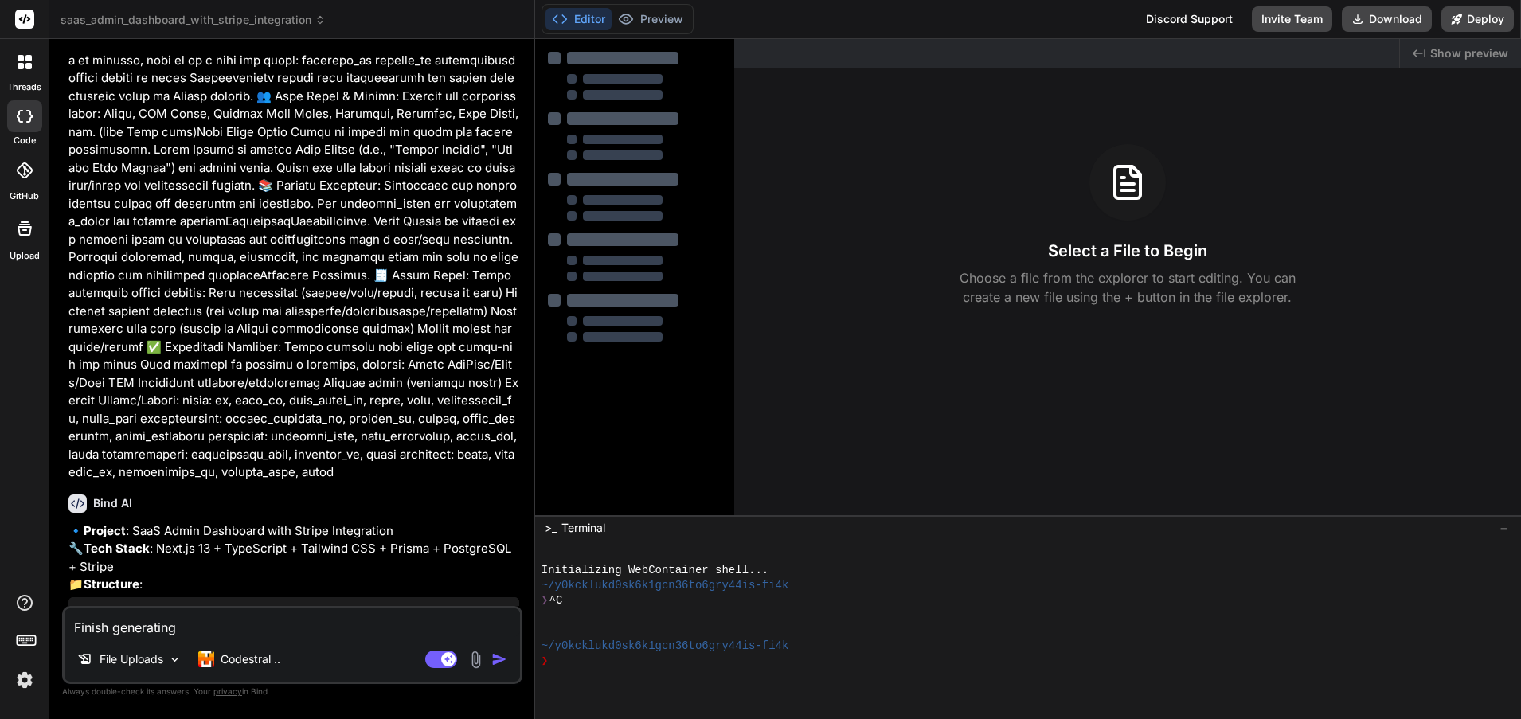
type textarea "x"
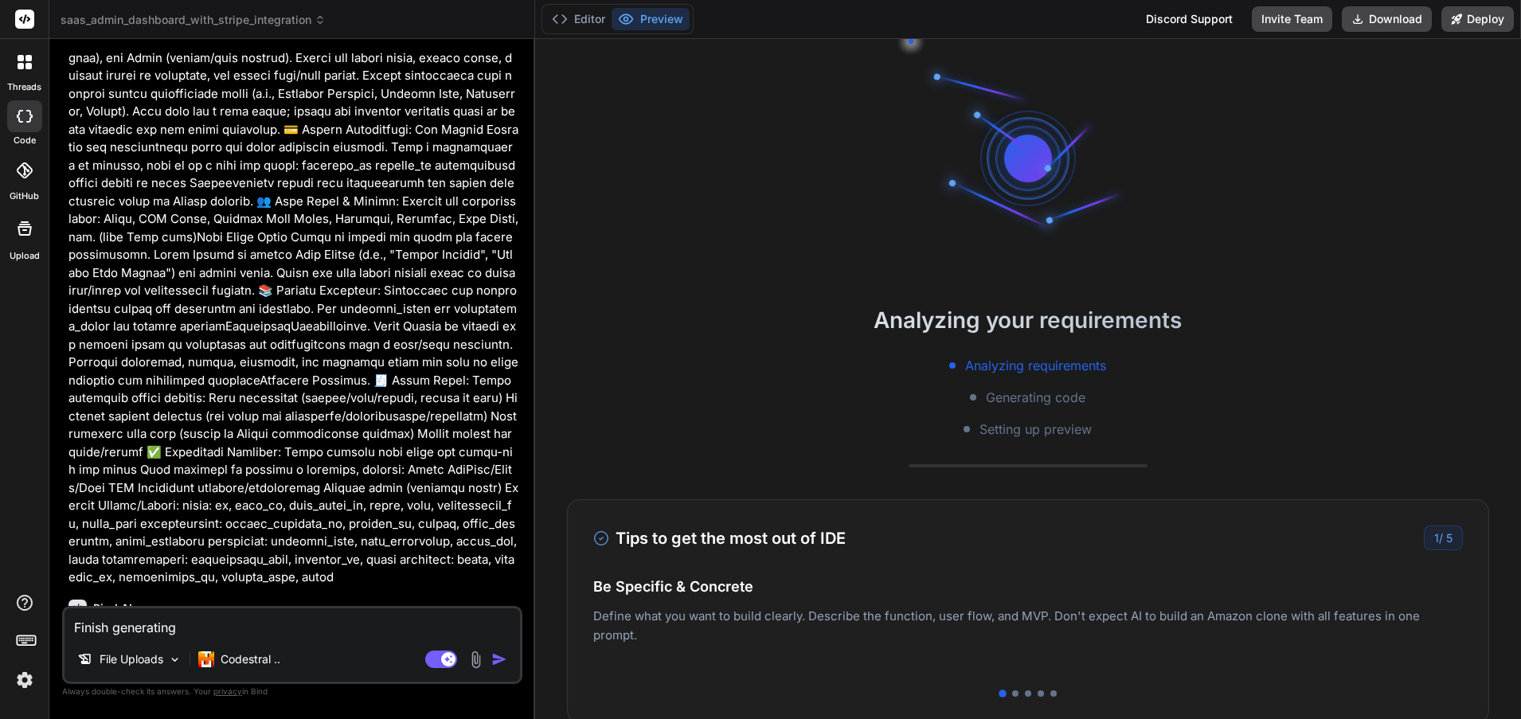
scroll to position [10, 0]
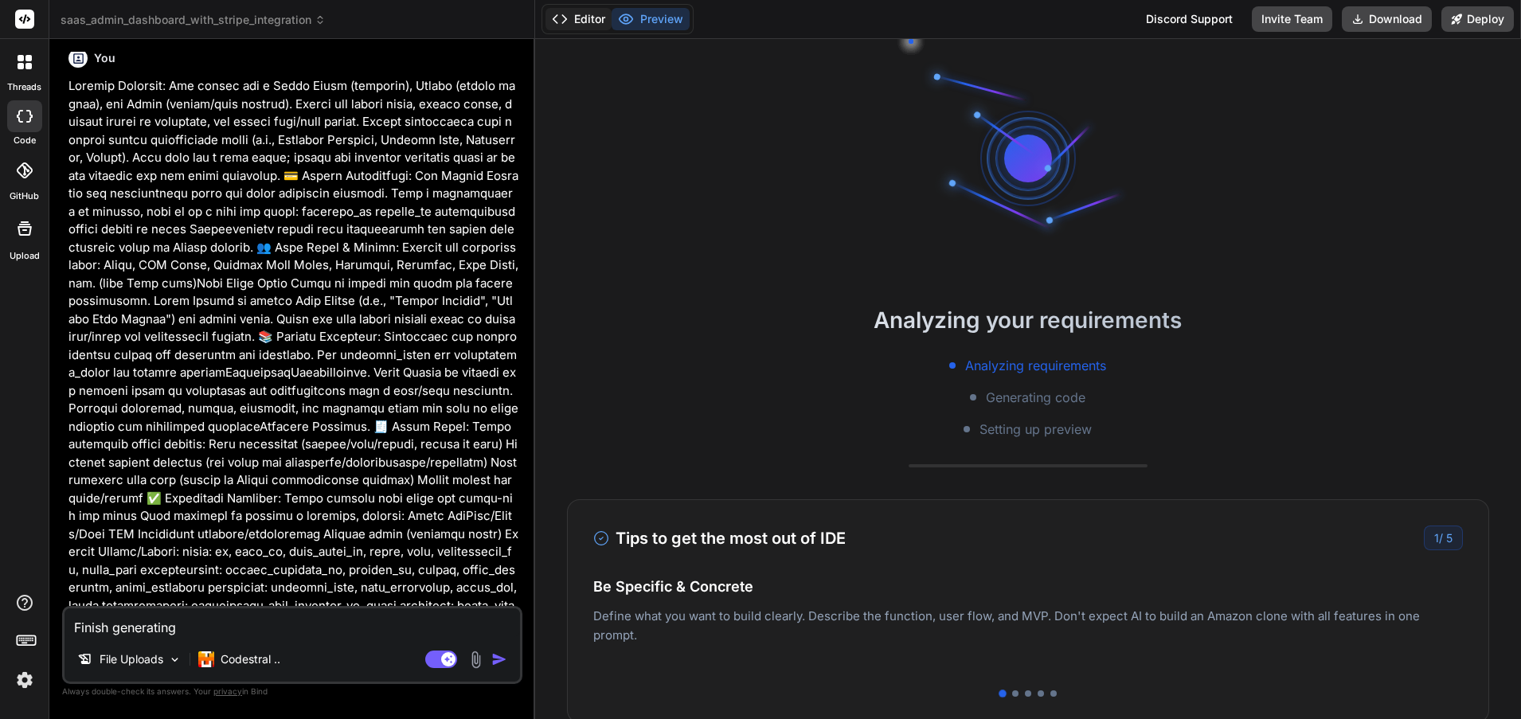
click at [585, 23] on button "Editor" at bounding box center [579, 19] width 66 height 22
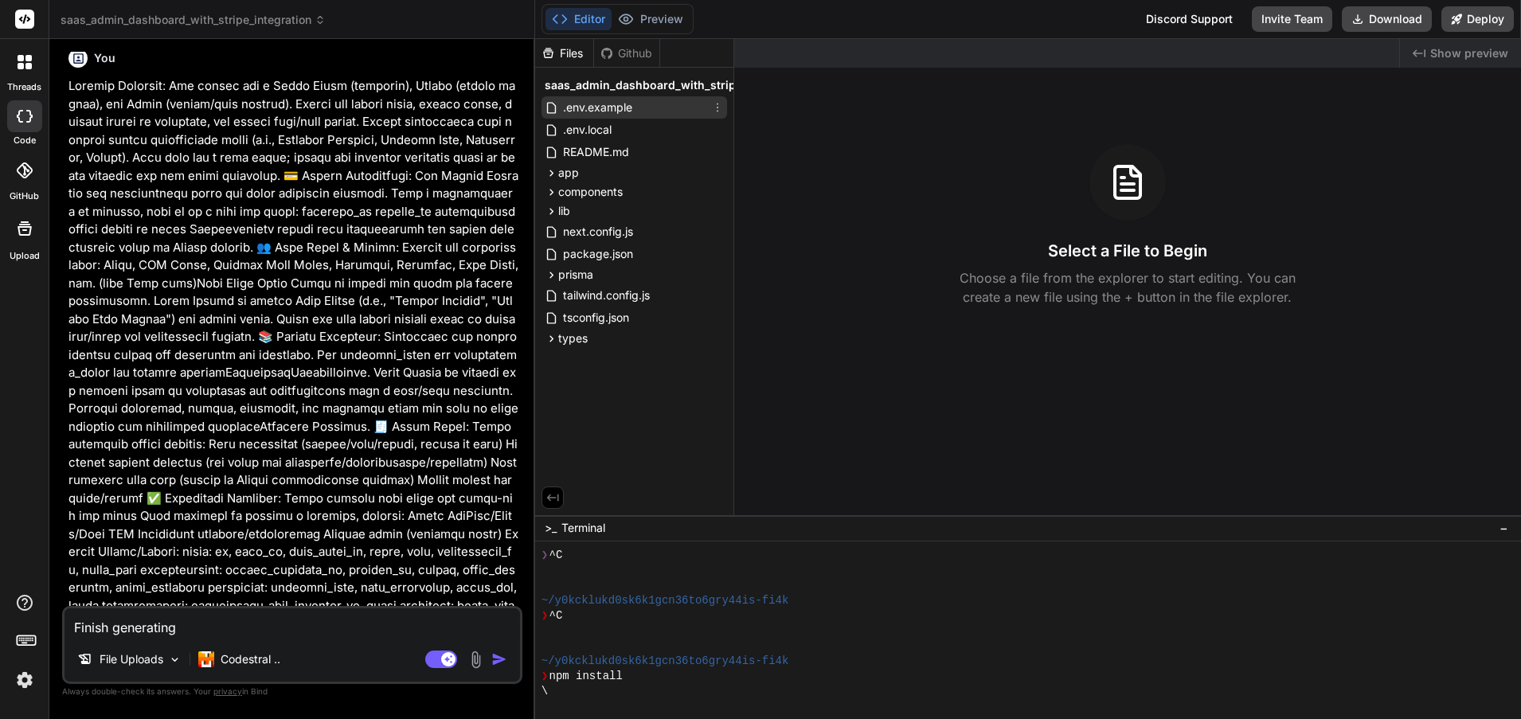
click at [687, 103] on div ".env.example" at bounding box center [635, 107] width 186 height 22
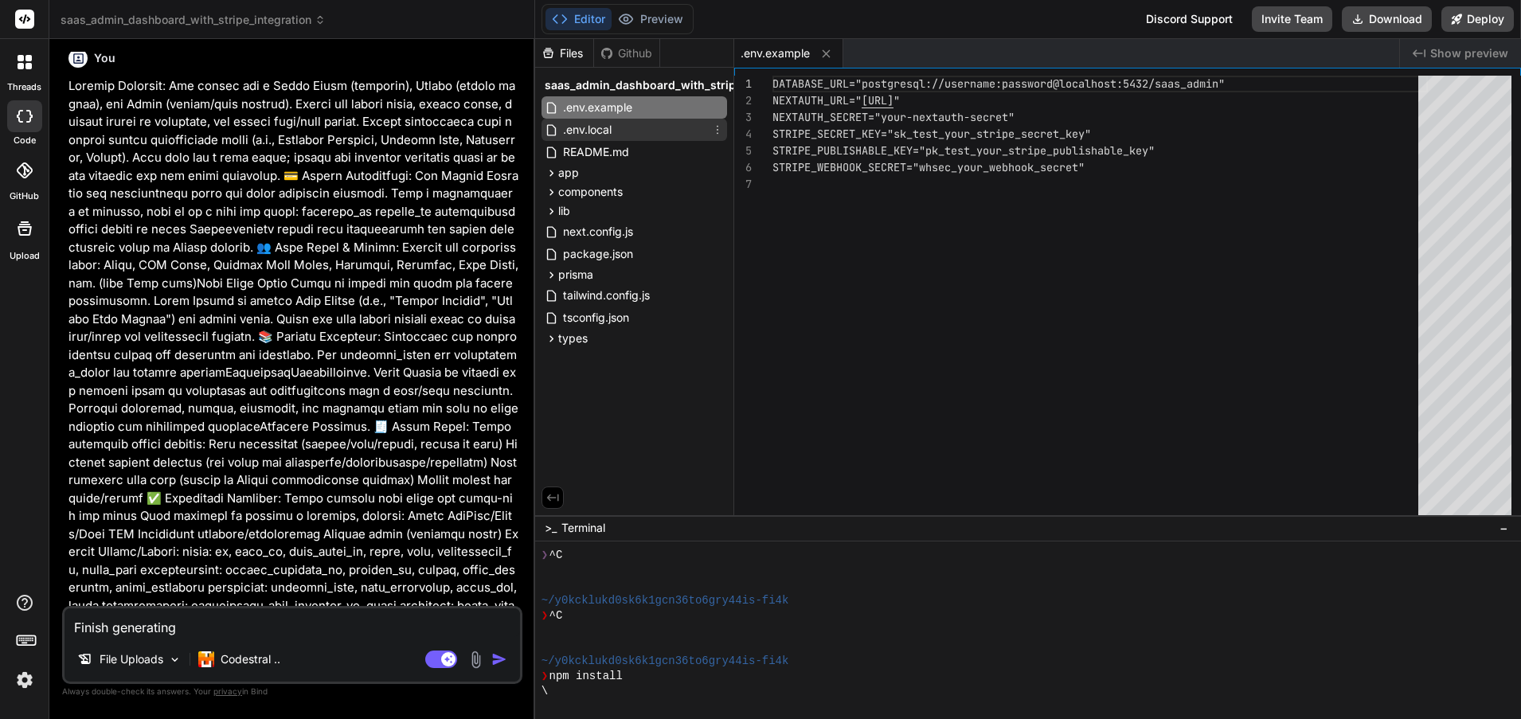
click at [663, 129] on div ".env.local" at bounding box center [635, 130] width 186 height 22
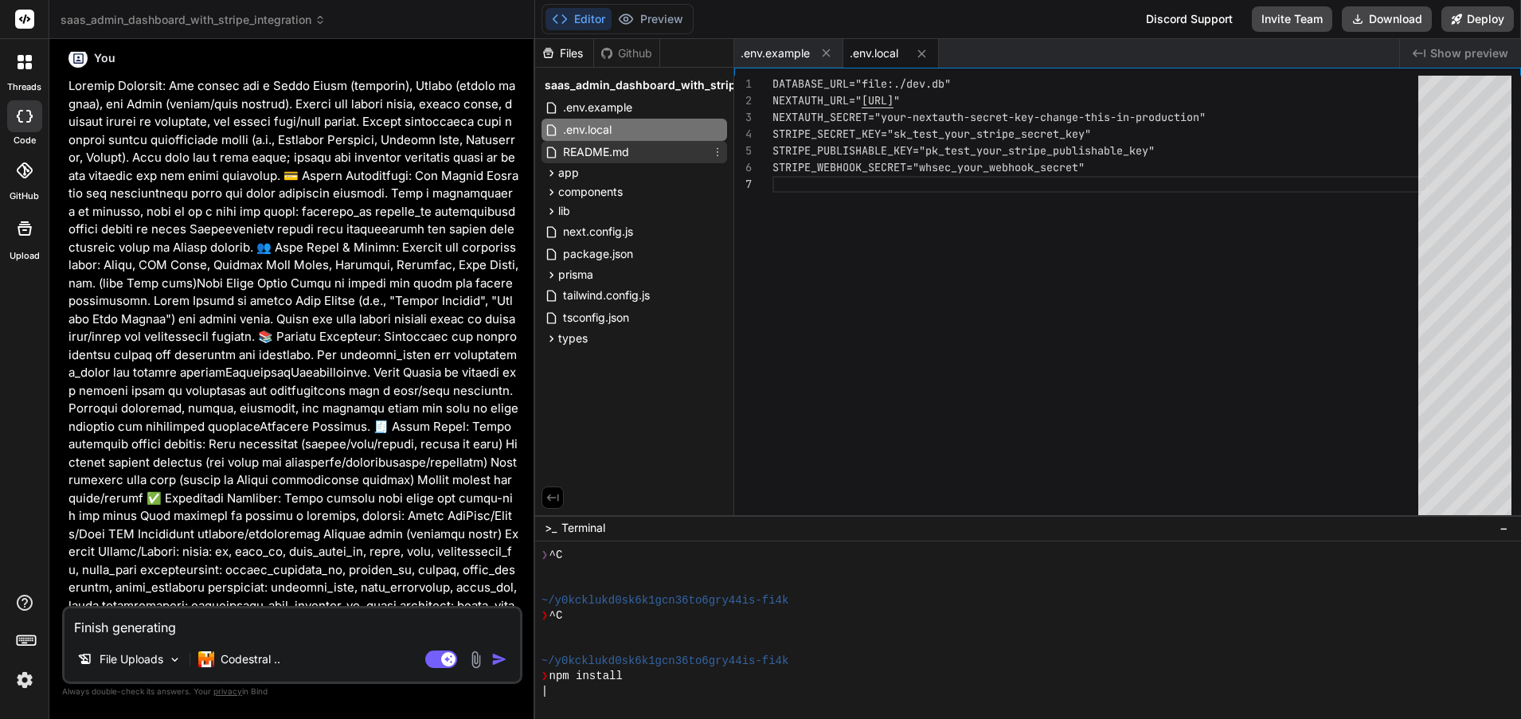
click at [661, 154] on div "README.md" at bounding box center [635, 152] width 186 height 22
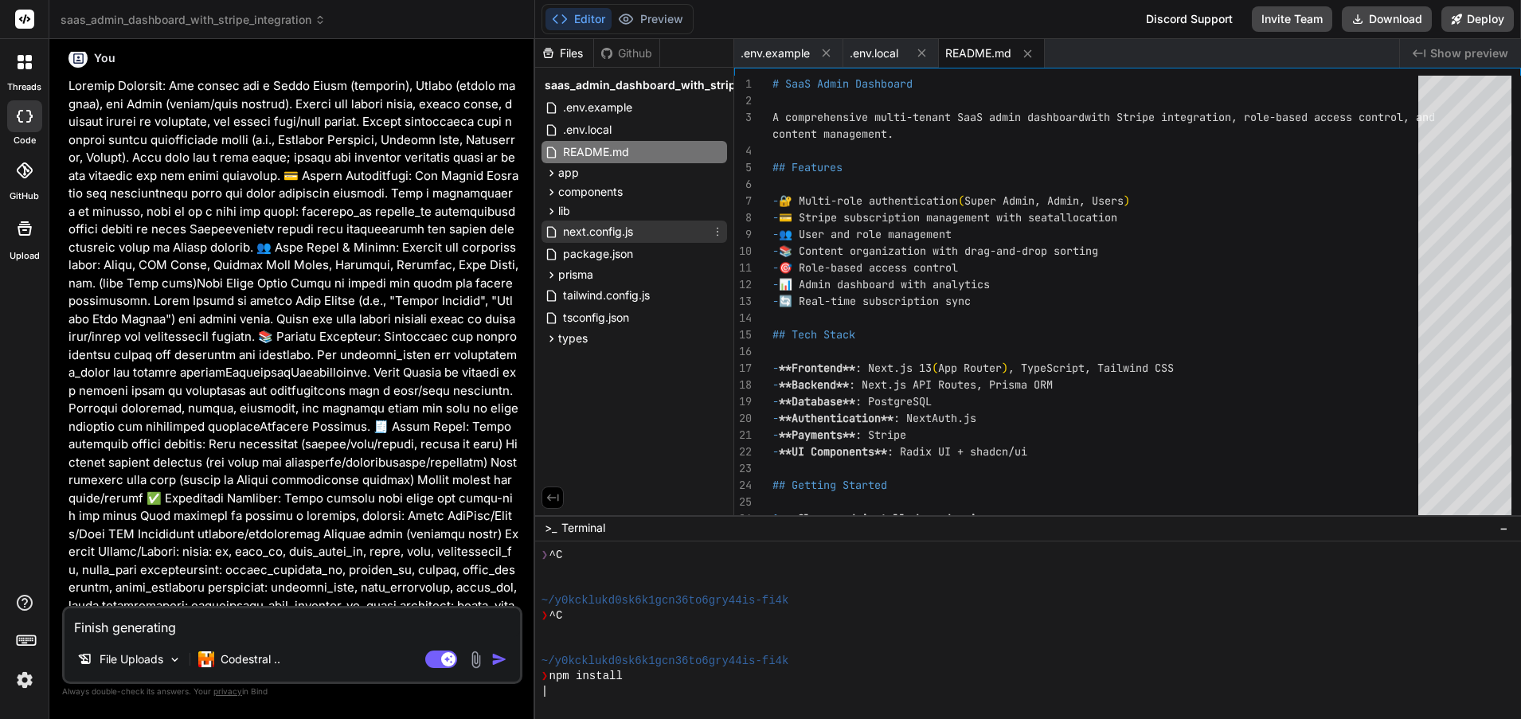
click at [667, 237] on div "next.config.js" at bounding box center [635, 232] width 186 height 22
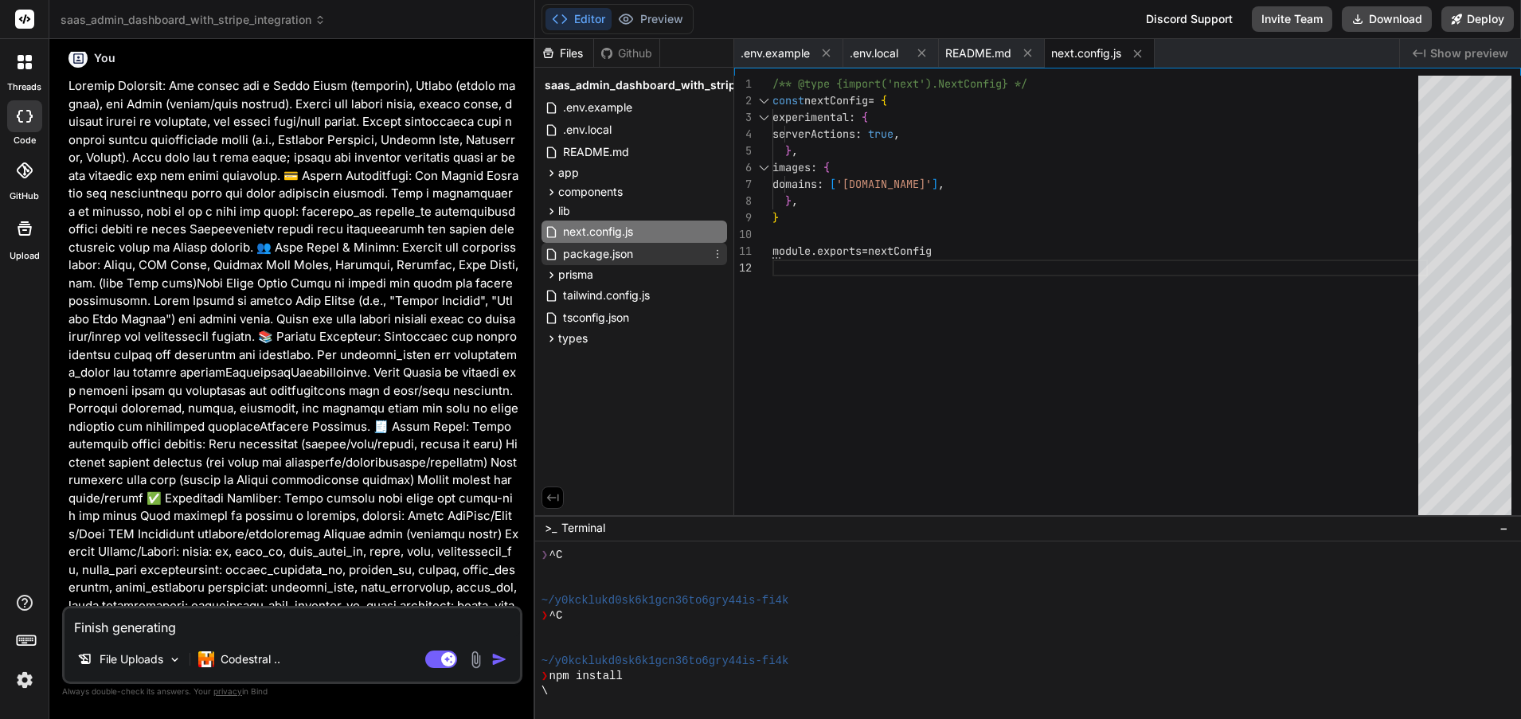
click at [664, 253] on div "package.json" at bounding box center [635, 254] width 186 height 22
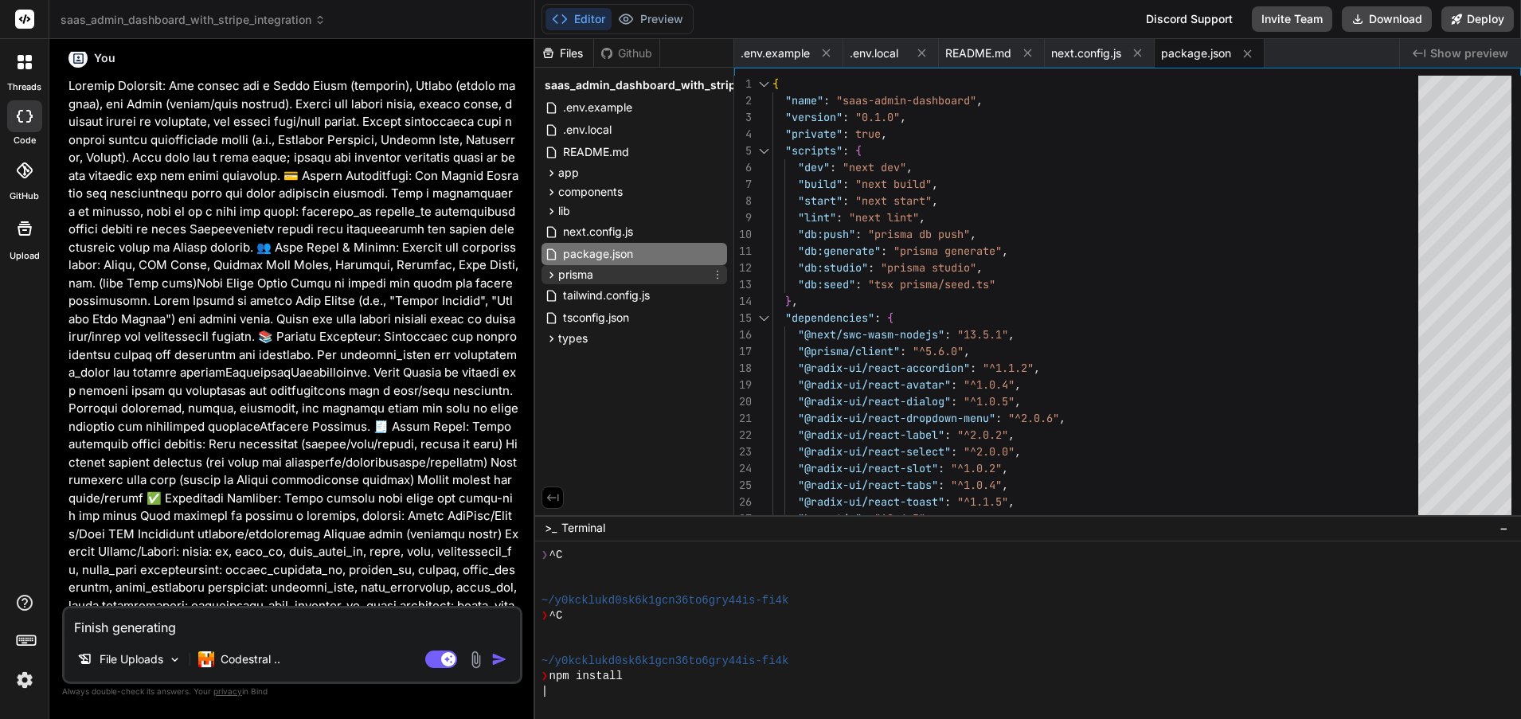
click at [664, 272] on div "prisma" at bounding box center [635, 274] width 186 height 19
click at [670, 296] on div "schema.prisma" at bounding box center [641, 297] width 172 height 22
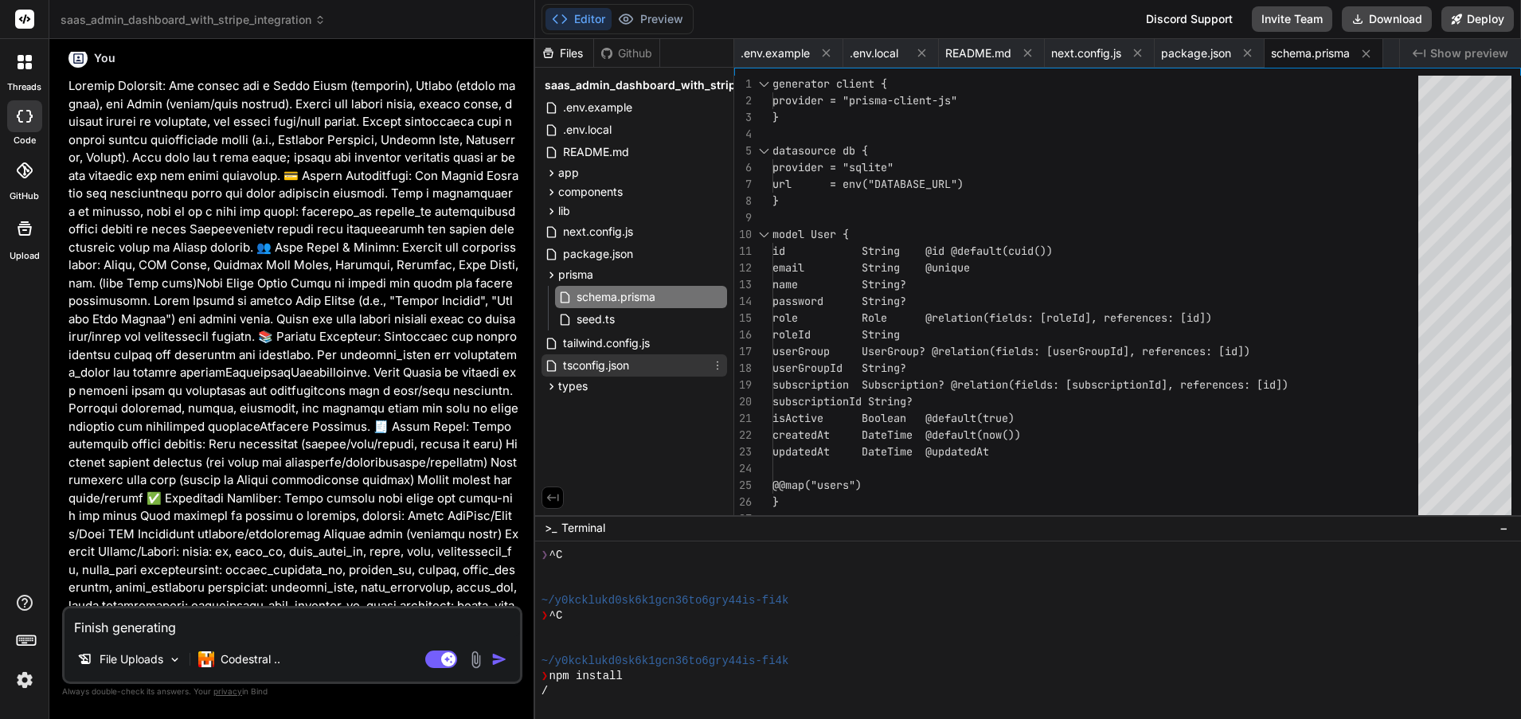
click at [656, 361] on div "tsconfig.json" at bounding box center [635, 365] width 186 height 22
type textarea ""baseUrl": ".", "paths": { "@/*": ["./*"] } }, "include": ["next-env.d.ts", "**…"
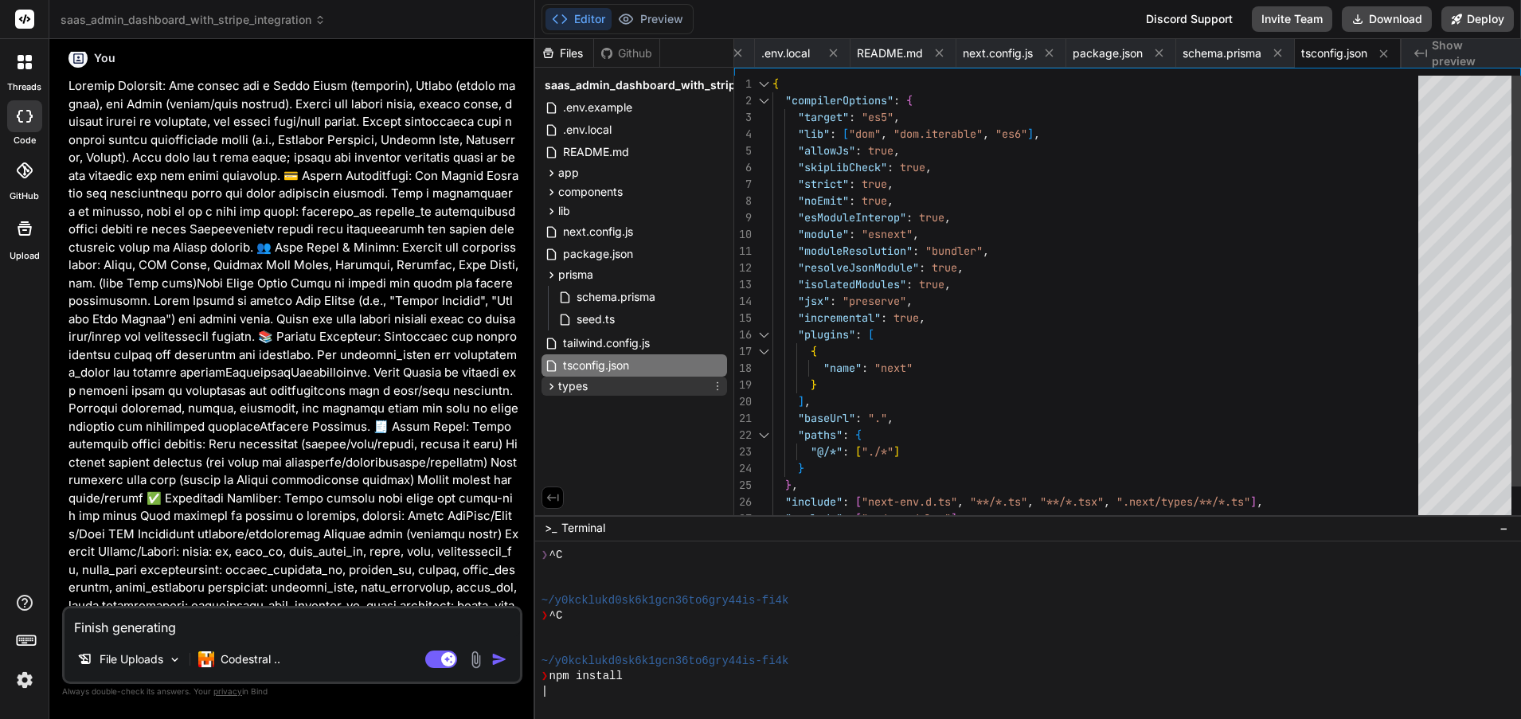
click at [644, 390] on div "types" at bounding box center [635, 386] width 186 height 19
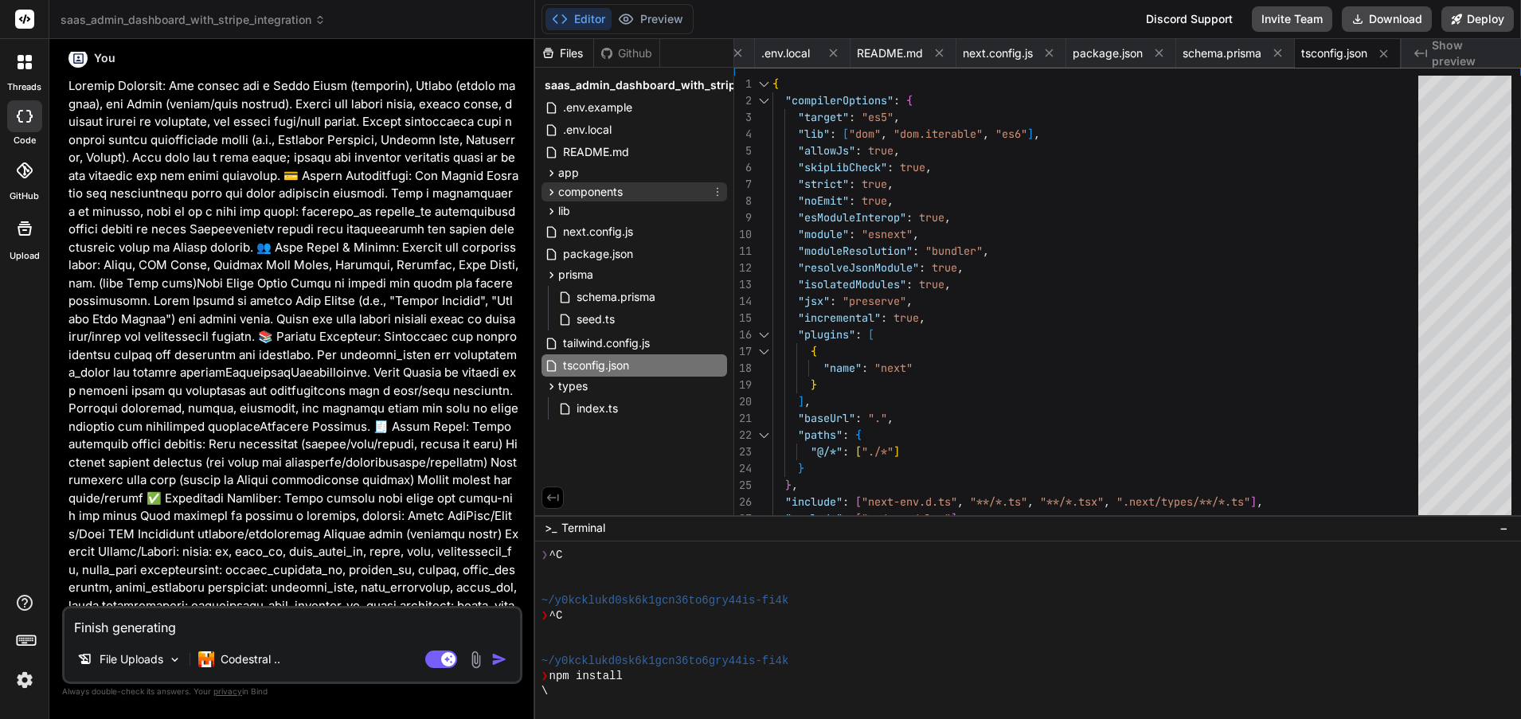
click at [653, 190] on div "components" at bounding box center [635, 191] width 186 height 19
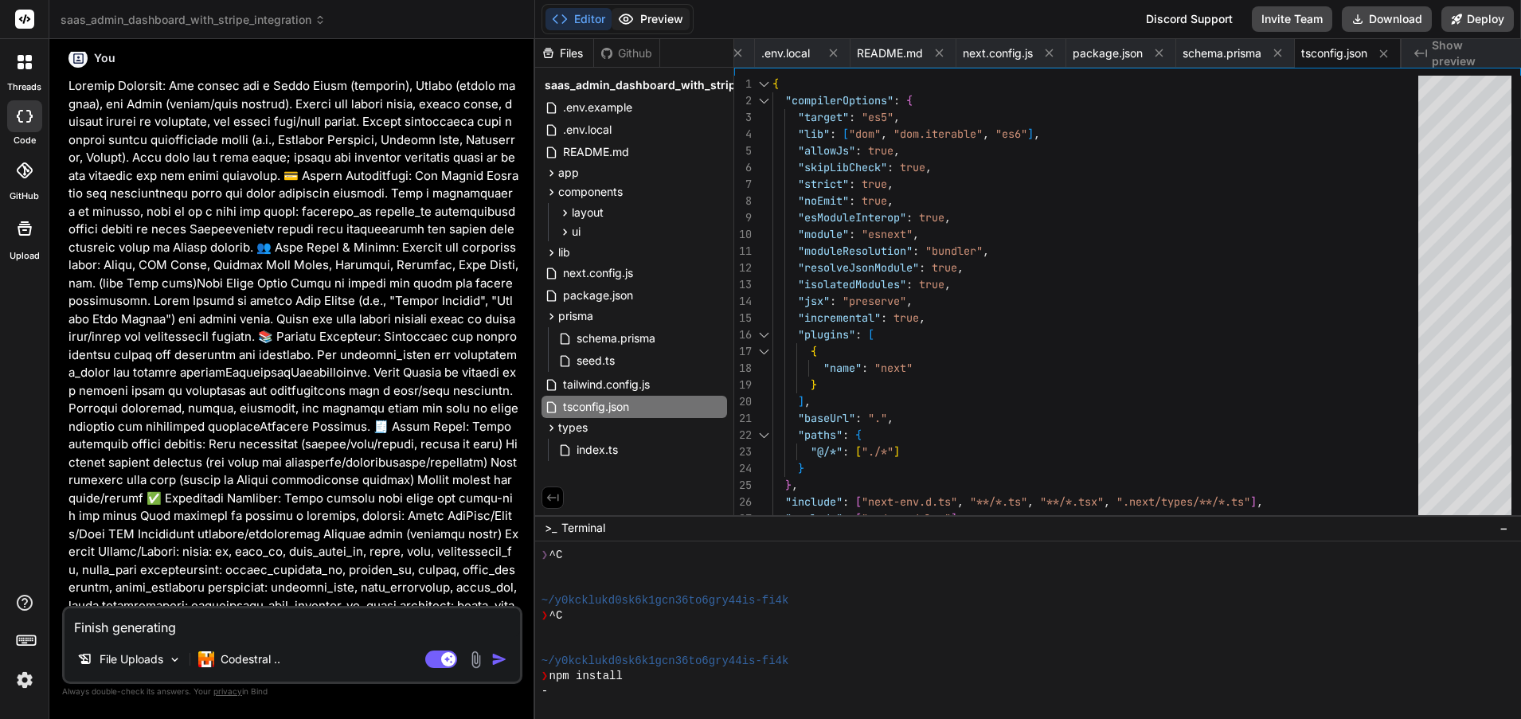
click at [648, 15] on button "Preview" at bounding box center [651, 19] width 78 height 22
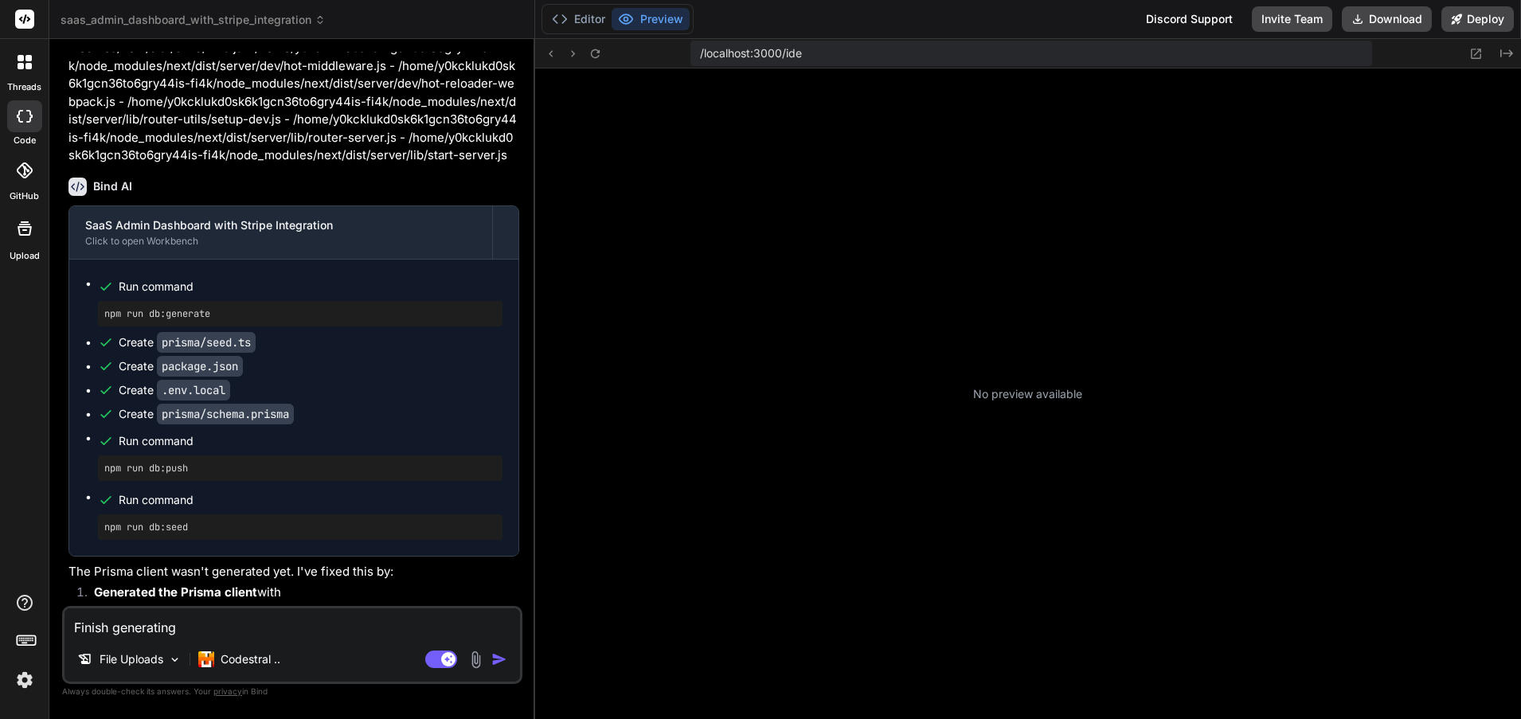
scroll to position [333, 0]
type textarea "x"
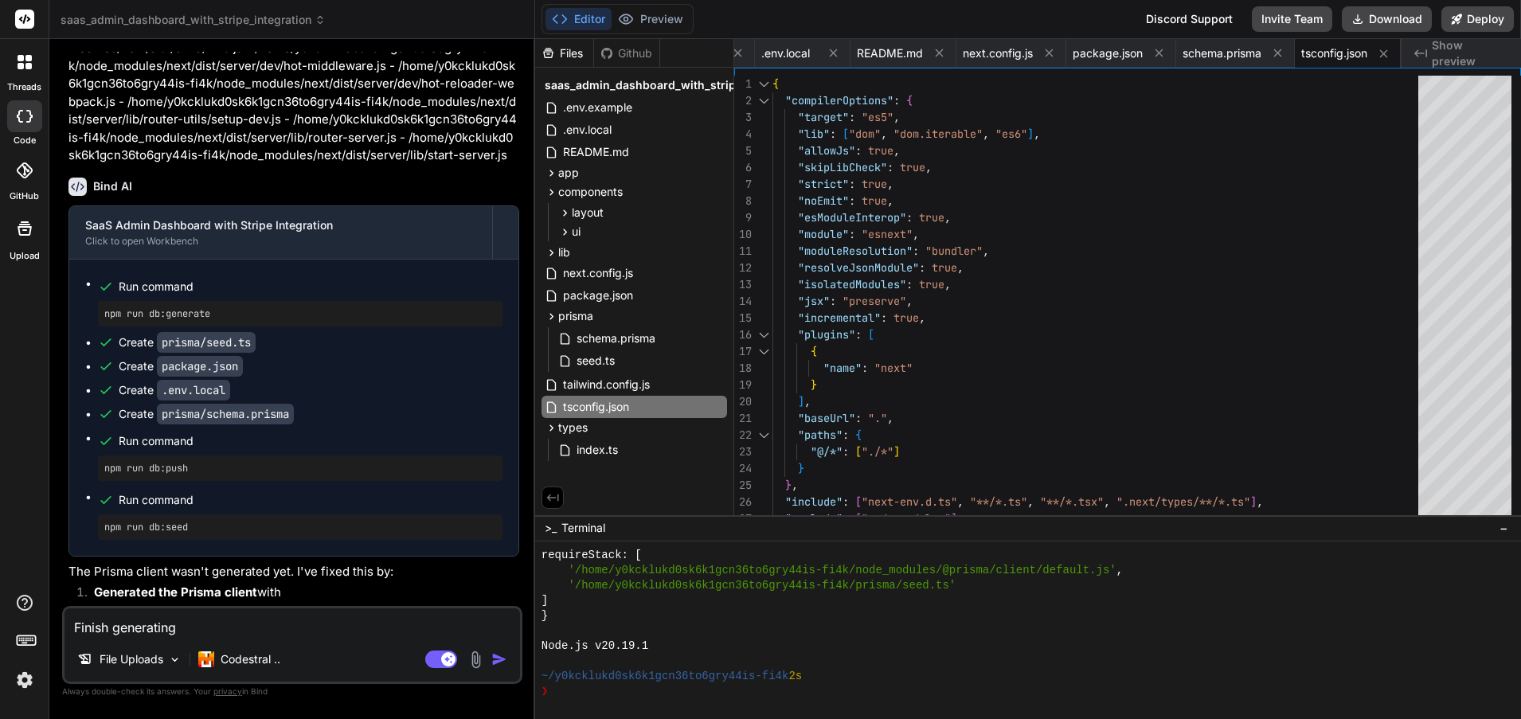
scroll to position [2877, 0]
drag, startPoint x: 255, startPoint y: 591, endPoint x: 104, endPoint y: 590, distance: 151.3
click at [94, 591] on strong "Generated the Prisma client" at bounding box center [175, 592] width 163 height 15
click at [160, 628] on textarea "Finish generating" at bounding box center [293, 623] width 456 height 29
type textarea "x"
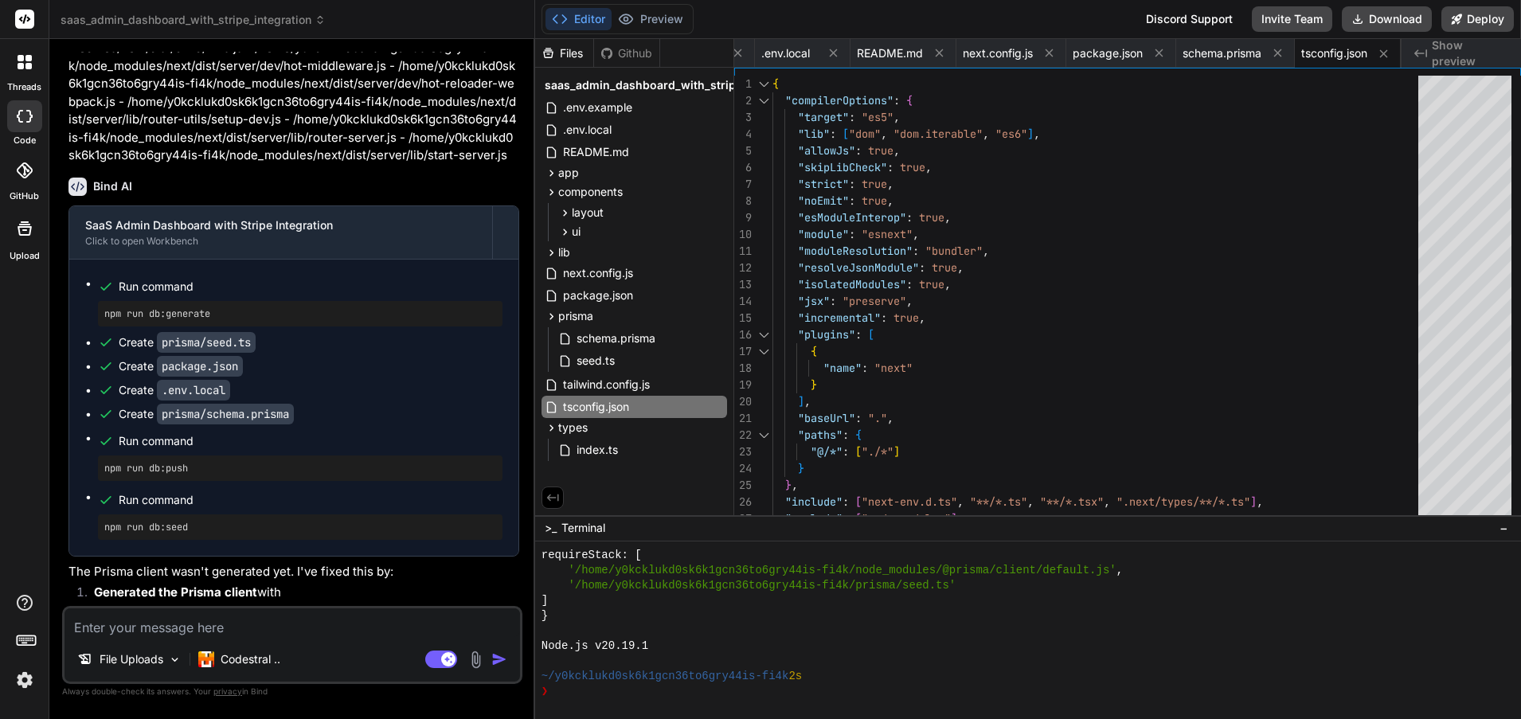
type textarea "o"
type textarea "x"
type textarea "ok"
click at [495, 662] on img "button" at bounding box center [499, 660] width 16 height 16
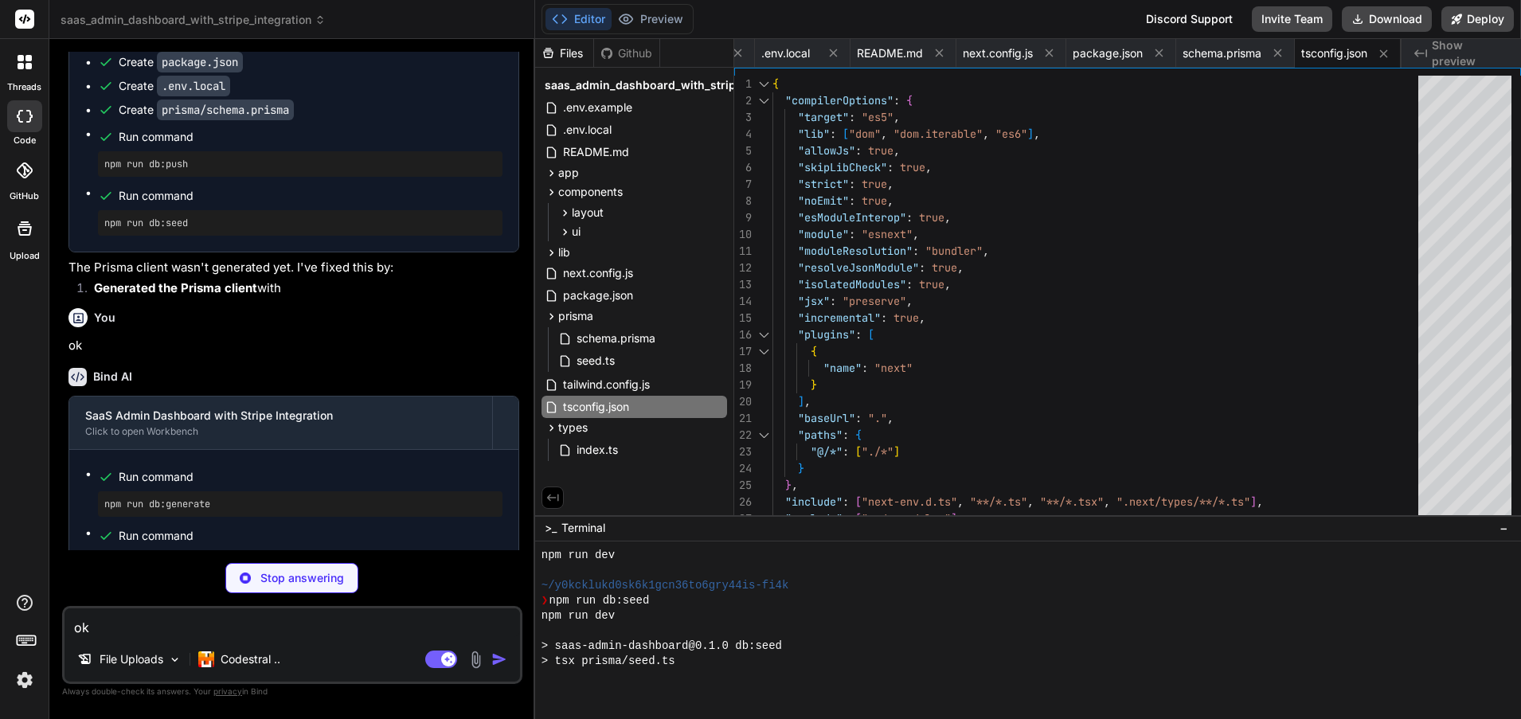
scroll to position [1150, 0]
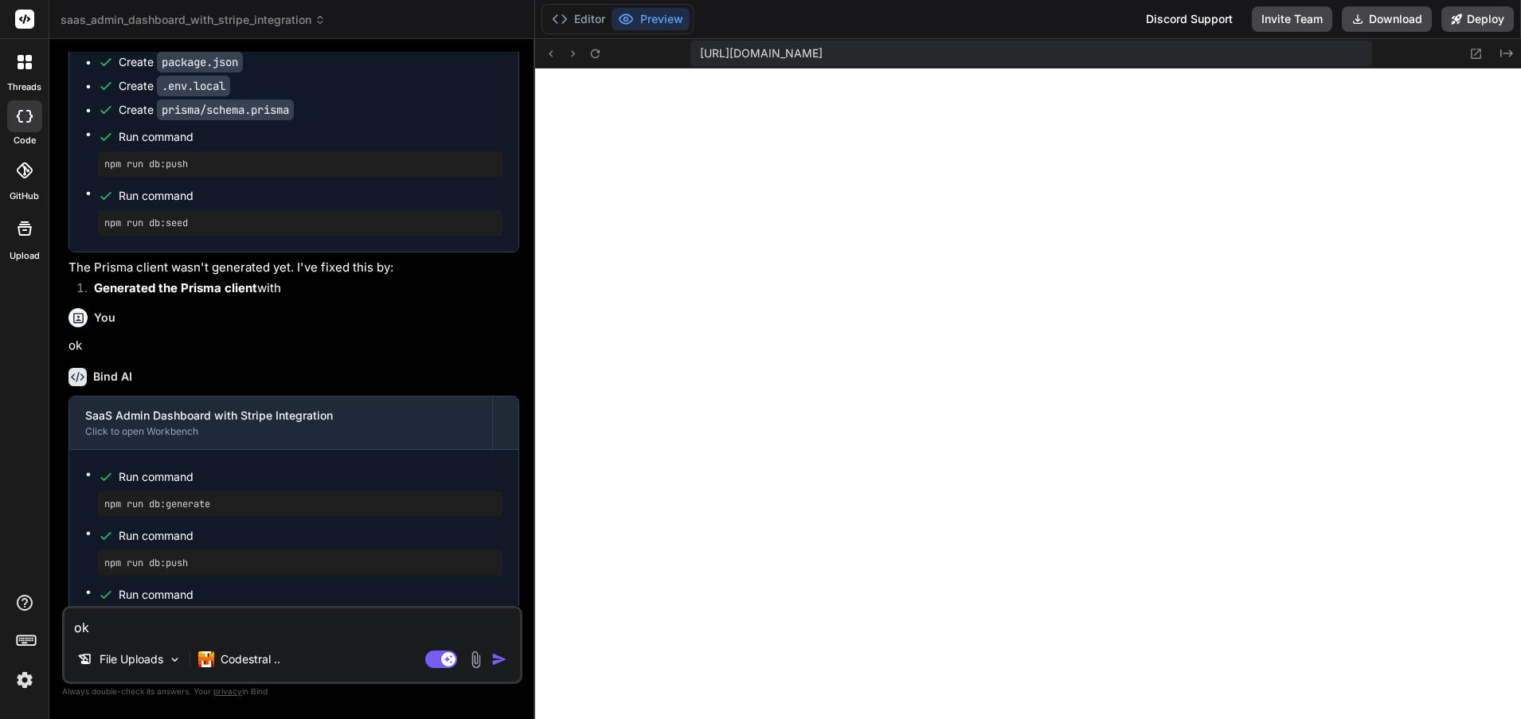
type textarea "x"
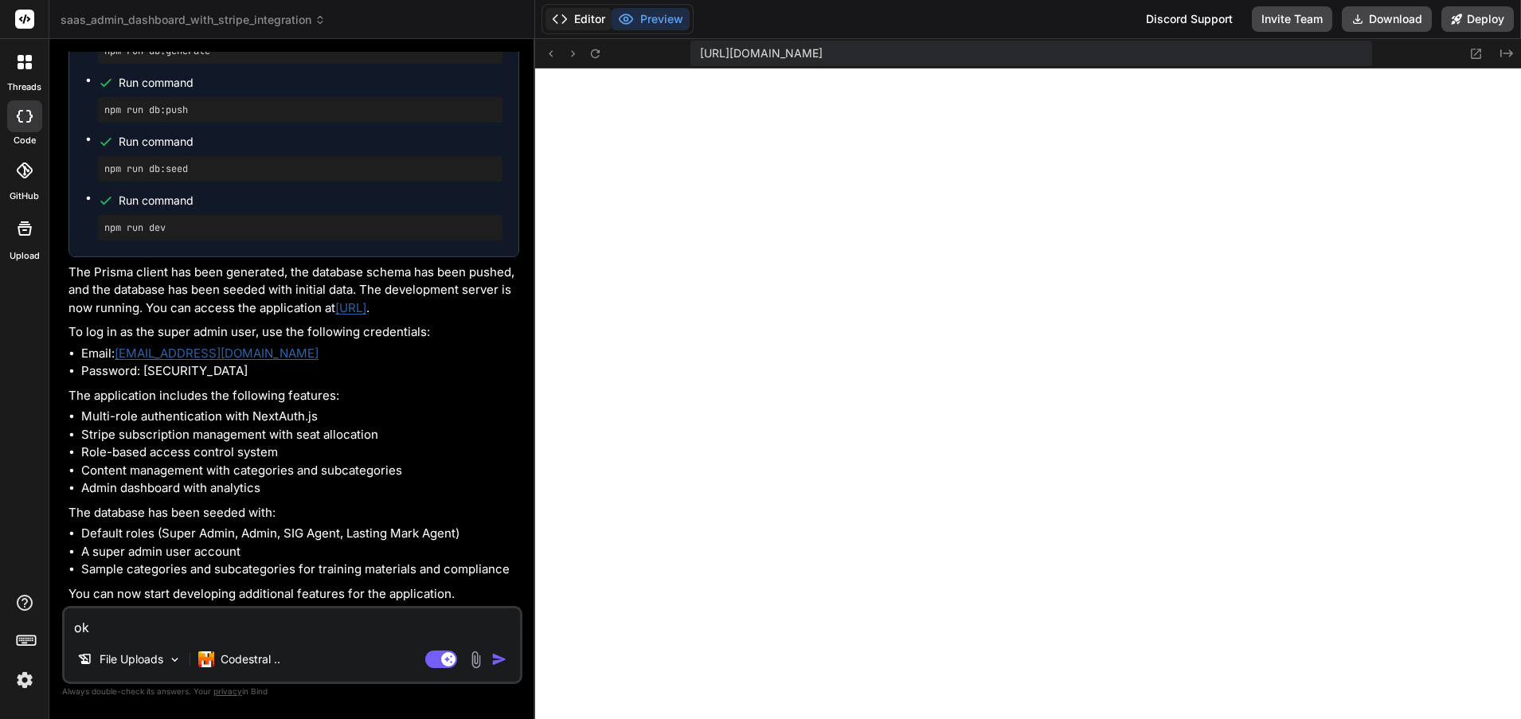
scroll to position [4298, 0]
click at [585, 18] on button "Editor" at bounding box center [579, 19] width 66 height 22
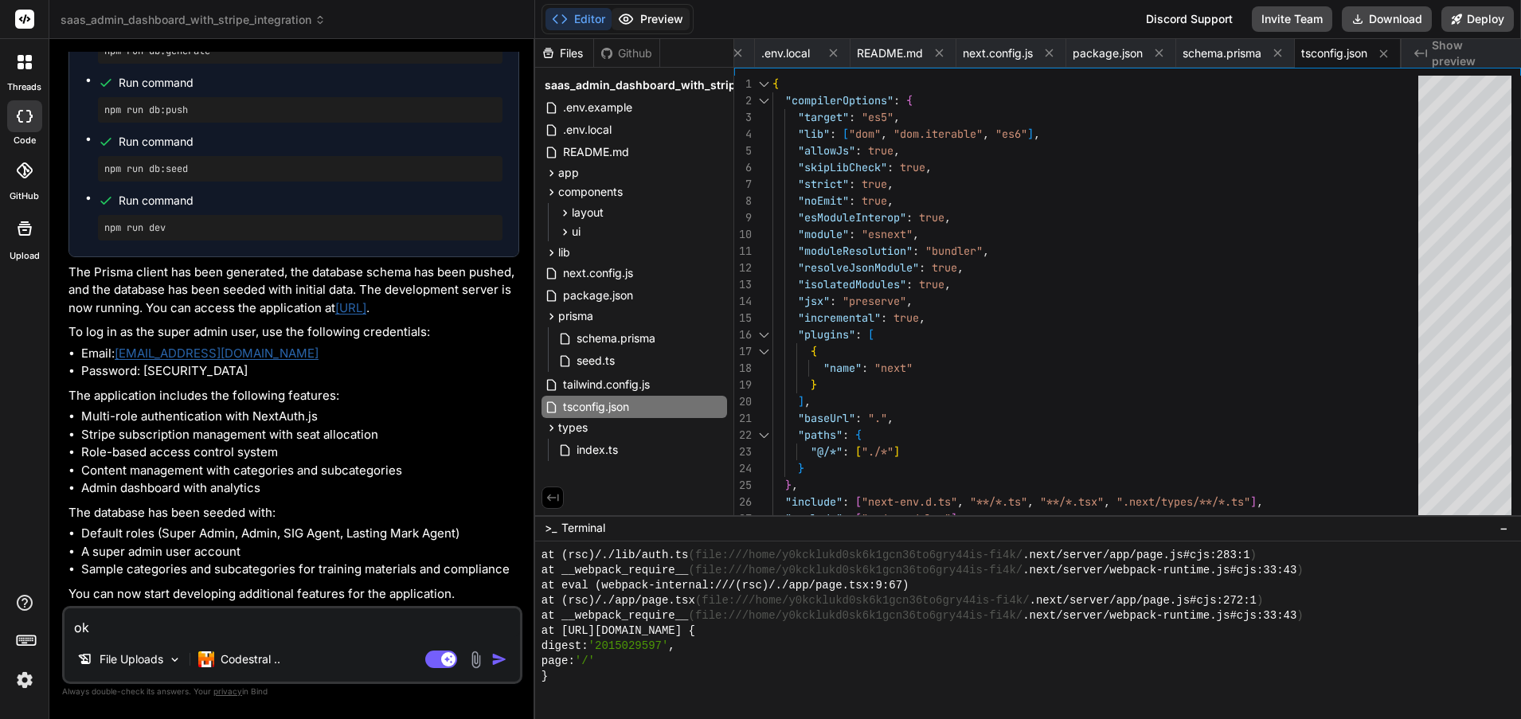
click at [651, 16] on button "Preview" at bounding box center [651, 19] width 78 height 22
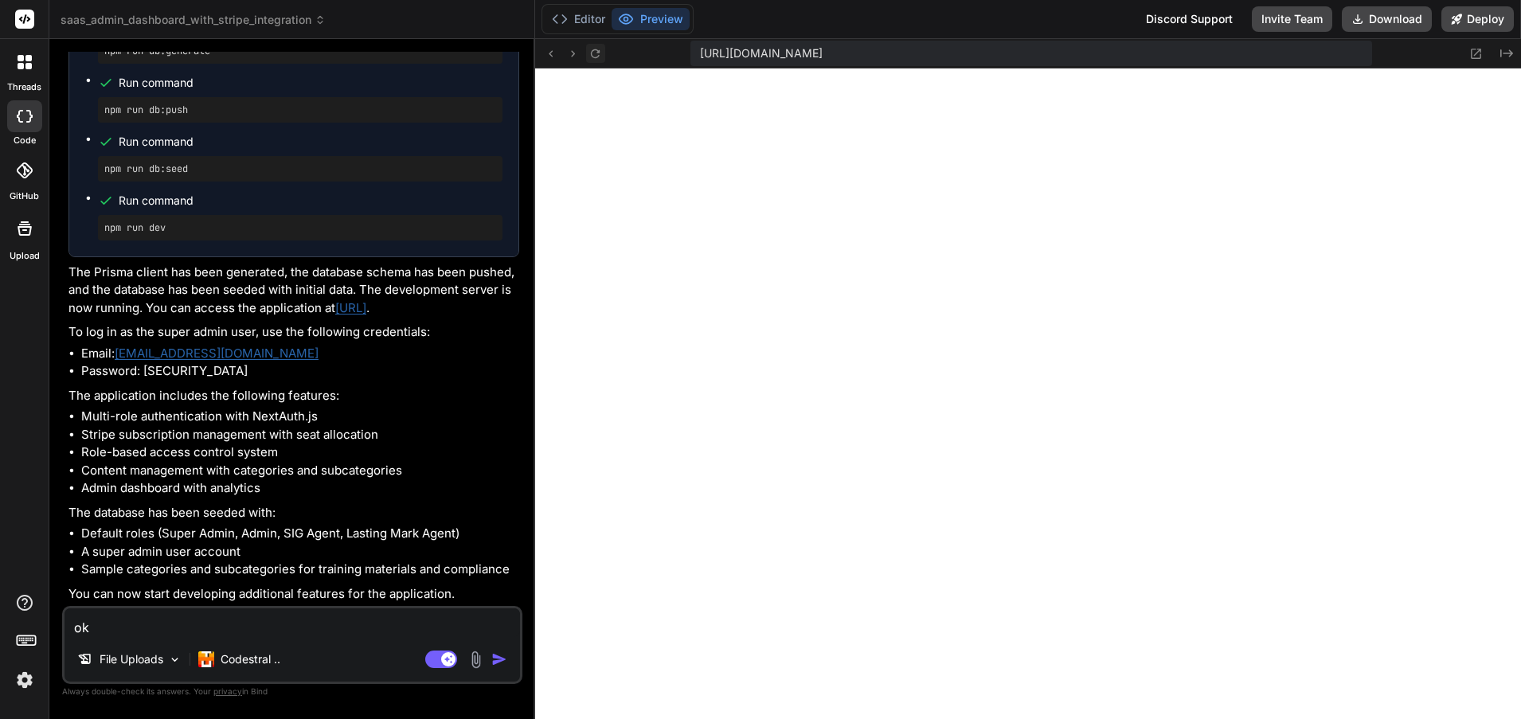
click at [597, 53] on icon at bounding box center [595, 53] width 9 height 9
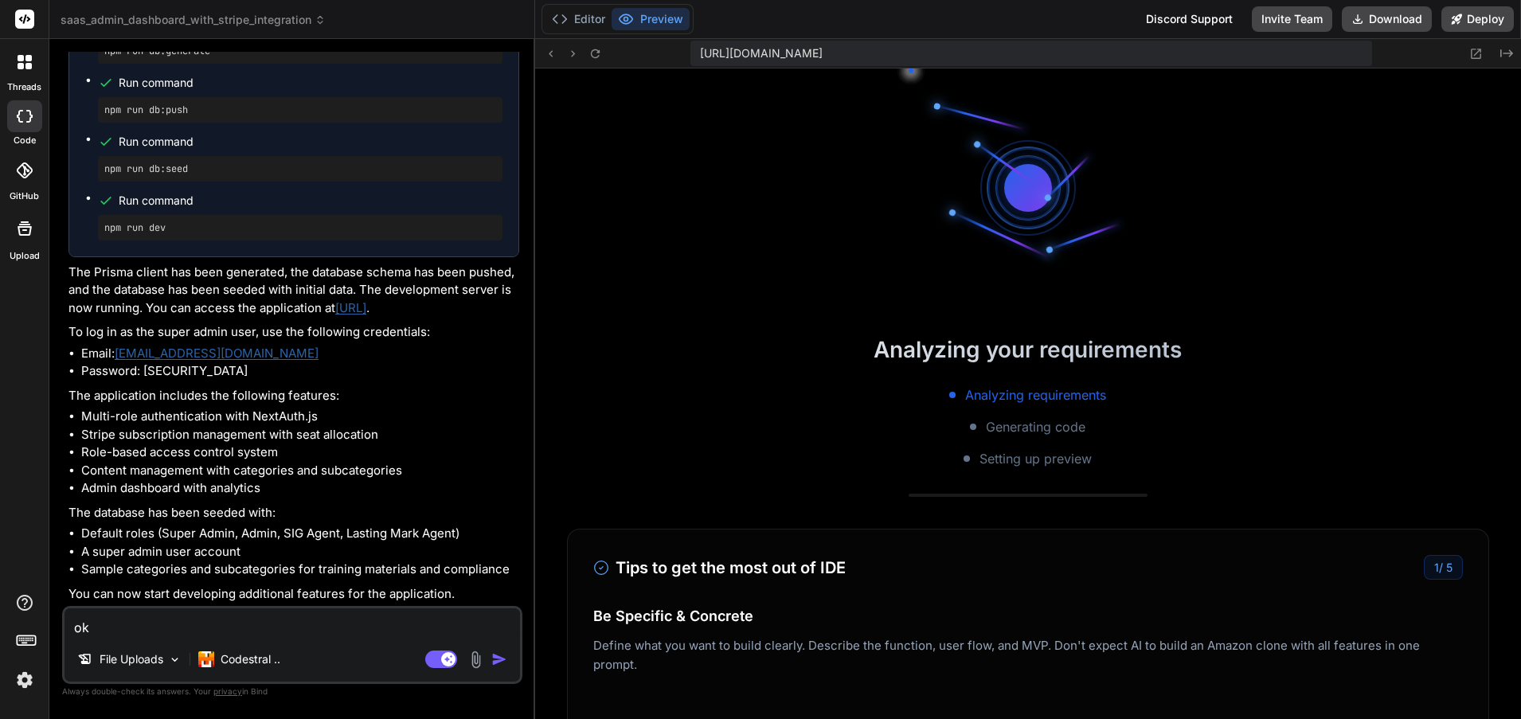
scroll to position [6932, 0]
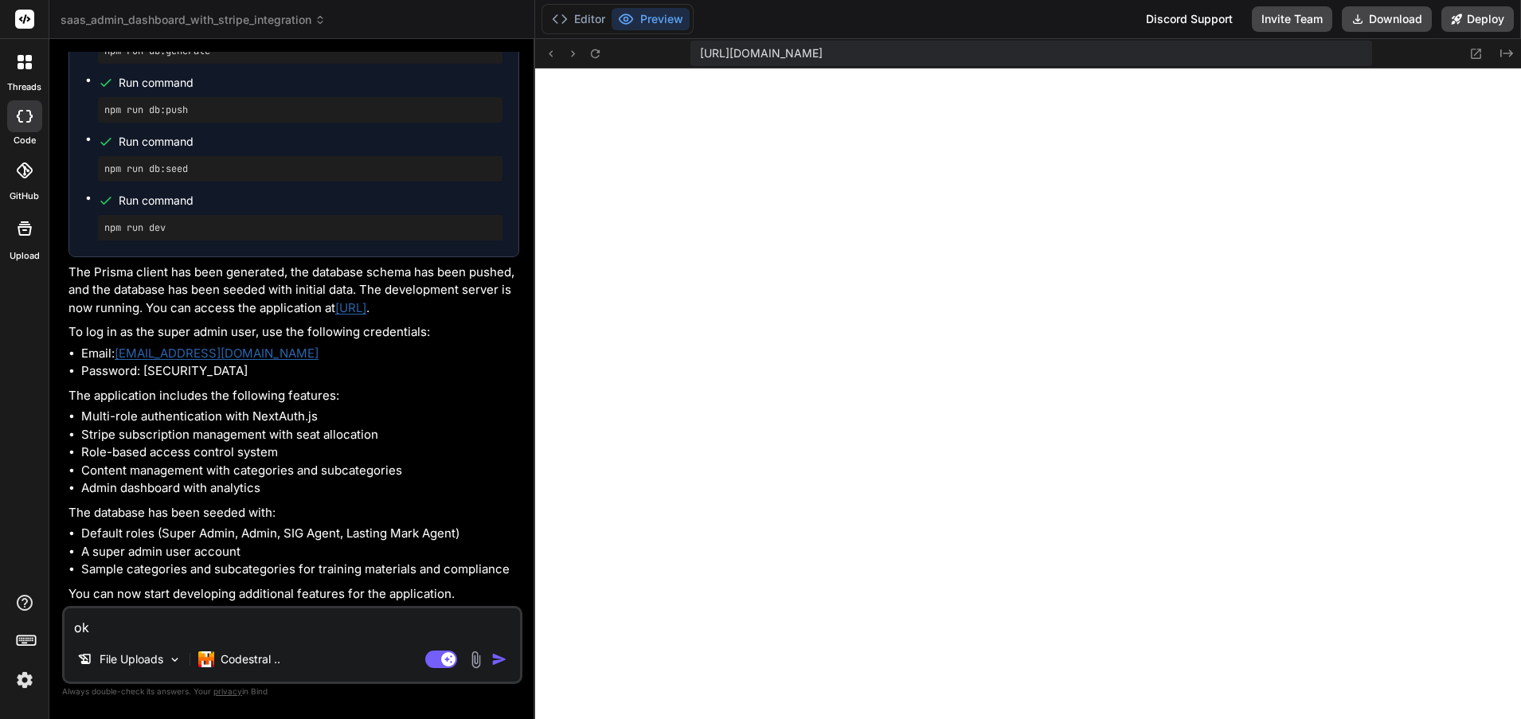
click at [128, 632] on textarea "ok" at bounding box center [293, 623] width 456 height 29
paste textarea "Server Error Error: Cannot find module '.prisma/client/default' Require stack: …"
type textarea "x"
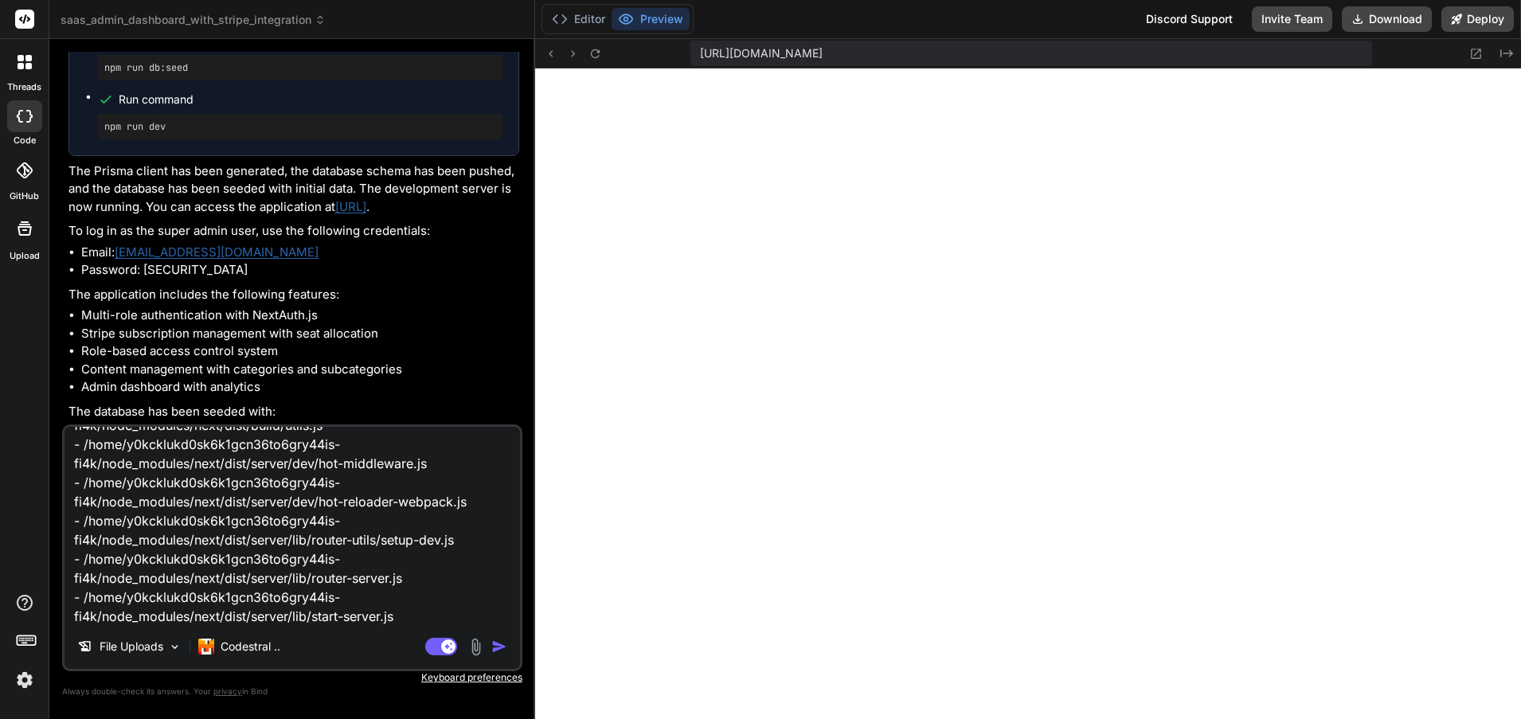
type textarea "Server Error Error: Cannot find module '.prisma/client/default' Require stack: …"
click at [501, 648] on img "button" at bounding box center [499, 647] width 16 height 16
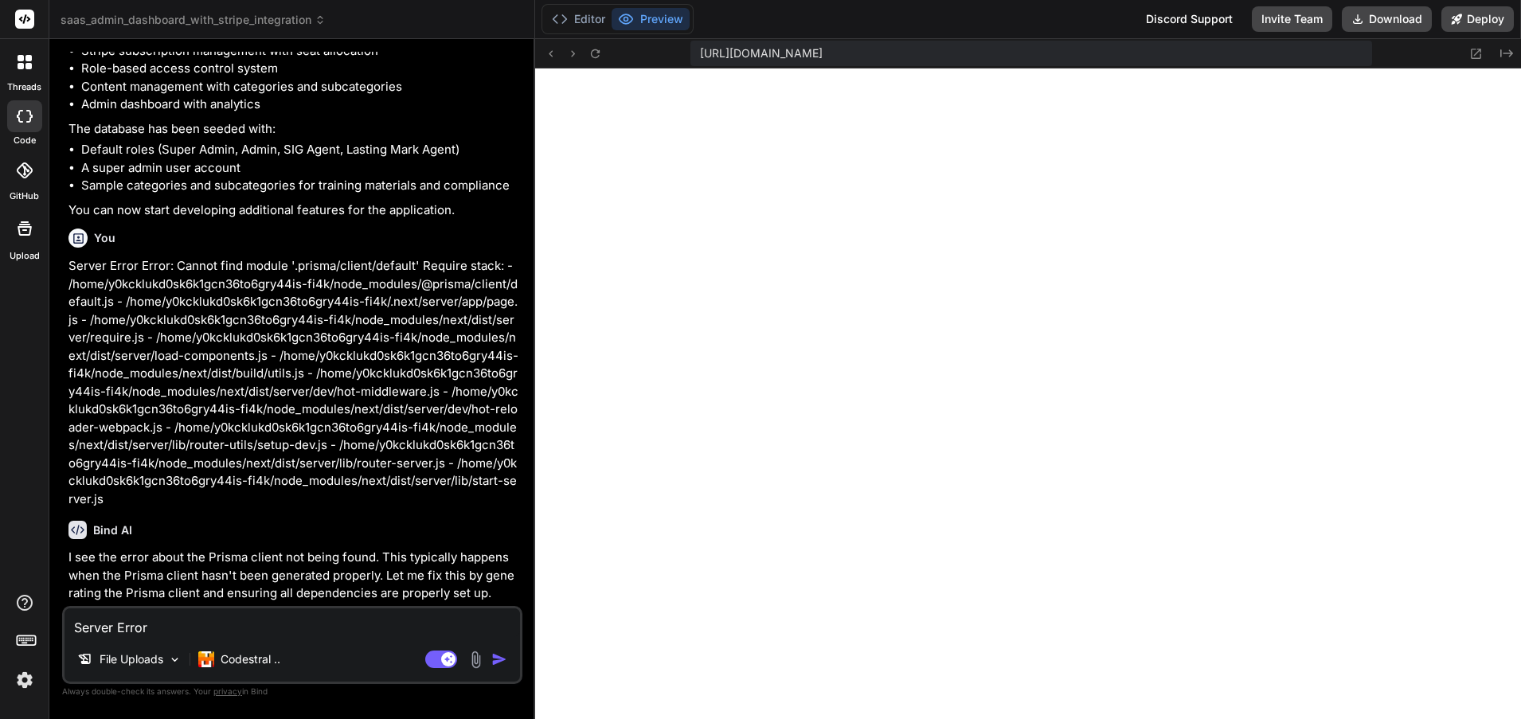
scroll to position [4018, 0]
type textarea "x"
click at [122, 629] on textarea "Server Error Error: Cannot find module '.prisma/client/default' Require stack: …" at bounding box center [293, 623] width 456 height 29
type textarea "x"
type textarea "o"
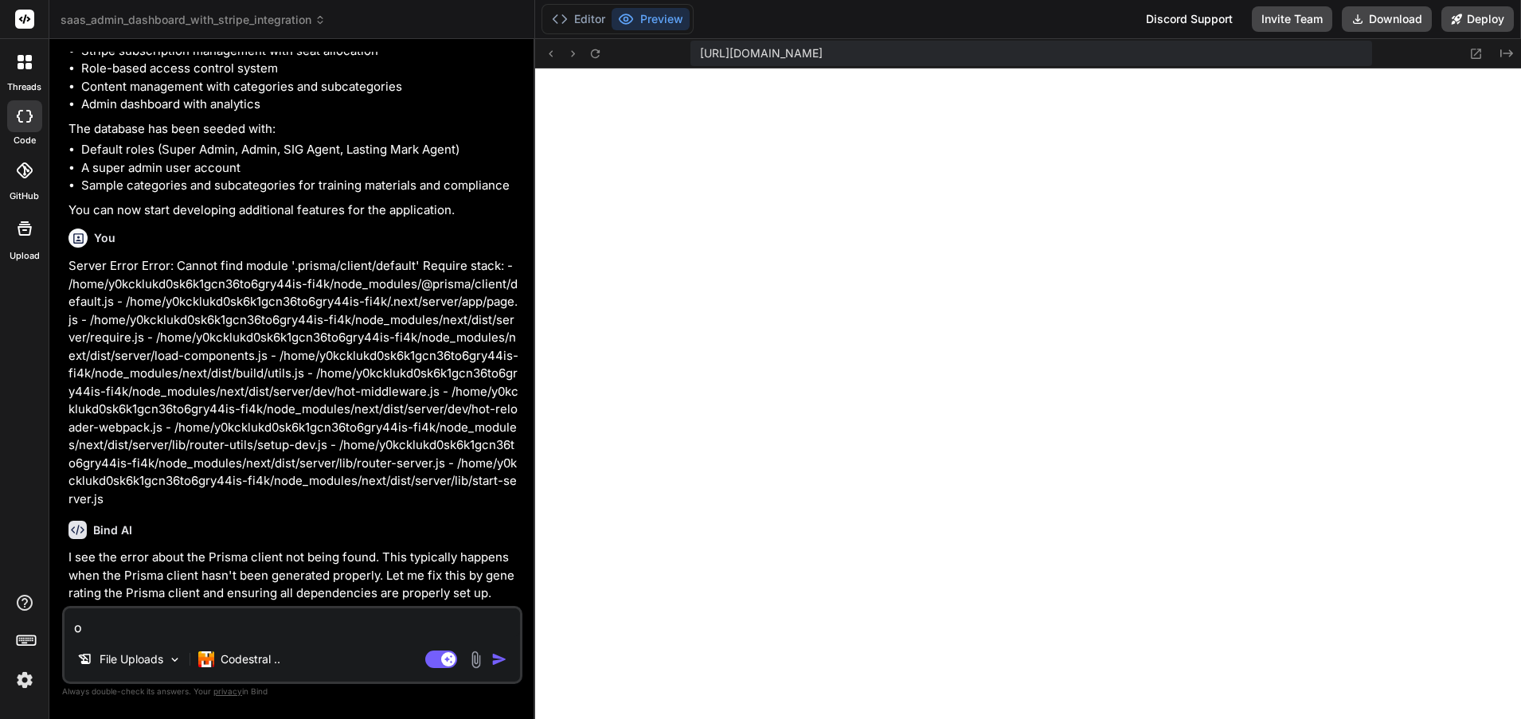
type textarea "x"
type textarea "ok"
click at [504, 656] on img "button" at bounding box center [499, 660] width 16 height 16
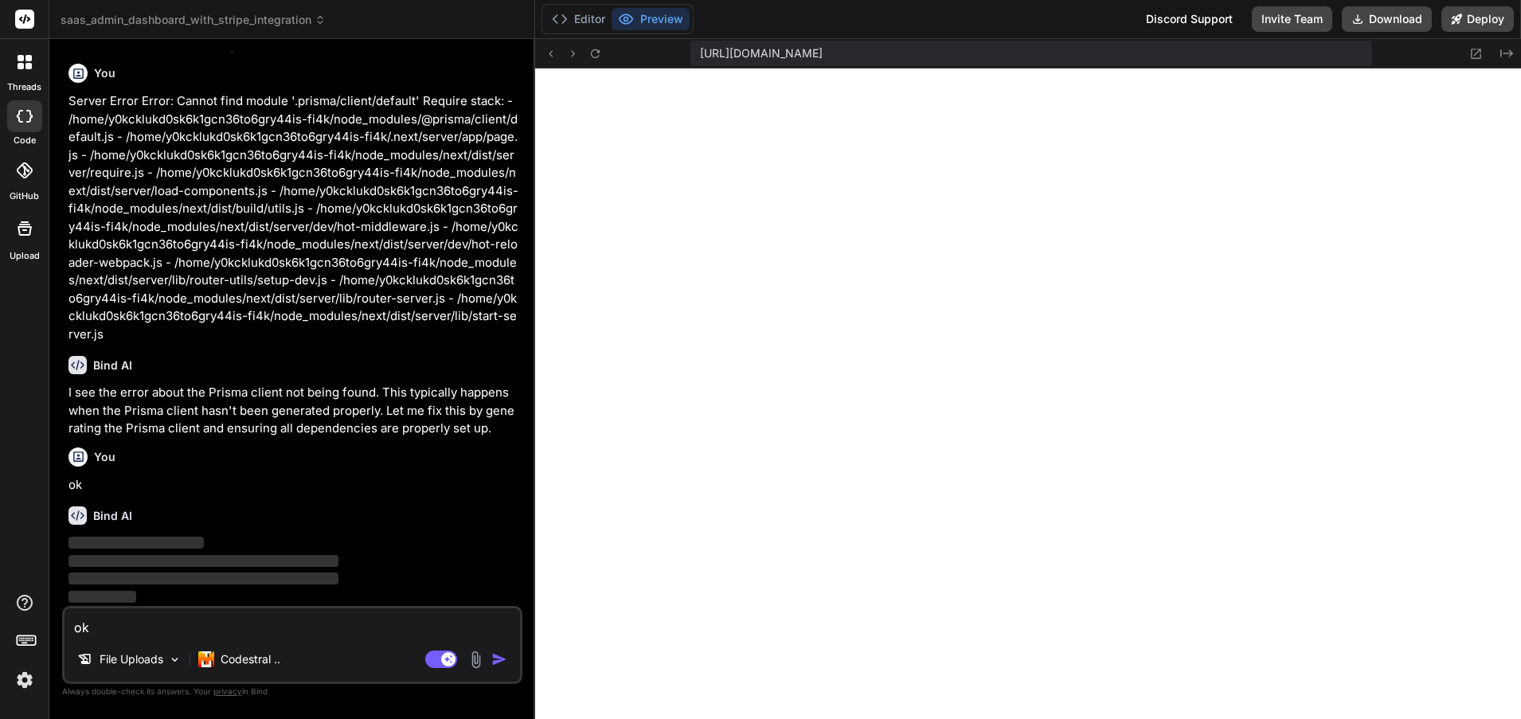
scroll to position [4112, 0]
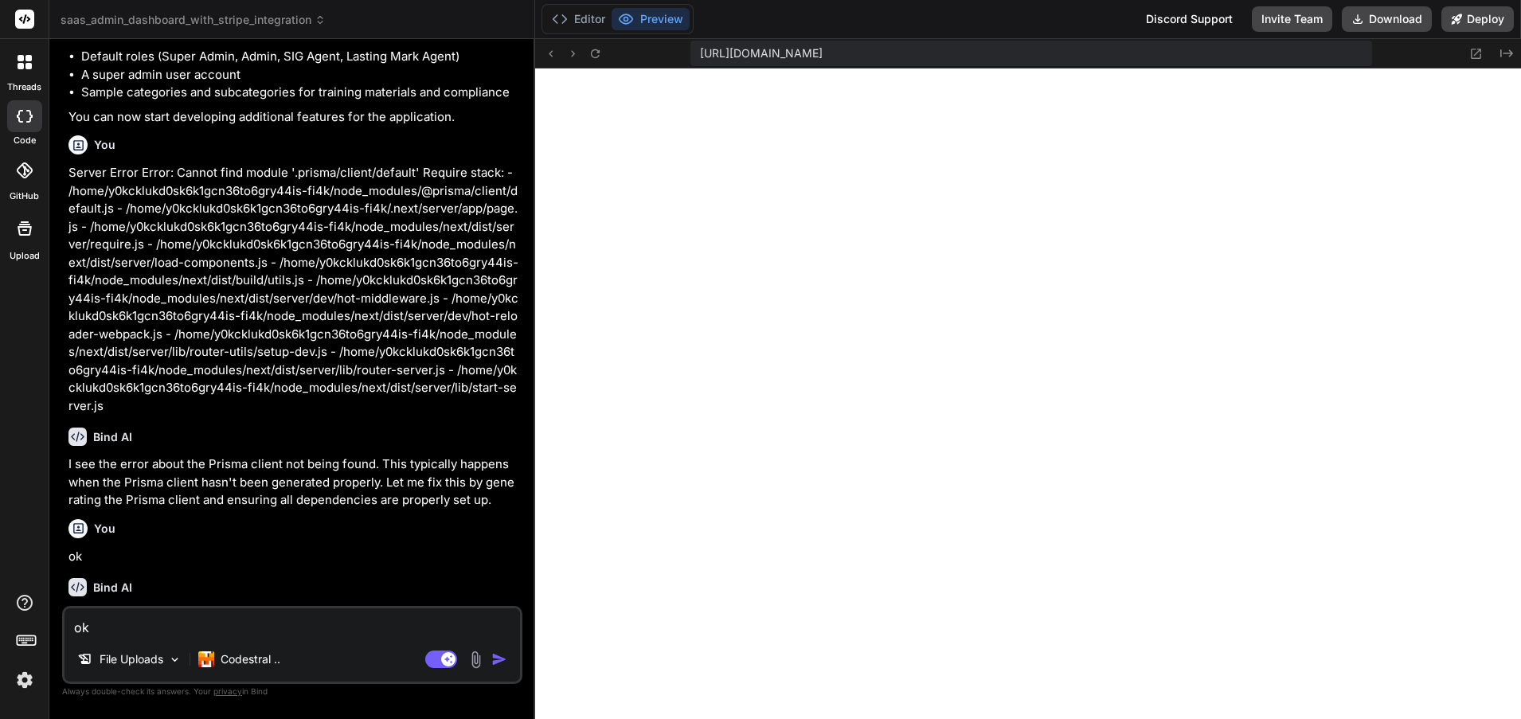
type textarea "x"
click at [597, 55] on icon at bounding box center [596, 54] width 14 height 14
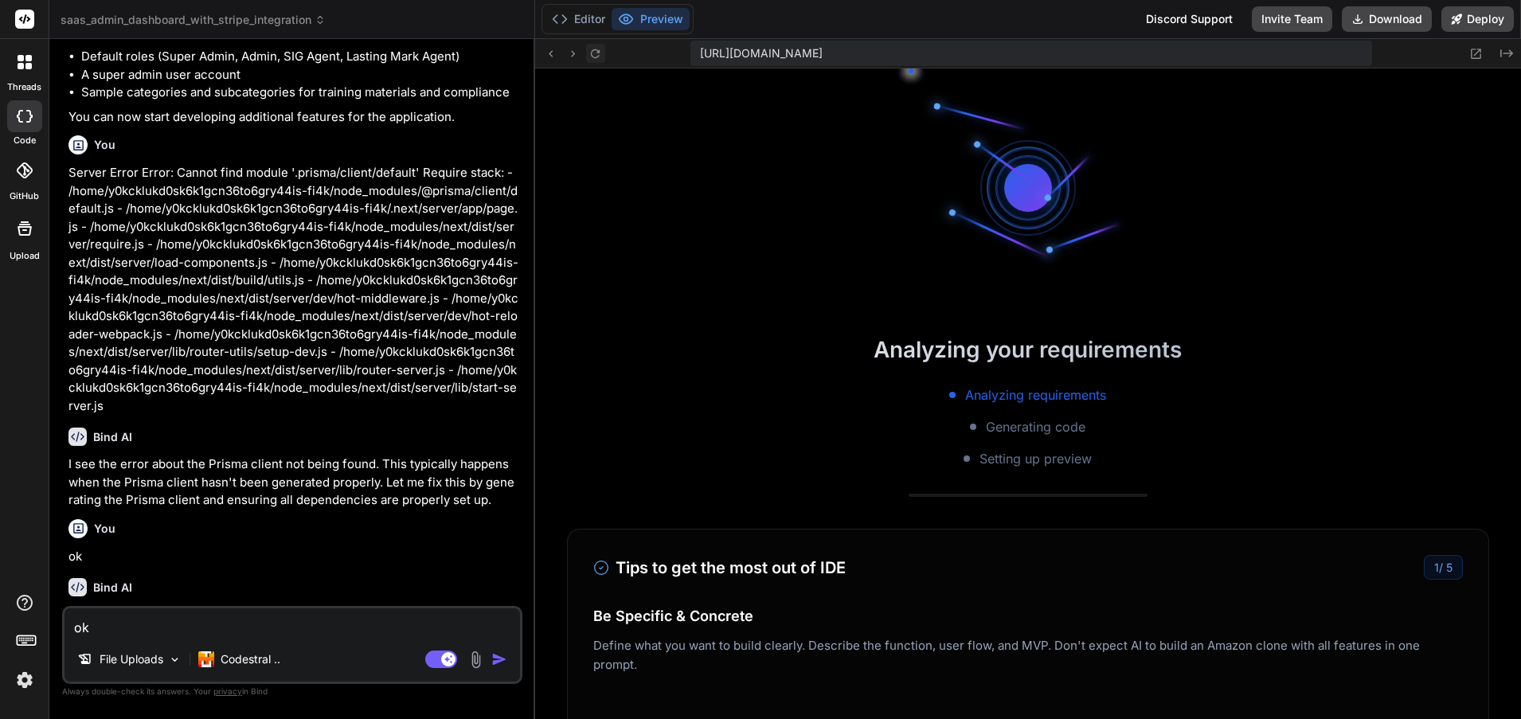
scroll to position [9535, 0]
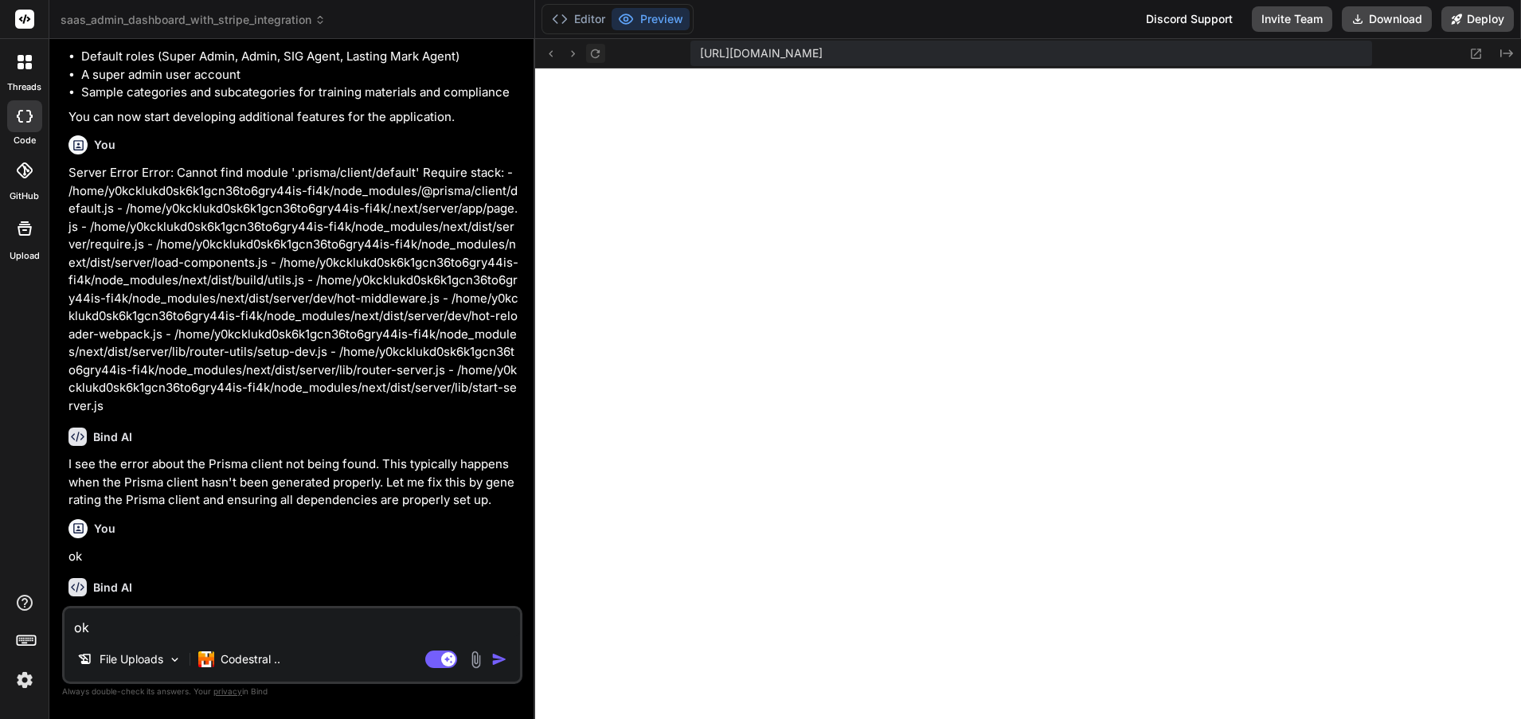
click at [601, 59] on icon at bounding box center [596, 54] width 14 height 14
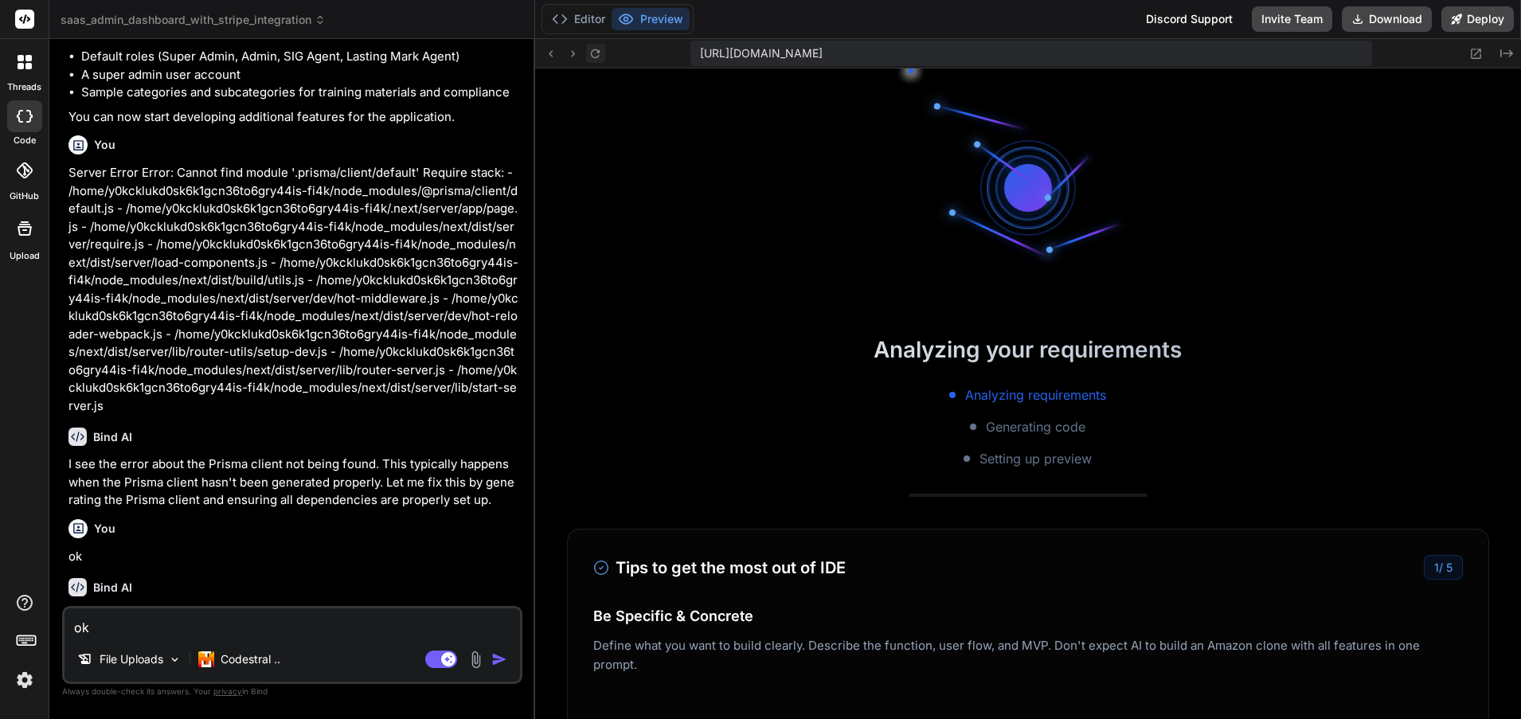
scroll to position [12138, 0]
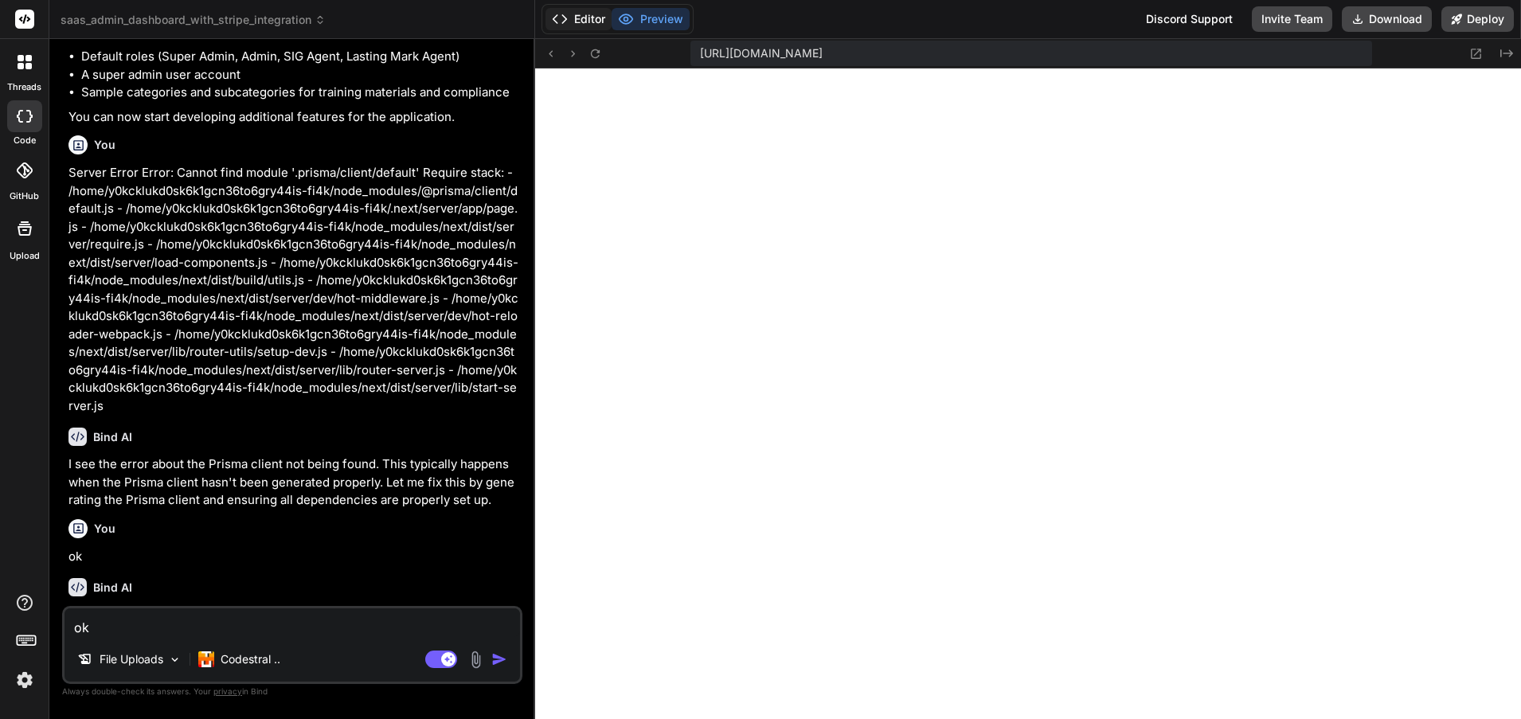
click at [566, 14] on icon at bounding box center [560, 19] width 16 height 16
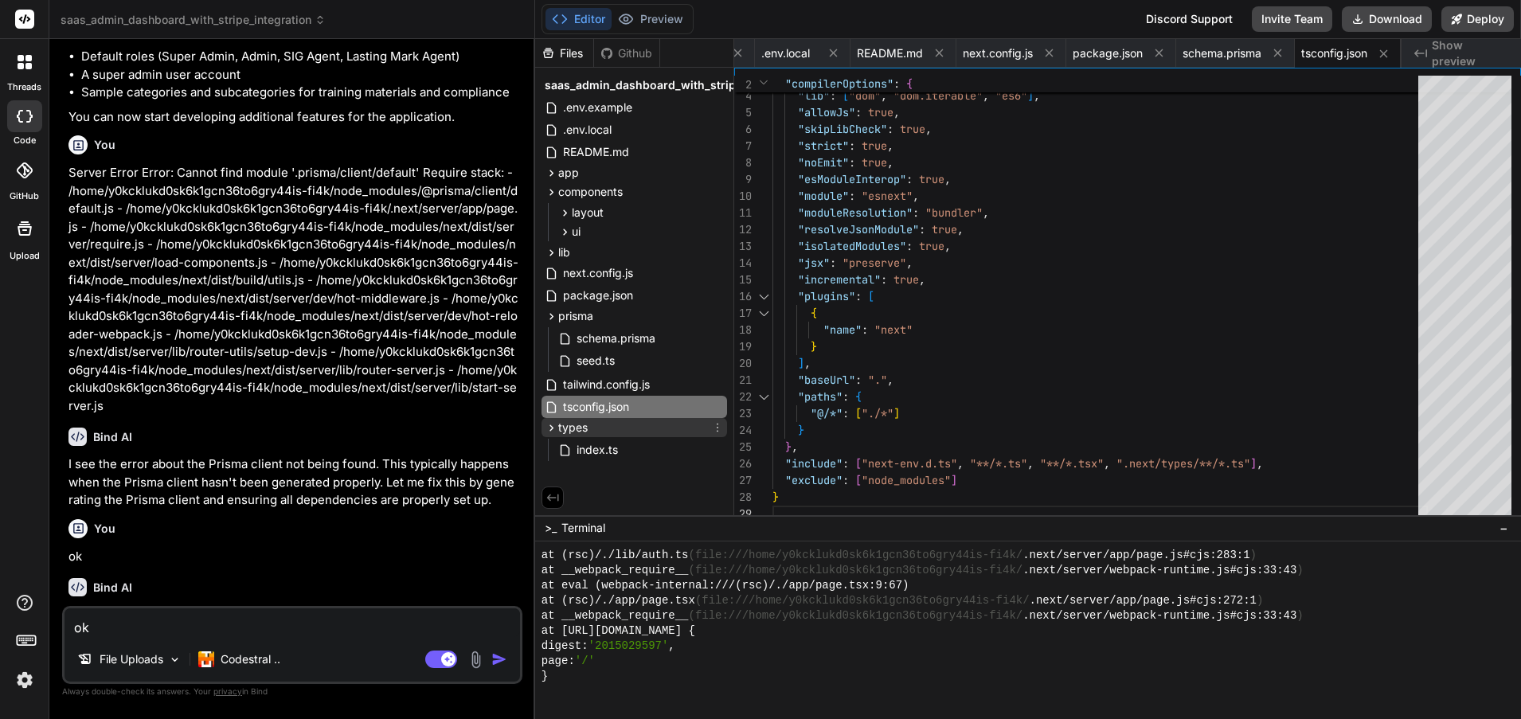
click at [652, 432] on div "types" at bounding box center [635, 427] width 186 height 19
click at [630, 429] on div "types" at bounding box center [635, 427] width 186 height 19
click at [664, 453] on div "index.ts" at bounding box center [641, 450] width 172 height 22
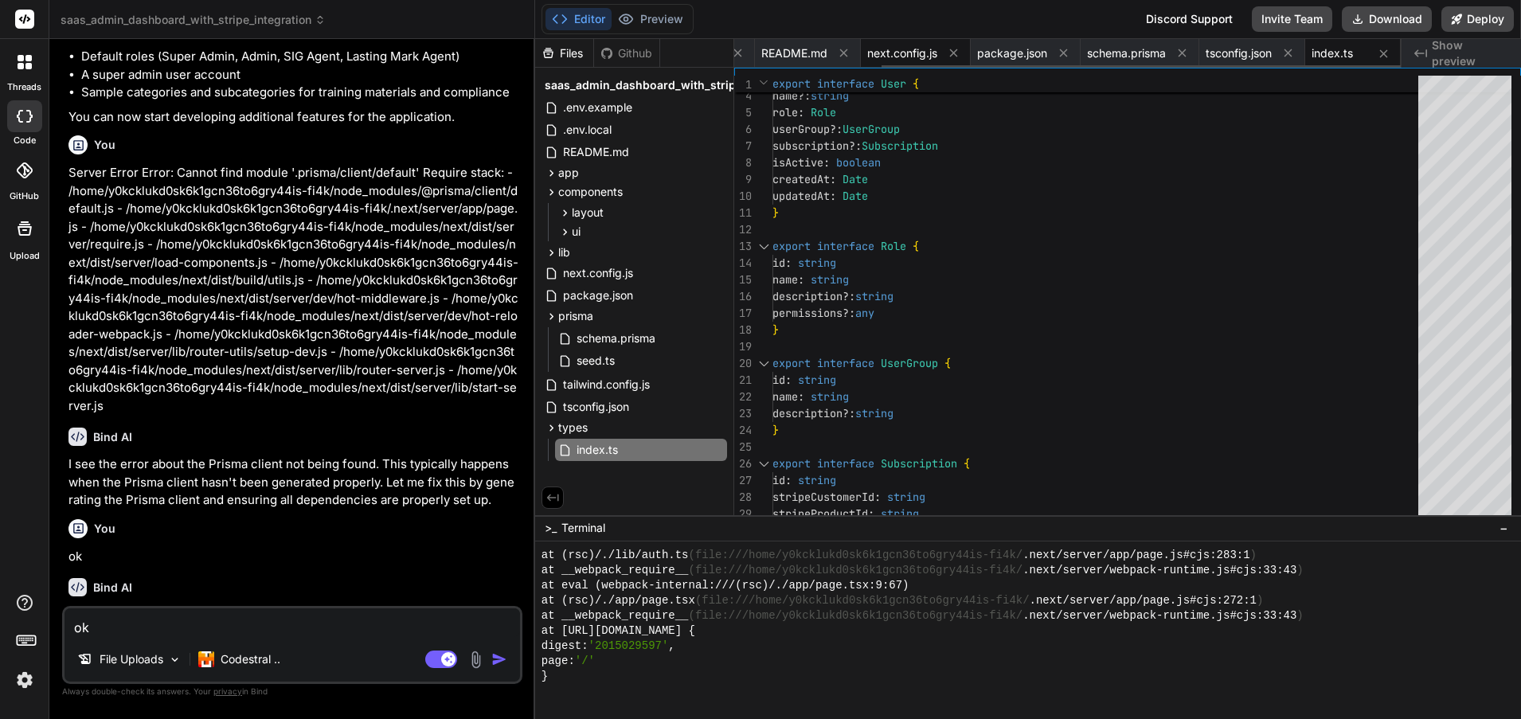
click at [905, 50] on span "next.config.js" at bounding box center [902, 53] width 70 height 16
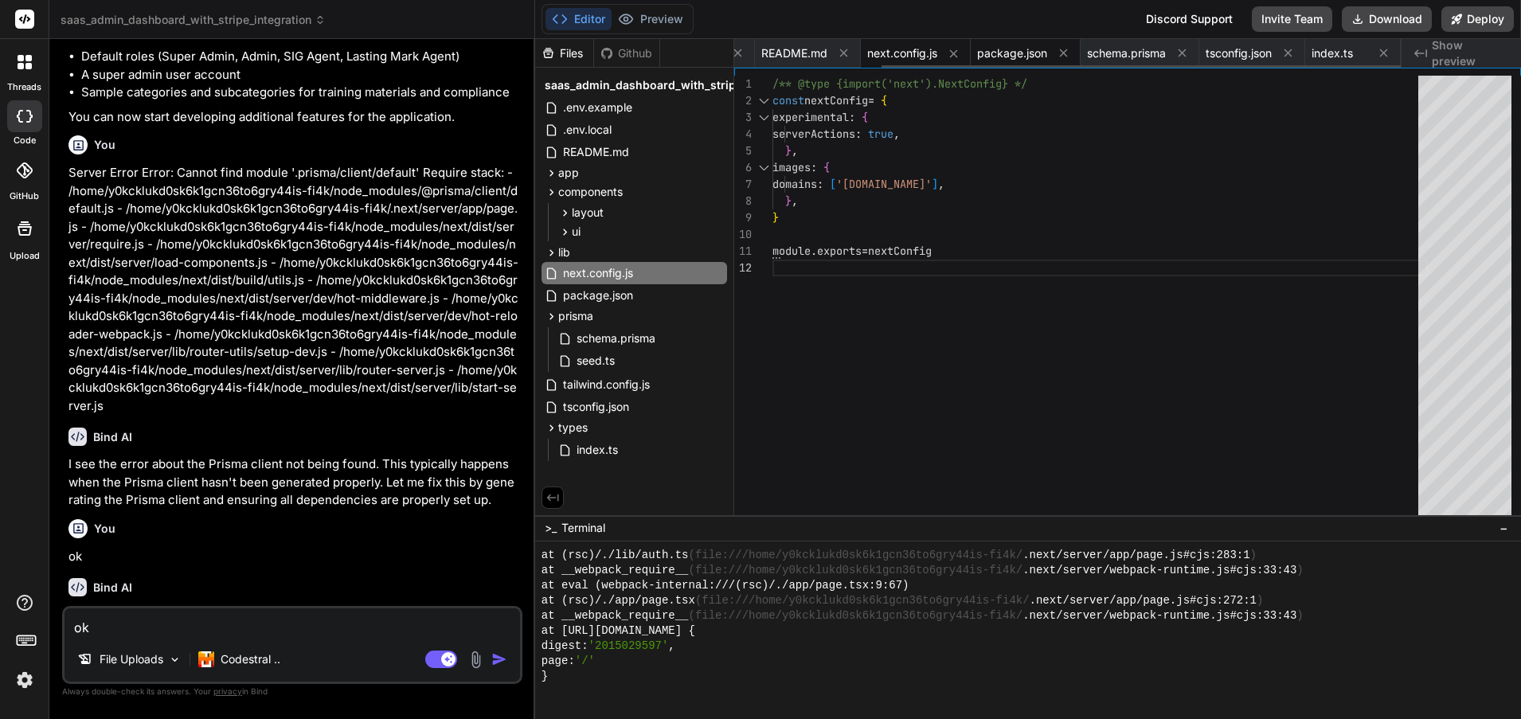
click at [1018, 47] on span "package.json" at bounding box center [1012, 53] width 70 height 16
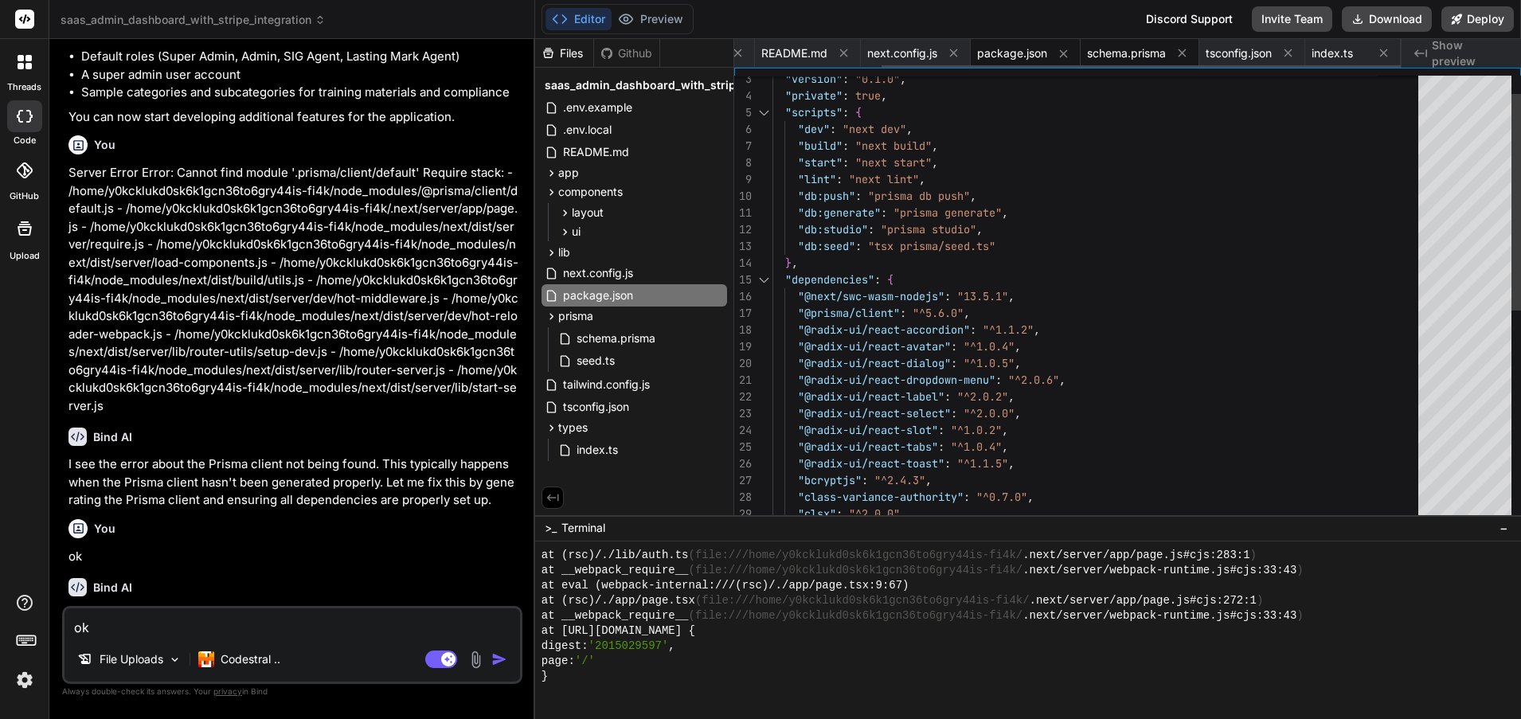
click at [1149, 52] on span "schema.prisma" at bounding box center [1126, 53] width 79 height 16
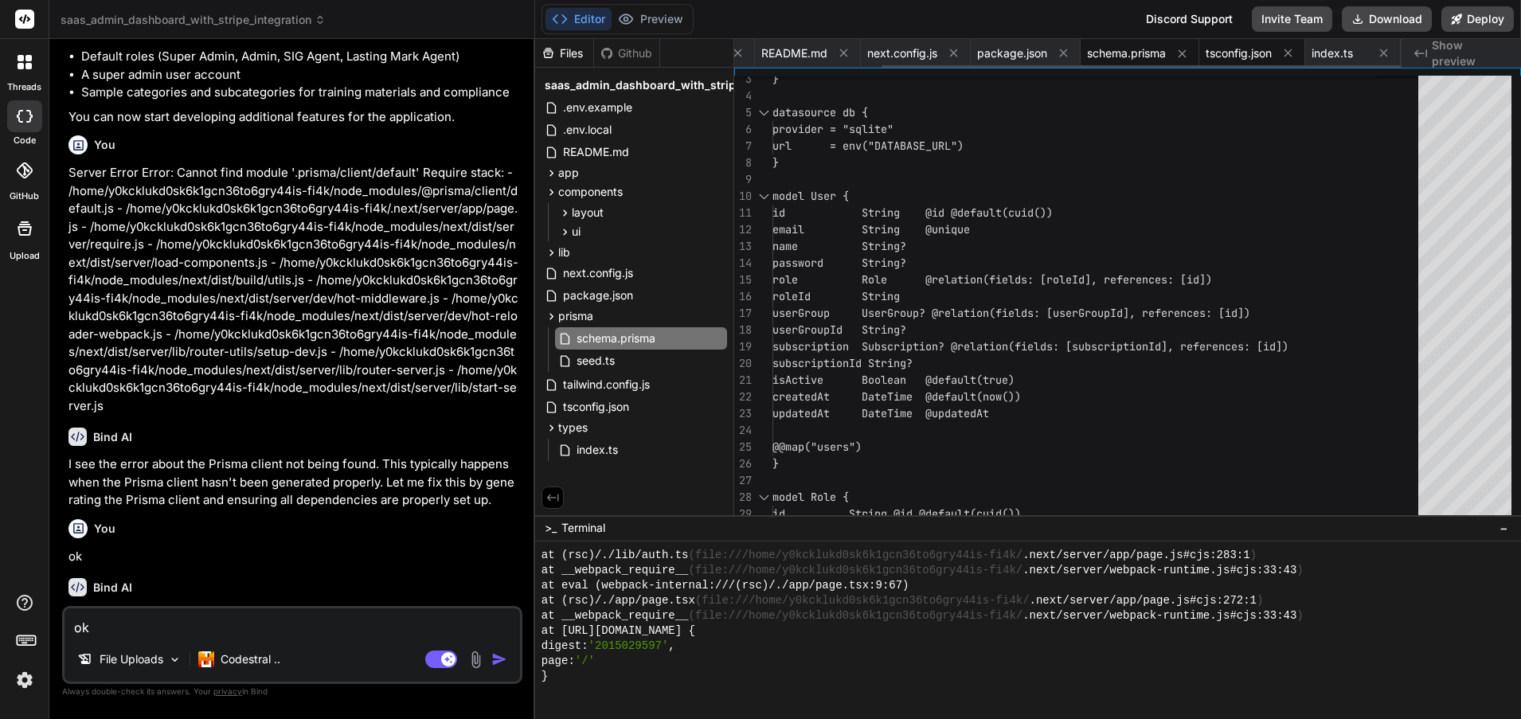
click at [1238, 53] on span "tsconfig.json" at bounding box center [1239, 53] width 66 height 16
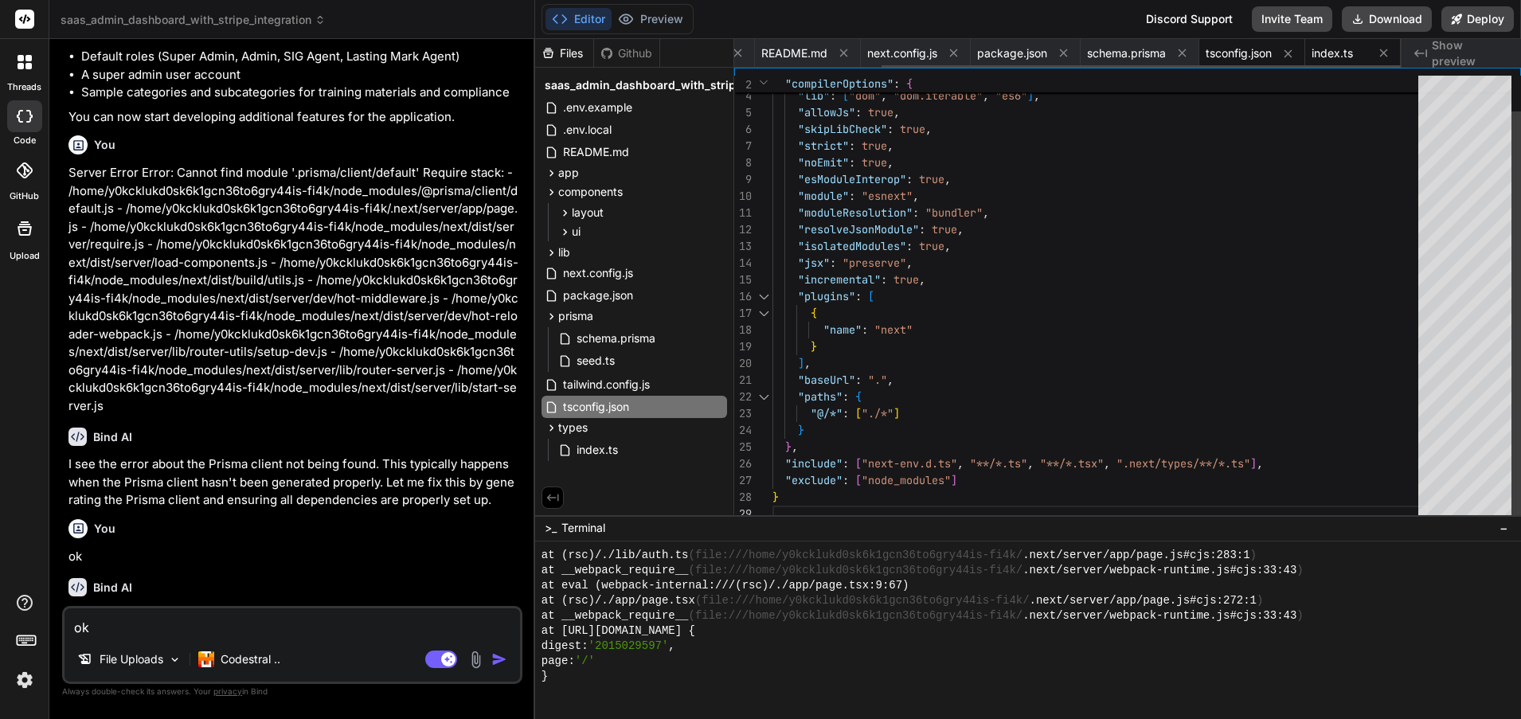
click at [1333, 52] on span "index.ts" at bounding box center [1332, 53] width 41 height 16
type textarea "url?: string youtubeUrl?: string vimeoUrl?: string order: number categoryId: st…"
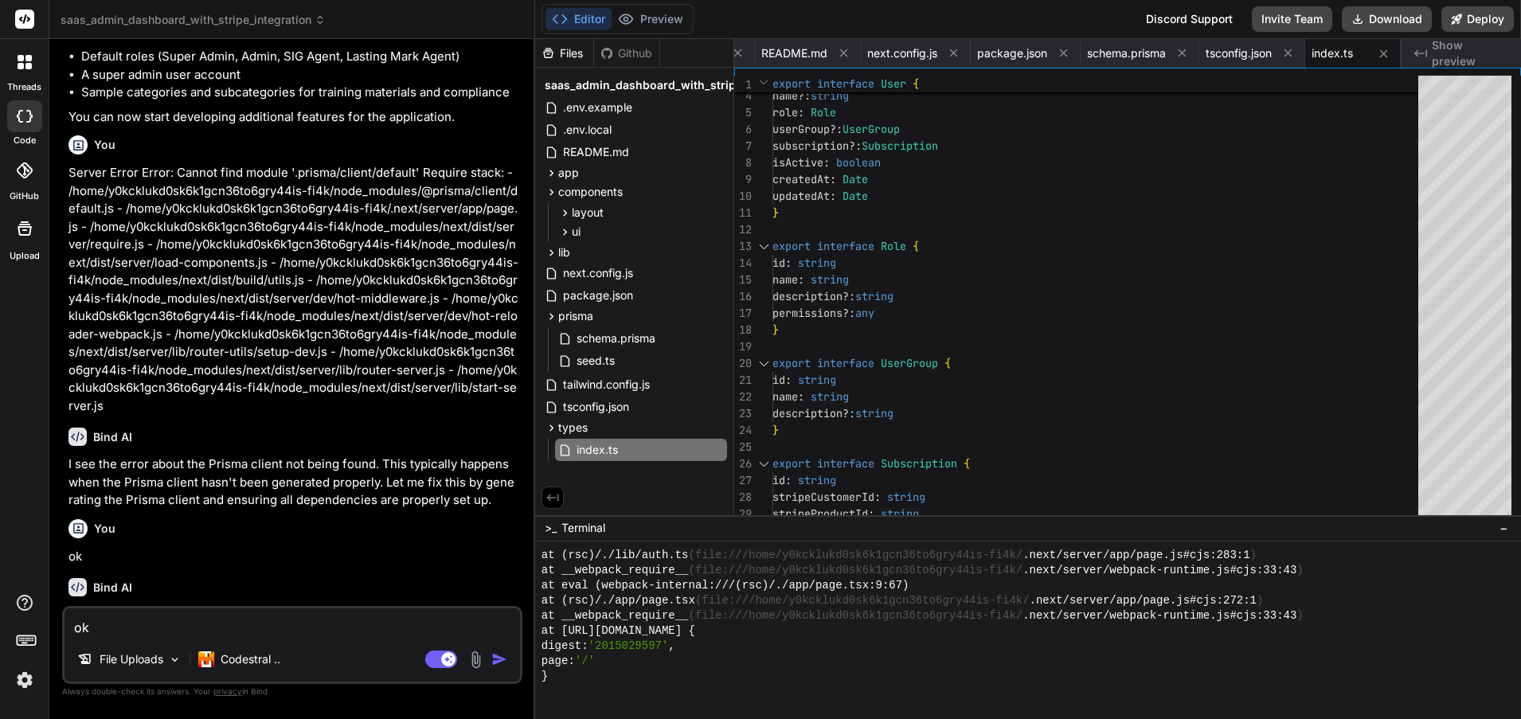
click at [1454, 55] on span "Show preview" at bounding box center [1470, 53] width 76 height 32
